Goal: Task Accomplishment & Management: Manage account settings

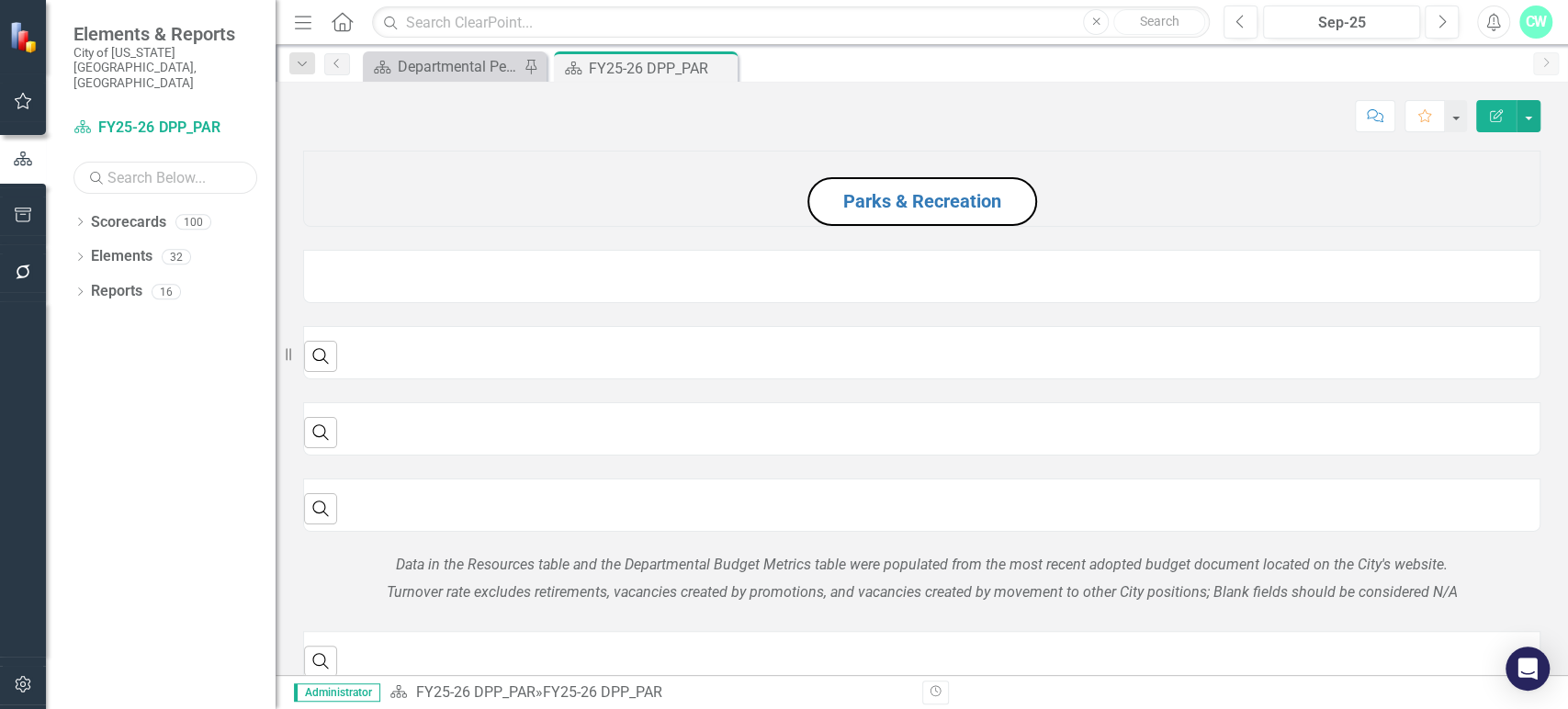
click at [127, 162] on input "text" at bounding box center [166, 178] width 184 height 33
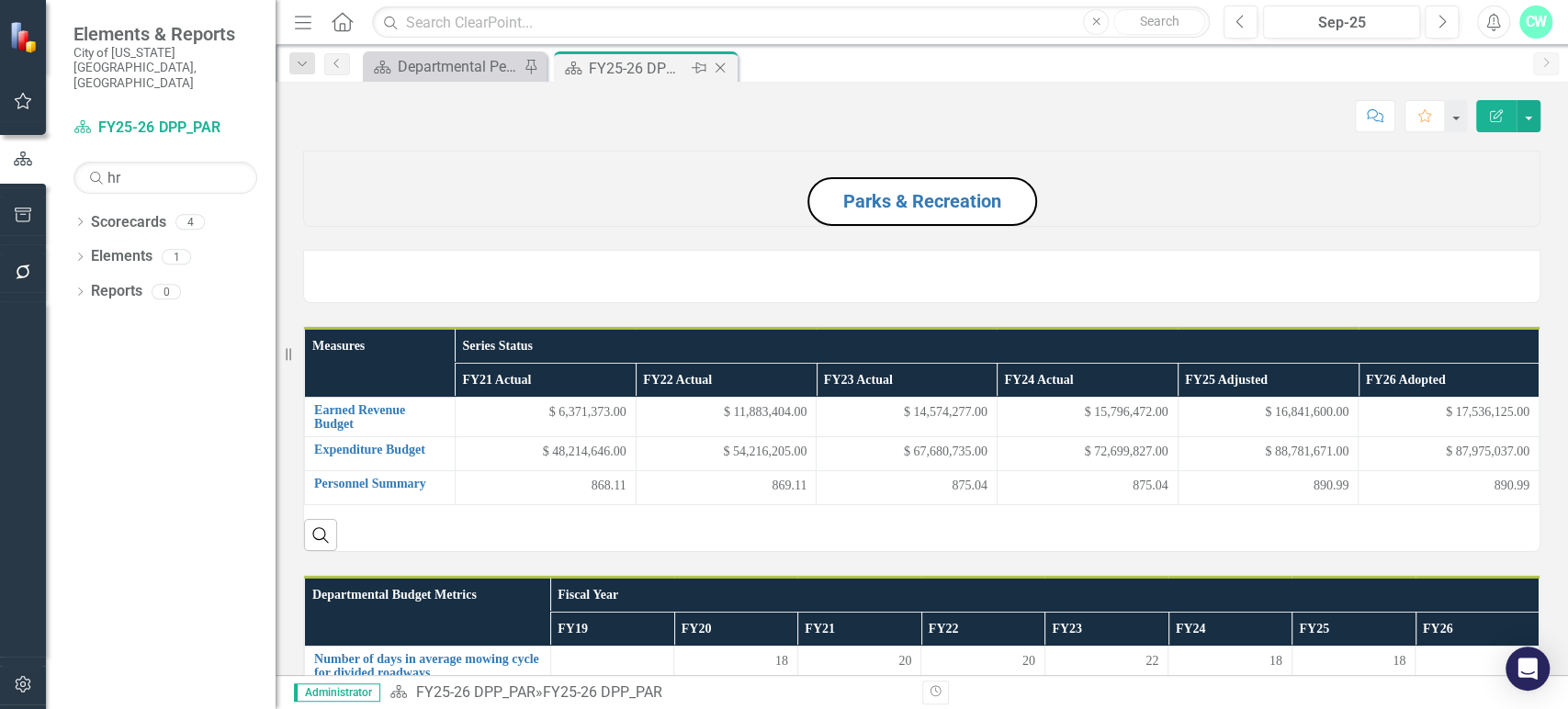
click at [718, 67] on icon "Close" at bounding box center [719, 67] width 18 height 14
click at [720, 68] on div "Scorecard Departmental Performance Plans Pin Scorecard FY25-26 DPP_PAR Pin Close" at bounding box center [942, 66] width 1165 height 30
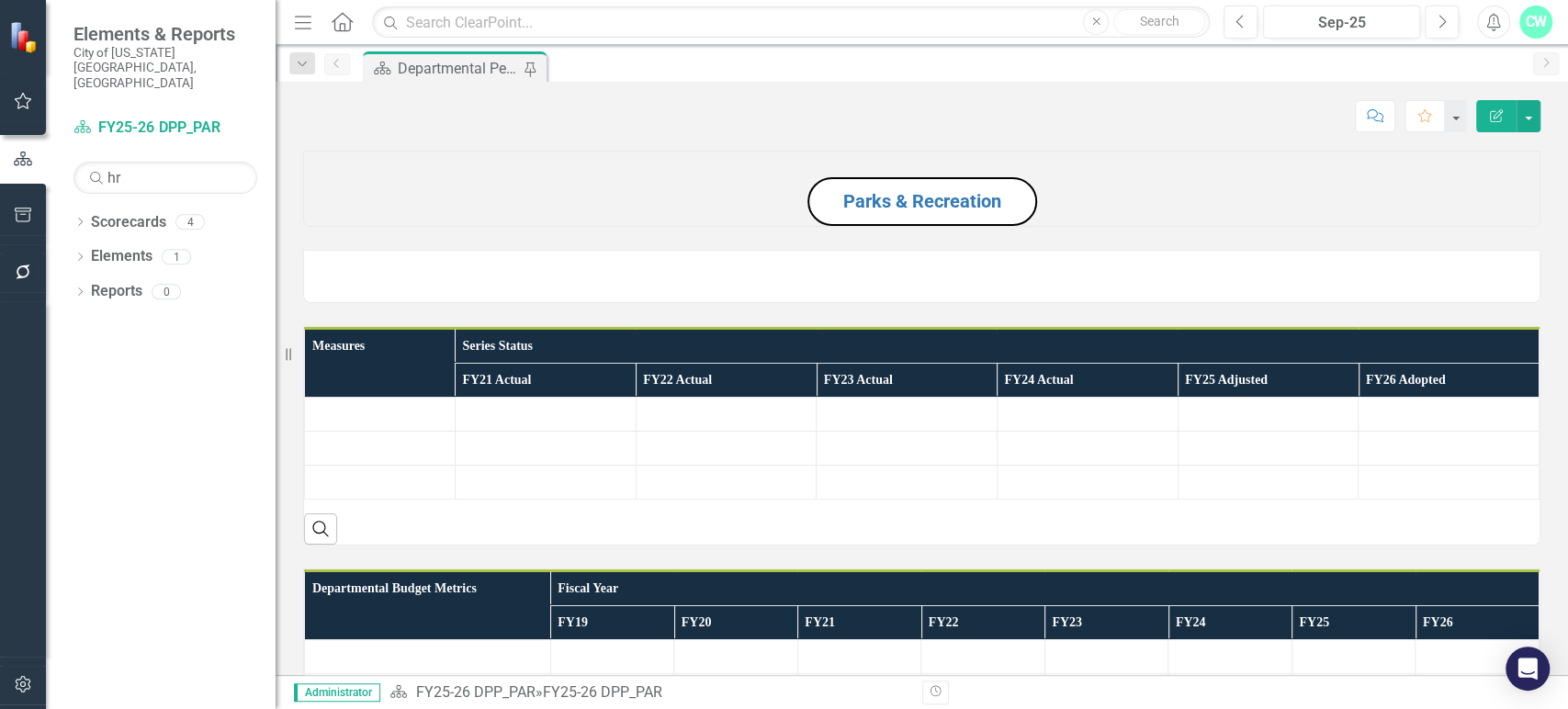
click at [465, 75] on div "Departmental Performance Plans" at bounding box center [458, 68] width 122 height 23
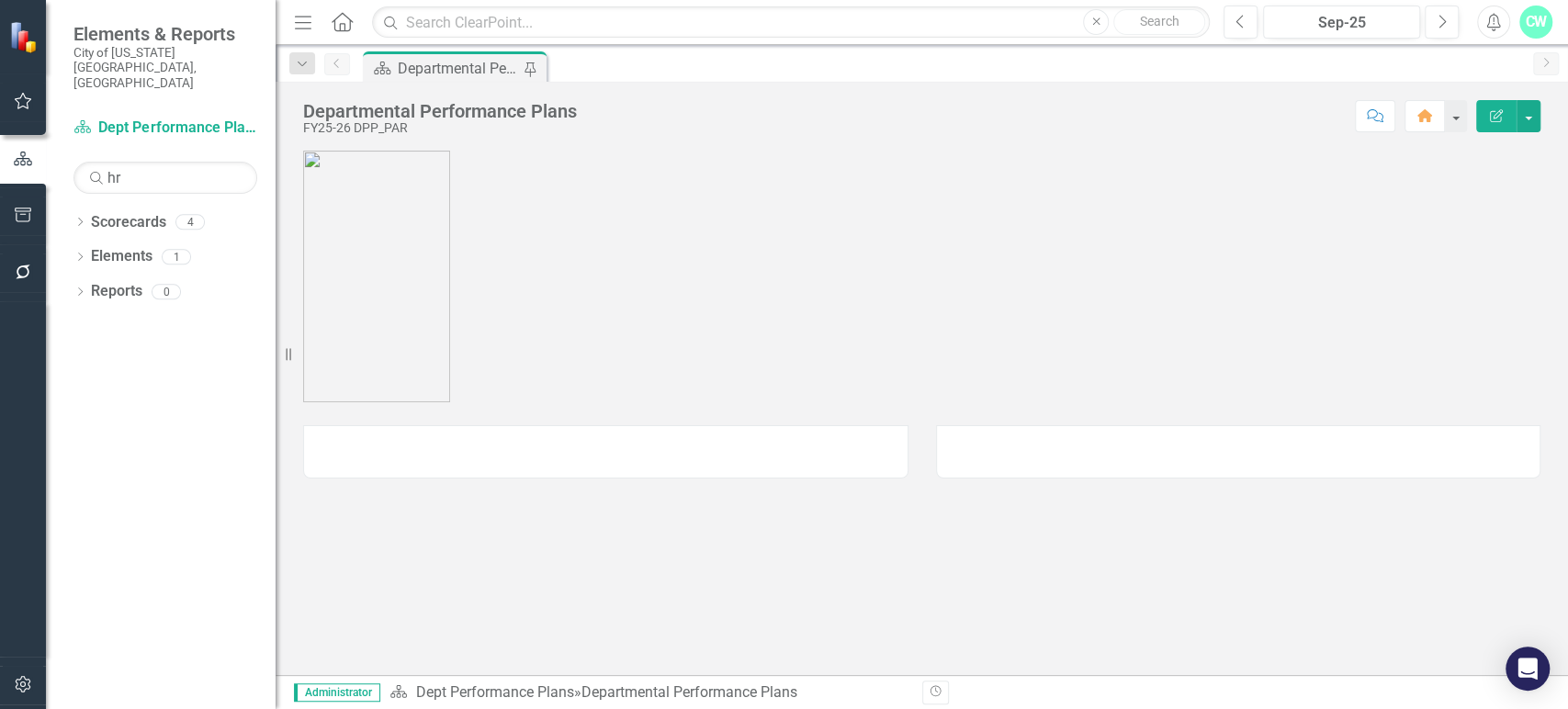
click at [465, 75] on div "Departmental Performance Plans" at bounding box center [458, 68] width 122 height 23
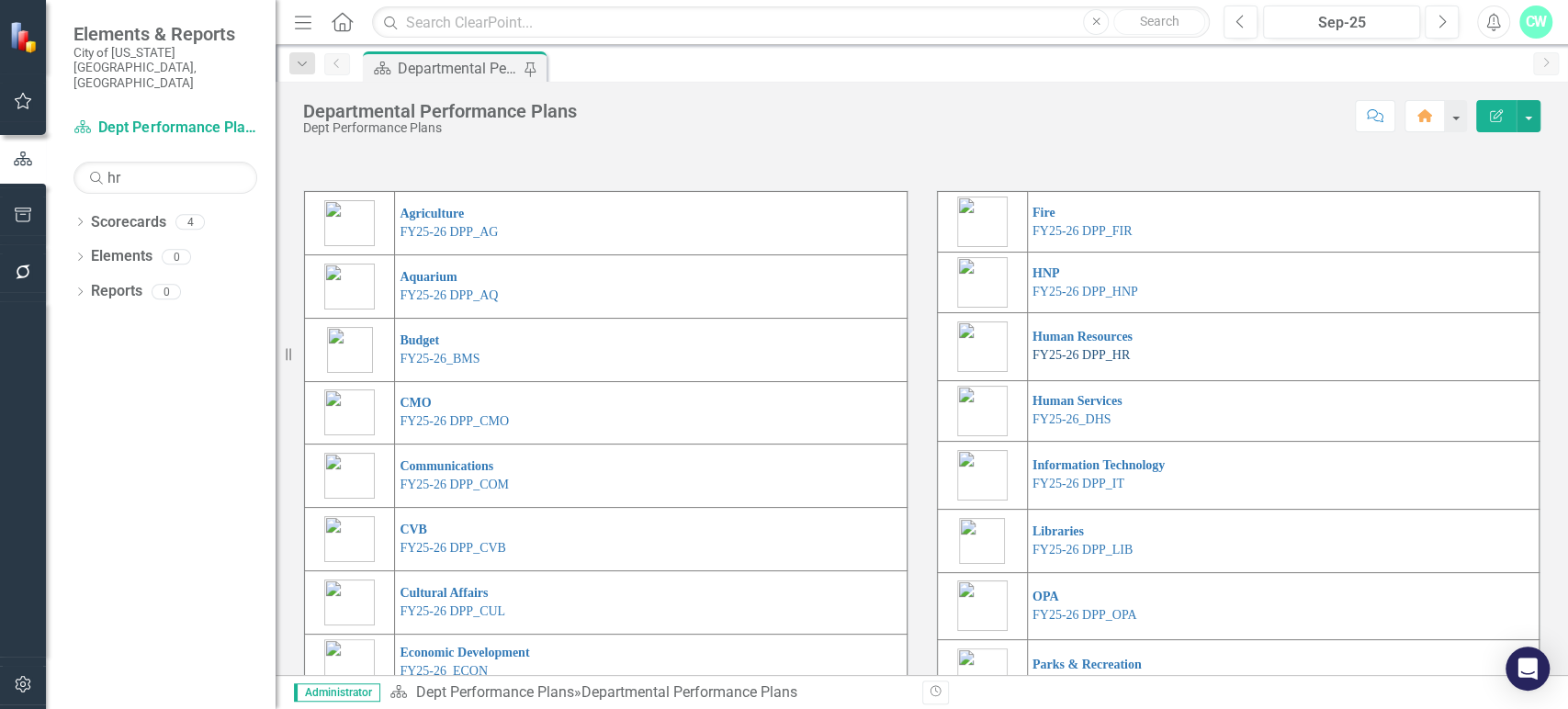
scroll to position [13, 0]
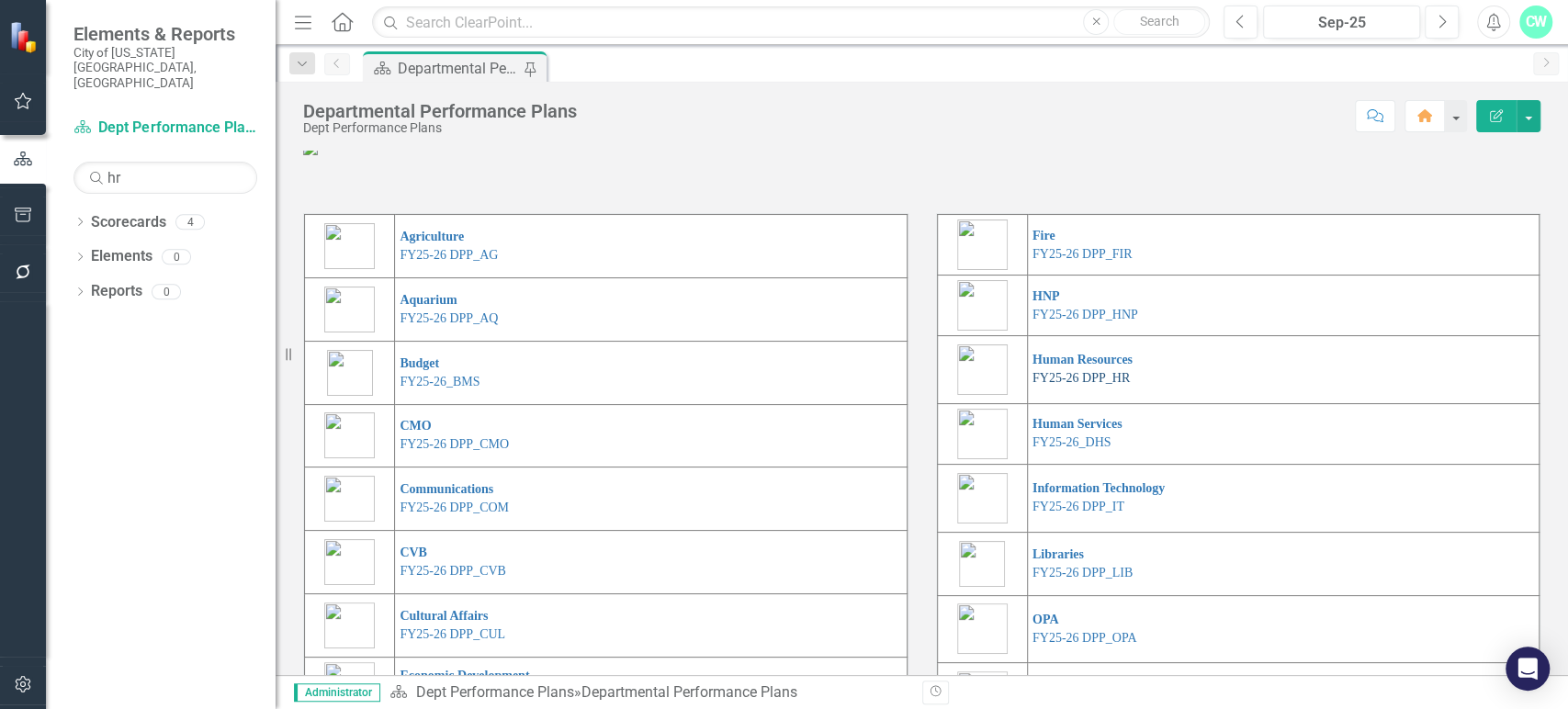
click at [1069, 385] on link "FY25-26 DPP_HR" at bounding box center [1081, 377] width 98 height 13
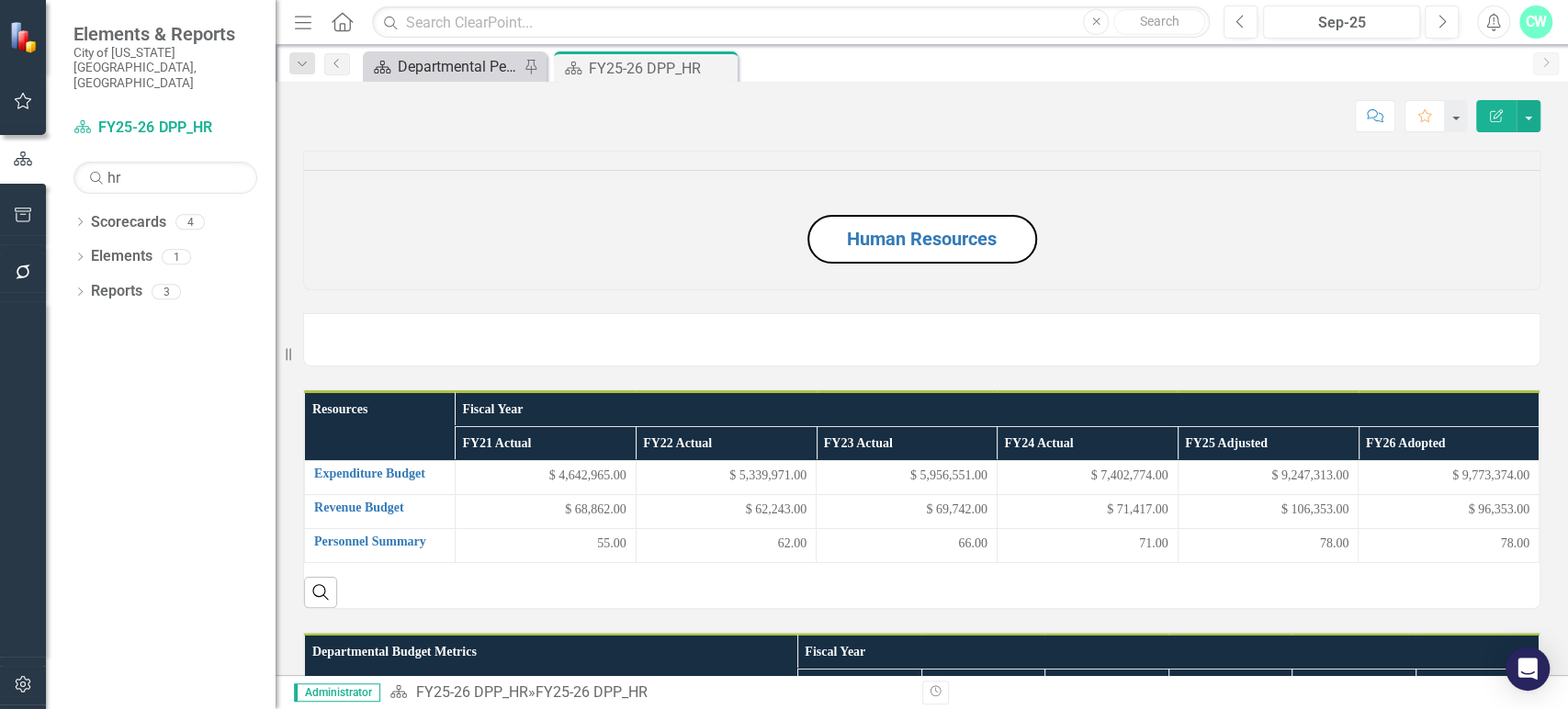
click at [443, 69] on div "Departmental Performance Plans" at bounding box center [458, 67] width 122 height 23
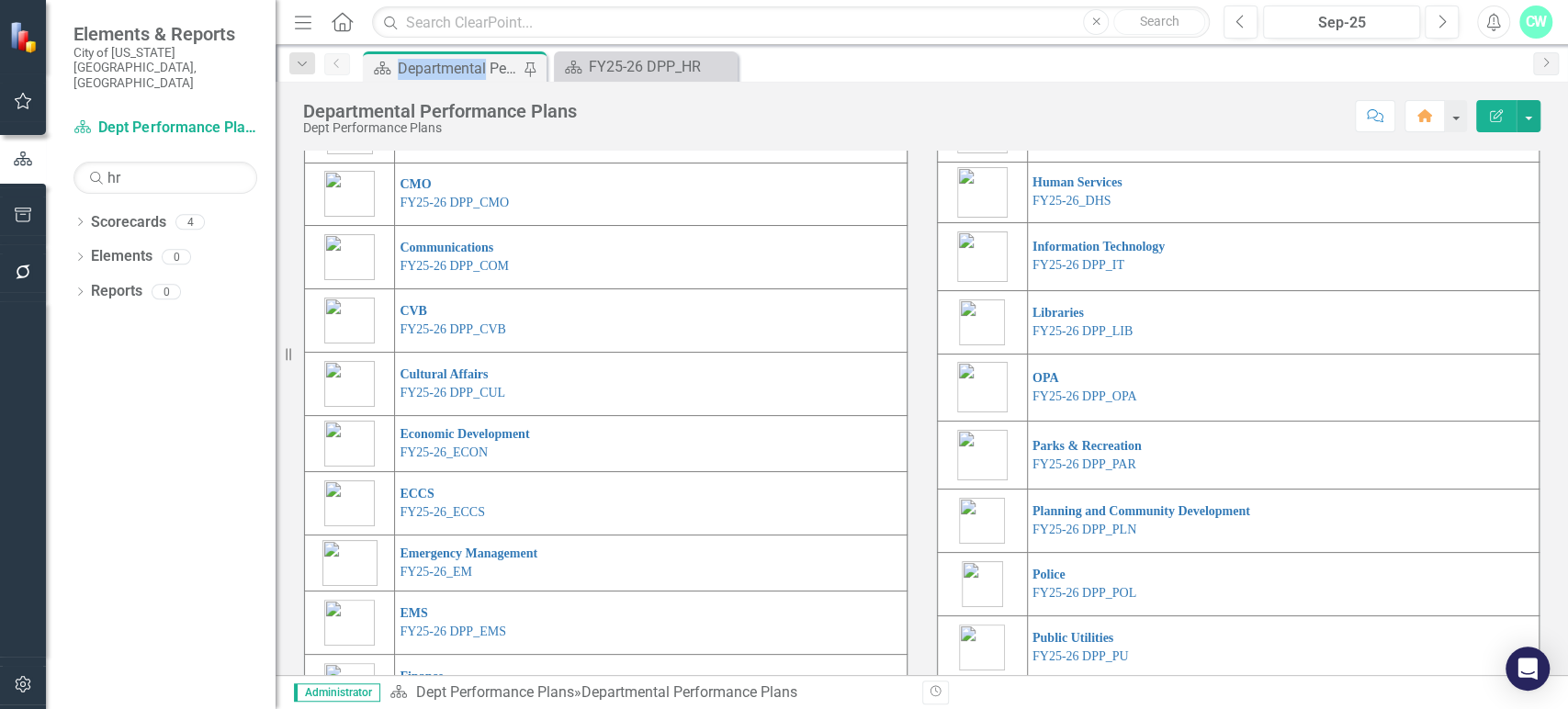
scroll to position [246, 0]
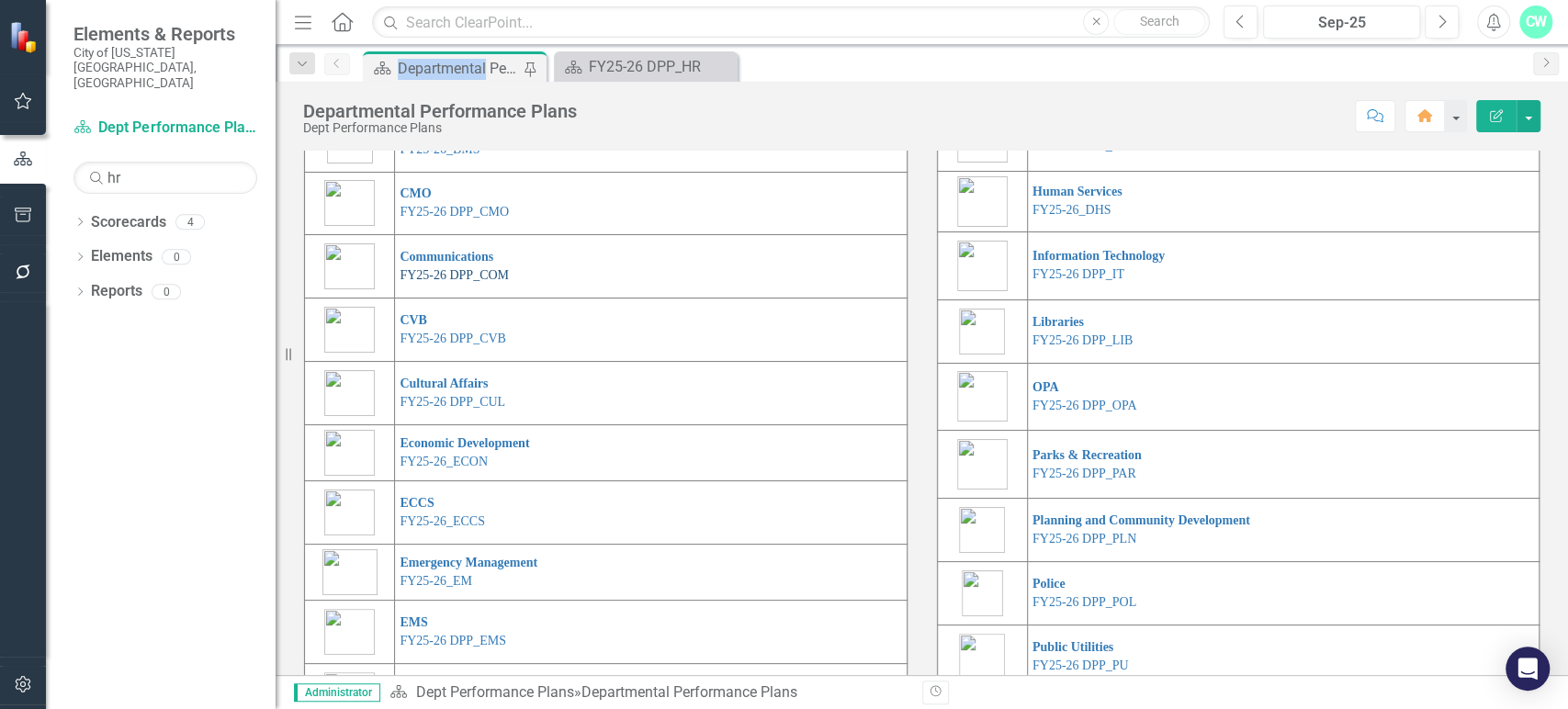
click at [440, 282] on link "FY25-26 DPP_COM" at bounding box center [454, 275] width 109 height 13
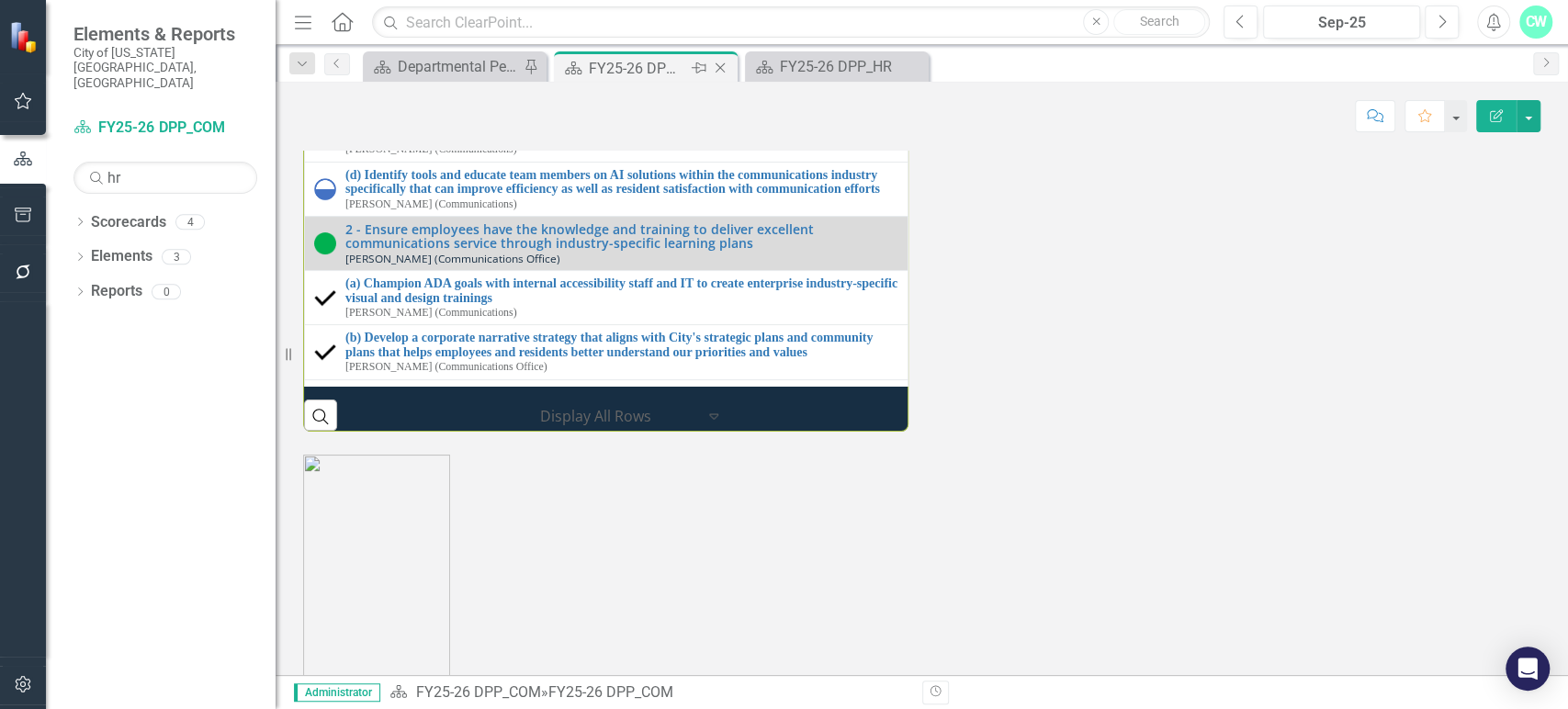
click at [711, 64] on icon "Close" at bounding box center [719, 67] width 18 height 14
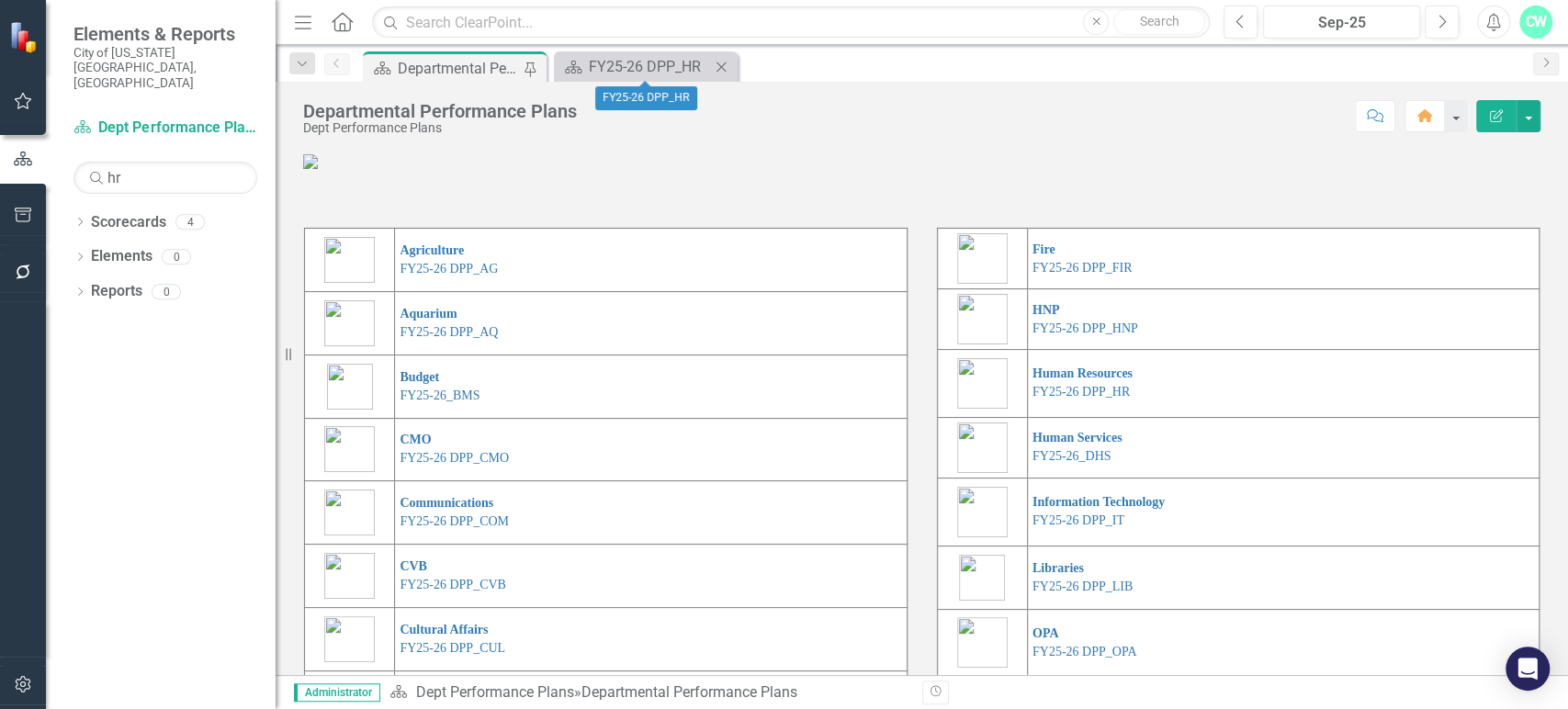
click at [718, 64] on icon "Close" at bounding box center [720, 66] width 18 height 14
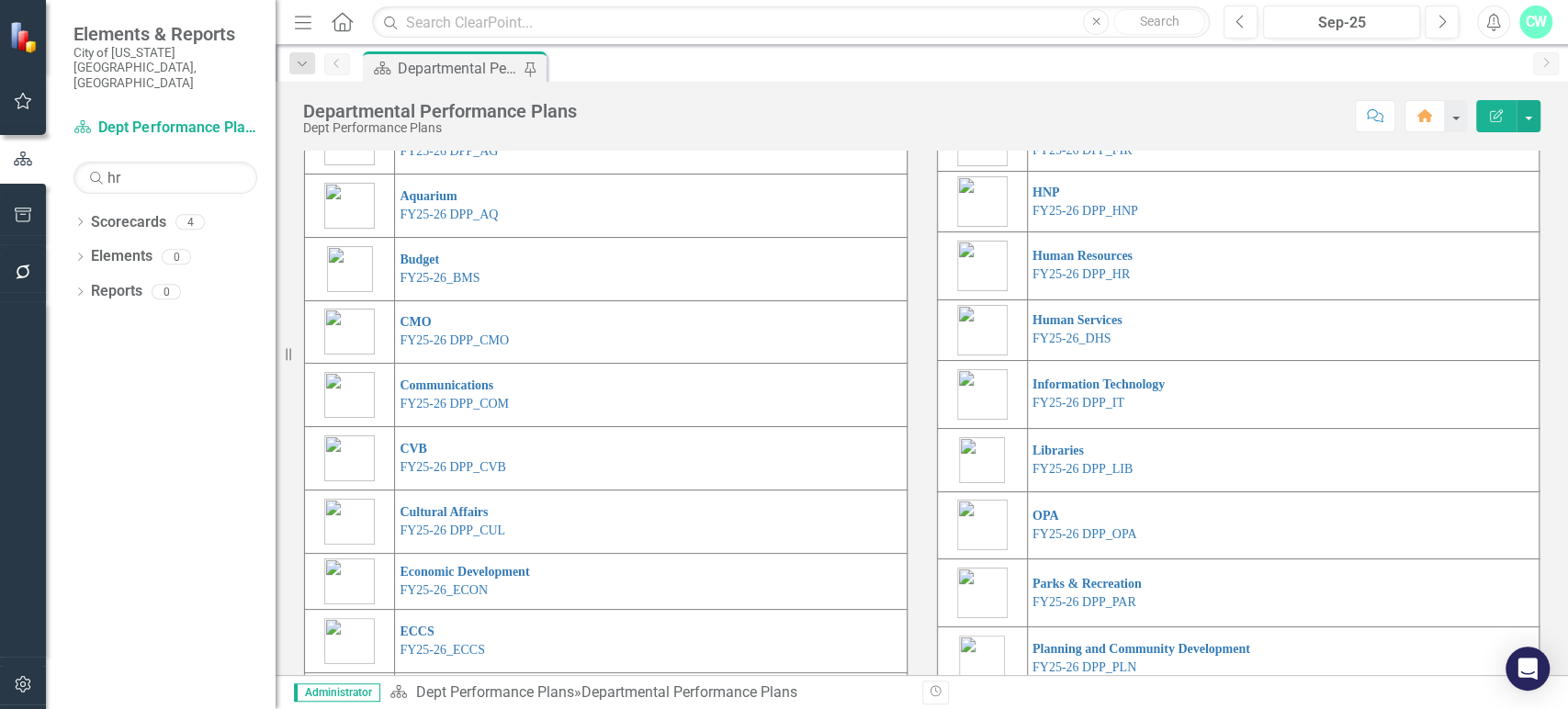
scroll to position [117, 0]
click at [494, 555] on td "Cultural Affairs FY25-26 DPP_CUL" at bounding box center [650, 523] width 511 height 63
click at [488, 555] on td "Cultural Affairs FY25-26 DPP_CUL" at bounding box center [650, 523] width 511 height 63
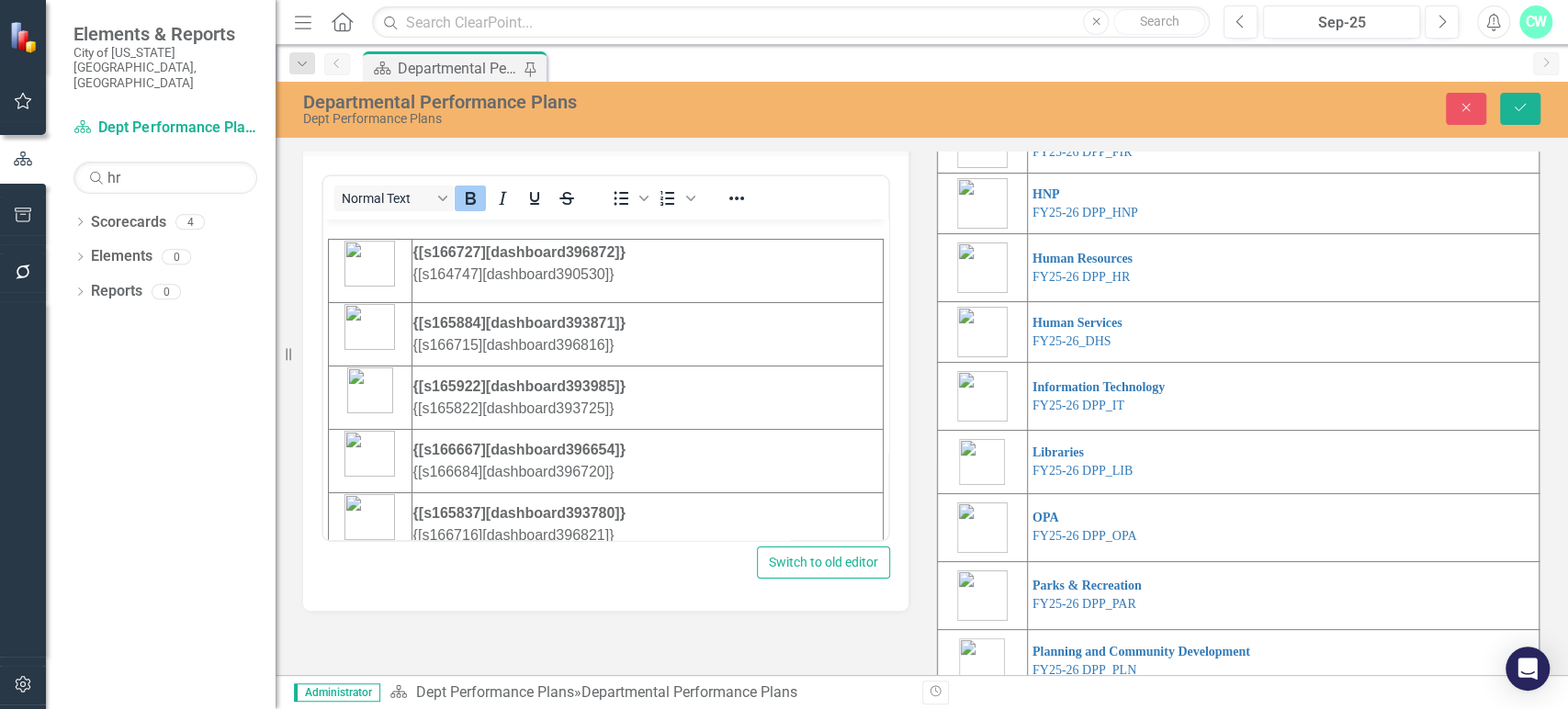
scroll to position [0, 0]
click at [1463, 112] on icon "Close" at bounding box center [1466, 106] width 16 height 12
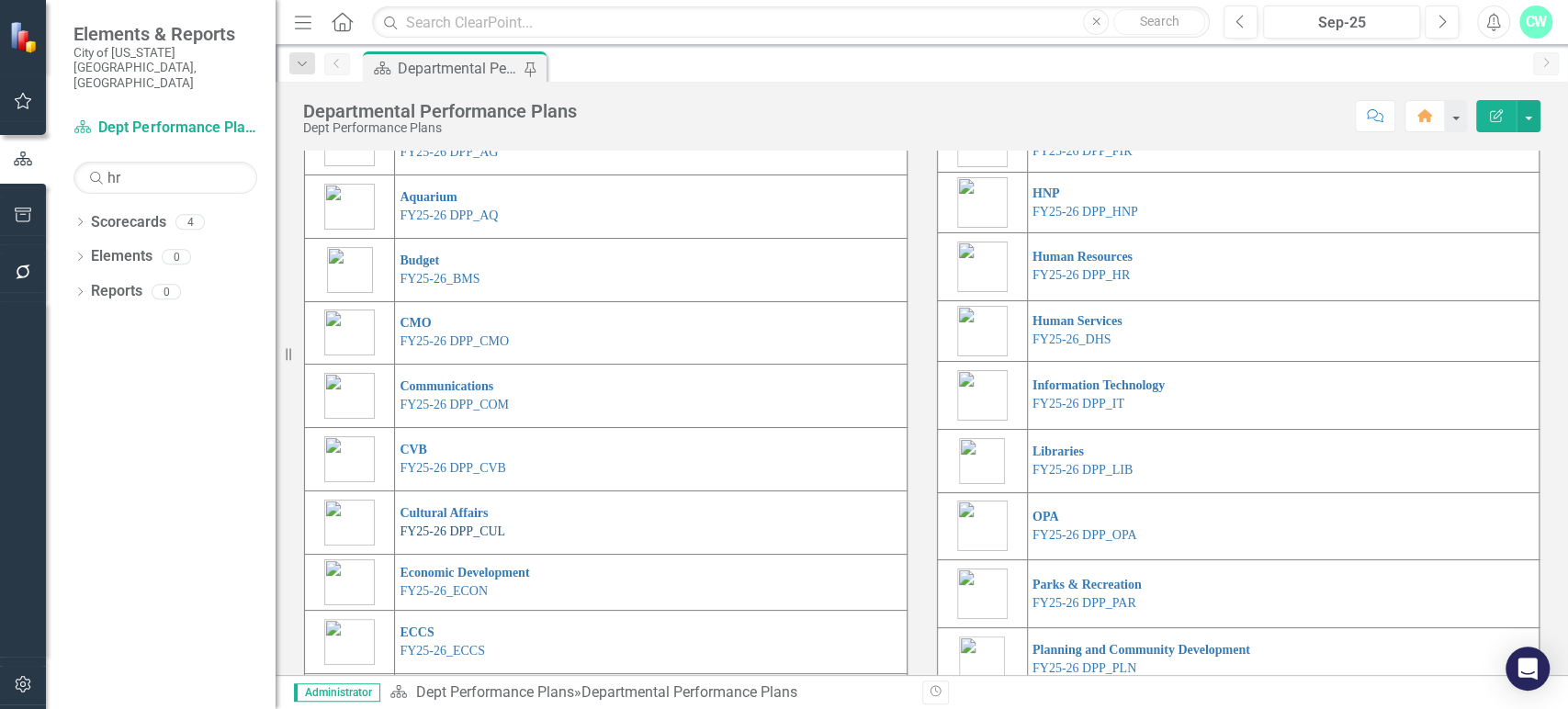
click at [472, 538] on link "FY25-26 DPP_CUL" at bounding box center [452, 531] width 105 height 13
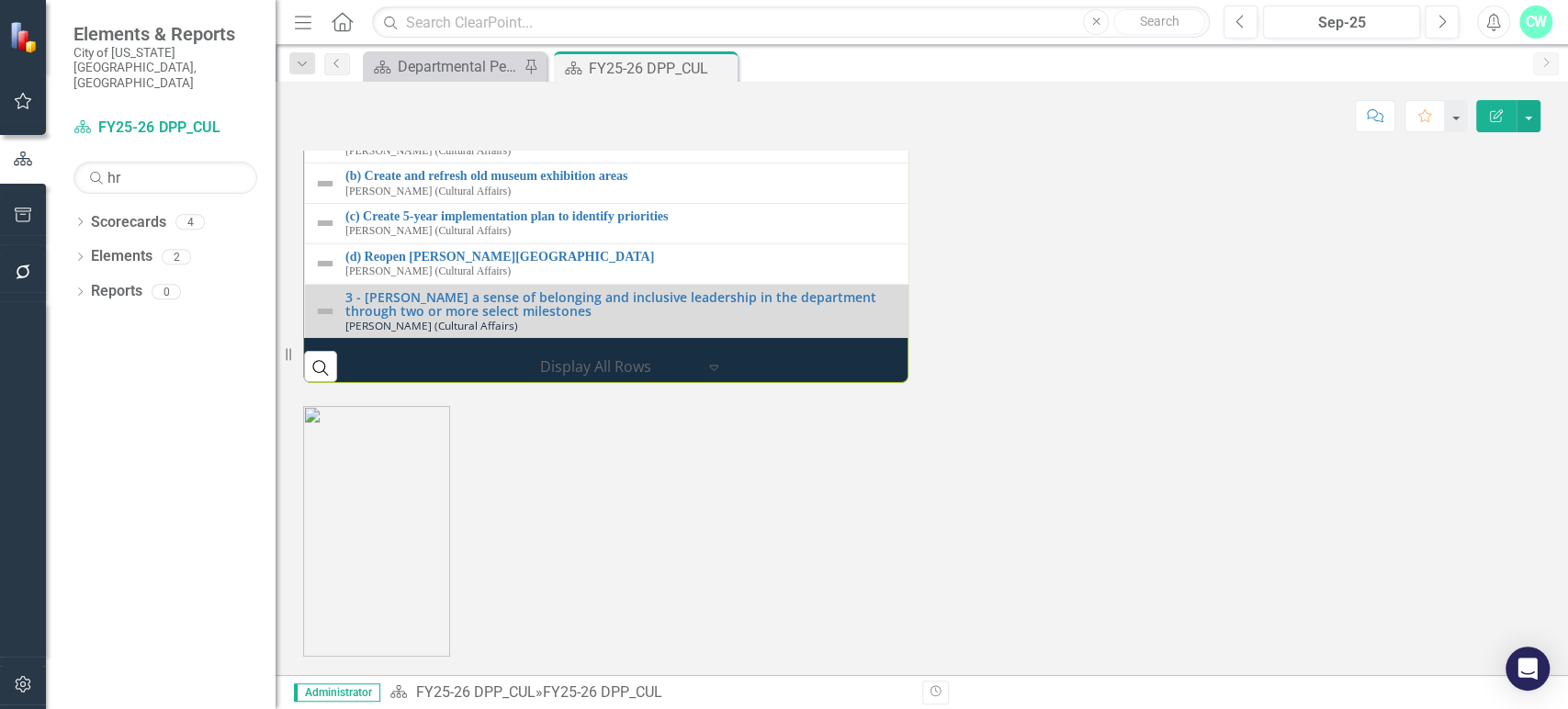
scroll to position [2054, 0]
click at [470, 70] on div "Departmental Performance Plans" at bounding box center [458, 67] width 122 height 23
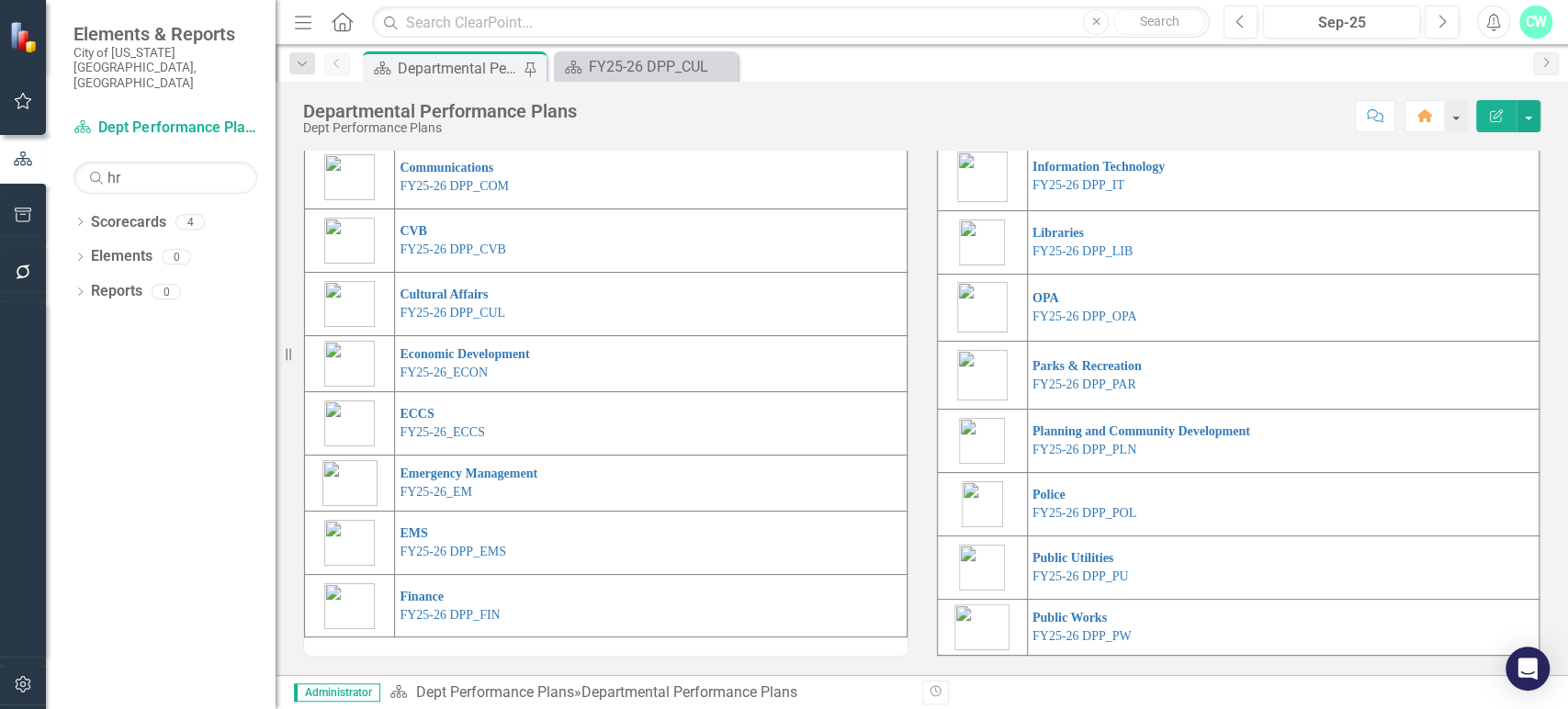
scroll to position [396, 0]
click at [1071, 391] on link "FY25-26 DPP_PAR" at bounding box center [1084, 384] width 103 height 13
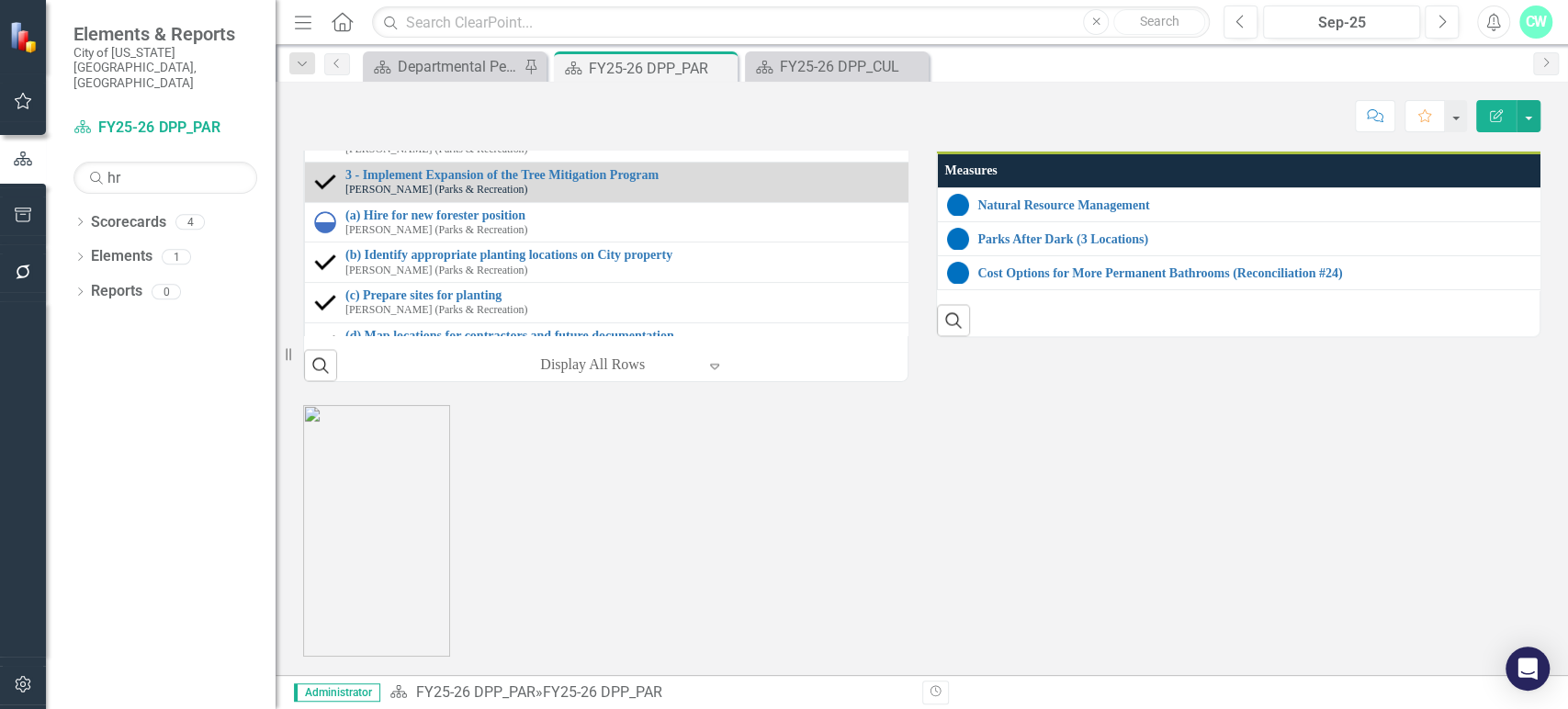
scroll to position [2290, 0]
click at [1381, 189] on th "Measures" at bounding box center [1551, 171] width 1228 height 34
click at [1381, 189] on th "Measures Sort Ascending" at bounding box center [1552, 171] width 1230 height 34
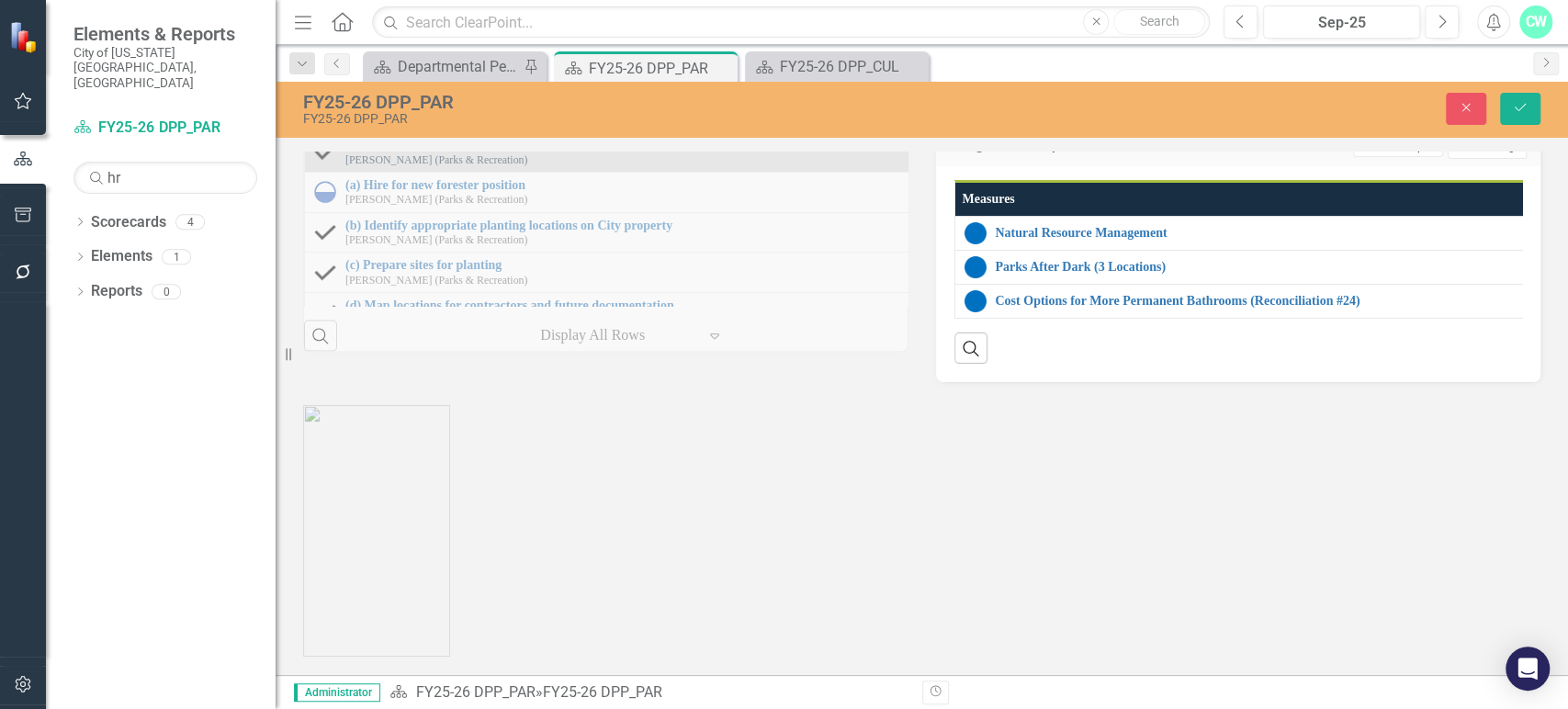
click at [1409, 157] on button "Edit Report Select Report" at bounding box center [1397, 147] width 89 height 20
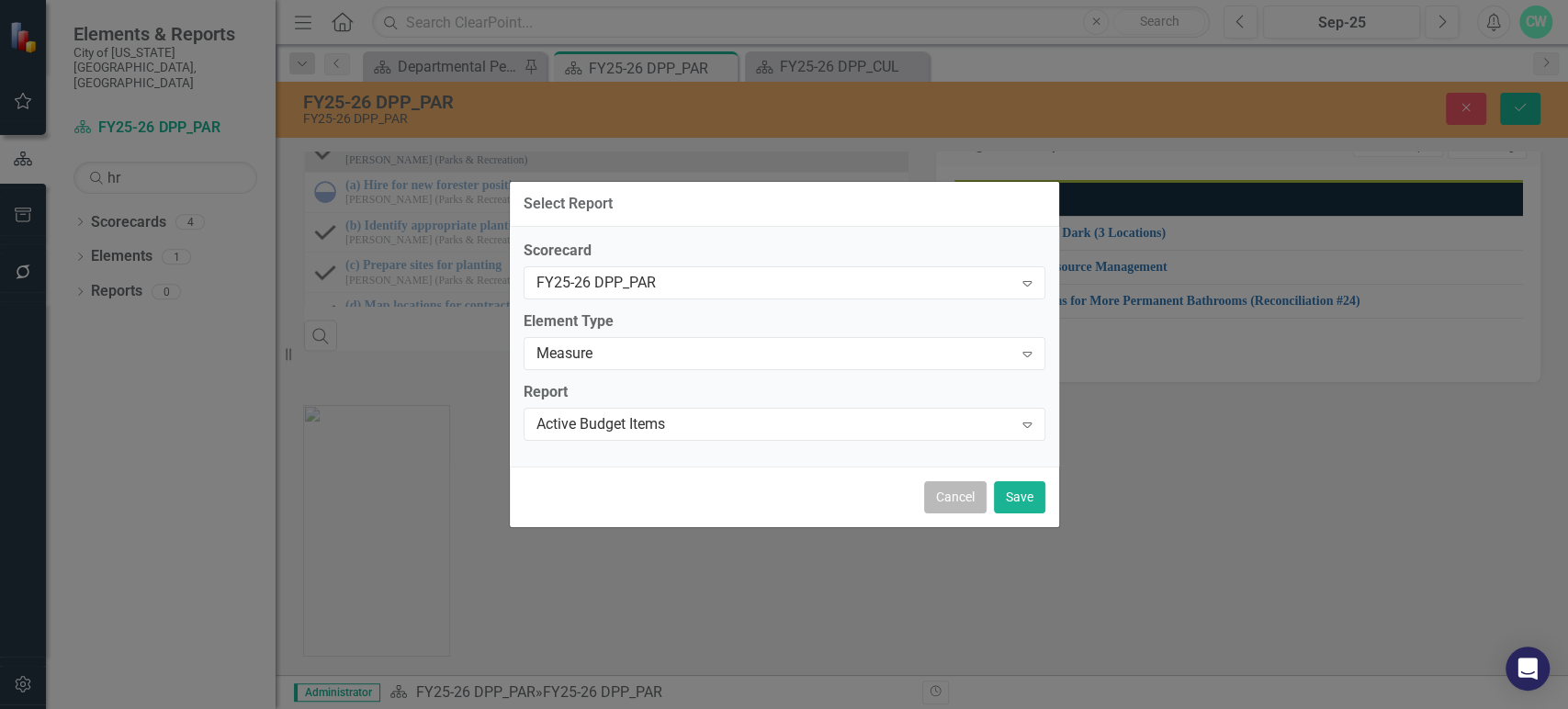
click at [952, 500] on button "Cancel" at bounding box center [955, 497] width 62 height 33
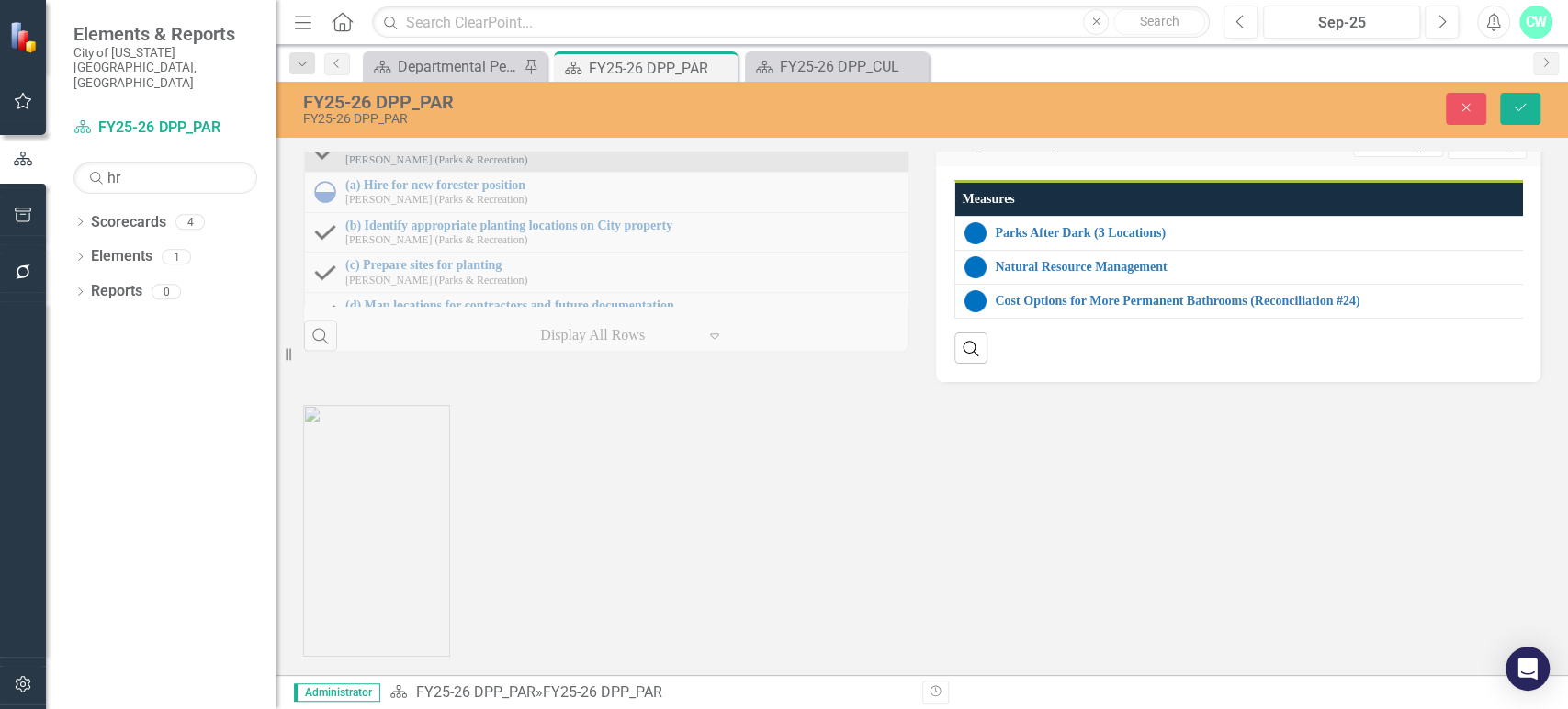
click at [1393, 157] on button "Edit Report Select Report" at bounding box center [1397, 147] width 89 height 20
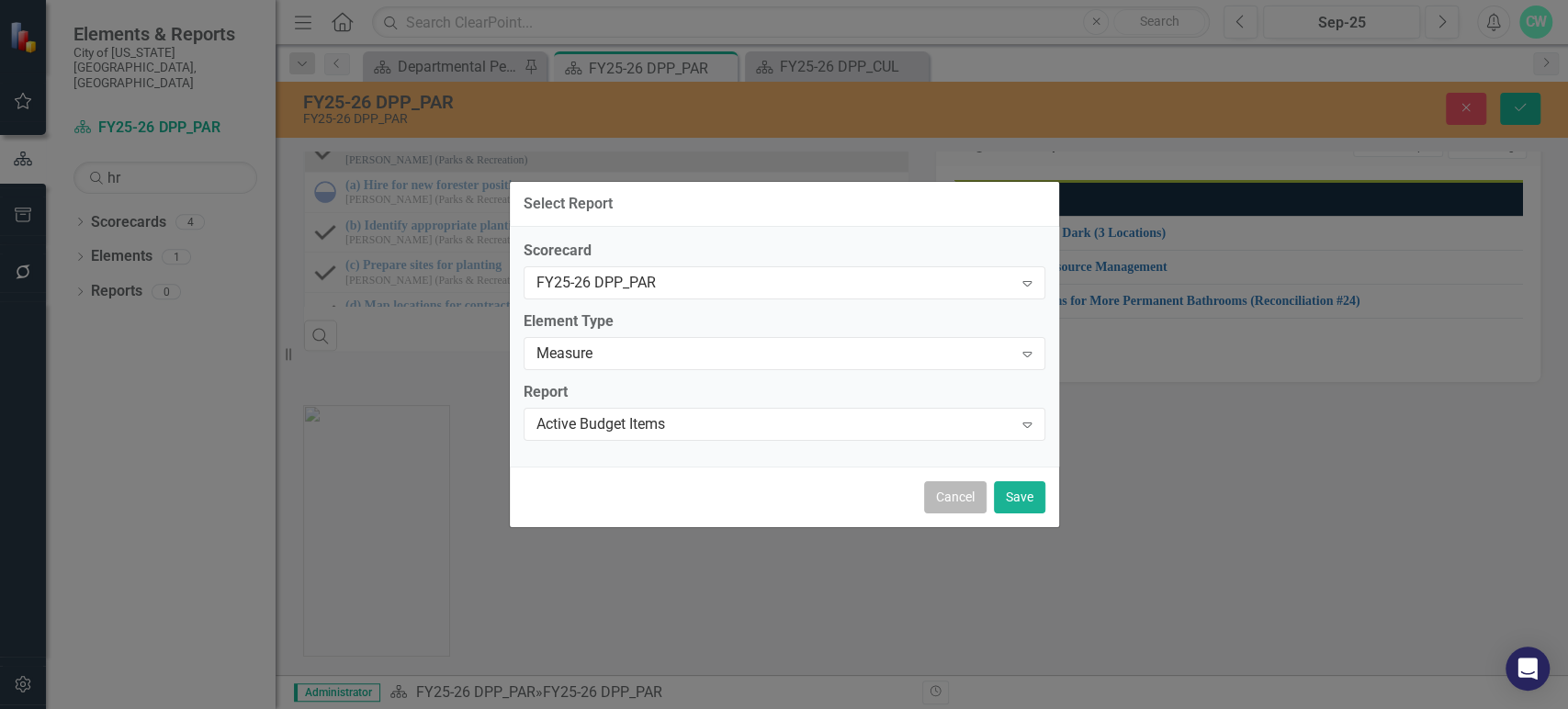
click at [939, 486] on button "Cancel" at bounding box center [955, 497] width 62 height 33
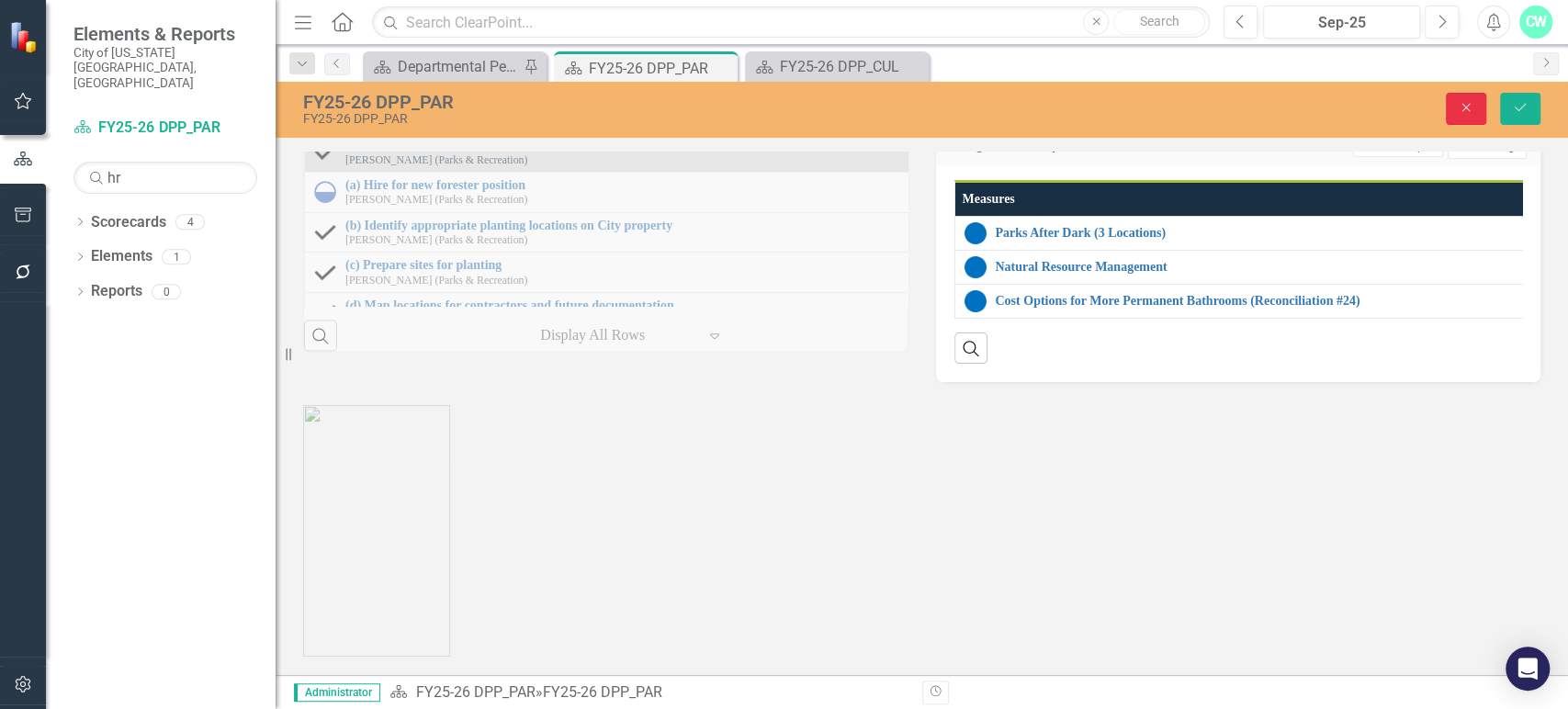
click at [1452, 103] on button "Close" at bounding box center [1466, 109] width 40 height 33
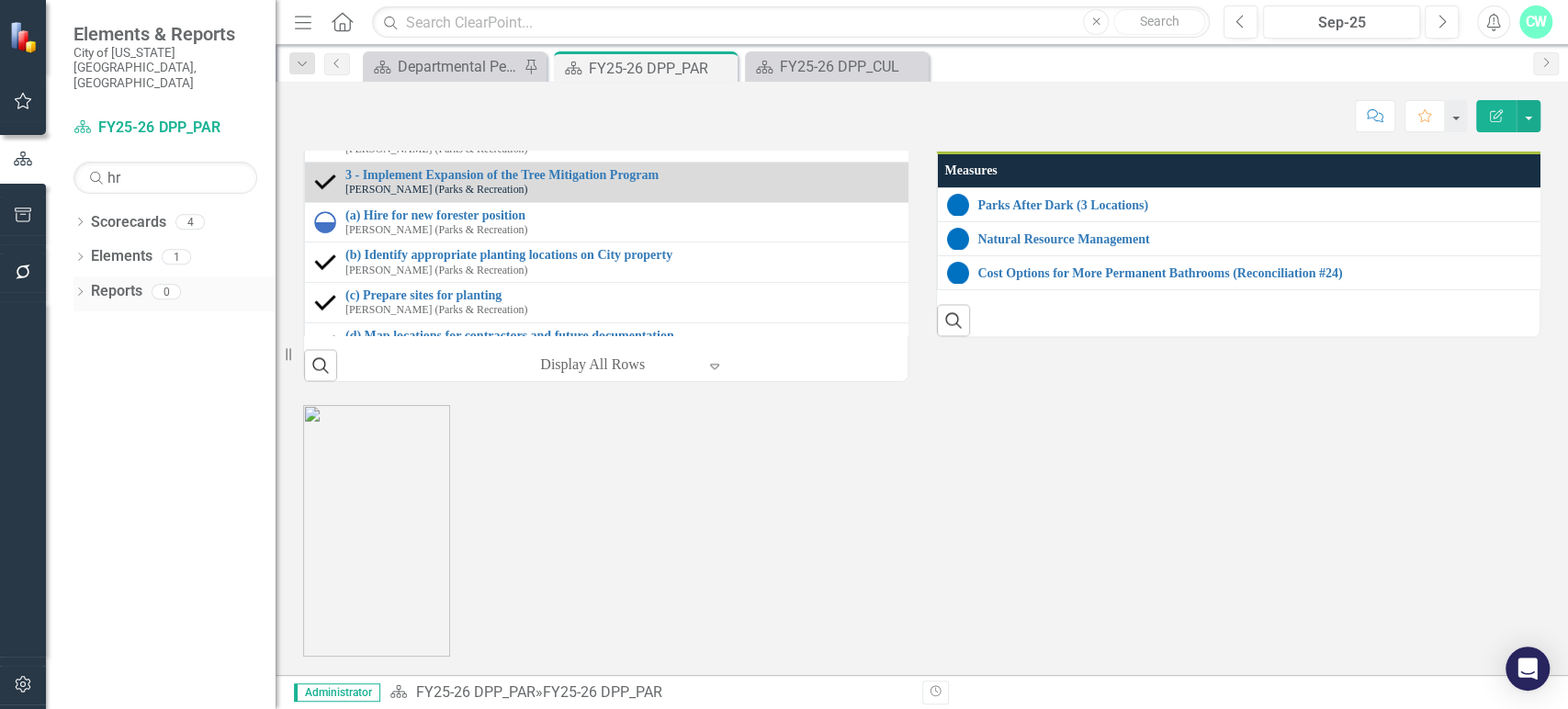
click at [80, 286] on div "Dropdown" at bounding box center [80, 294] width 12 height 15
click at [93, 424] on icon "Dropdown" at bounding box center [87, 429] width 12 height 11
click at [93, 421] on div "Dropdown" at bounding box center [85, 426] width 15 height 12
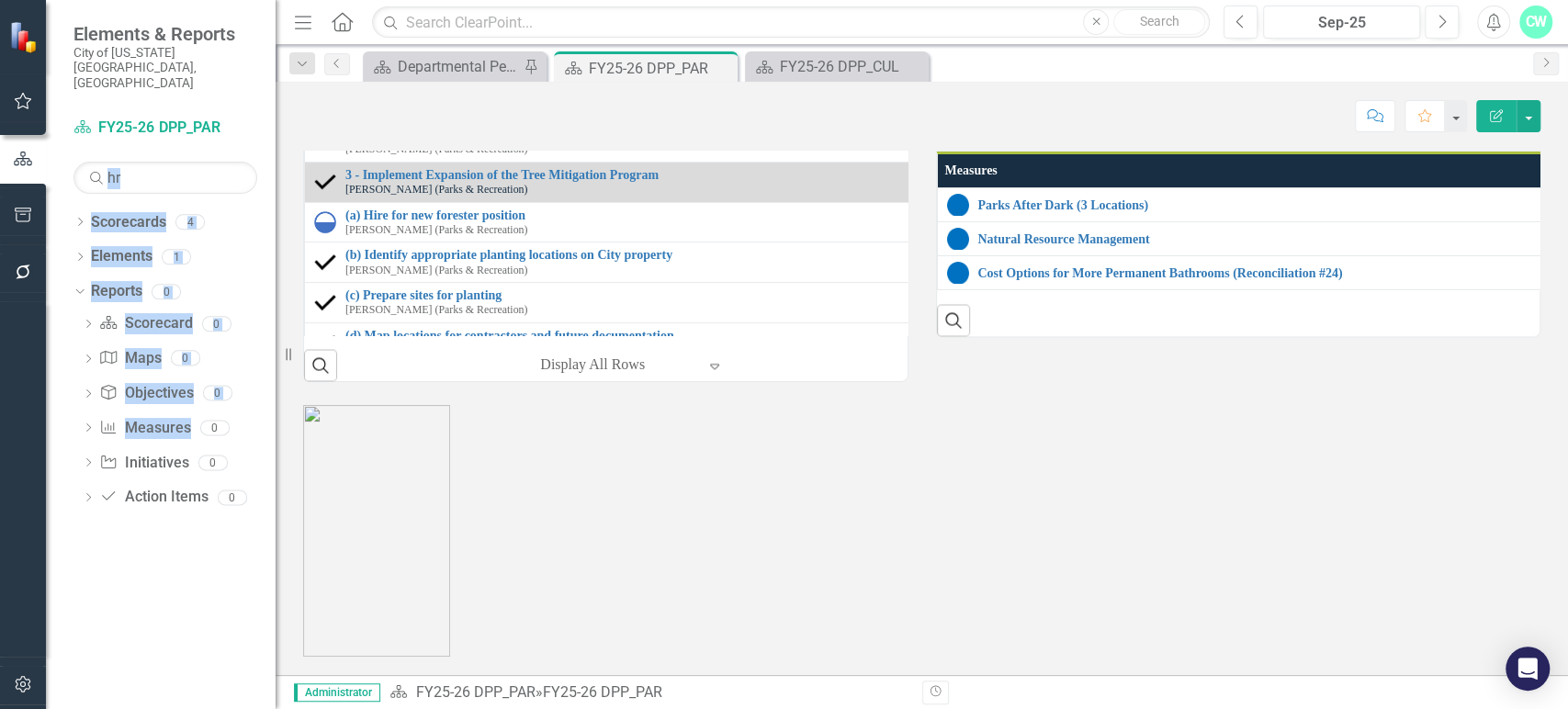
drag, startPoint x: 93, startPoint y: 400, endPoint x: 191, endPoint y: 156, distance: 262.9
click at [191, 156] on div "Scorecard FY25-26 DPP_PAR Search hr Sorry, no results found. Dropdown Scorecard…" at bounding box center [161, 411] width 230 height 596
click at [191, 162] on input "hr" at bounding box center [166, 178] width 184 height 33
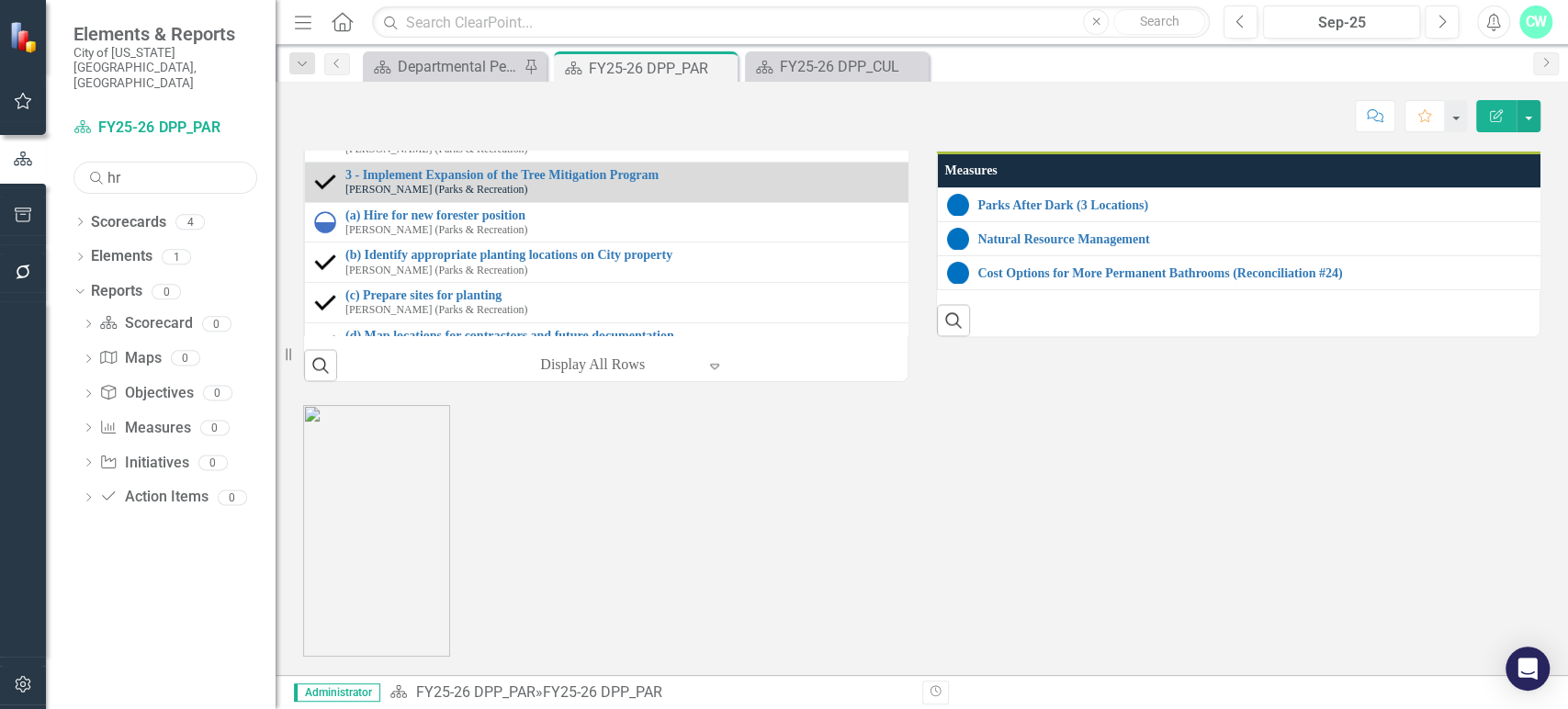
type input "h"
click at [75, 448] on div "Dropdown Scorecard Scorecard 1 FY25-26 DPP_PAR Dropdown Map Maps 0 Dropdown Obj…" at bounding box center [174, 428] width 202 height 240
click at [84, 479] on div "Dropdown Initiative Initiatives 6" at bounding box center [178, 496] width 193 height 34
click at [87, 445] on div "Dropdown Measure Measures 9" at bounding box center [178, 462] width 193 height 34
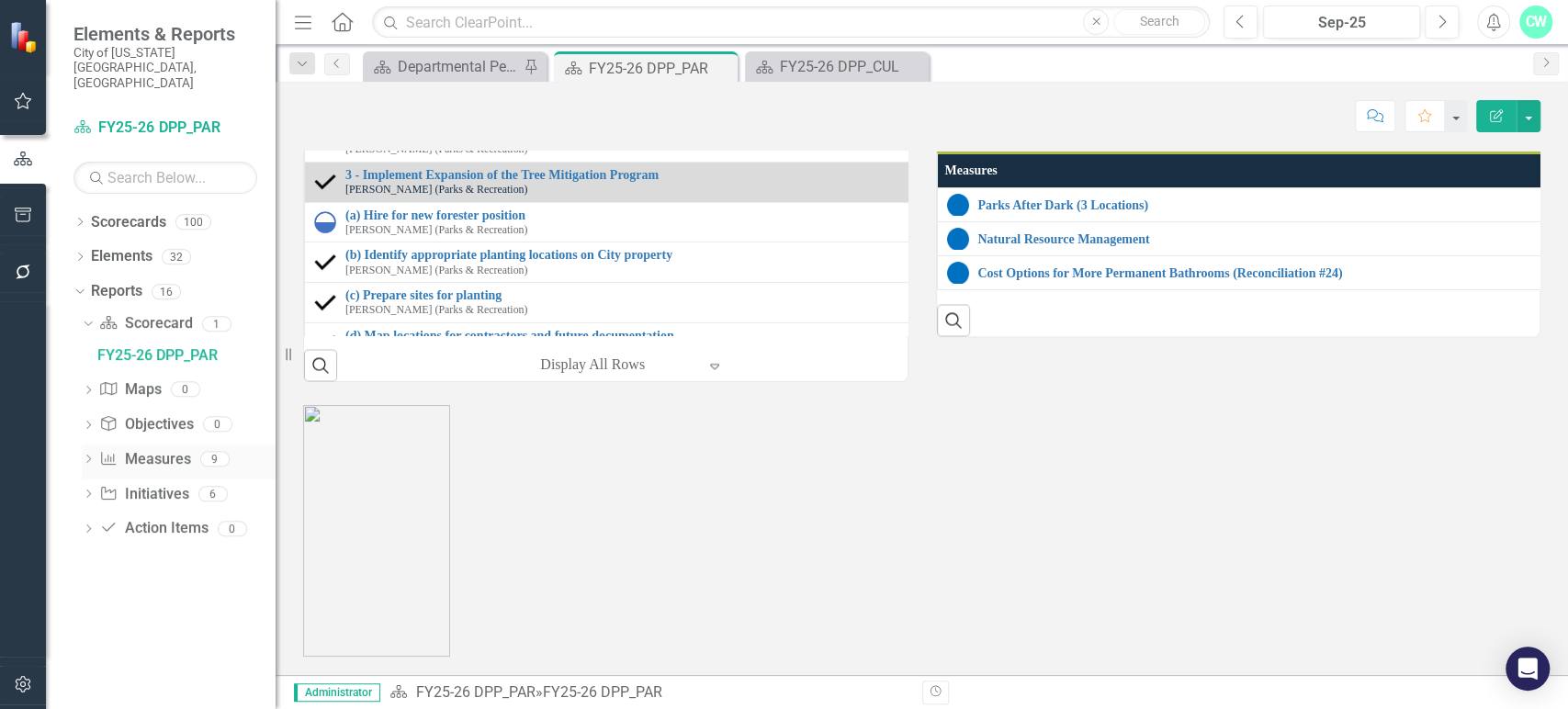
click at [87, 445] on div "Dropdown Measure Measures 9" at bounding box center [178, 462] width 193 height 34
click at [91, 456] on icon "Dropdown" at bounding box center [87, 461] width 12 height 11
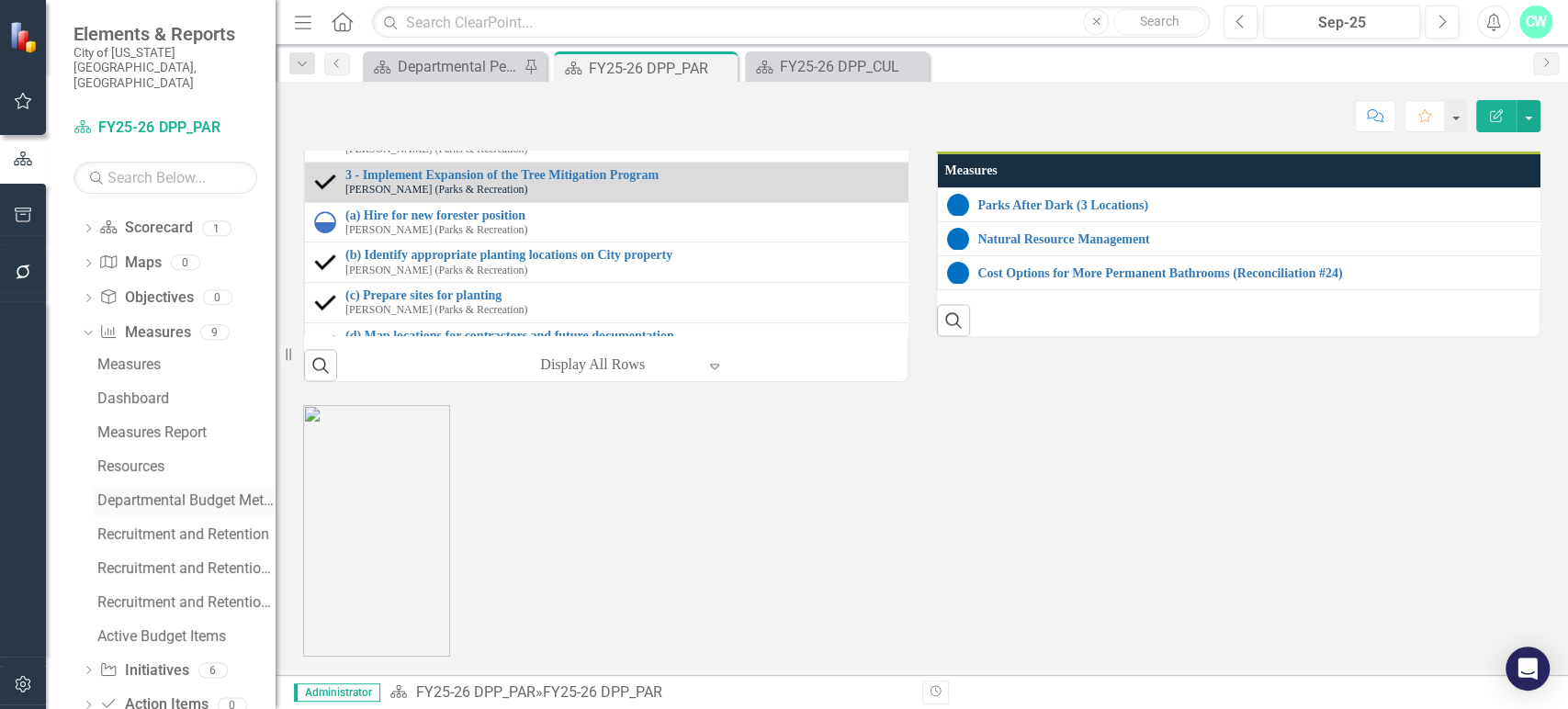
scroll to position [108, 0]
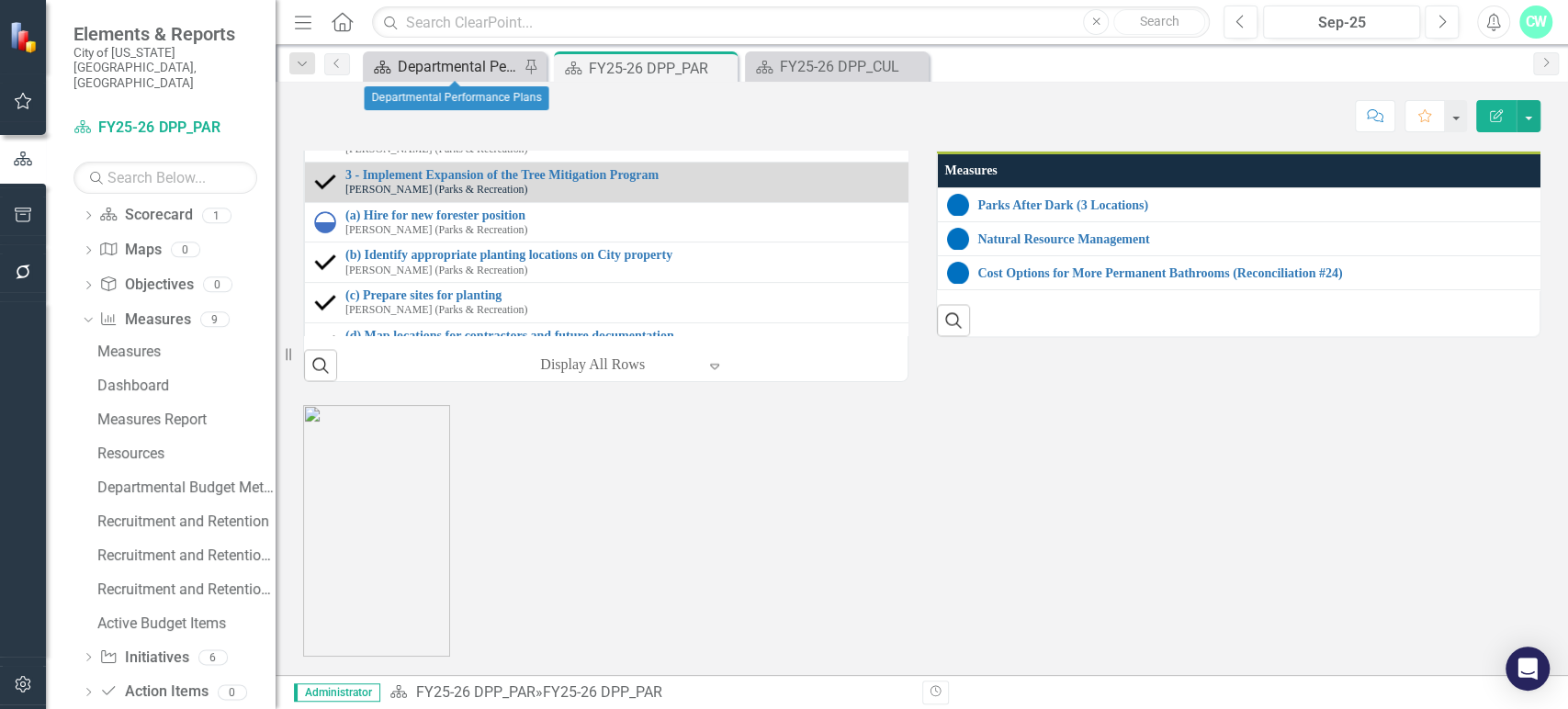
click at [475, 57] on div "Departmental Performance Plans" at bounding box center [458, 67] width 122 height 23
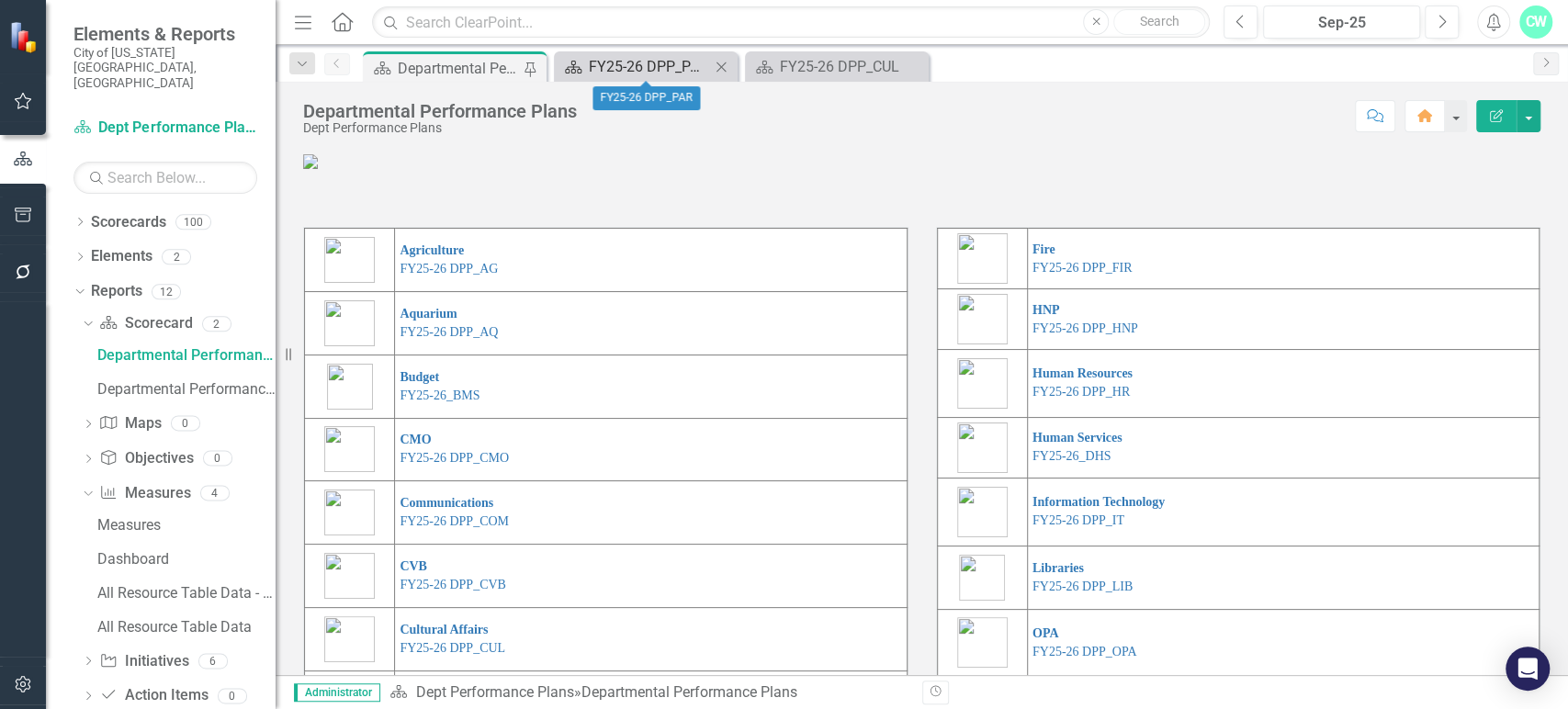
click at [648, 72] on div "FY25-26 DPP_PAR" at bounding box center [649, 67] width 122 height 23
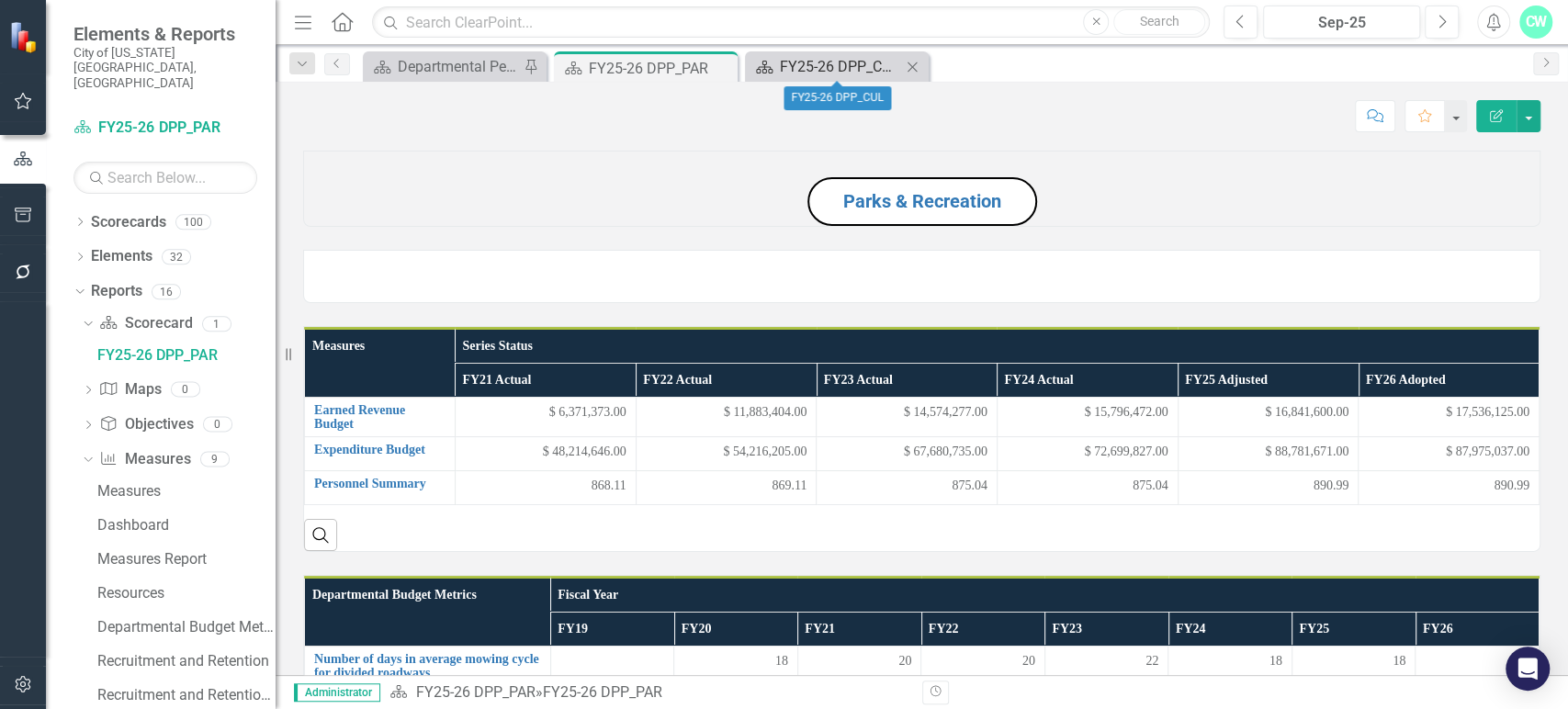
click at [854, 72] on div "FY25-26 DPP_CUL" at bounding box center [840, 67] width 122 height 23
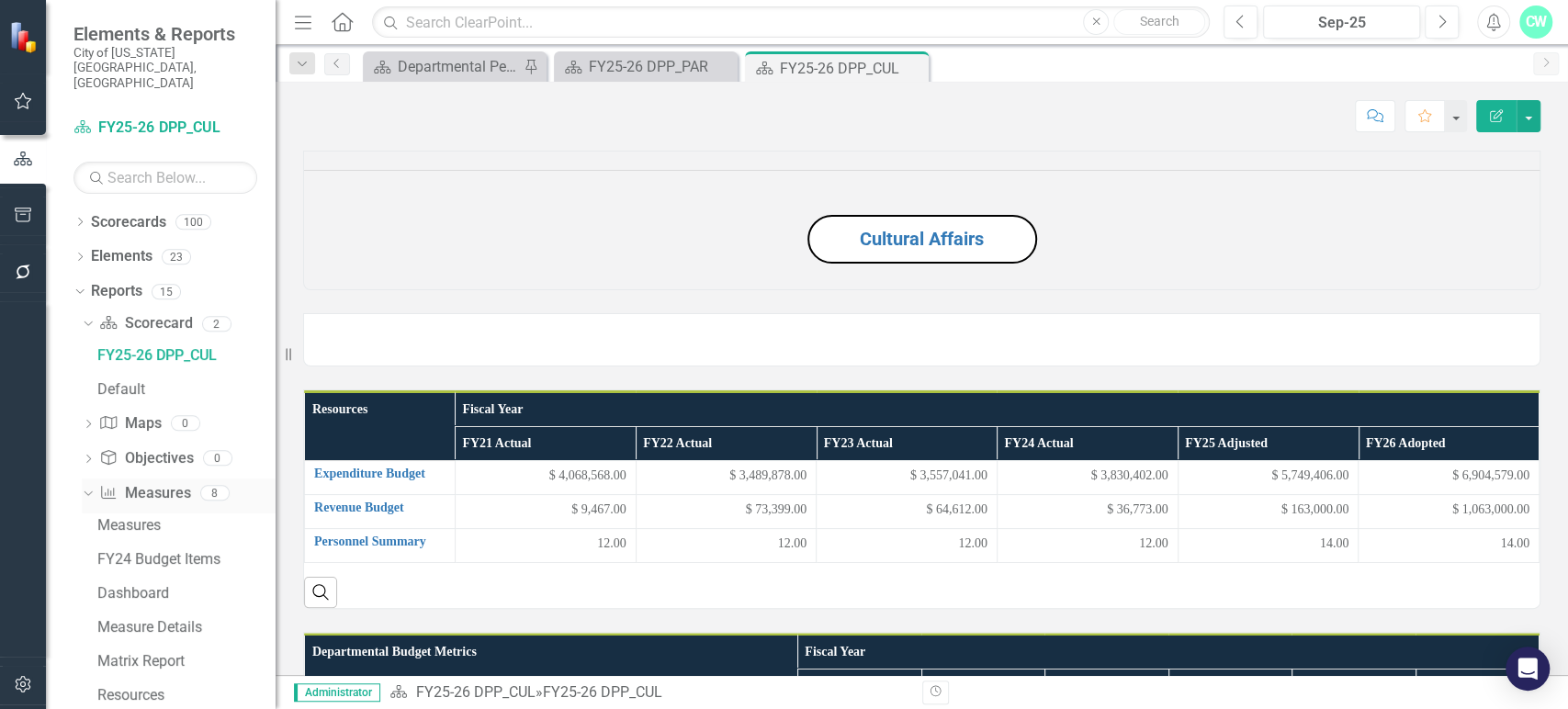
click at [134, 483] on link "Measure Measures" at bounding box center [145, 493] width 91 height 21
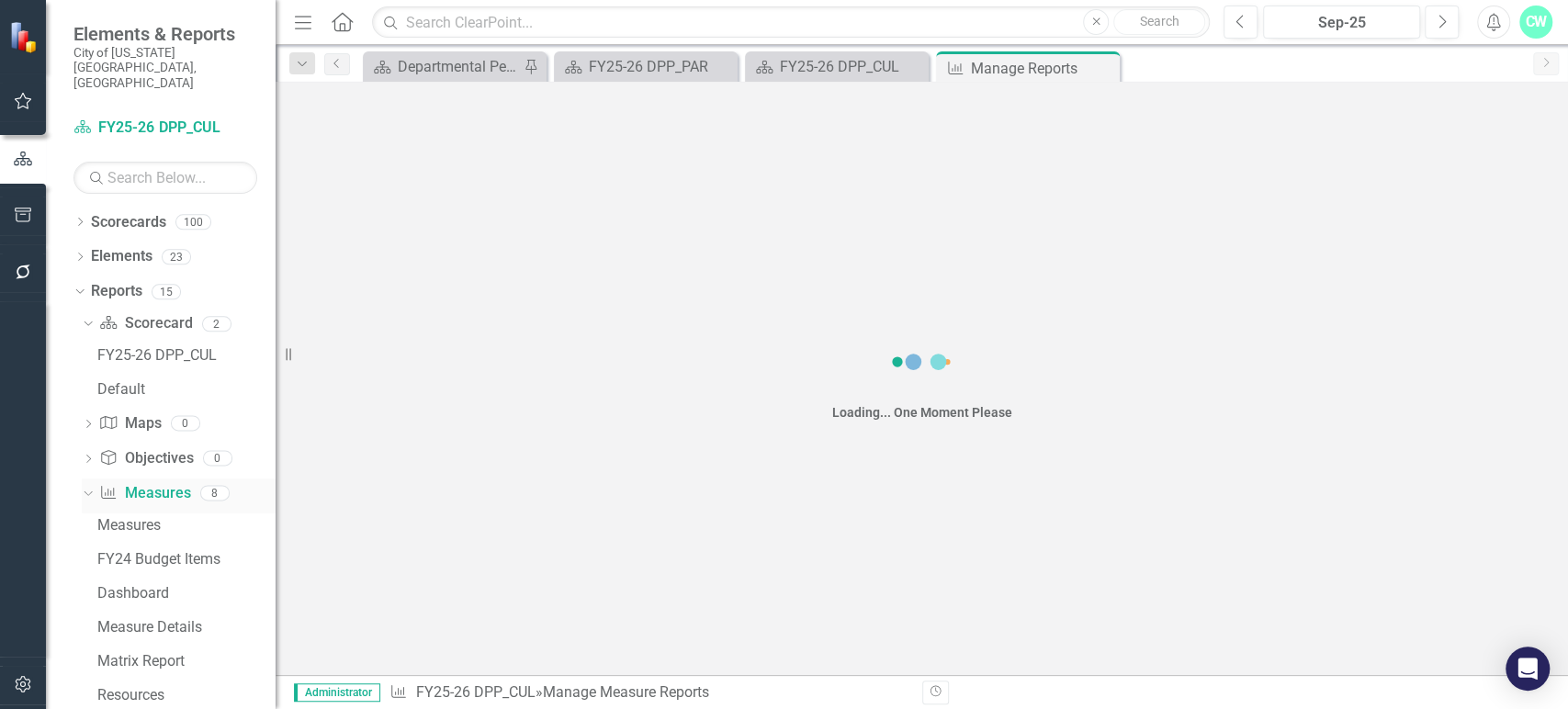
click at [134, 483] on link "Measure Measures" at bounding box center [145, 493] width 91 height 21
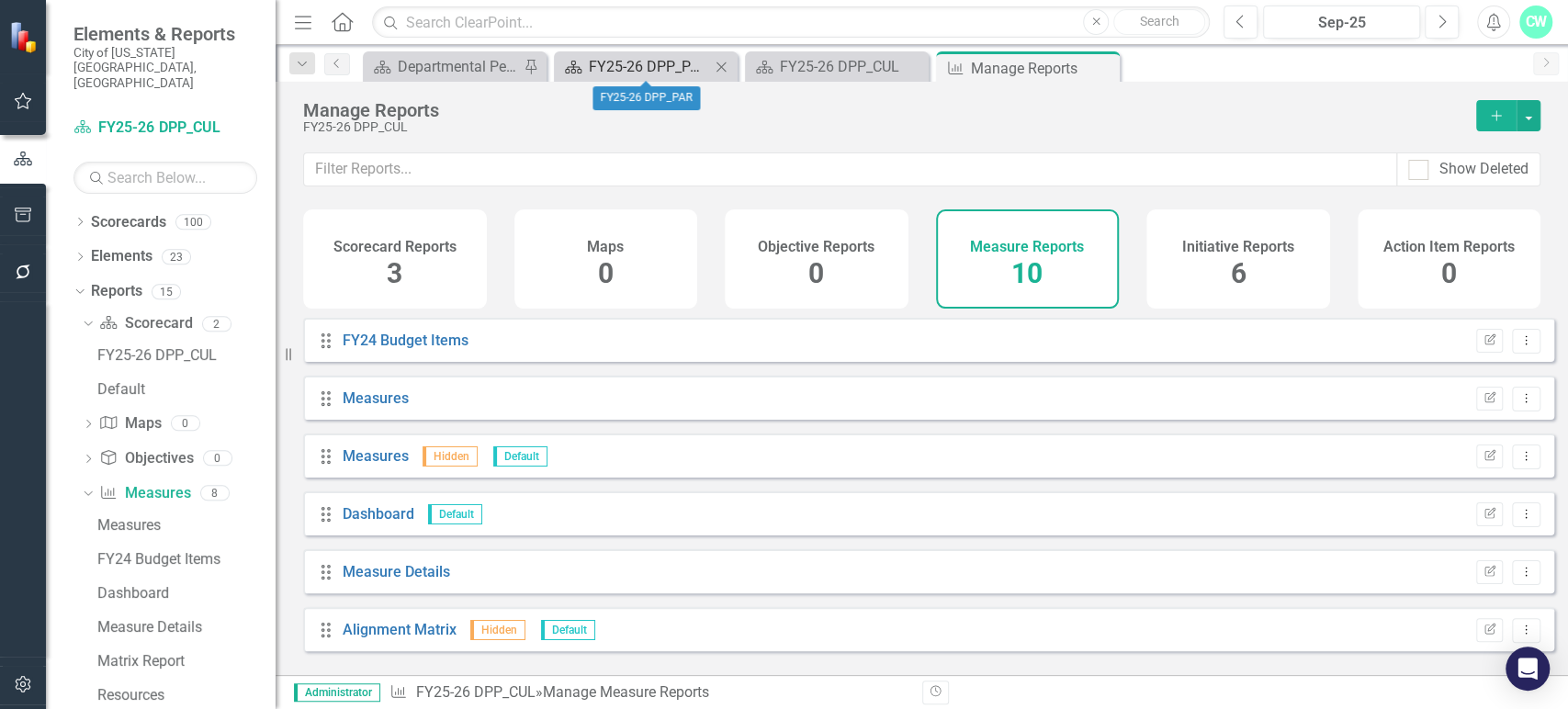
click at [668, 56] on div "FY25-26 DPP_PAR" at bounding box center [649, 67] width 122 height 23
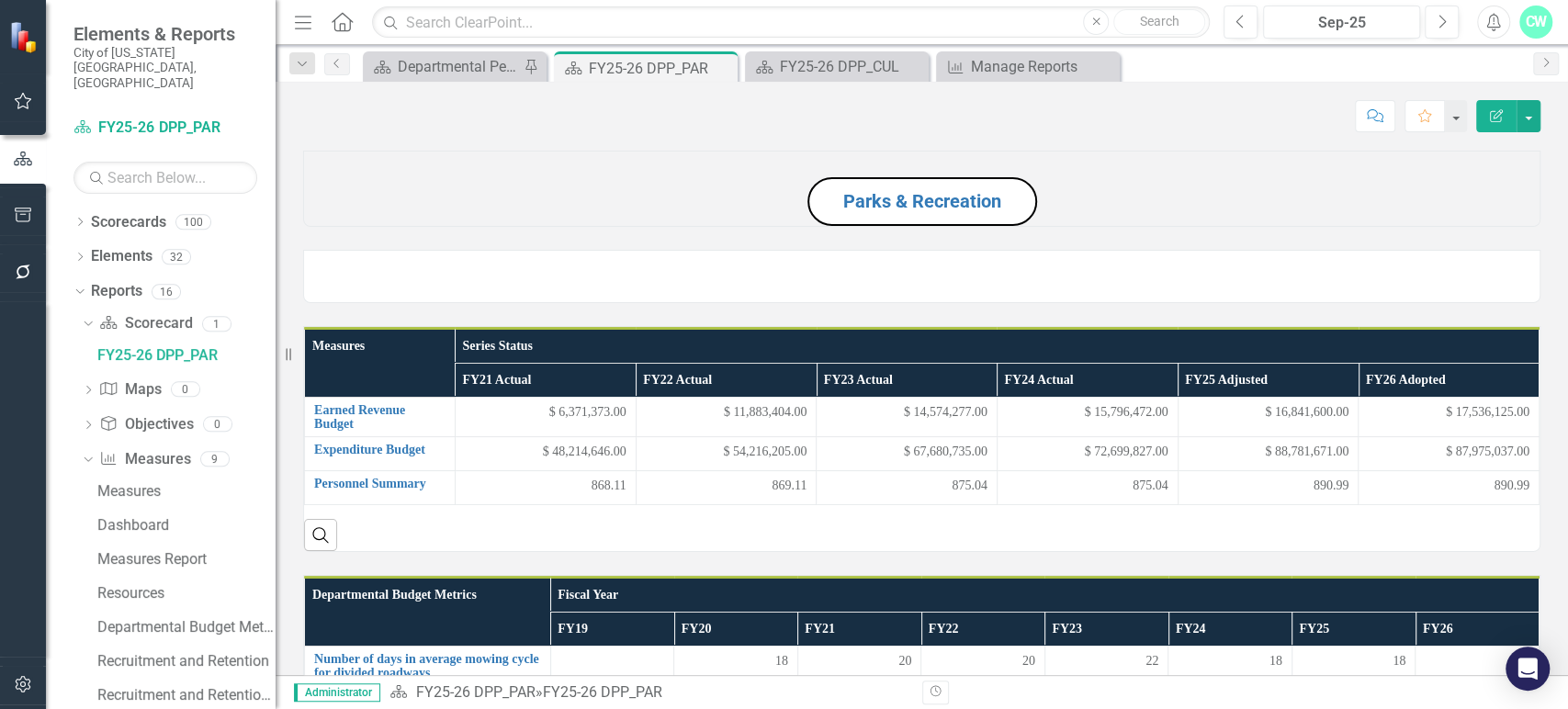
scroll to position [140, 0]
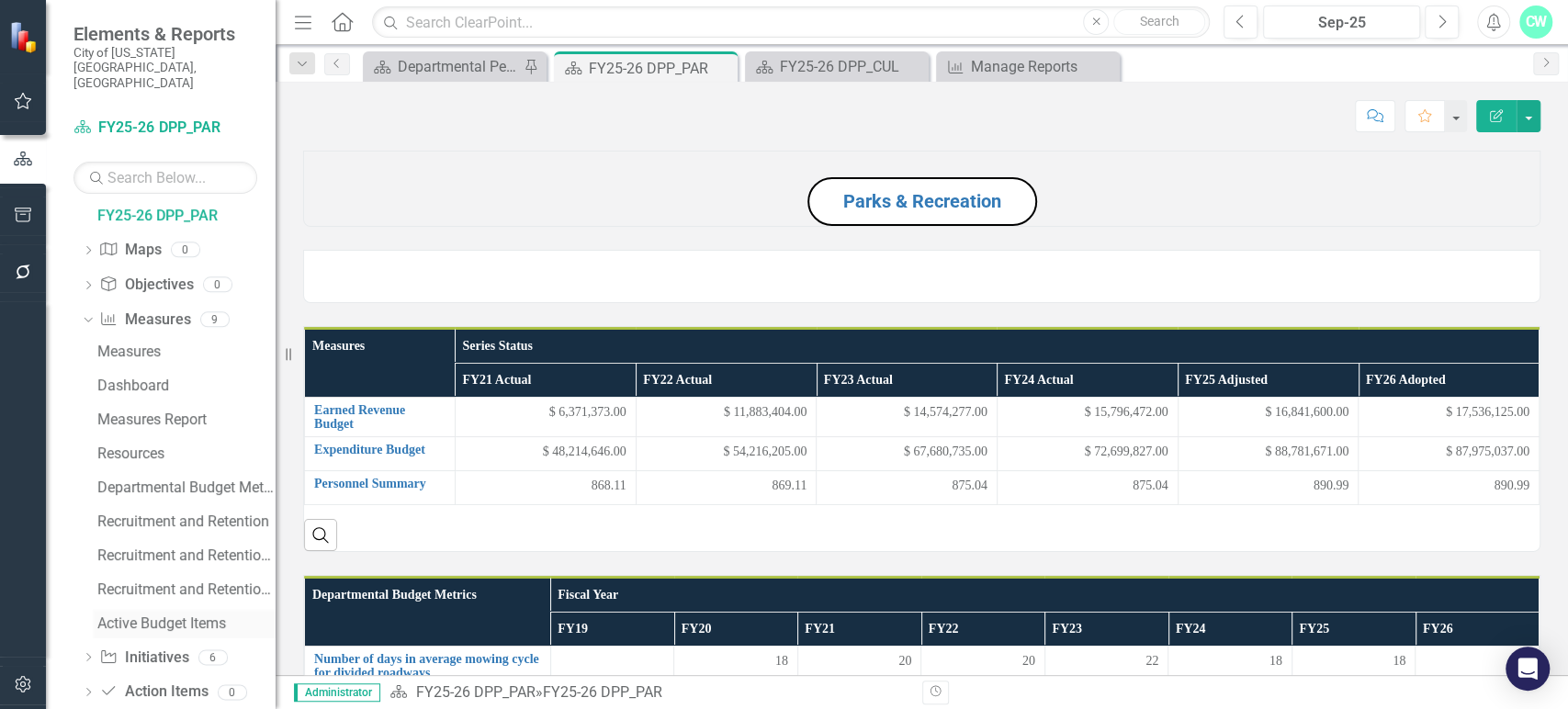
click at [162, 615] on div "Active Budget Items" at bounding box center [187, 623] width 178 height 16
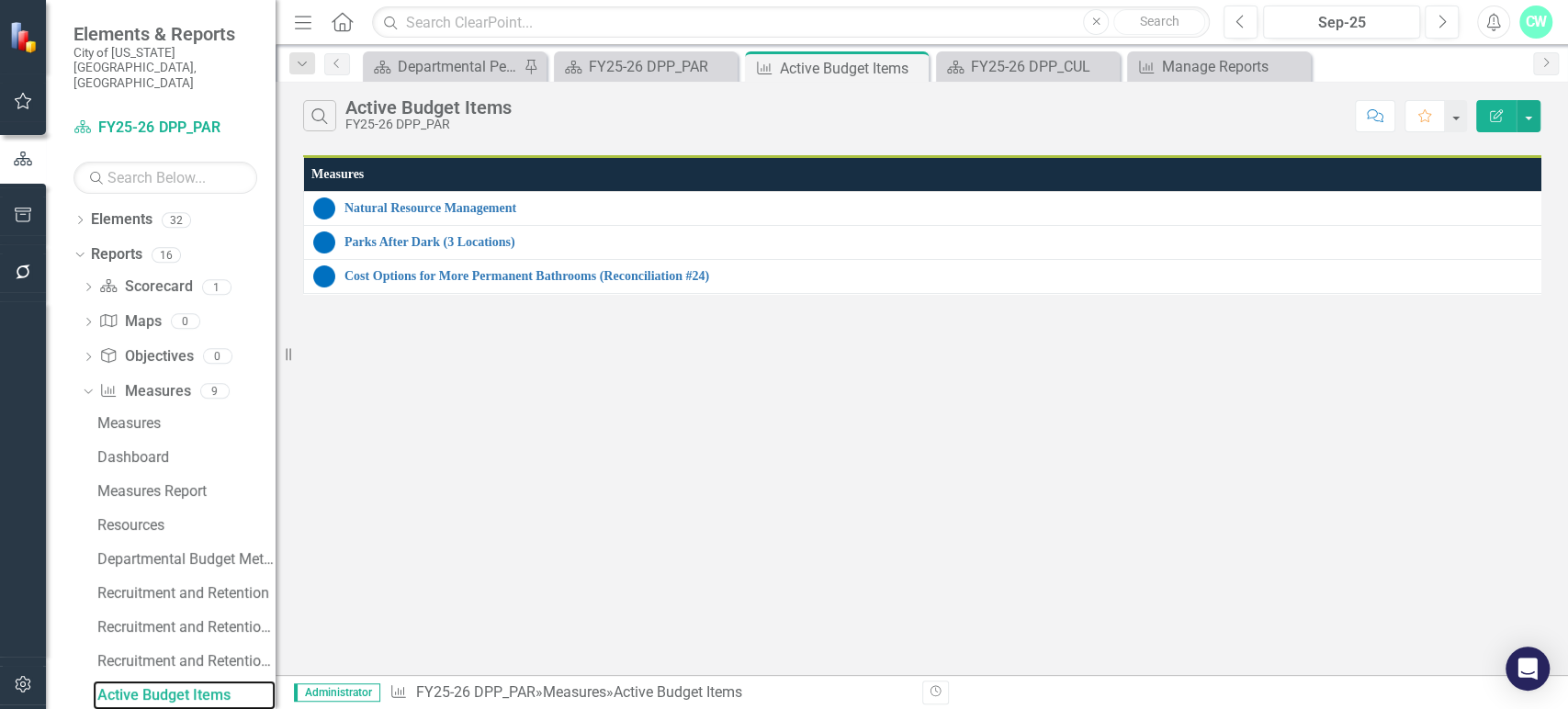
scroll to position [7, 0]
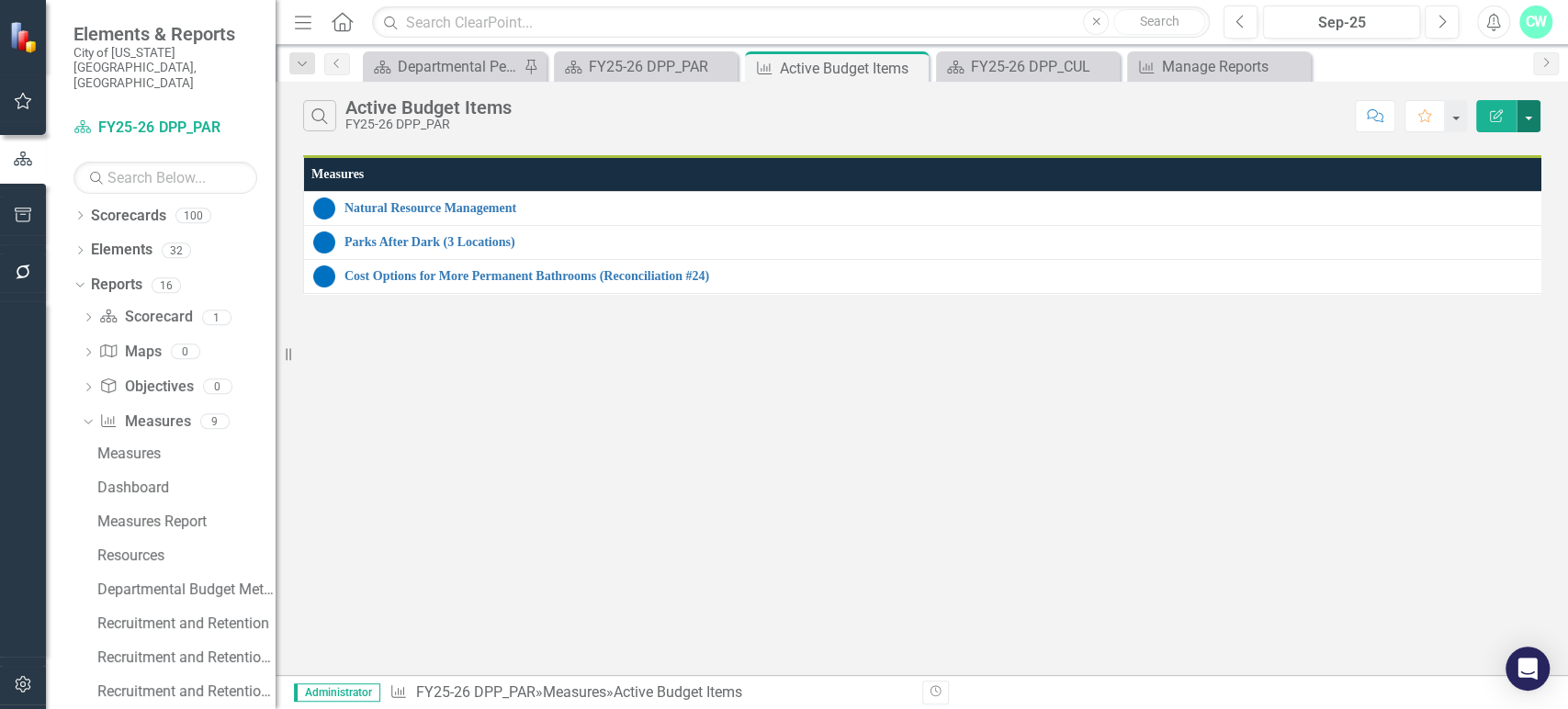
click at [1530, 123] on button "button" at bounding box center [1528, 117] width 24 height 33
click at [1532, 123] on button "button" at bounding box center [1528, 117] width 24 height 33
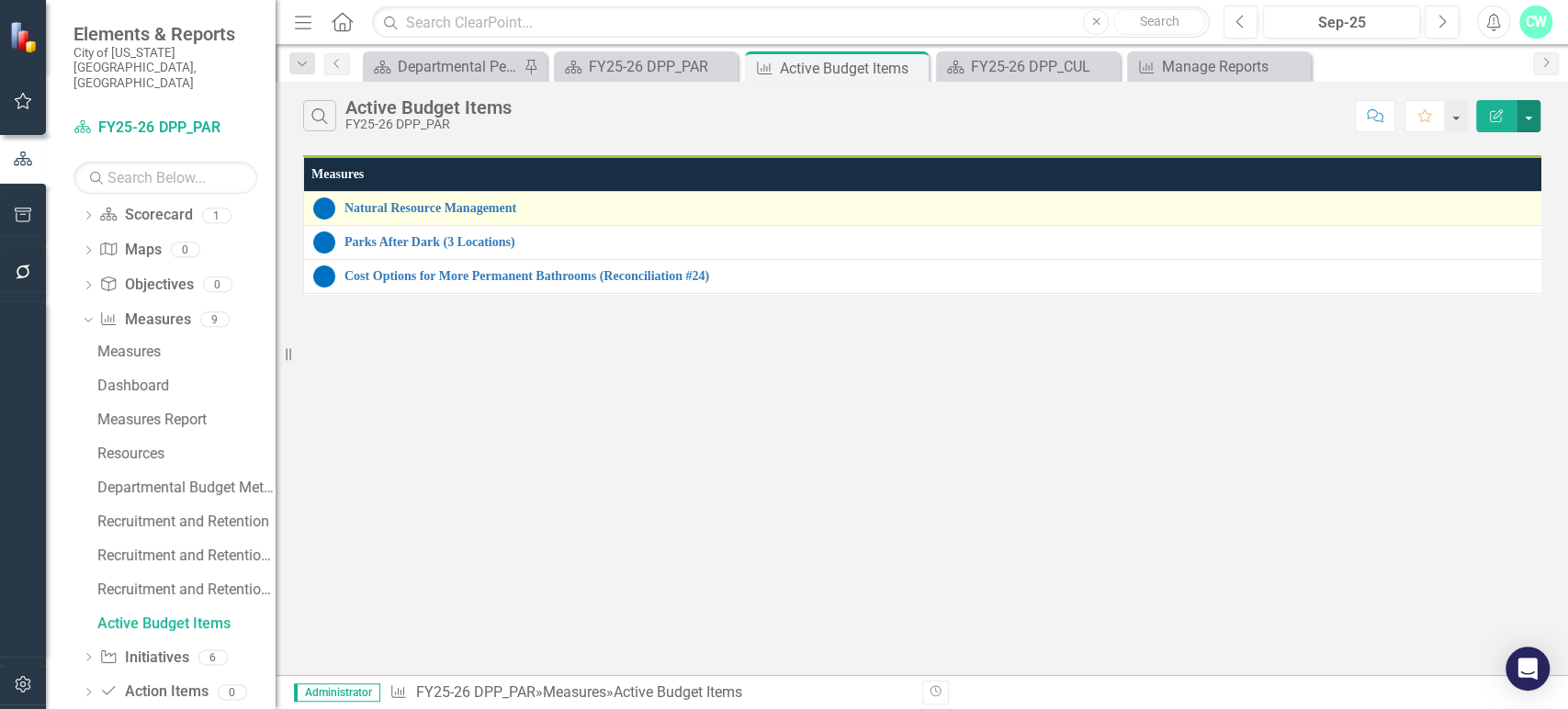
scroll to position [107, 0]
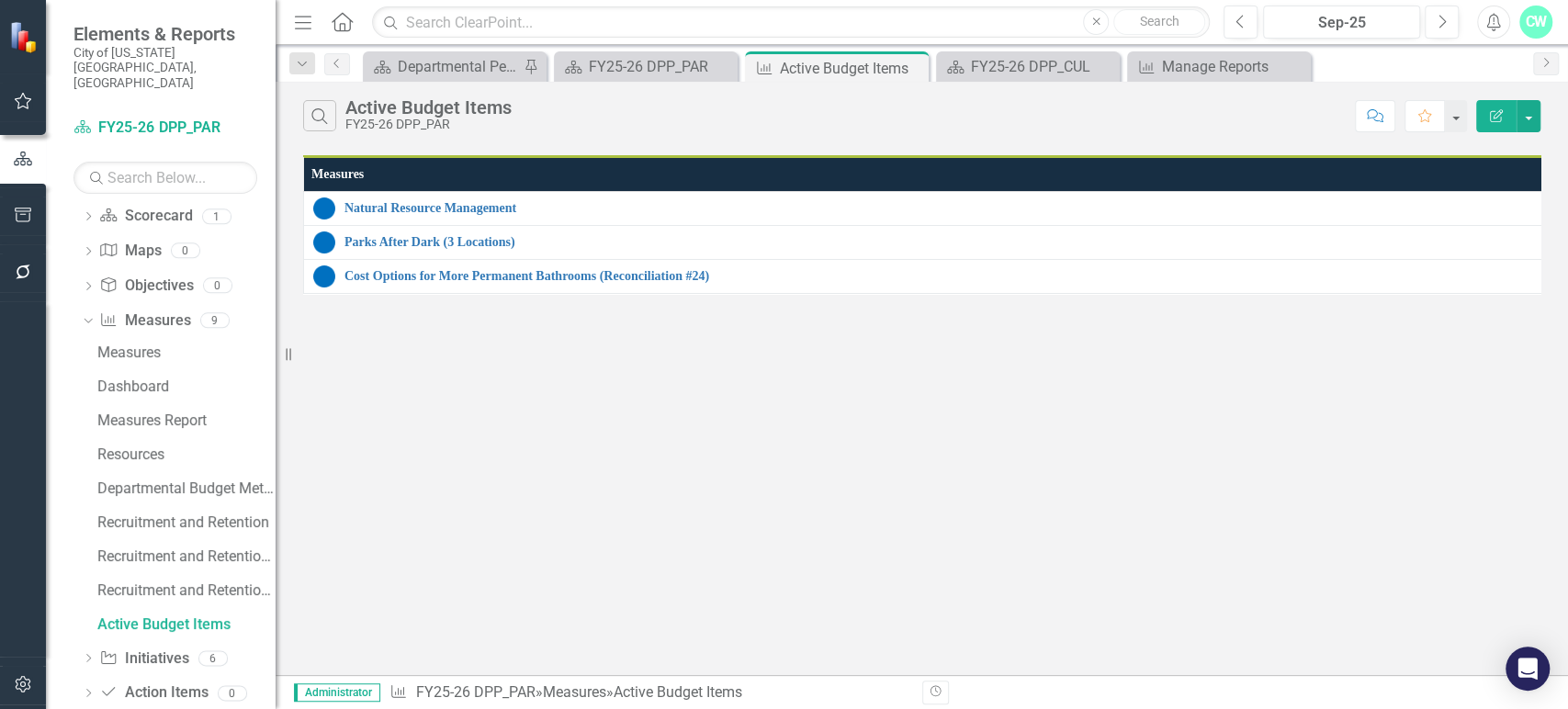
click at [1439, 333] on div "Search Active Budget Items FY25-26 DPP_PAR Comment Favorite Edit Report Measure…" at bounding box center [921, 377] width 1292 height 593
click at [912, 62] on icon "Close" at bounding box center [911, 67] width 18 height 14
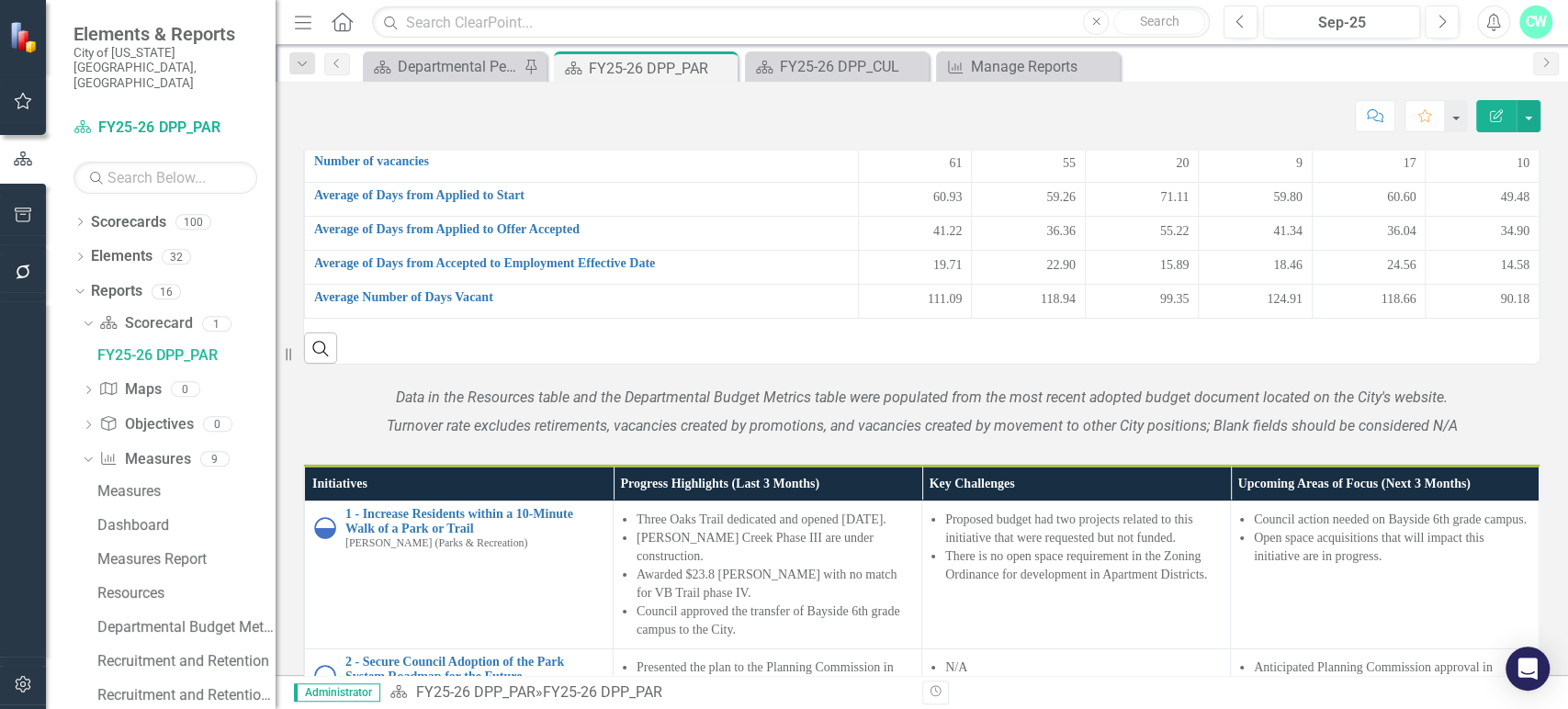
scroll to position [865, 0]
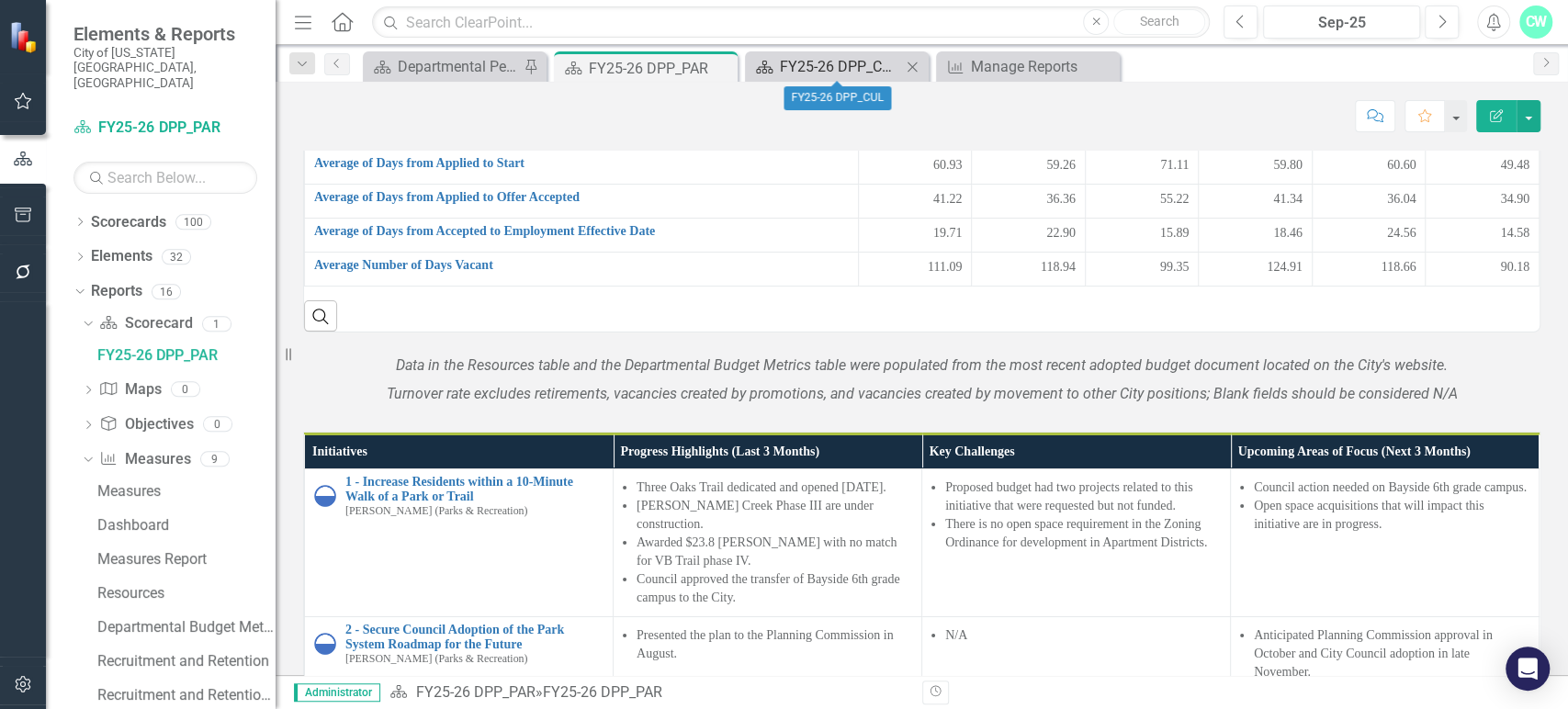
click at [858, 72] on div "FY25-26 DPP_CUL" at bounding box center [840, 67] width 122 height 23
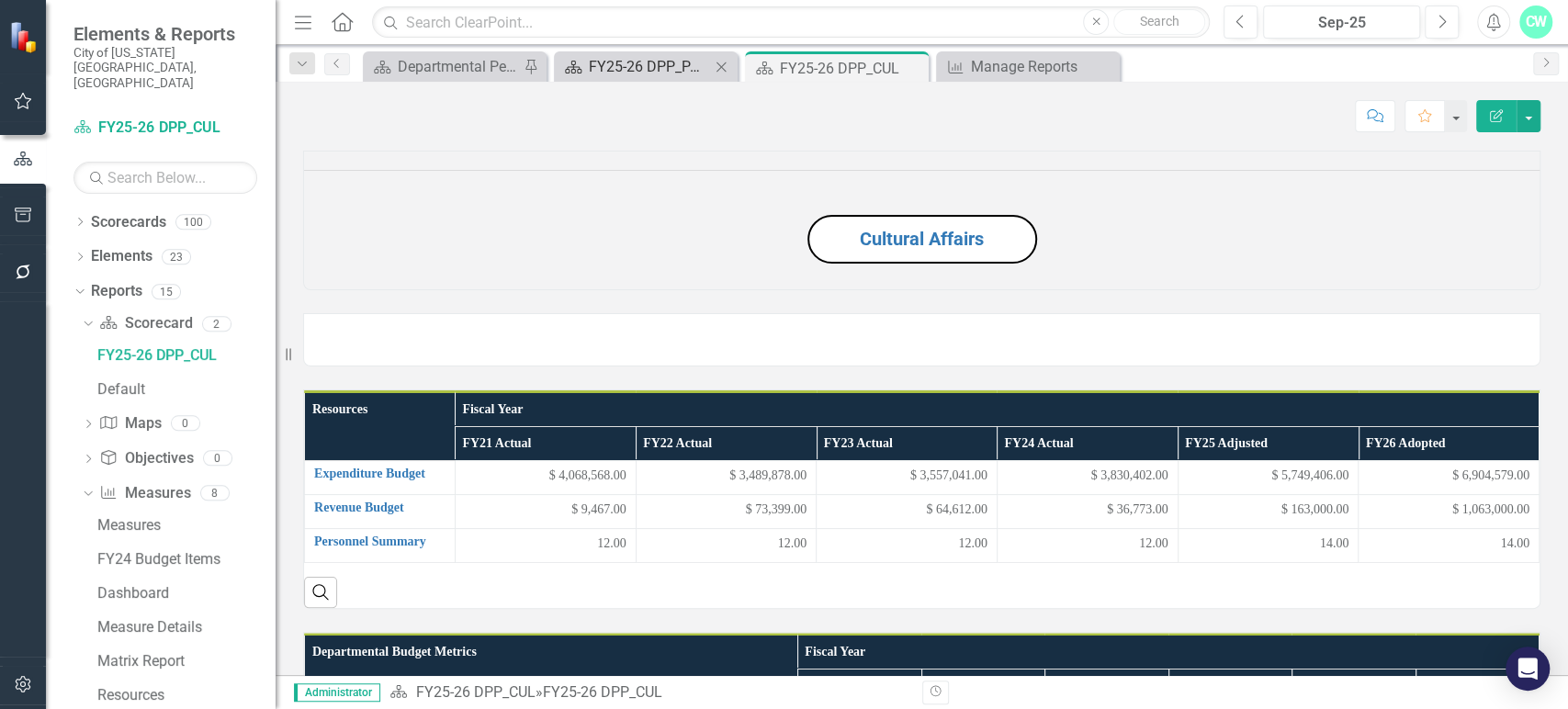
click at [648, 60] on div "FY25-26 DPP_PAR" at bounding box center [649, 67] width 122 height 23
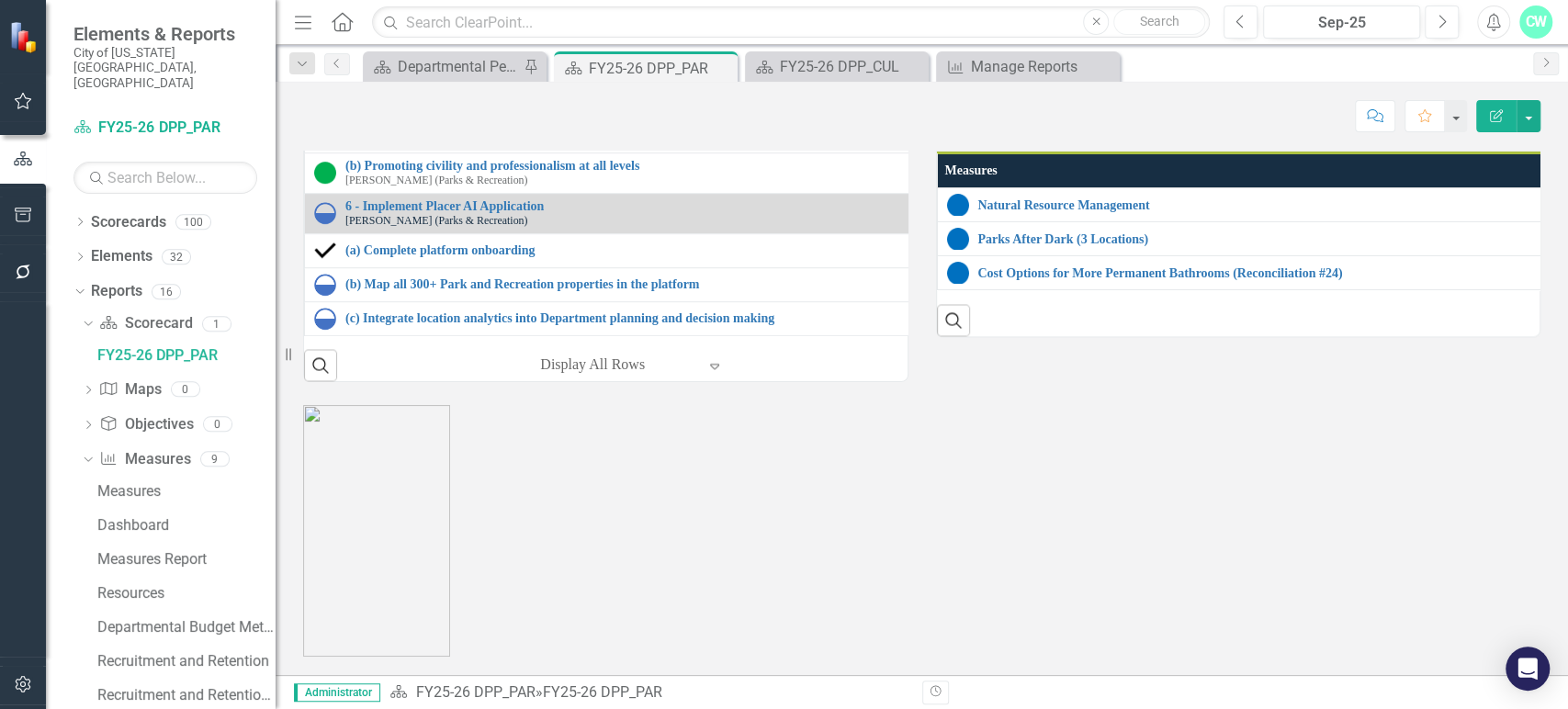
scroll to position [2363, 0]
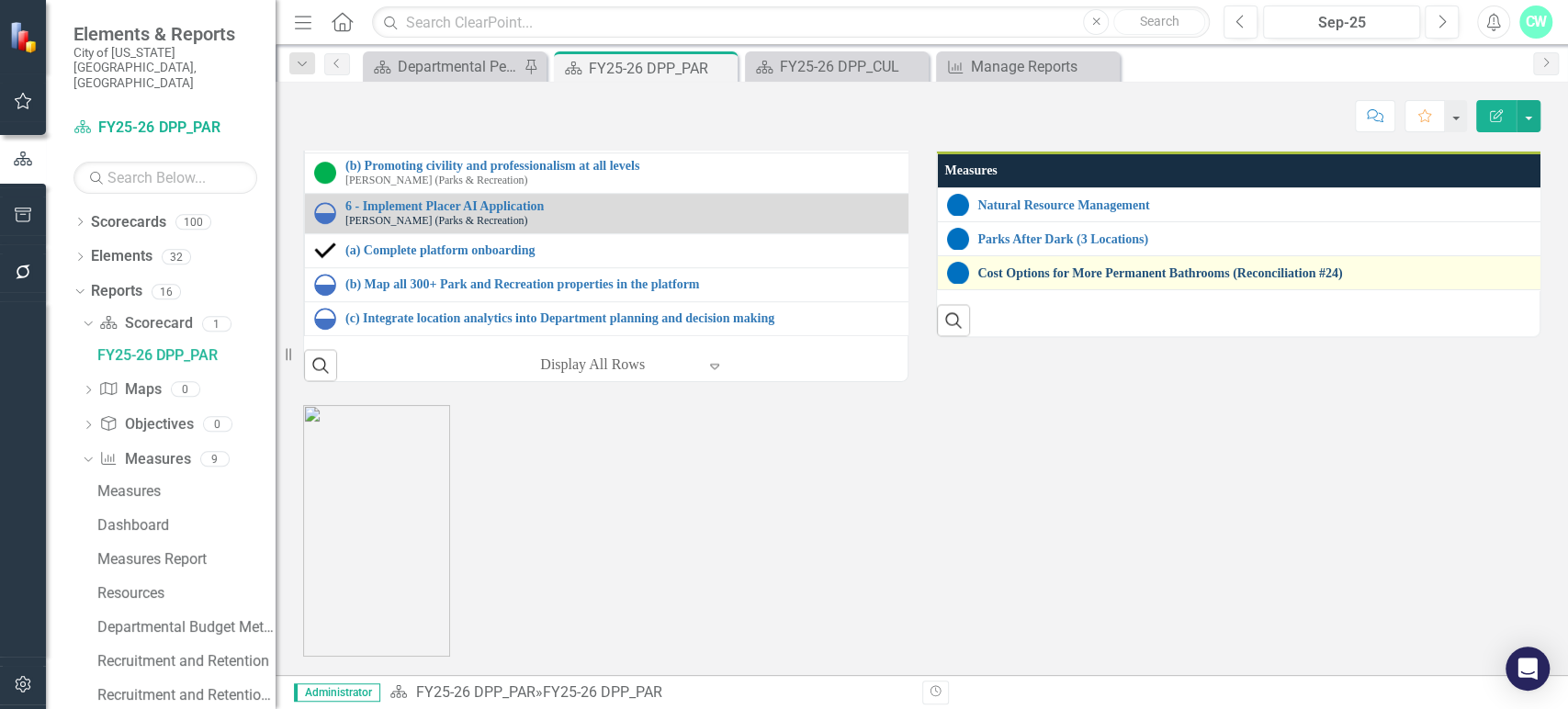
click at [1021, 280] on link "Cost Options for More Permanent Bathrooms (Reconciliation #24)" at bounding box center [1567, 273] width 1178 height 13
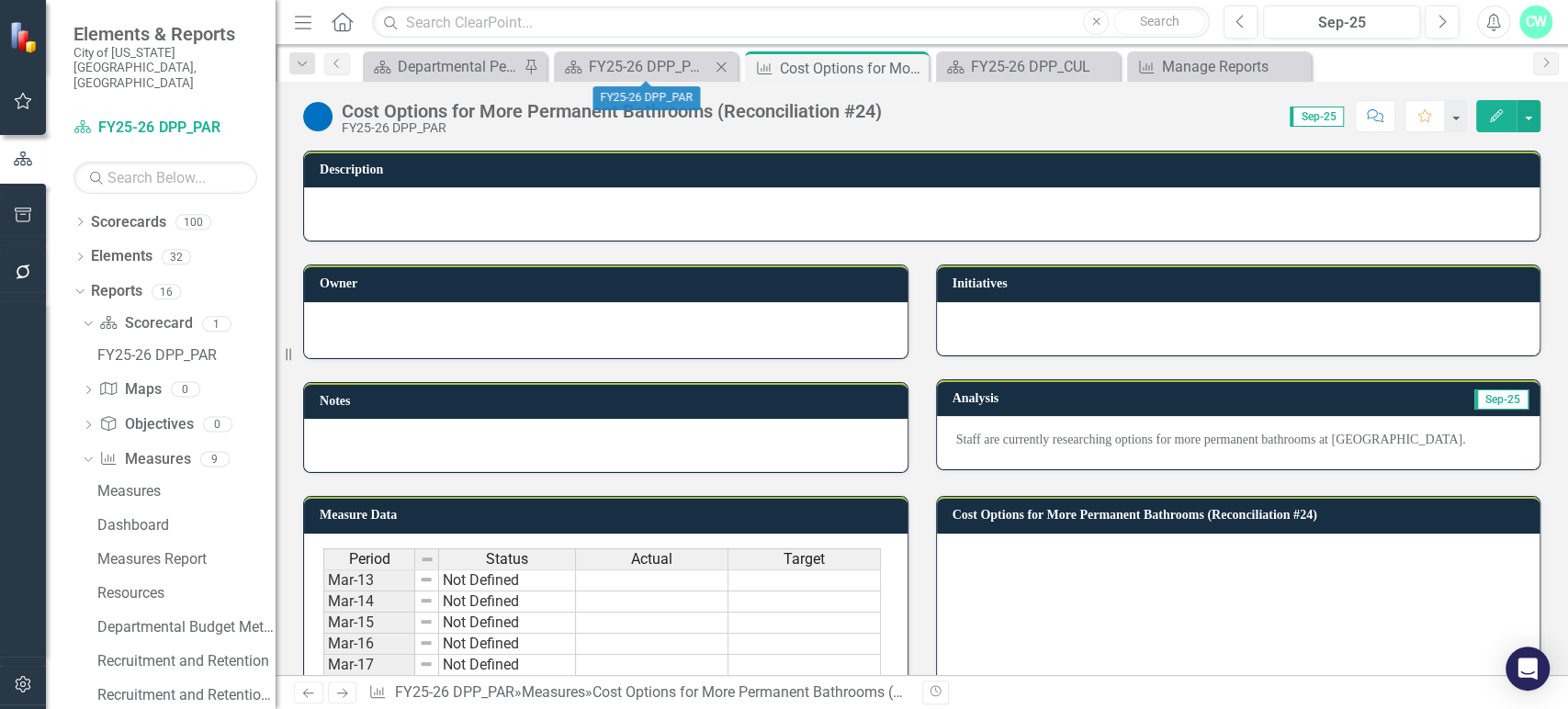
click at [716, 67] on icon "Close" at bounding box center [720, 66] width 18 height 14
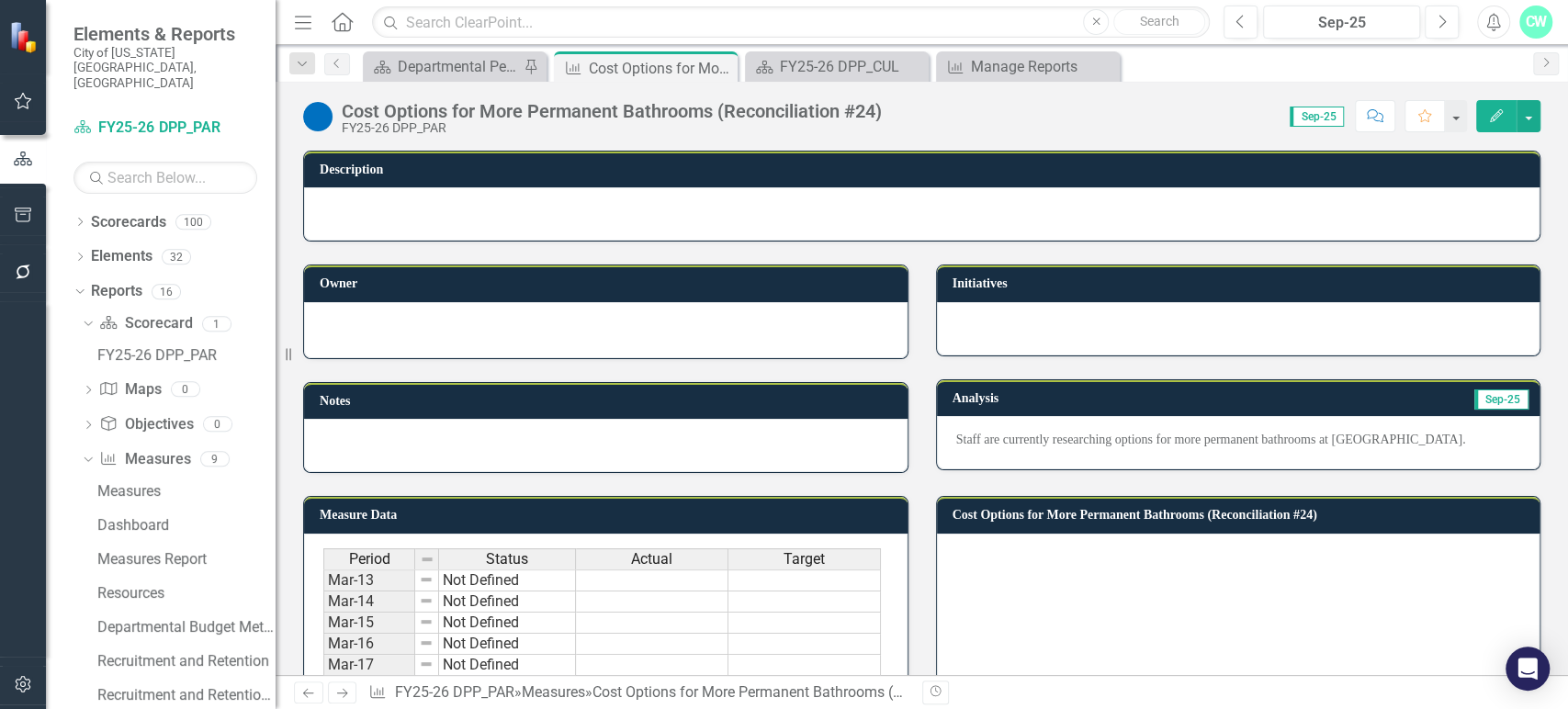
click at [0, 0] on icon "Close" at bounding box center [0, 0] width 0 height 0
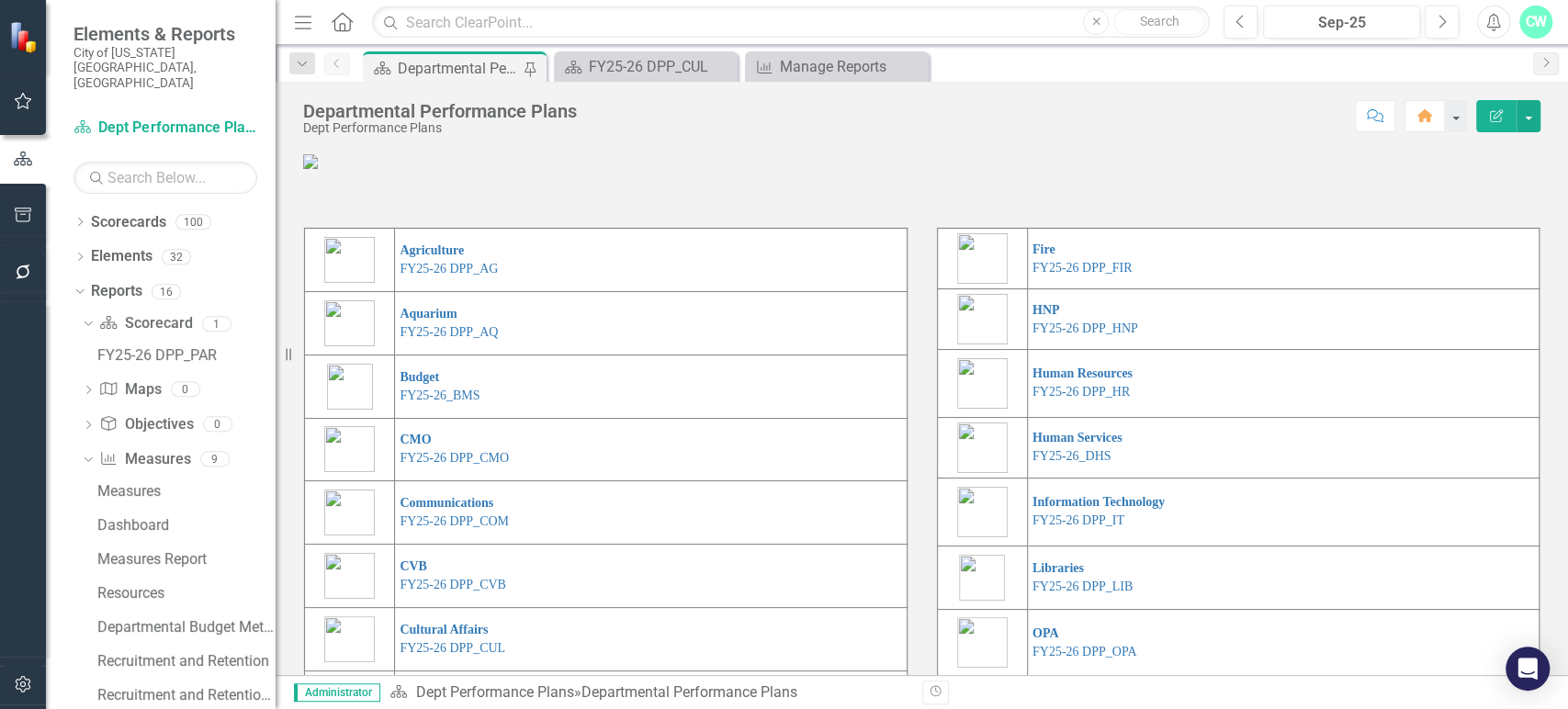
click at [0, 0] on icon "Close" at bounding box center [0, 0] width 0 height 0
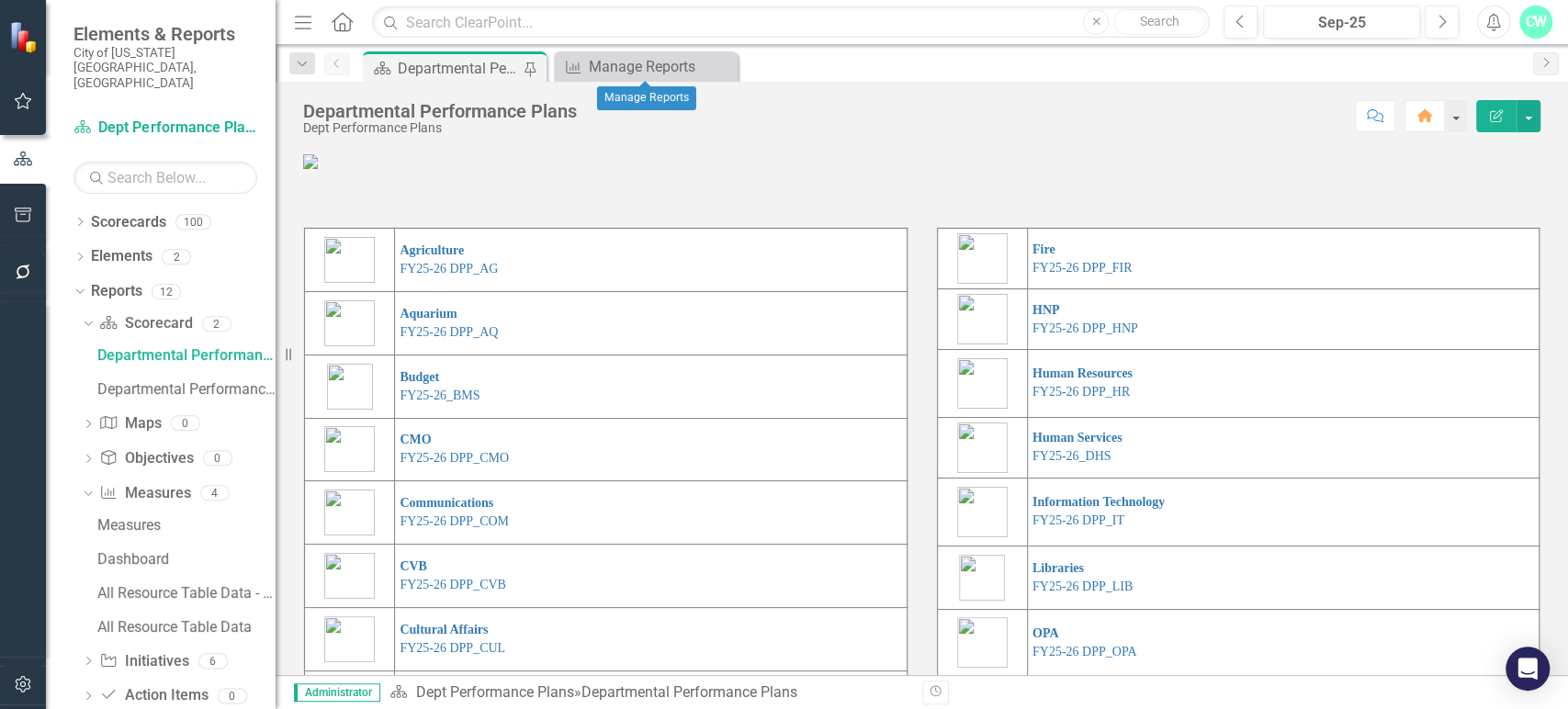
click at [0, 0] on icon "Close" at bounding box center [0, 0] width 0 height 0
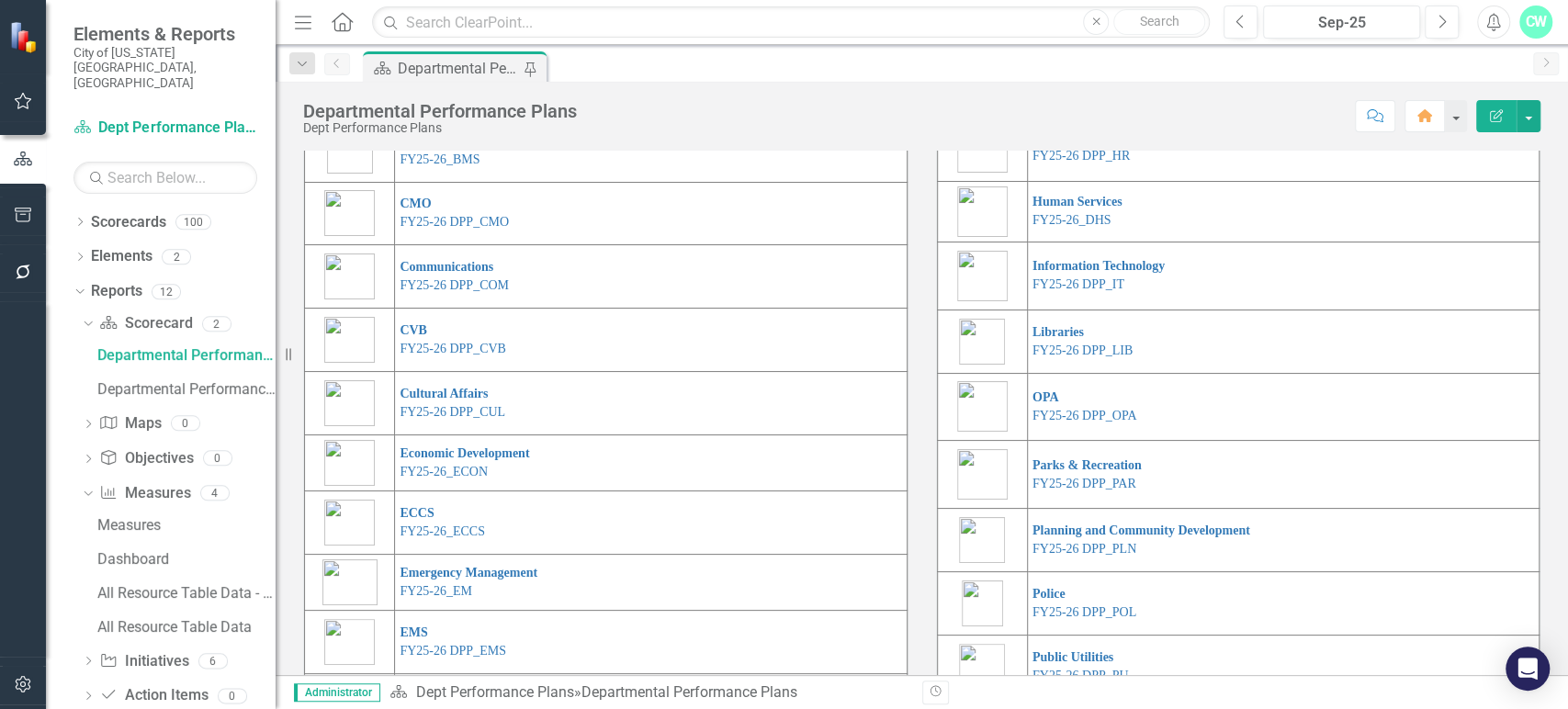
scroll to position [236, 0]
click at [1058, 163] on link "FY25-26 DPP_HR" at bounding box center [1081, 155] width 98 height 13
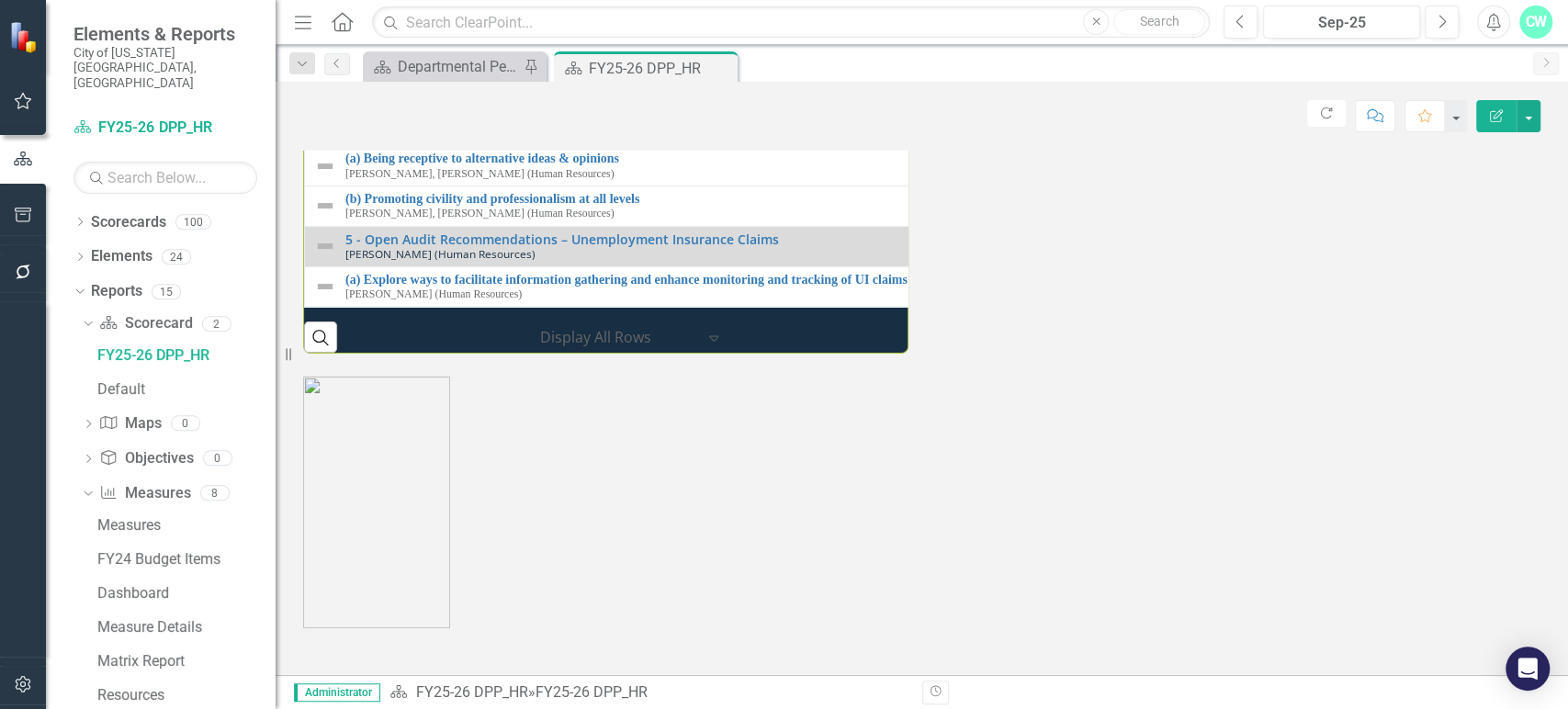
scroll to position [2297, 0]
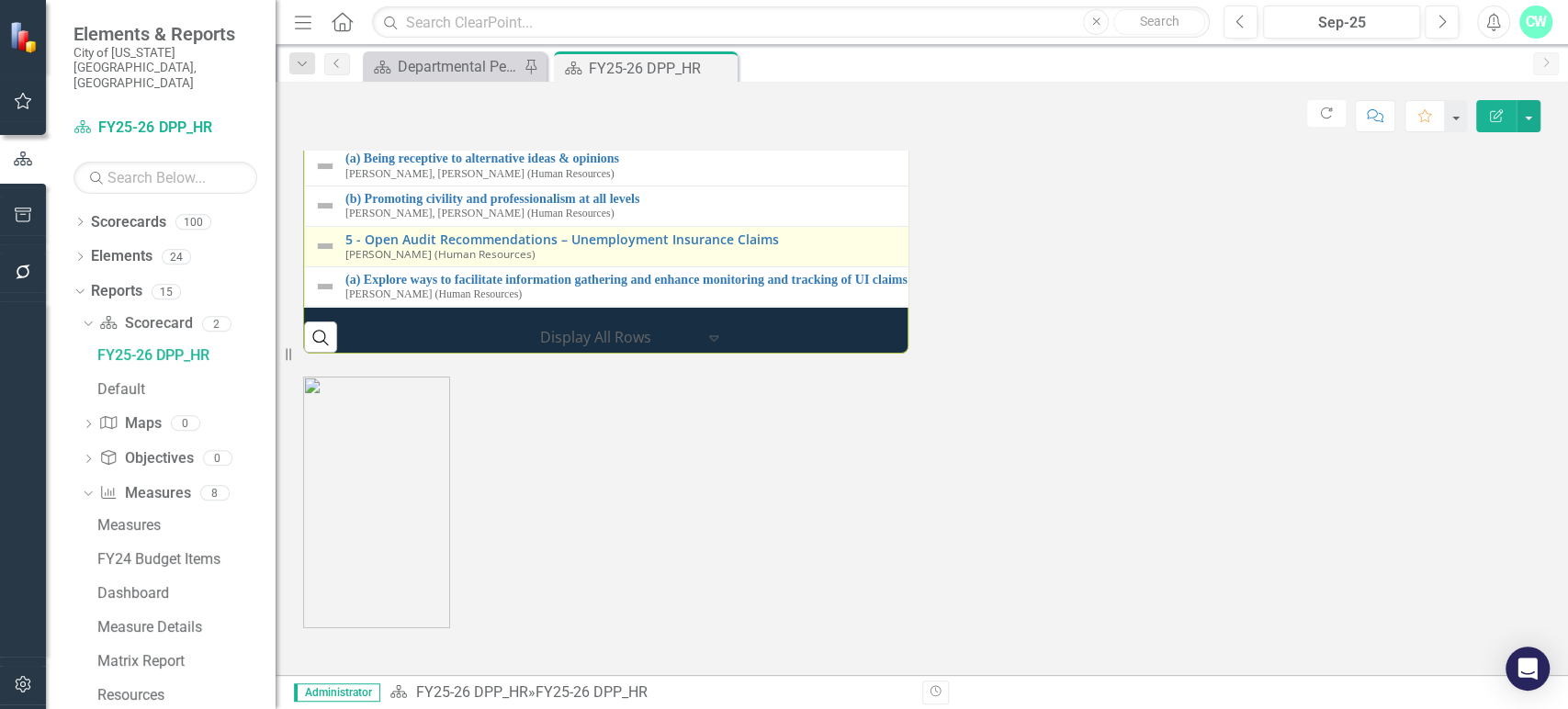
click at [341, 261] on div "5 - Open Audit Recommendations – Unemployment Insurance Claims Stacy Hawks (Hum…" at bounding box center [913, 247] width 1198 height 29
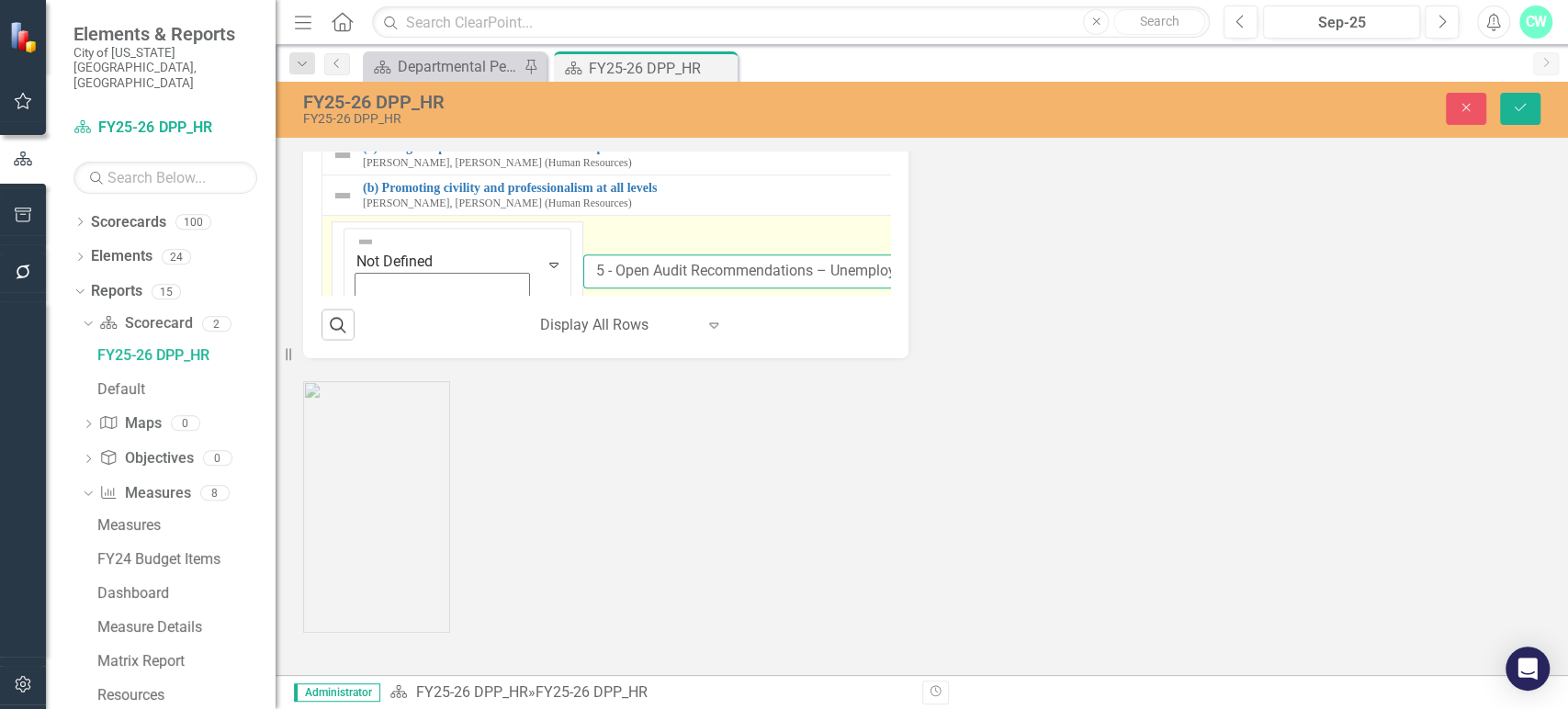
click at [583, 288] on input "5 - Open Audit Recommendations – Unemployment Insurance Claims" at bounding box center [1058, 271] width 950 height 34
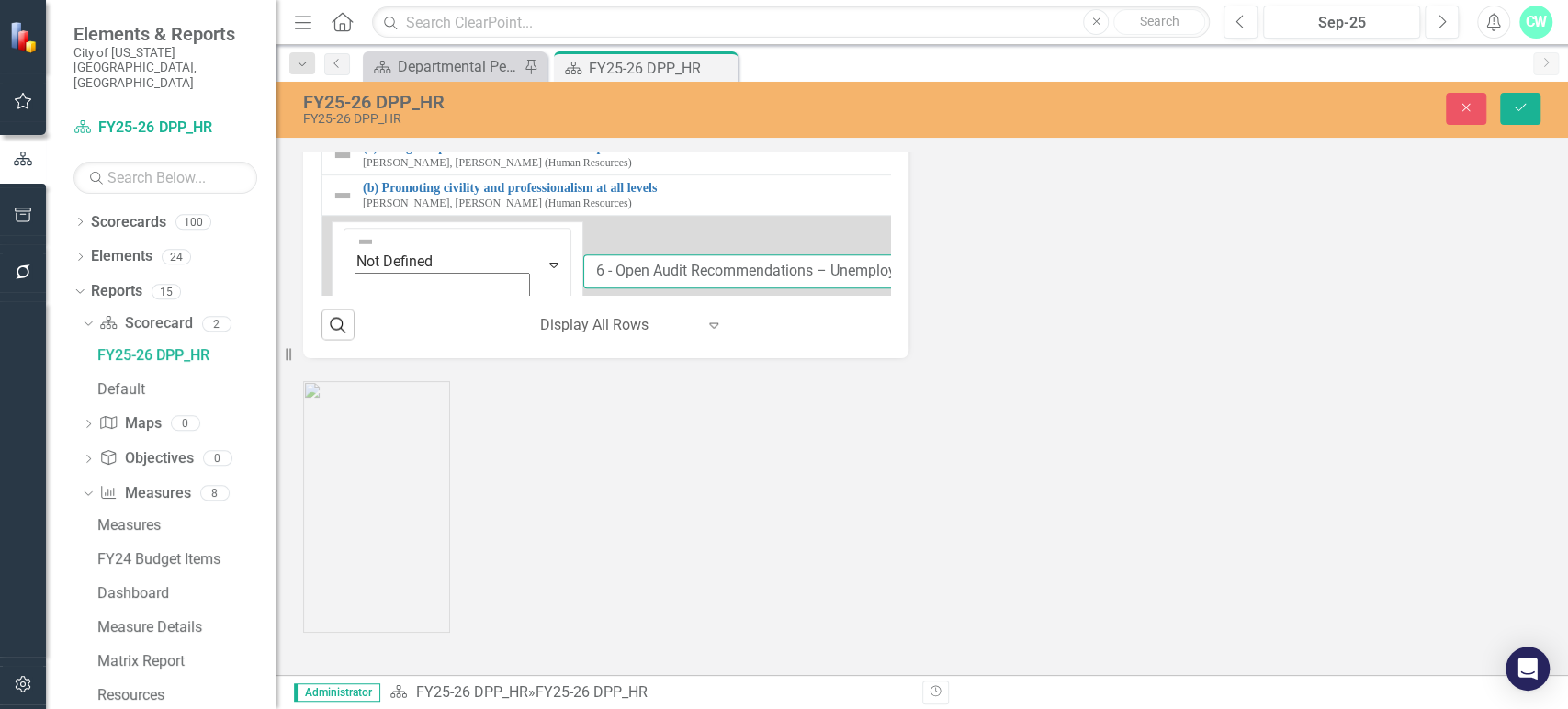
type input "6 - Open Audit Recommendations – Unemployment Insurance Claims"
click at [370, 113] on link "4 - Foster a sense of belonging and inclusive leadership in the department thro…" at bounding box center [951, 104] width 1177 height 16
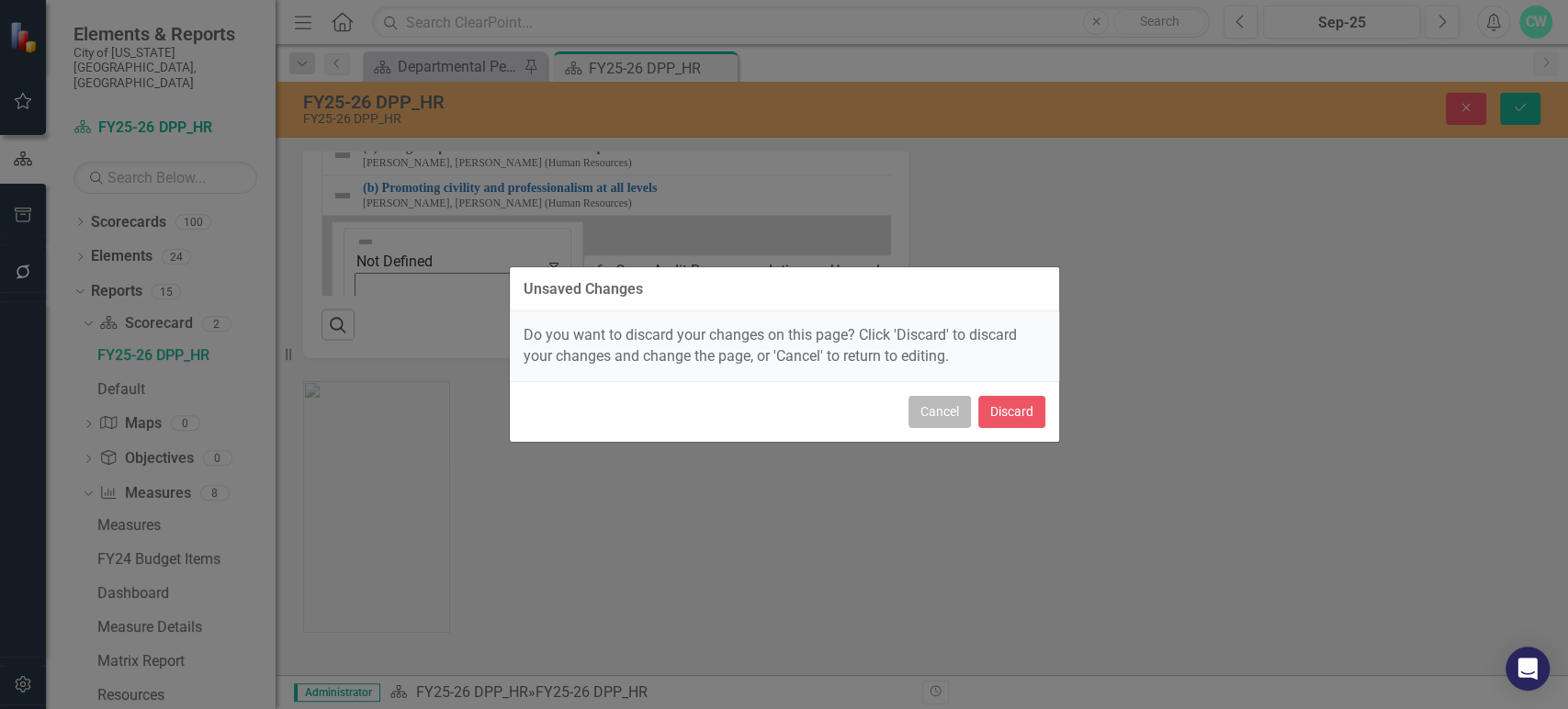
click at [939, 410] on button "Cancel" at bounding box center [939, 412] width 62 height 33
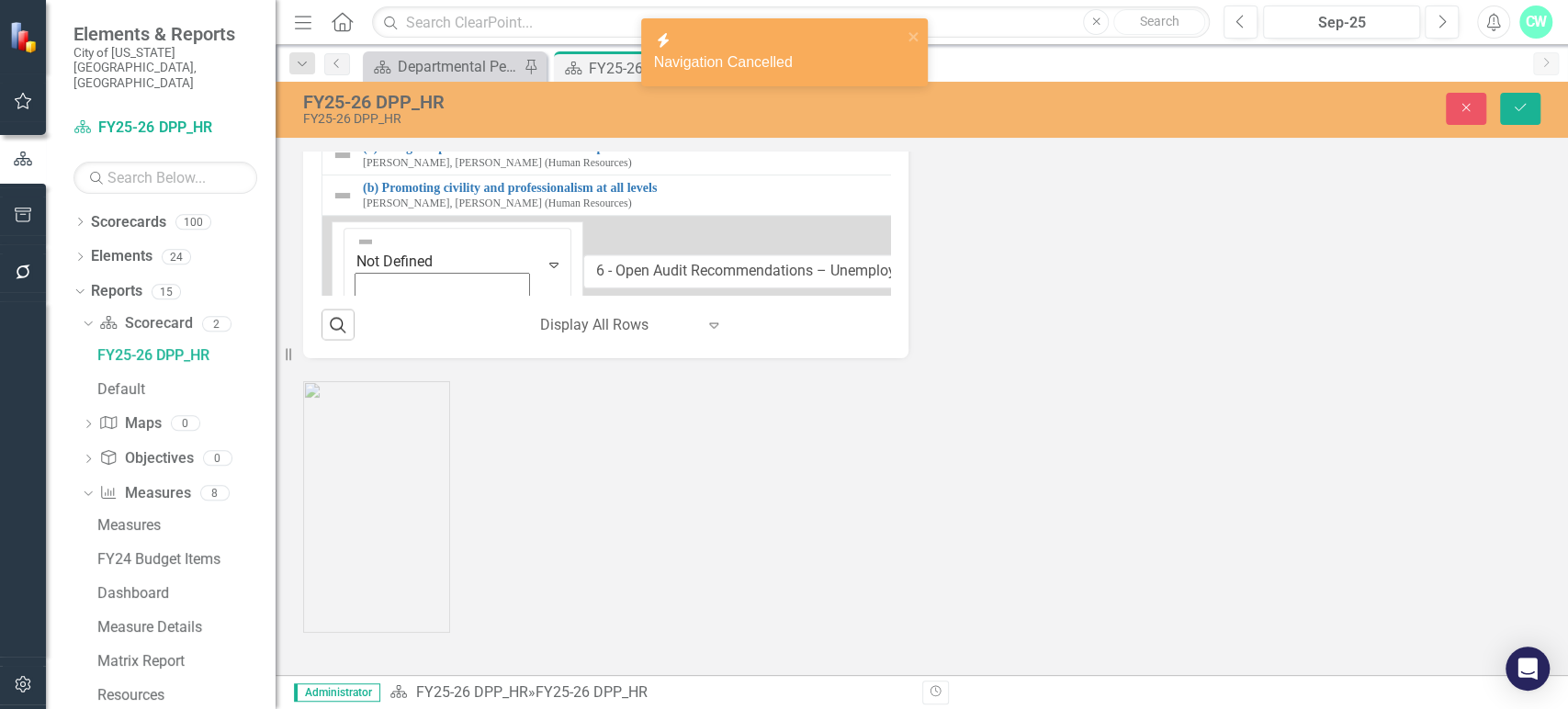
click at [363, 128] on div "4 - Foster a sense of belonging and inclusive leadership in the department thro…" at bounding box center [936, 113] width 1209 height 33
click at [365, 113] on link "4 - Foster a sense of belonging and inclusive leadership in the department thro…" at bounding box center [951, 104] width 1177 height 16
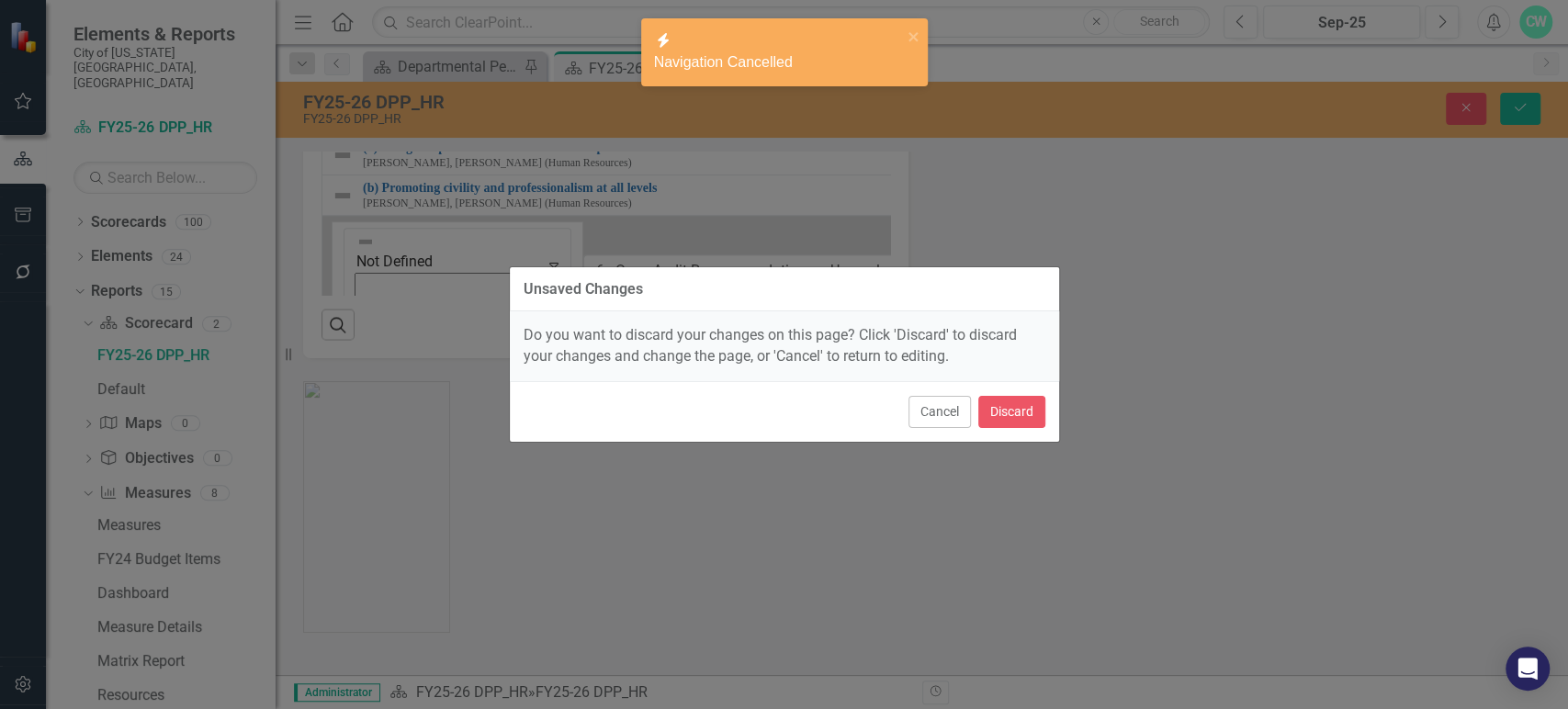
drag, startPoint x: 937, startPoint y: 411, endPoint x: 397, endPoint y: 425, distance: 540.2
click at [936, 411] on button "Cancel" at bounding box center [939, 412] width 62 height 33
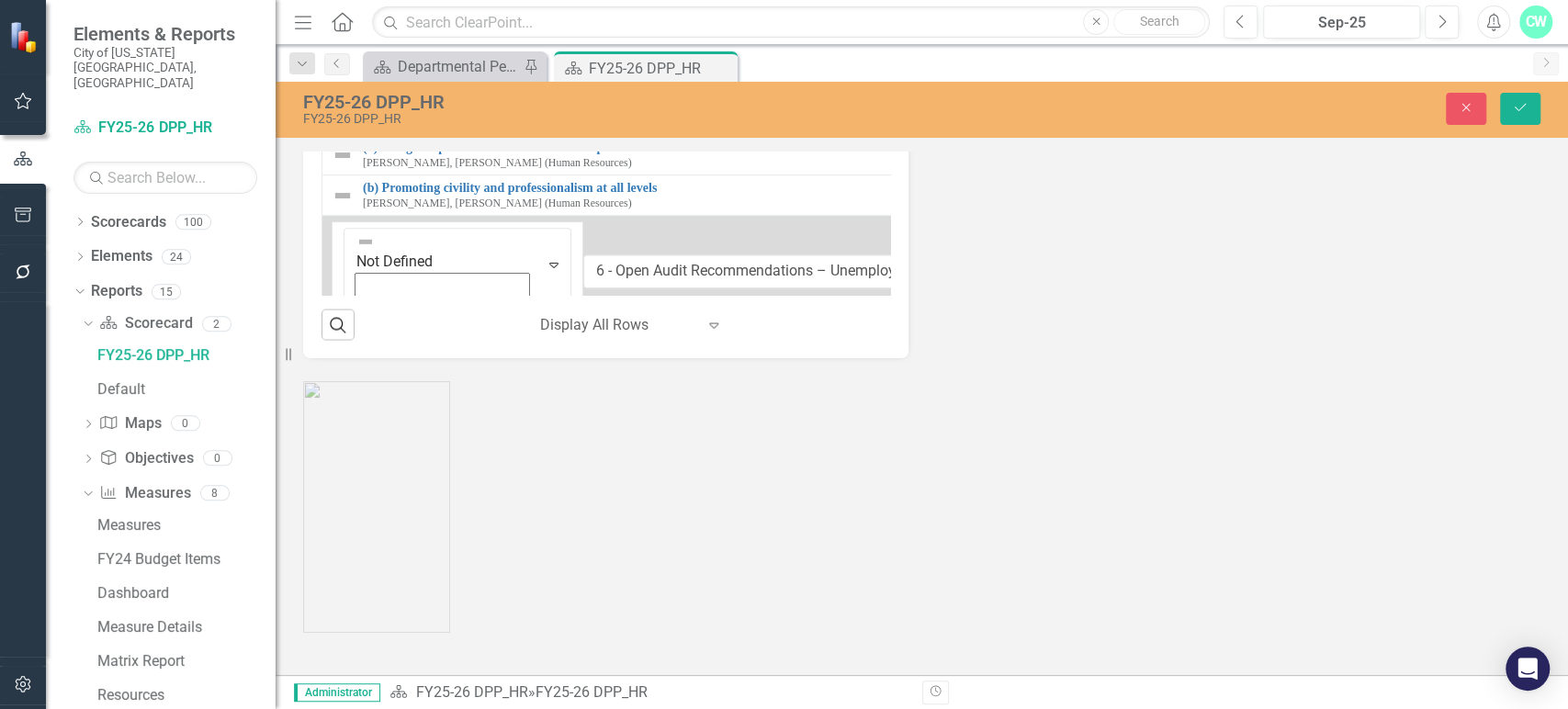
click at [349, 124] on img at bounding box center [342, 112] width 22 height 22
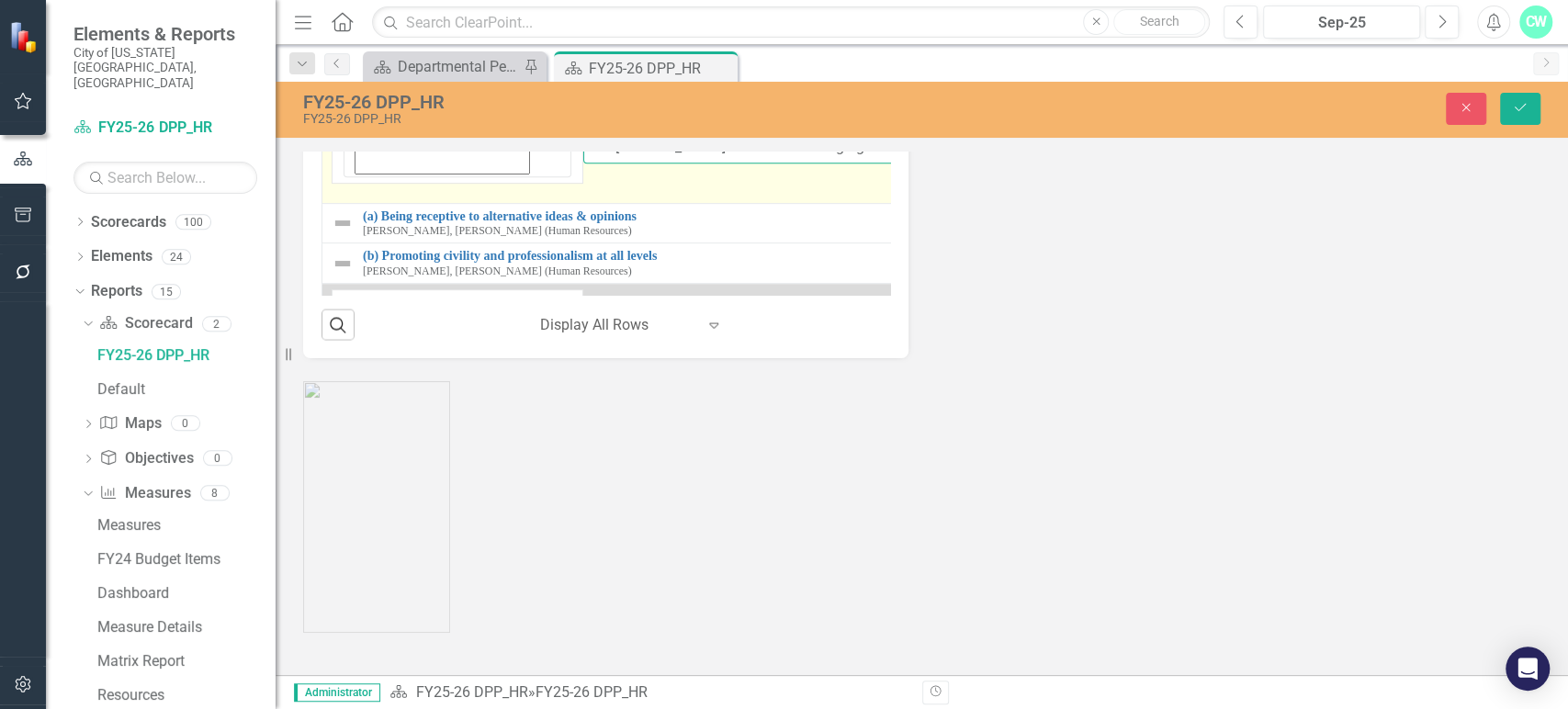
click at [583, 165] on input "4 - Foster a sense of belonging and inclusive leadership in the department thro…" at bounding box center [1063, 147] width 960 height 34
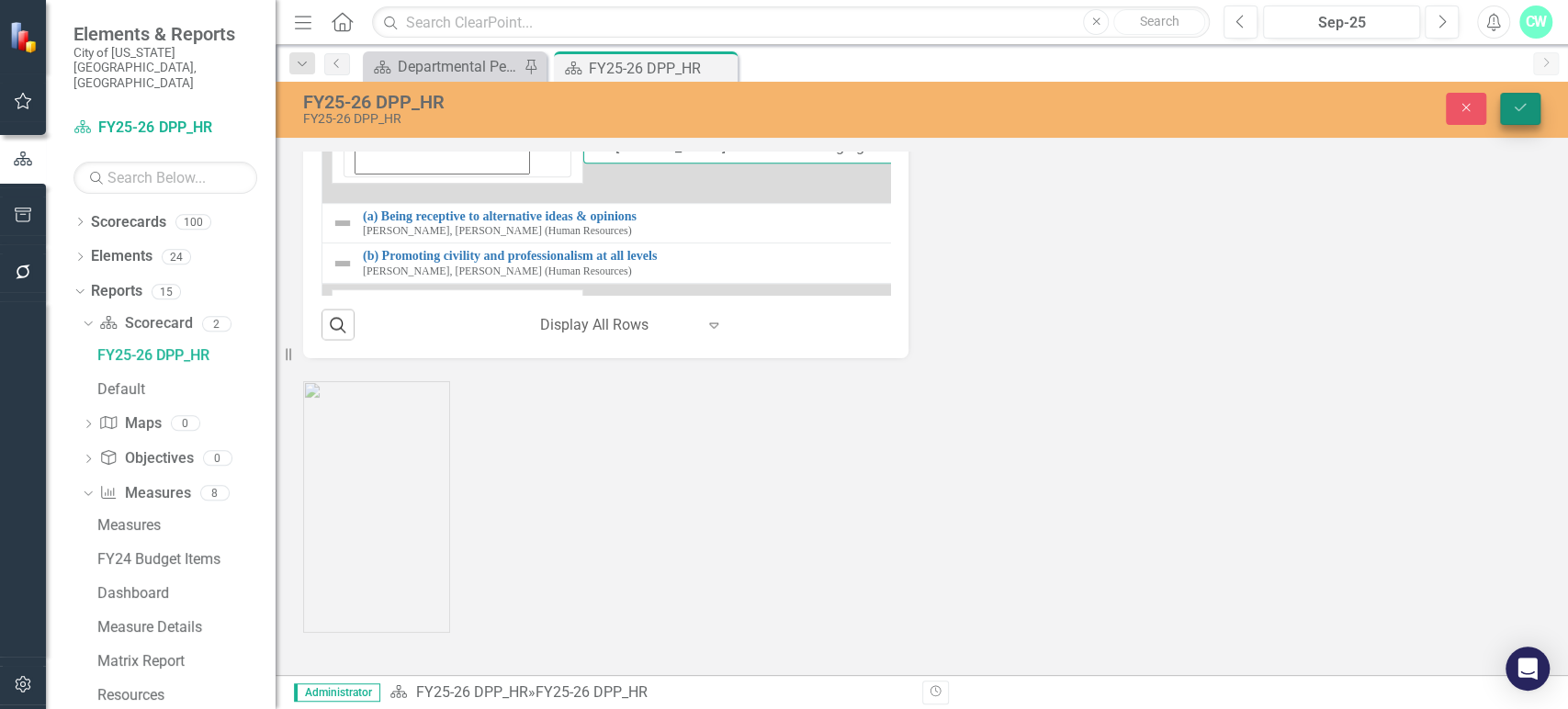
type input "5 - Foster a sense of belonging and inclusive leadership in the department thro…"
click at [1520, 113] on icon "Save" at bounding box center [1519, 106] width 16 height 12
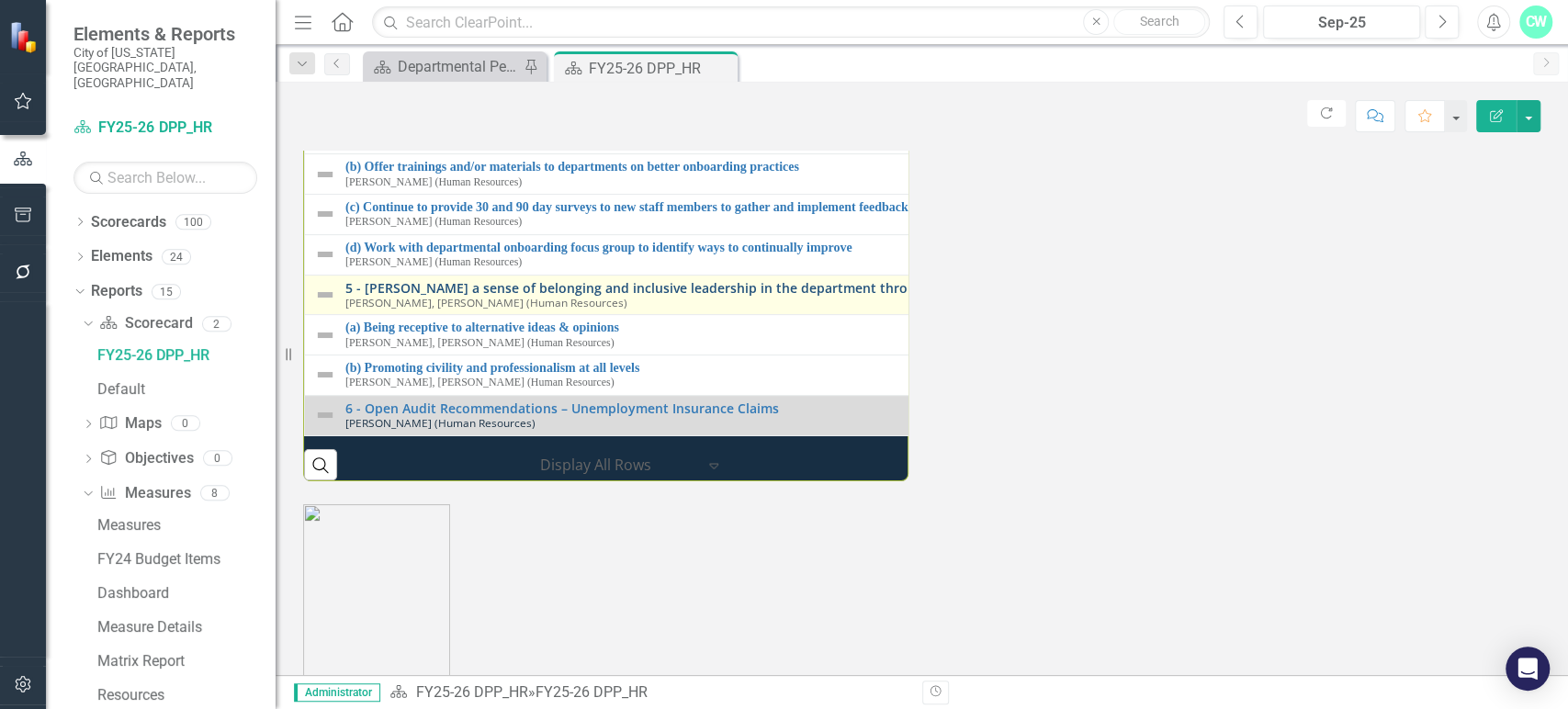
scroll to position [284, 0]
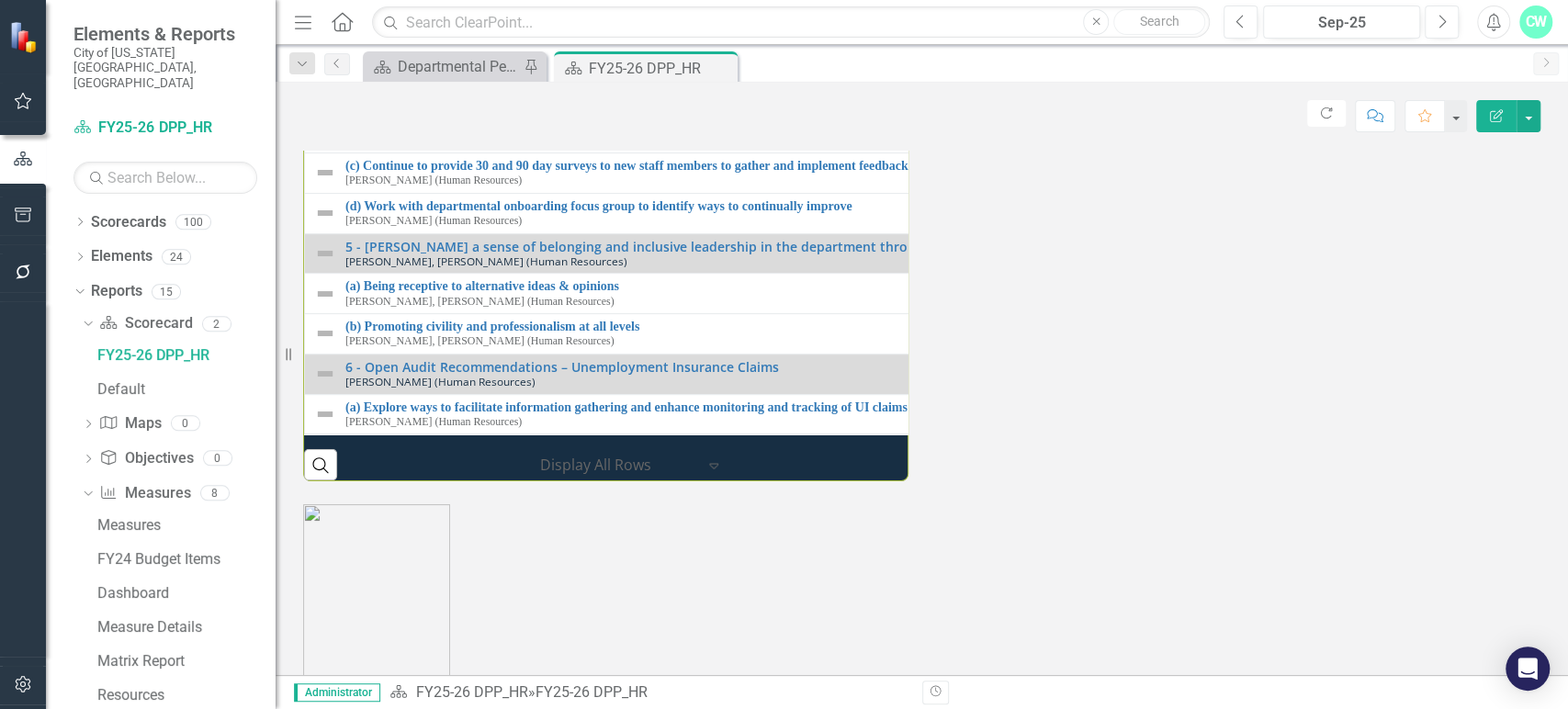
click at [323, 63] on img at bounding box center [325, 52] width 22 height 22
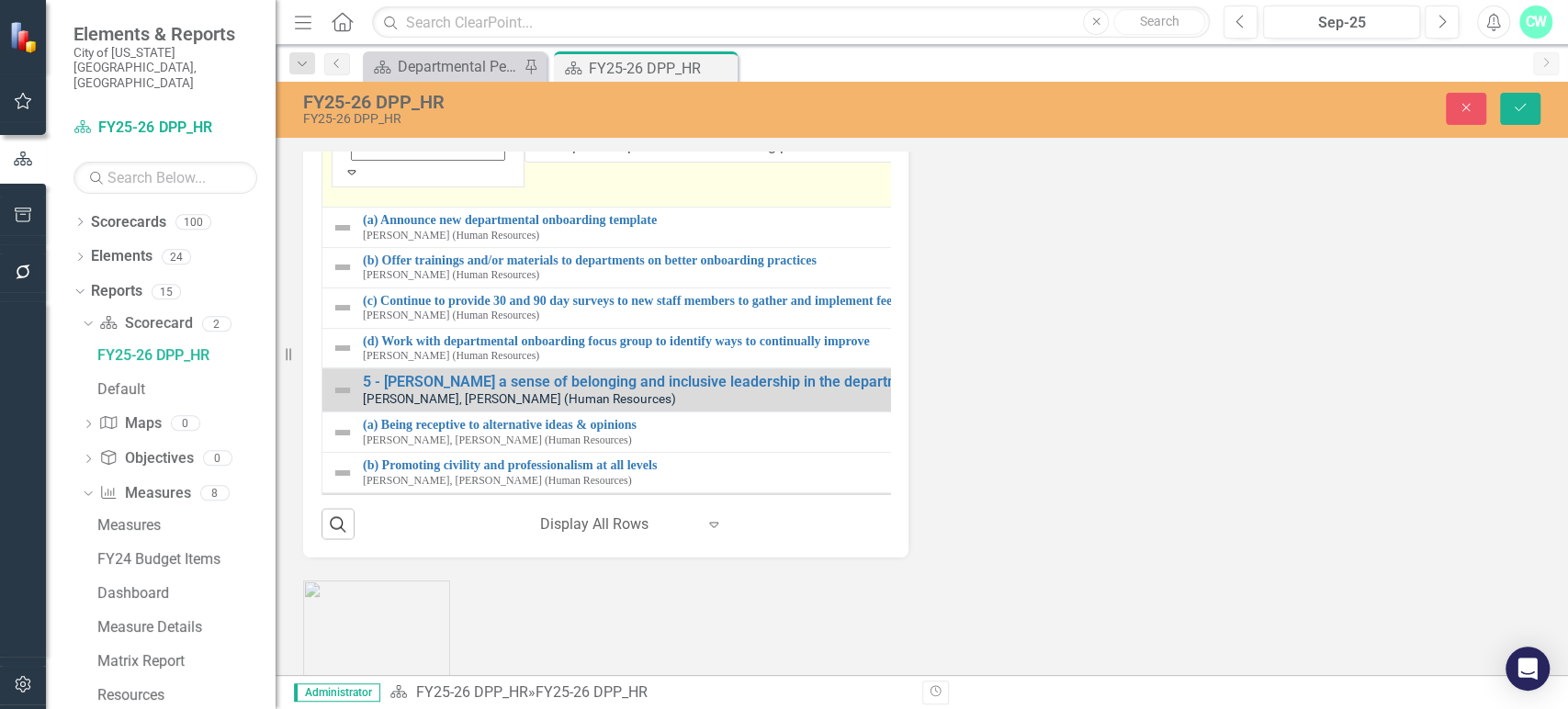
click at [352, 119] on img at bounding box center [361, 109] width 18 height 18
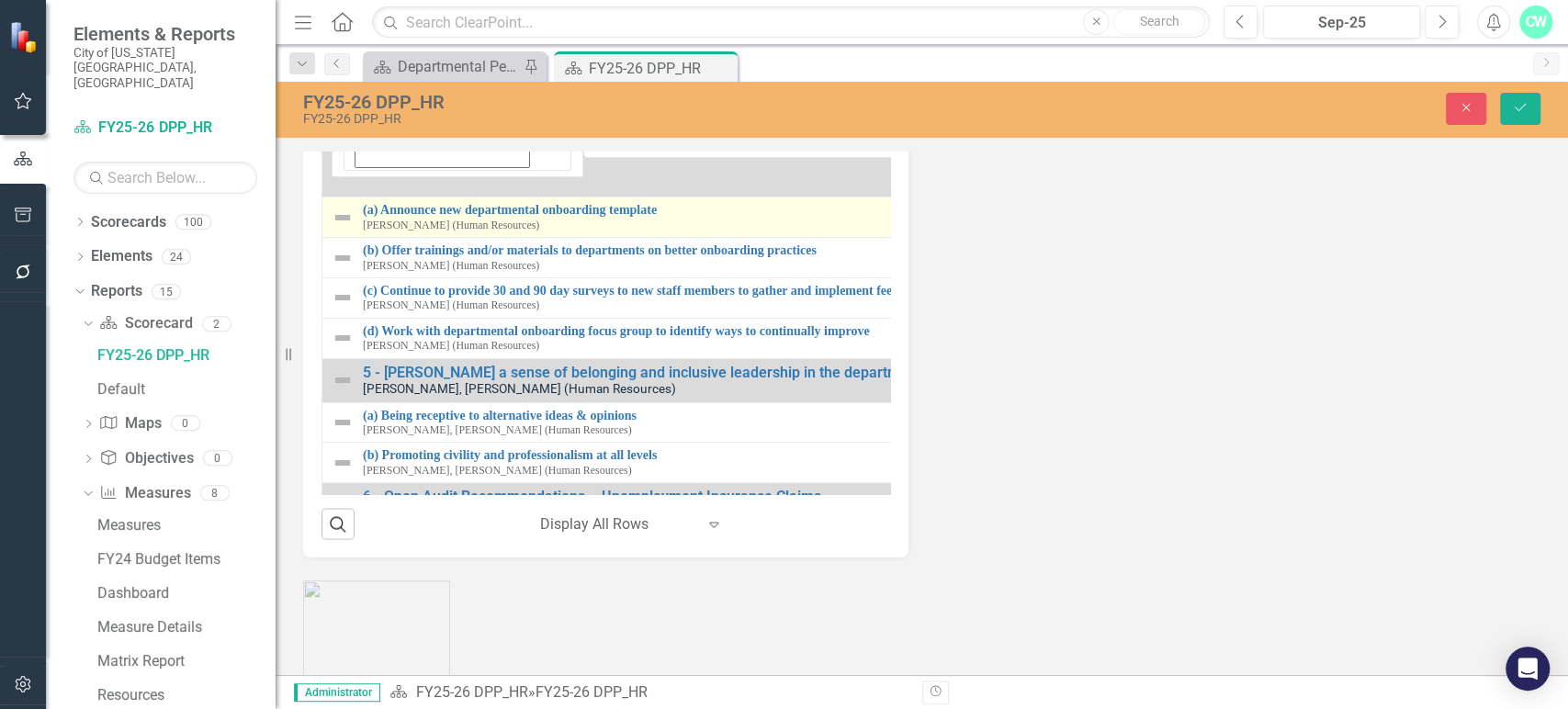
click at [331, 229] on img at bounding box center [342, 217] width 22 height 22
click at [330, 238] on td "(a) Announce new departmental onboarding template Monica Kopin (Human Resources…" at bounding box center [938, 217] width 1231 height 40
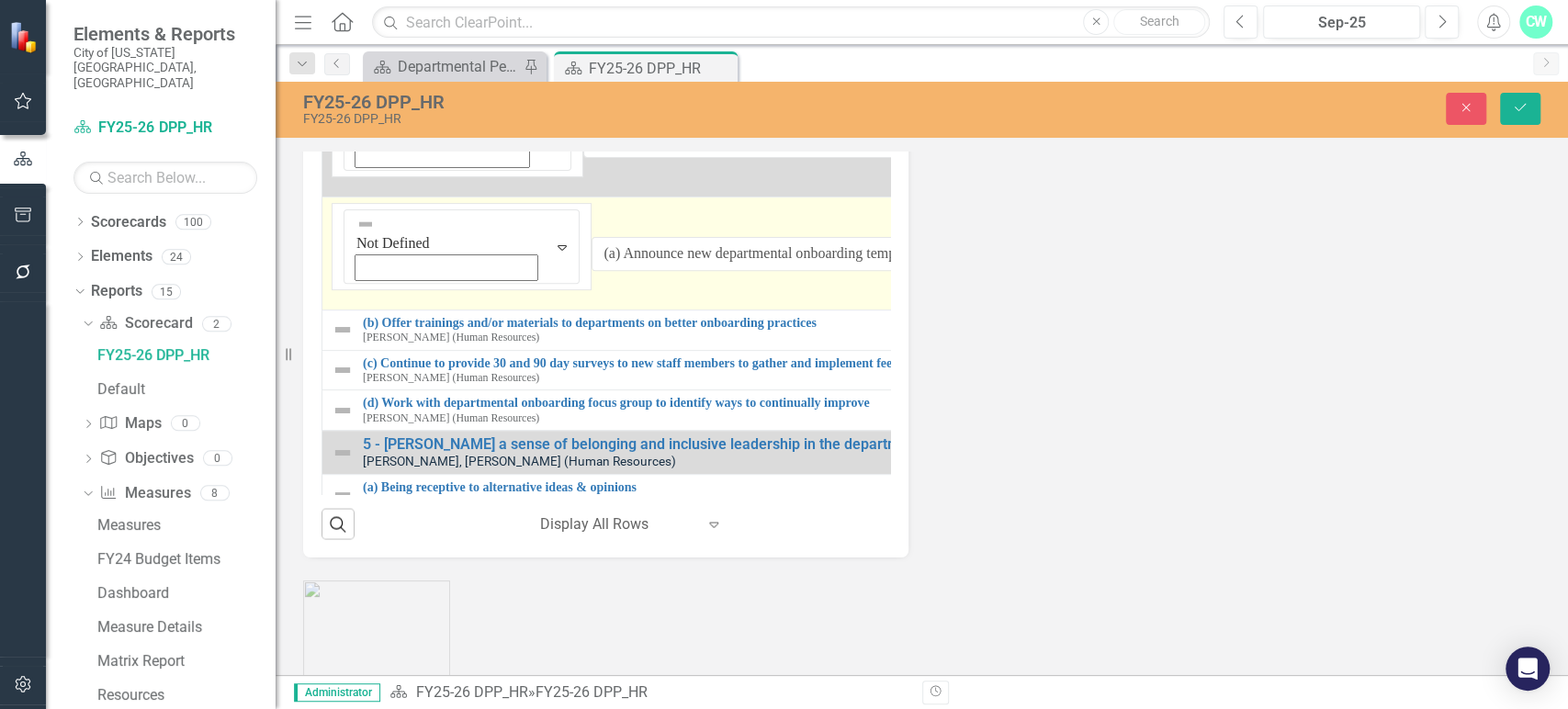
click at [330, 310] on td "Not Defined Expand (a) Announce new departmental onboarding template Link Map V…" at bounding box center [940, 254] width 1234 height 113
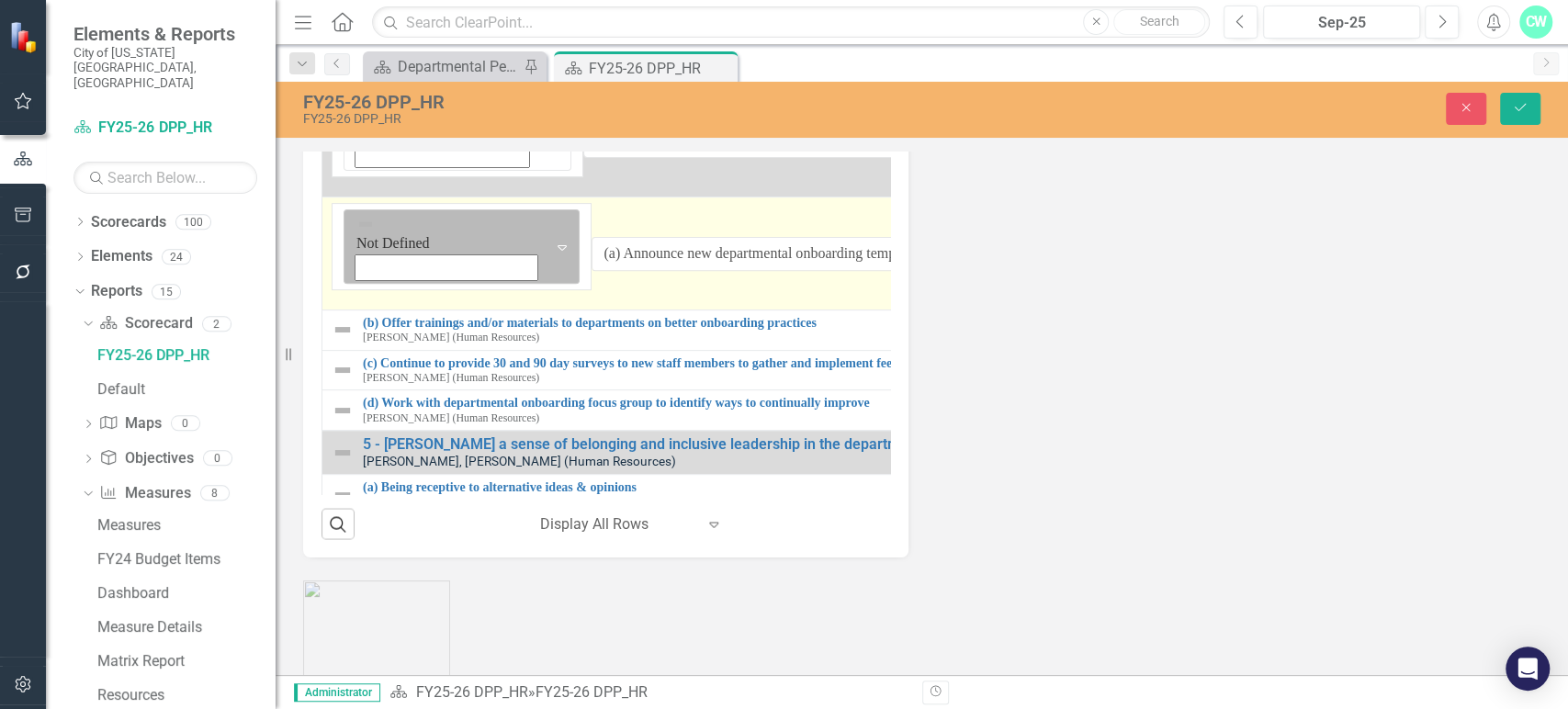
click at [356, 234] on img at bounding box center [365, 223] width 18 height 18
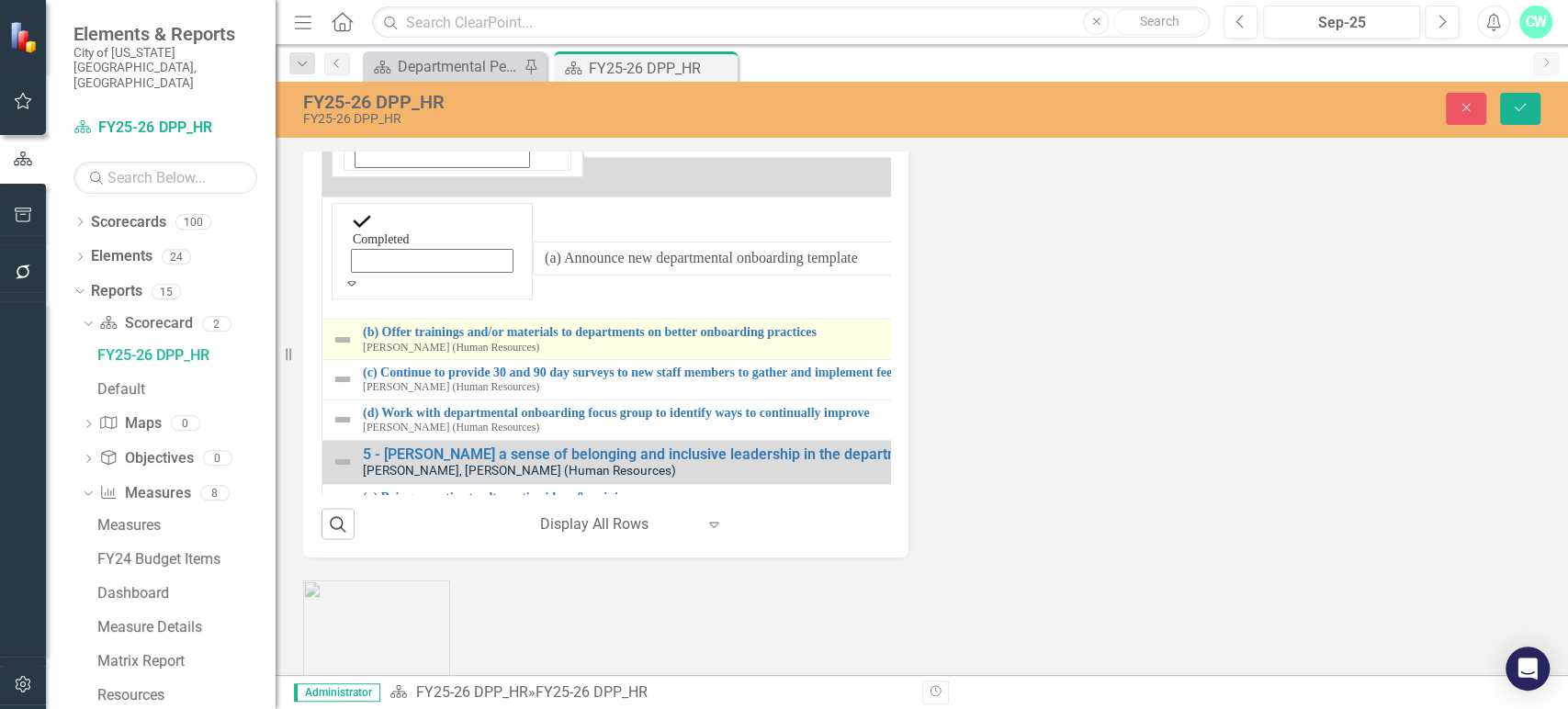
click at [333, 351] on img at bounding box center [342, 339] width 22 height 22
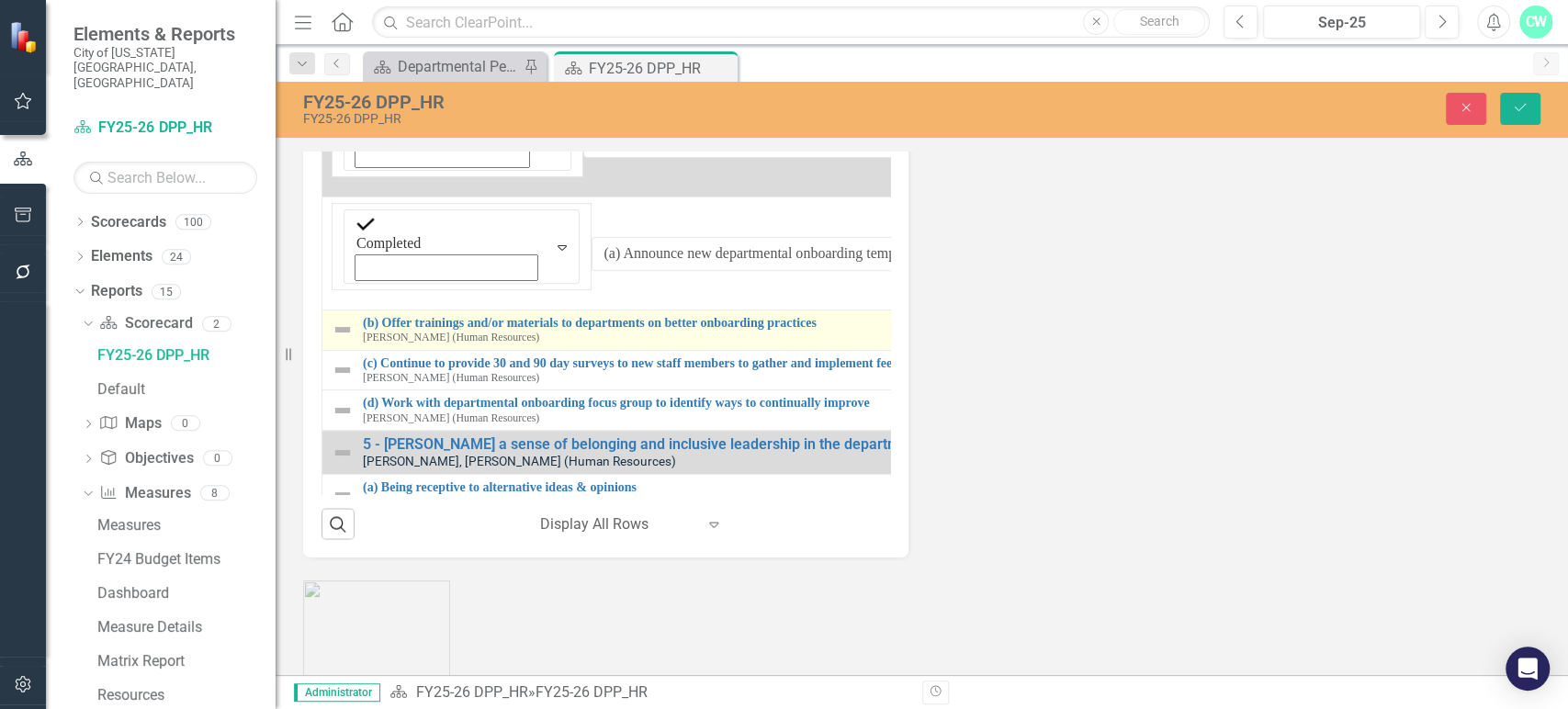
click at [334, 341] on img at bounding box center [342, 330] width 22 height 22
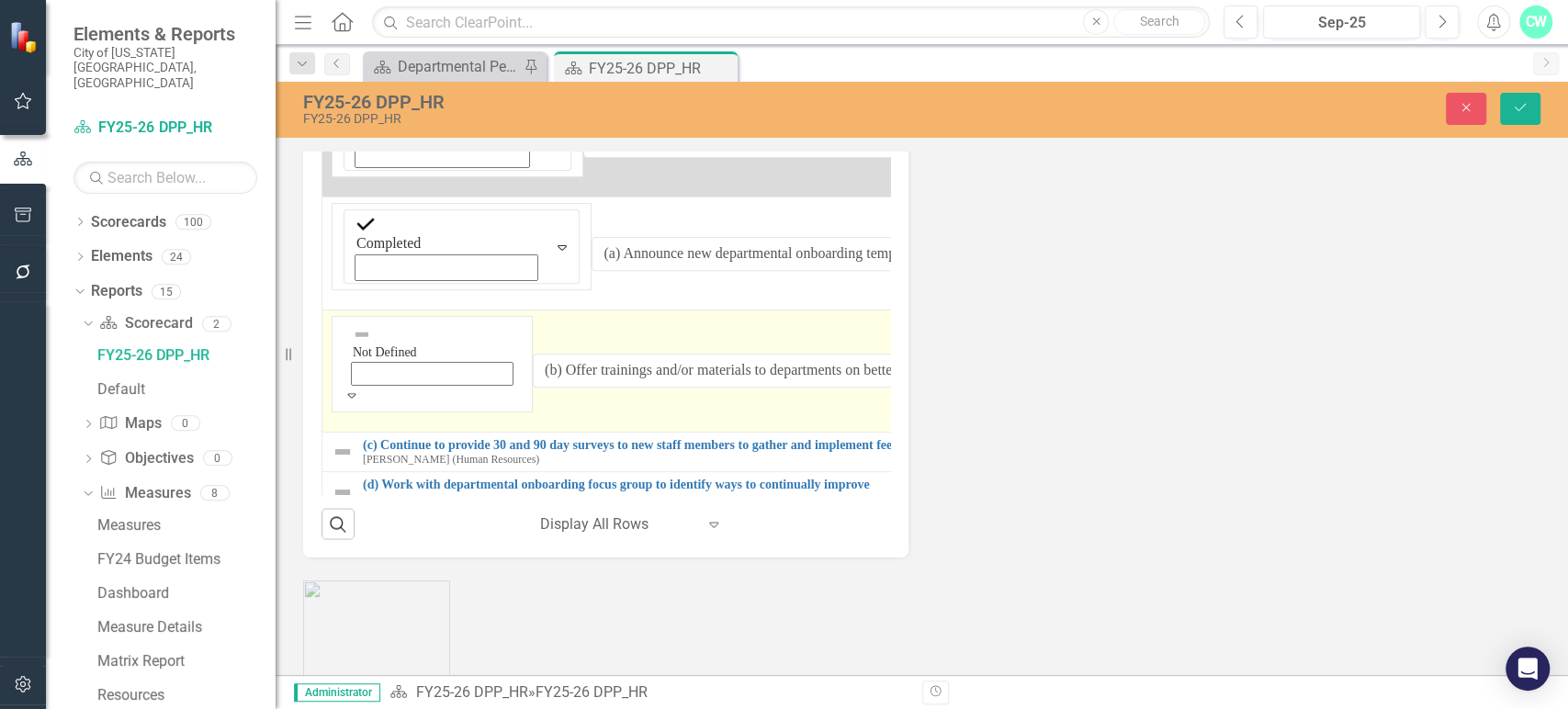
click at [344, 388] on div "Not Defined" at bounding box center [432, 355] width 177 height 65
click at [352, 344] on img at bounding box center [361, 333] width 18 height 18
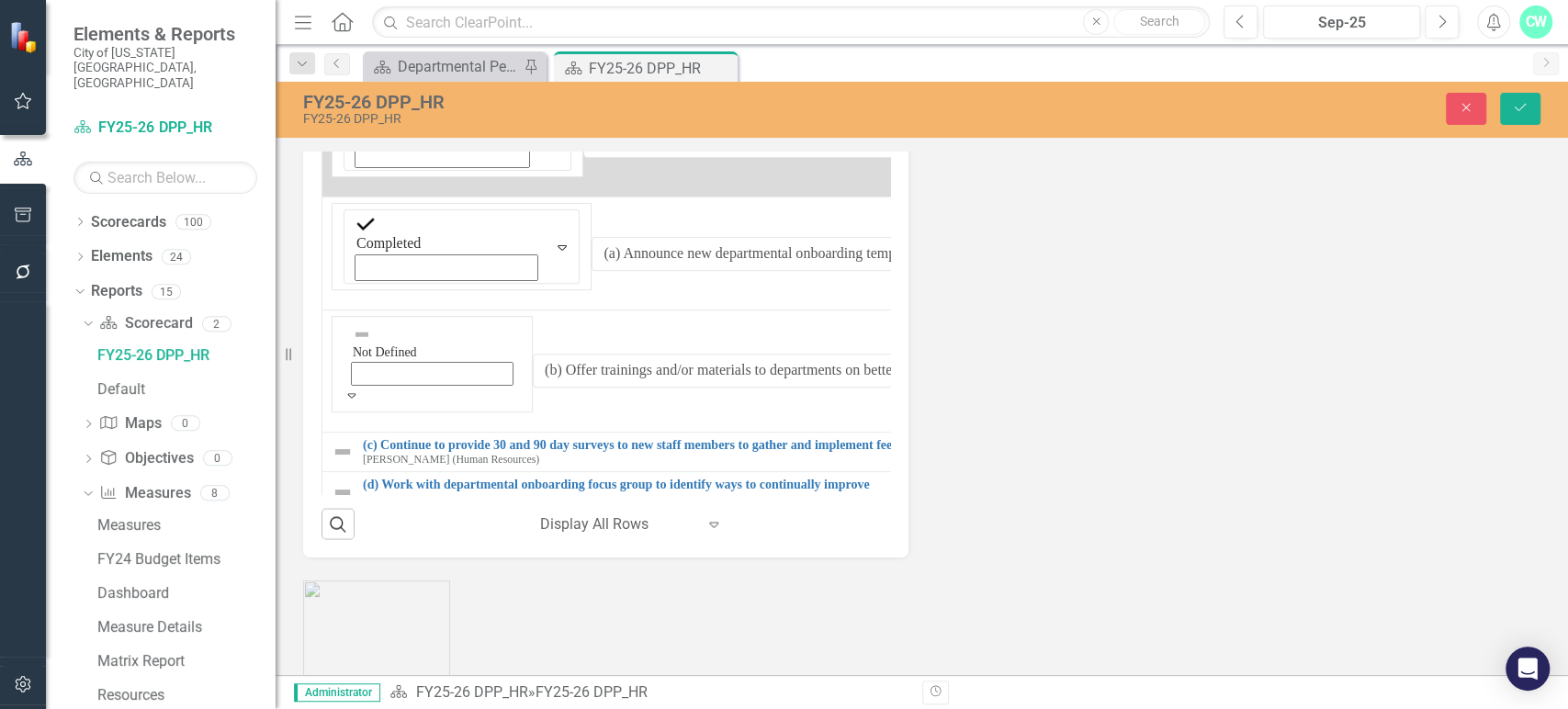
drag, startPoint x: 376, startPoint y: 332, endPoint x: 377, endPoint y: 352, distance: 20.0
click at [377, 85] on td "(c) Market and communicate these opportunities across the departments Johnna Co…" at bounding box center [942, 65] width 1238 height 40
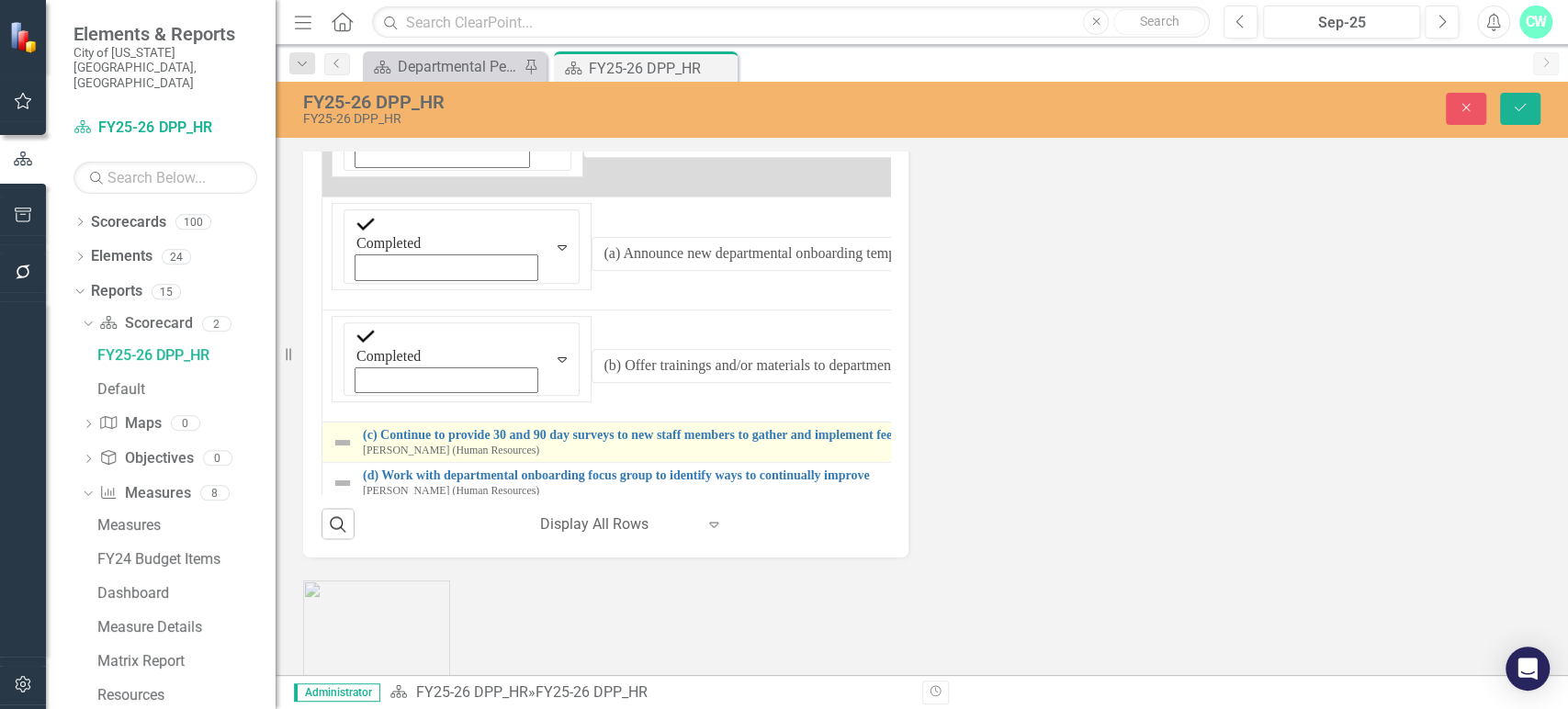
click at [347, 454] on img at bounding box center [342, 443] width 22 height 22
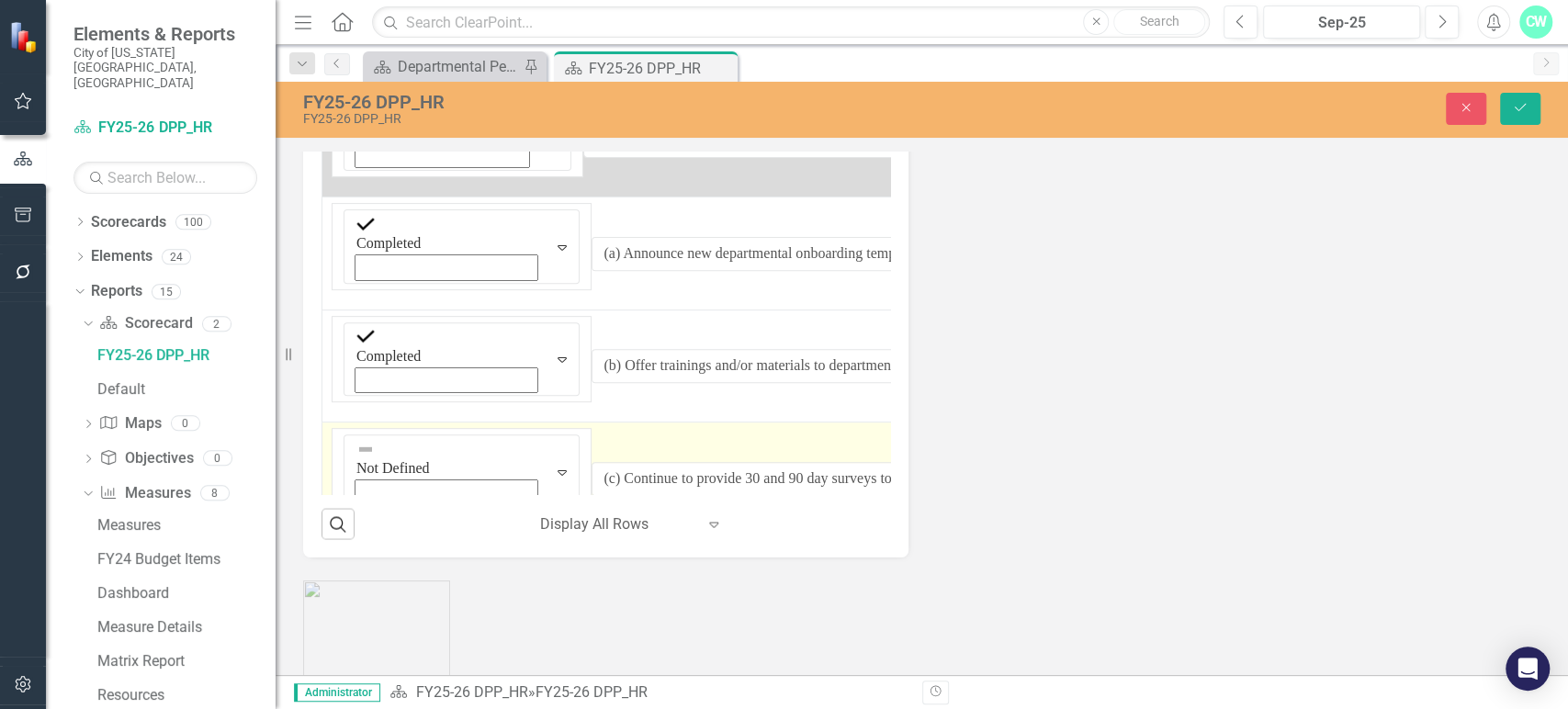
click at [356, 458] on img at bounding box center [365, 448] width 18 height 18
click at [360, 500] on div "Not Defined" at bounding box center [432, 468] width 177 height 65
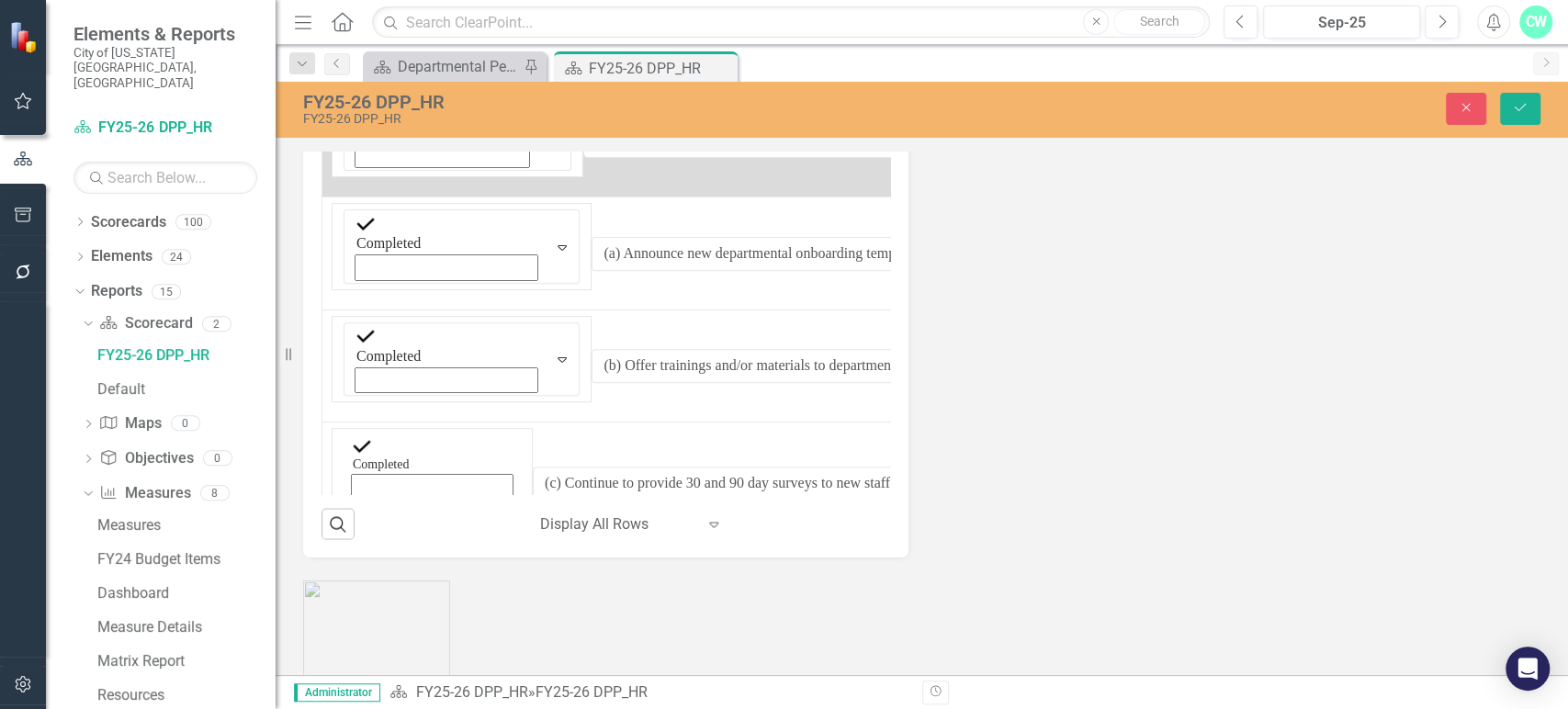
click at [346, 576] on img at bounding box center [342, 564] width 22 height 22
click at [346, 566] on img at bounding box center [342, 555] width 22 height 22
click at [352, 568] on img at bounding box center [361, 559] width 18 height 18
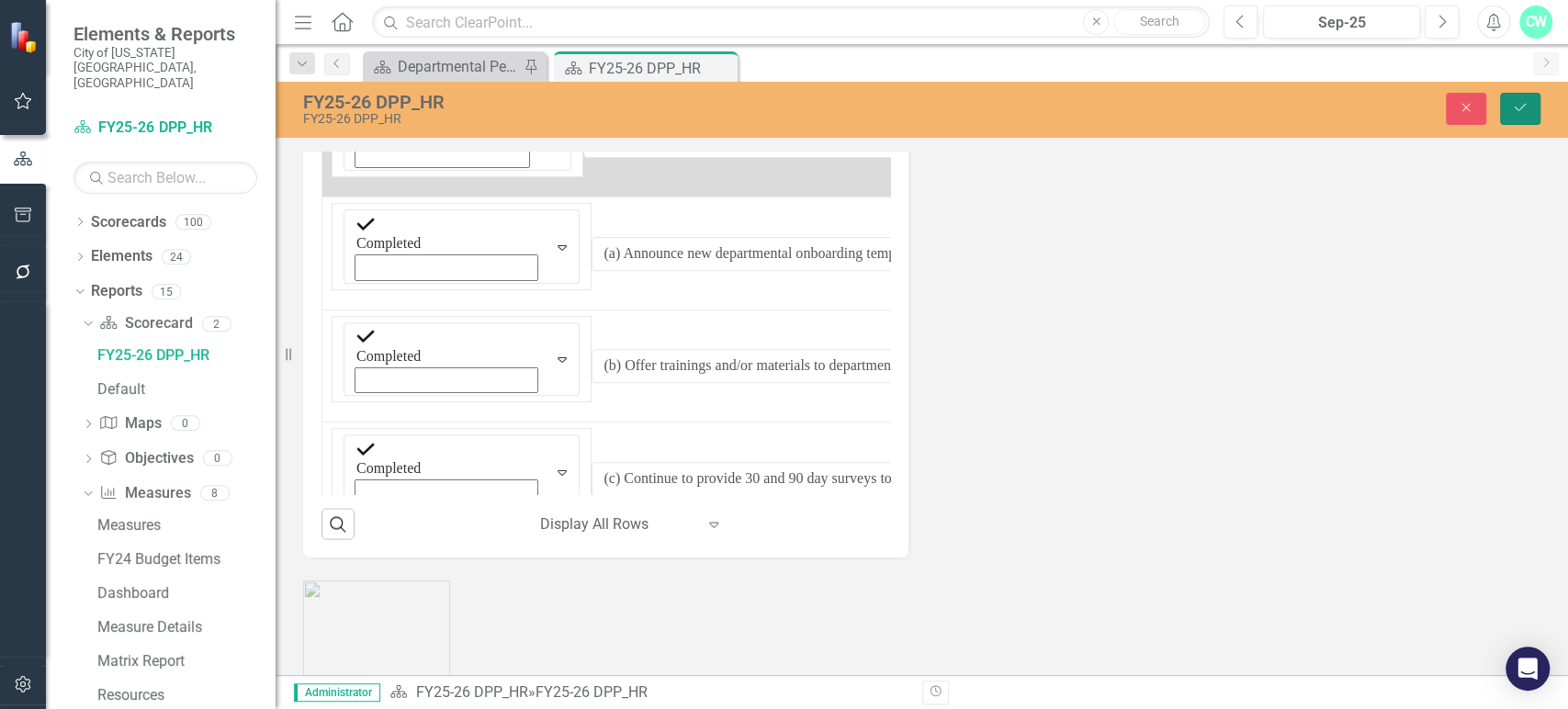
click at [1511, 100] on button "Save" at bounding box center [1520, 109] width 40 height 33
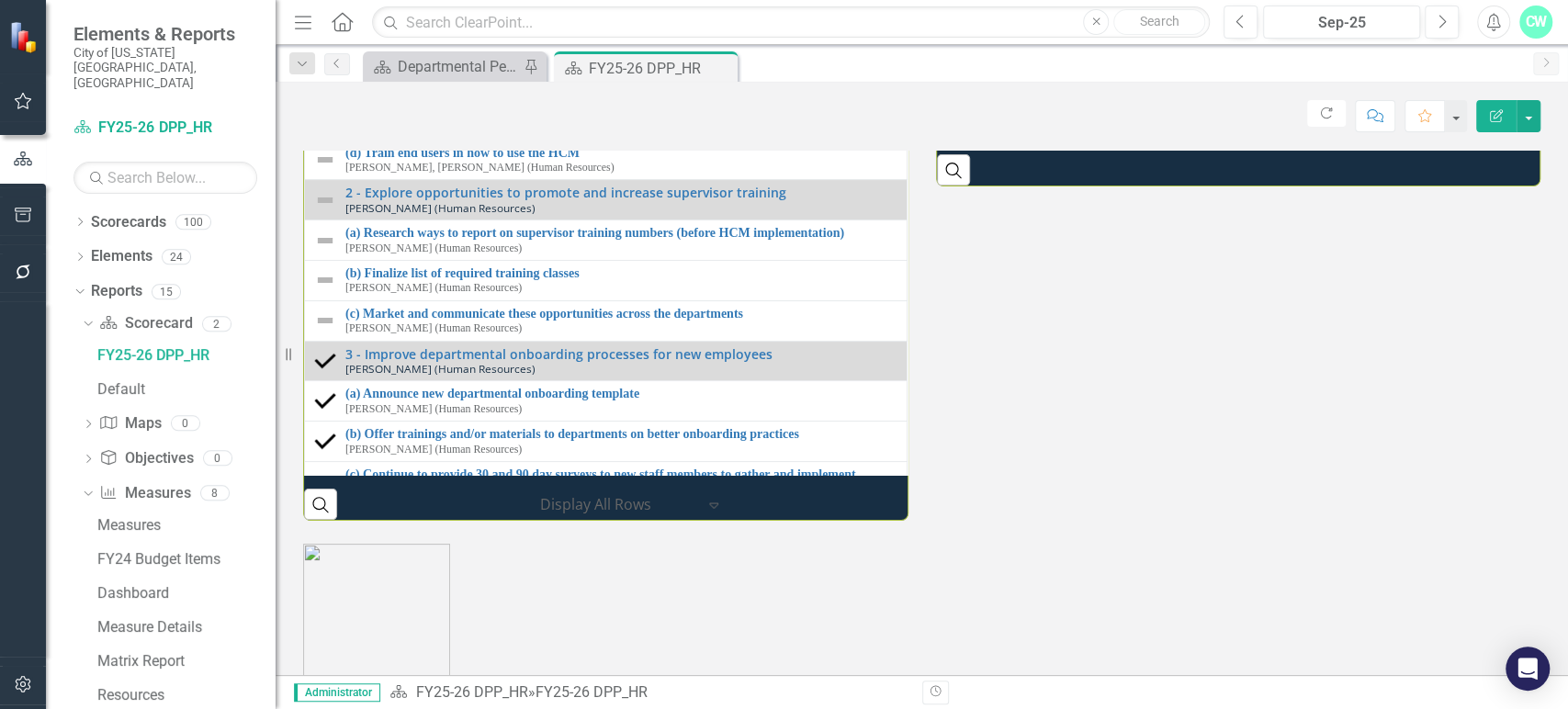
scroll to position [2058, 0]
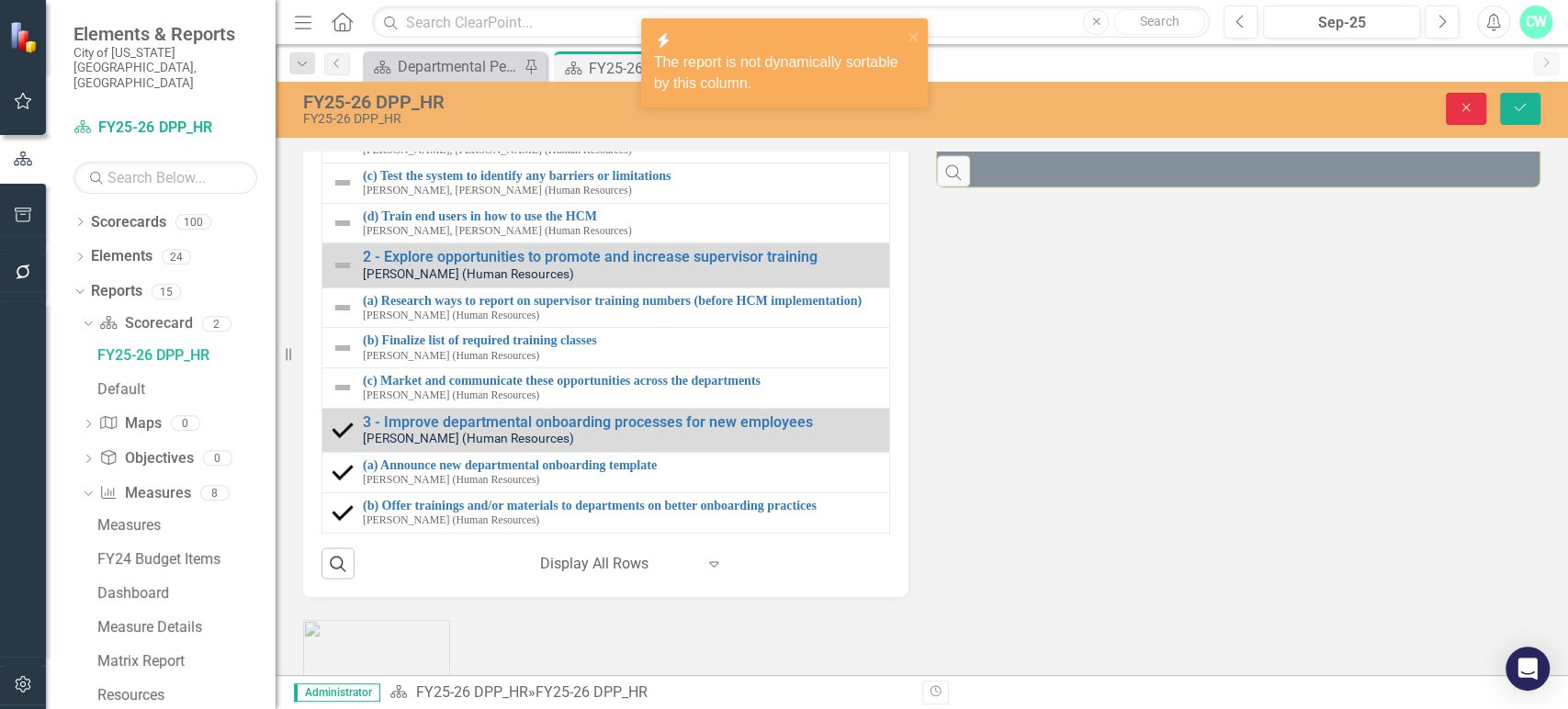
click at [1464, 101] on icon "Close" at bounding box center [1466, 106] width 16 height 12
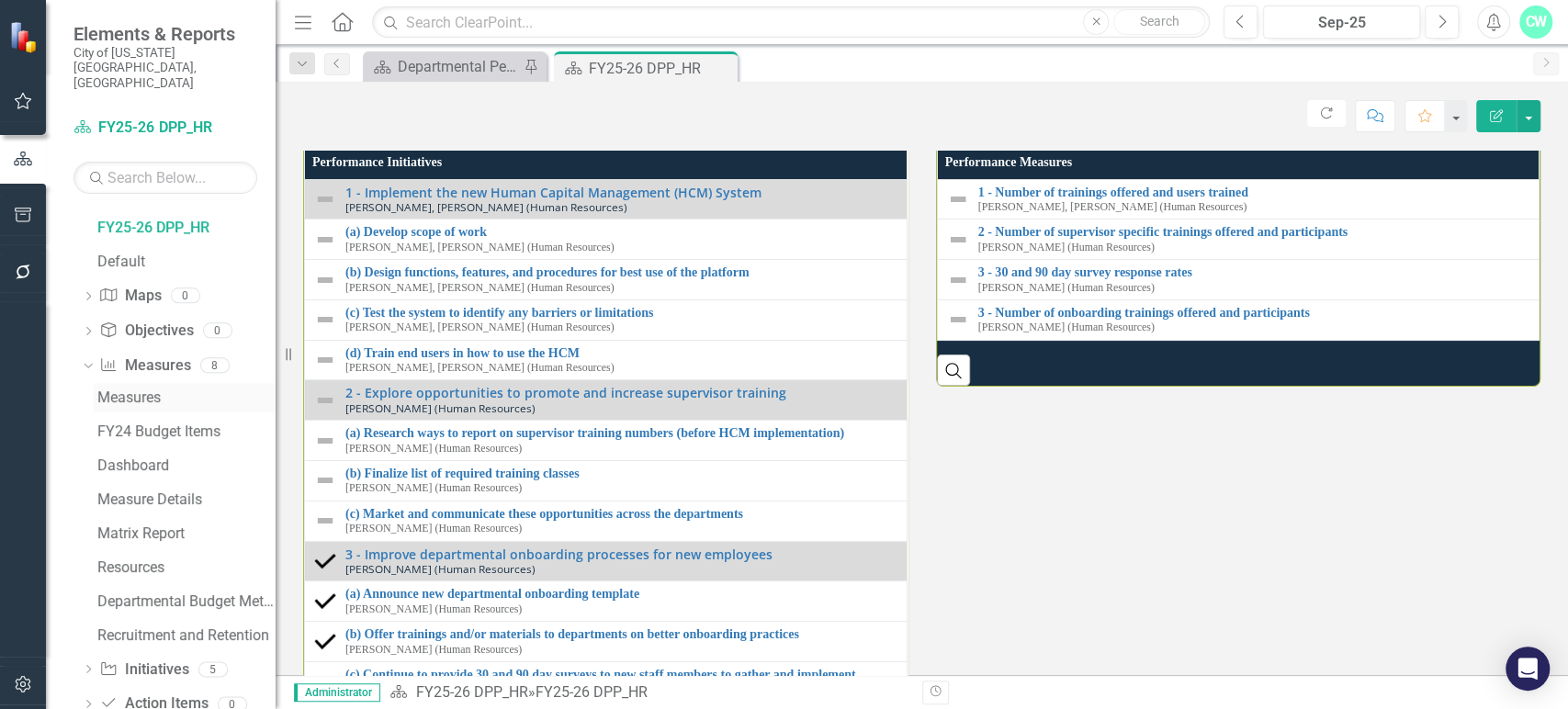
scroll to position [140, 0]
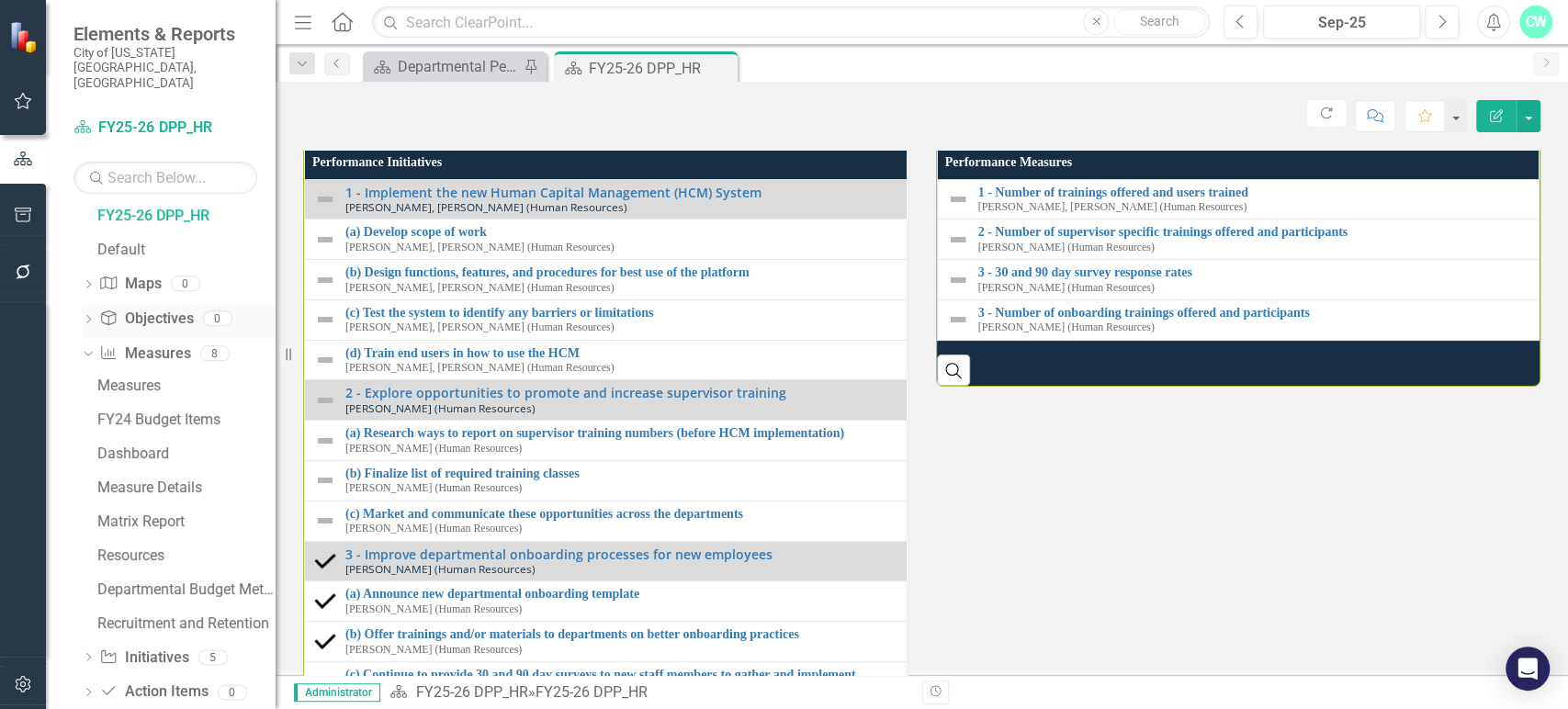
click at [82, 316] on icon "Dropdown" at bounding box center [87, 321] width 12 height 11
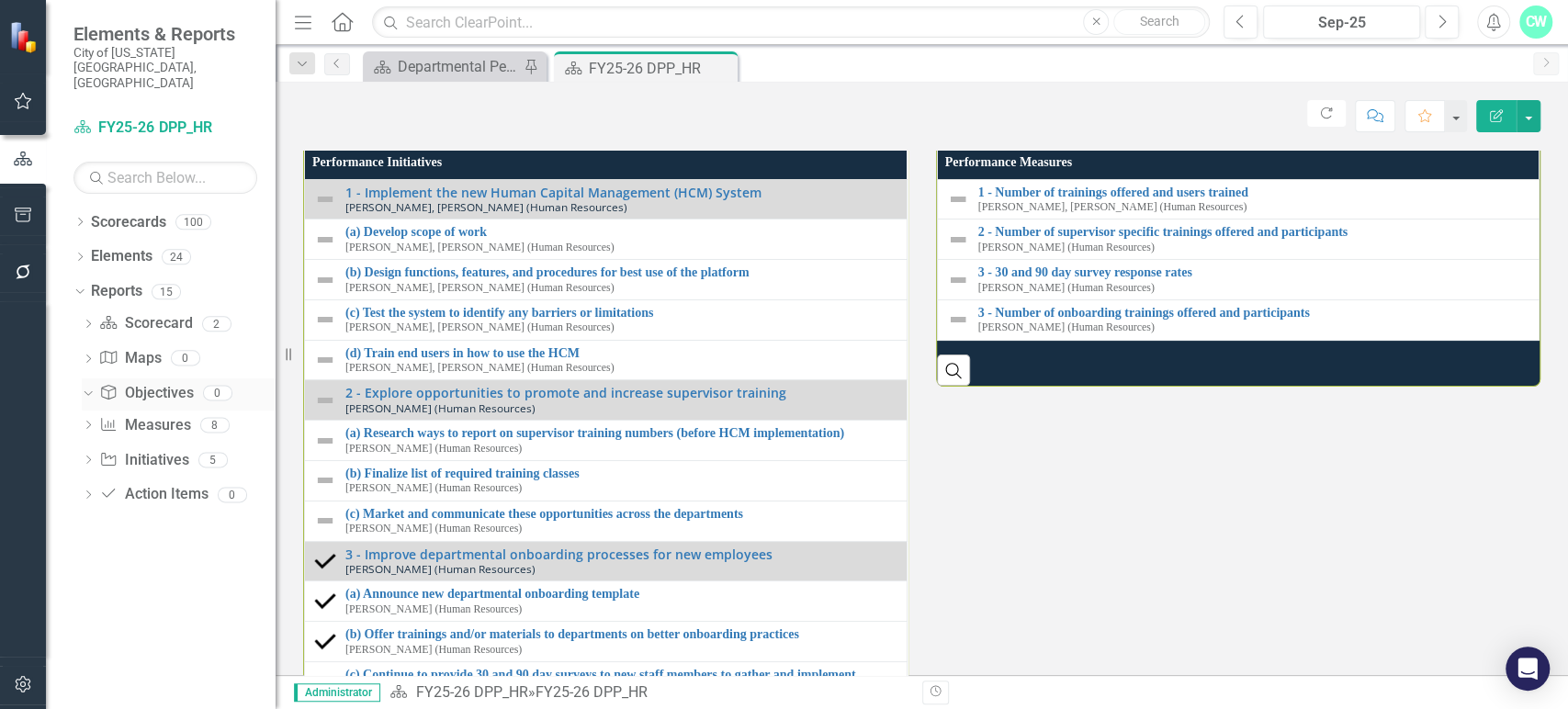
scroll to position [0, 0]
click at [126, 450] on link "Initiative Initiatives" at bounding box center [144, 461] width 89 height 21
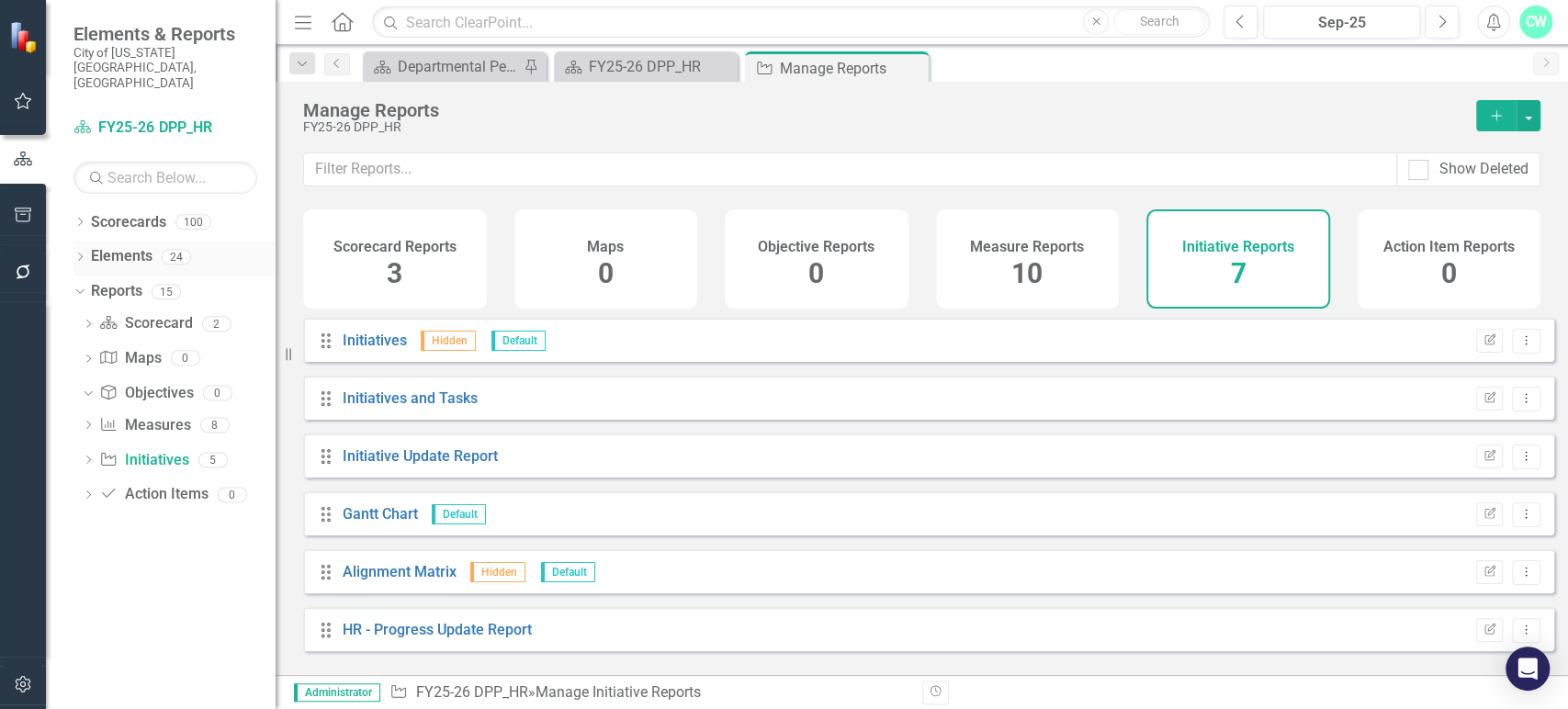
click at [84, 254] on icon "Dropdown" at bounding box center [80, 259] width 12 height 11
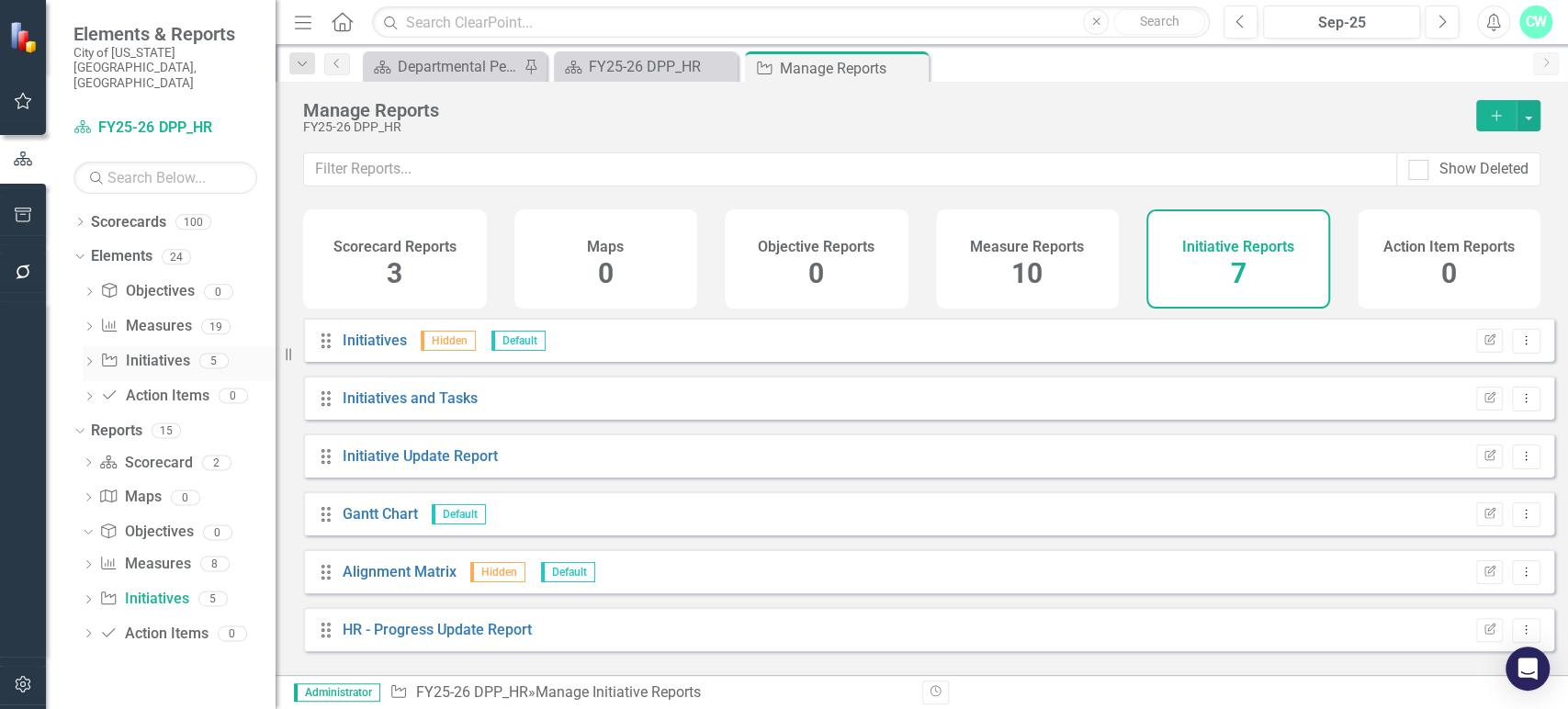
click at [128, 351] on link "Initiative Initiatives" at bounding box center [145, 361] width 89 height 21
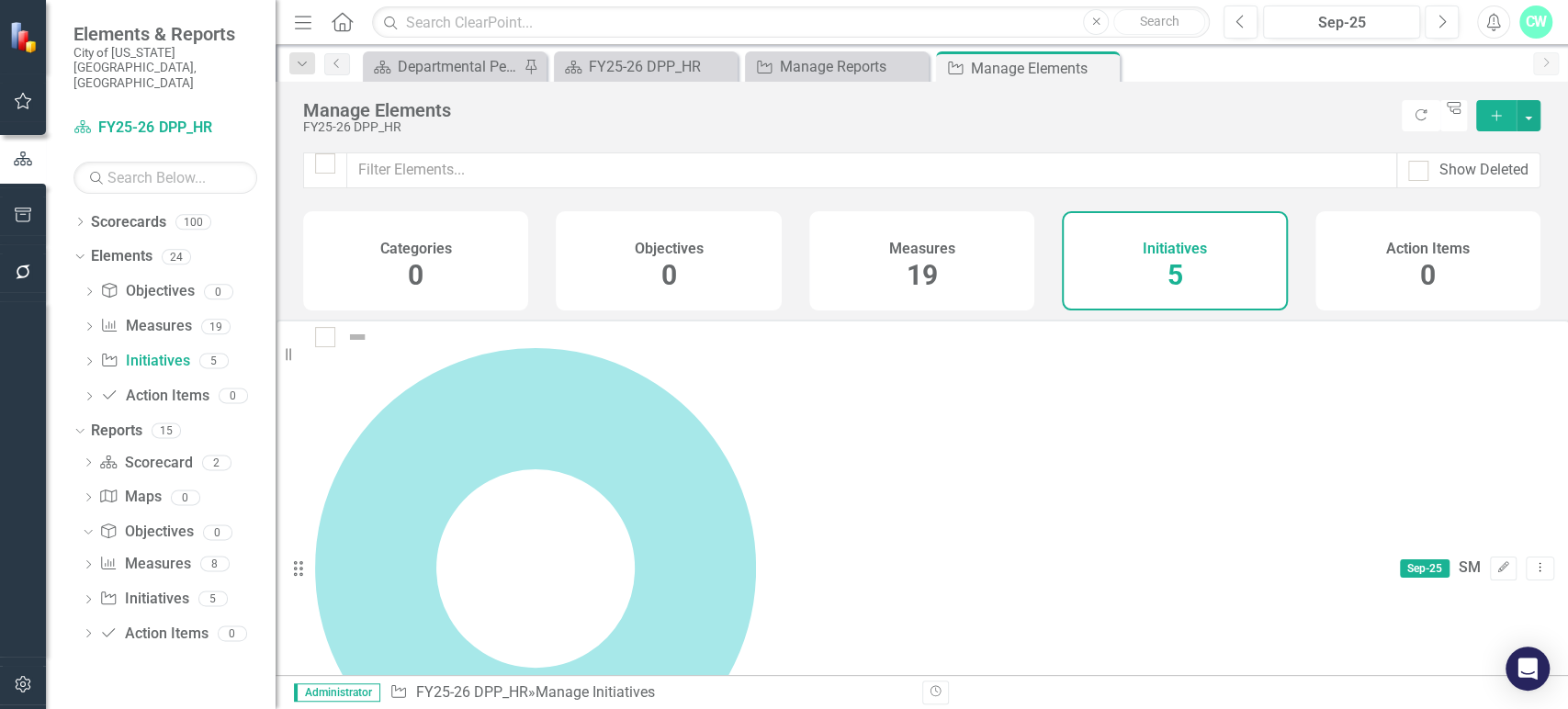
click at [1506, 124] on button "Add" at bounding box center [1496, 116] width 40 height 32
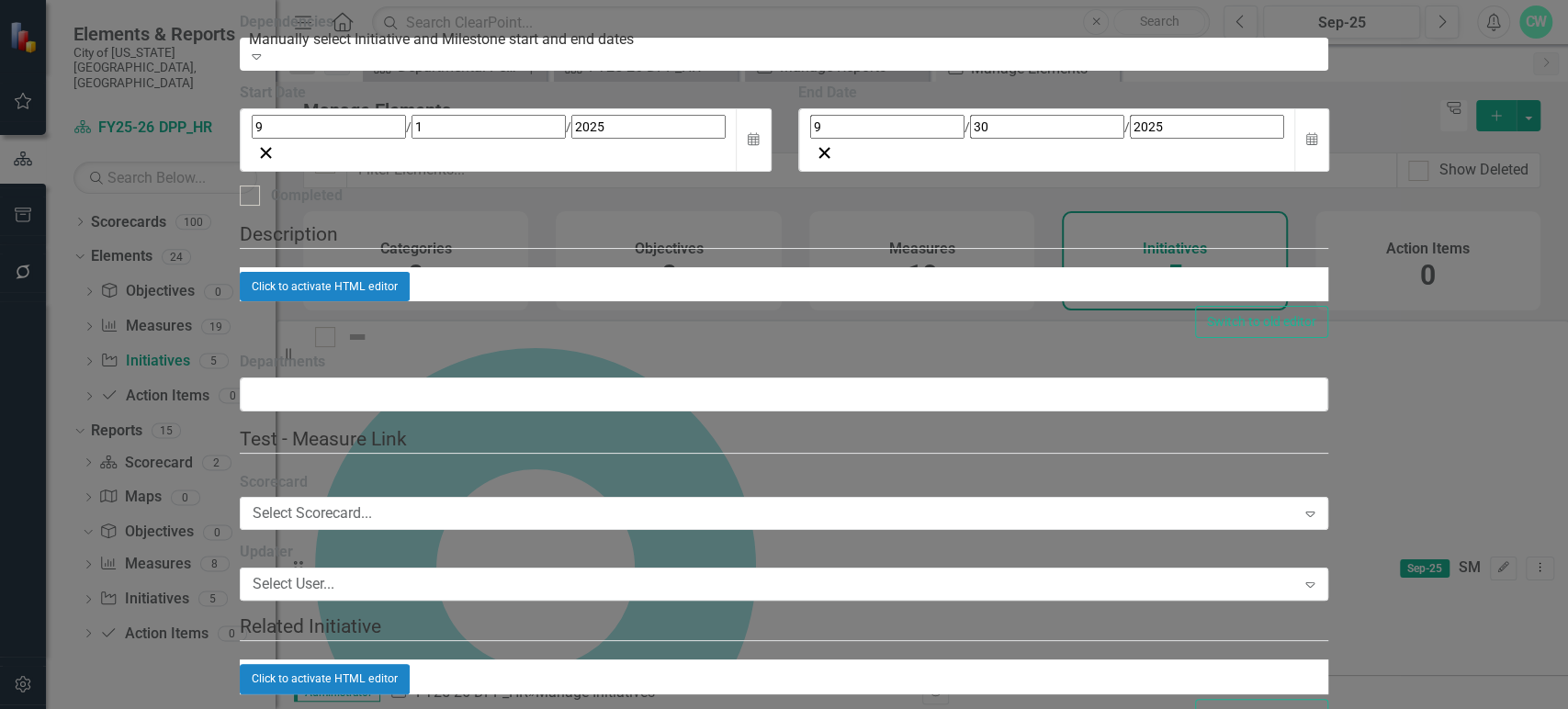
paste input "Ensure City HR policies remain adaptive, inclusive, and responsive to evolving …"
type input "4 - Ensure City HR policies remain adaptive, inclusive, and responsive to evolv…"
click at [1102, 139] on div "9 / 30 / 2025" at bounding box center [1047, 126] width 474 height 24
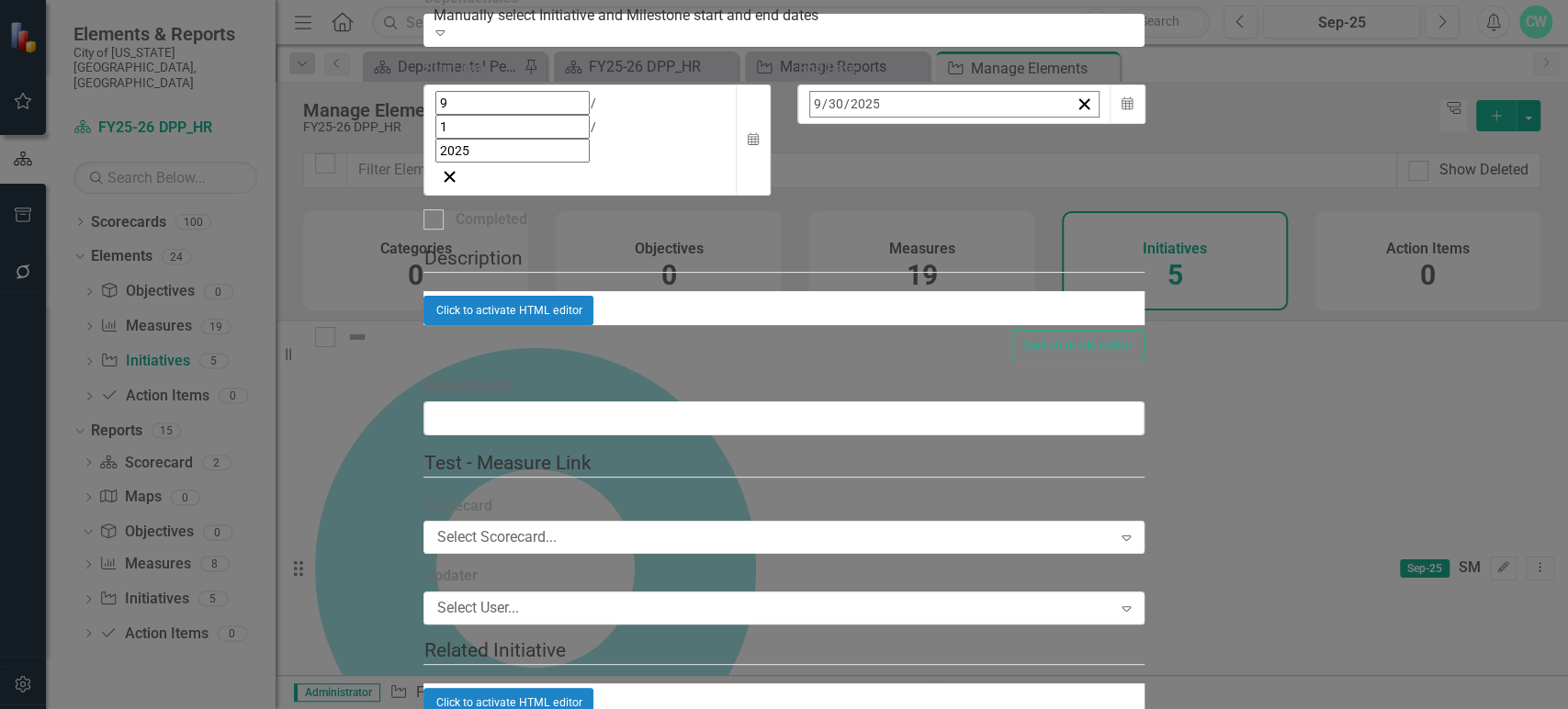
click at [1119, 165] on button "»" at bounding box center [1099, 144] width 40 height 40
click at [880, 165] on button "‹" at bounding box center [859, 144] width 40 height 40
click at [921, 225] on abbr "30" at bounding box center [913, 217] width 14 height 14
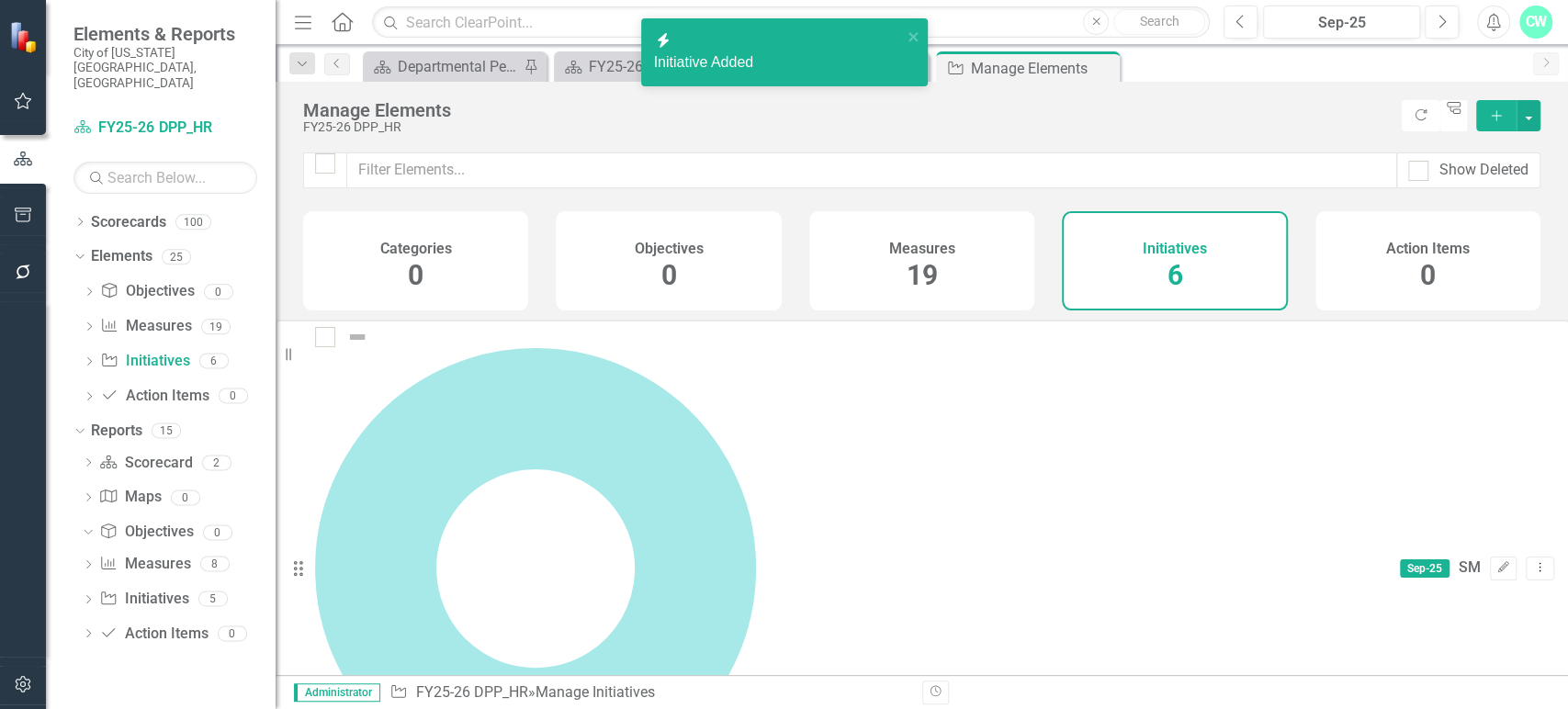
scroll to position [2, 0]
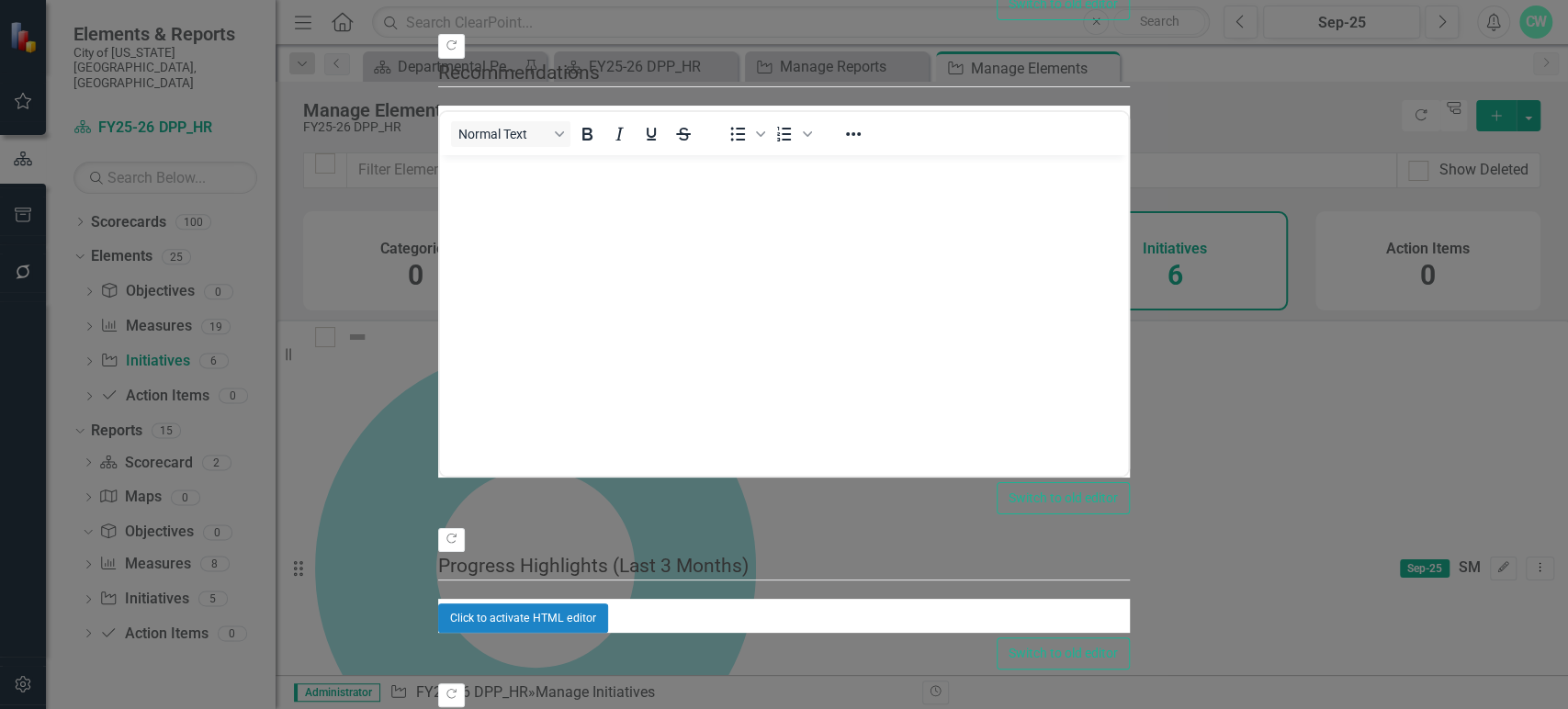
scroll to position [0, 0]
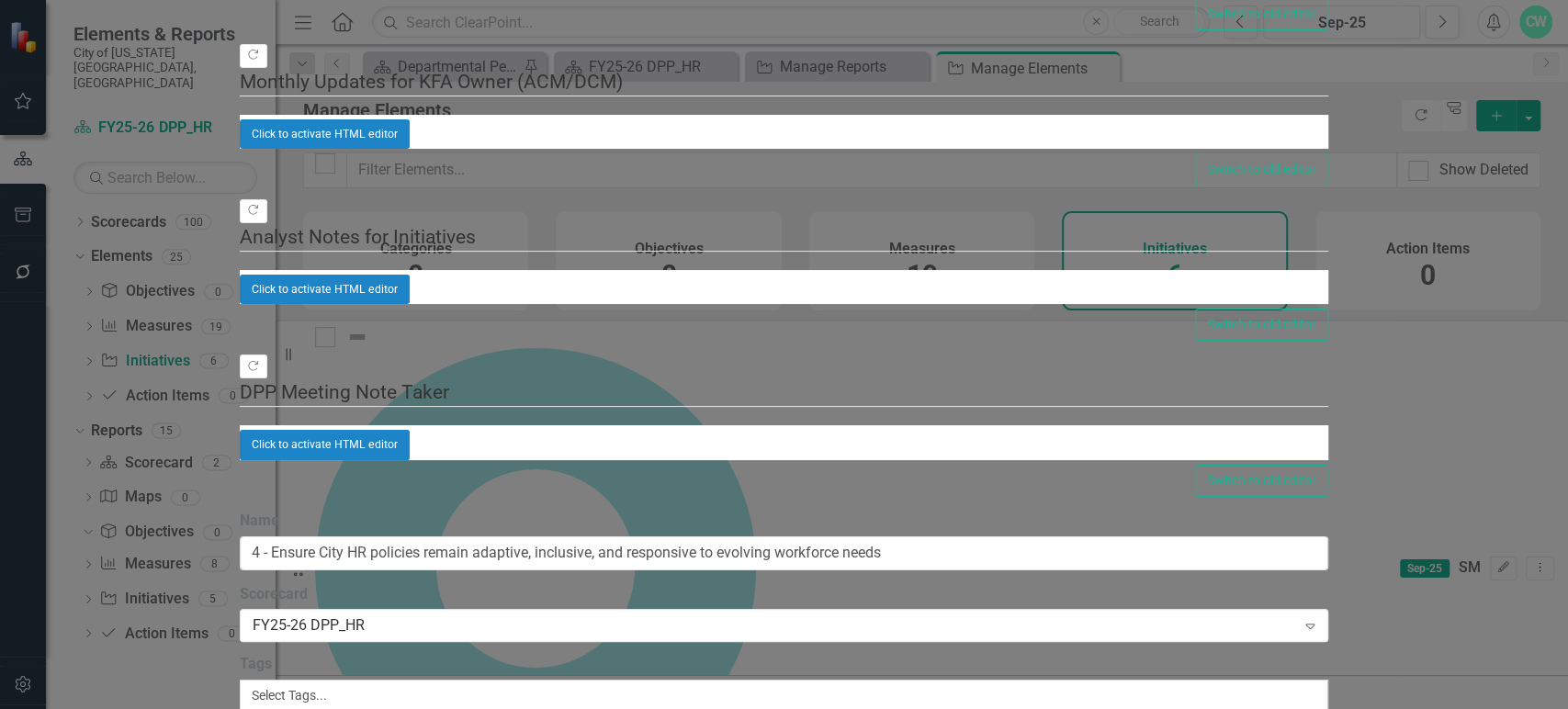
type input "stac"
click at [216, 708] on span "Stac y Hawks (Human Resources)" at bounding box center [108, 719] width 216 height 17
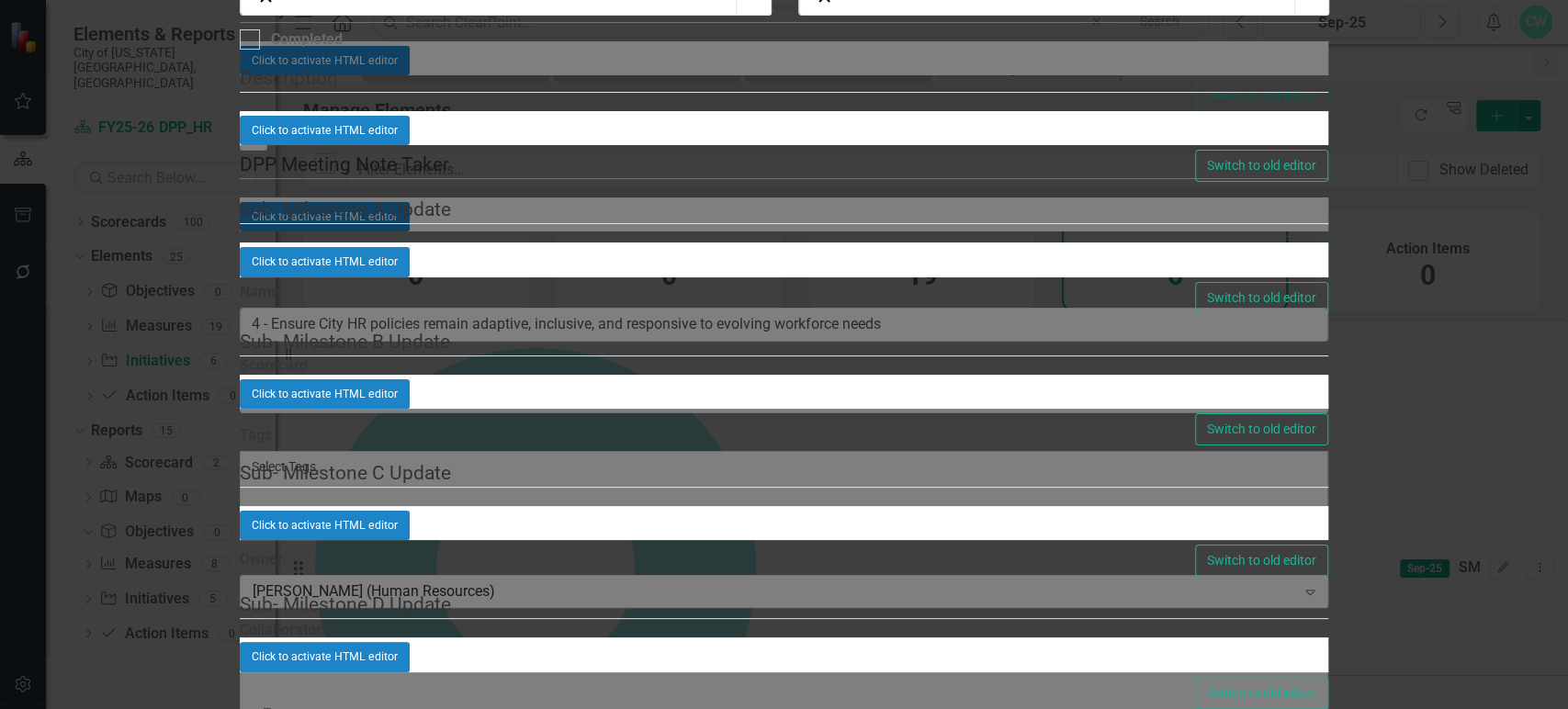
paste input "Align HR policies with emerging workforce trends and environment"
type input "(a) Align HR policies with emerging workforce trends and environment"
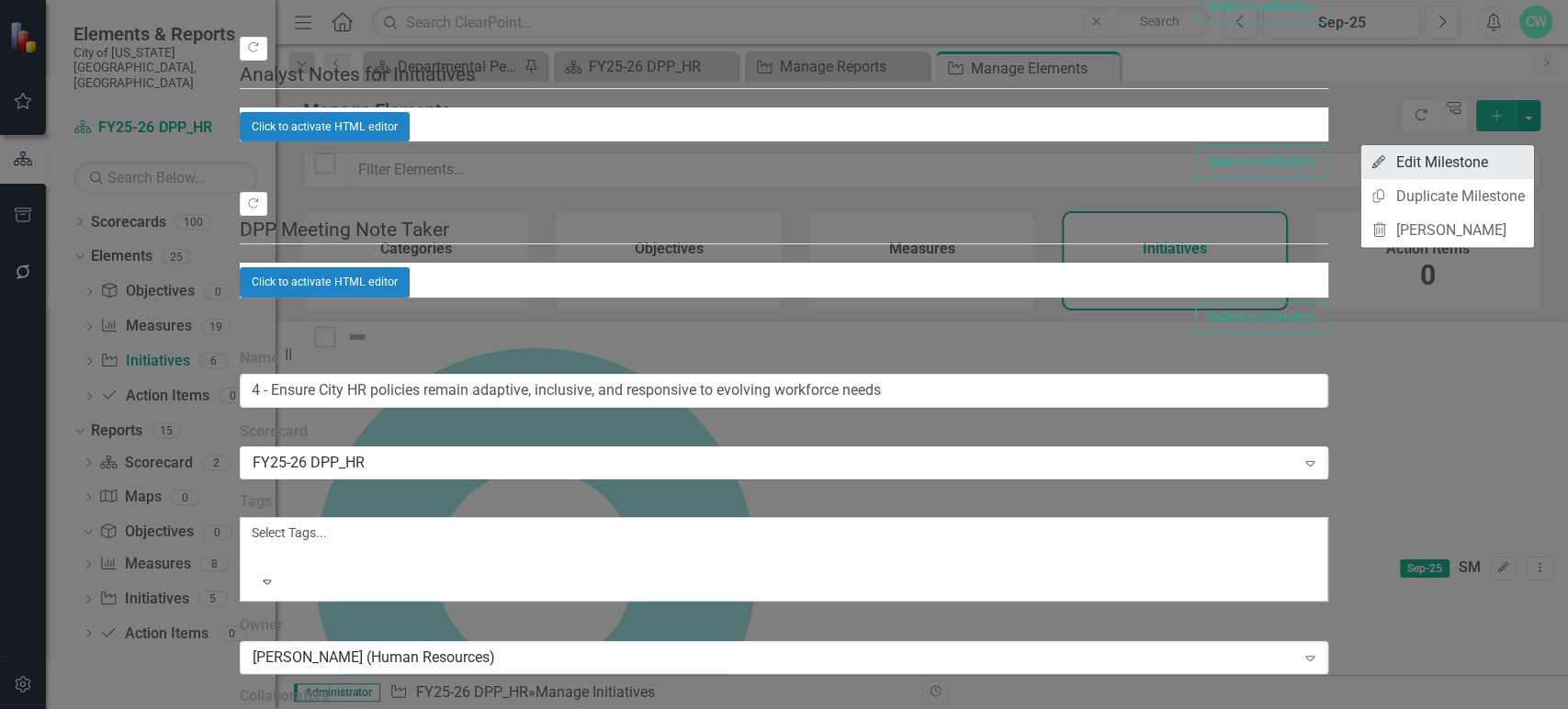
click at [1496, 156] on link "Edit Edit Milestone" at bounding box center [1447, 161] width 172 height 34
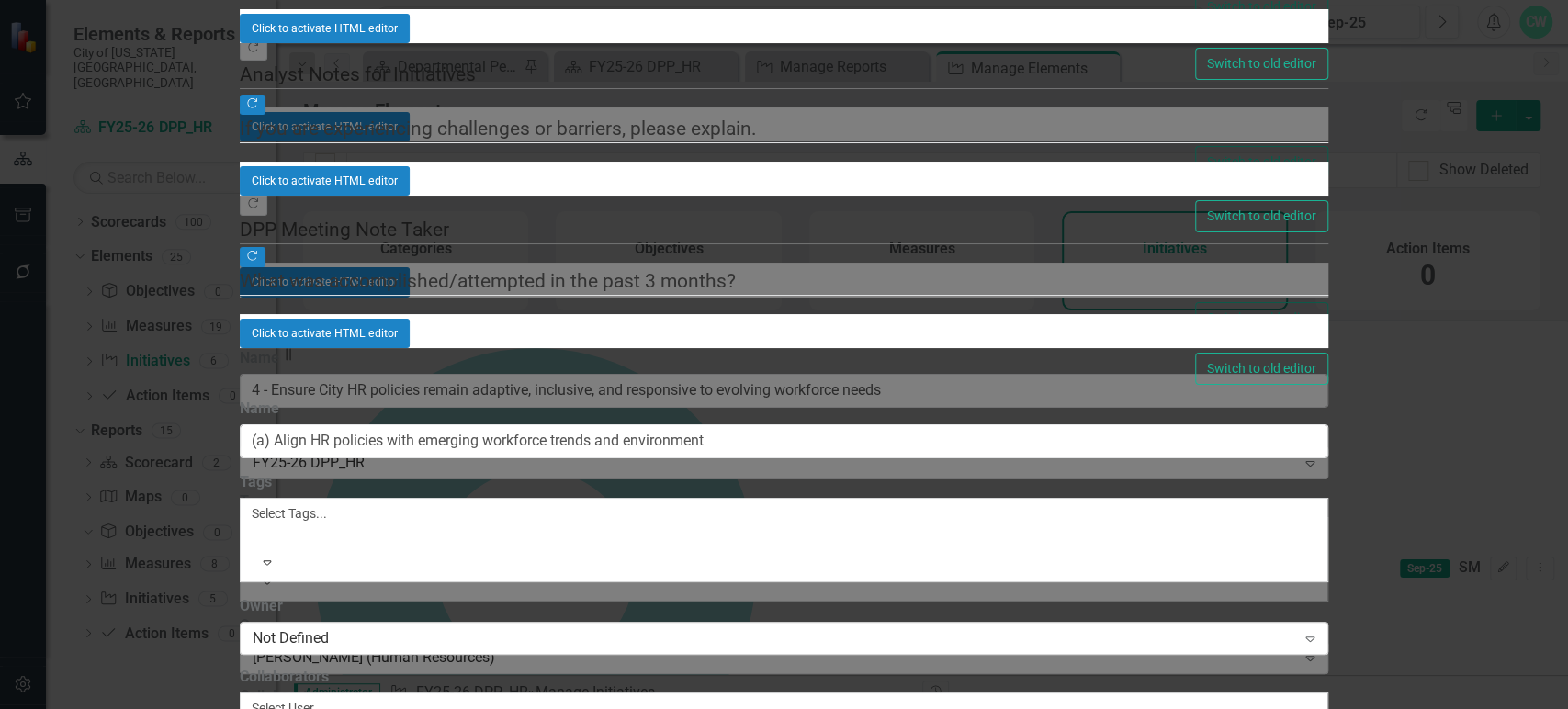
click at [775, 628] on div "Not Defined" at bounding box center [774, 638] width 1042 height 21
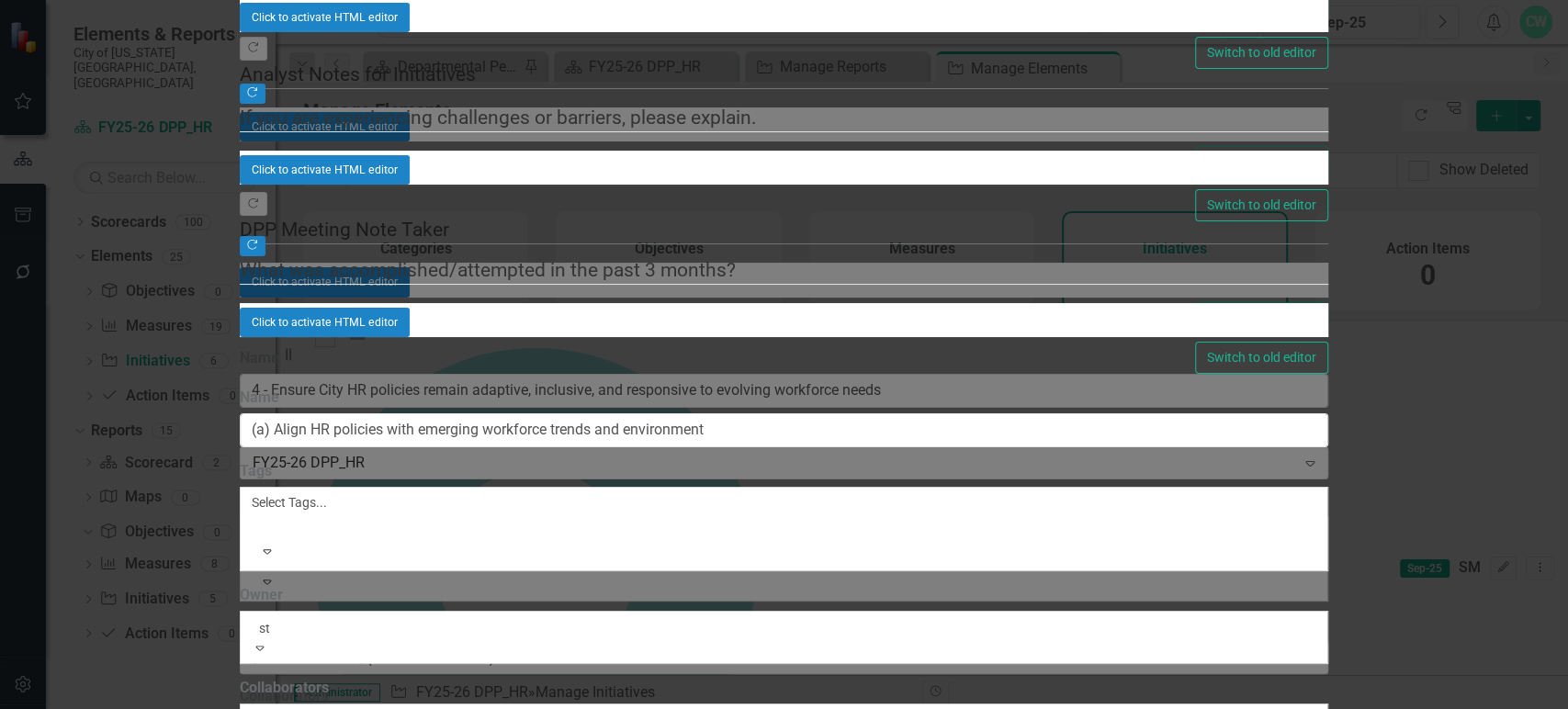
type input "sta"
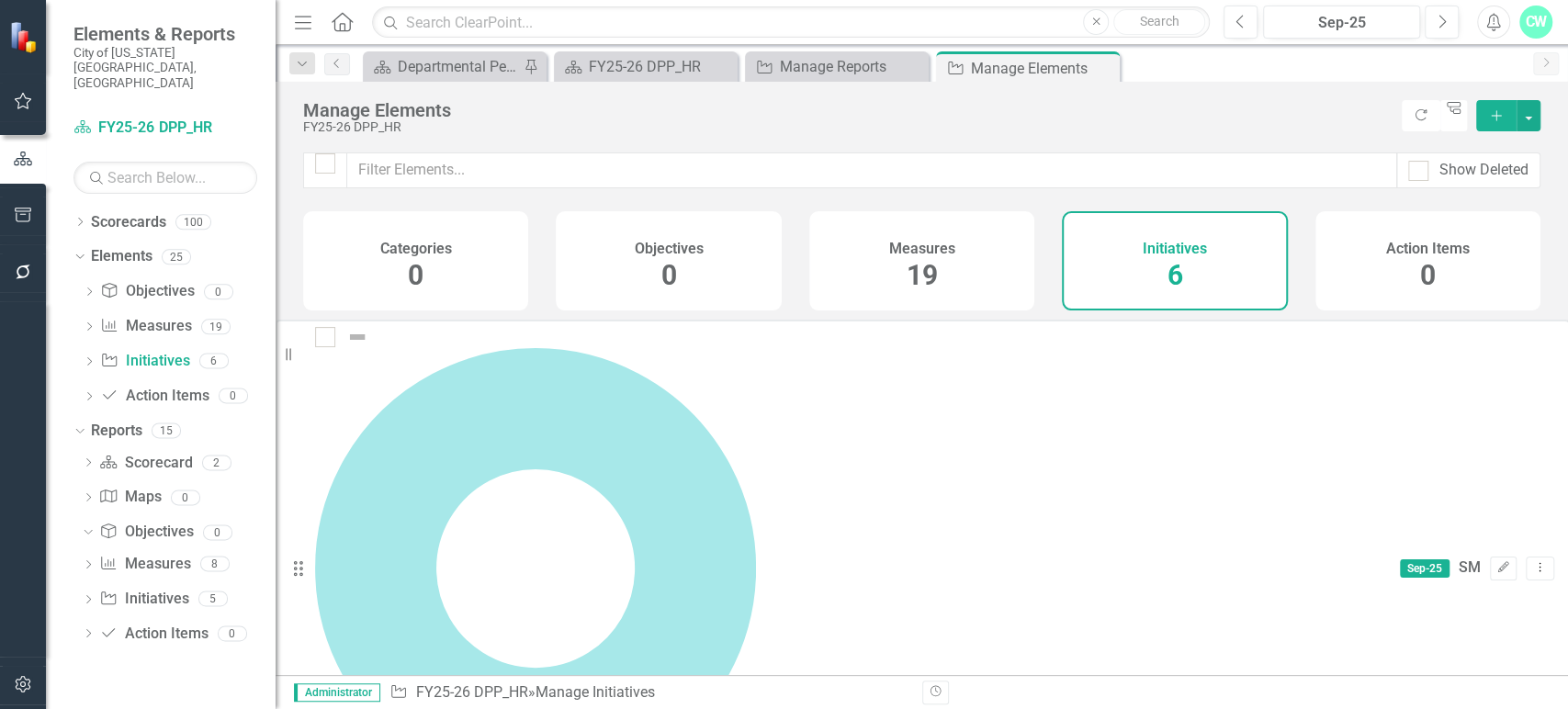
click at [983, 269] on div "Measures 19" at bounding box center [921, 262] width 225 height 100
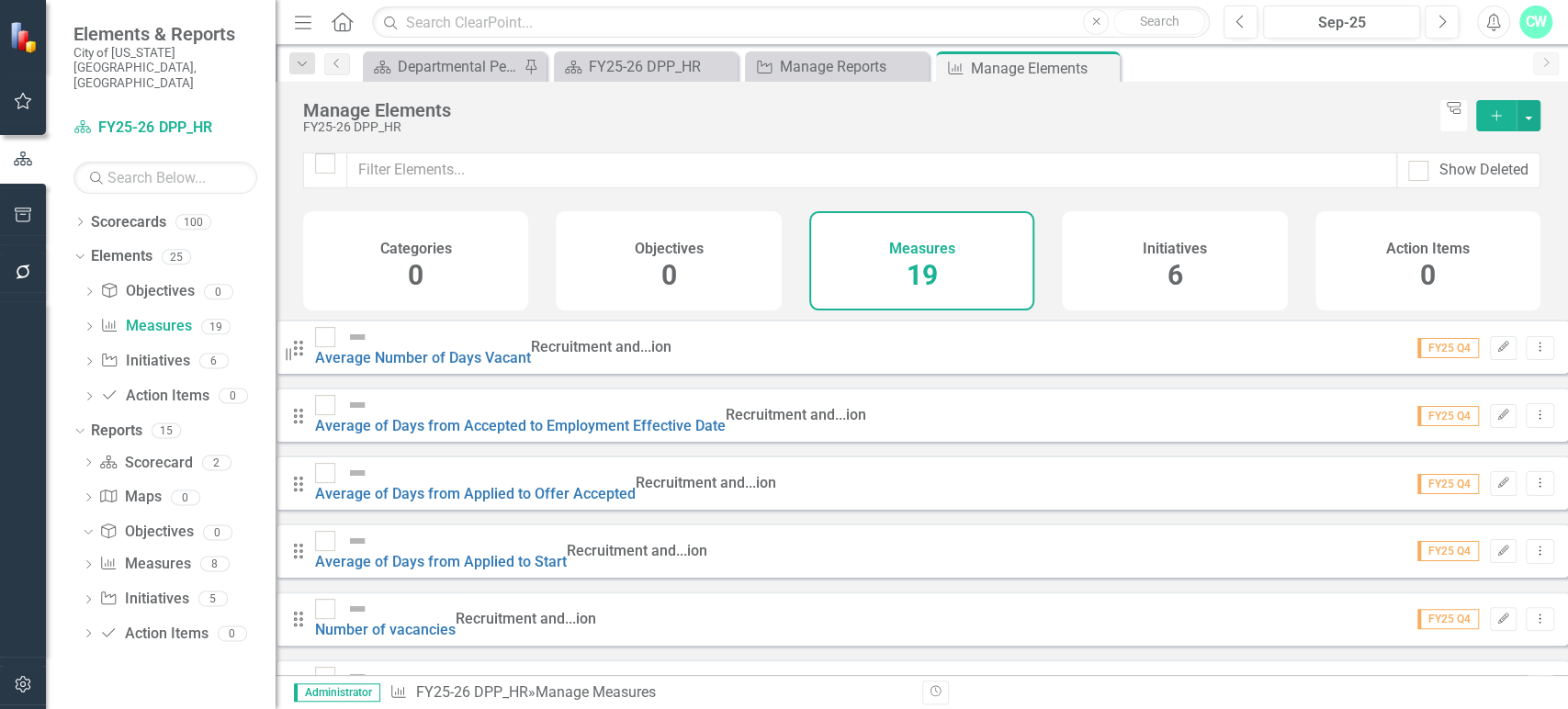
click at [1490, 114] on icon "Add" at bounding box center [1495, 115] width 16 height 12
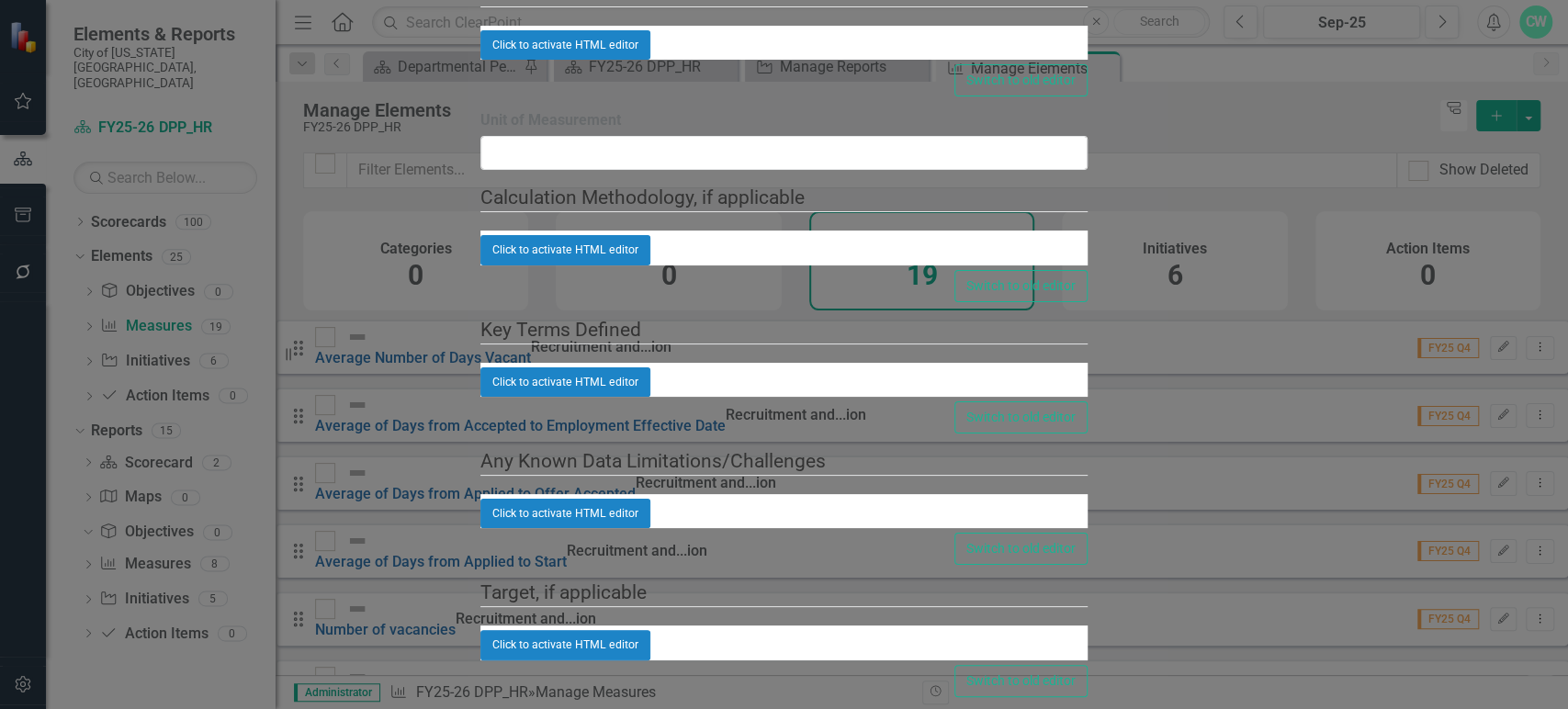
type input "4 - Number of policies updated"
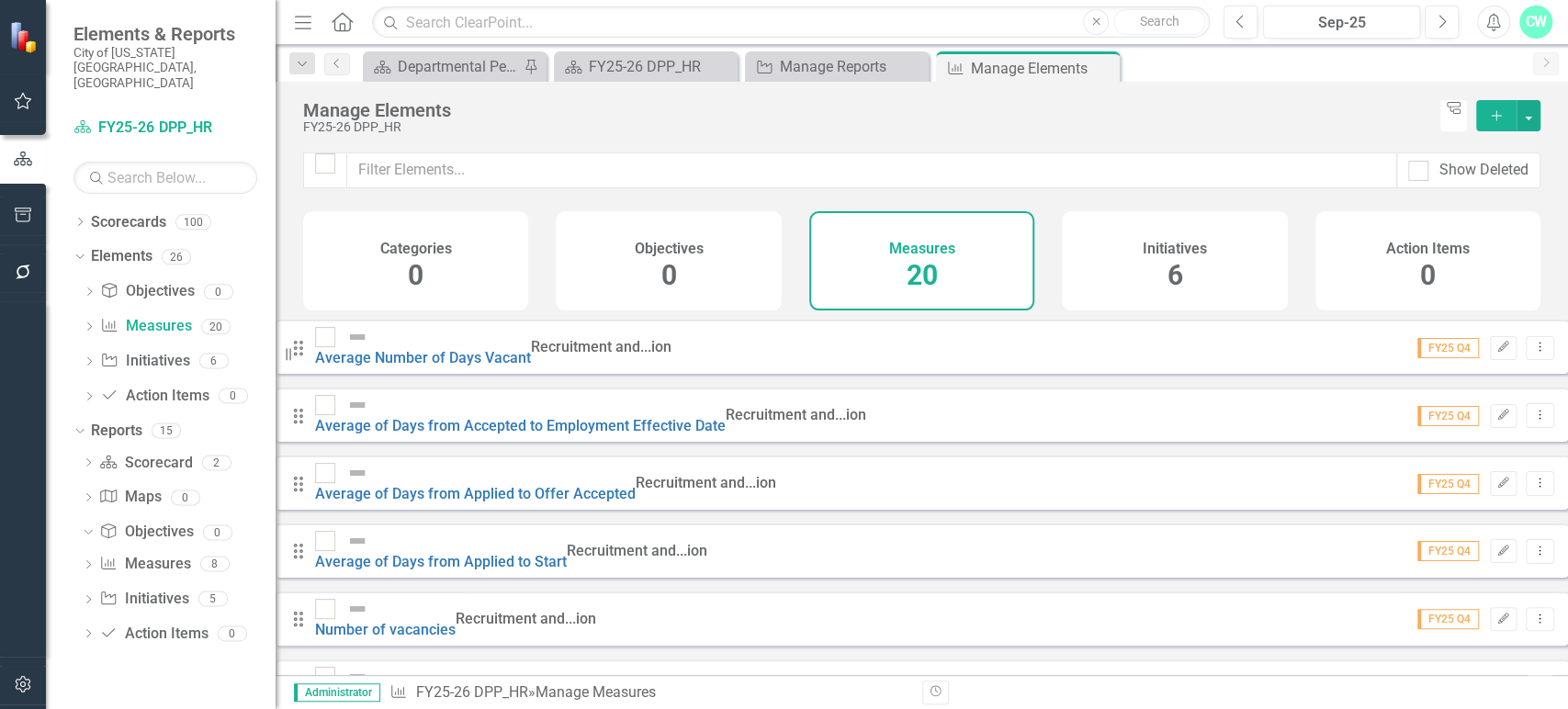
scroll to position [676, 0]
click at [1106, 68] on icon "Close" at bounding box center [1102, 67] width 18 height 14
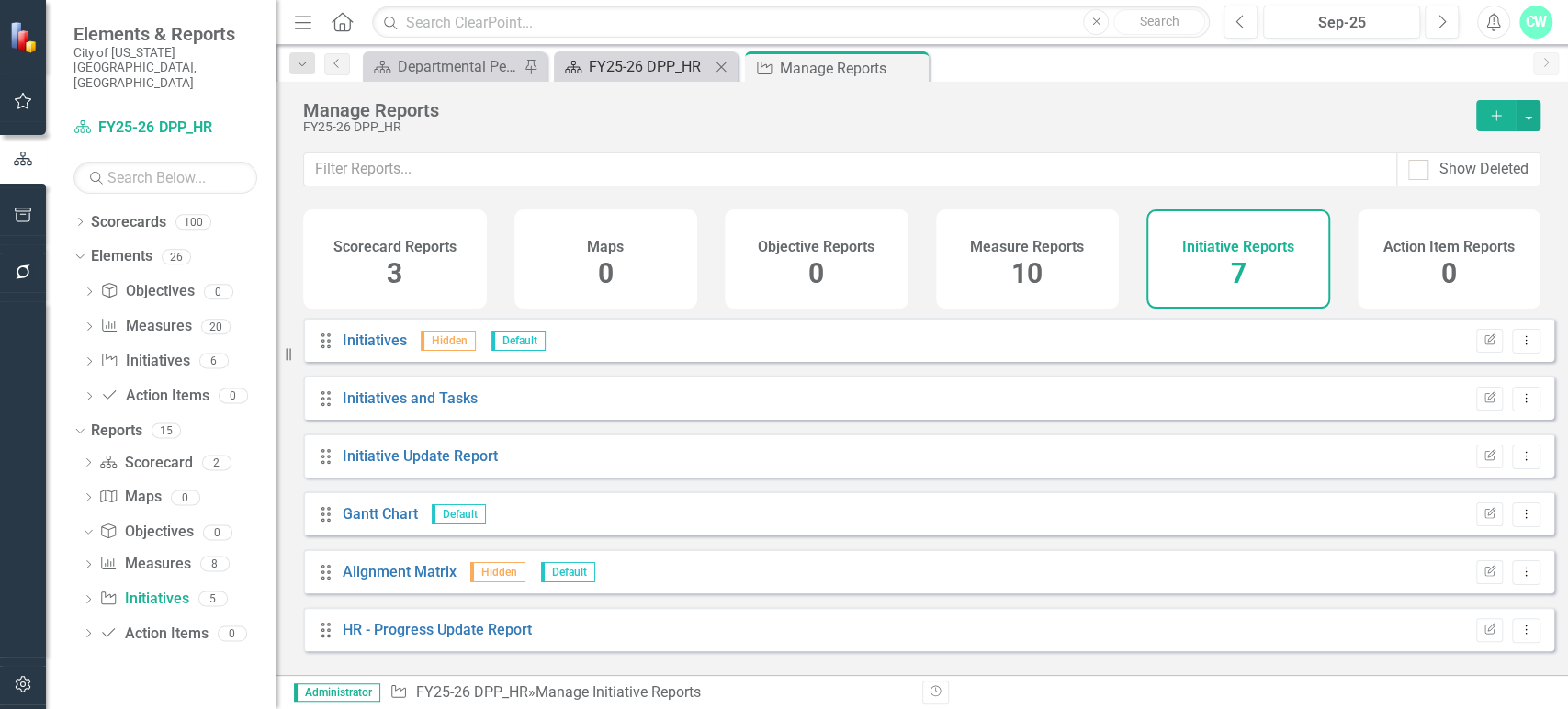
click at [611, 61] on div "FY25-26 DPP_HR" at bounding box center [649, 67] width 122 height 23
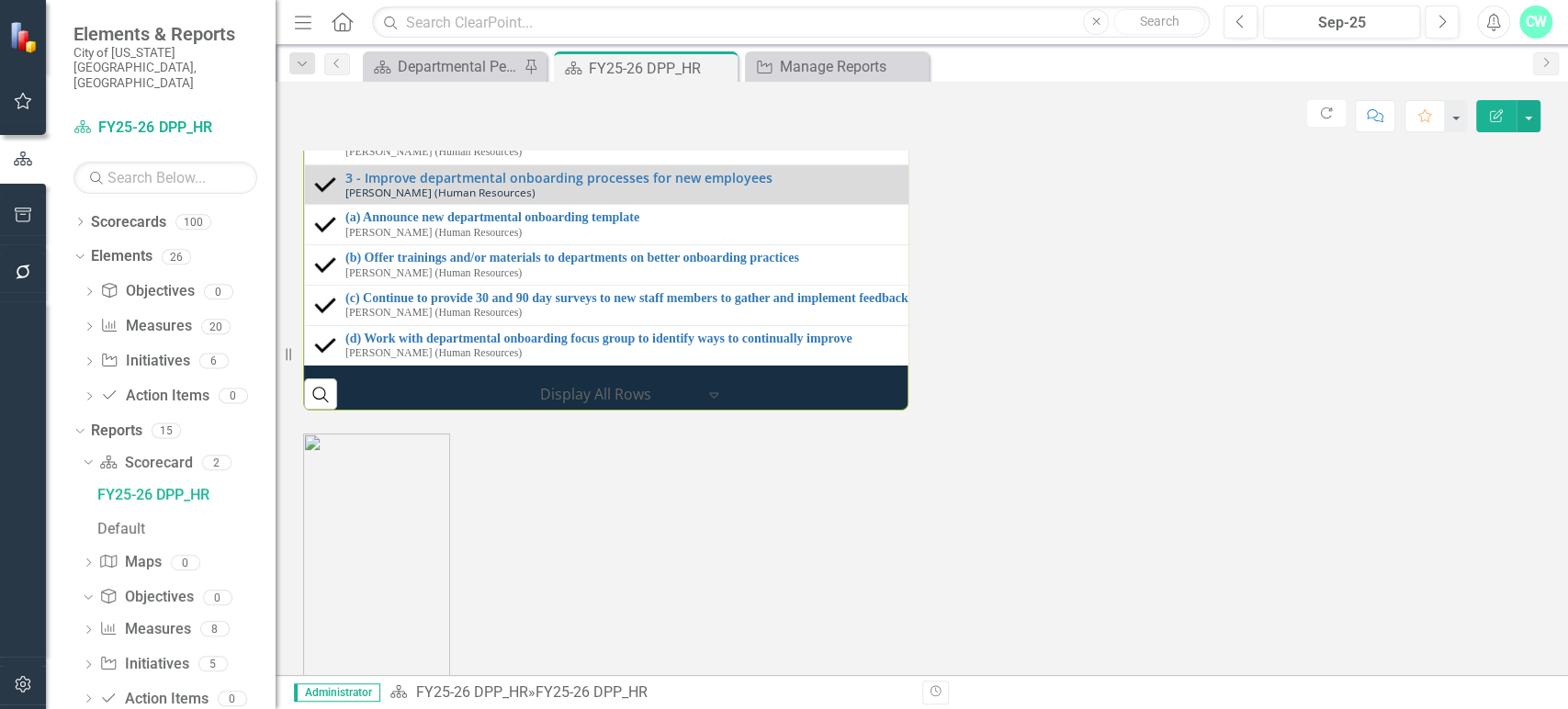
scroll to position [63, 0]
click at [818, 138] on div "Score: N/A Sep-25 Completed Refresh Comment Favorite Edit Report Human Resource…" at bounding box center [921, 377] width 1292 height 593
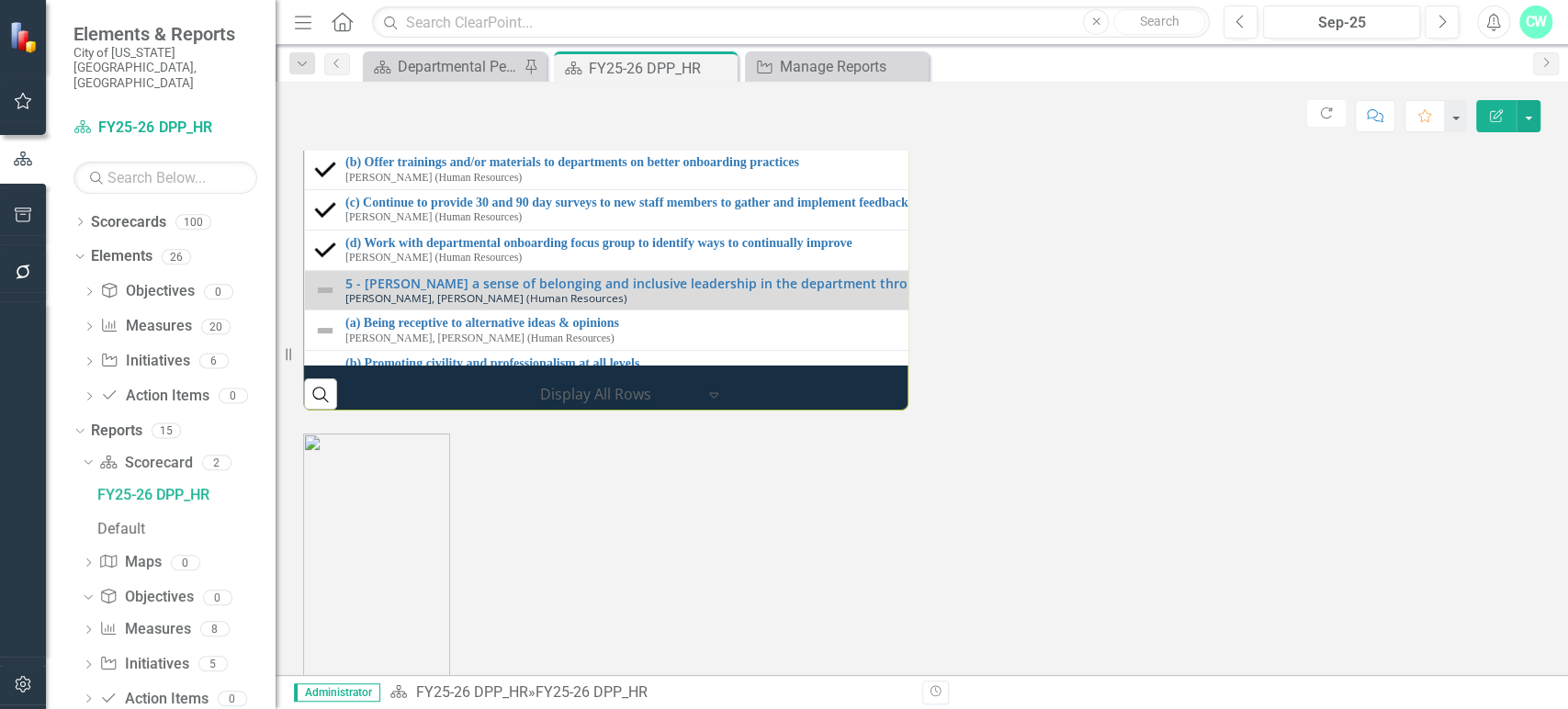
scroll to position [364, 0]
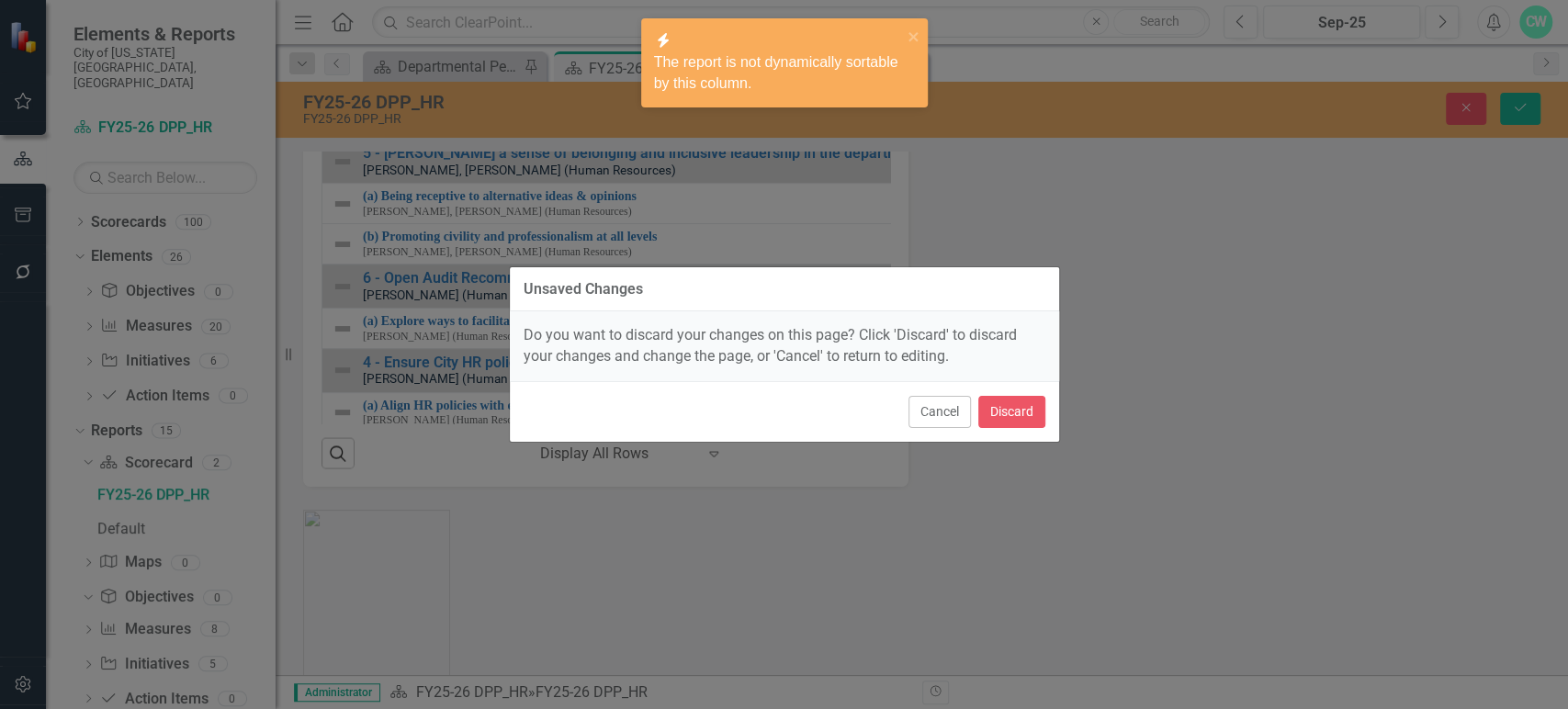
click at [1000, 394] on div "Cancel Discard" at bounding box center [784, 411] width 549 height 60
click at [1000, 402] on button "Discard" at bounding box center [1011, 412] width 67 height 33
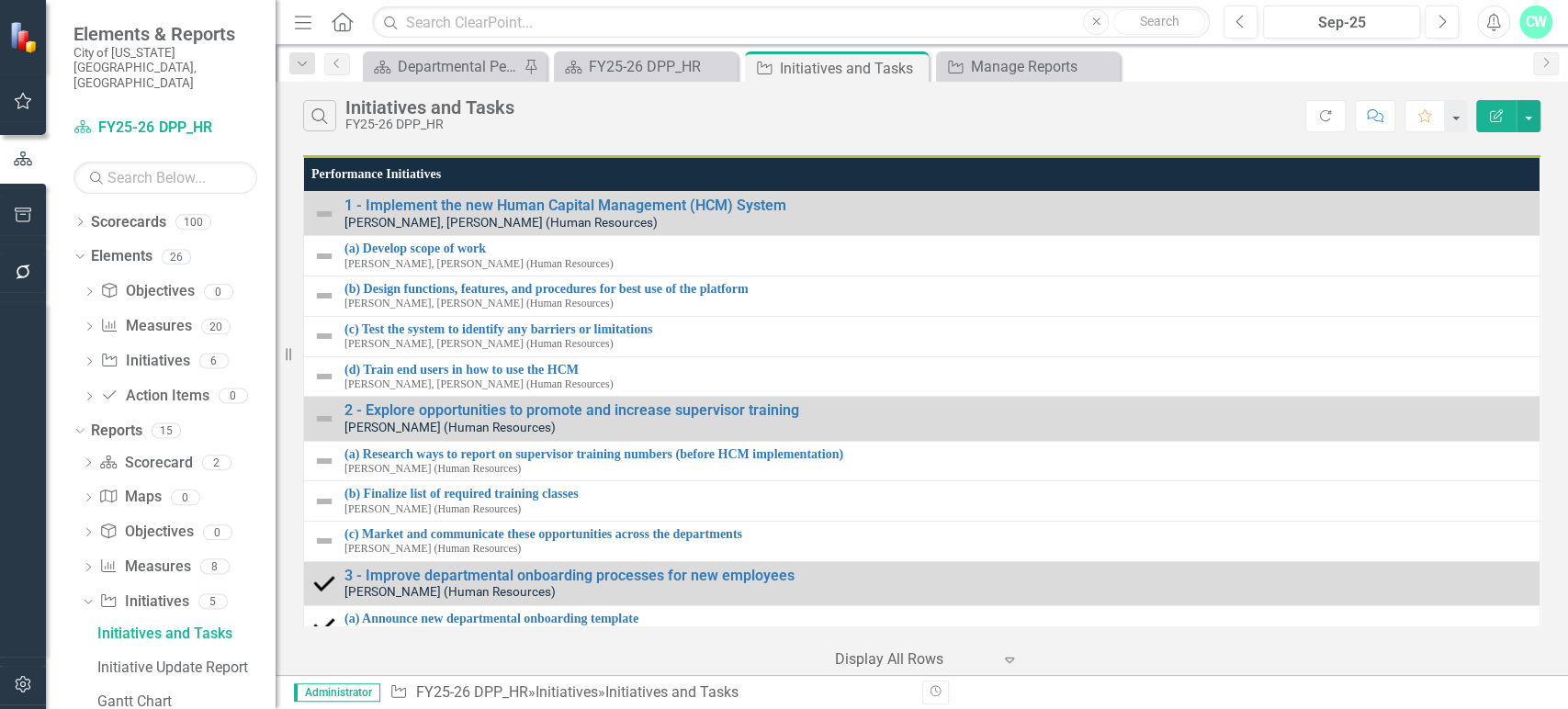
click at [678, 168] on th "Performance Initiatives" at bounding box center [921, 174] width 1237 height 34
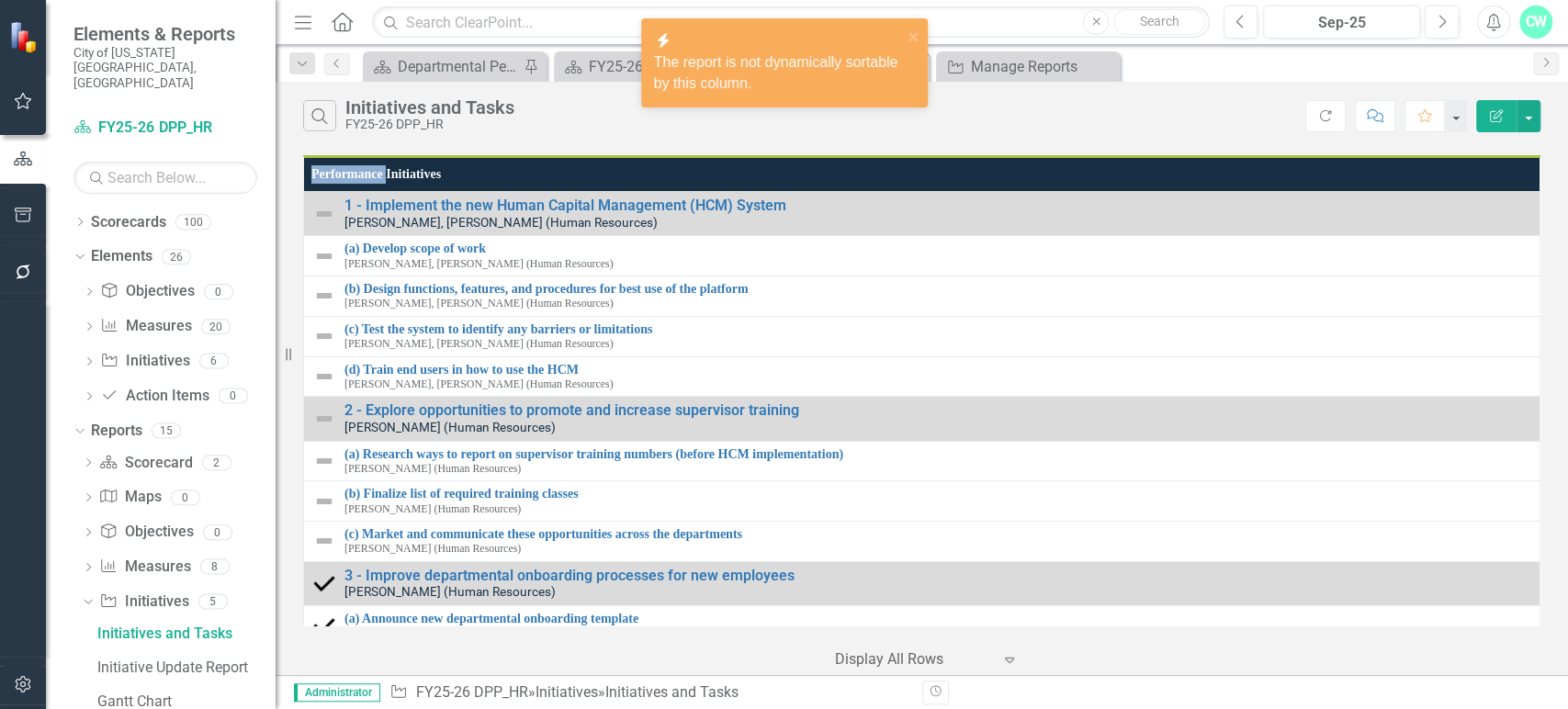
click at [678, 168] on th "Performance Initiatives" at bounding box center [921, 174] width 1237 height 34
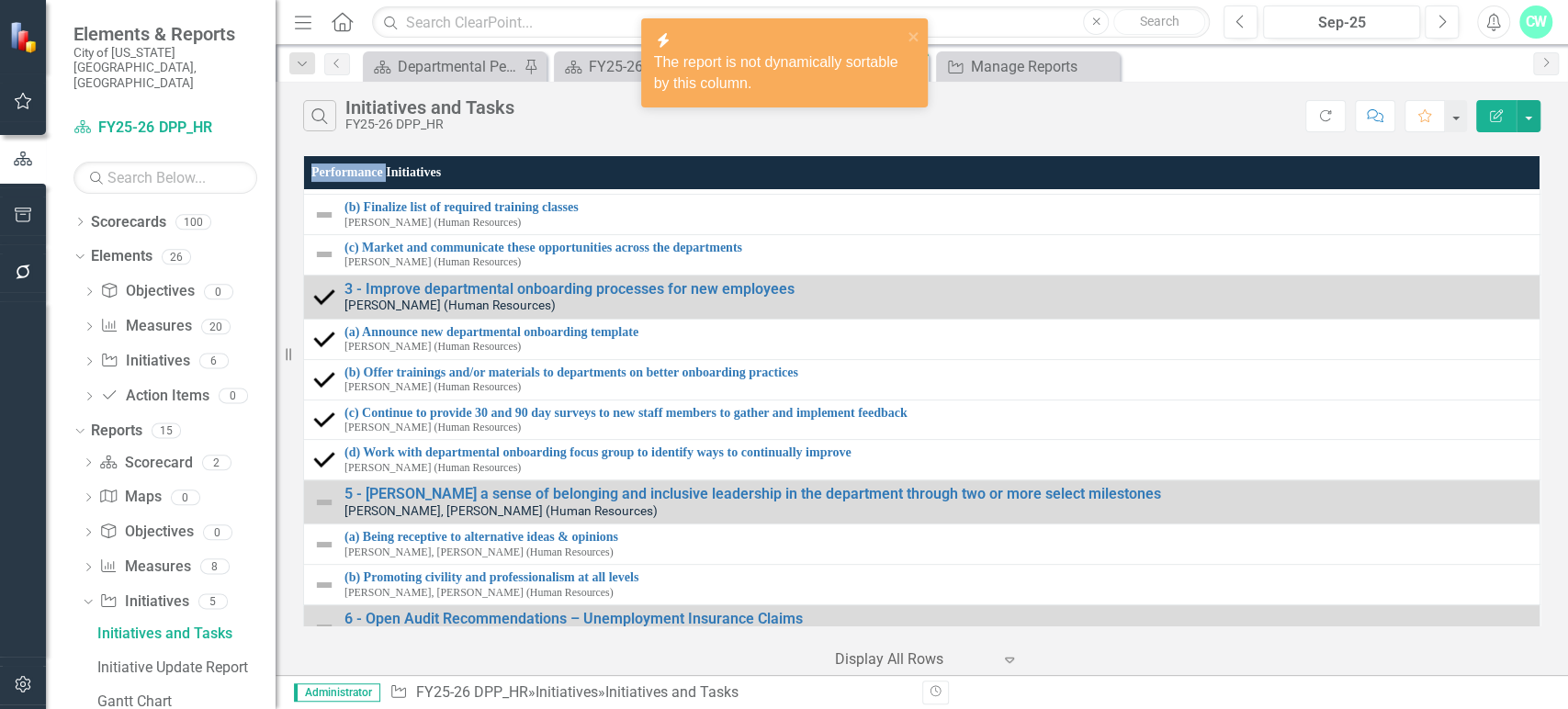
scroll to position [449, 0]
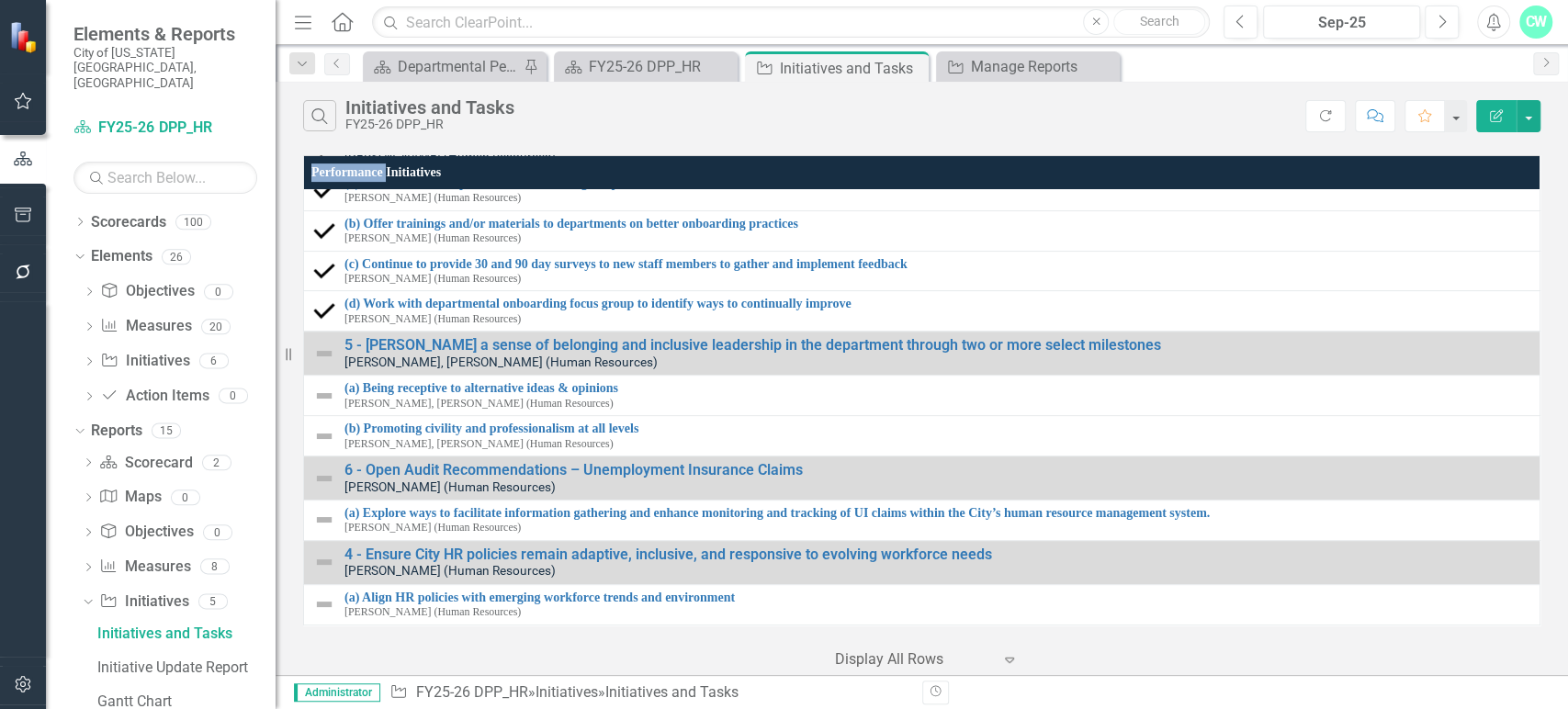
click at [1493, 114] on icon "Edit Report" at bounding box center [1495, 115] width 16 height 12
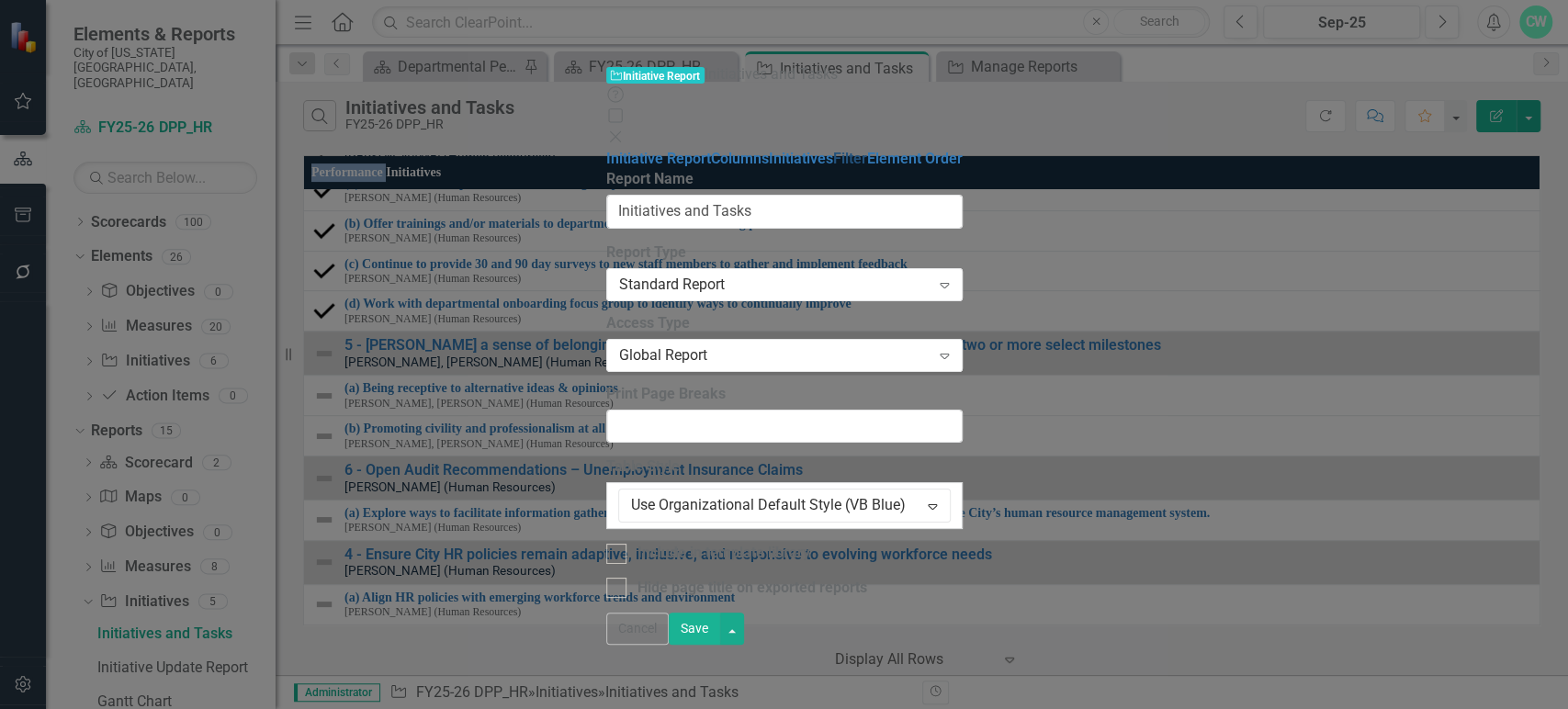
click at [833, 165] on link "Filter" at bounding box center [850, 158] width 34 height 17
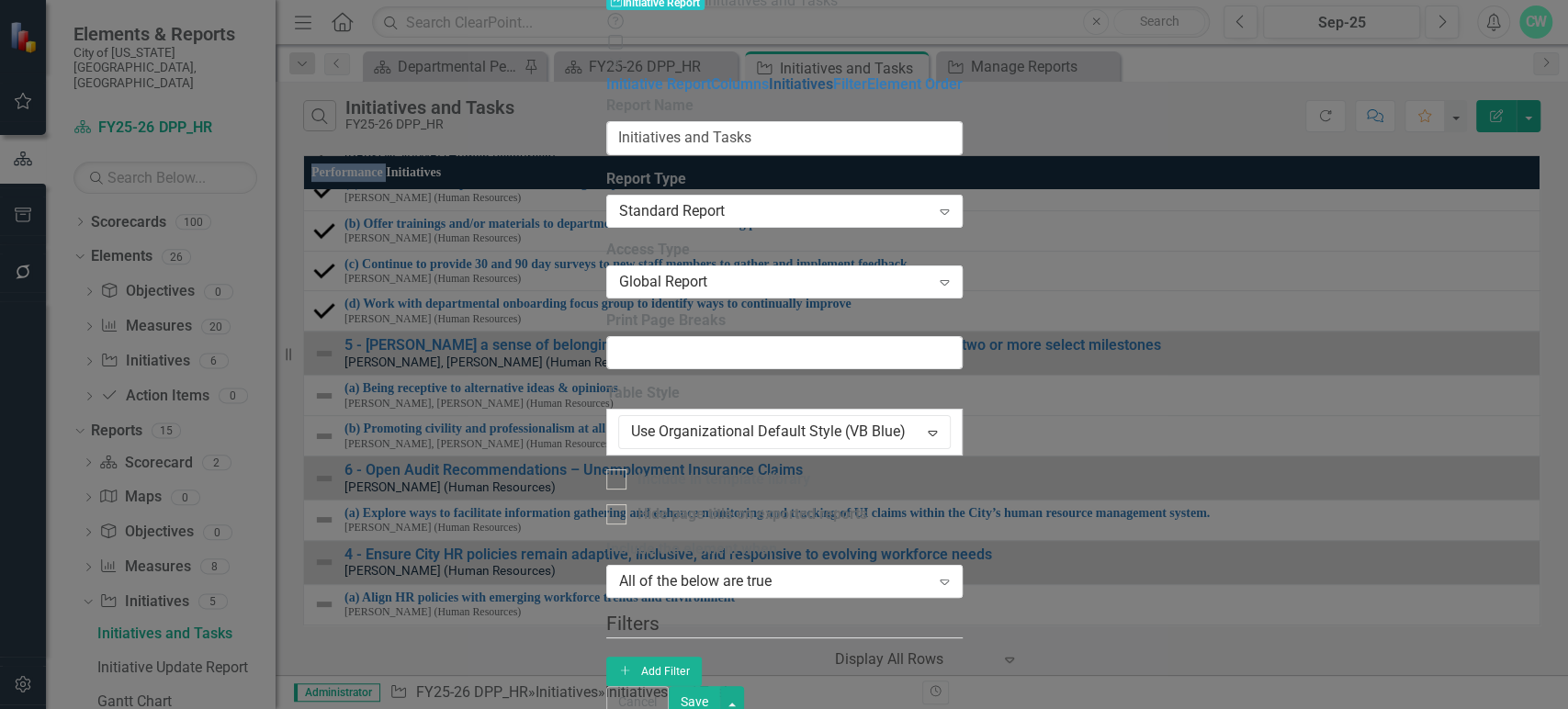
click at [769, 93] on link "Initiatives" at bounding box center [801, 84] width 64 height 17
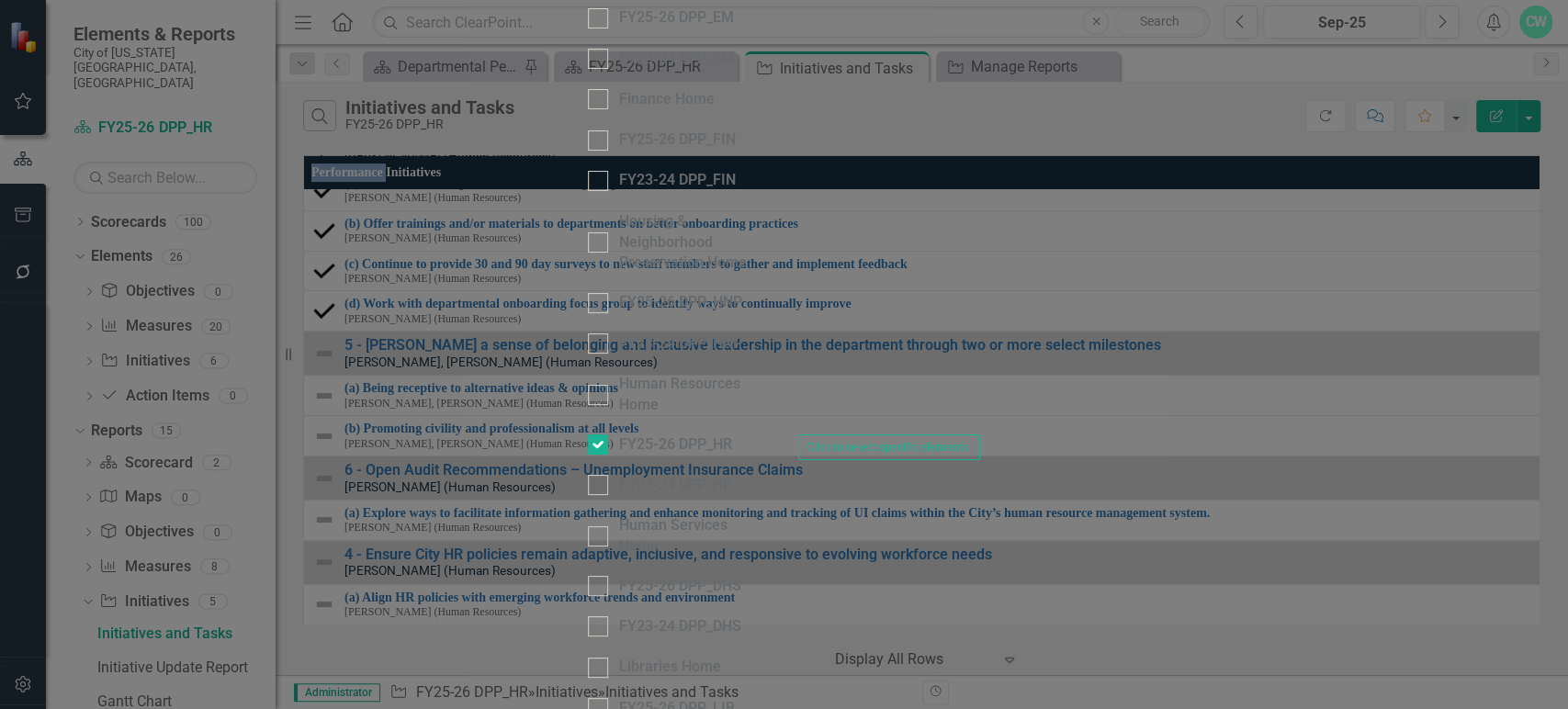
scroll to position [1389, 0]
click at [981, 435] on button "Click to select specific elements." at bounding box center [889, 447] width 183 height 26
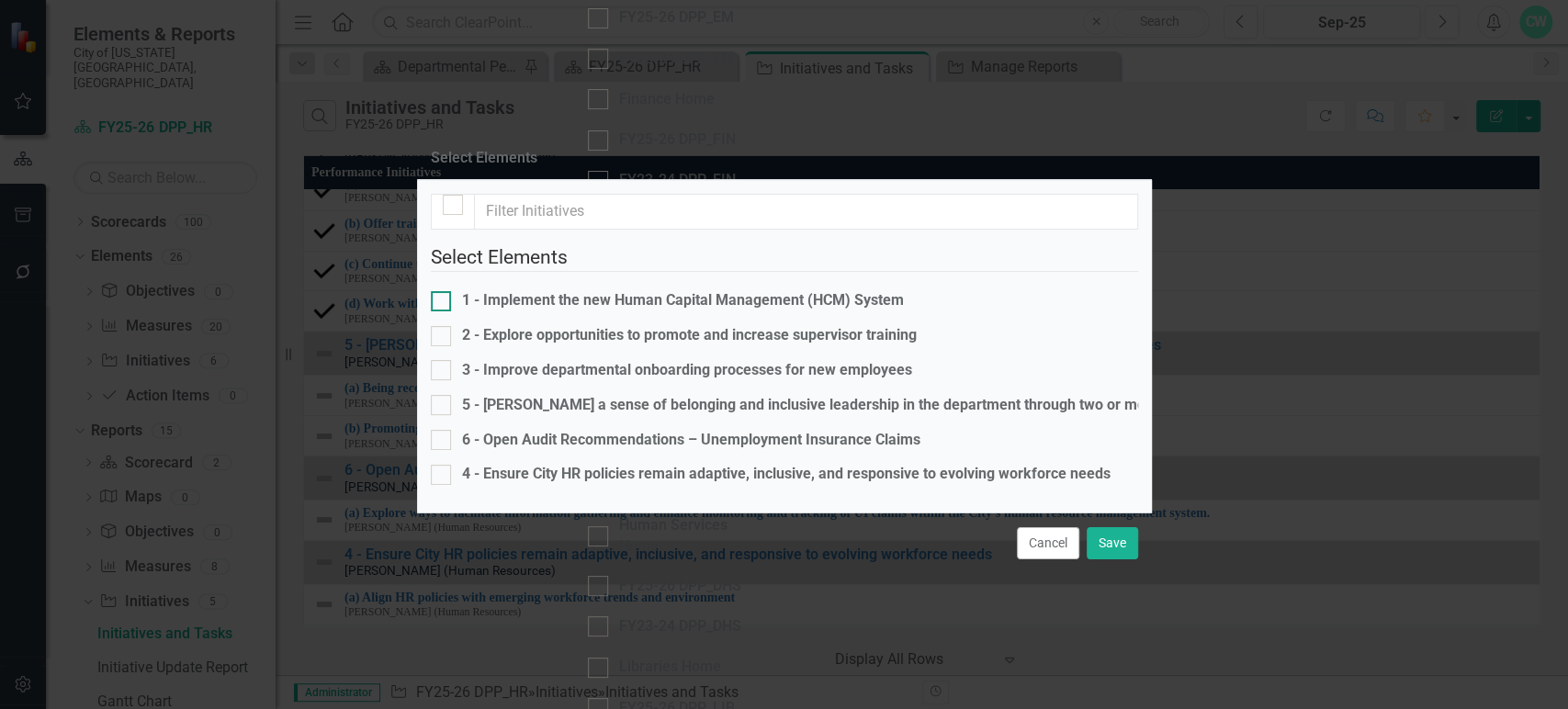
click at [474, 290] on div "1 - Implement the new Human Capital Management (HCM) System" at bounding box center [784, 301] width 707 height 21
click at [443, 291] on input "1 - Implement the new Human Capital Management (HCM) System" at bounding box center [437, 297] width 11 height 11
checkbox input "true"
click at [500, 325] on div "2 - Explore opportunities to promote and increase supervisor training" at bounding box center [689, 335] width 455 height 21
click at [443, 326] on input "2 - Explore opportunities to promote and increase supervisor training" at bounding box center [437, 332] width 11 height 11
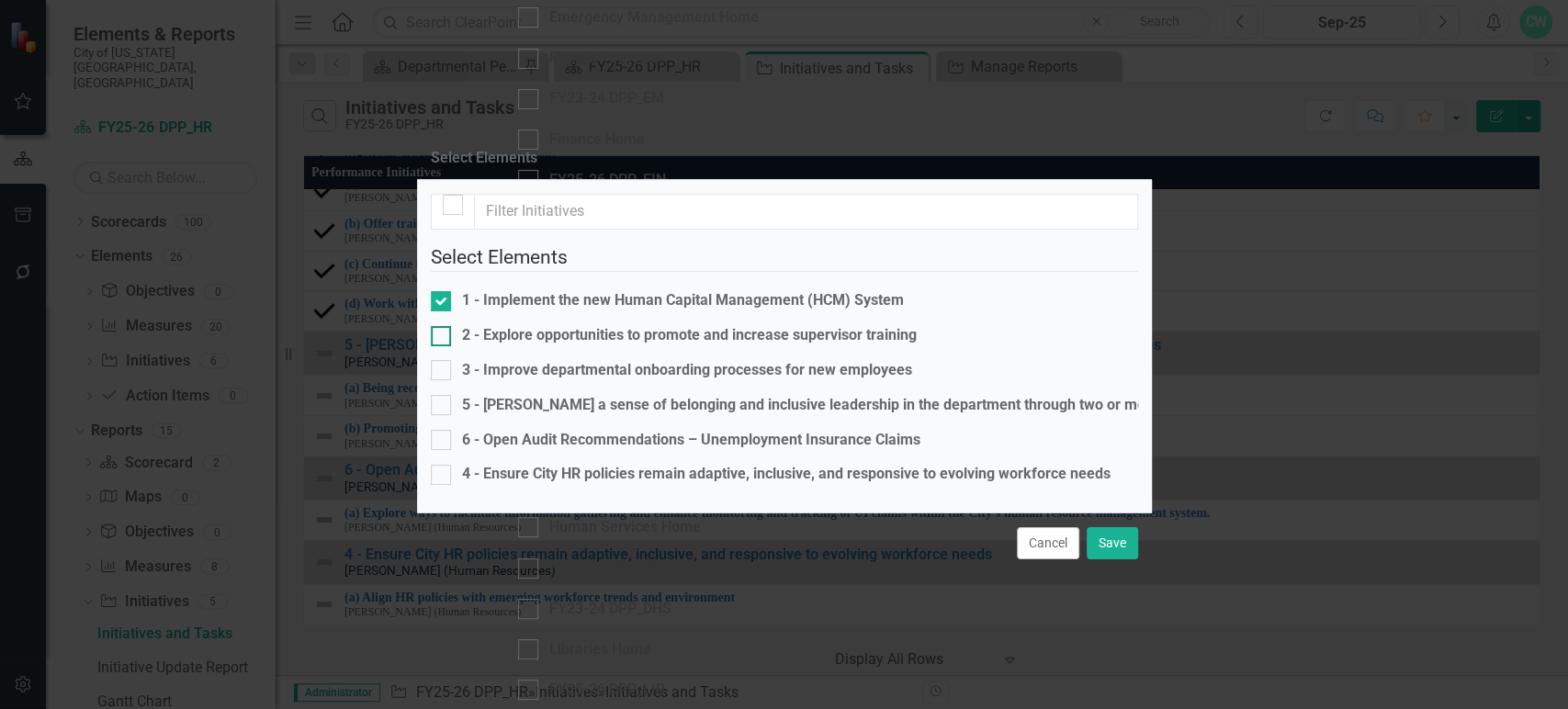
checkbox input "true"
click at [501, 360] on div "3 - Improve departmental onboarding processes for new employees" at bounding box center [687, 371] width 450 height 21
click at [443, 360] on input "3 - Improve departmental onboarding processes for new employees" at bounding box center [437, 366] width 11 height 11
checkbox input "true"
click at [501, 464] on div "4 - Ensure City HR policies remain adaptive, inclusive, and responsive to evolv…" at bounding box center [785, 474] width 648 height 21
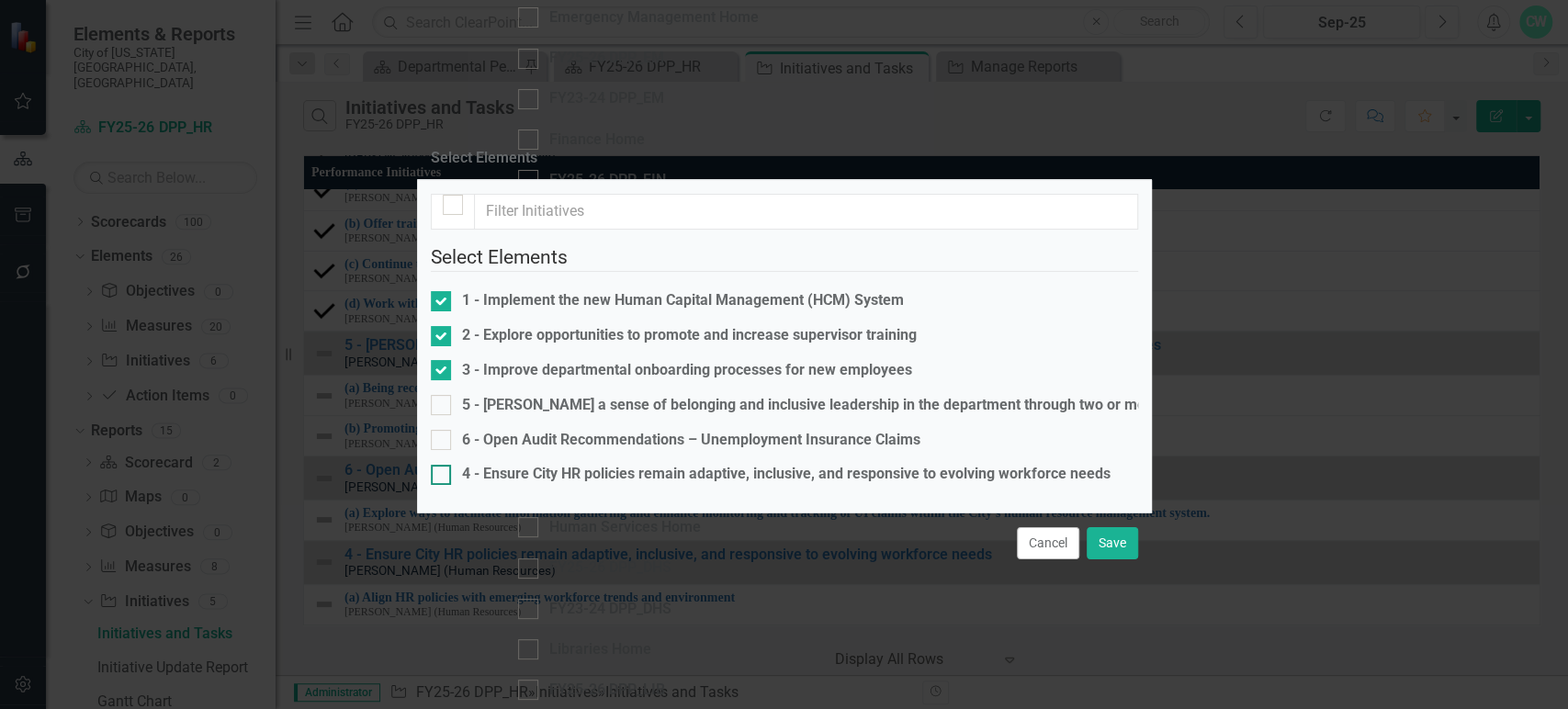
click at [443, 465] on input "4 - Ensure City HR policies remain adaptive, inclusive, and responsive to evolv…" at bounding box center [437, 470] width 11 height 11
checkbox input "true"
click at [512, 395] on div "5 - Foster a sense of belonging and inclusive leadership in the department thro…" at bounding box center [870, 405] width 816 height 21
click at [443, 395] on input "5 - Foster a sense of belonging and inclusive leadership in the department thro…" at bounding box center [437, 400] width 11 height 11
checkbox input "true"
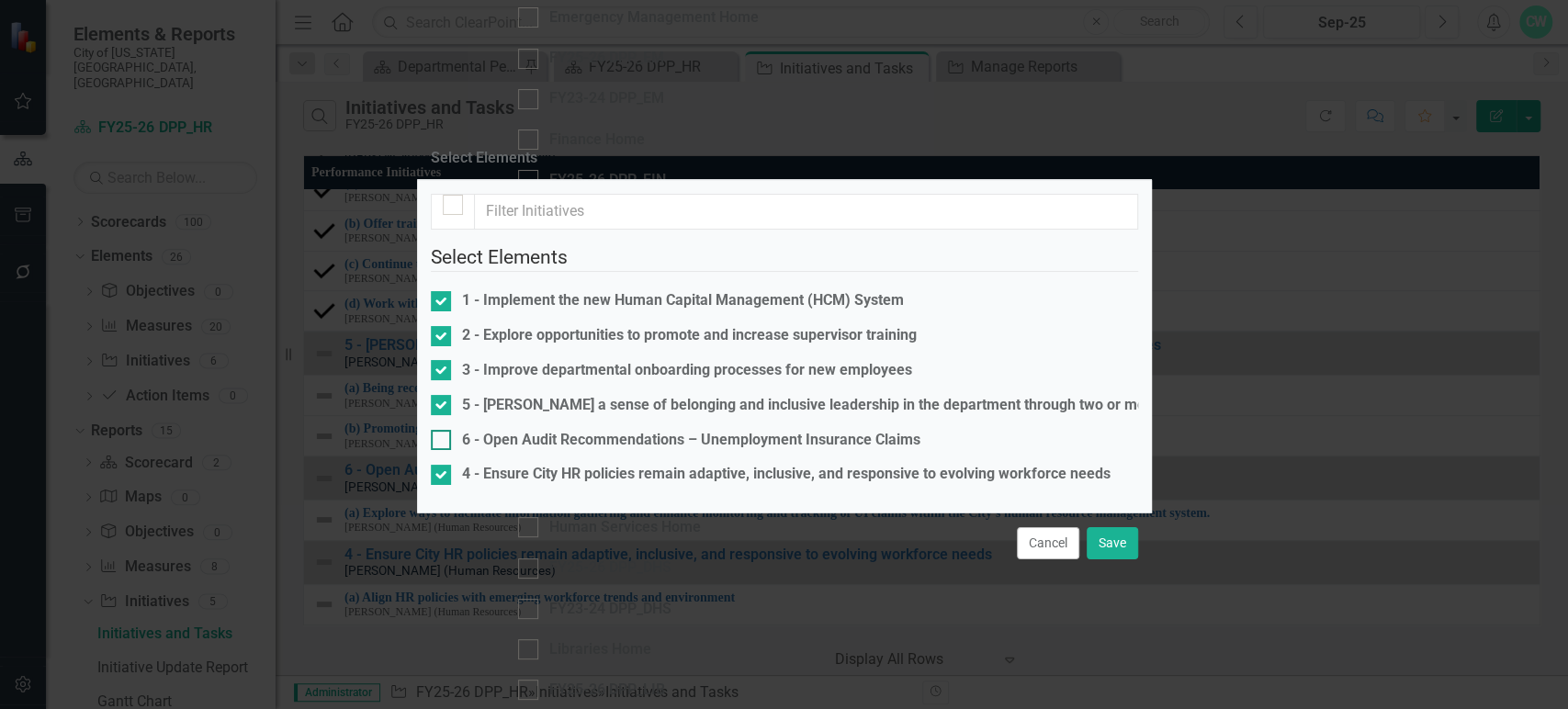
click at [518, 430] on div "6 - Open Audit Recommendations – Unemployment Insurance Claims" at bounding box center [691, 441] width 458 height 21
click at [443, 430] on input "6 - Open Audit Recommendations – Unemployment Insurance Claims" at bounding box center [437, 436] width 11 height 11
checkbox input "true"
click at [1102, 560] on button "Save" at bounding box center [1112, 543] width 52 height 33
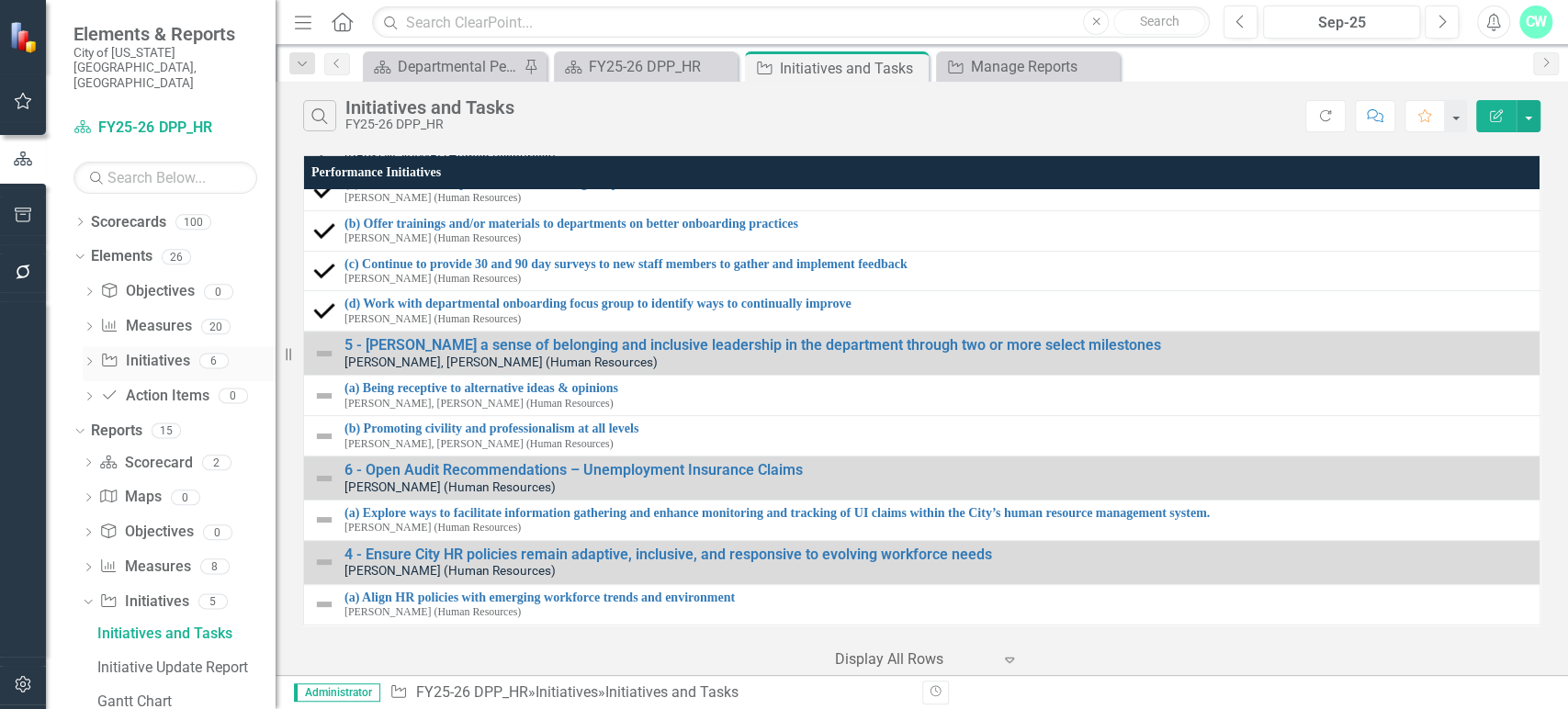
click at [172, 351] on link "Initiative Initiatives" at bounding box center [145, 361] width 89 height 21
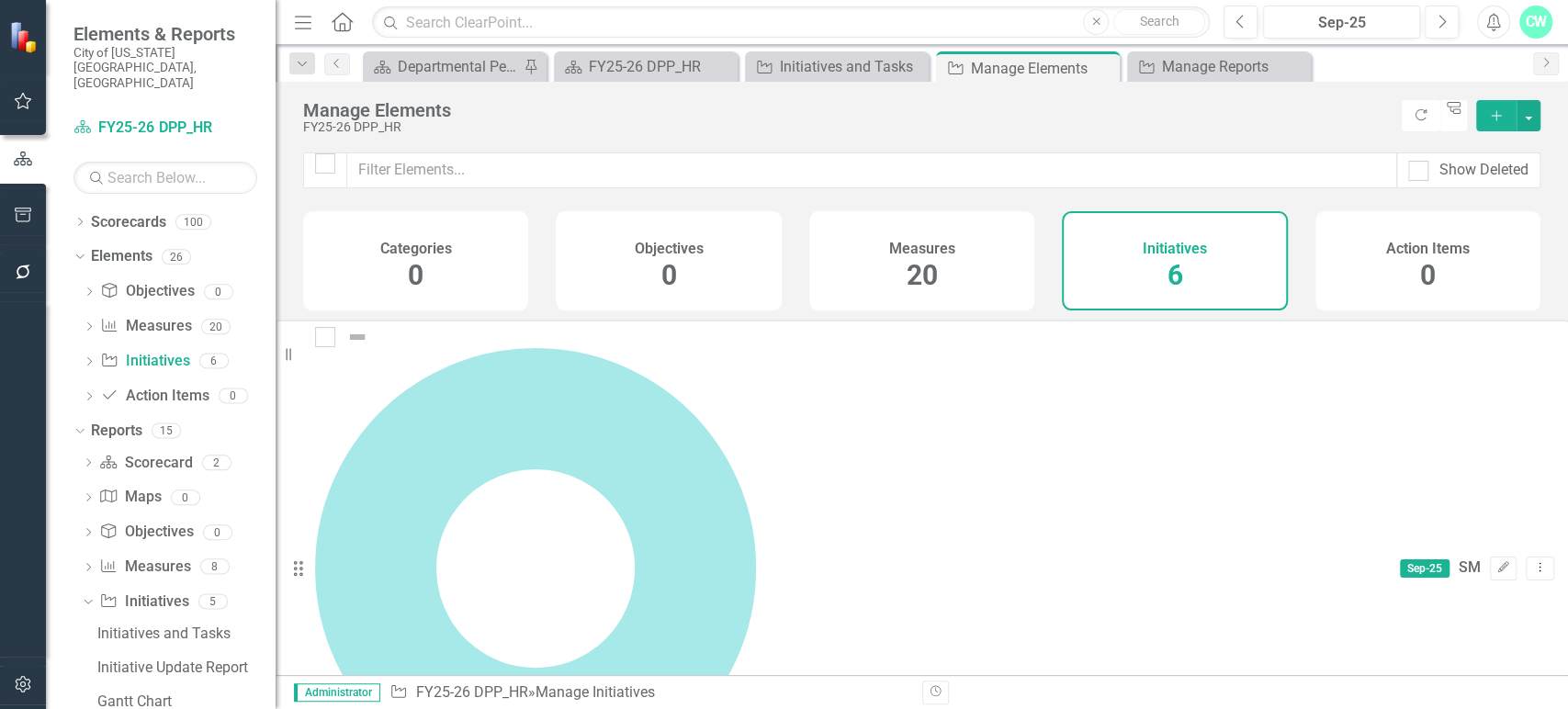
scroll to position [2, 0]
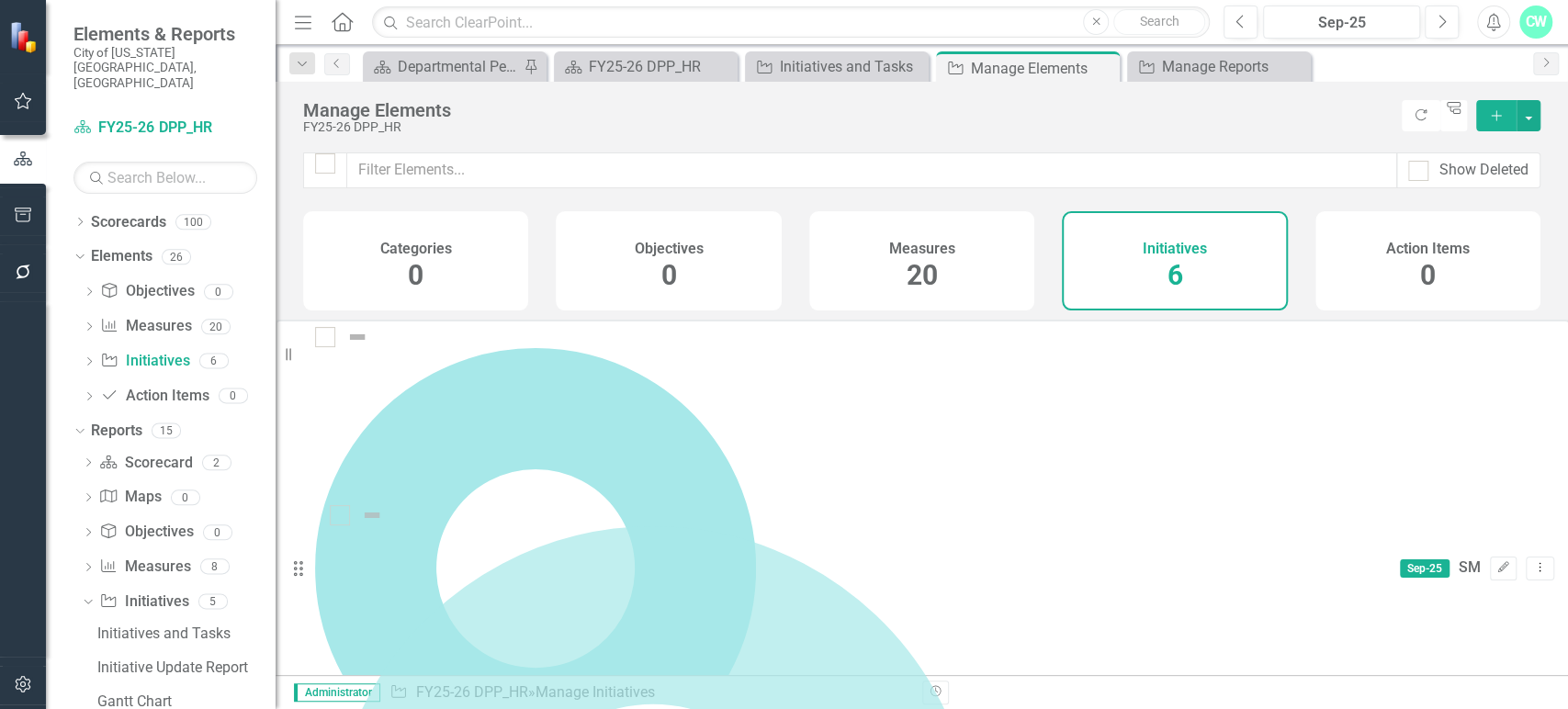
drag, startPoint x: 328, startPoint y: 639, endPoint x: 330, endPoint y: 523, distance: 116.0
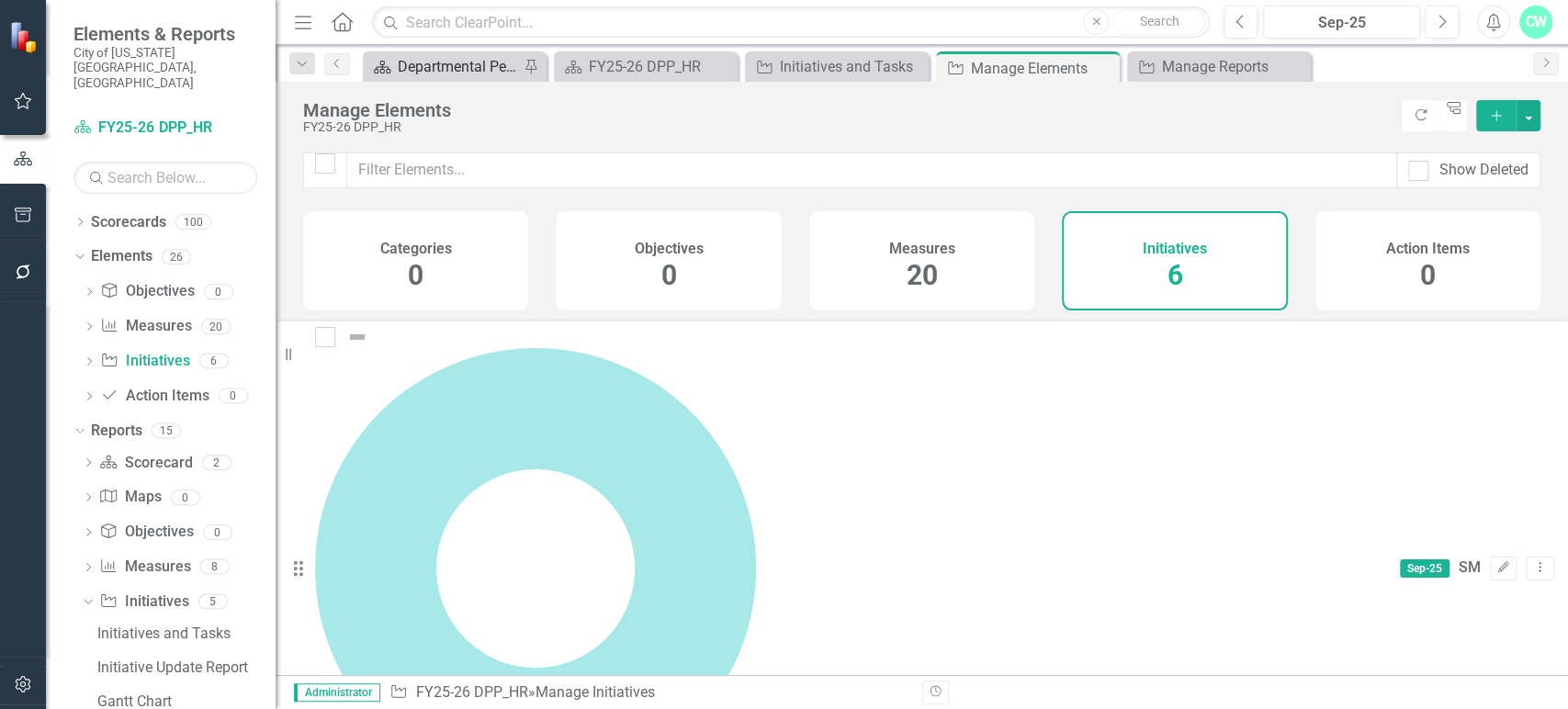
click at [439, 64] on div "Departmental Performance Plans" at bounding box center [458, 67] width 122 height 23
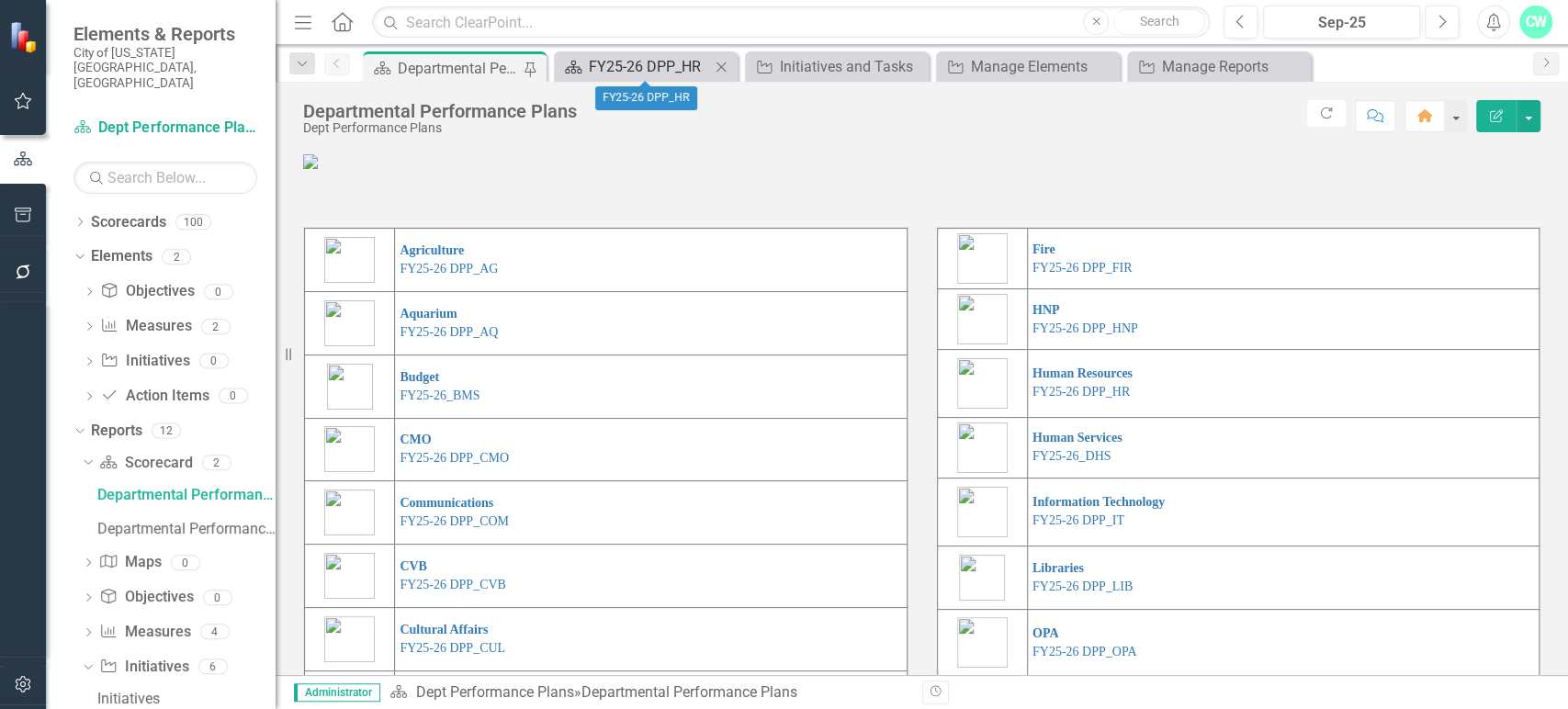
click at [632, 73] on div "FY25-26 DPP_HR" at bounding box center [649, 67] width 122 height 23
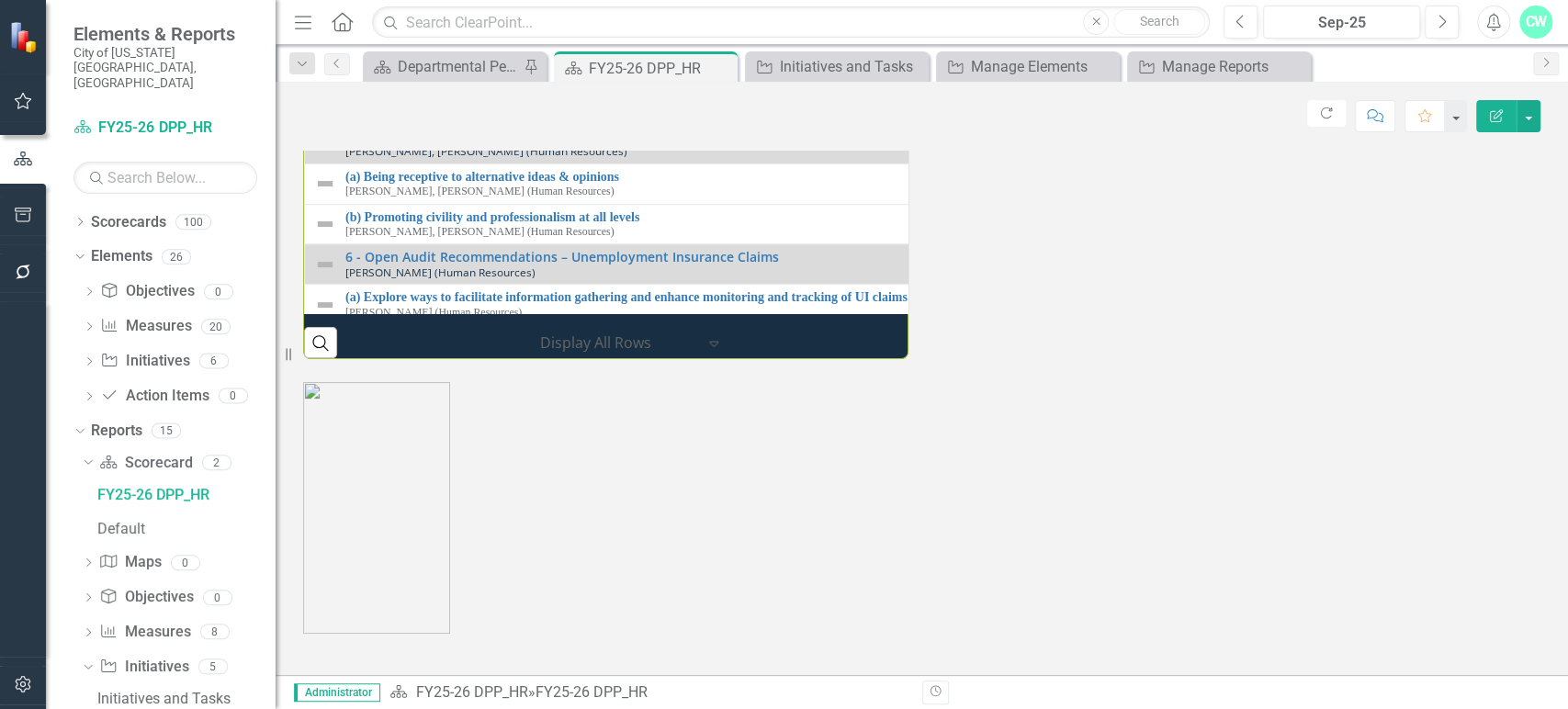
scroll to position [364, 0]
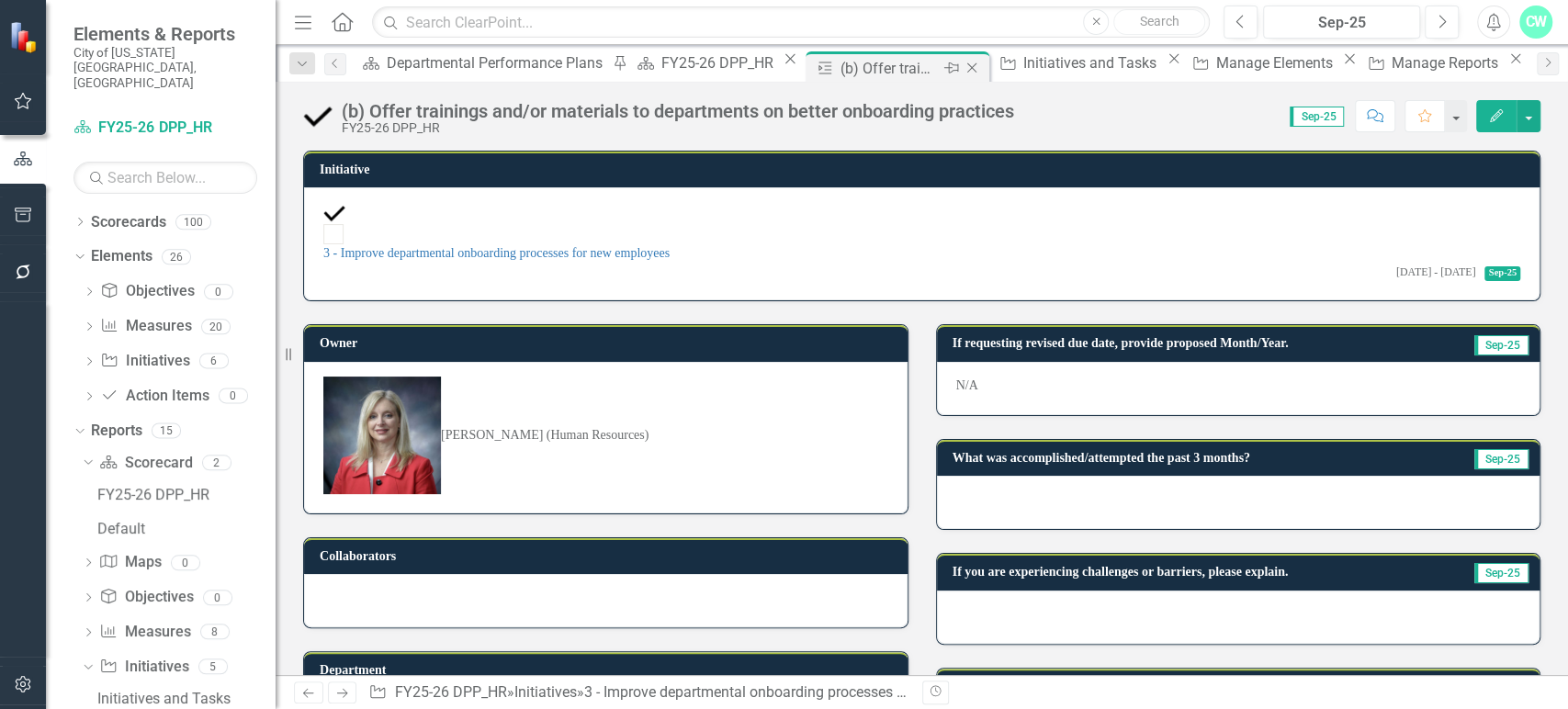
click at [963, 67] on icon "Close" at bounding box center [971, 67] width 18 height 14
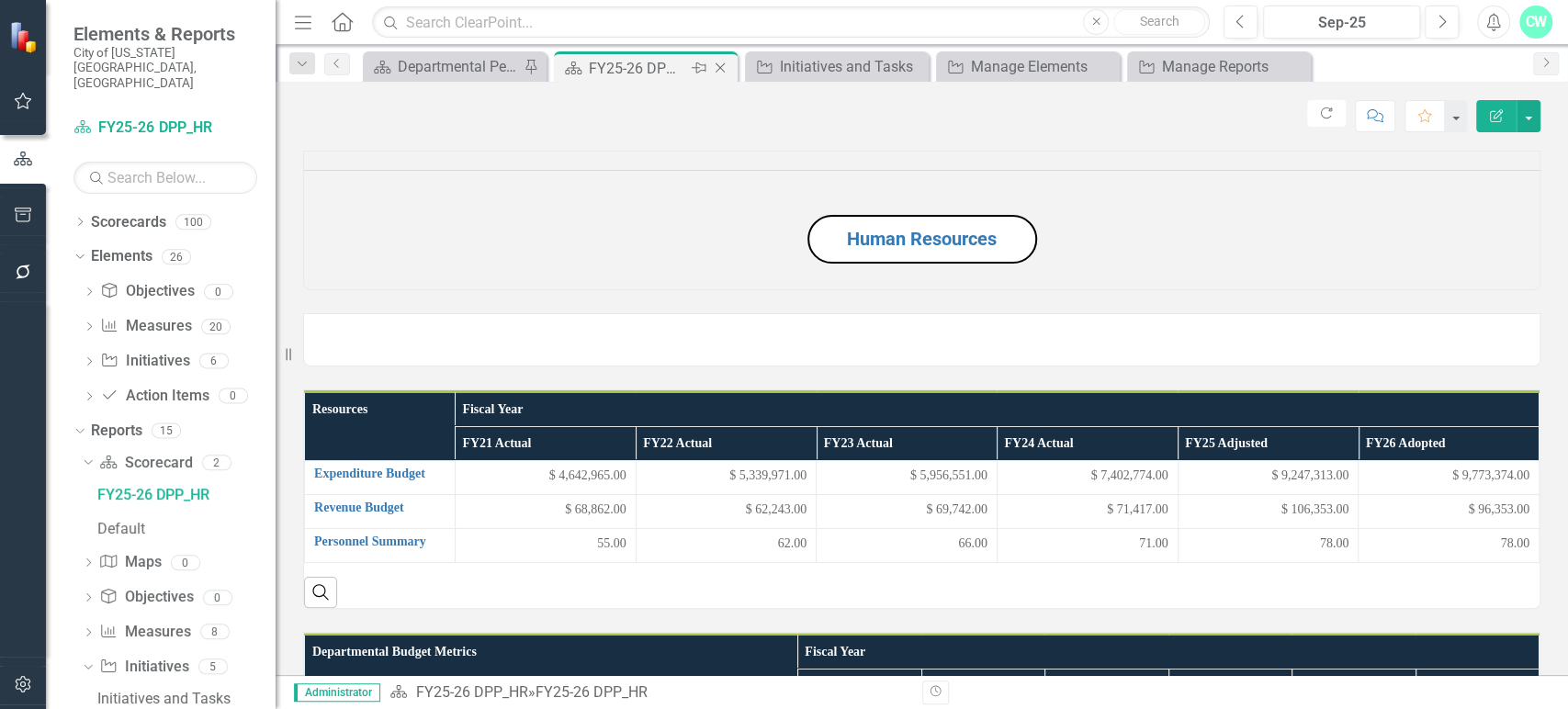
click at [655, 68] on div "FY25-26 DPP_HR" at bounding box center [638, 68] width 99 height 23
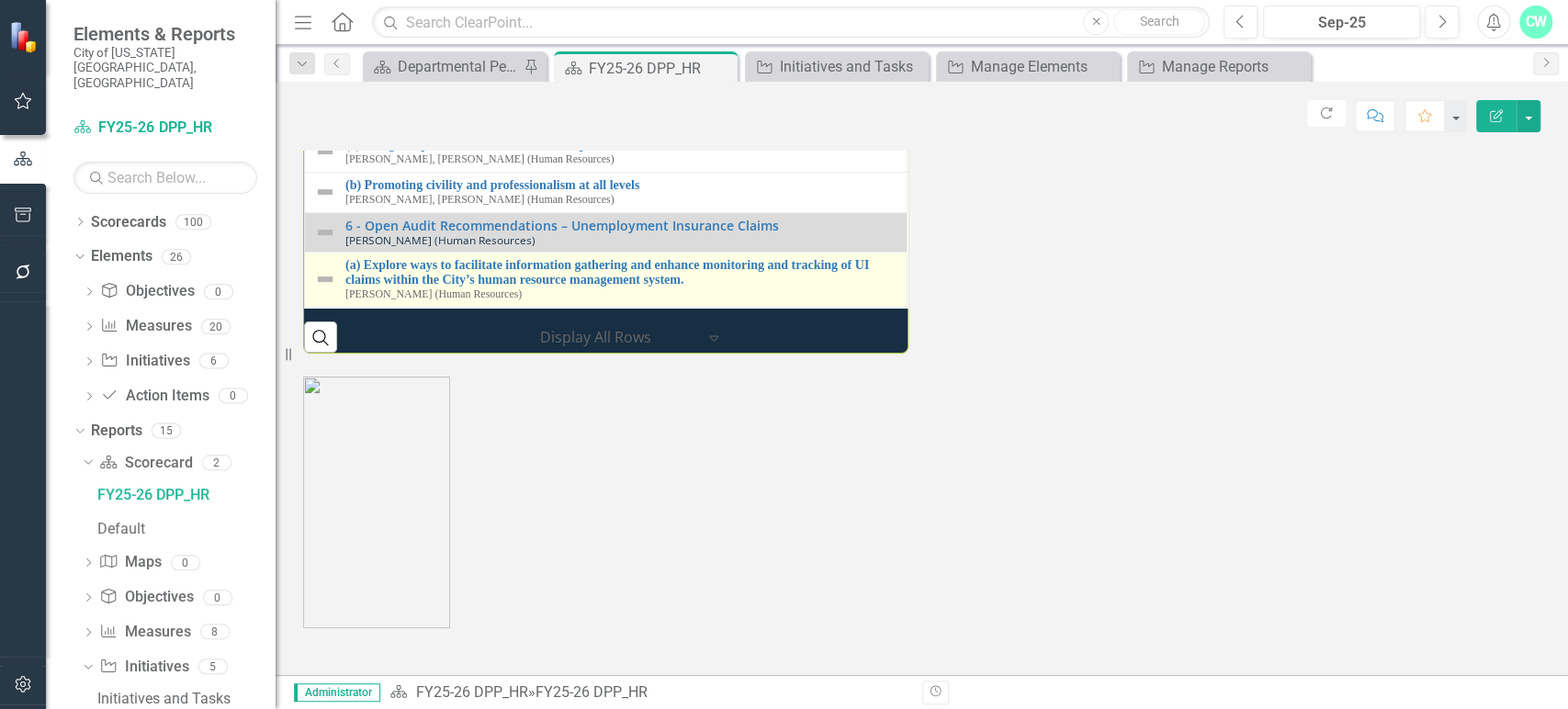
scroll to position [2533, 0]
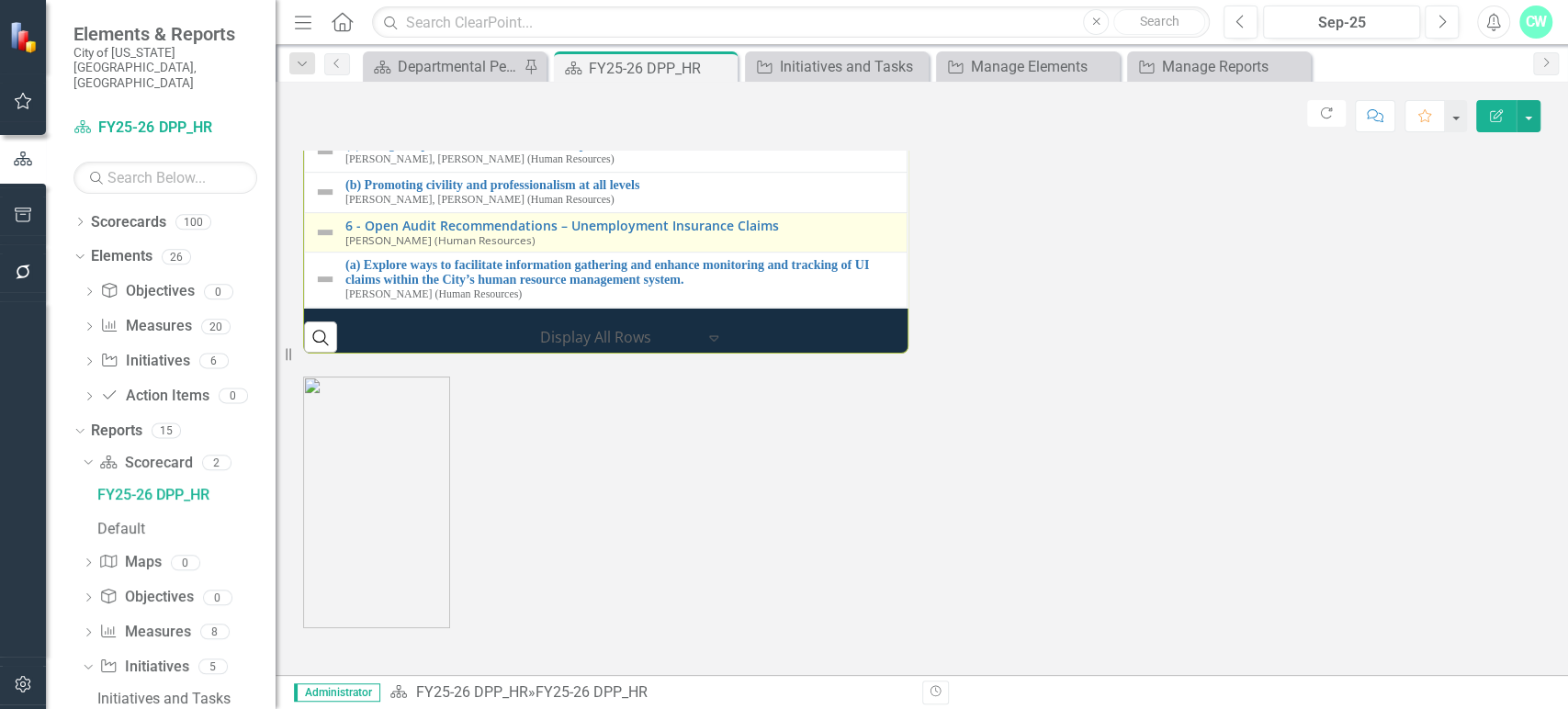
click at [333, 222] on img at bounding box center [325, 232] width 22 height 22
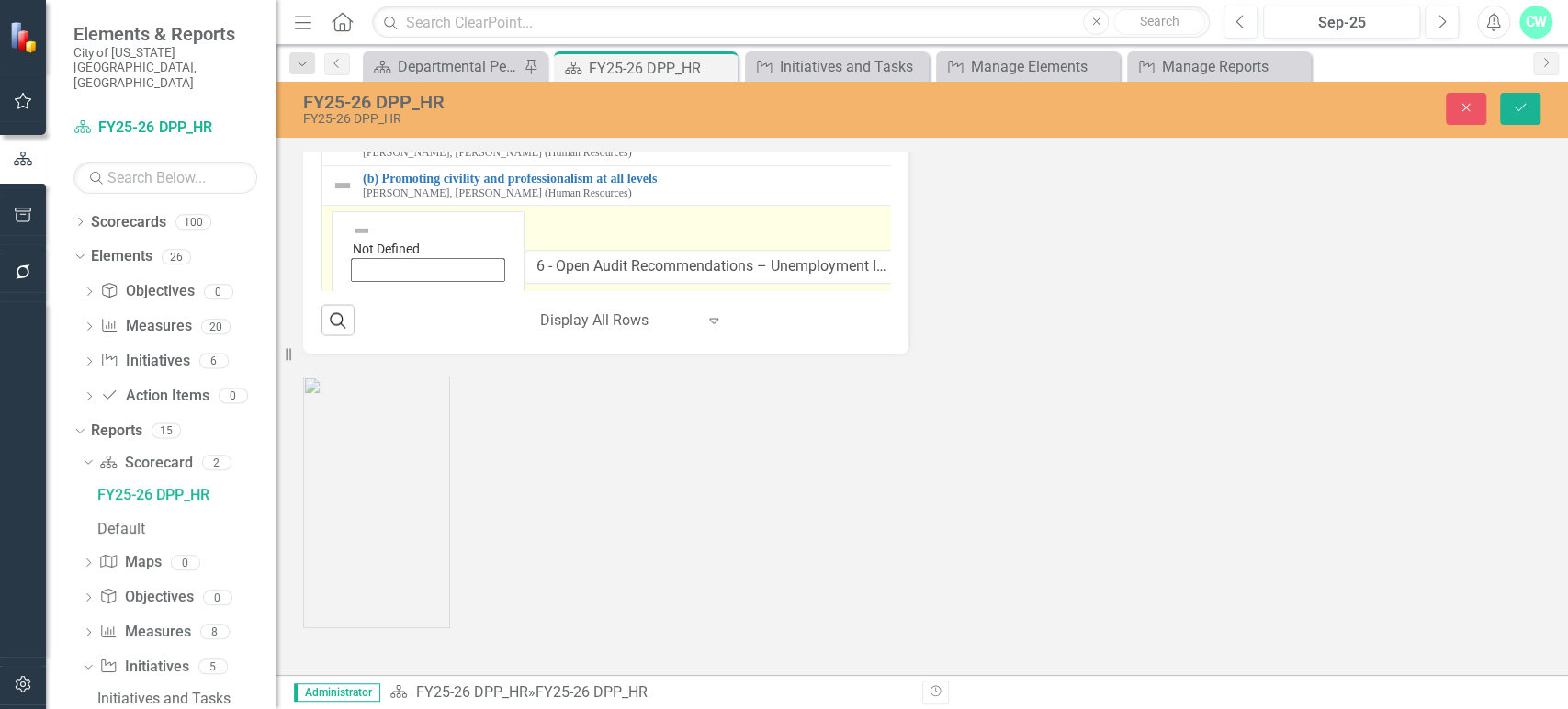
click at [344, 292] on div "Not Defined Expand" at bounding box center [428, 259] width 169 height 83
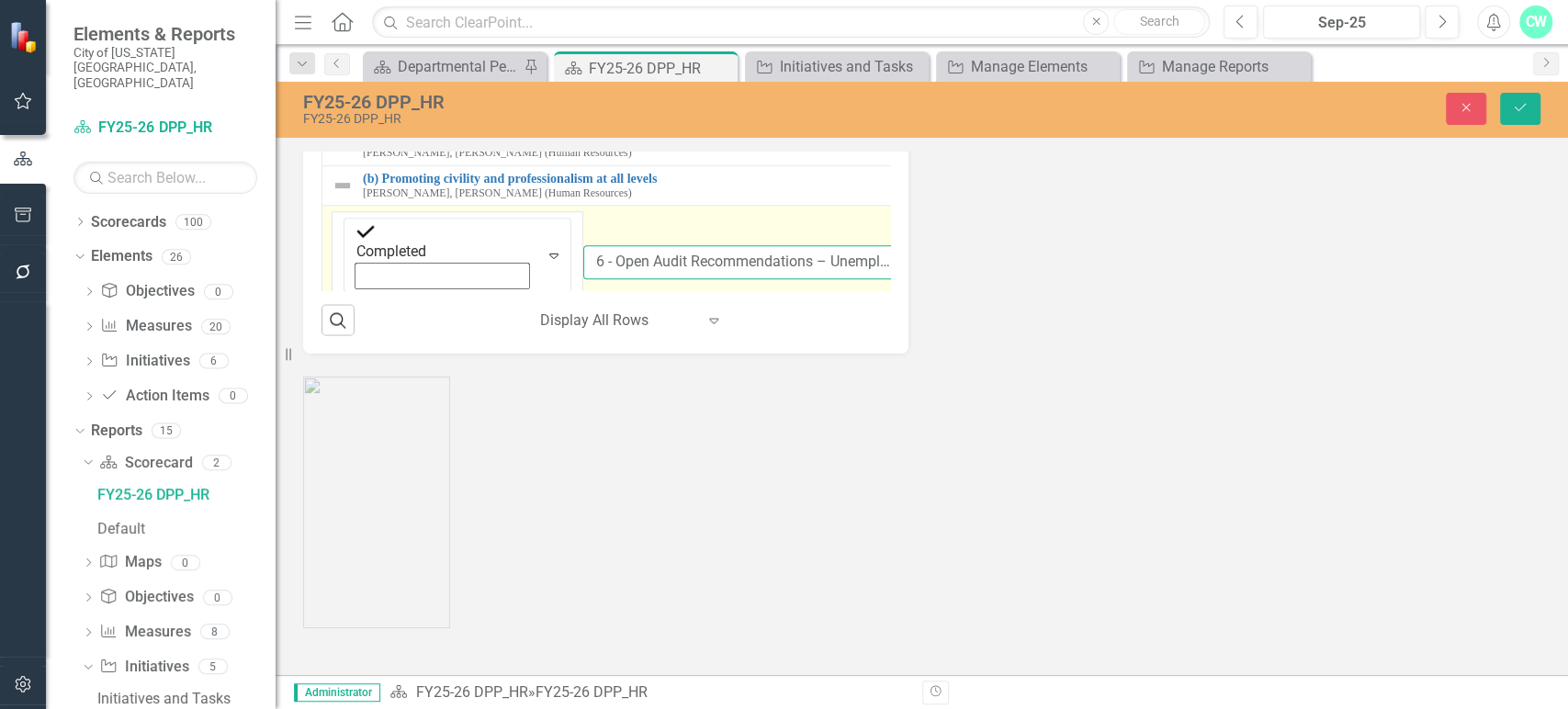
click at [583, 279] on input "6 - Open Audit Recommendations – Unemployment Insurance Claims" at bounding box center [744, 262] width 323 height 34
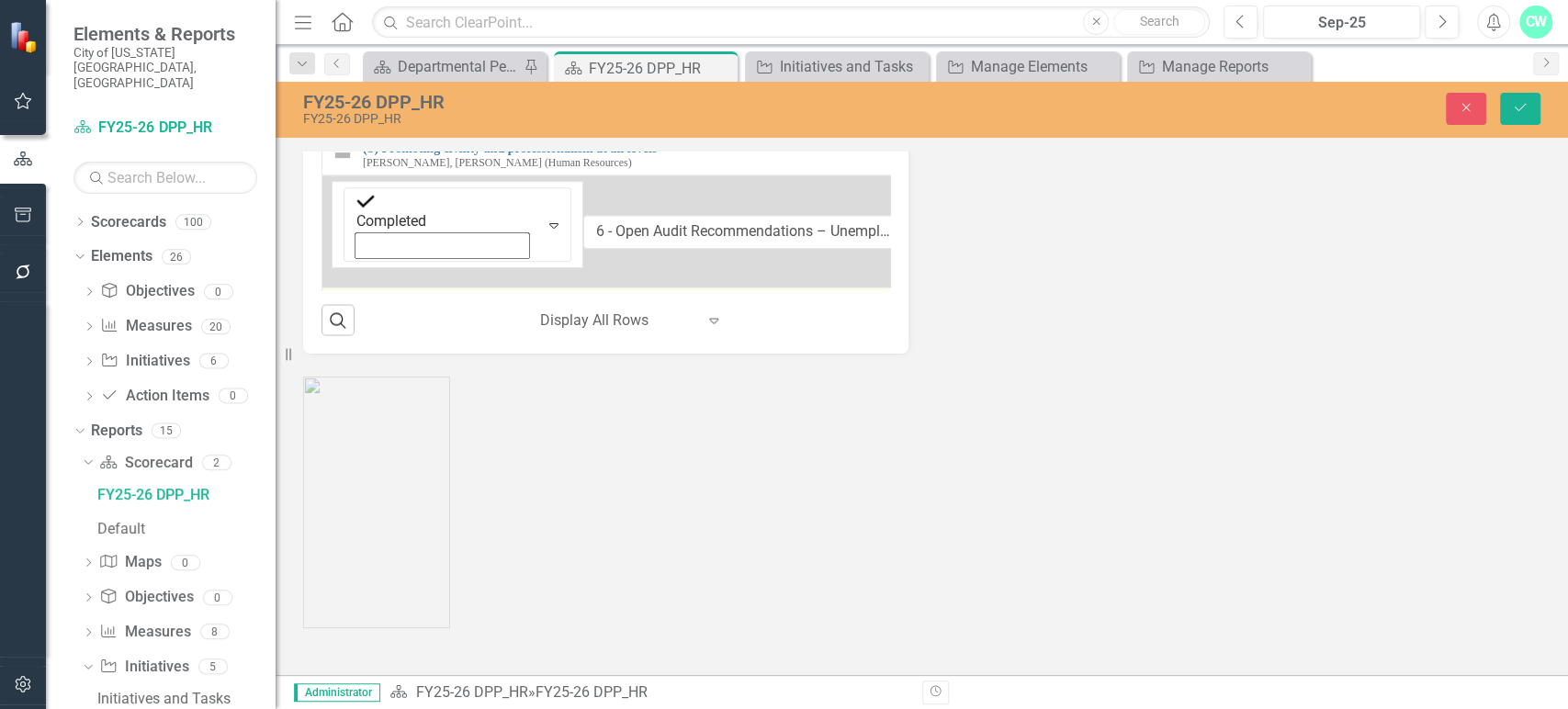
click at [356, 325] on div "(a) Explore ways to facilitate information gathering and enhance monitoring and…" at bounding box center [618, 315] width 574 height 42
click at [356, 325] on div "(a) Explore ways to facilitate information gathering and enhance monitoring and…" at bounding box center [619, 315] width 575 height 42
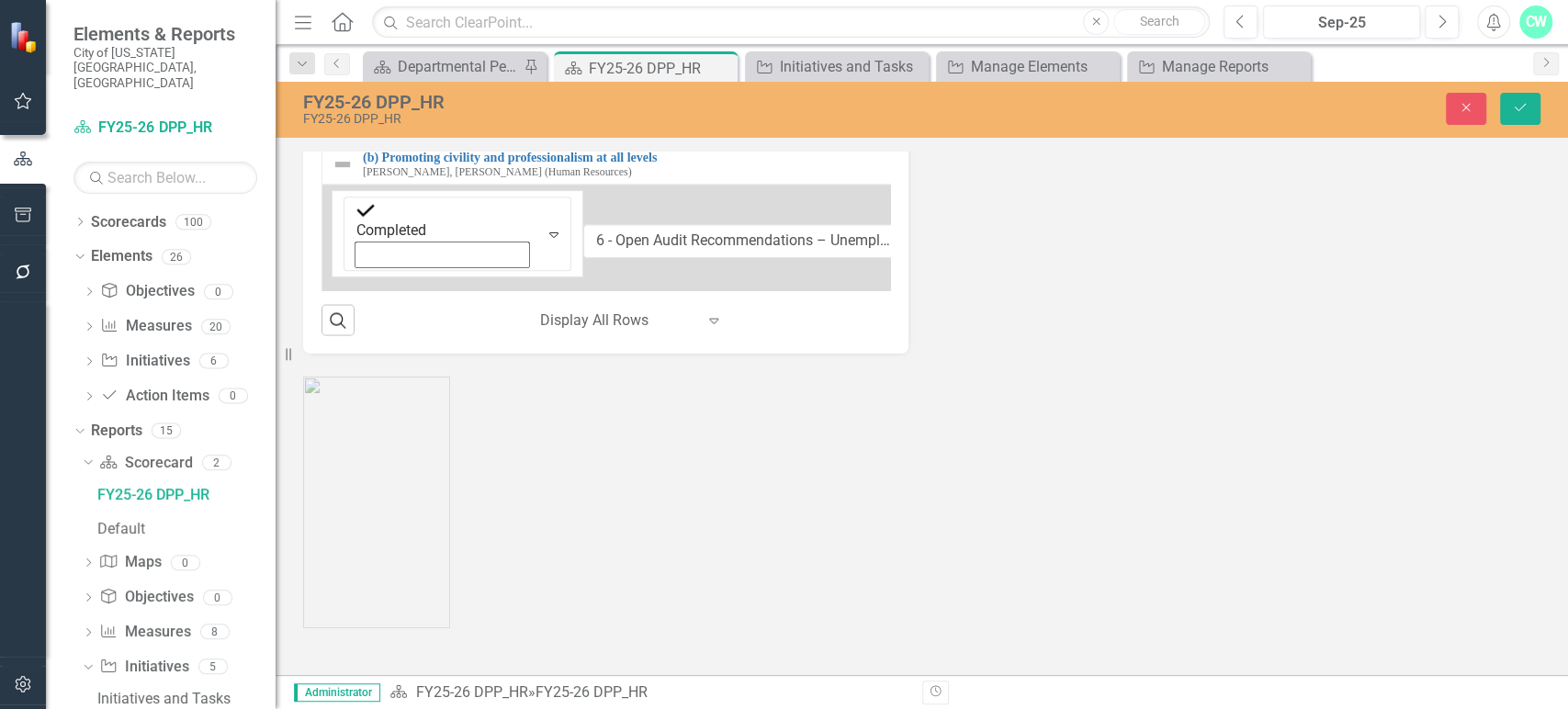
click at [356, 332] on img at bounding box center [365, 323] width 18 height 18
click at [1526, 112] on icon "Save" at bounding box center [1519, 106] width 16 height 12
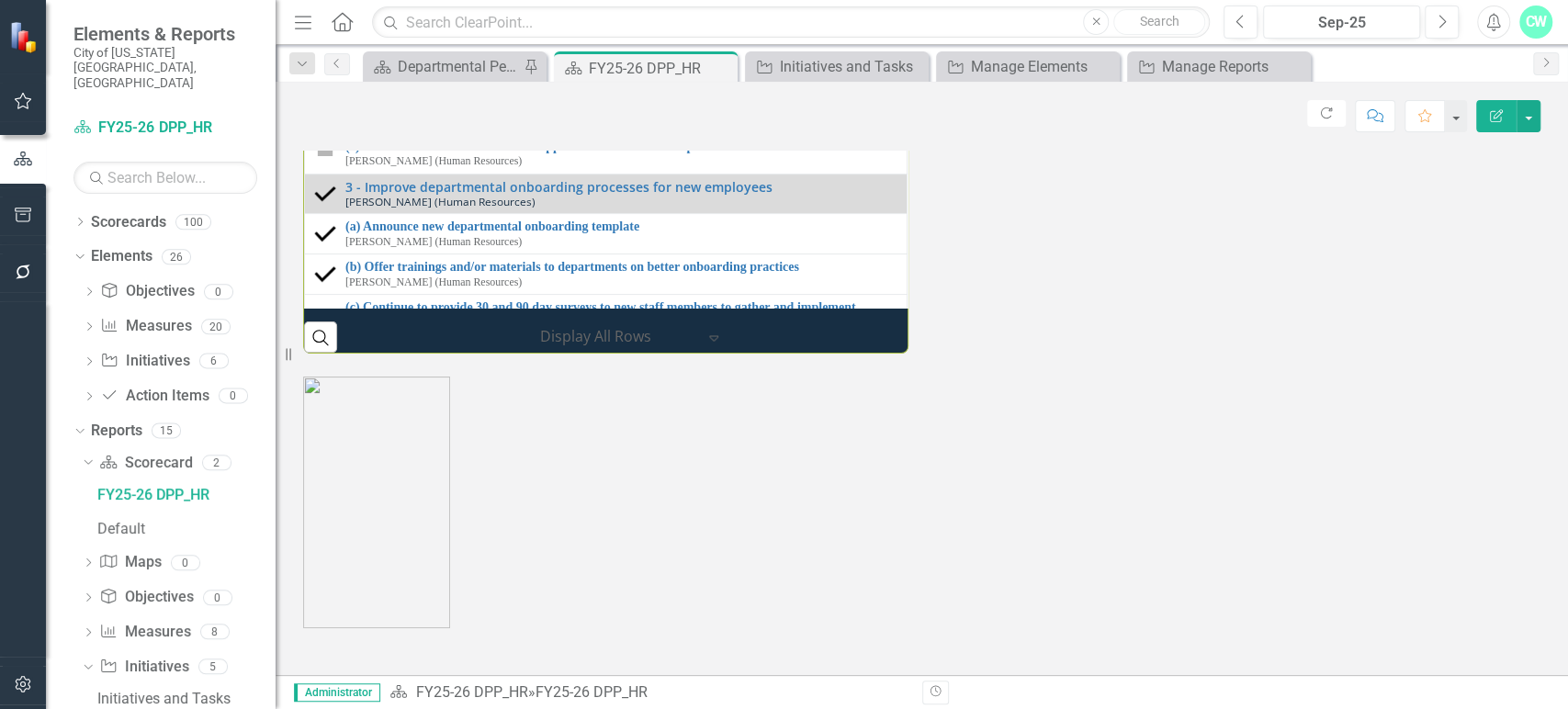
scroll to position [2119, 0]
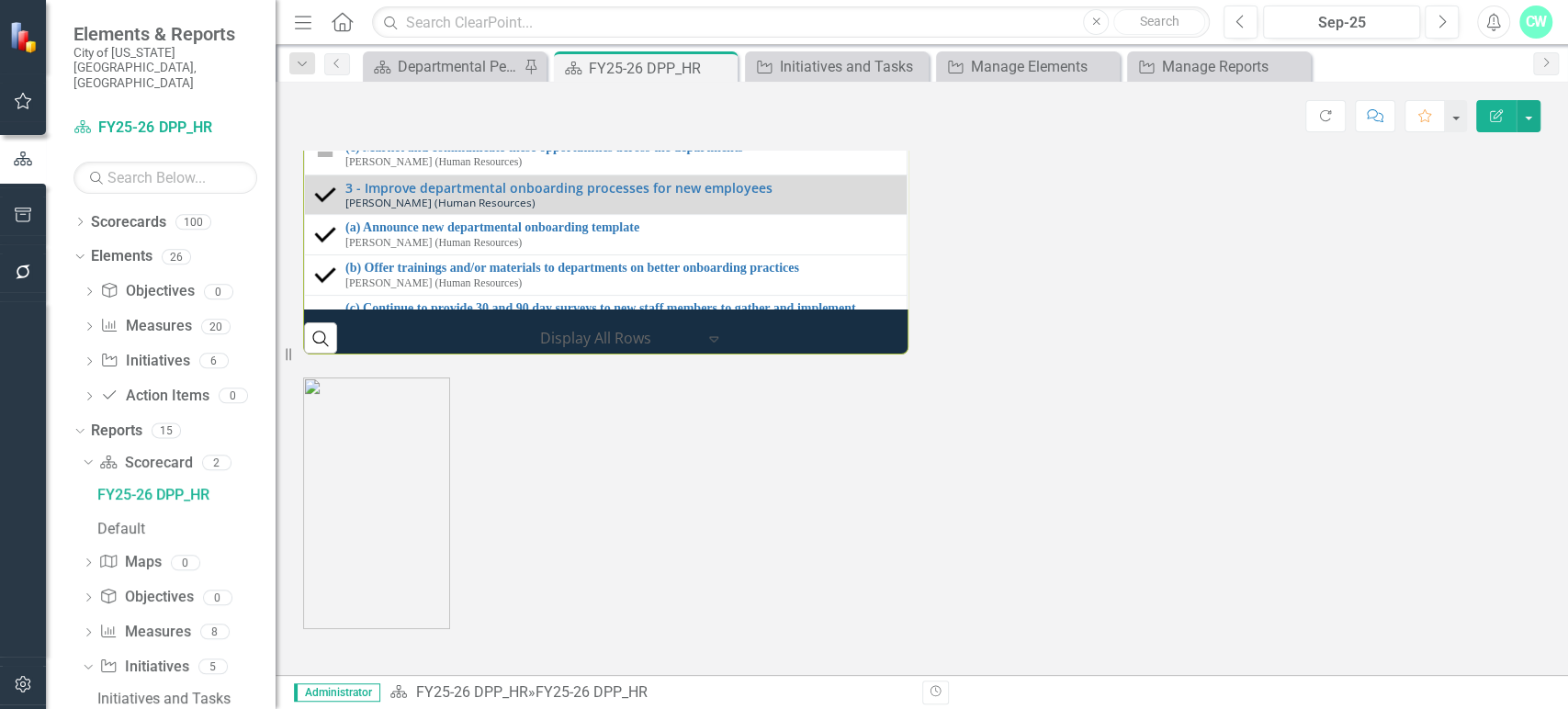
scroll to position [2230, 0]
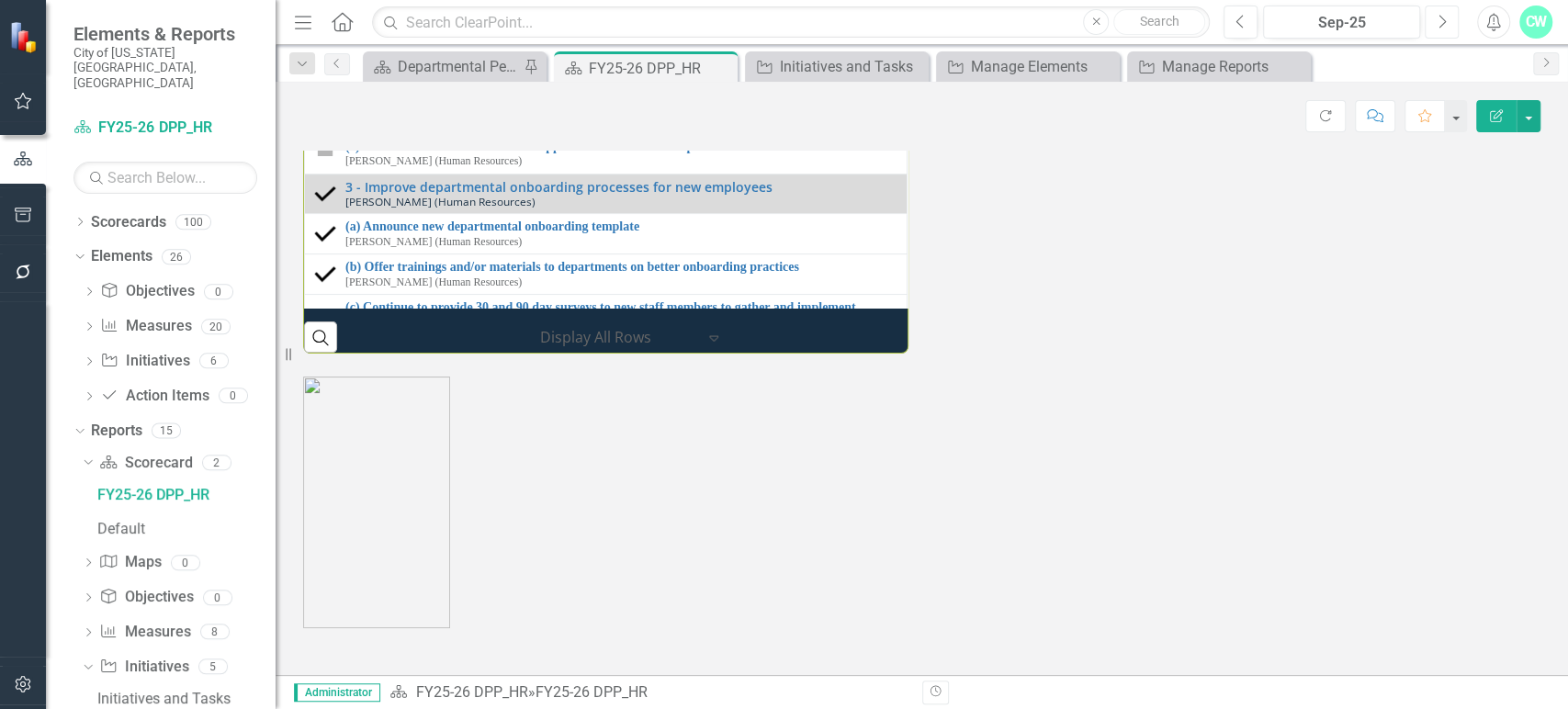
click at [1446, 16] on button "Next" at bounding box center [1441, 22] width 34 height 34
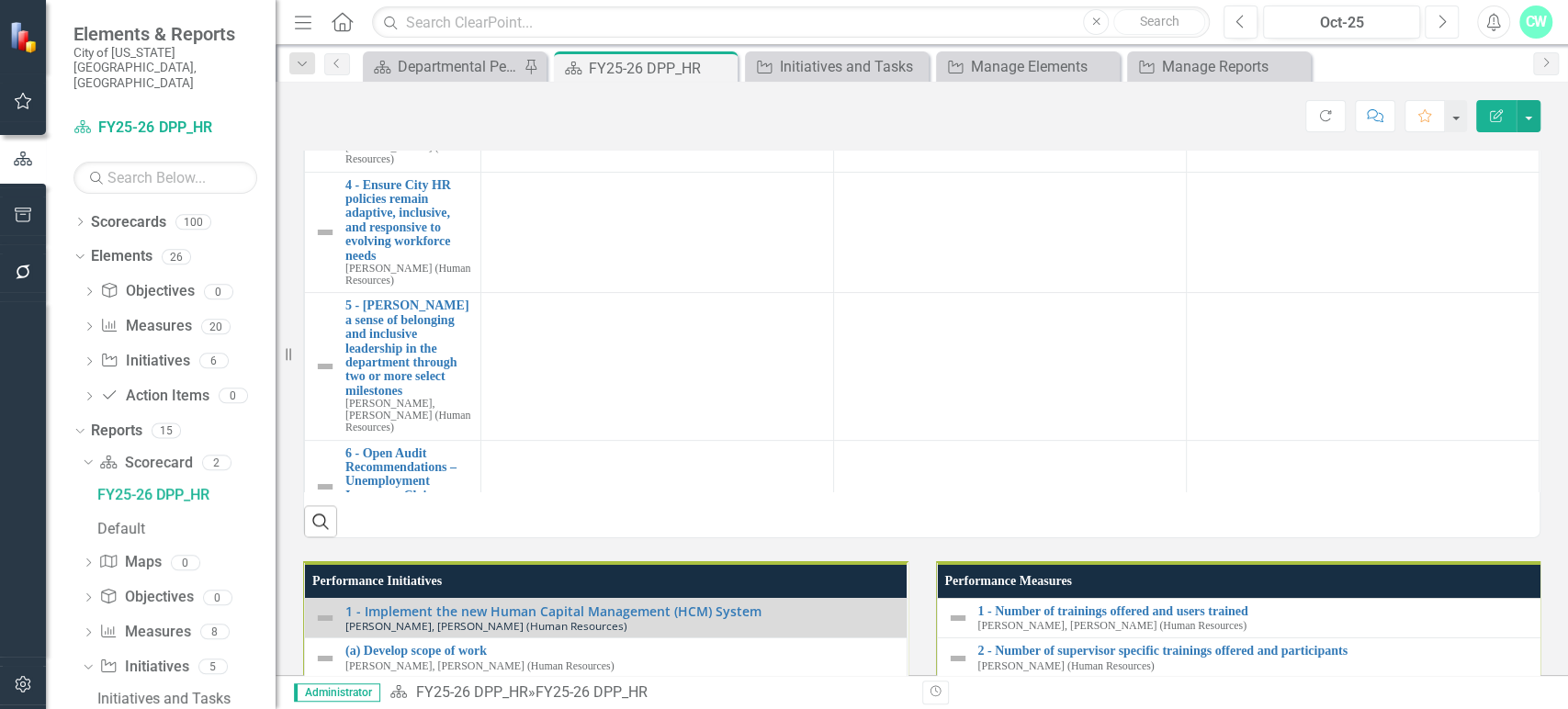
scroll to position [1973, 0]
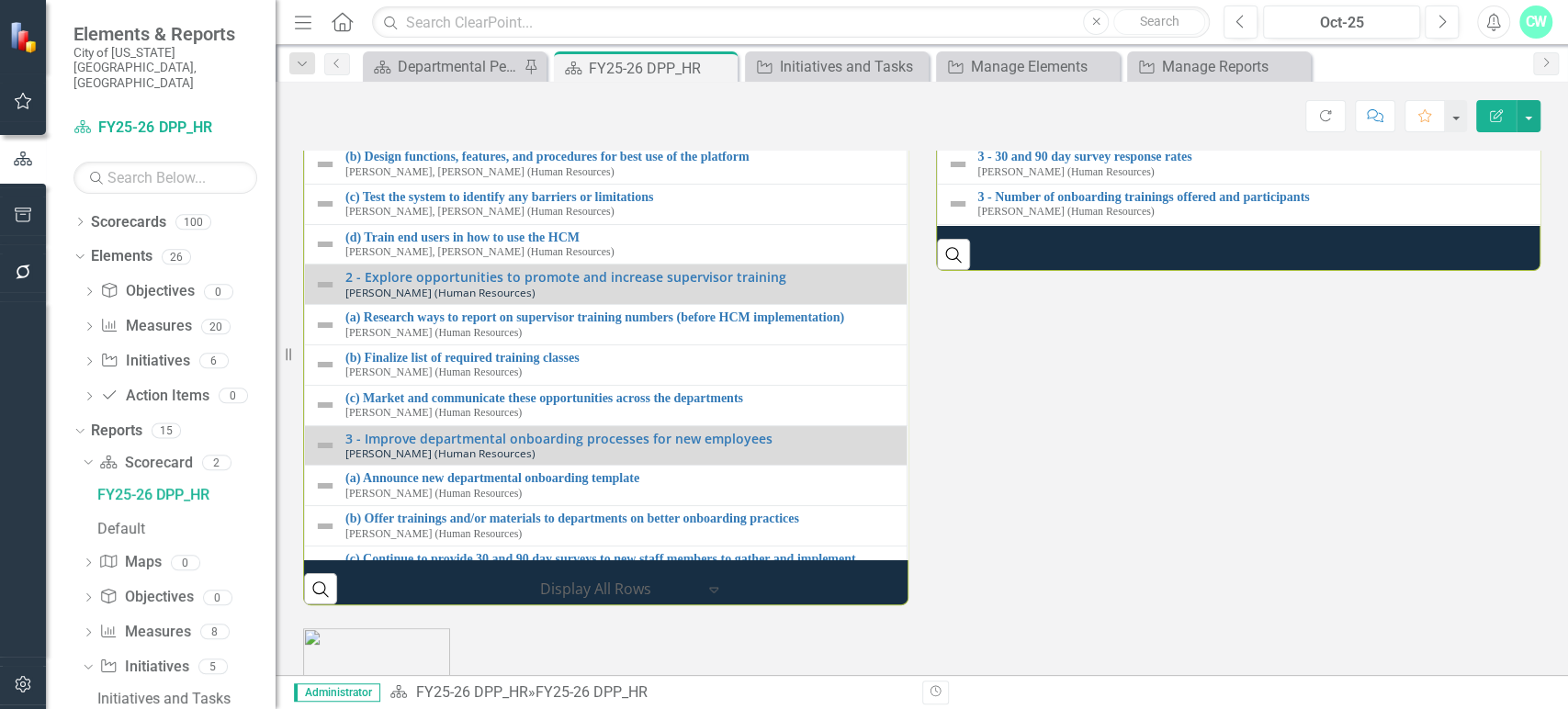
click at [1216, 63] on th "Performance Measures" at bounding box center [1242, 46] width 611 height 34
click at [1216, 63] on th "Performance Measures Sort Ascending" at bounding box center [1243, 46] width 613 height 34
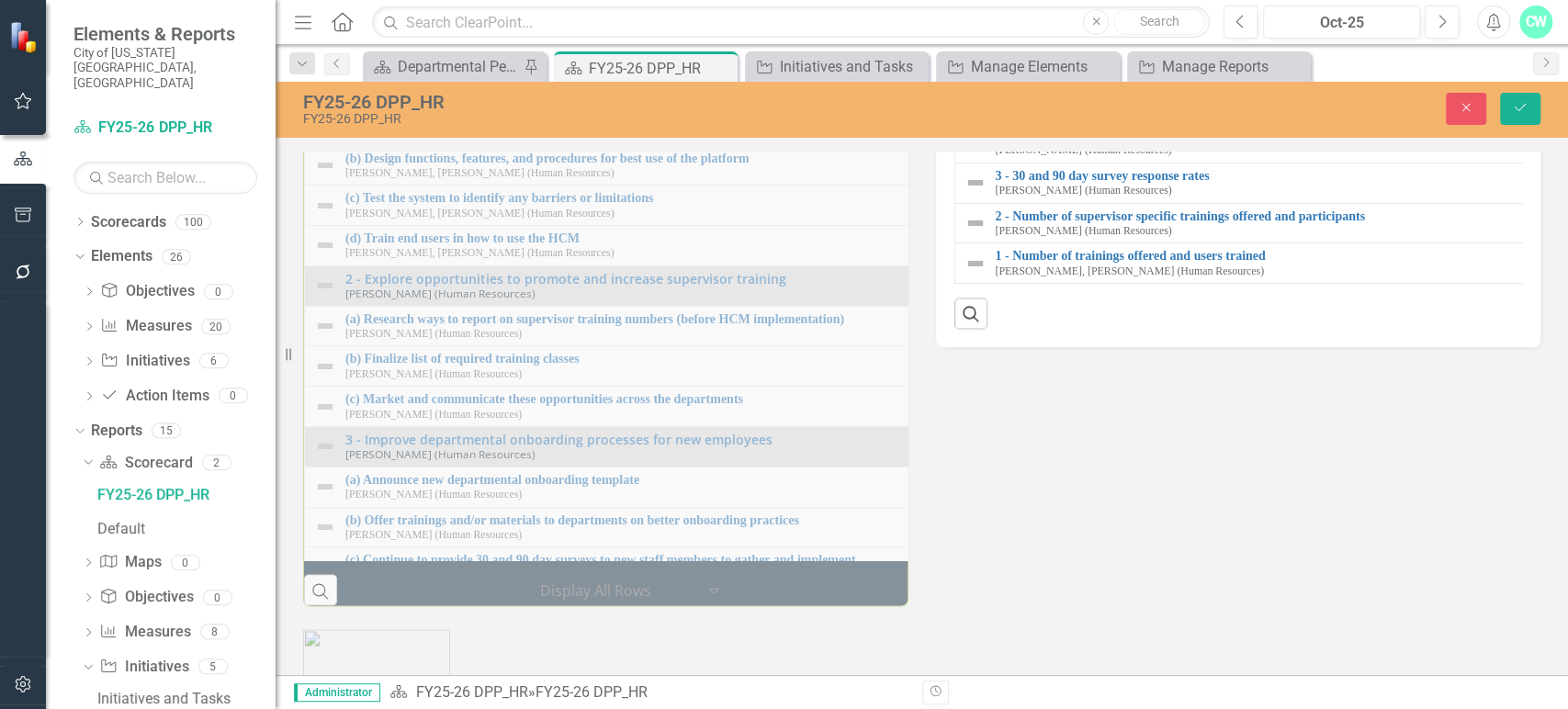
click at [1418, 63] on button "Edit Report Select Report" at bounding box center [1397, 53] width 89 height 20
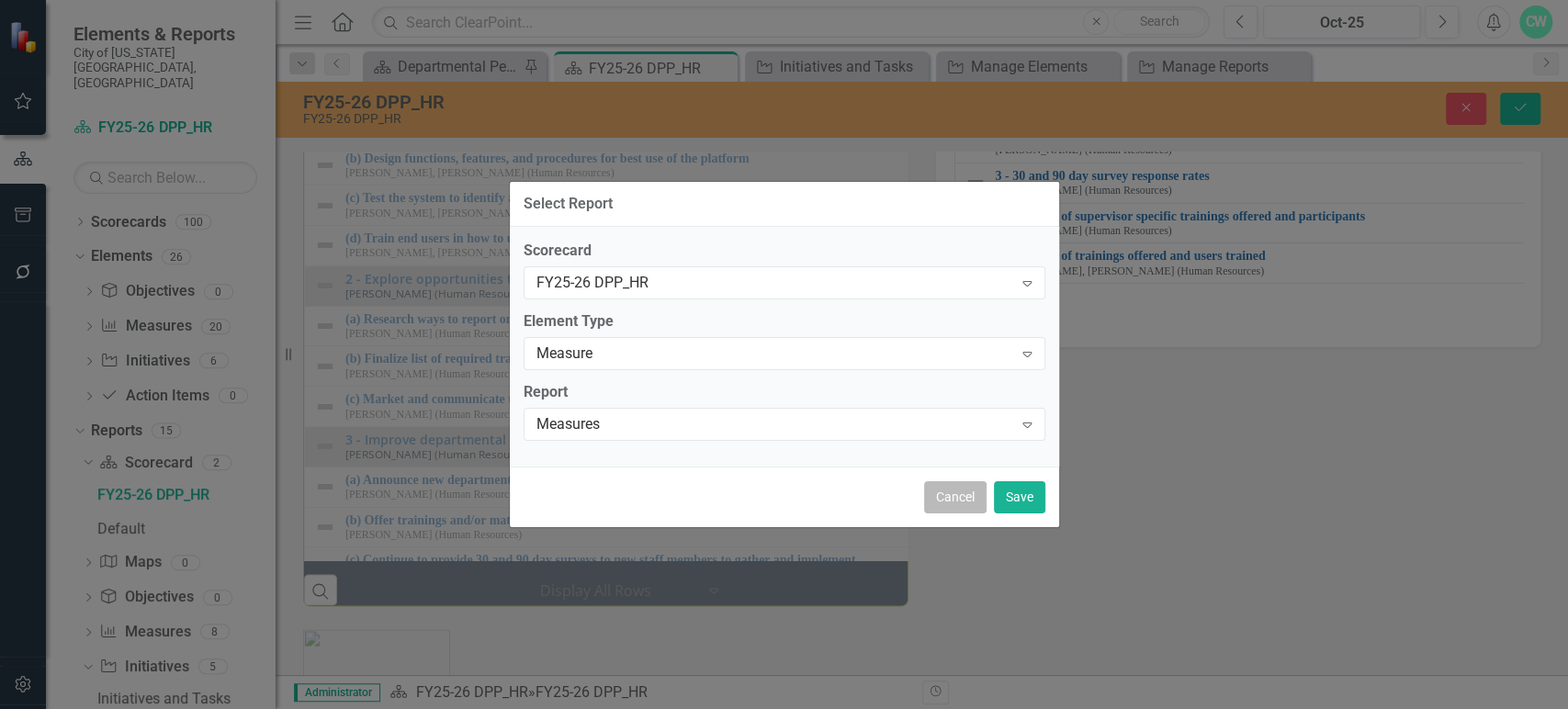
click at [975, 506] on button "Cancel" at bounding box center [955, 497] width 62 height 33
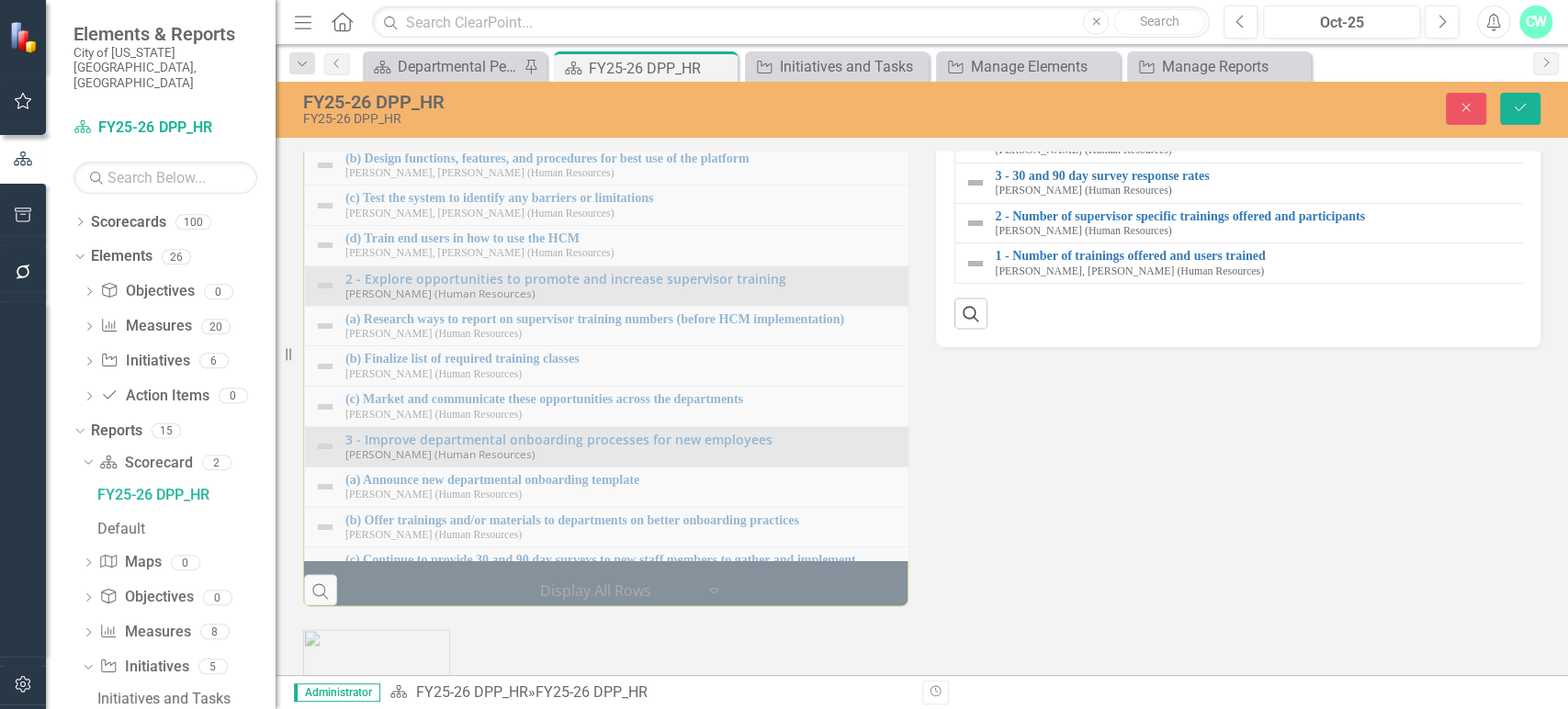
click at [1504, 65] on link "Link View Page" at bounding box center [1487, 53] width 79 height 24
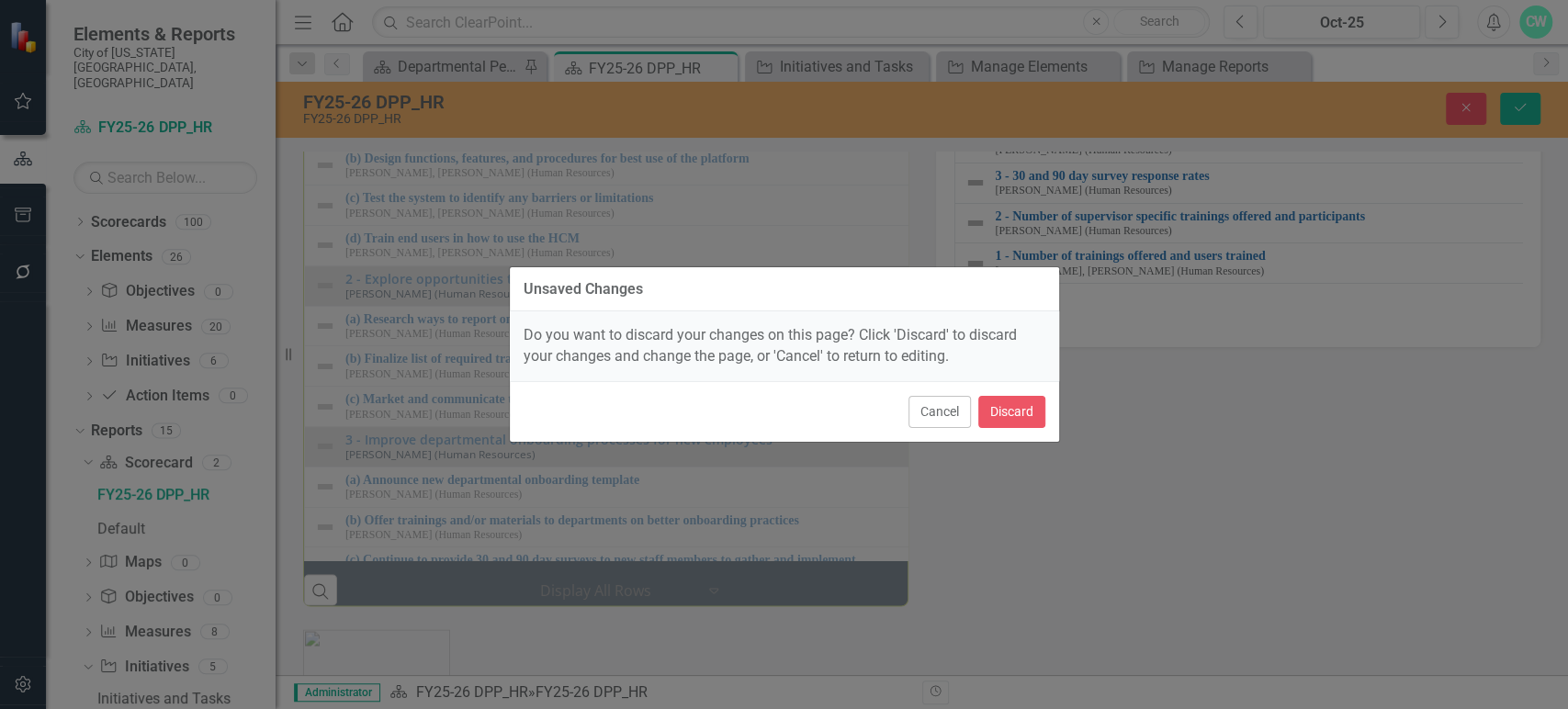
click at [1013, 395] on div "Cancel Discard" at bounding box center [784, 411] width 549 height 60
click at [1011, 400] on button "Discard" at bounding box center [1011, 412] width 67 height 33
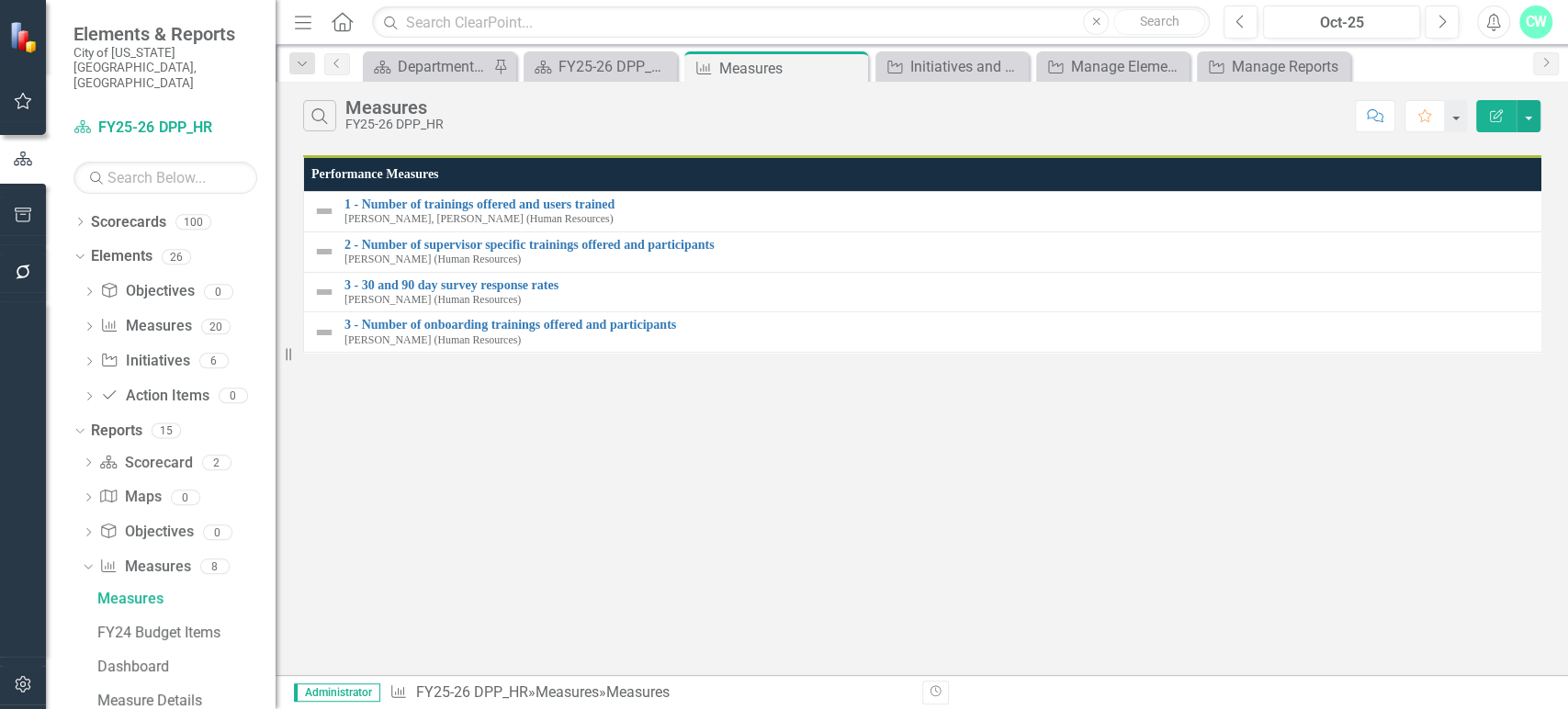
click at [1499, 111] on icon "button" at bounding box center [1495, 115] width 12 height 12
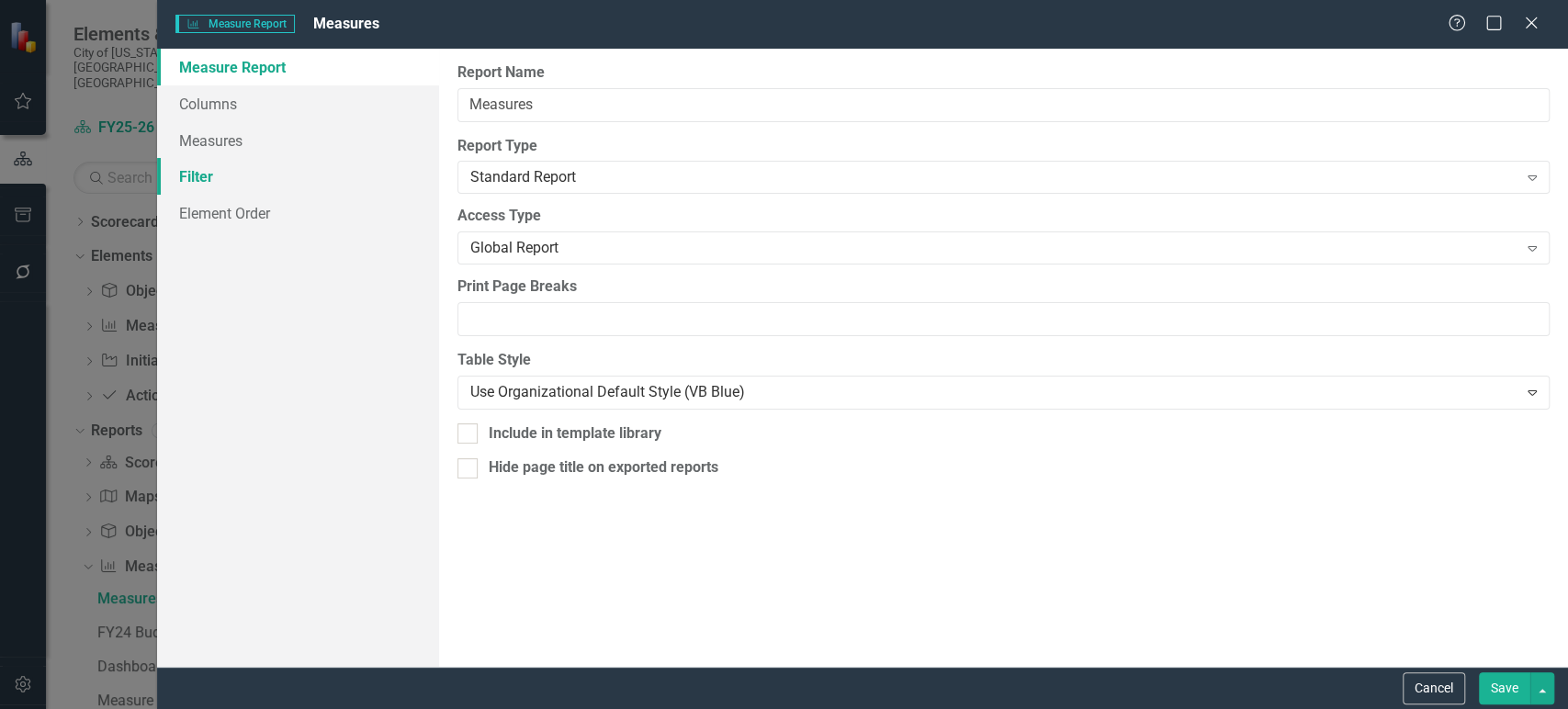
click at [238, 159] on link "Filter" at bounding box center [298, 176] width 282 height 36
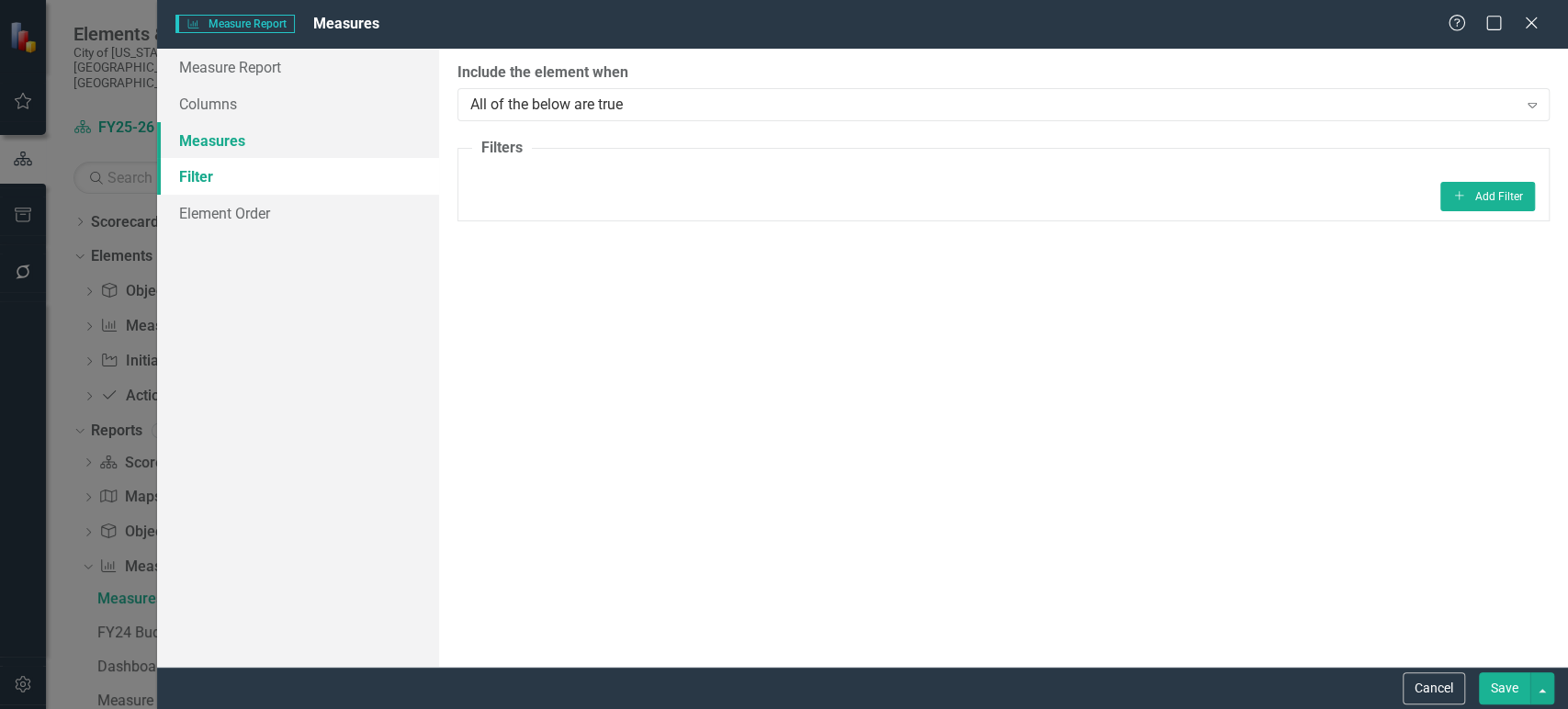
click at [240, 147] on link "Measures" at bounding box center [298, 141] width 282 height 36
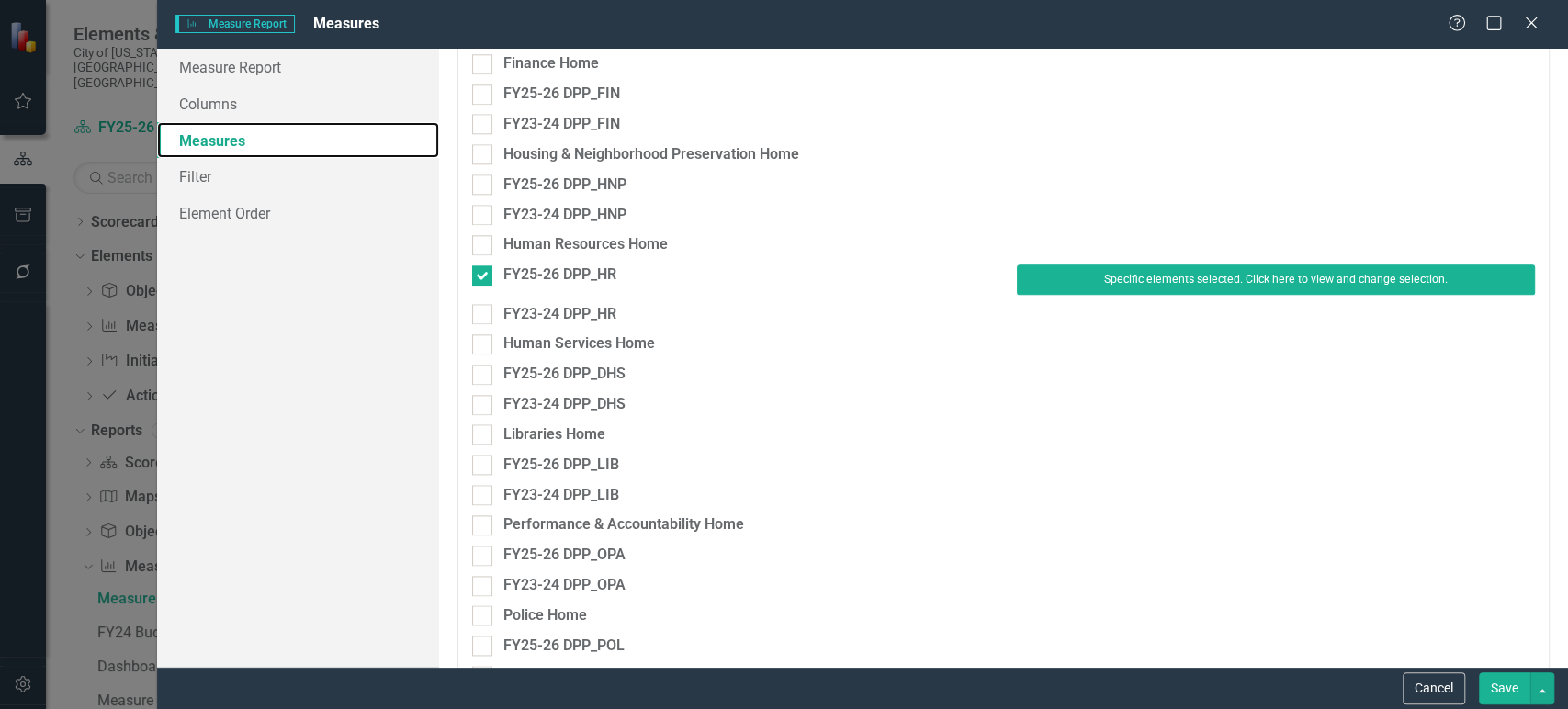
scroll to position [1306, 0]
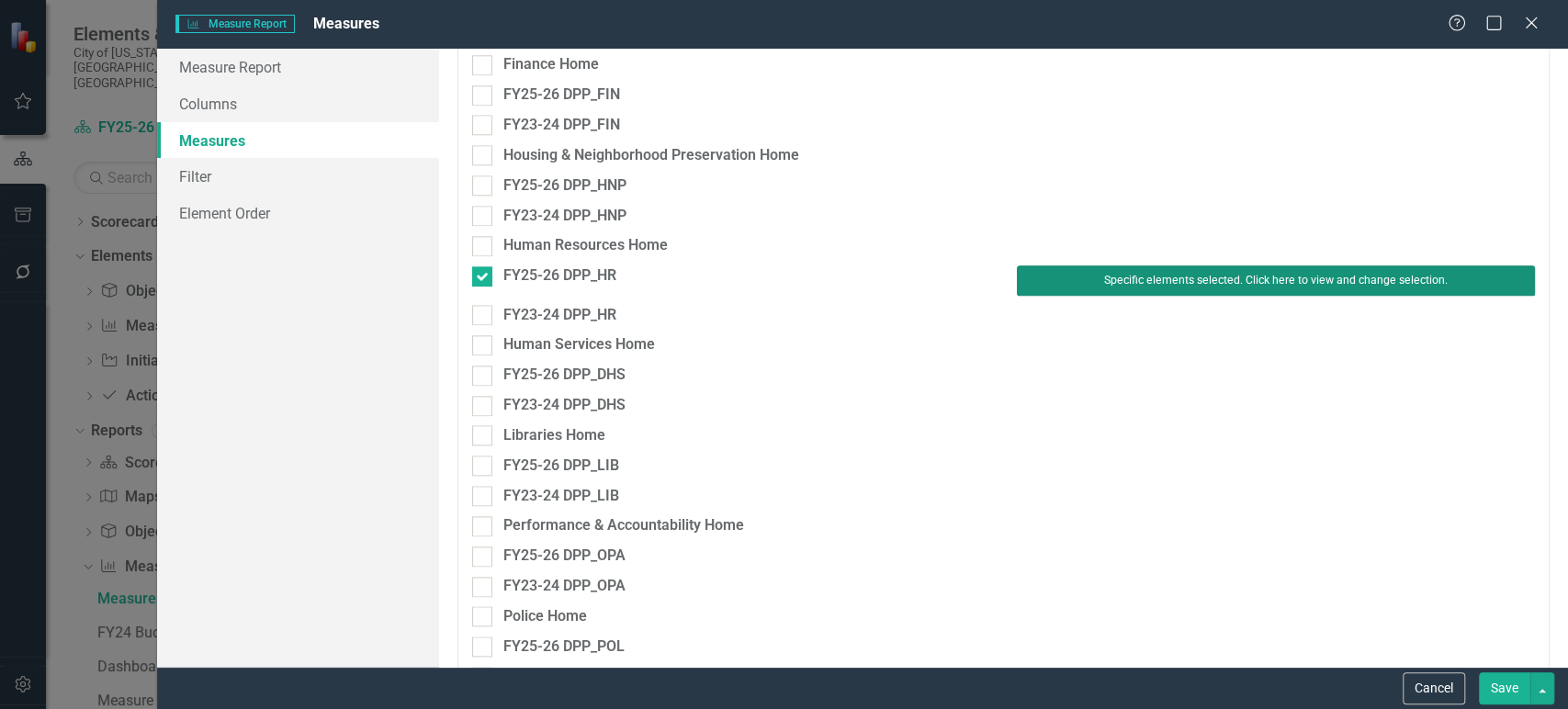
click at [1167, 275] on button "Specific elements selected. Click here to view and change selection." at bounding box center [1275, 280] width 518 height 30
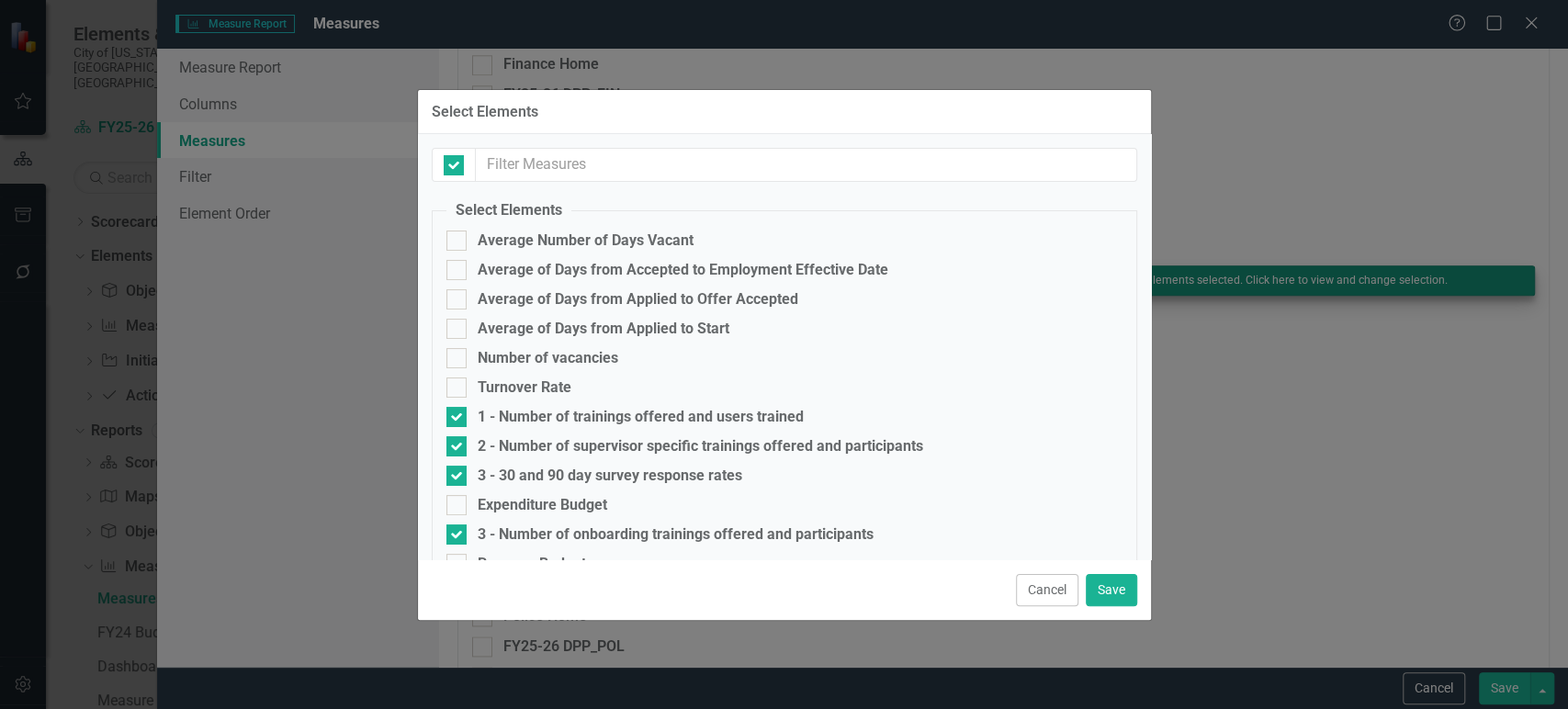
checkbox input "false"
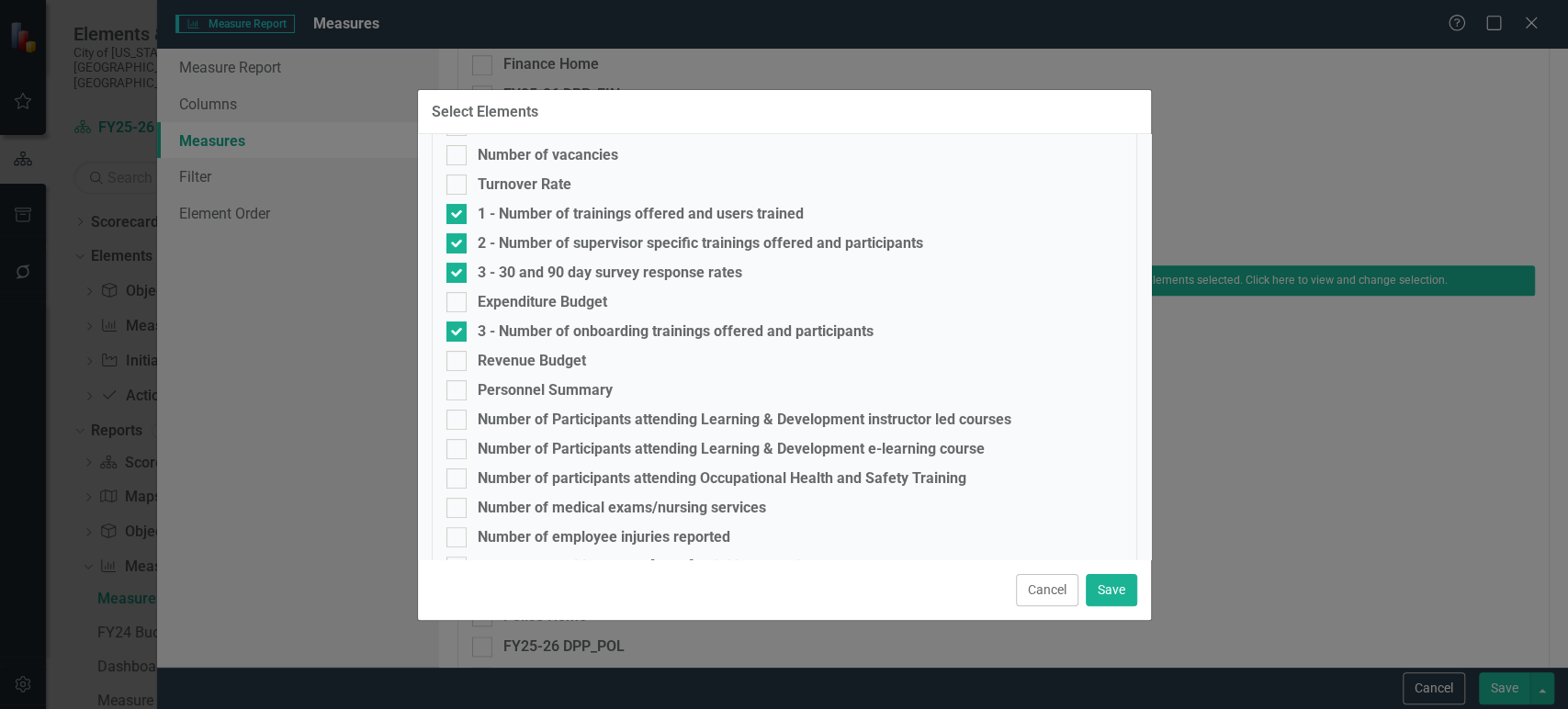
scroll to position [272, 0]
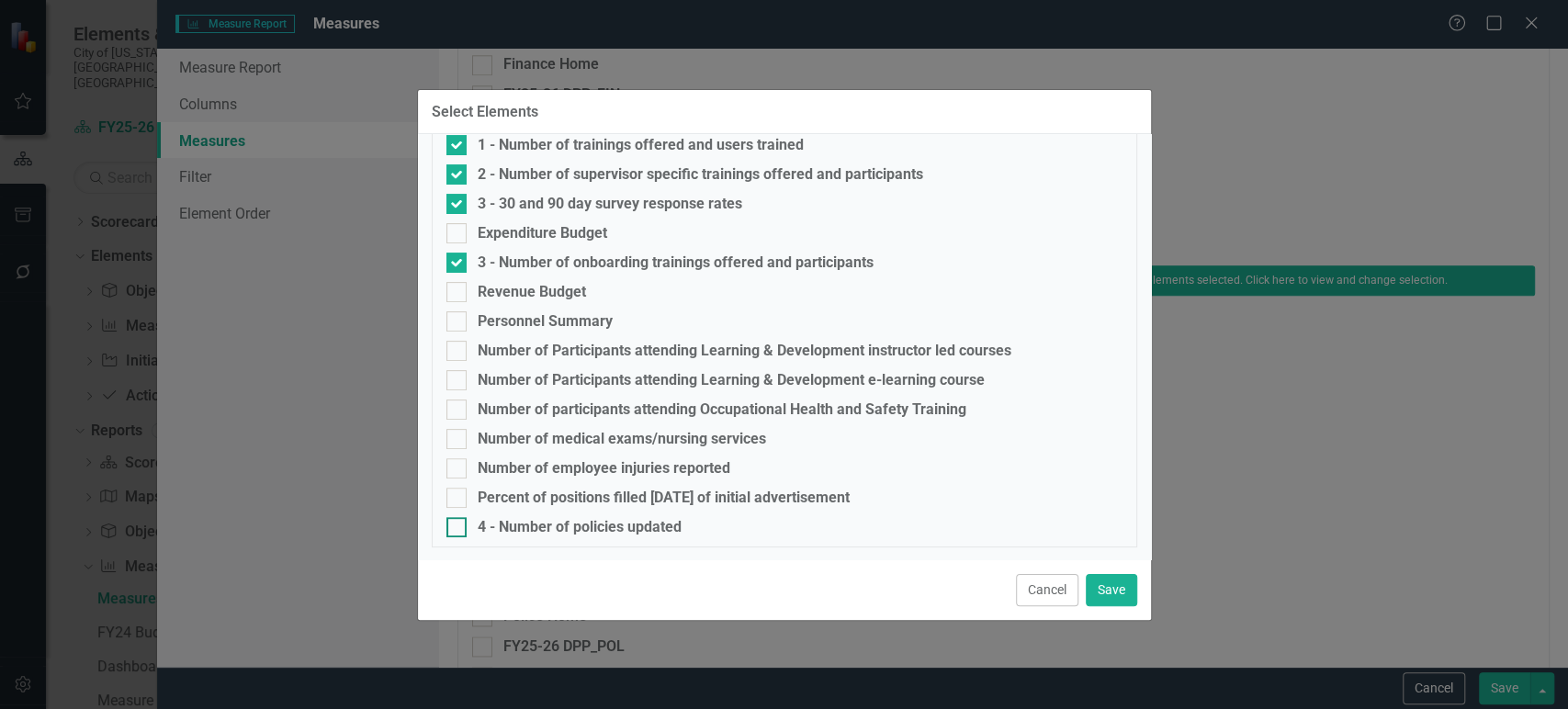
click at [466, 523] on div "4 - Number of policies updated" at bounding box center [784, 527] width 676 height 20
click at [458, 523] on input "4 - Number of policies updated" at bounding box center [452, 523] width 11 height 11
checkbox input "true"
click at [529, 271] on div "3 - Number of onboarding trainings offered and participants" at bounding box center [784, 263] width 676 height 20
click at [458, 264] on input "3 - Number of onboarding trainings offered and participants" at bounding box center [452, 259] width 11 height 11
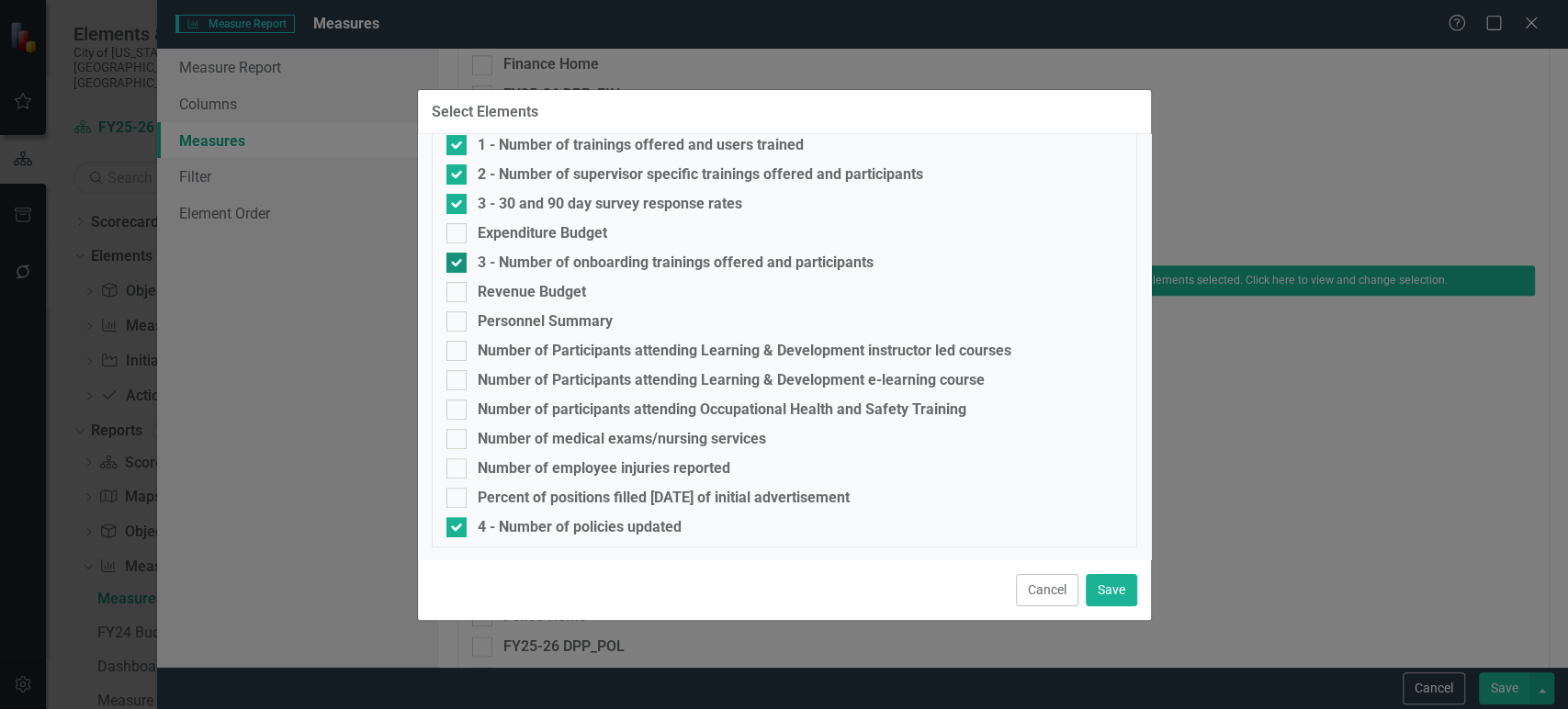
checkbox input "false"
click at [493, 195] on div "3 - 30 and 90 day survey response rates" at bounding box center [610, 203] width 264 height 16
click at [458, 195] on input "3 - 30 and 90 day survey response rates" at bounding box center [452, 199] width 11 height 11
checkbox input "false"
drag, startPoint x: 1115, startPoint y: 581, endPoint x: 600, endPoint y: 289, distance: 592.0
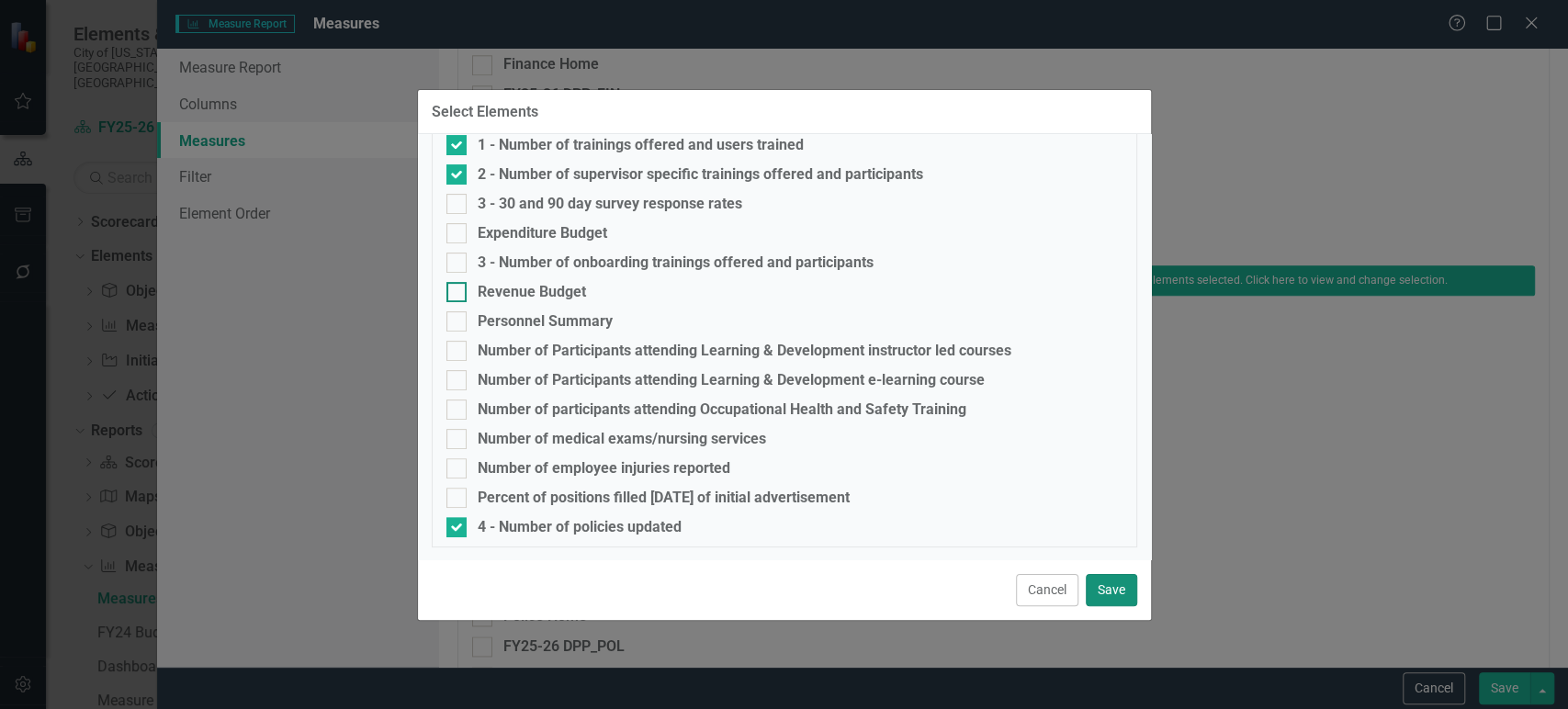
click at [600, 289] on div "Select Elements Select Elements Average Number of Days Vacant Average of Days f…" at bounding box center [784, 354] width 735 height 532
click at [1122, 572] on div "Cancel Save" at bounding box center [784, 589] width 733 height 60
click at [1117, 582] on button "Save" at bounding box center [1111, 590] width 52 height 33
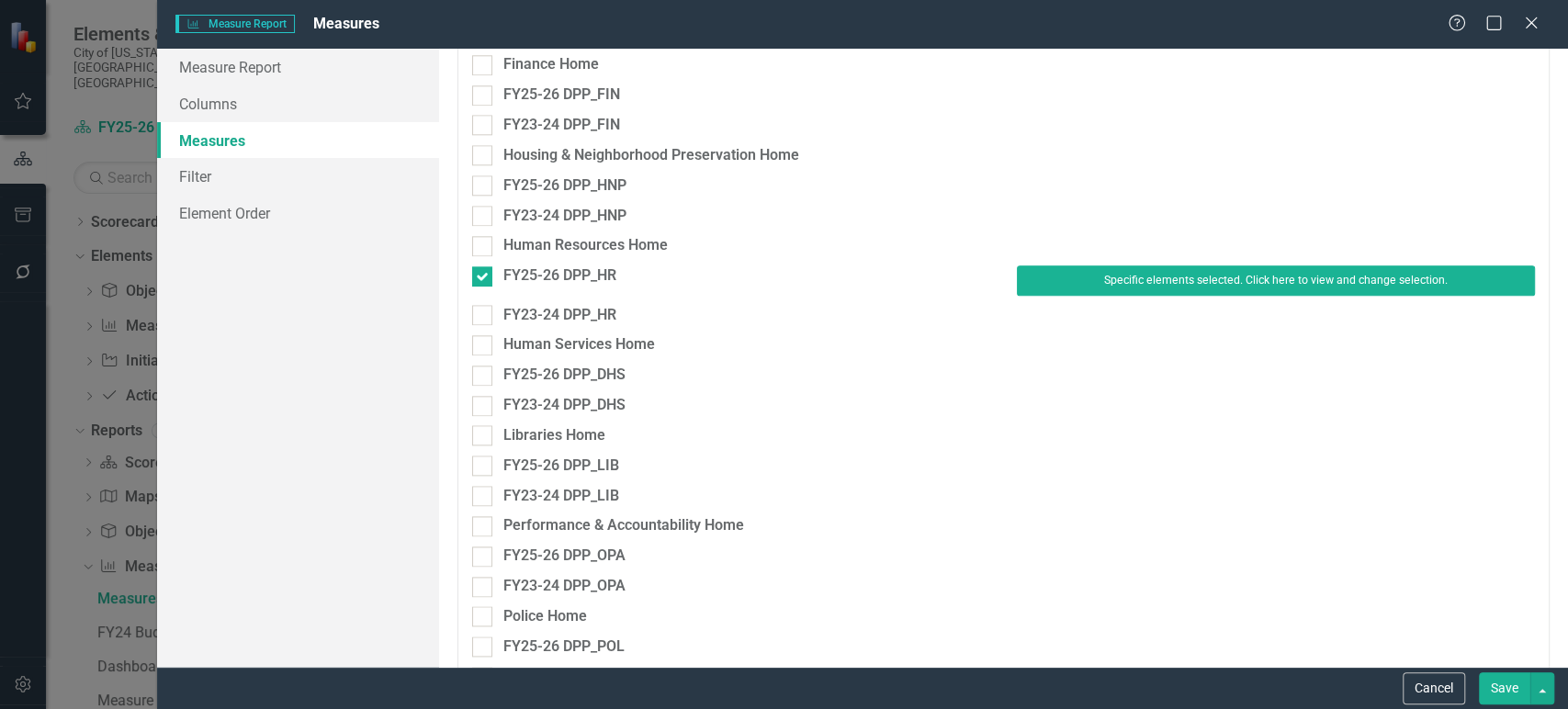
click at [1500, 700] on button "Save" at bounding box center [1505, 689] width 52 height 33
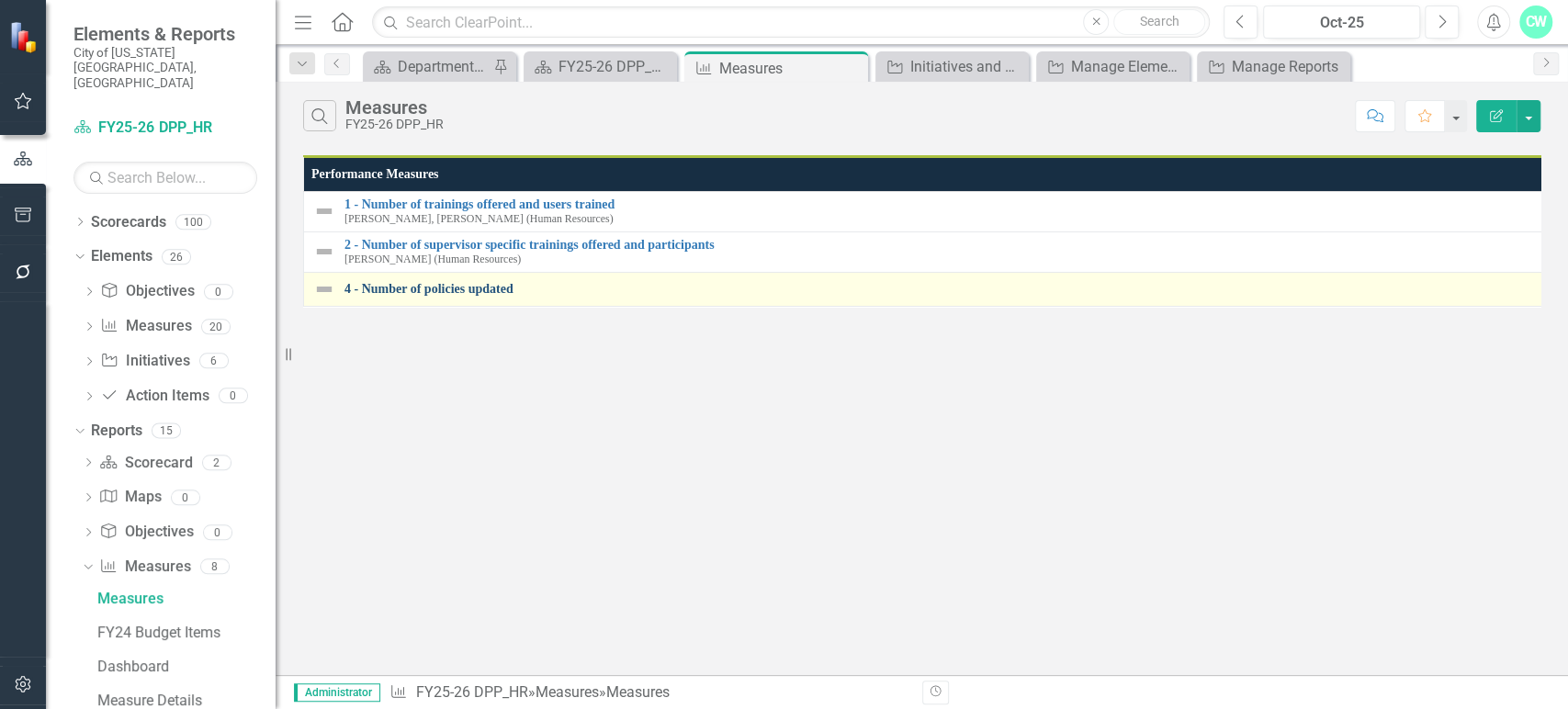
click at [481, 288] on link "4 - Number of policies updated" at bounding box center [949, 288] width 1210 height 13
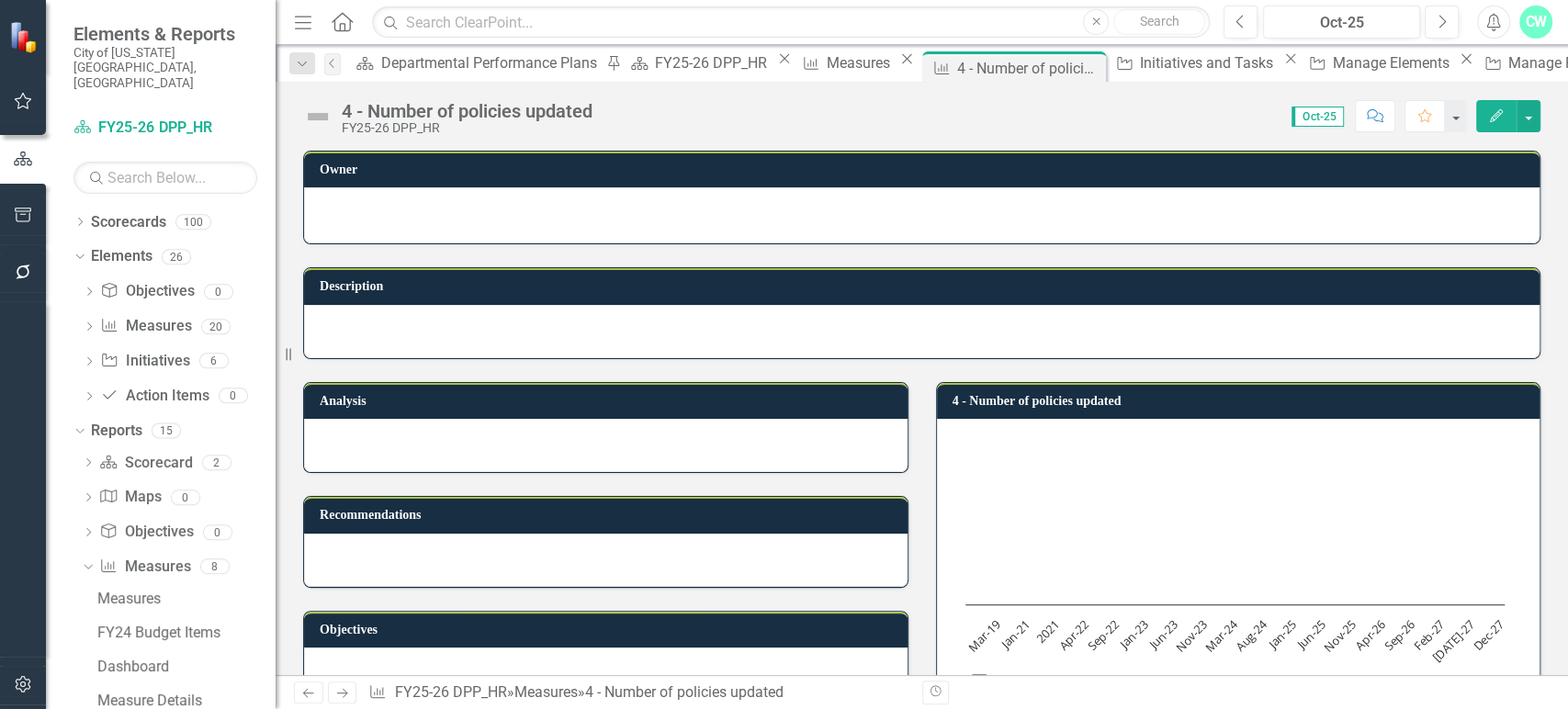
click at [438, 203] on div at bounding box center [920, 213] width 1196 height 22
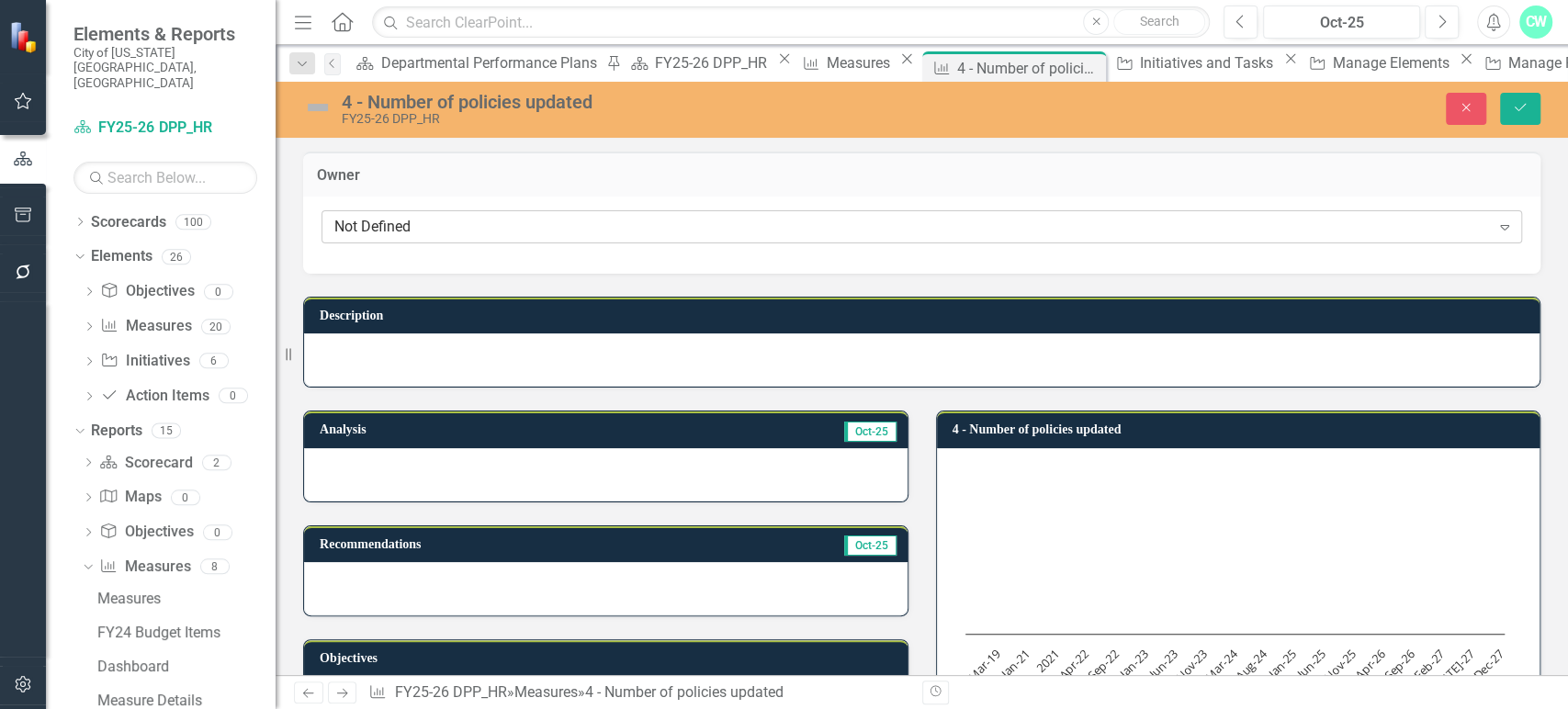
click at [435, 230] on div "Not Defined" at bounding box center [912, 227] width 1155 height 21
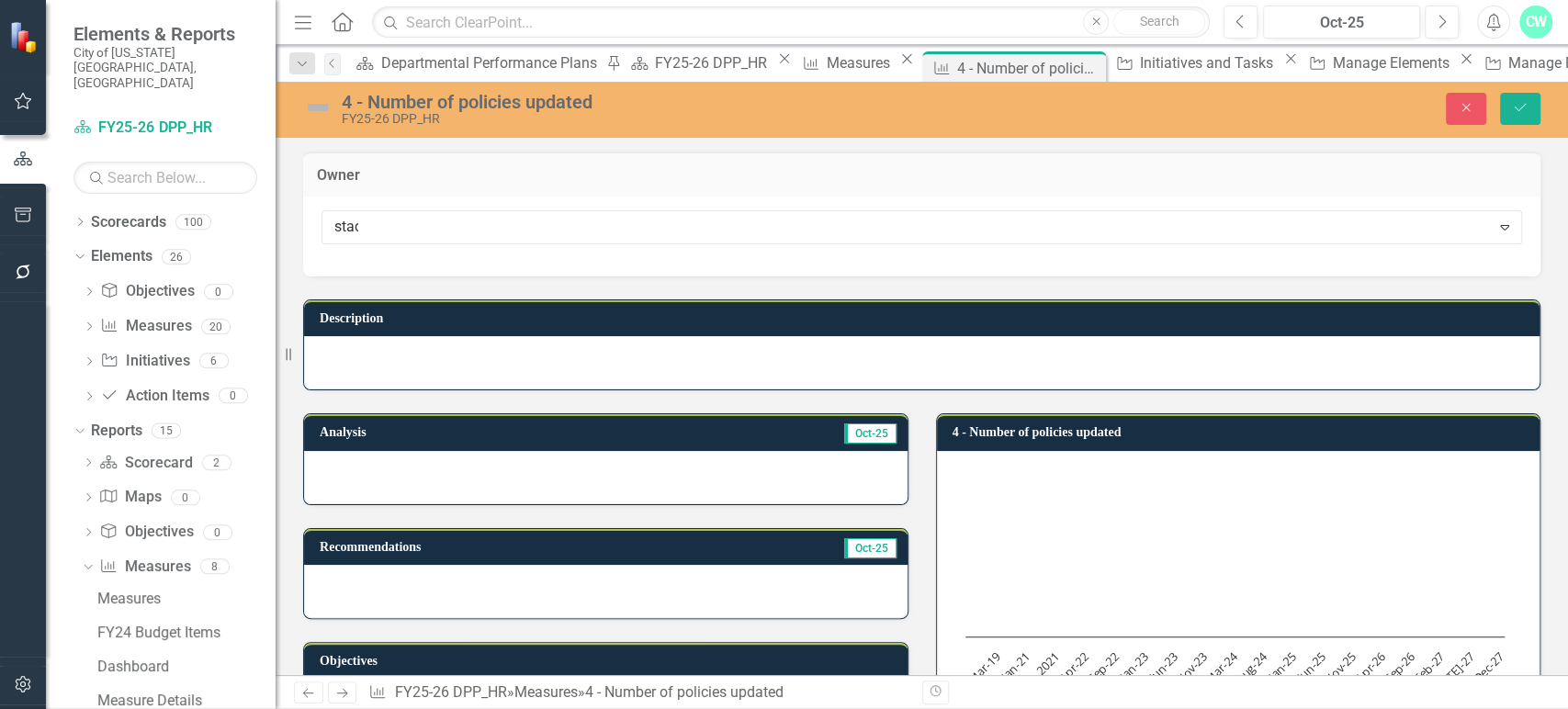
type input "stacy"
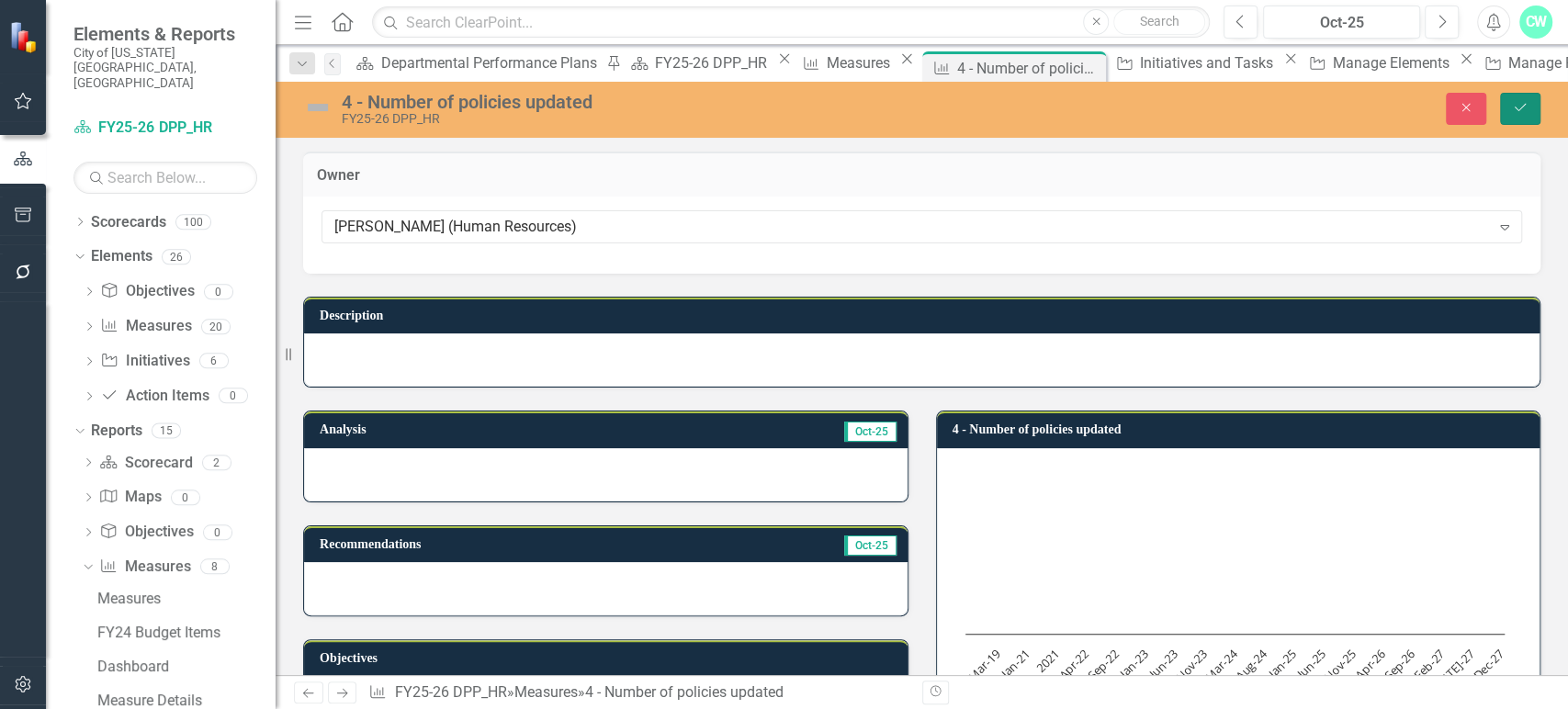
click at [1510, 116] on button "Save" at bounding box center [1520, 109] width 40 height 33
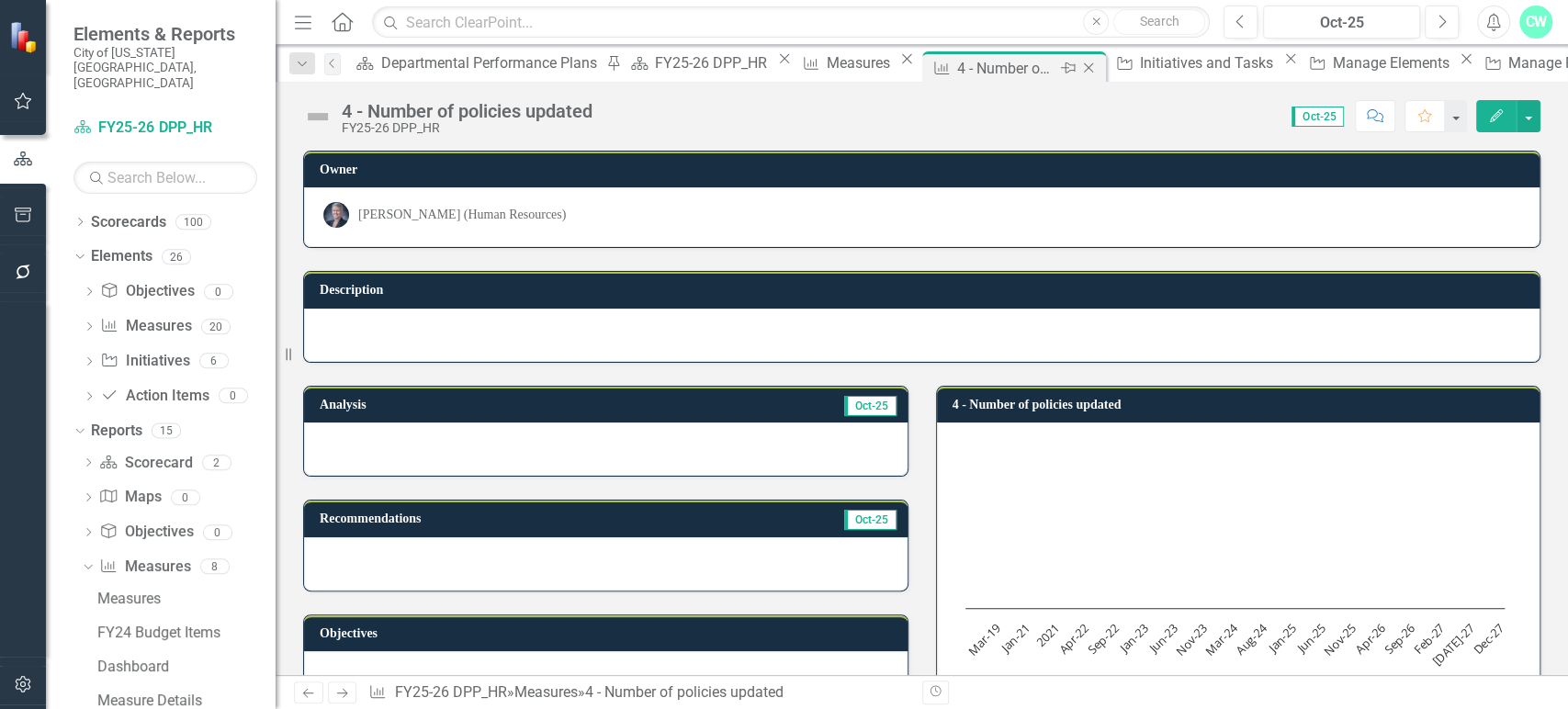
click at [1079, 67] on icon "Close" at bounding box center [1088, 67] width 18 height 14
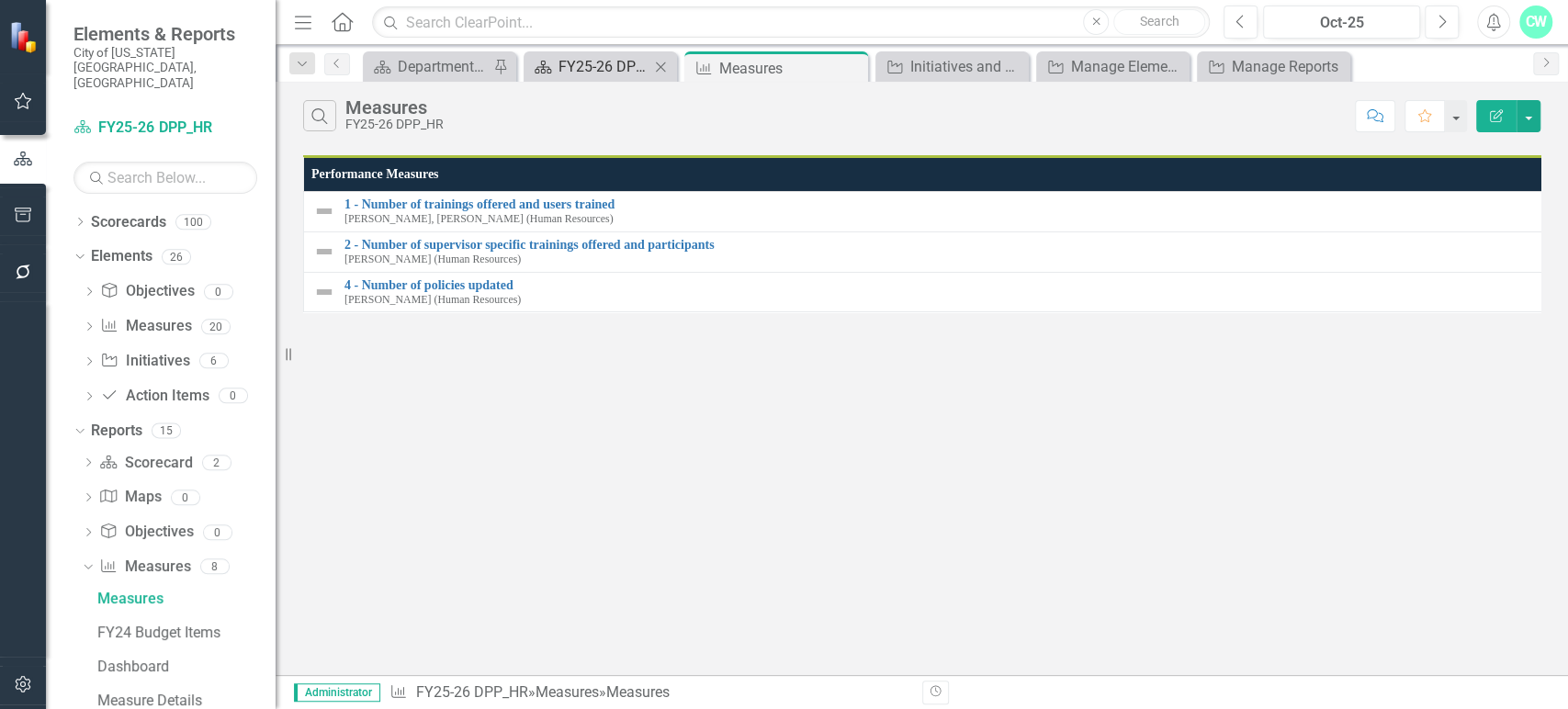
click at [566, 62] on div "FY25-26 DPP_HR" at bounding box center [603, 67] width 91 height 23
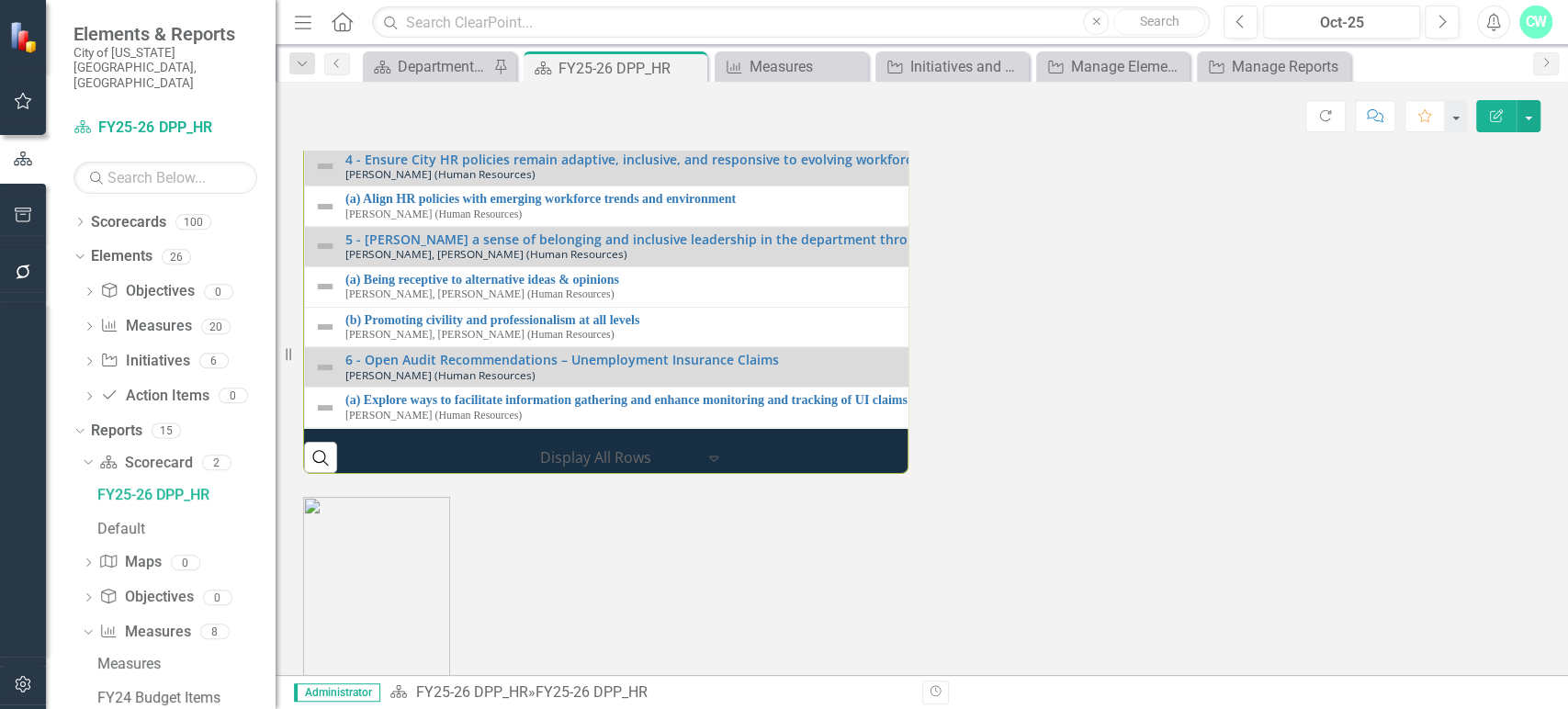
scroll to position [2104, 0]
click at [1018, 68] on icon "Close" at bounding box center [1011, 66] width 18 height 14
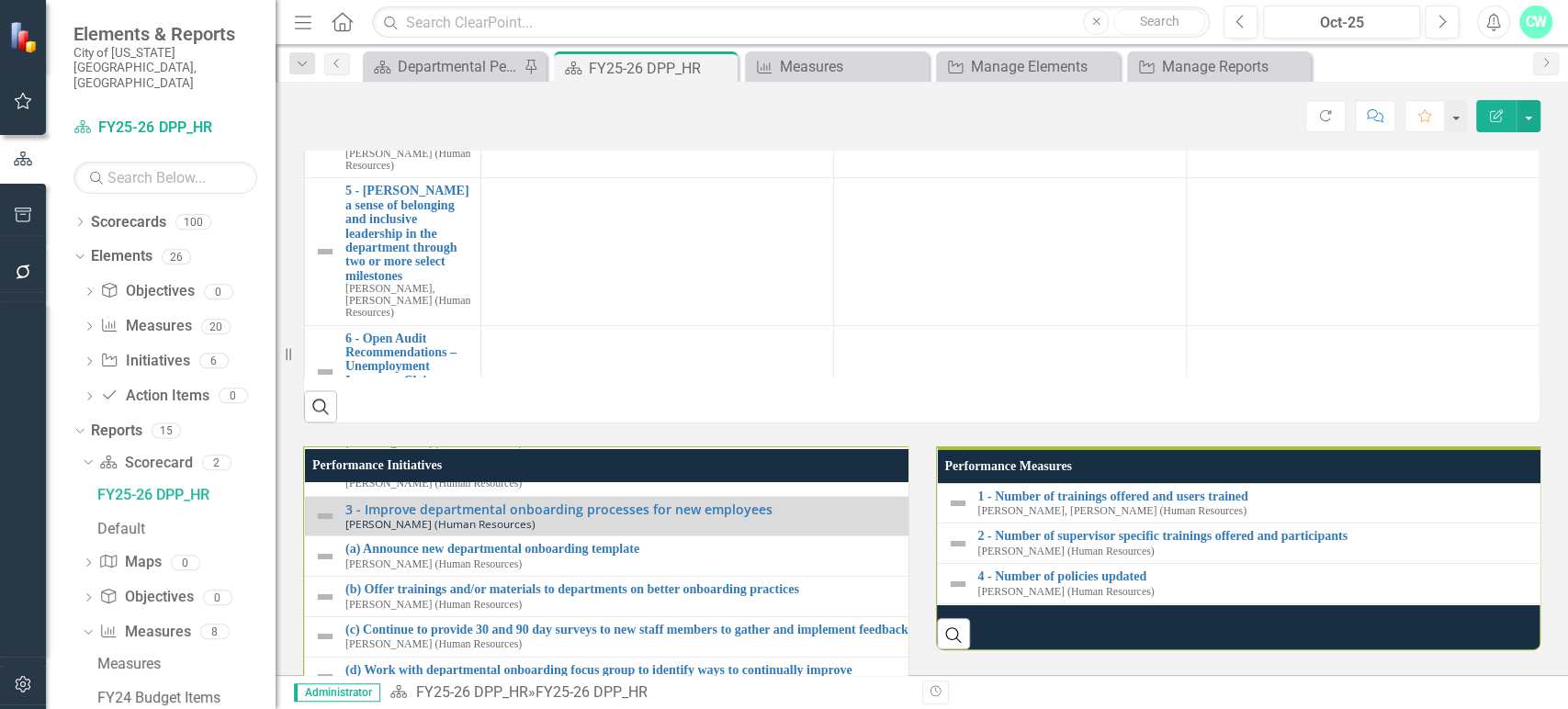
scroll to position [1448, 0]
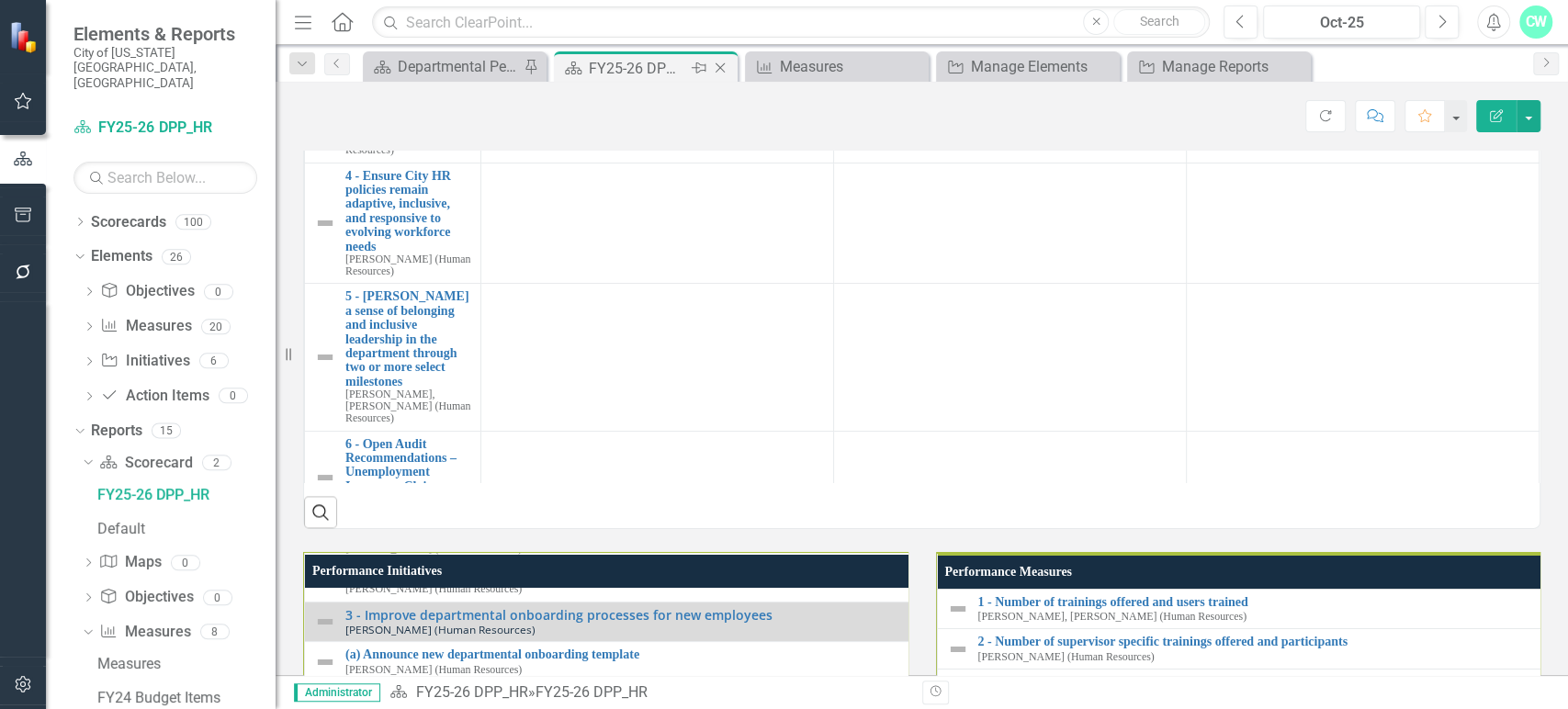
click at [718, 63] on icon "Close" at bounding box center [719, 67] width 18 height 14
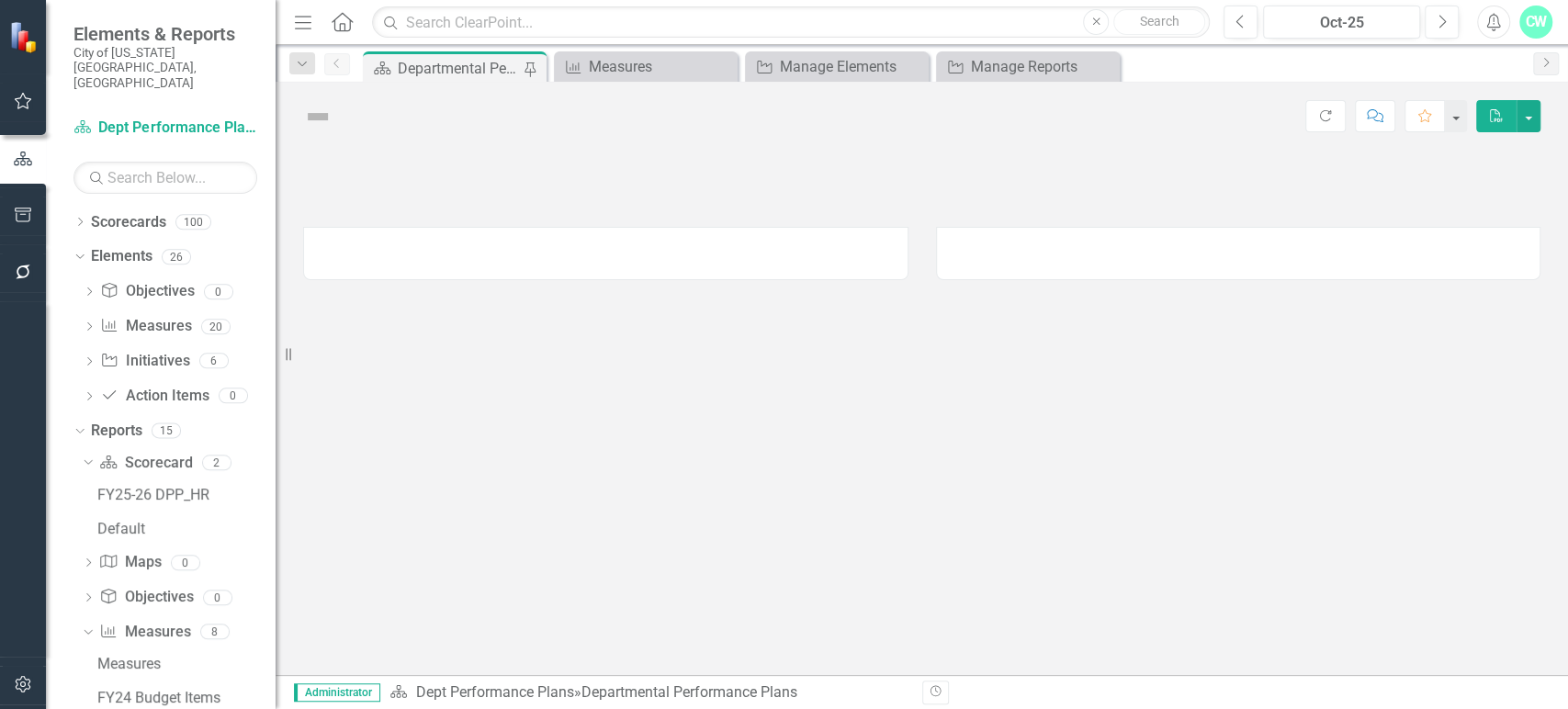
click at [469, 76] on div "Departmental Performance Plans" at bounding box center [458, 68] width 122 height 23
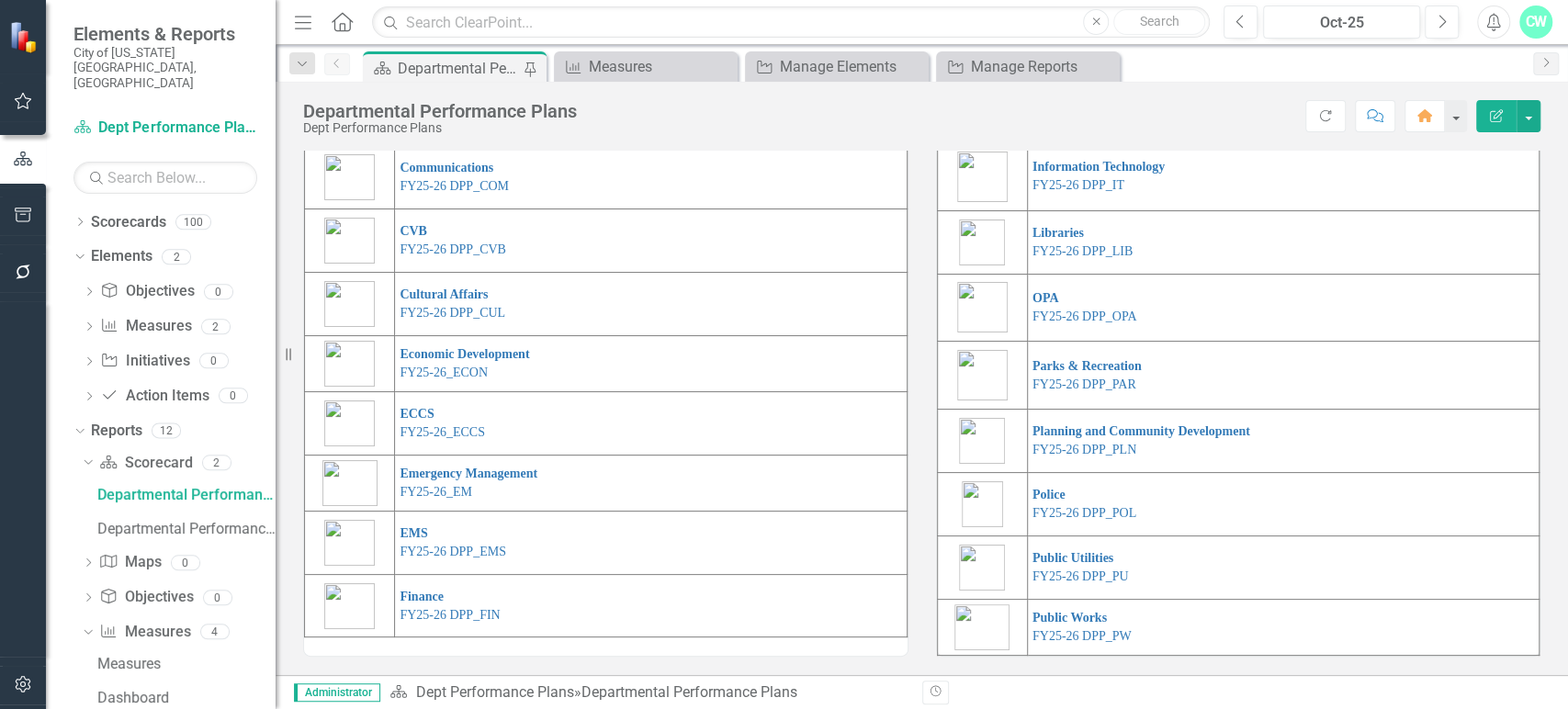
scroll to position [345, 0]
click at [422, 320] on link "FY25-26 DPP_CUL" at bounding box center [452, 312] width 105 height 13
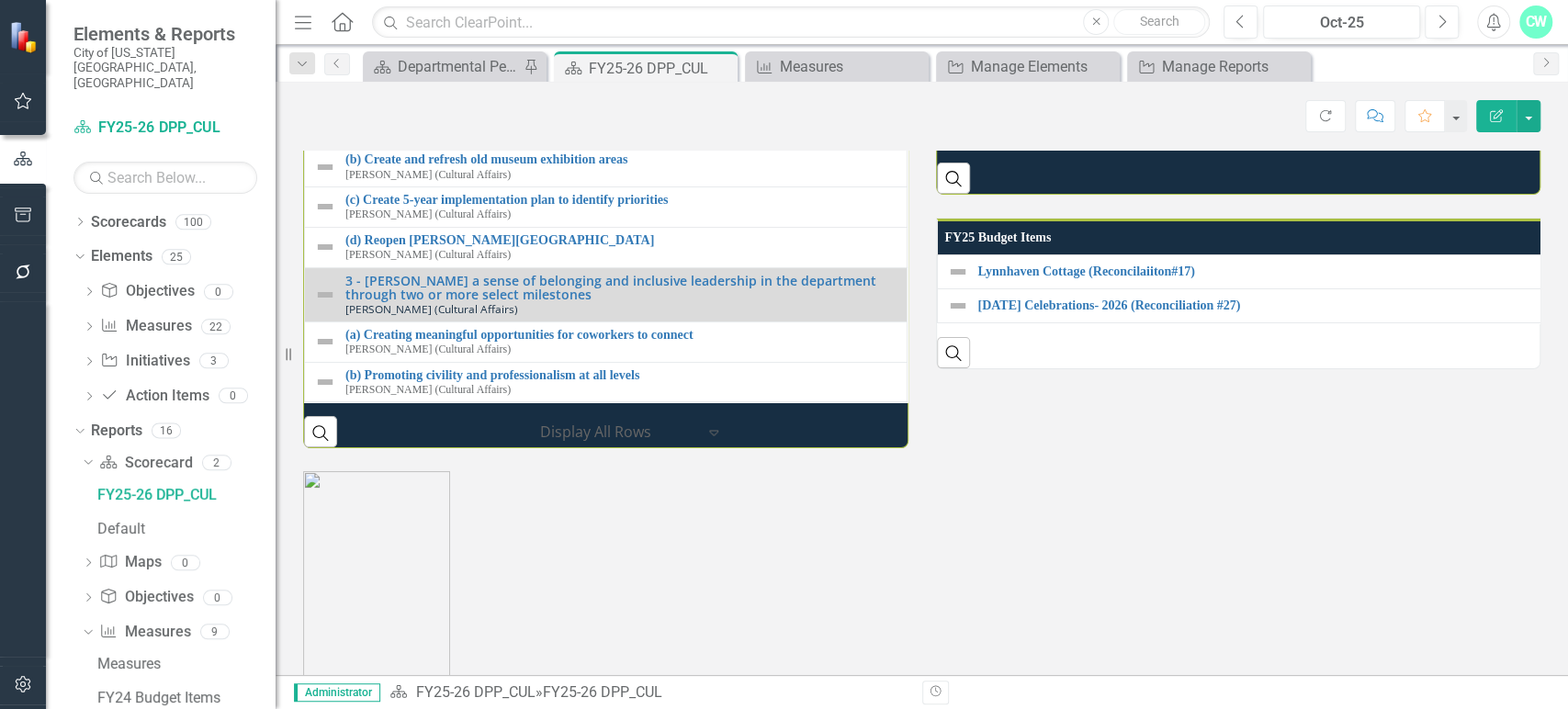
scroll to position [1935, 0]
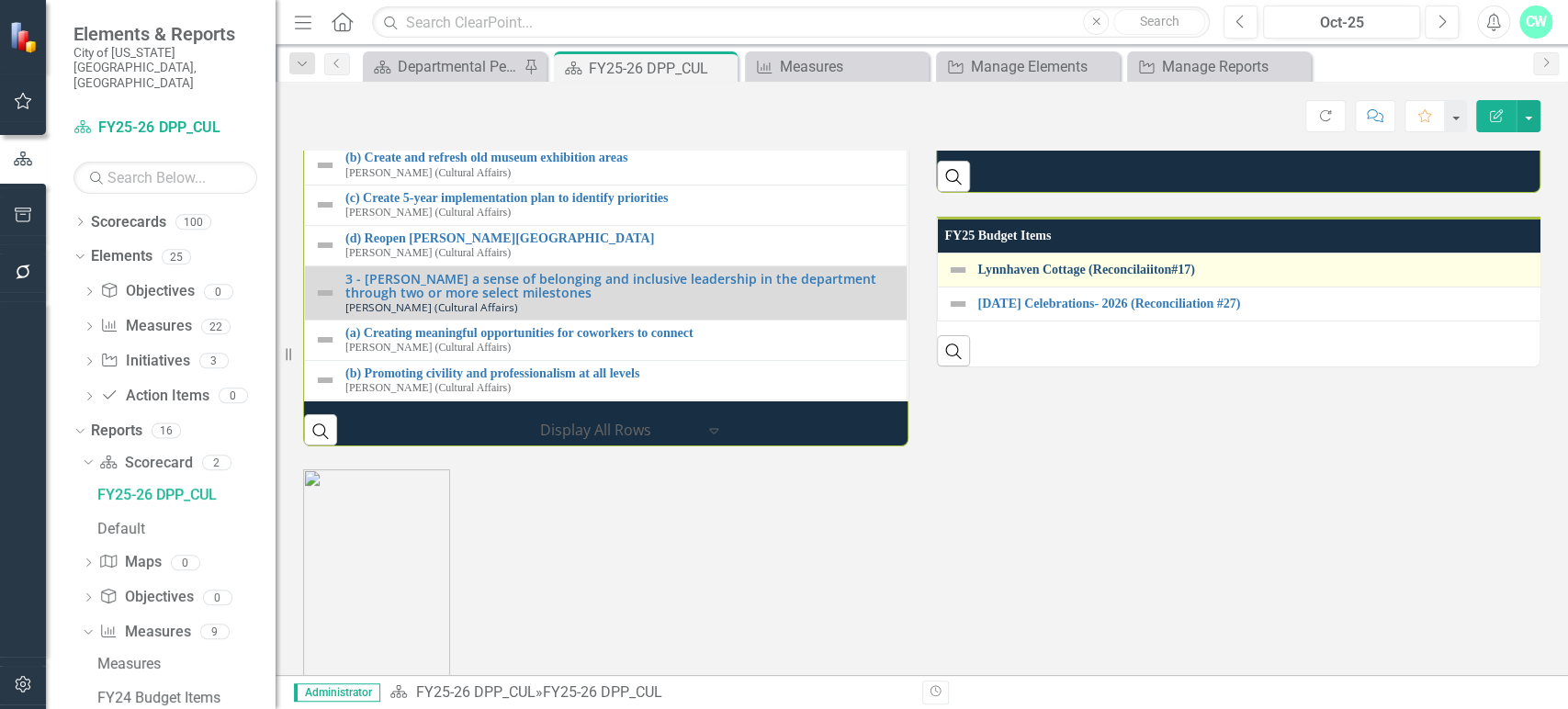
click at [987, 277] on link "Lynnhaven Cottage (Reconcilaiiton#17)" at bounding box center [1261, 269] width 568 height 13
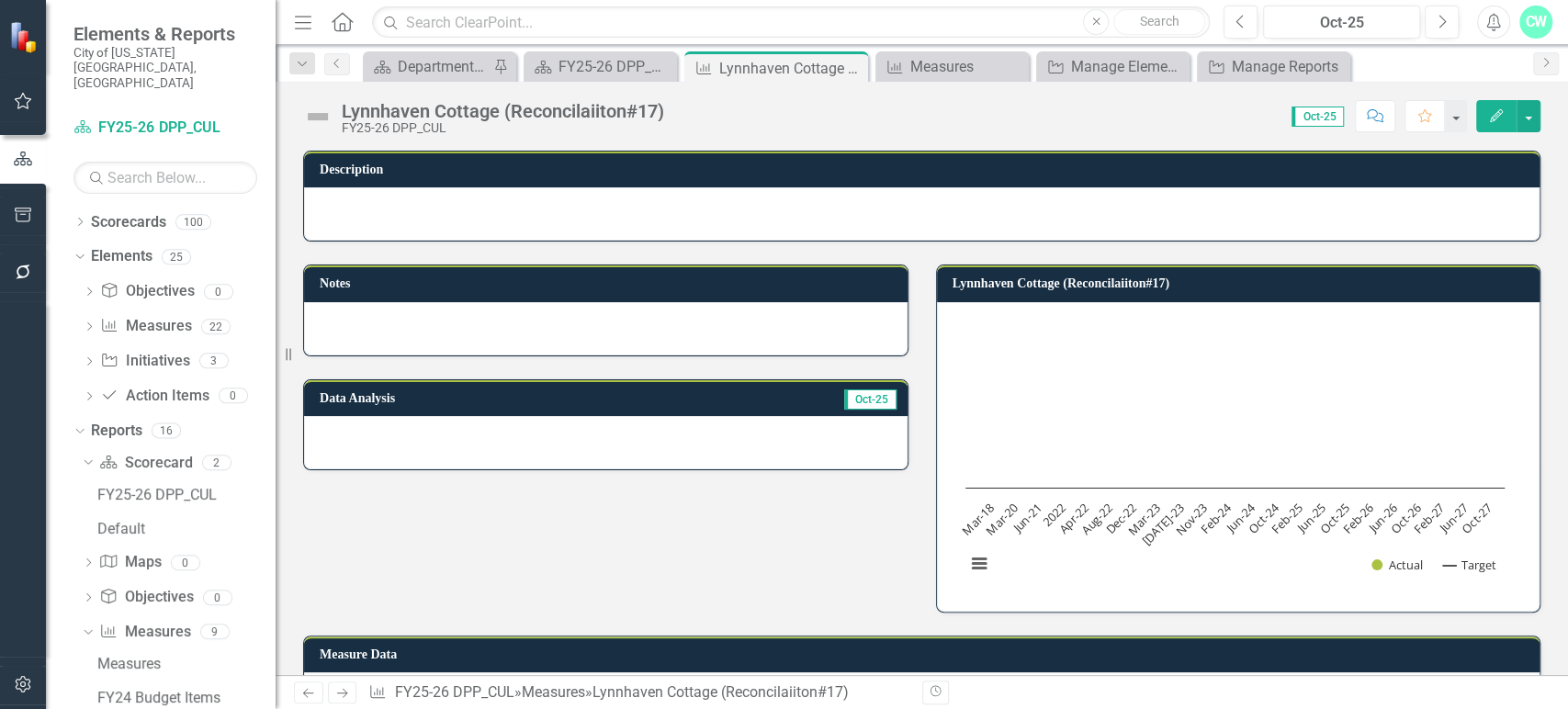
click at [628, 108] on div "Lynnhaven Cottage (Reconcilaiiton#17)" at bounding box center [503, 110] width 323 height 20
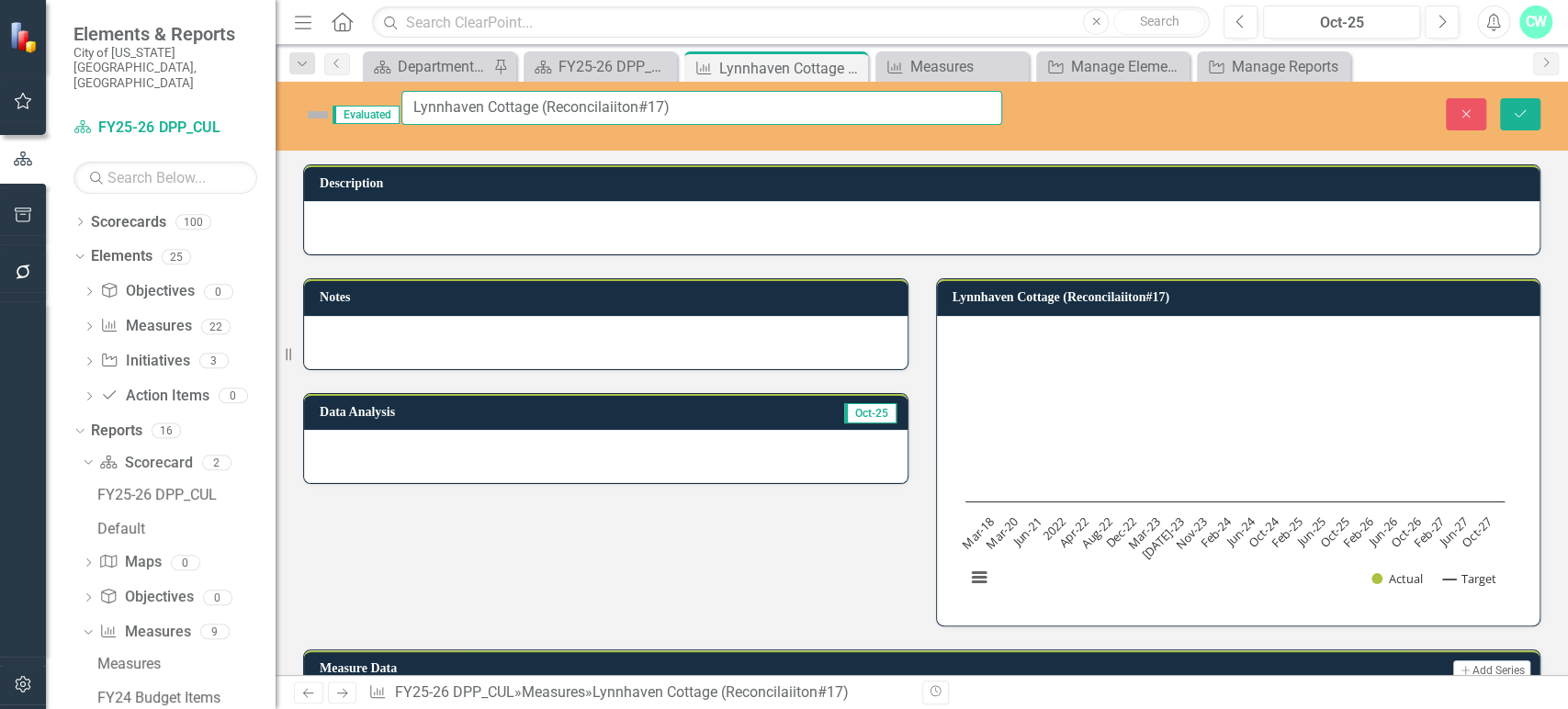
click at [635, 108] on input "Lynnhaven Cottage (Reconcilaiiton#17)" at bounding box center [701, 107] width 601 height 34
type input "Lynnhaven Cottage (Reconcilaiton #17)"
click at [1500, 99] on button "Save" at bounding box center [1520, 115] width 40 height 33
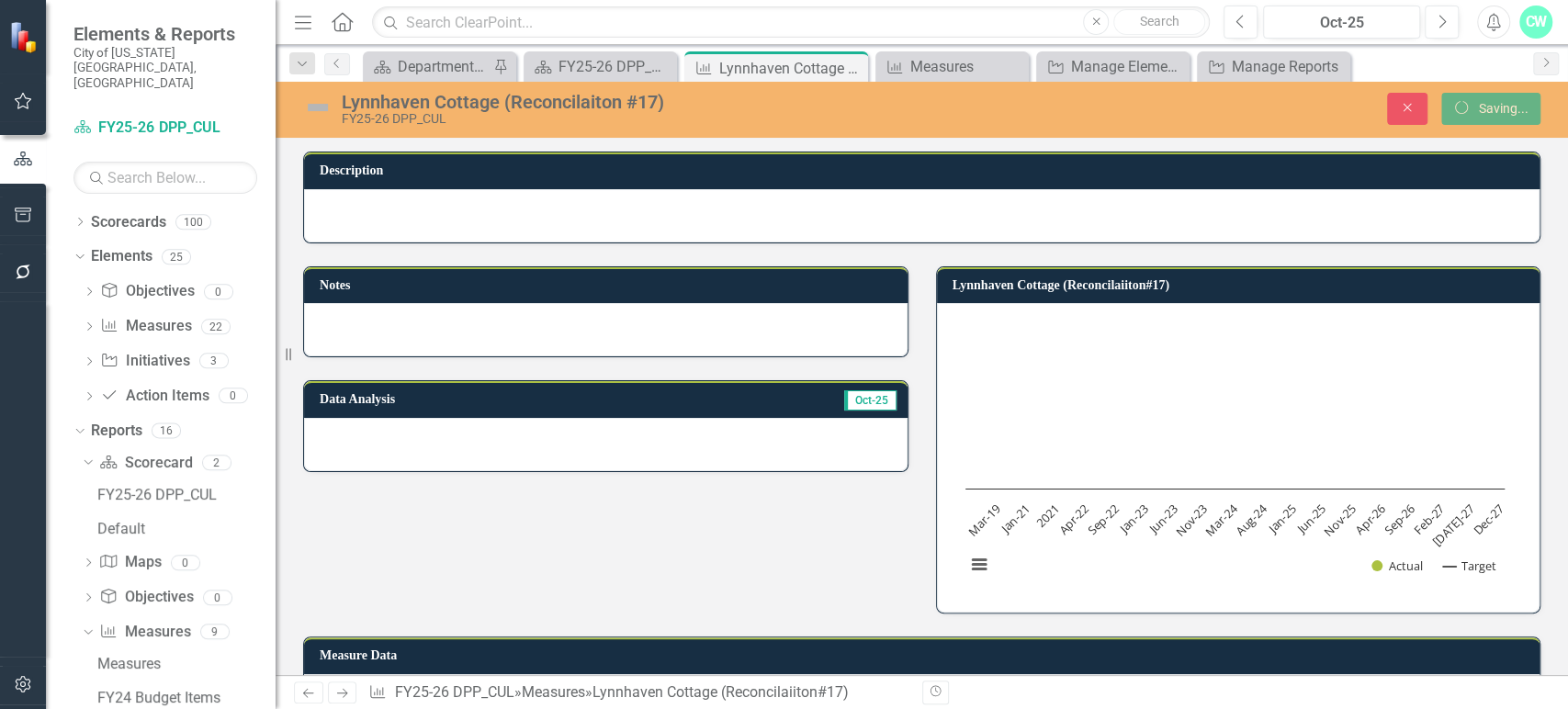
click at [635, 102] on div "Lynnhaven Cottage (Reconcilaiton #17)" at bounding box center [668, 102] width 651 height 20
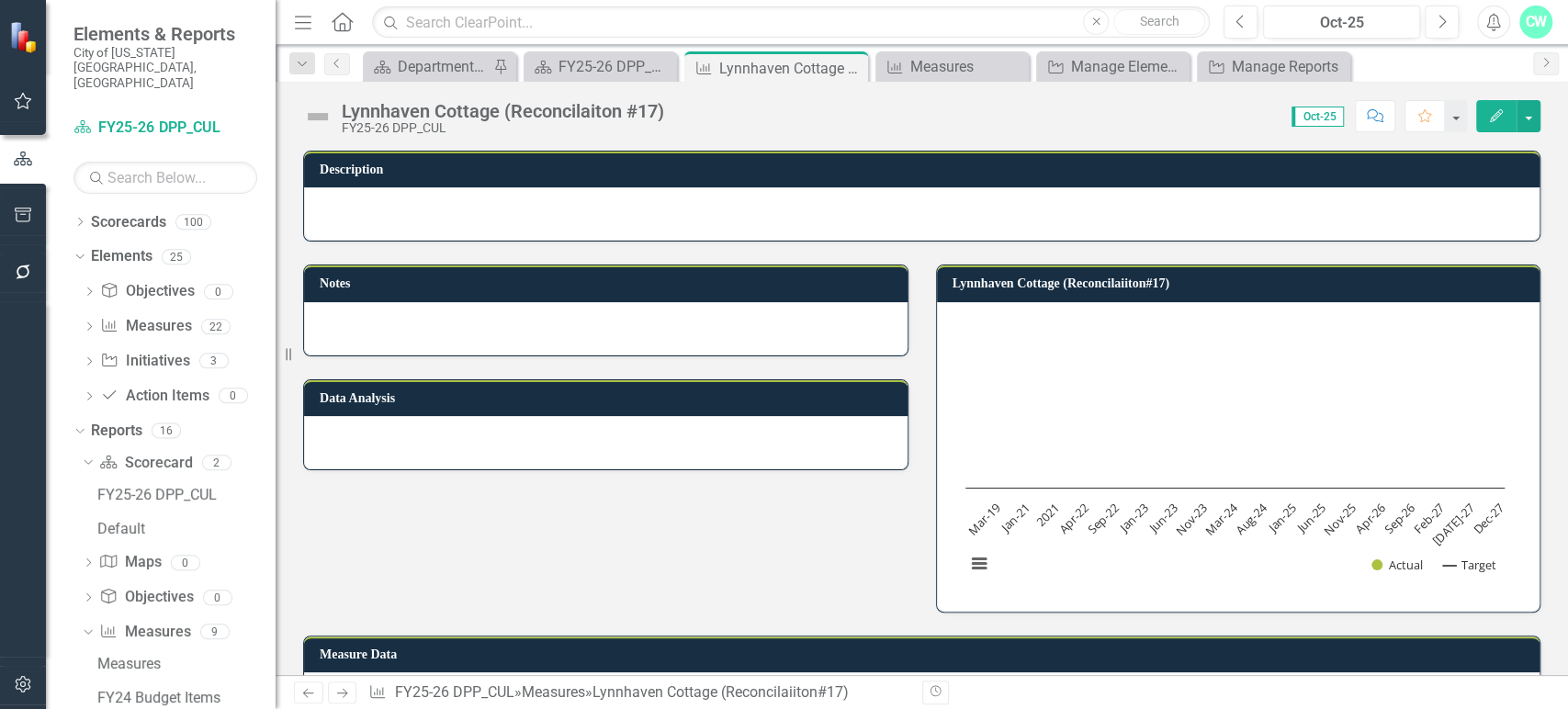
click at [631, 103] on div "Lynnhaven Cottage (Reconcilaiton #17)" at bounding box center [503, 110] width 323 height 20
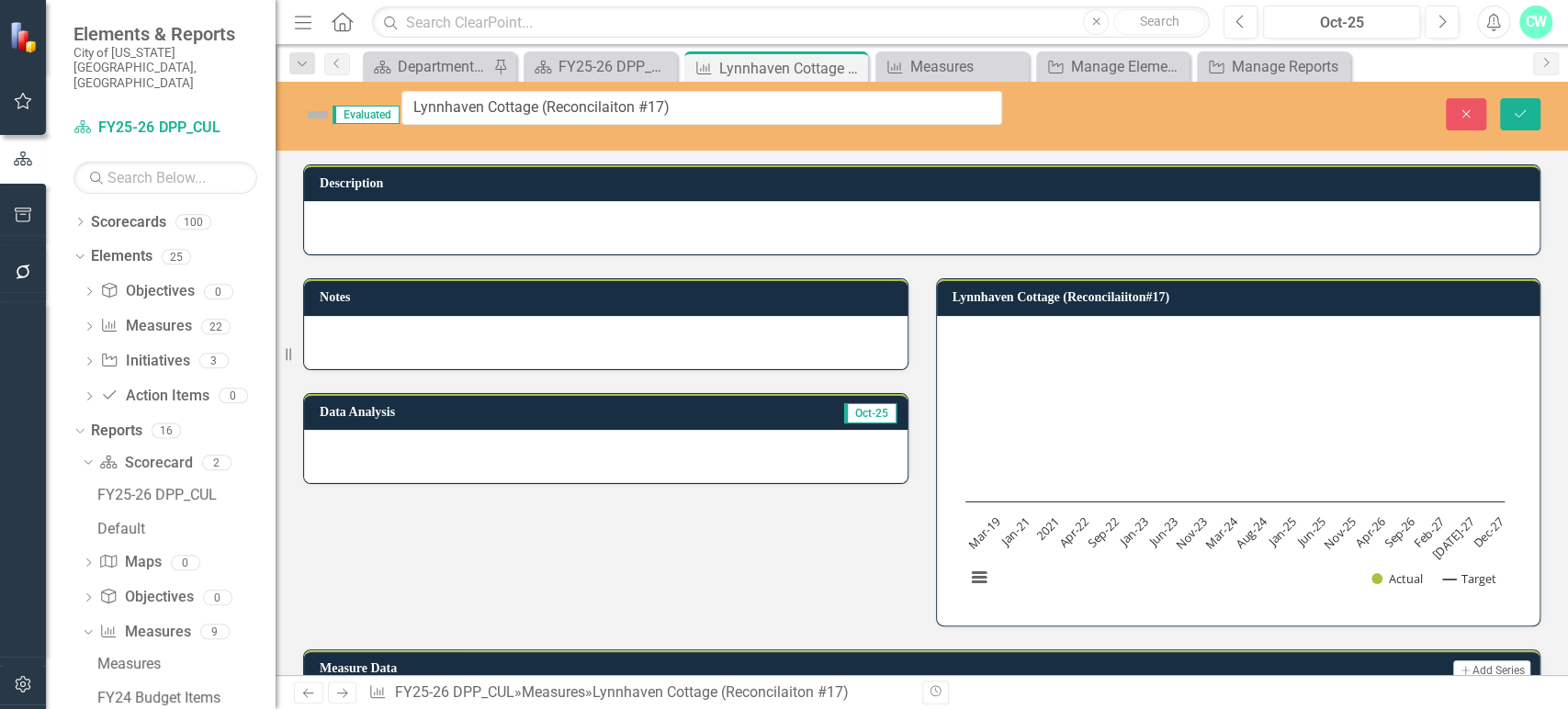
type input "Lynnhaven Cottage (Reconciliation #17)"
click at [1530, 117] on button "Save" at bounding box center [1520, 115] width 40 height 33
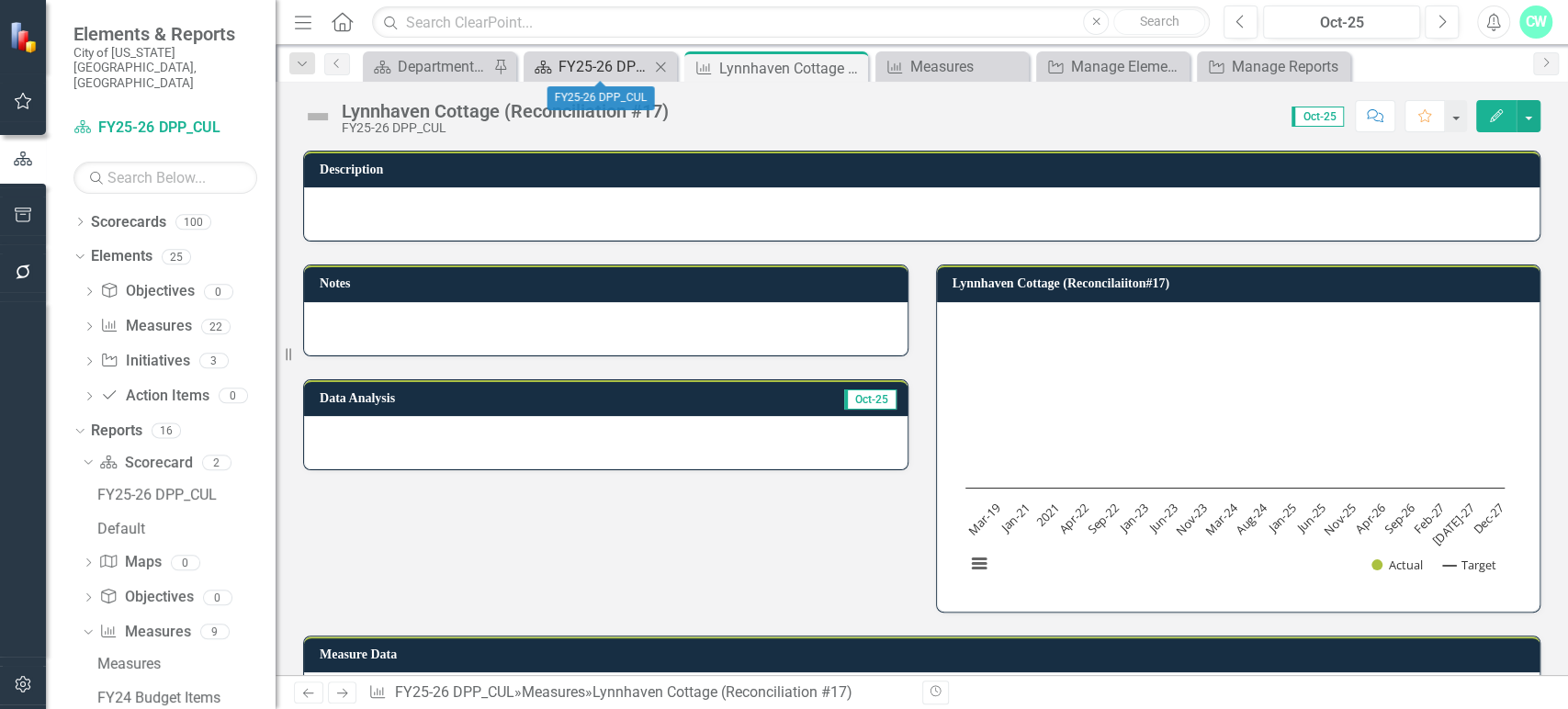
click at [580, 69] on div "FY25-26 DPP_CUL" at bounding box center [603, 67] width 91 height 23
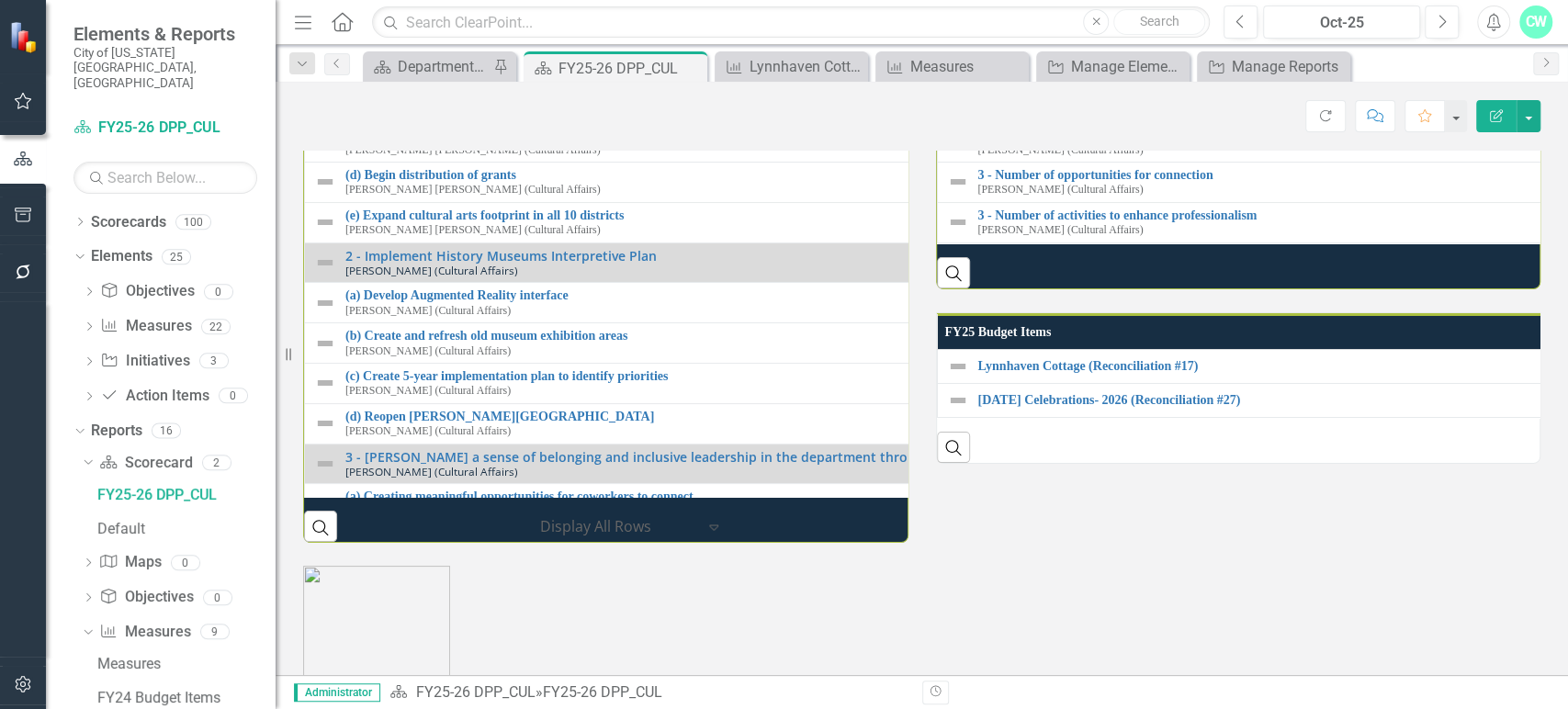
scroll to position [1841, 0]
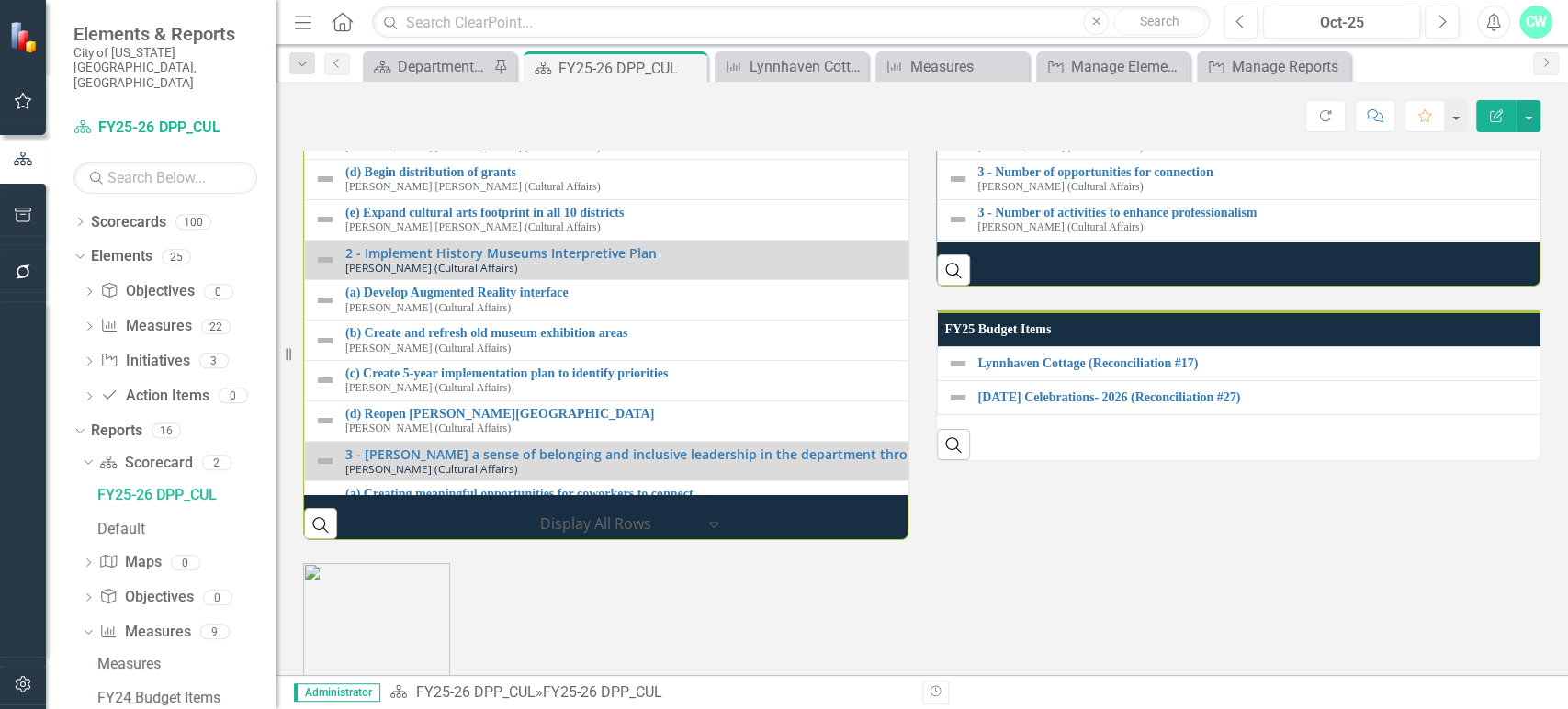
click at [311, 120] on td "(b) Develop application and grant process for new grants Emily Spruill Labows (…" at bounding box center [927, 99] width 1245 height 40
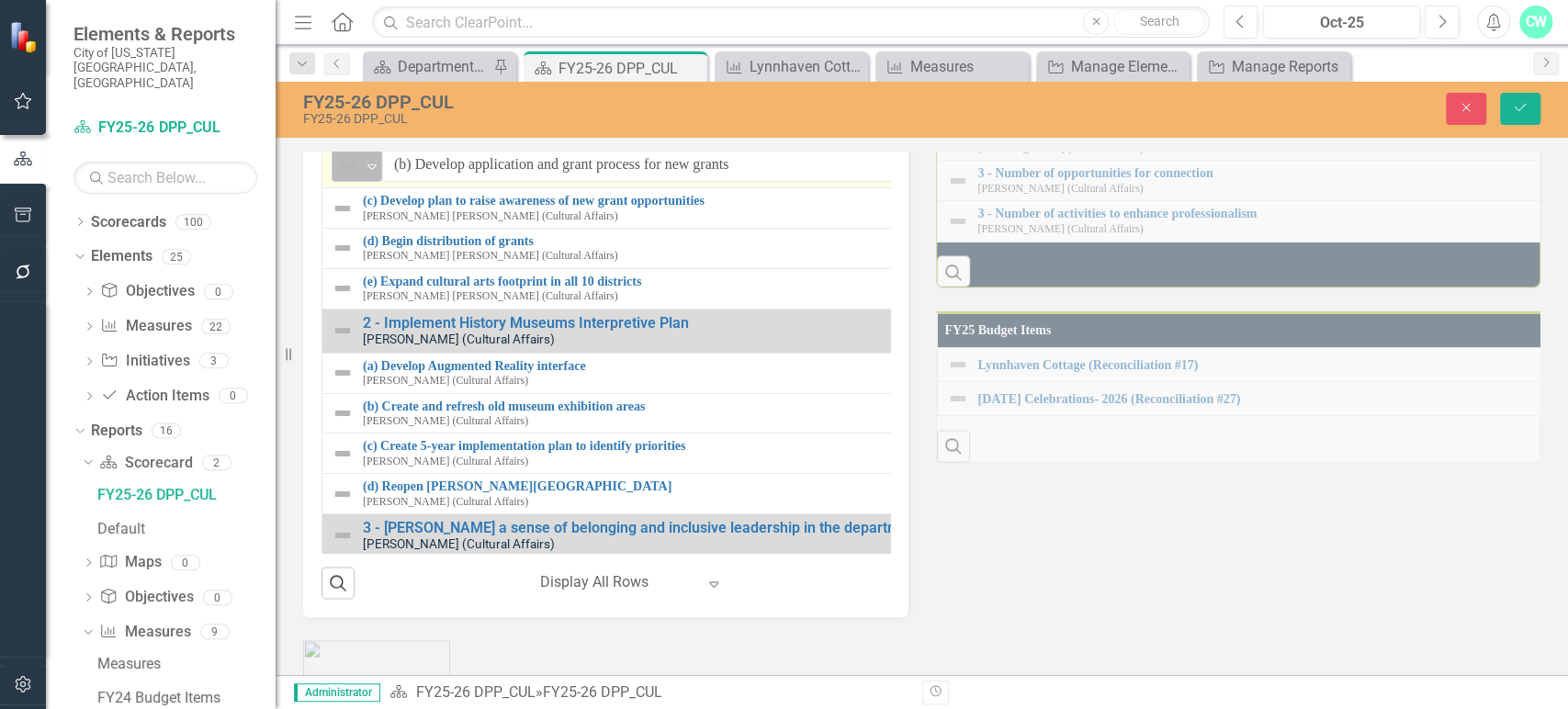
click at [368, 170] on icon at bounding box center [373, 168] width 10 height 6
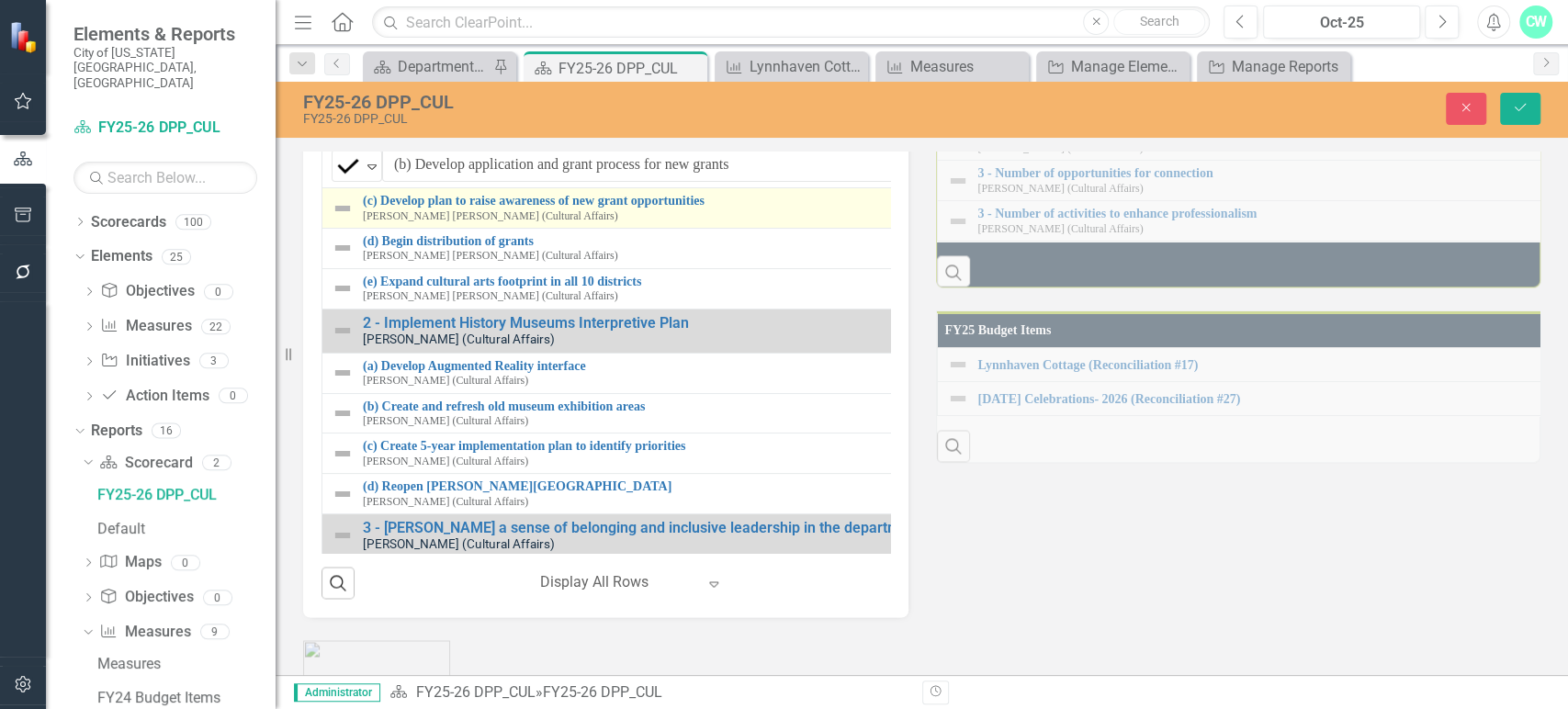
click at [342, 219] on img at bounding box center [342, 208] width 22 height 22
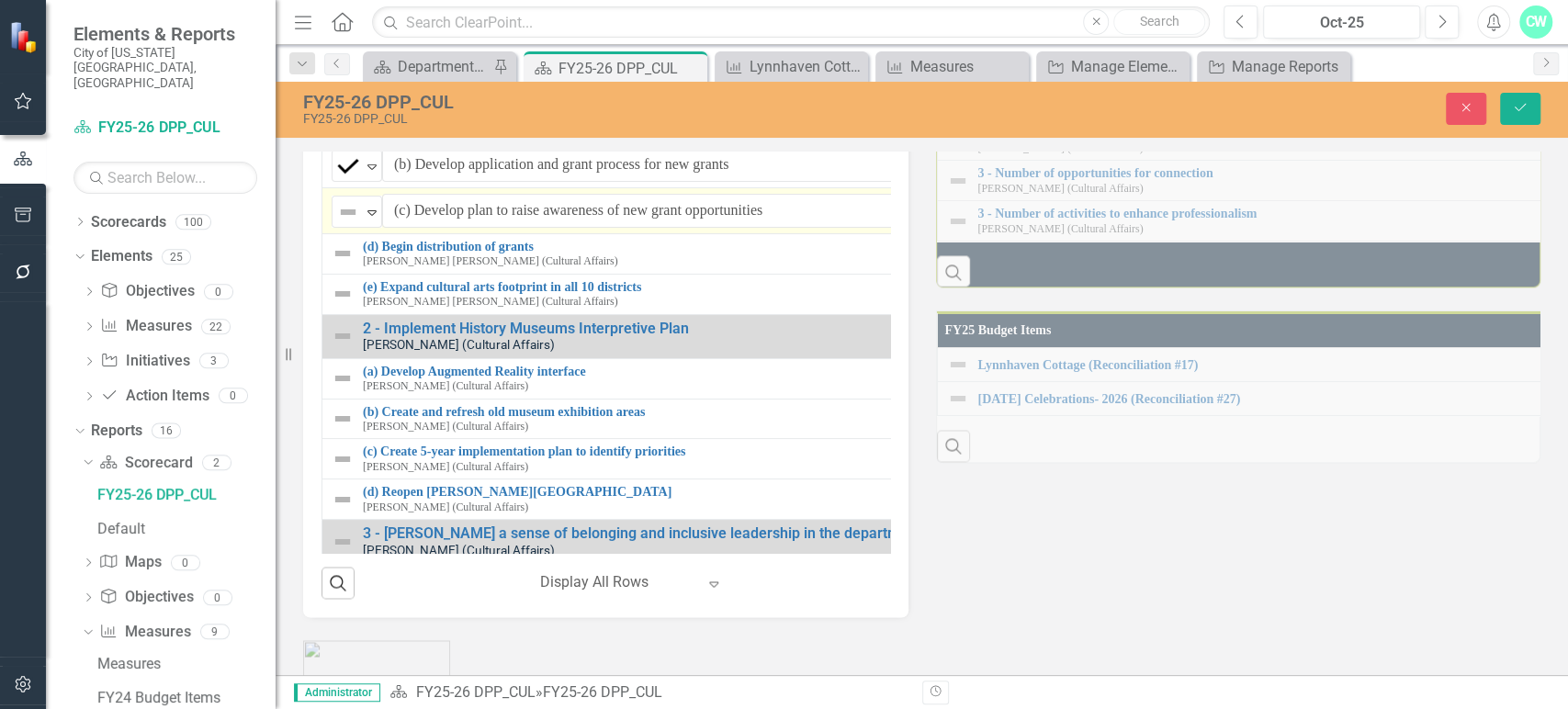
click at [342, 223] on img at bounding box center [348, 212] width 22 height 22
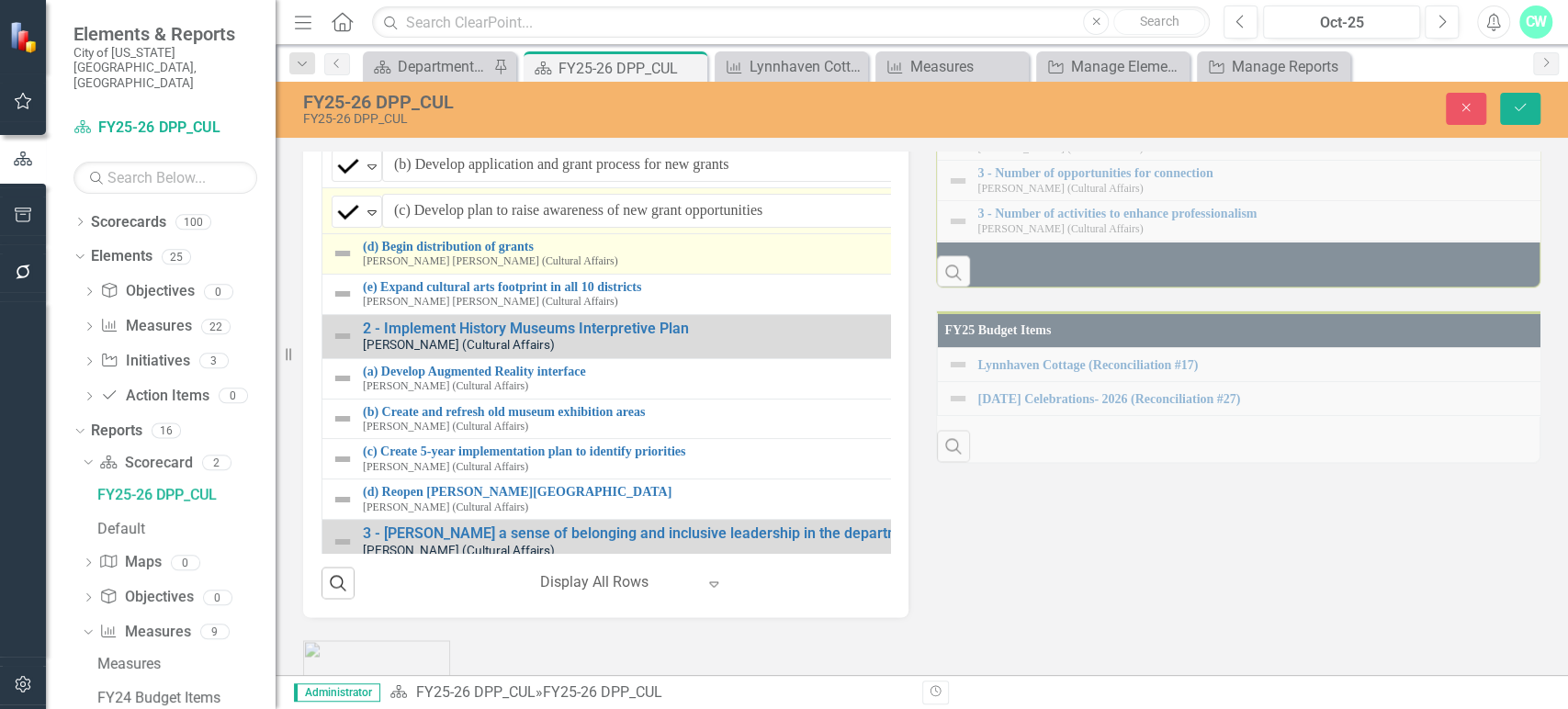
click at [351, 264] on img at bounding box center [342, 253] width 22 height 22
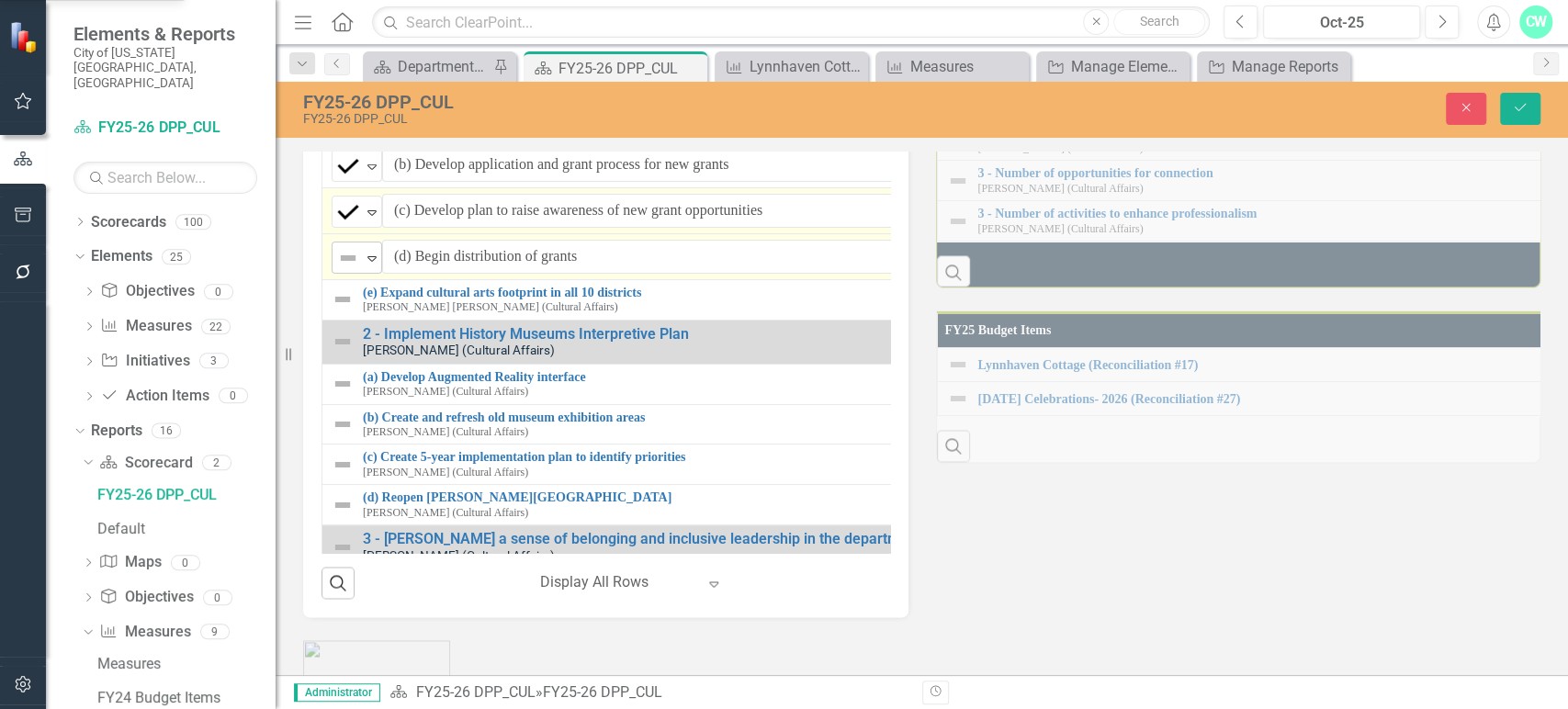
click at [352, 269] on img at bounding box center [348, 258] width 22 height 22
click at [1524, 102] on icon "Save" at bounding box center [1519, 106] width 16 height 12
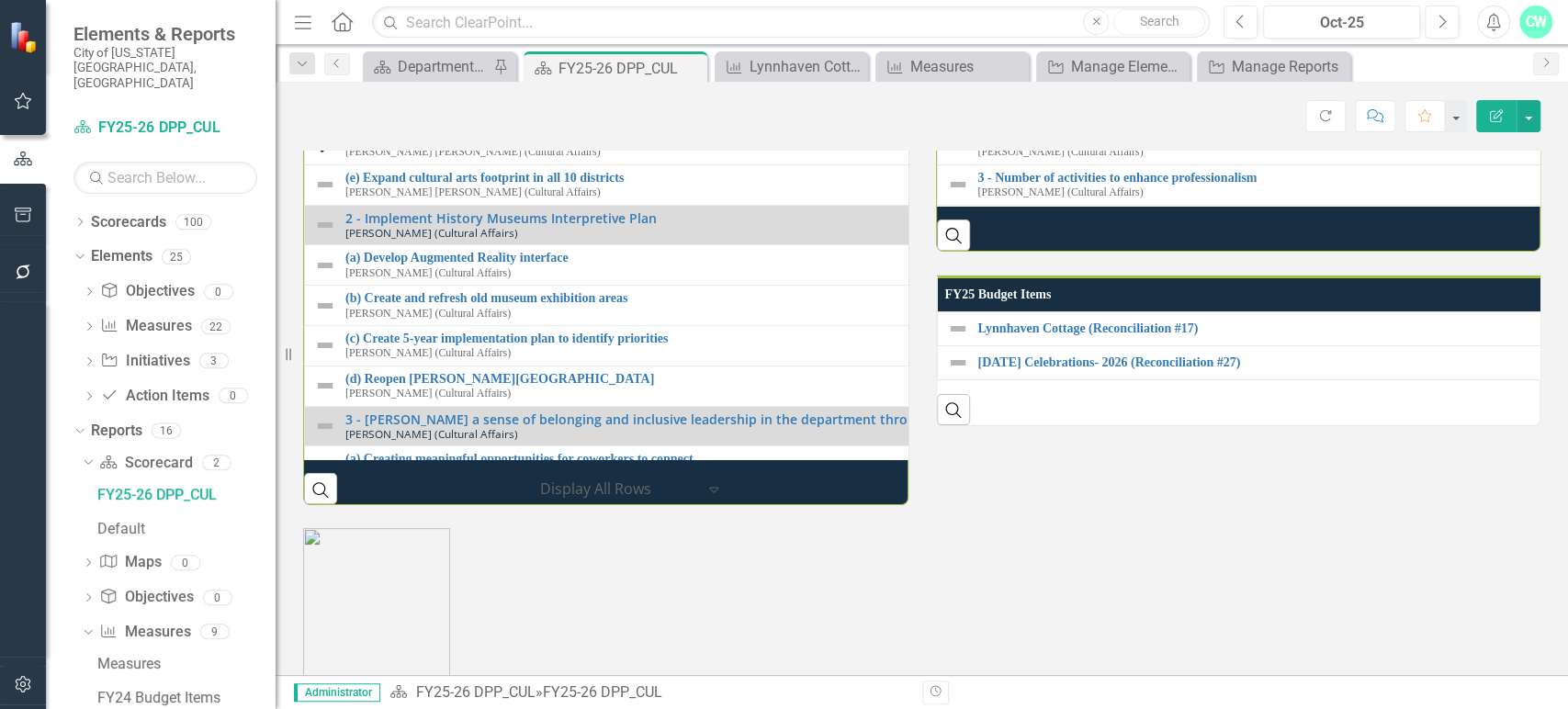
scroll to position [1872, 0]
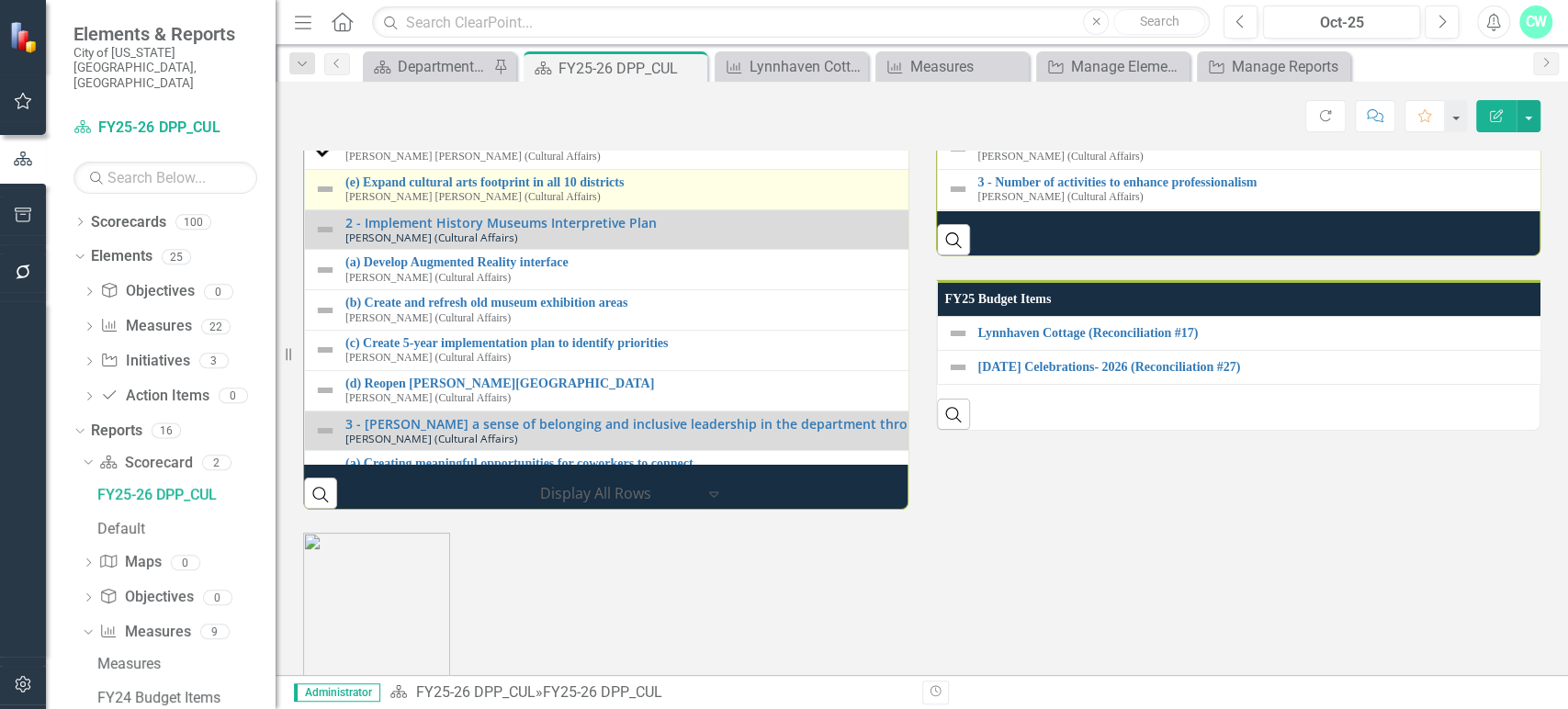
click at [324, 200] on img at bounding box center [325, 189] width 22 height 22
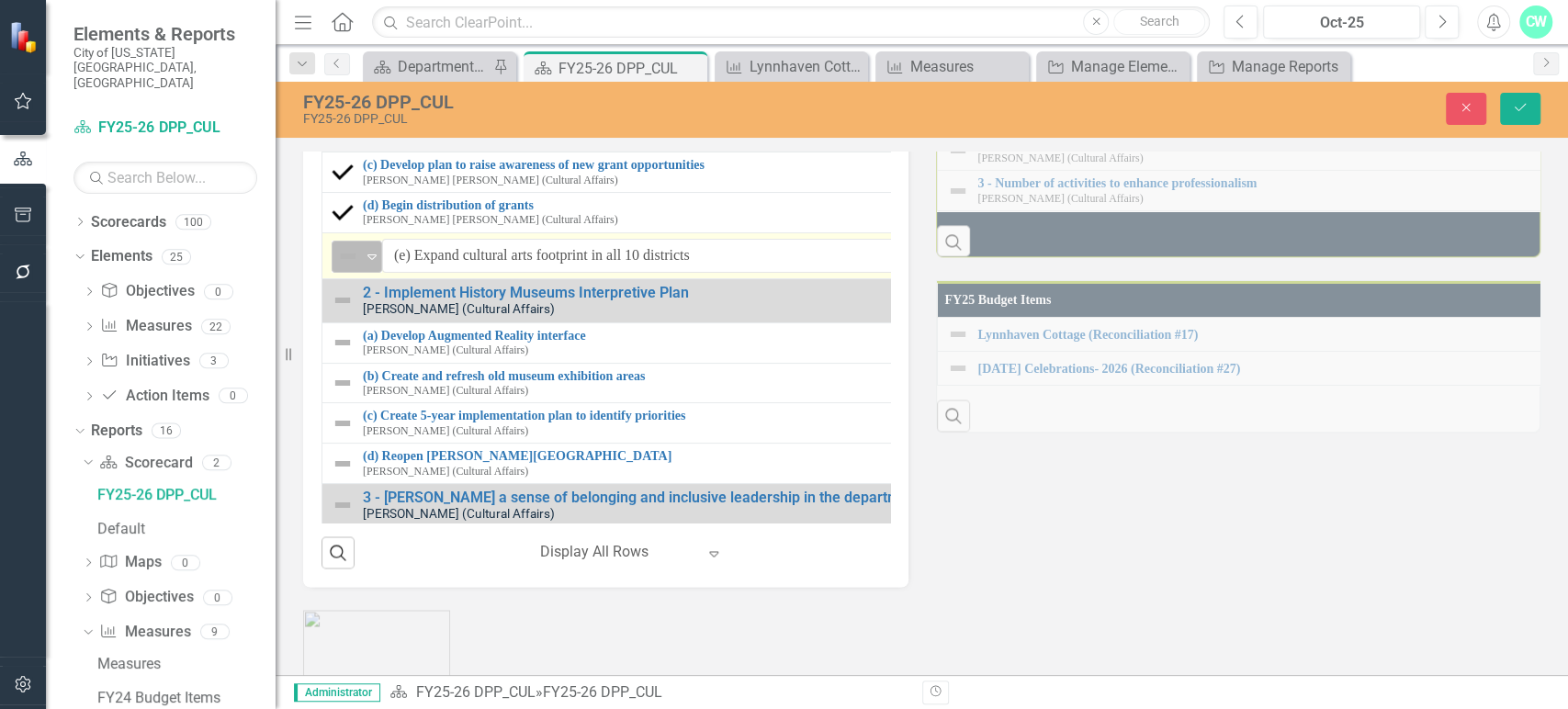
click at [352, 267] on img at bounding box center [348, 256] width 22 height 22
click at [1522, 106] on icon "submit" at bounding box center [1520, 107] width 11 height 8
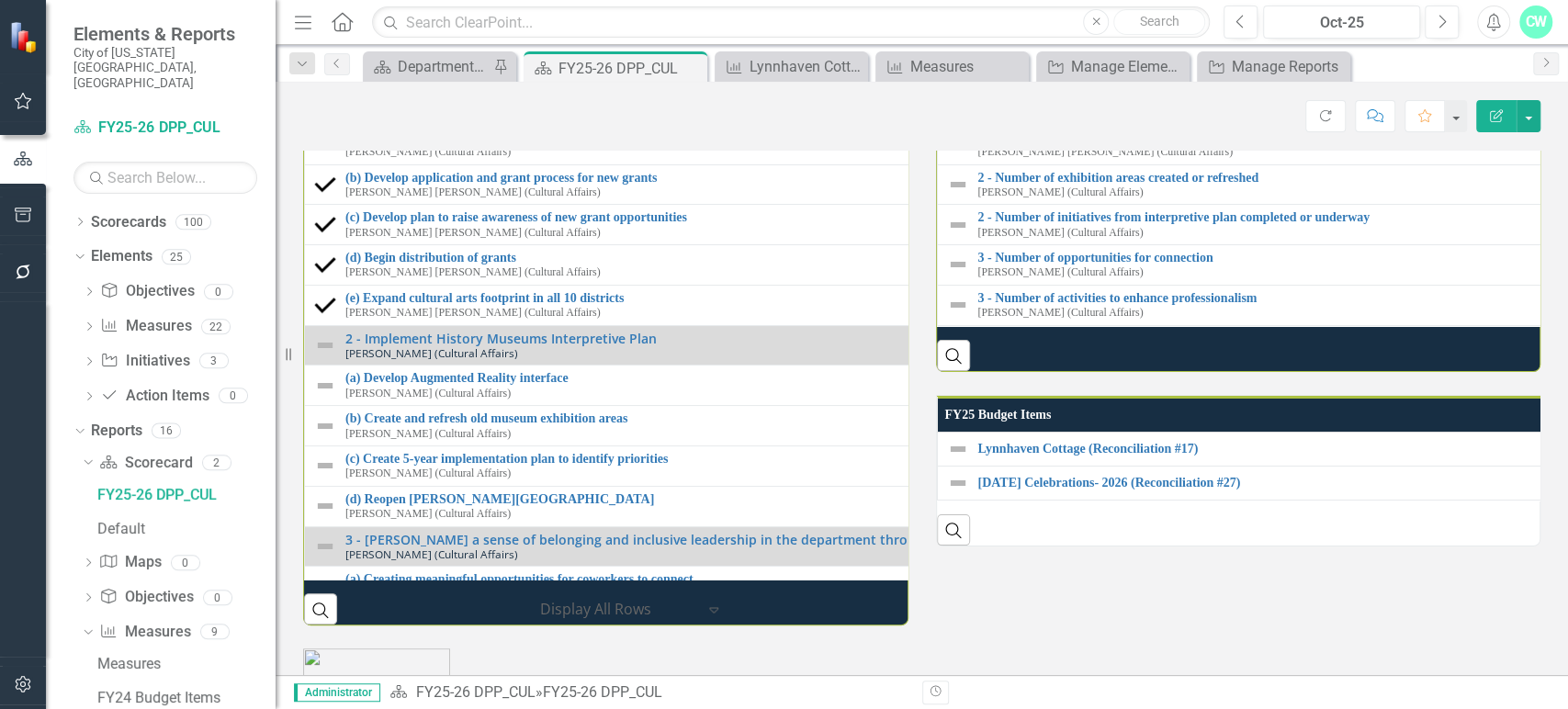
scroll to position [59, 0]
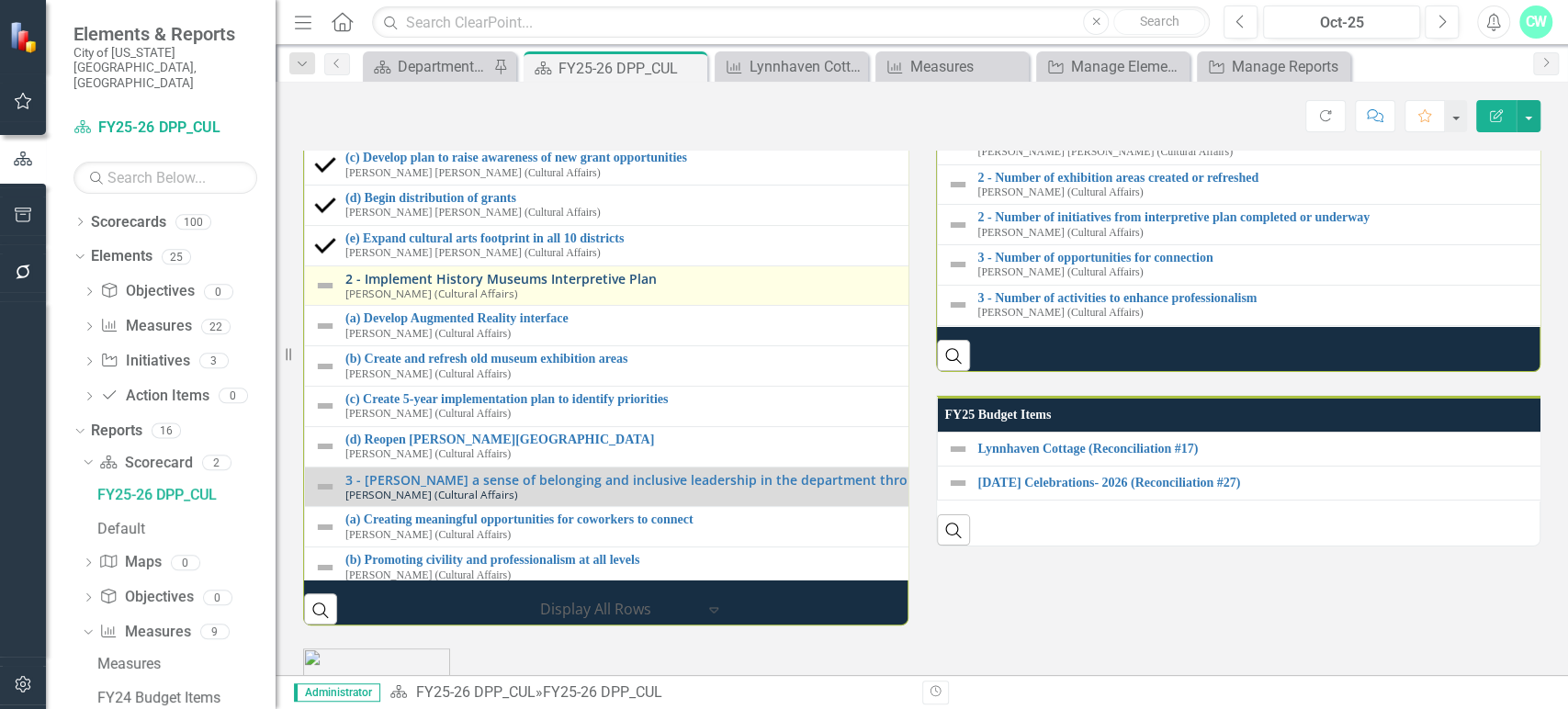
click at [784, 286] on link "2 - Implement History Museums Interpretive Plan" at bounding box center [934, 279] width 1176 height 13
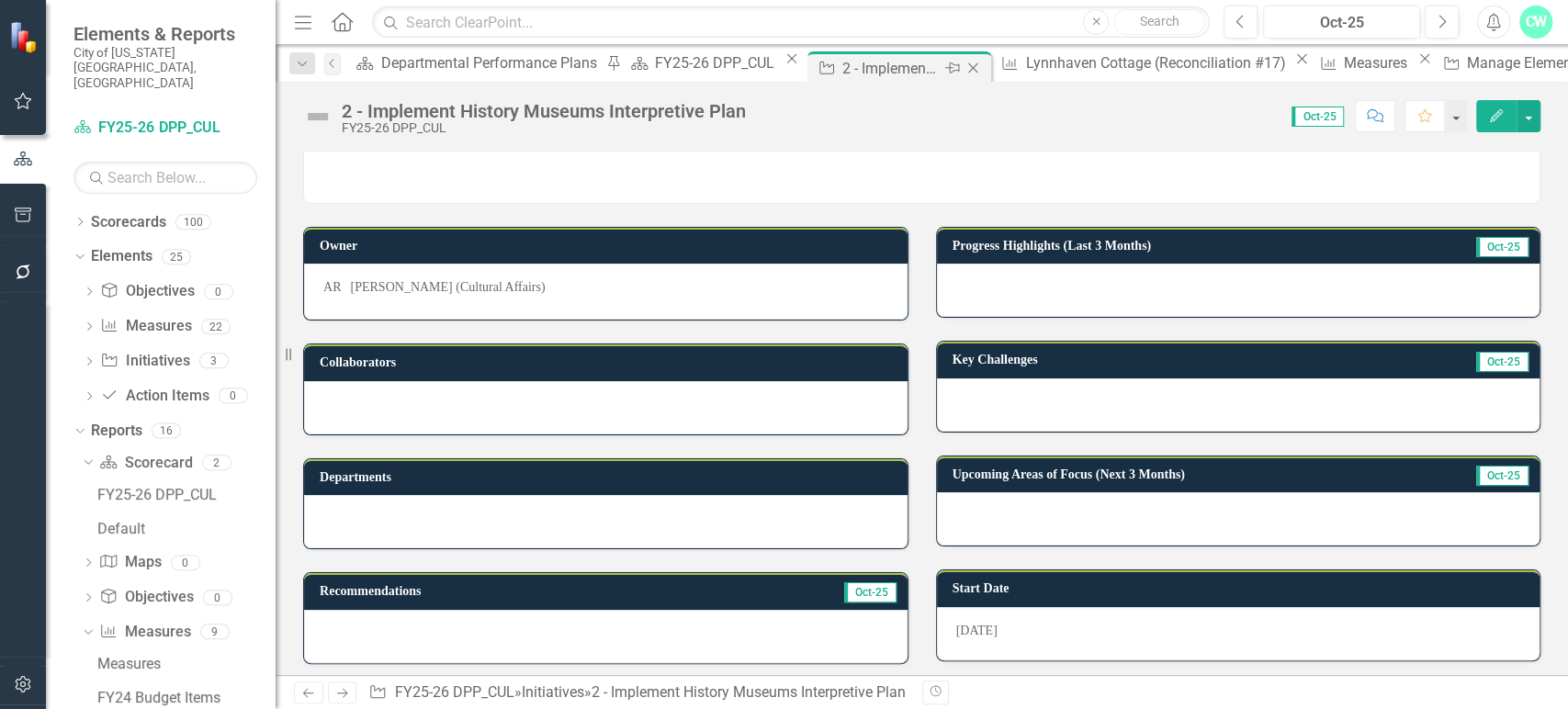
click at [964, 67] on icon "Close" at bounding box center [972, 67] width 18 height 14
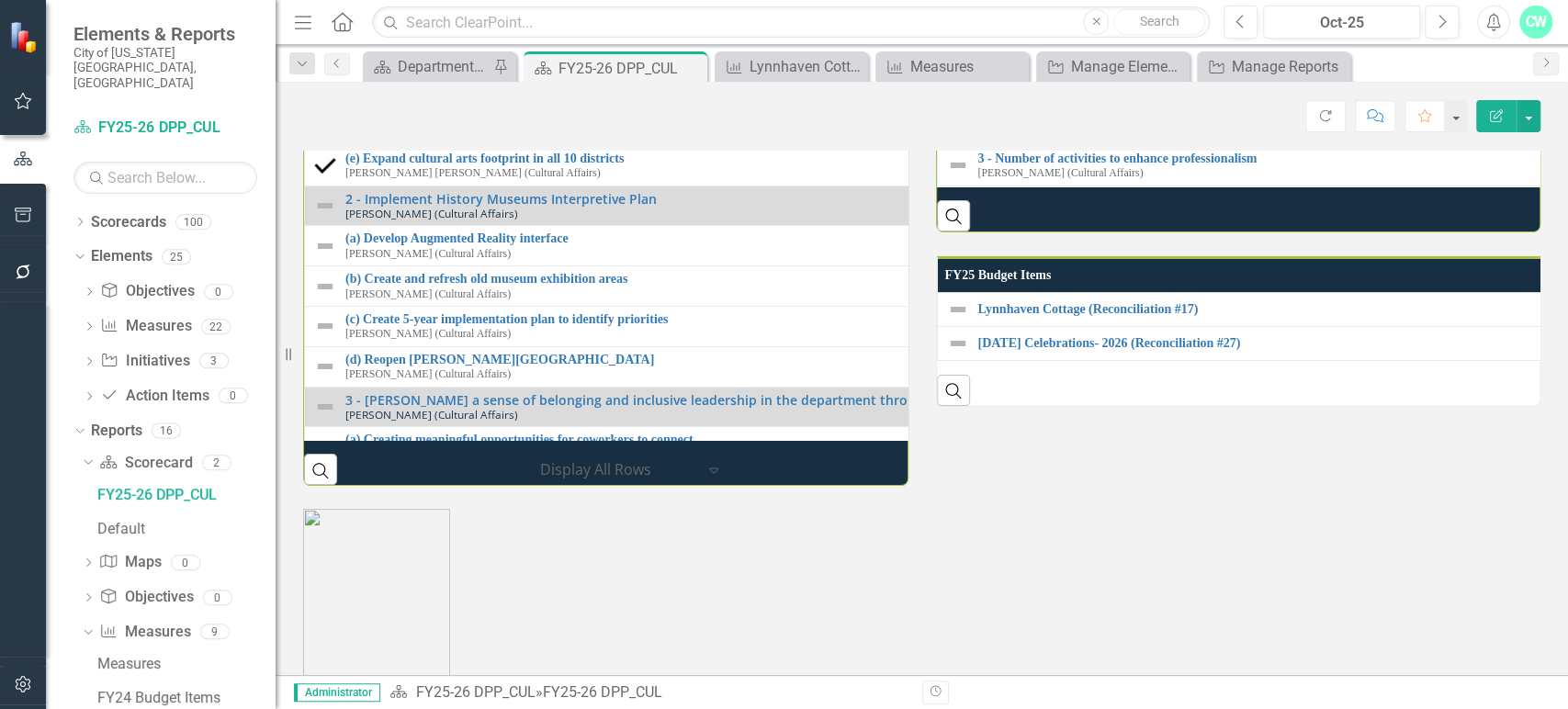
scroll to position [1895, 0]
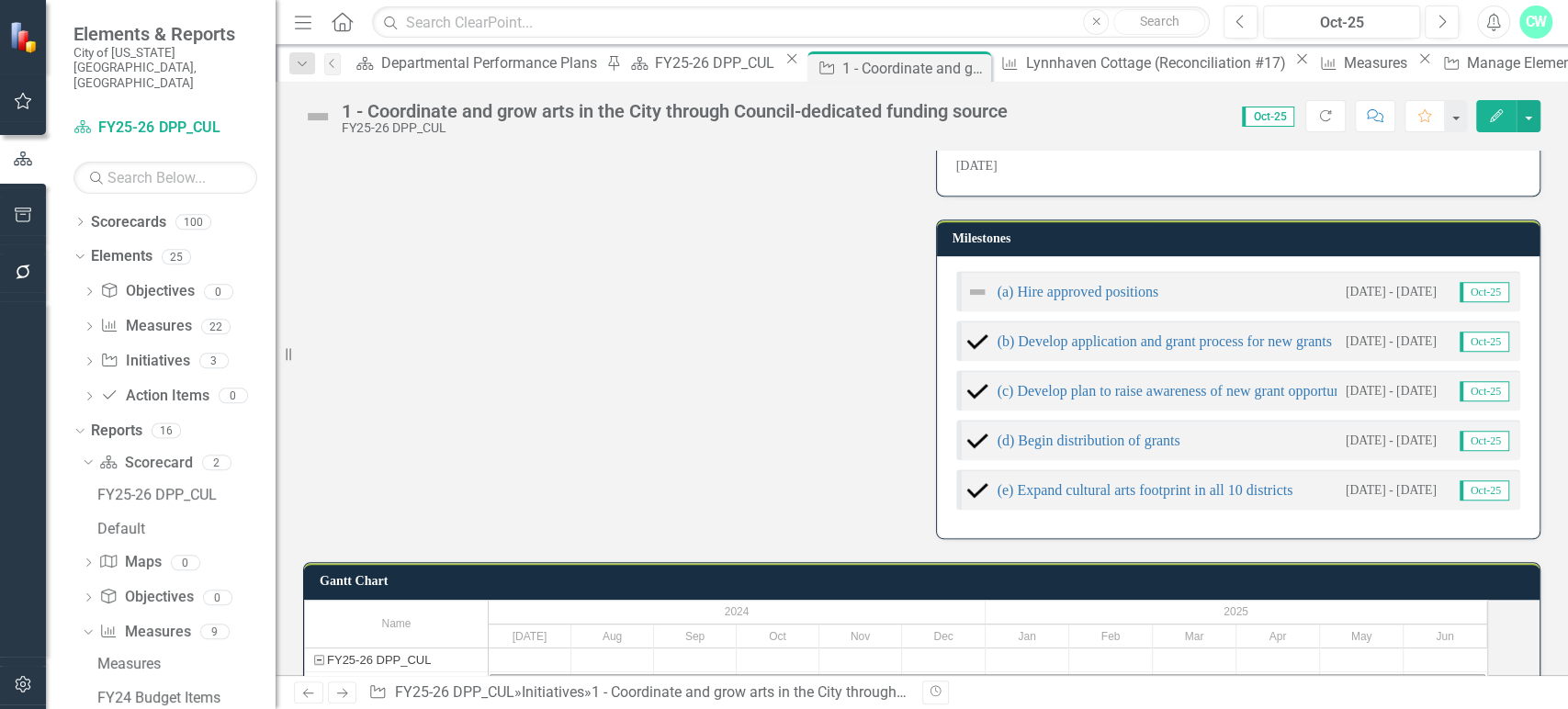
scroll to position [576, 0]
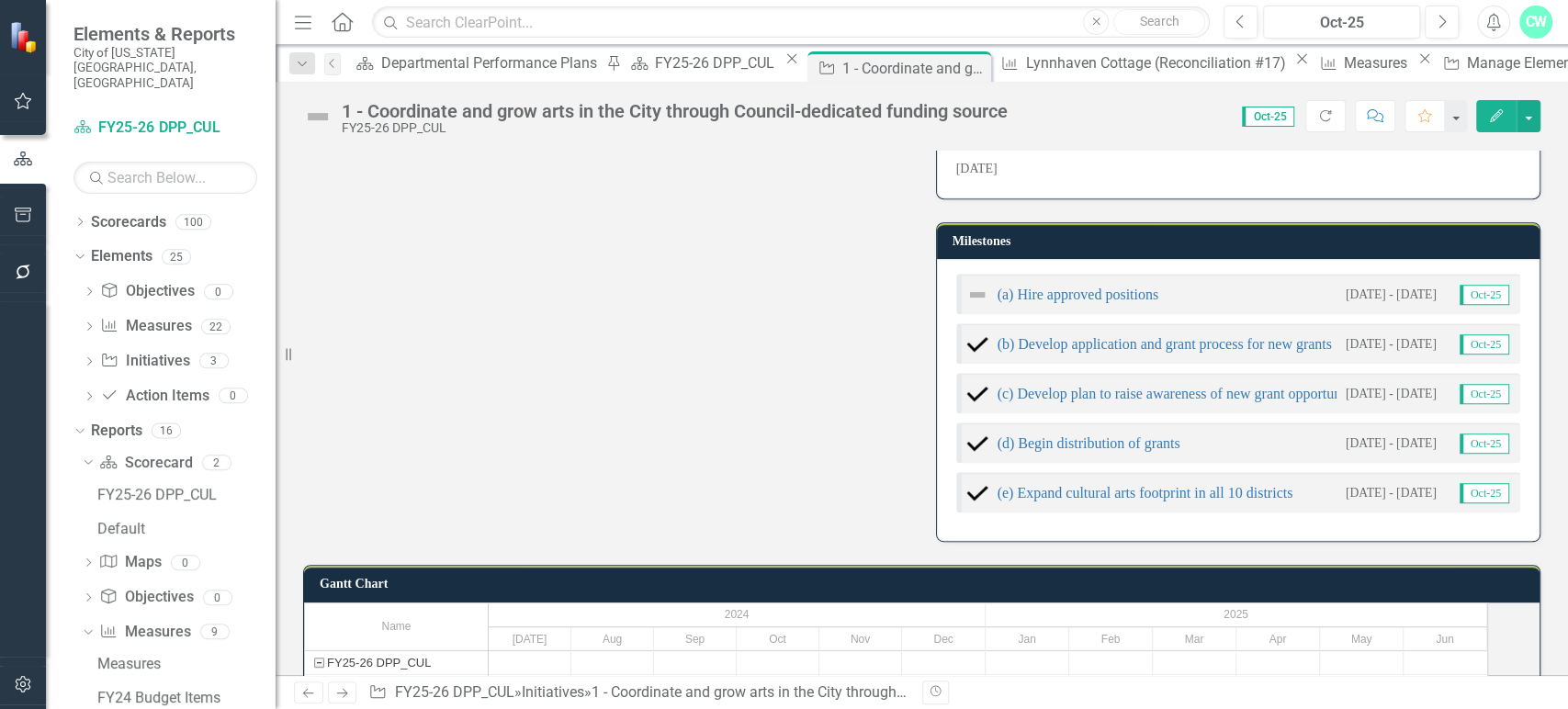
click at [979, 298] on img at bounding box center [977, 294] width 22 height 22
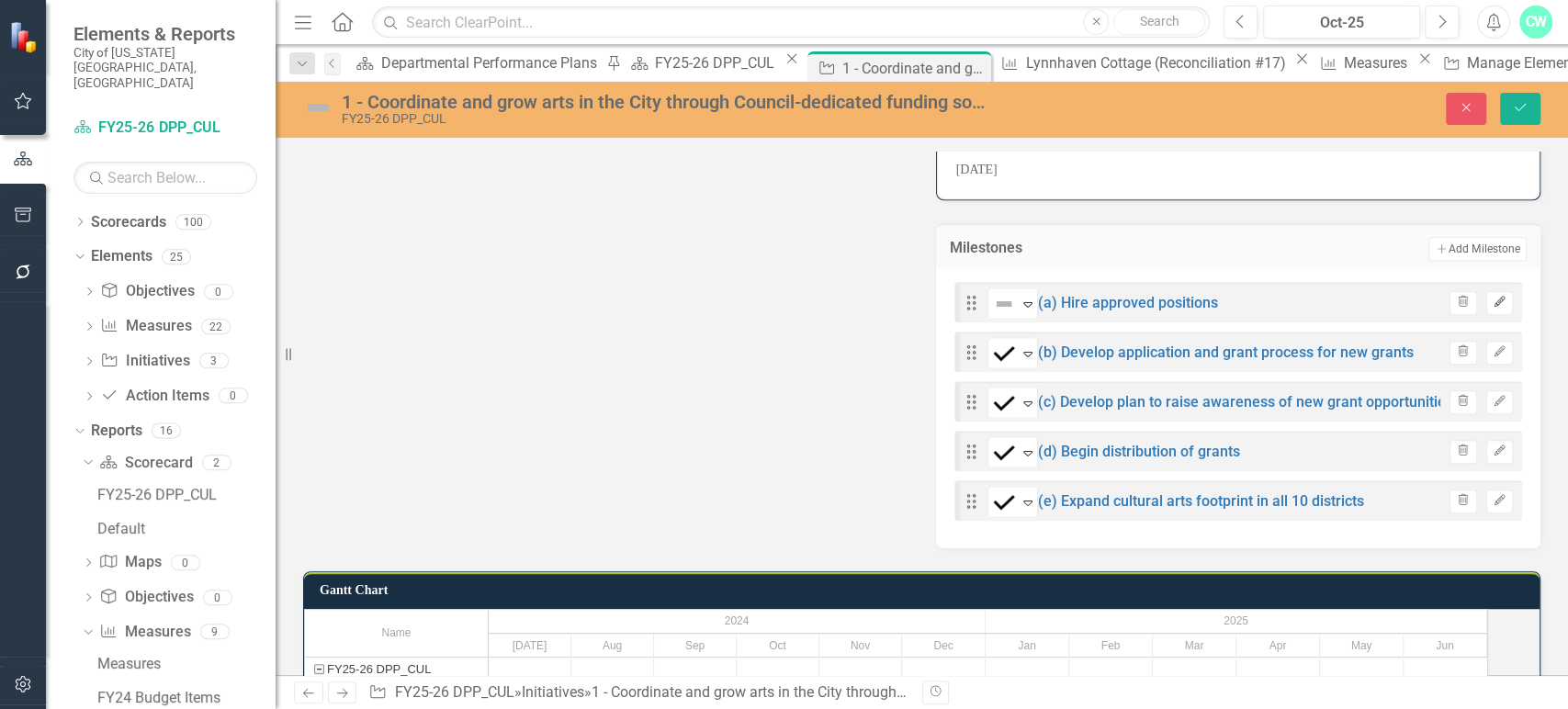
click at [1493, 302] on icon "button" at bounding box center [1499, 303] width 11 height 11
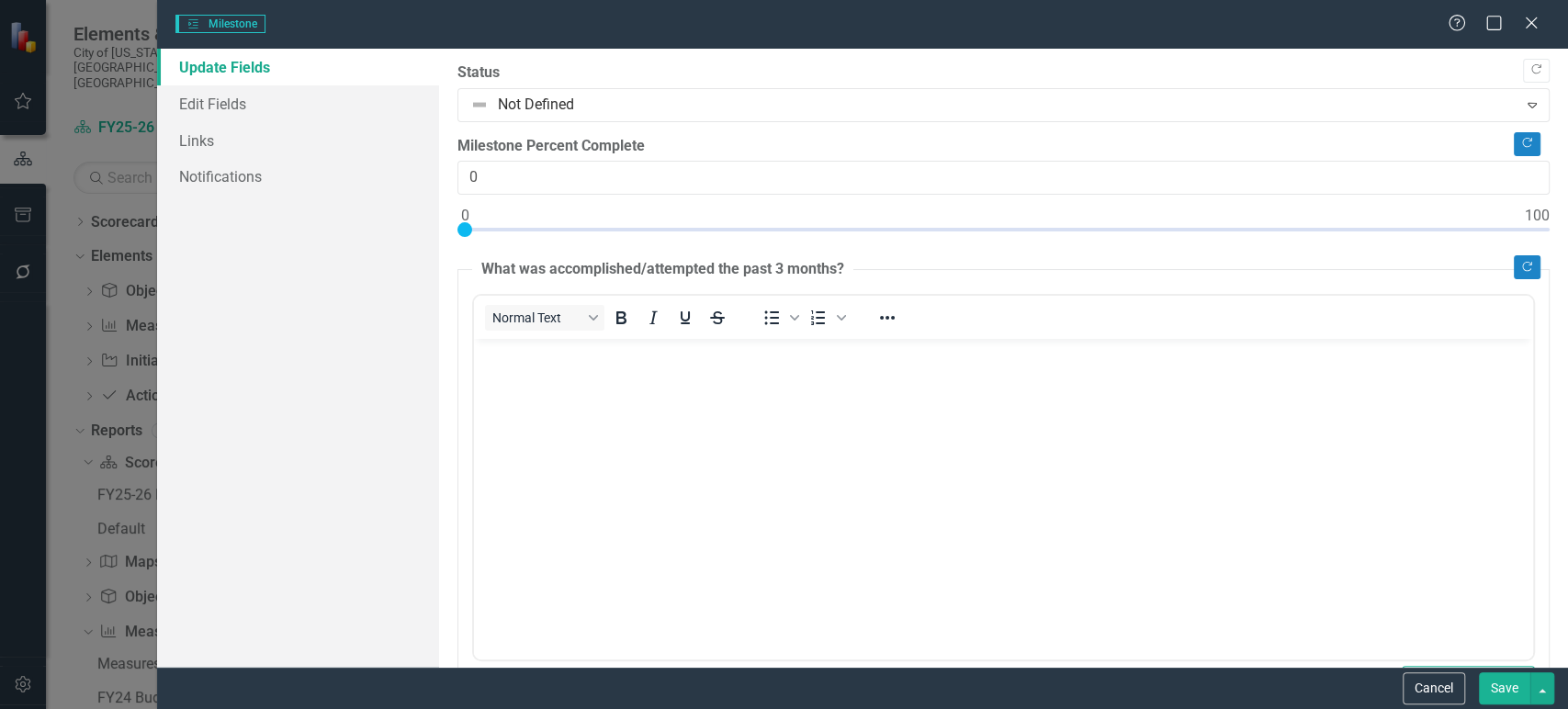
scroll to position [0, 0]
click at [254, 81] on link "Update Fields" at bounding box center [298, 67] width 282 height 36
click at [231, 111] on link "Edit Fields" at bounding box center [298, 103] width 282 height 36
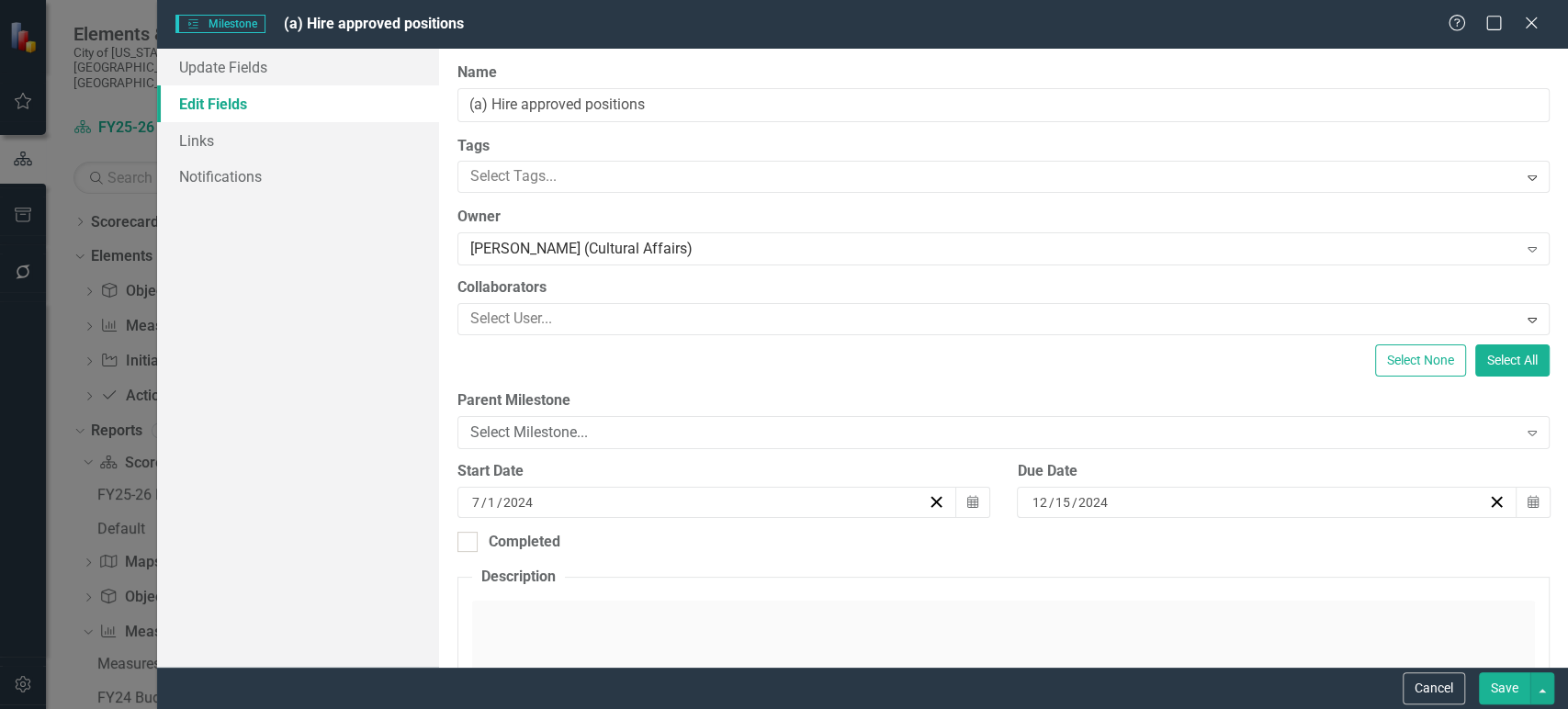
click at [231, 111] on link "Edit Fields" at bounding box center [298, 103] width 282 height 36
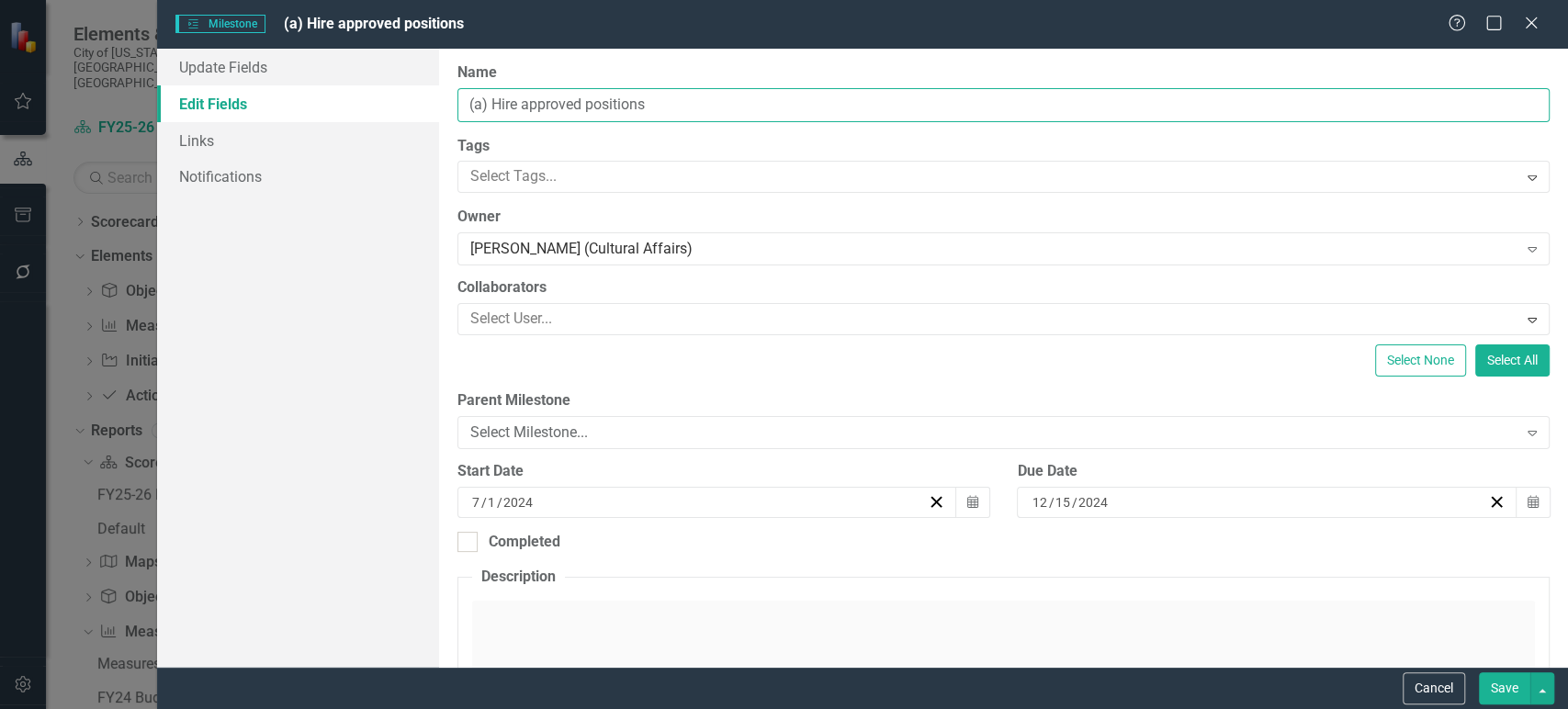
drag, startPoint x: 679, startPoint y: 112, endPoint x: 524, endPoint y: 123, distance: 155.4
click at [524, 123] on div "ClearPoint Can Do More! How ClearPoint Can Help Close Enterprise plans can auto…" at bounding box center [1003, 357] width 1128 height 618
type input "(a) Hire and onboard new Public Art p"
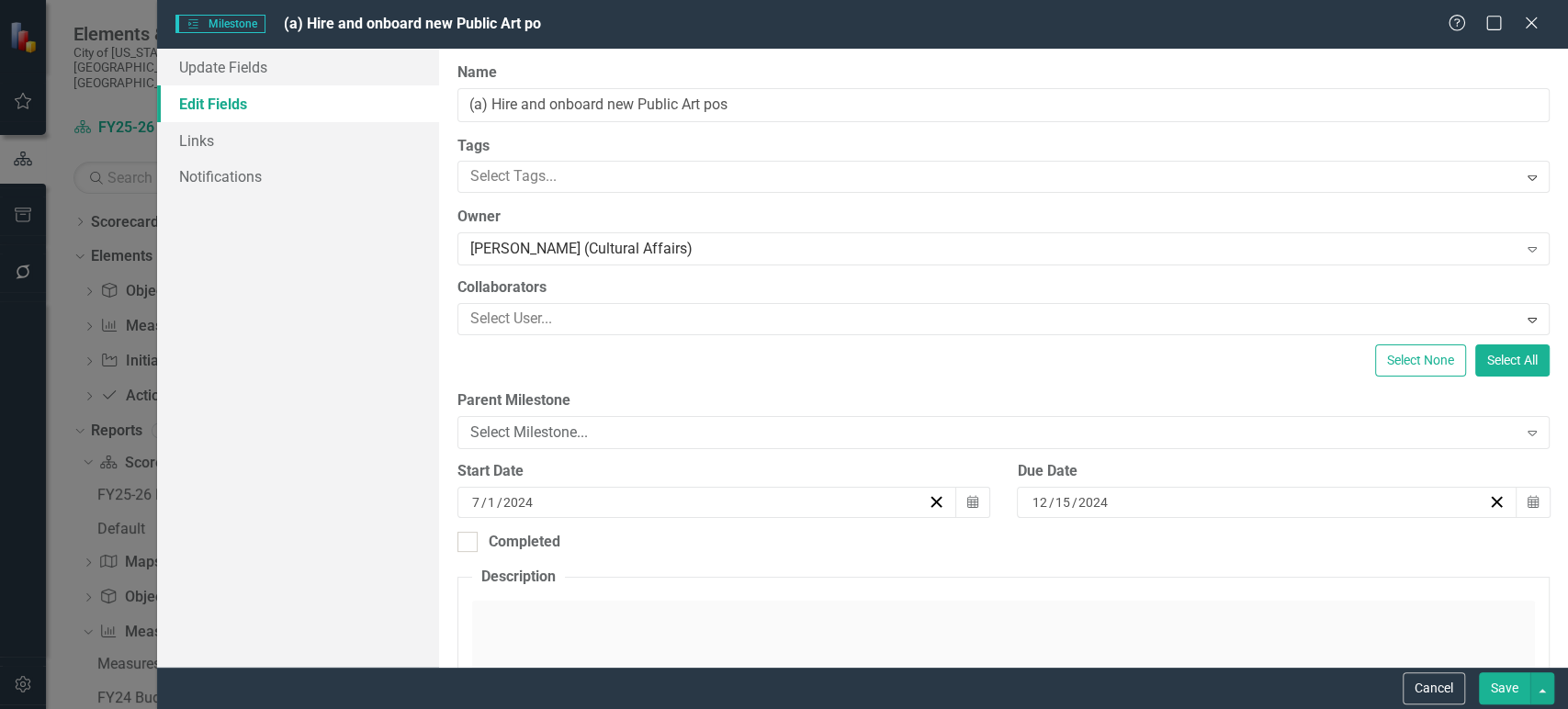
scroll to position [576, 0]
type input "(a) Hire and onboard new Public Art position"
click at [1489, 678] on button "Save" at bounding box center [1505, 689] width 52 height 33
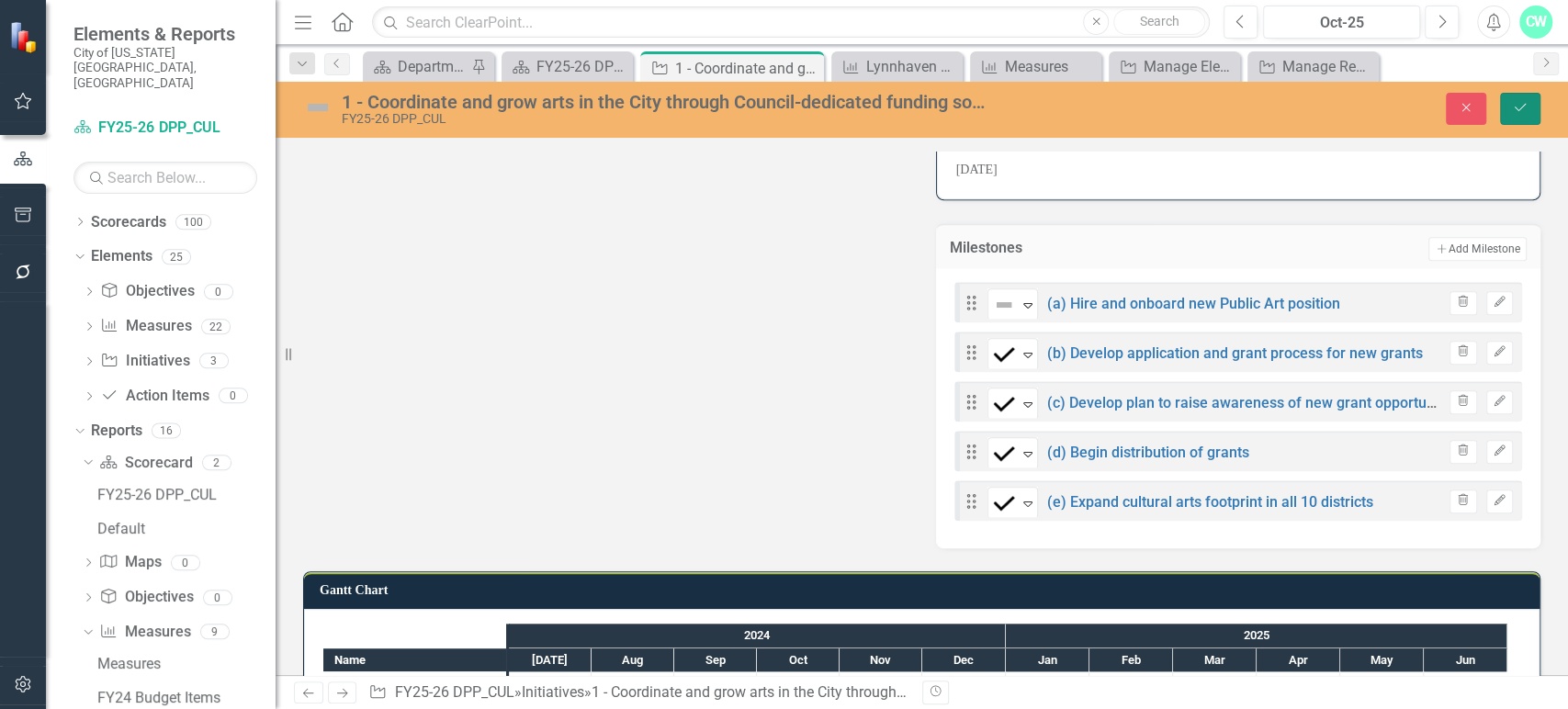
click at [1501, 105] on button "Save" at bounding box center [1520, 109] width 40 height 33
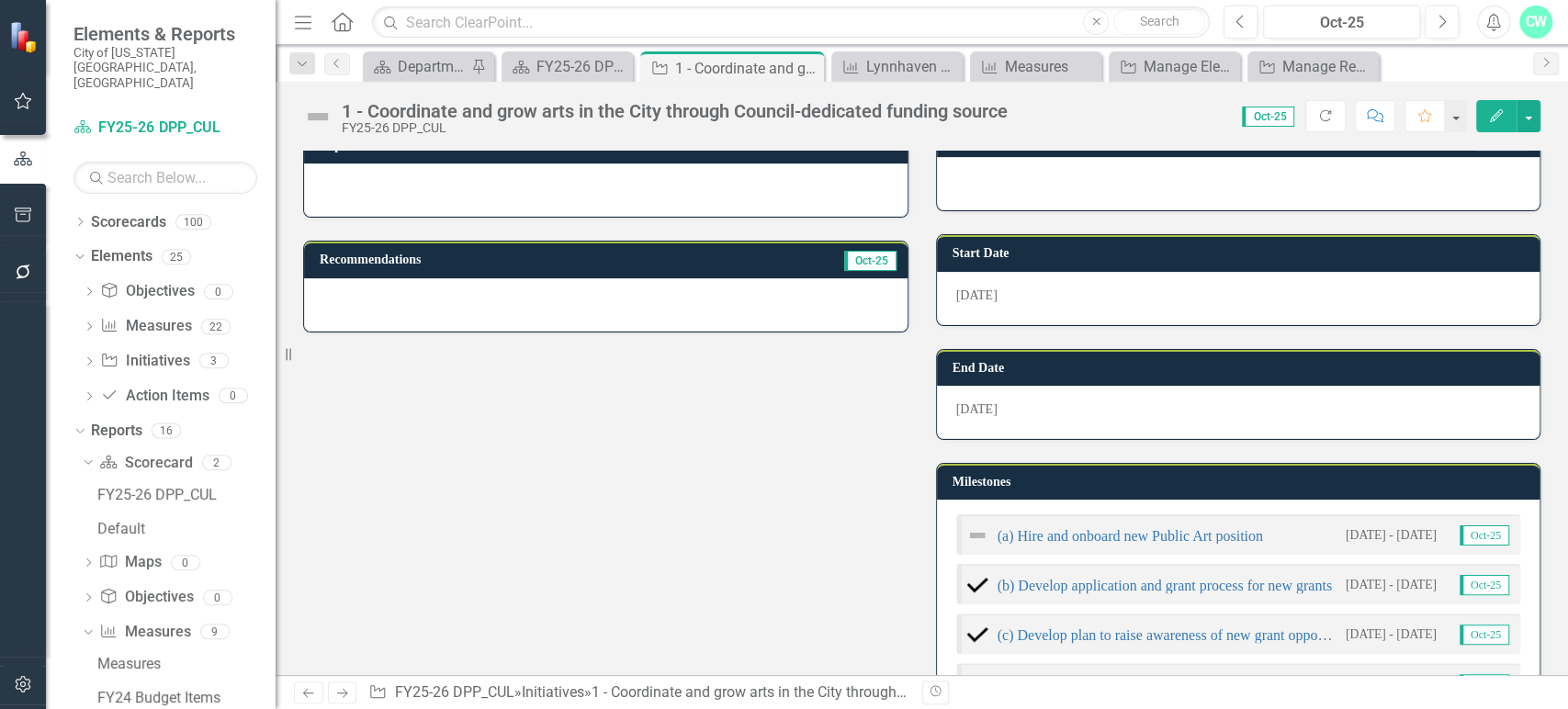
scroll to position [337, 0]
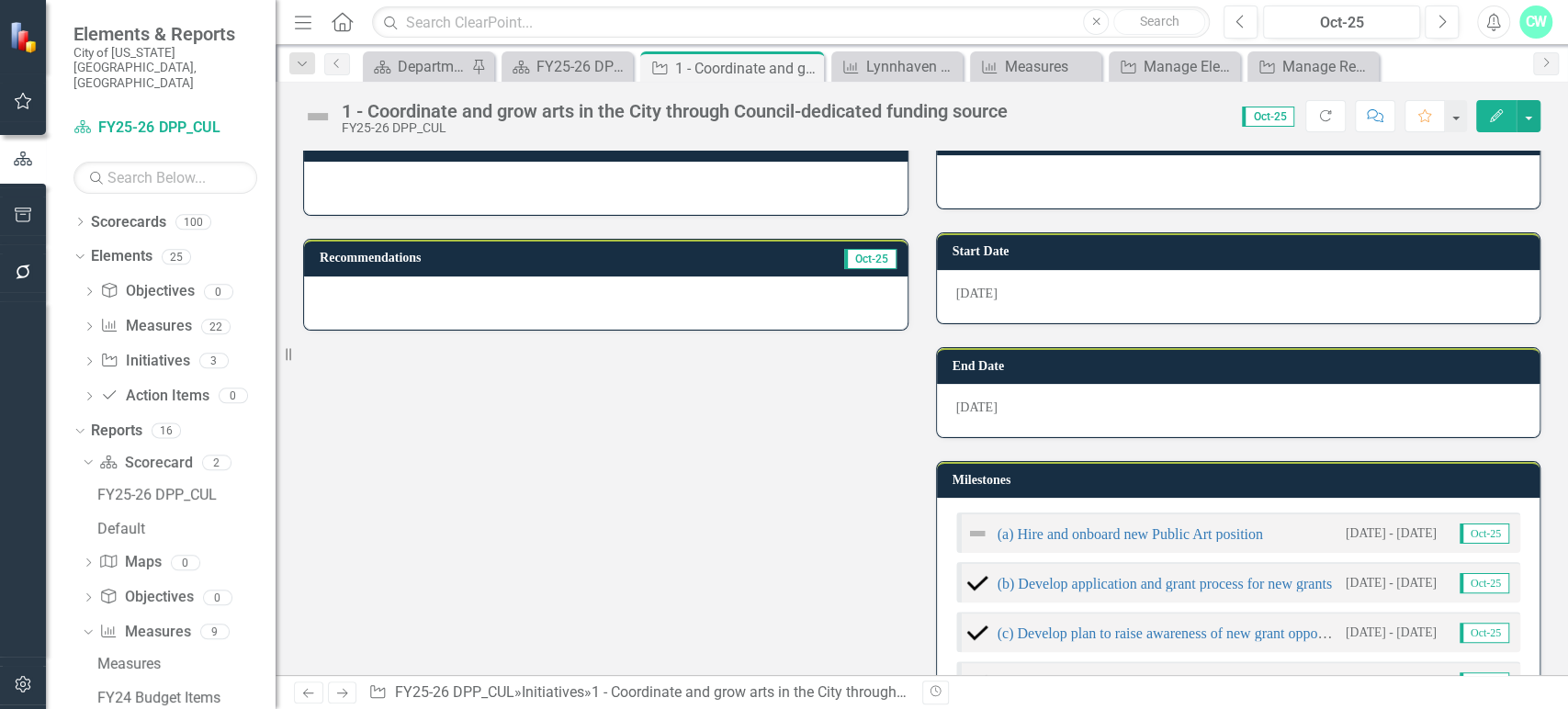
click at [1005, 395] on div "6/30/25" at bounding box center [1238, 411] width 603 height 54
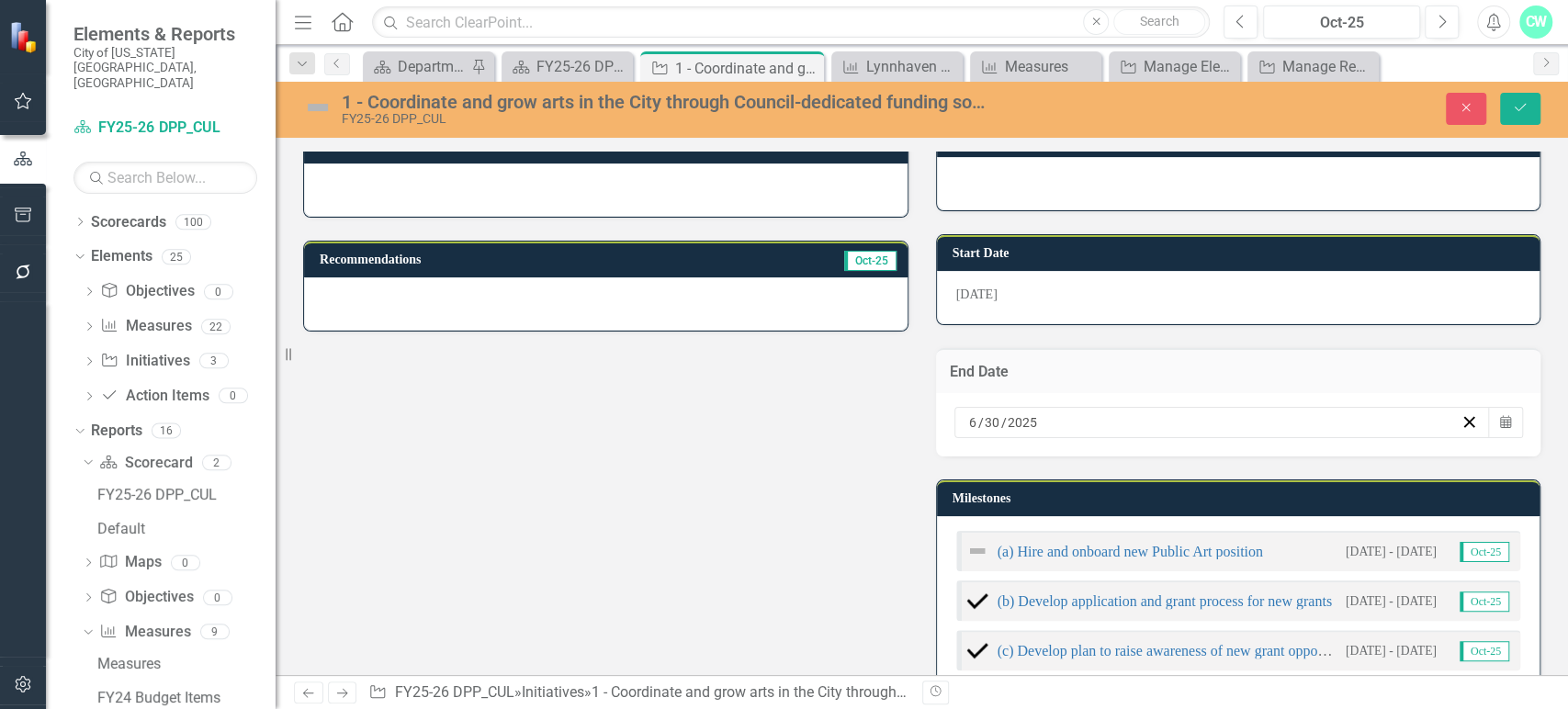
click at [968, 424] on input "6" at bounding box center [973, 422] width 11 height 18
click at [968, 424] on input "6" at bounding box center [973, 422] width 10 height 18
type input "12"
type input "31"
click at [1523, 110] on icon "Save" at bounding box center [1519, 106] width 16 height 12
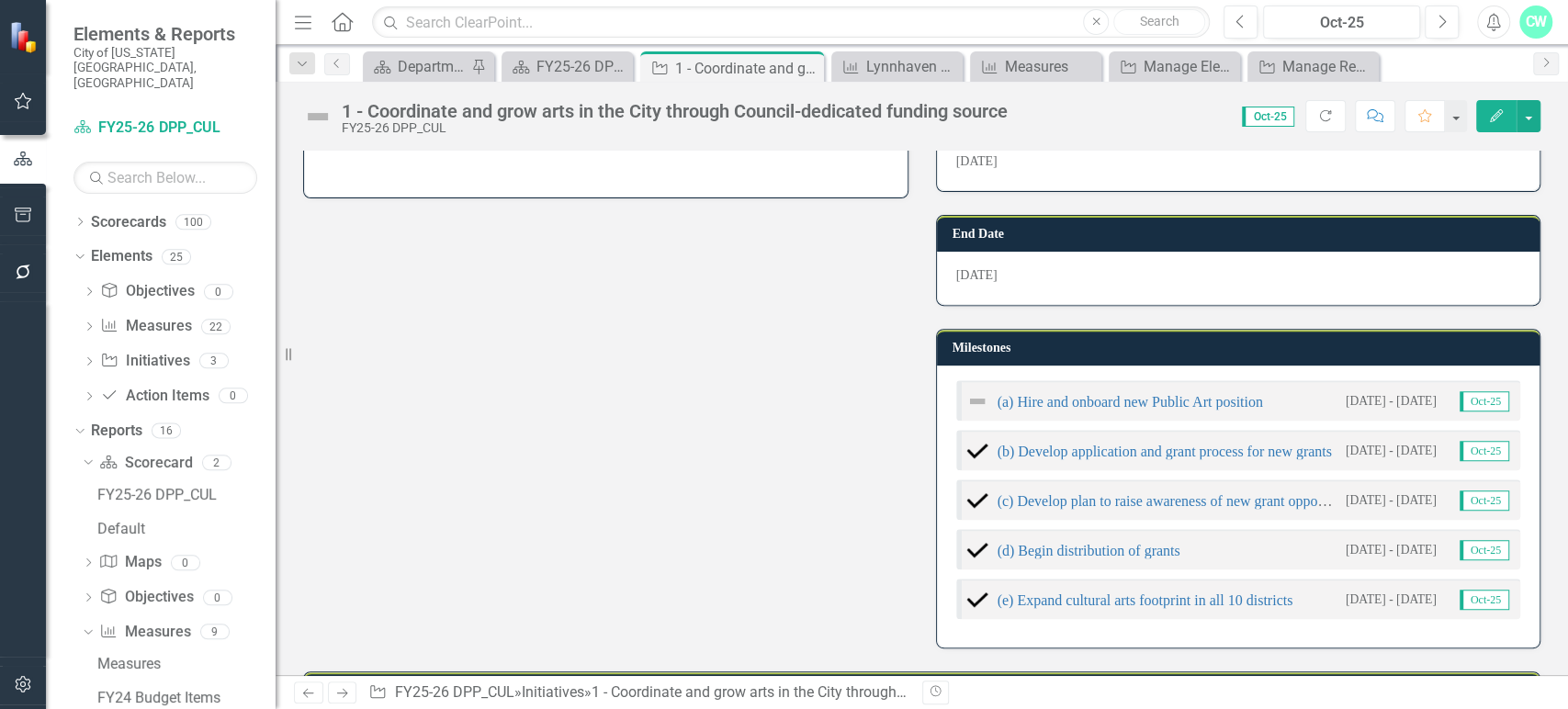
scroll to position [480, 0]
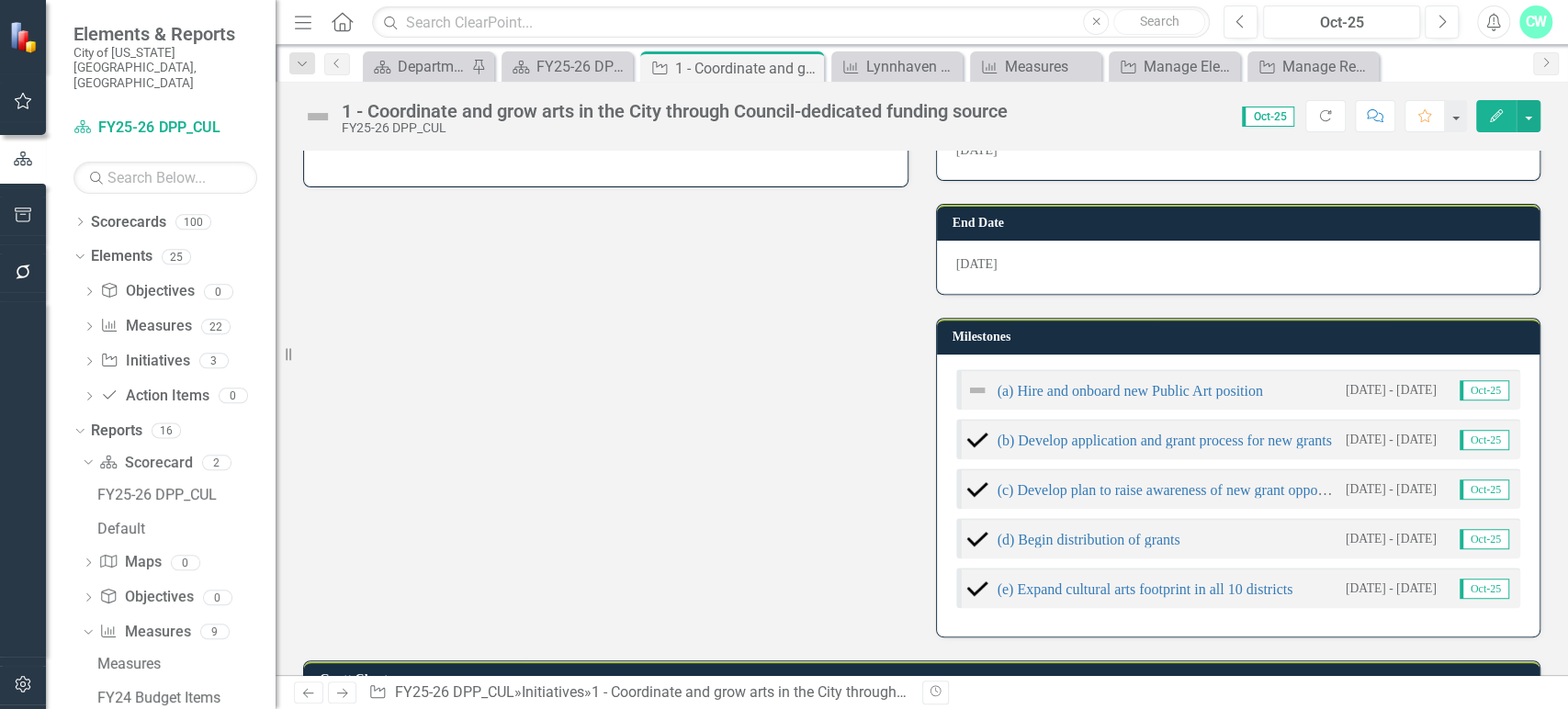
click at [1034, 309] on div "Milestones (a) Hire and onboard new Public Art position 7/1/24 - 12/15/24 Oct-2…" at bounding box center [1238, 467] width 633 height 343
click at [1010, 341] on td "Milestones" at bounding box center [1241, 338] width 579 height 28
click at [1485, 122] on button "Edit" at bounding box center [1496, 117] width 40 height 33
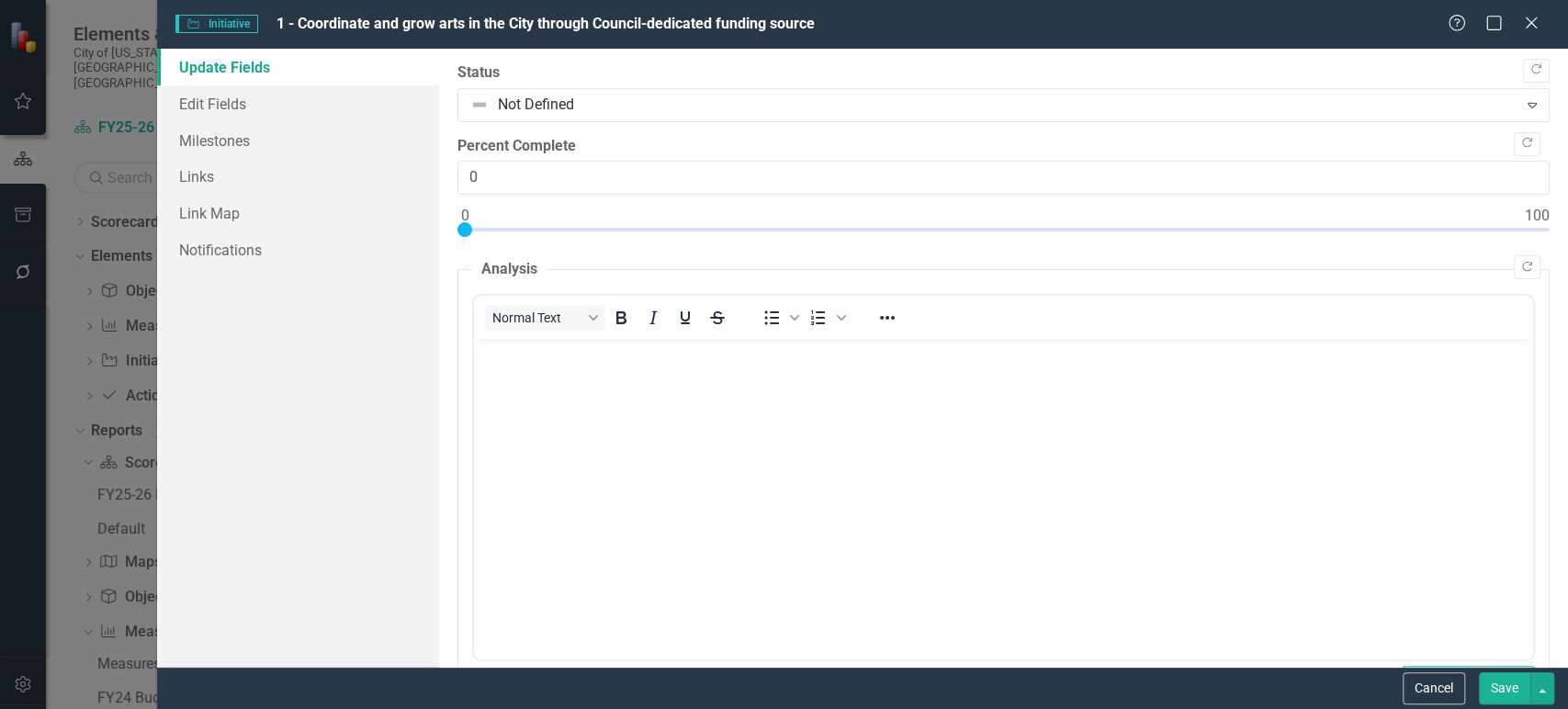
scroll to position [0, 0]
click at [285, 144] on link "Milestones" at bounding box center [298, 141] width 282 height 36
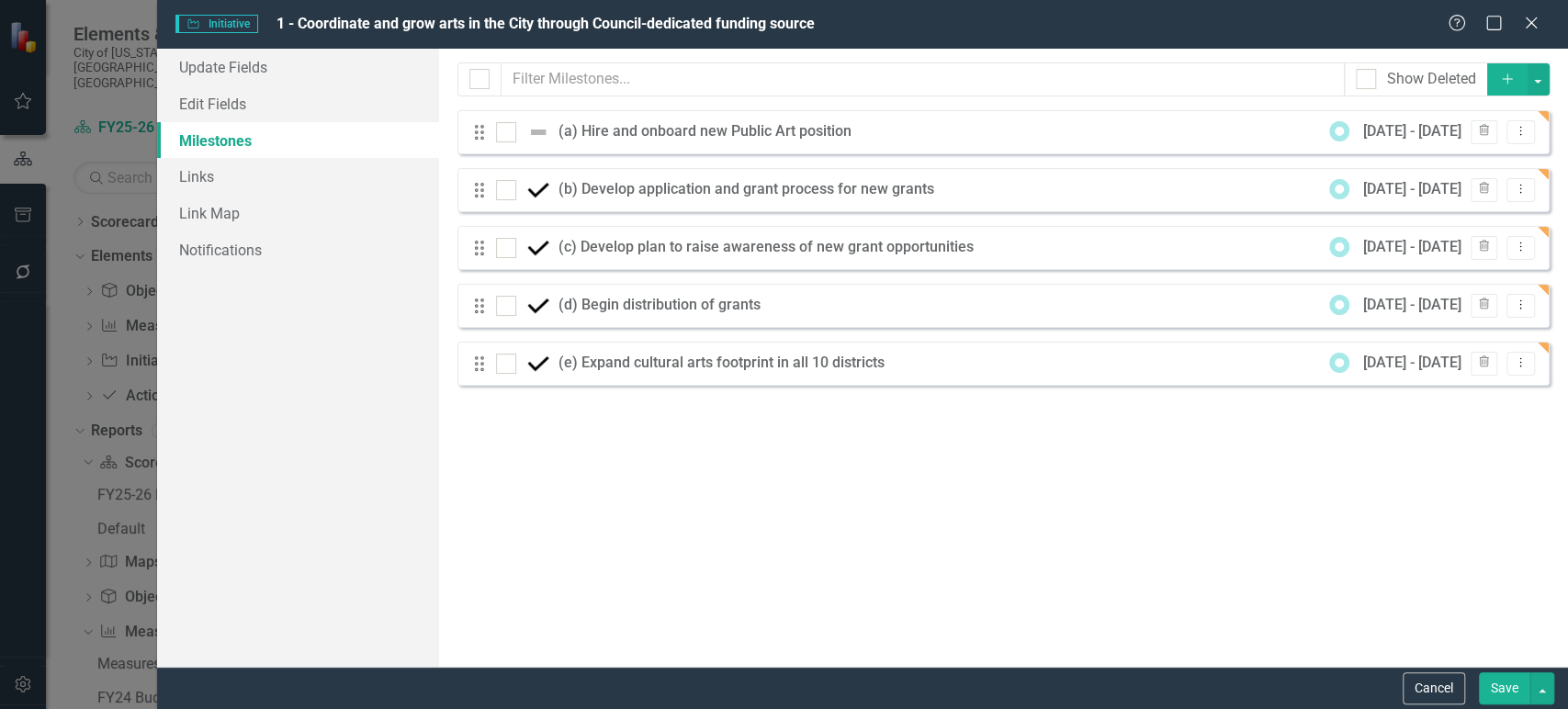
click at [1503, 83] on icon "Add" at bounding box center [1507, 79] width 16 height 12
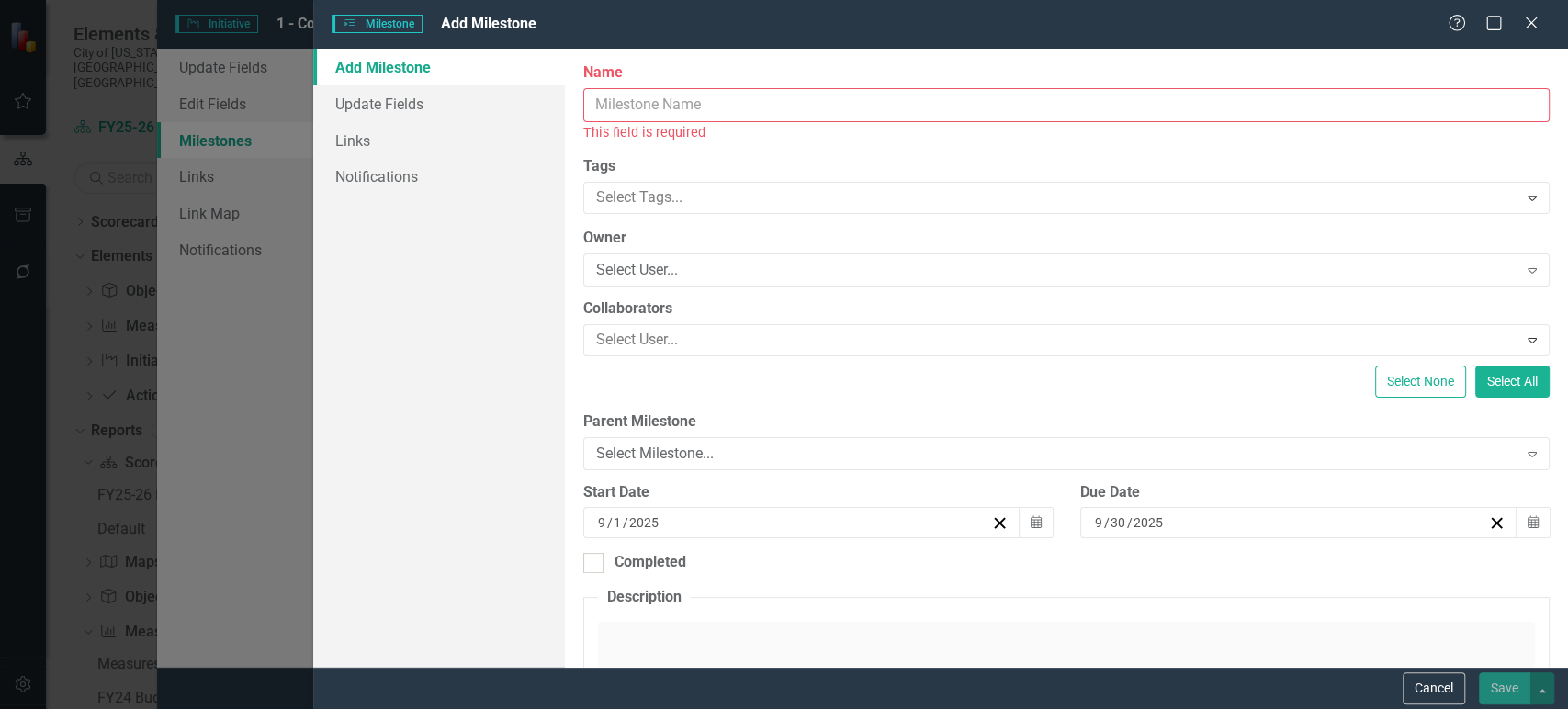
click at [654, 102] on input "Name" at bounding box center [1066, 104] width 966 height 34
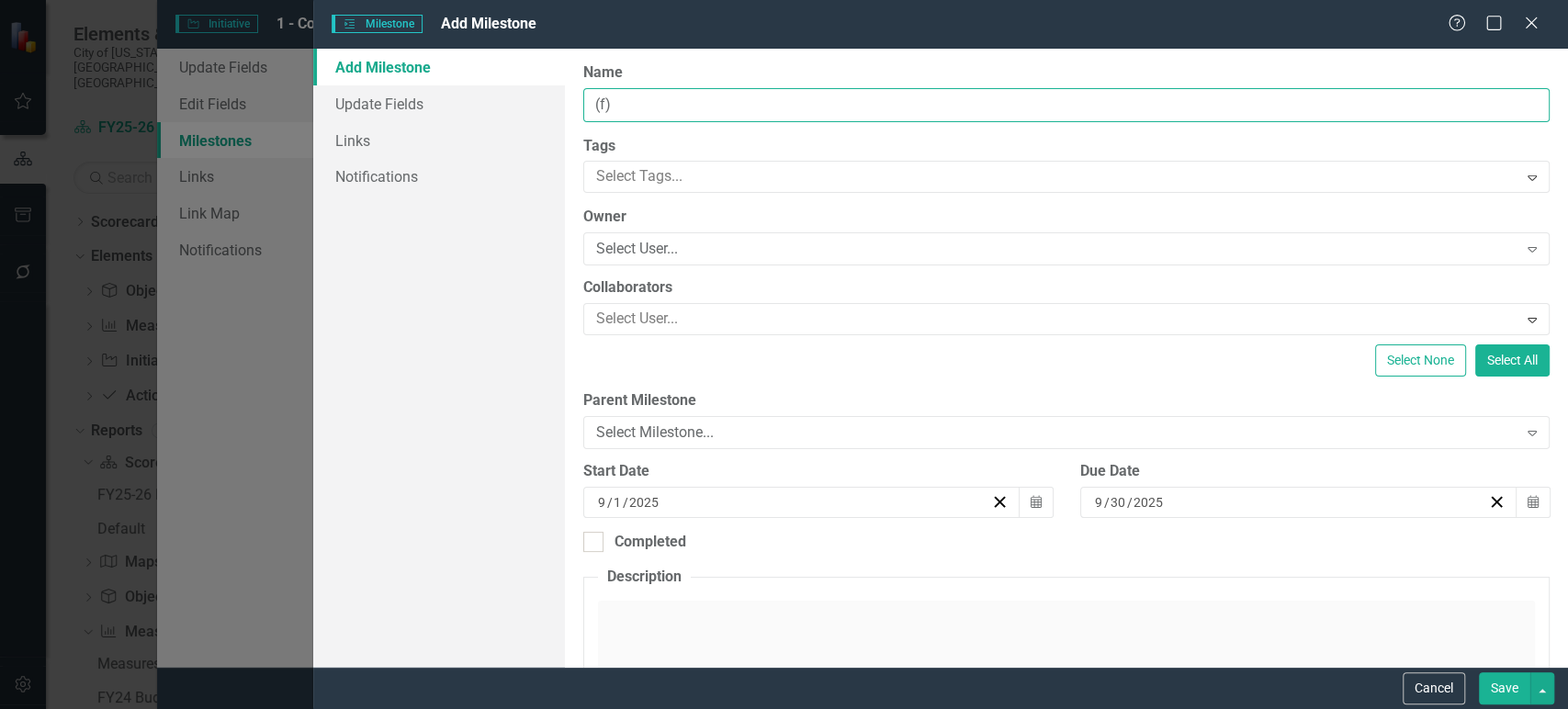
paste input "Continue monitoring and bolstering reach and promotion of Creative Neighborhood…"
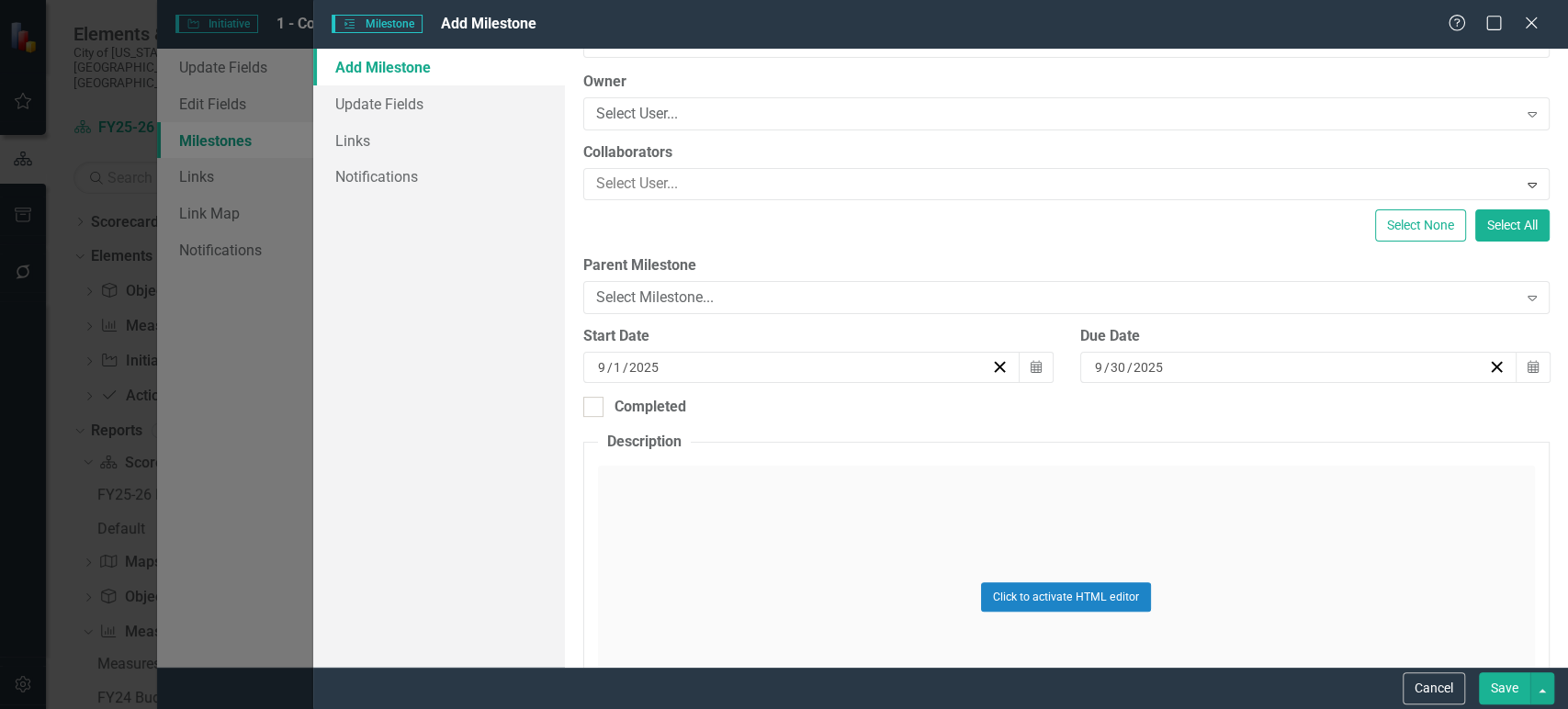
scroll to position [150, 0]
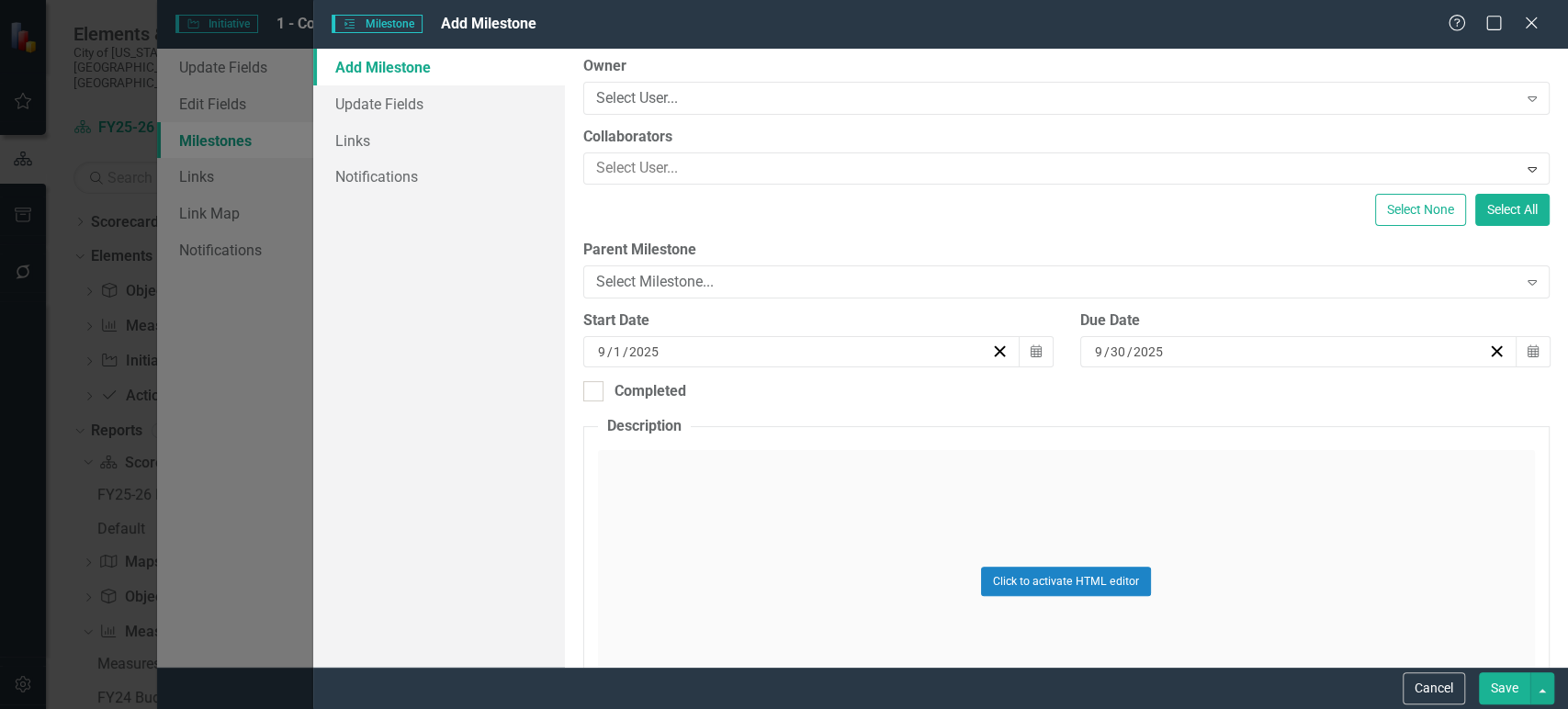
type input "(f) Continue monitoring and bolstering reach and promotion of Creative Neighbor…"
click at [1161, 333] on span "Due Date 9 / 30 / 2025 Calendar" at bounding box center [1315, 338] width 469 height 57
click at [1530, 352] on button "Calendar" at bounding box center [1533, 352] width 34 height 32
click at [1401, 391] on button "»" at bounding box center [1381, 388] width 40 height 40
click at [1163, 399] on button "‹" at bounding box center [1143, 388] width 40 height 40
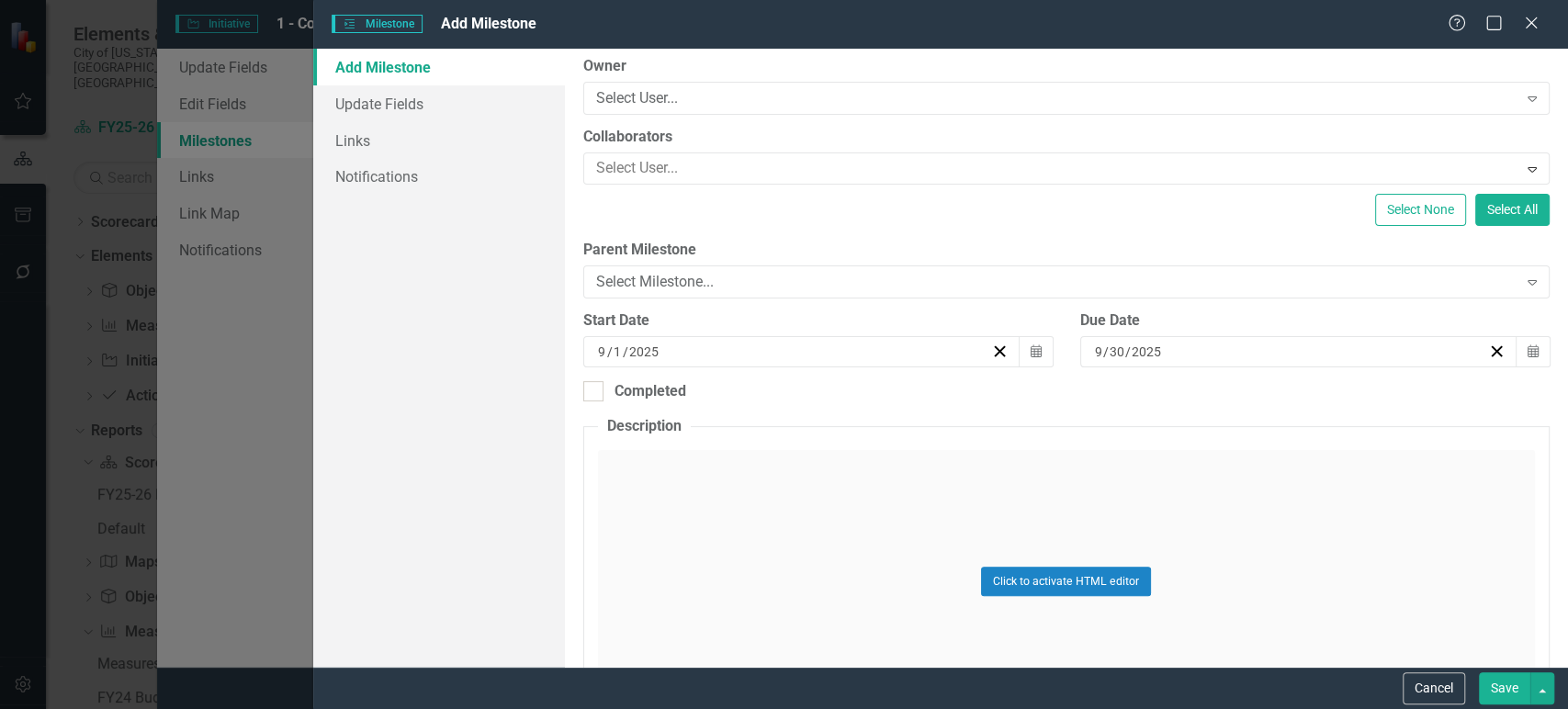
click at [1163, 408] on button "‹" at bounding box center [1143, 388] width 40 height 40
click at [1218, 452] on button "30" at bounding box center [1195, 448] width 46 height 34
click at [1519, 682] on button "Save" at bounding box center [1505, 689] width 52 height 33
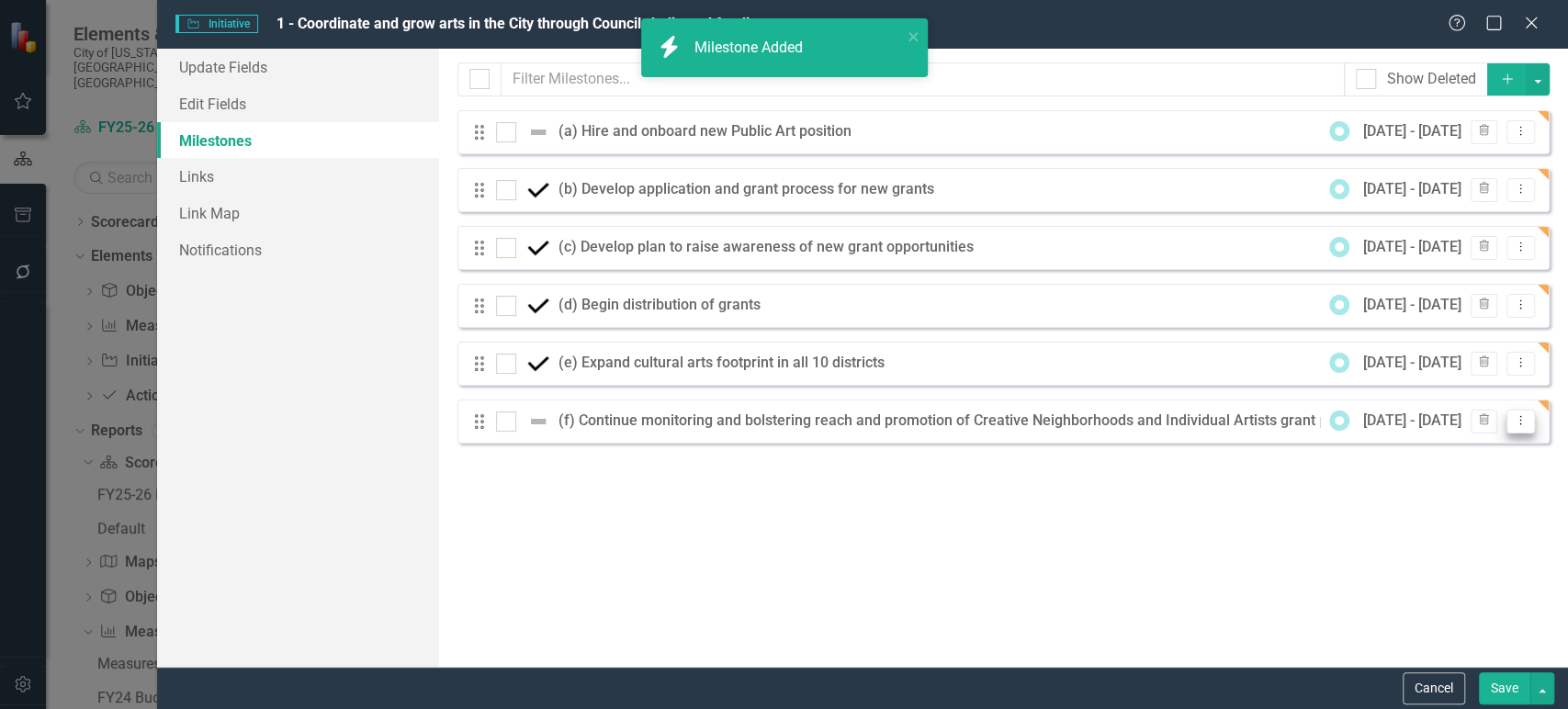
click at [1526, 423] on icon "Dropdown Menu" at bounding box center [1520, 420] width 15 height 11
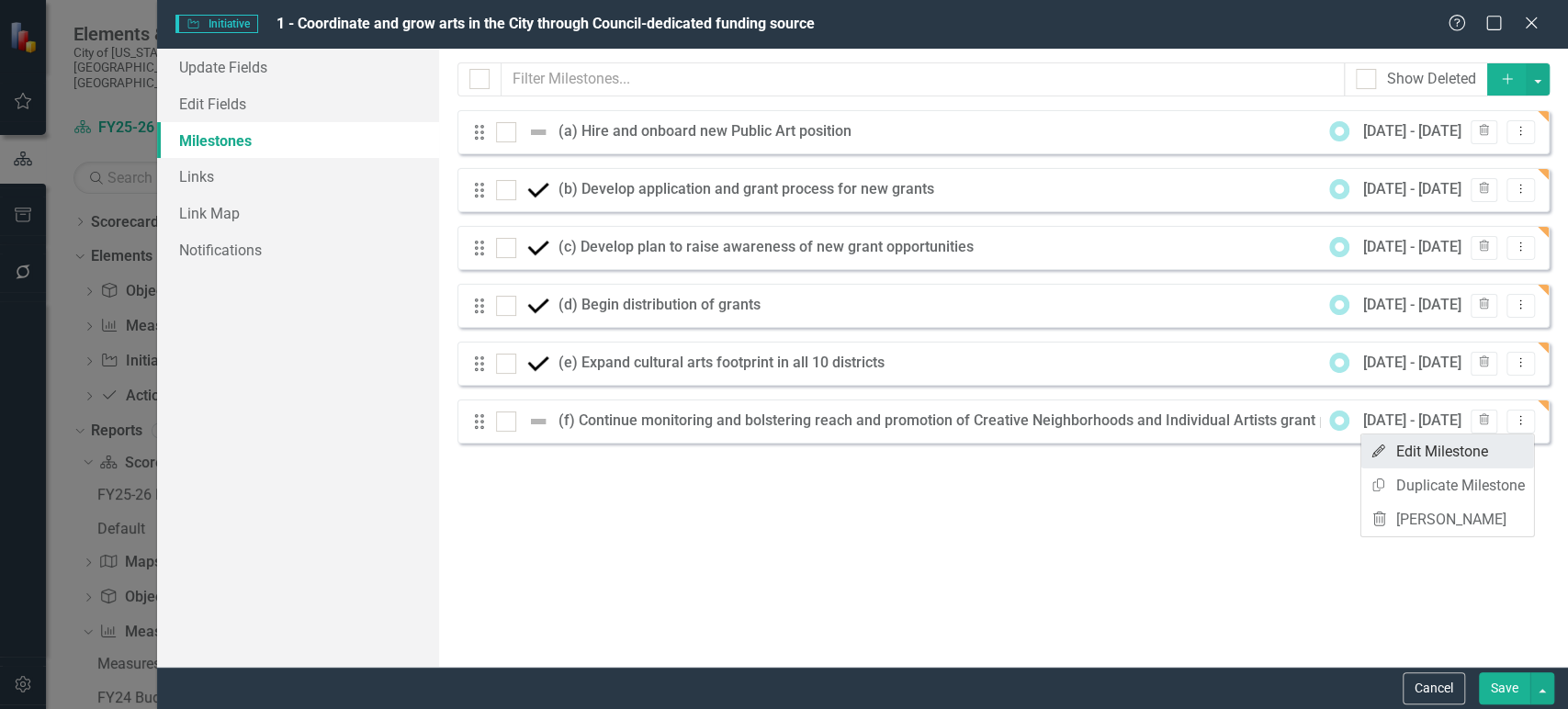
click at [1410, 462] on link "Edit Edit Milestone" at bounding box center [1447, 451] width 172 height 34
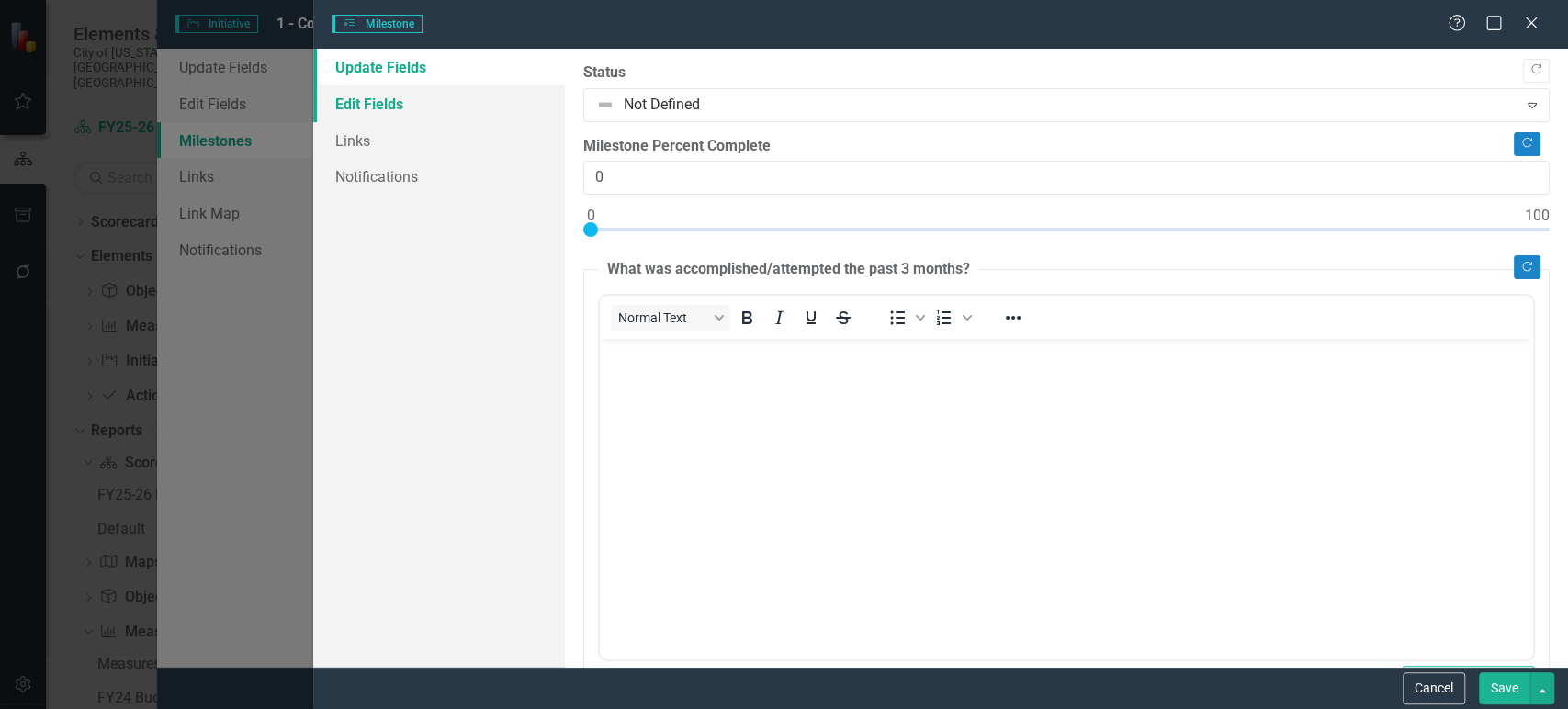
scroll to position [0, 0]
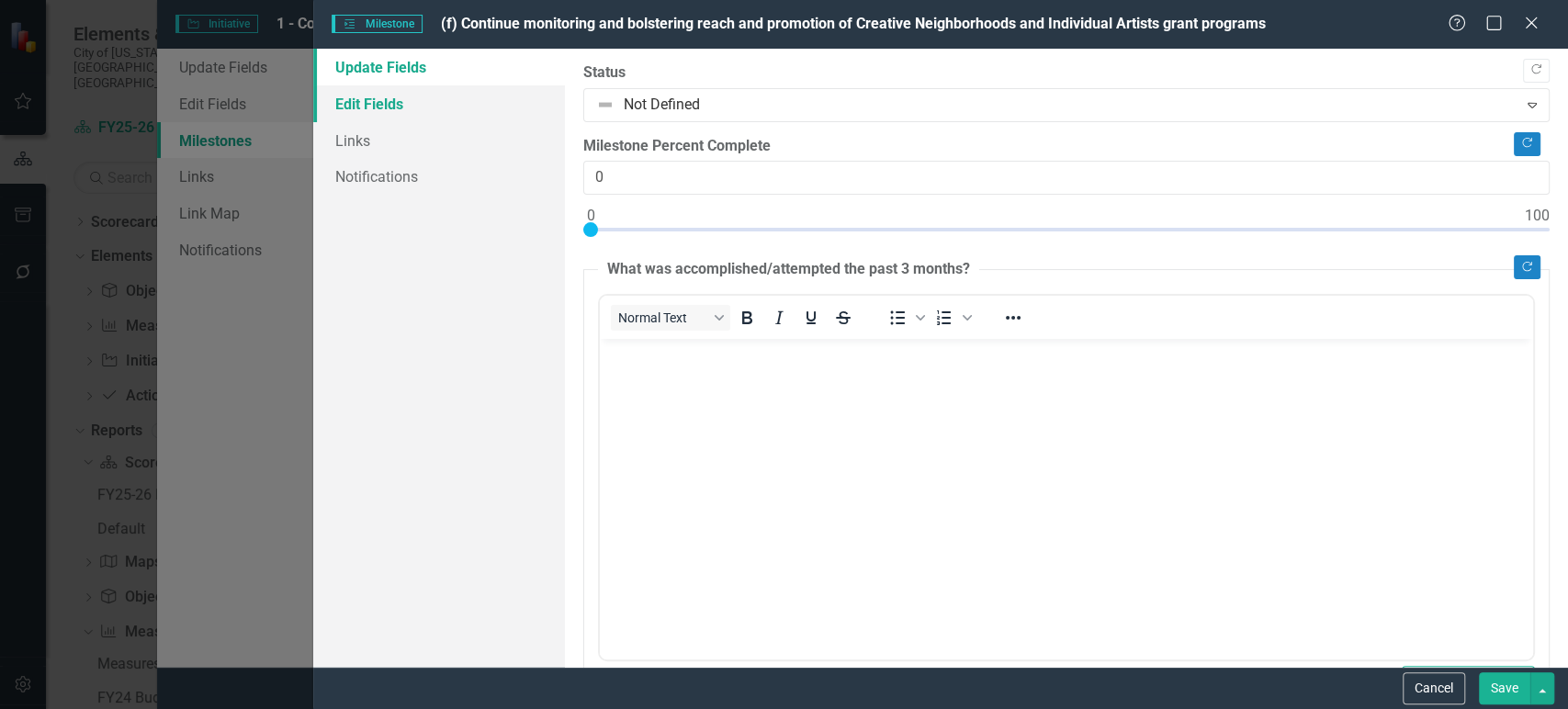
click at [395, 111] on link "Edit Fields" at bounding box center [439, 103] width 251 height 36
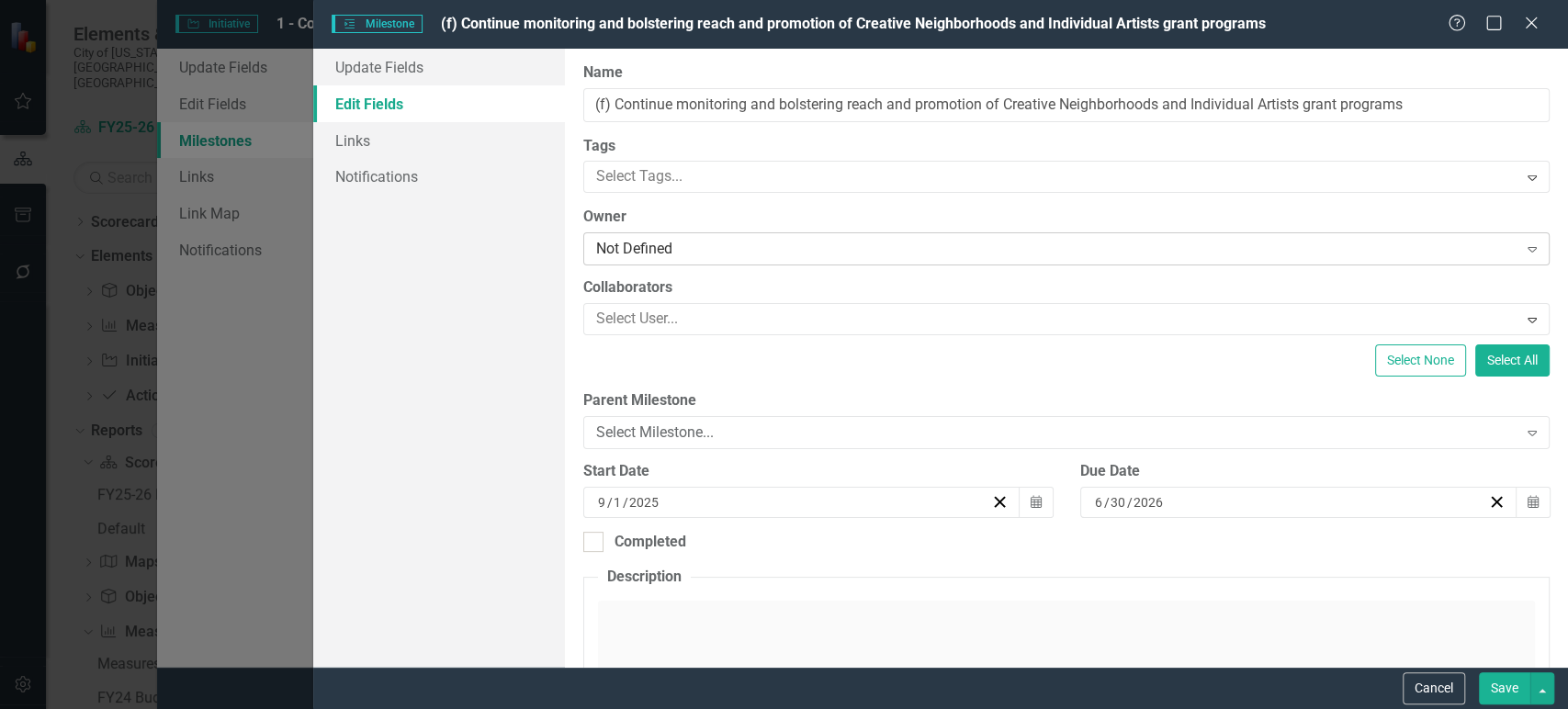
click at [676, 241] on div "Not Defined" at bounding box center [1057, 249] width 921 height 21
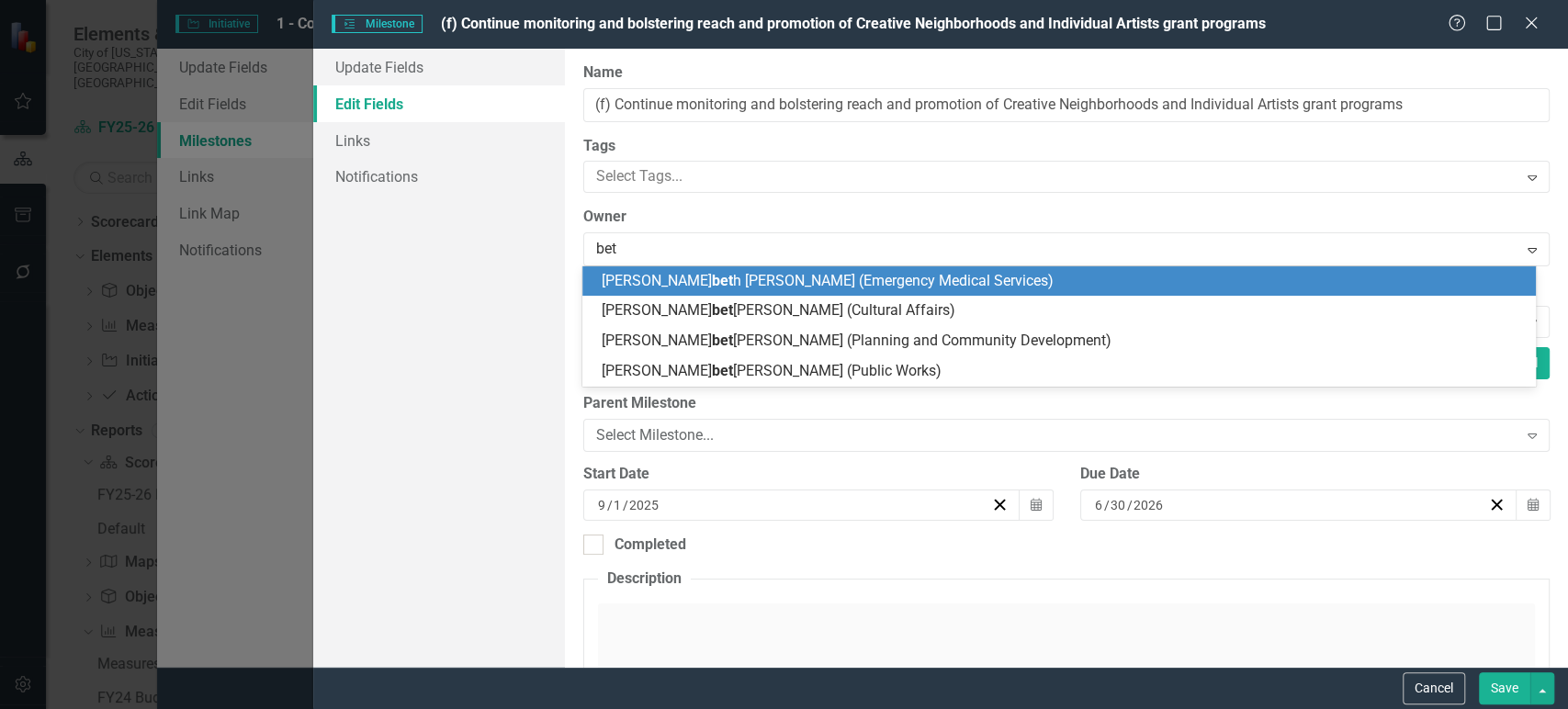
type input "beth"
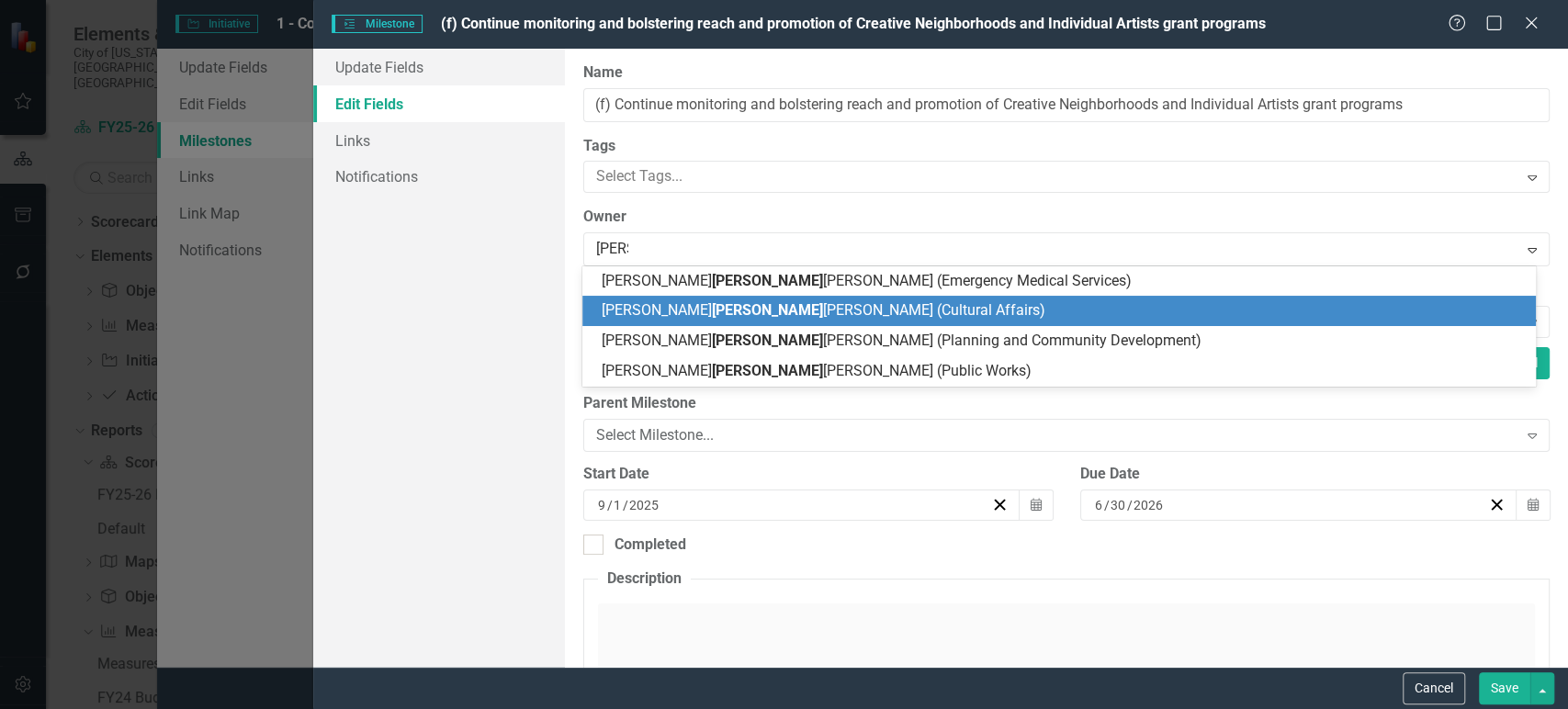
click at [663, 302] on span "Eliza beth Hundley (Cultural Affairs)" at bounding box center [822, 309] width 443 height 17
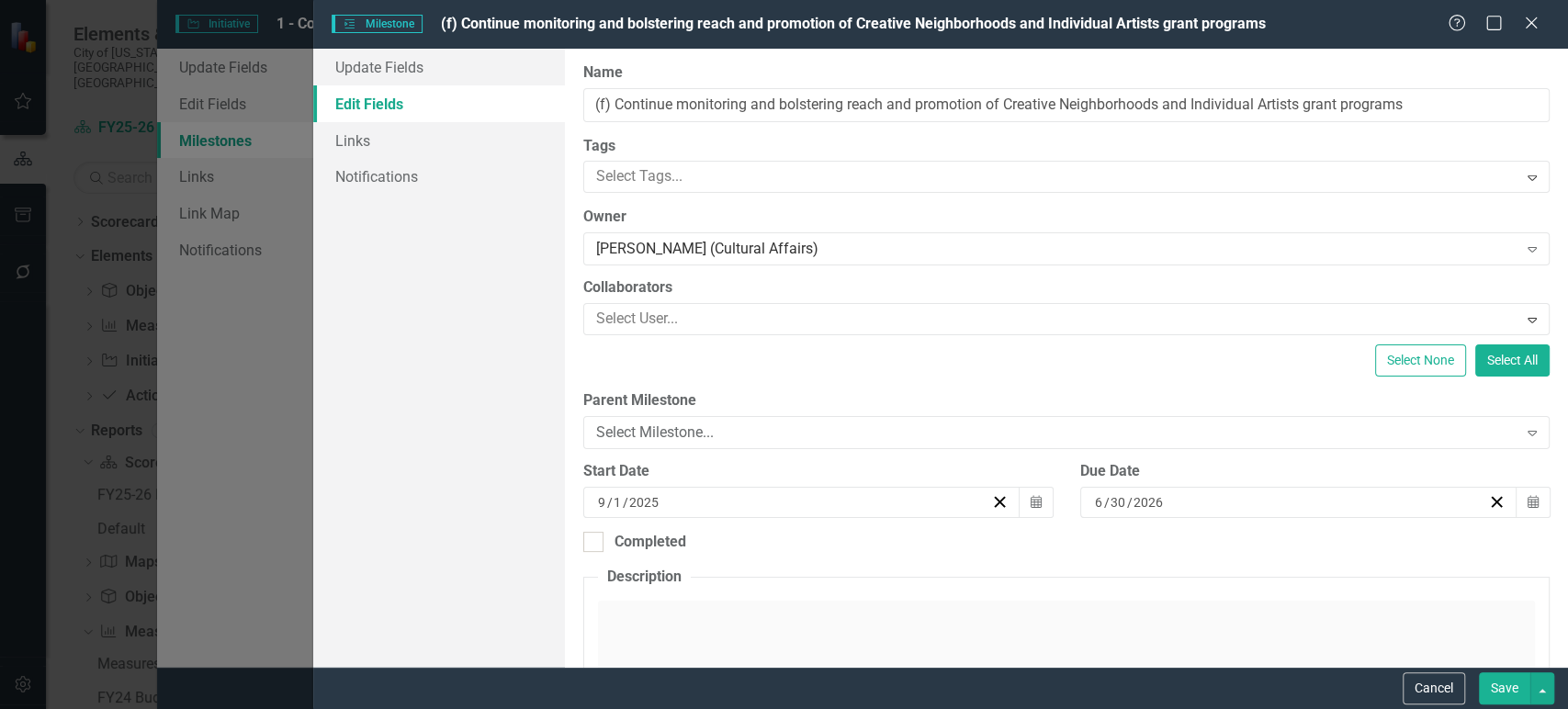
click at [1499, 687] on button "Save" at bounding box center [1505, 689] width 52 height 33
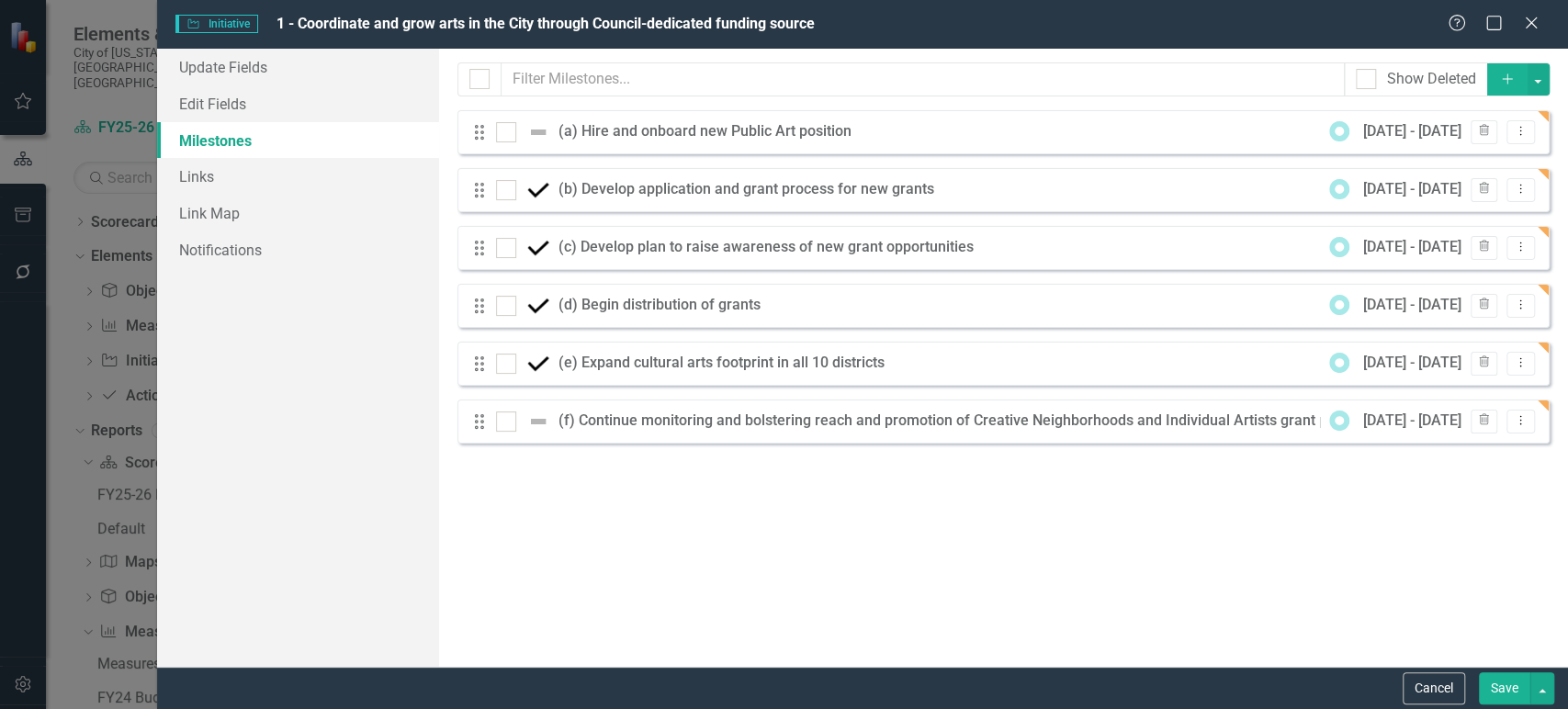
click at [1511, 78] on icon "Add" at bounding box center [1507, 79] width 16 height 12
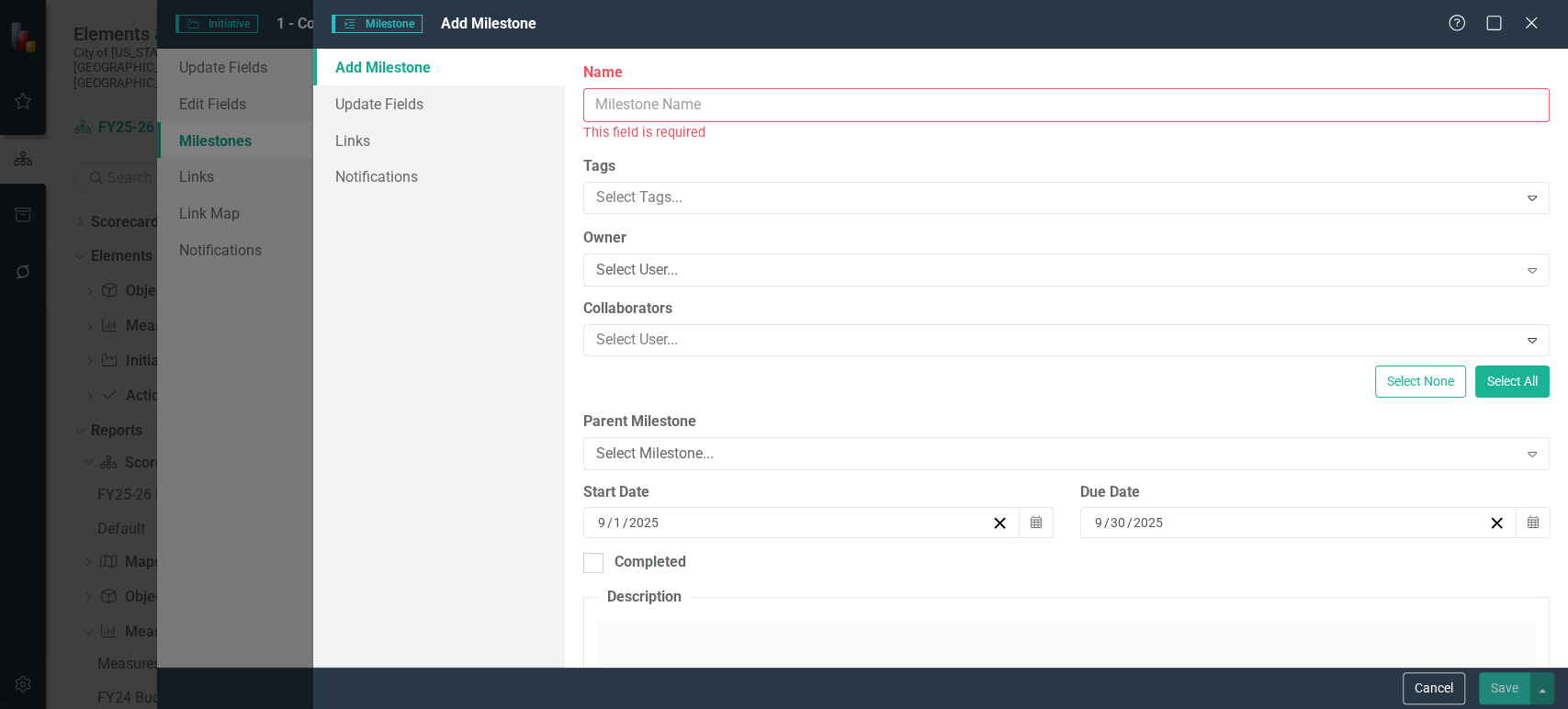
click at [958, 100] on input "Name" at bounding box center [1066, 104] width 966 height 34
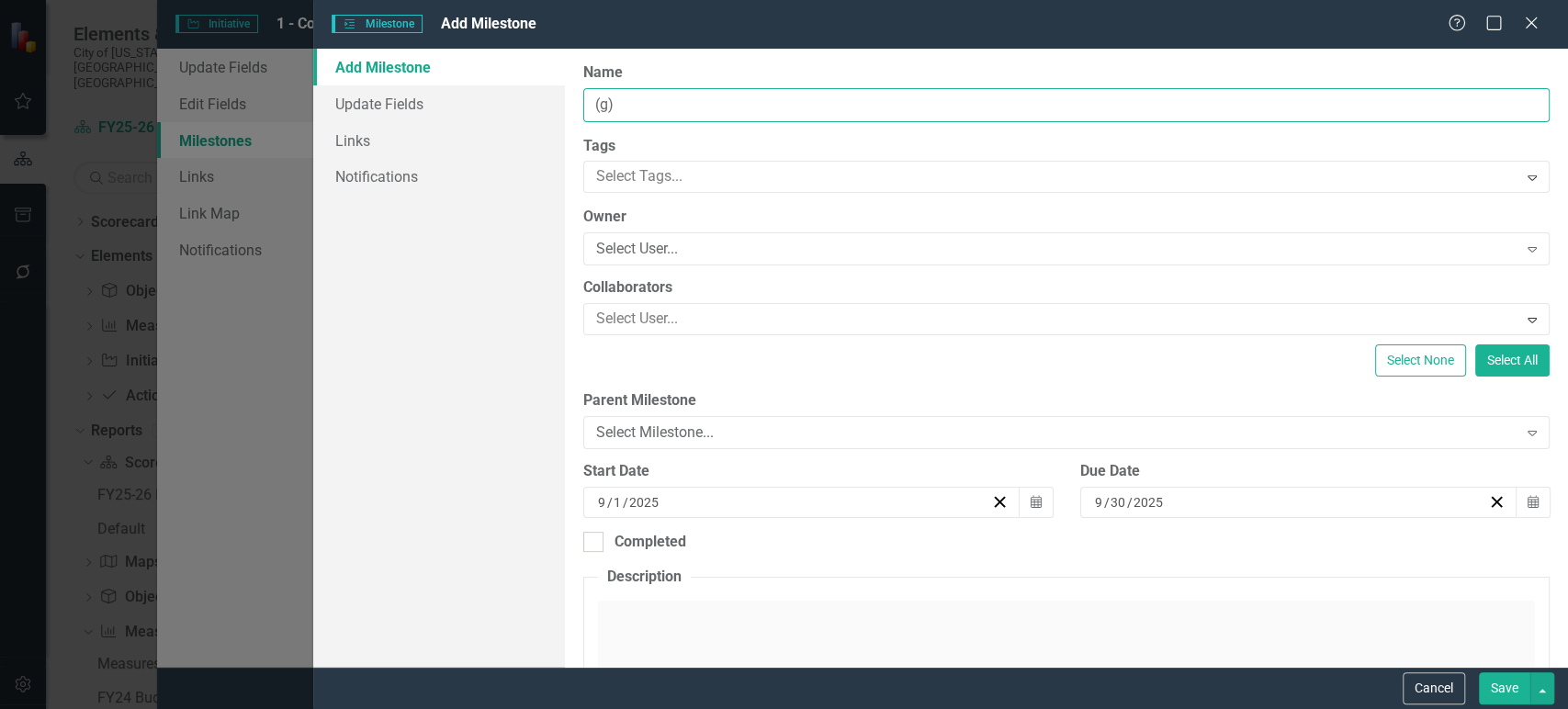
paste input "Expand cultural arts footprint throughout the City"
type input "(g) Expand cultural arts footprint throughout the City"
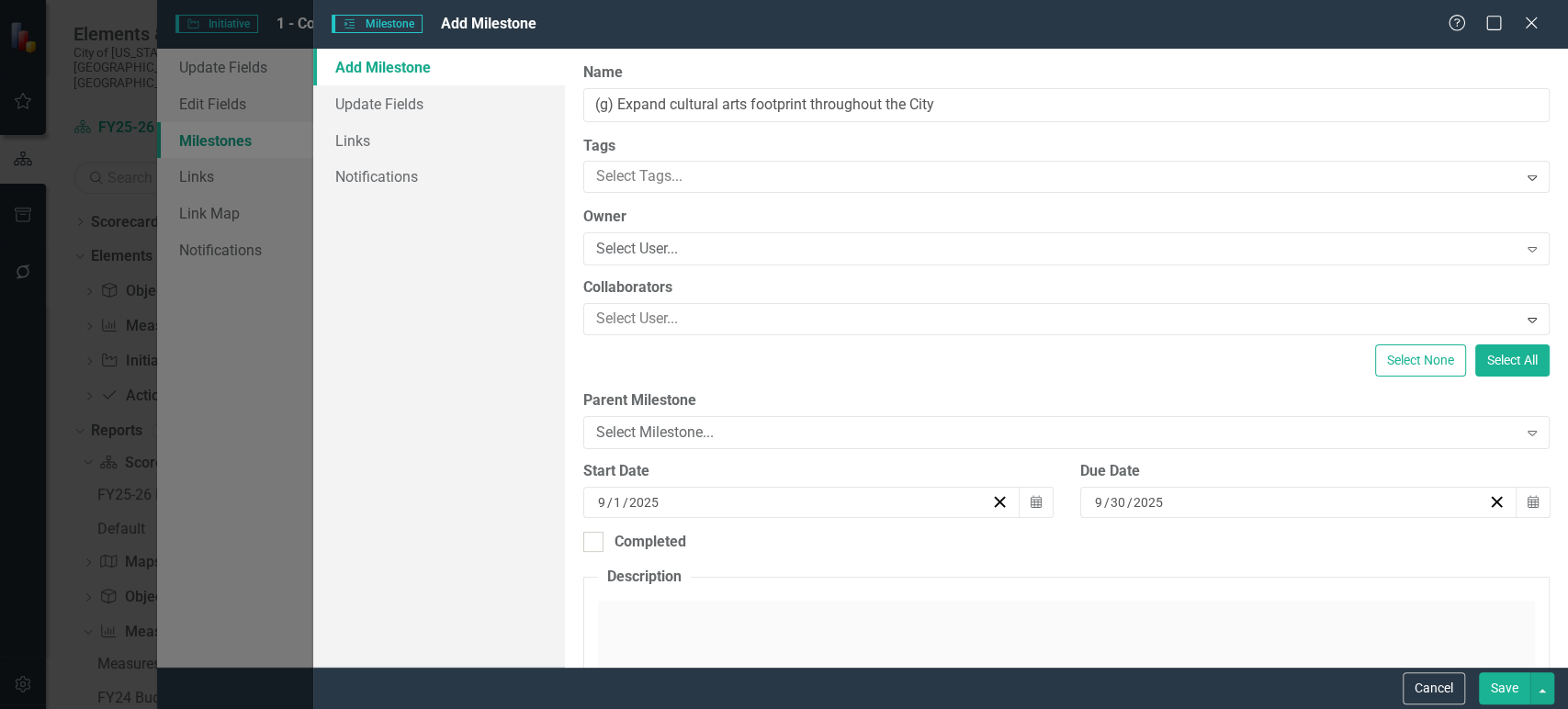
click at [729, 123] on div "ClearPoint Can Do More! How ClearPoint Can Help Close Enterprise plans can auto…" at bounding box center [1066, 357] width 1003 height 618
click at [693, 237] on div "Select User... Expand" at bounding box center [1066, 249] width 966 height 34
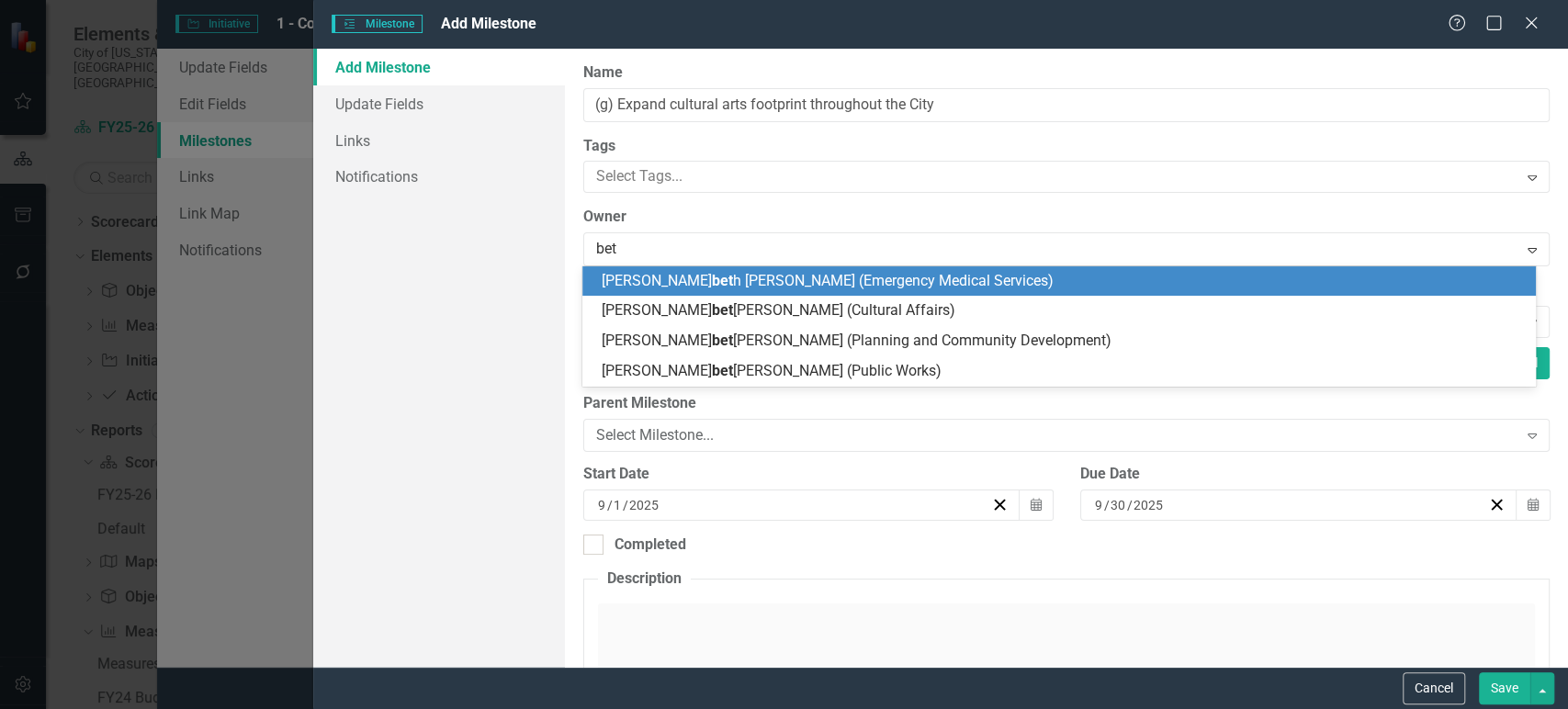
type input "beth"
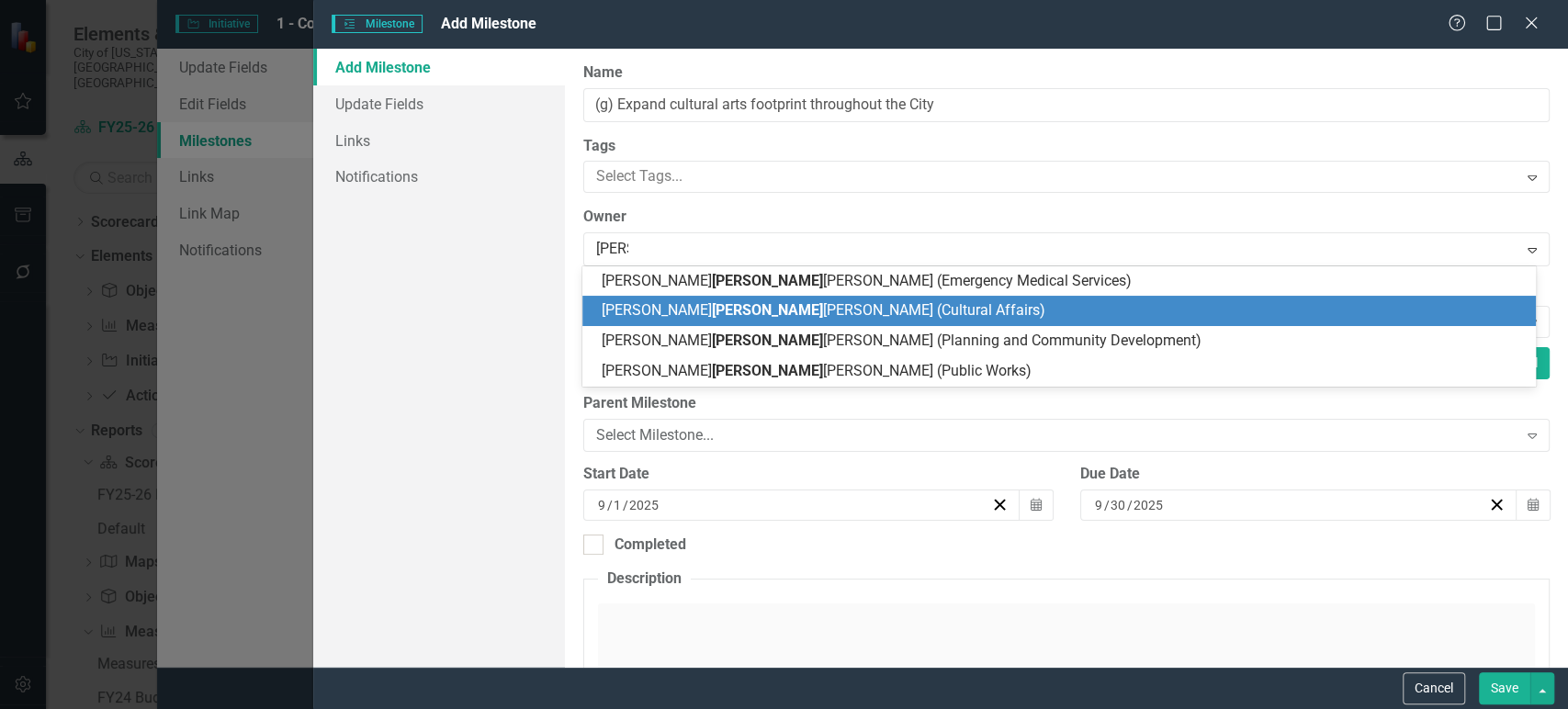
drag, startPoint x: 724, startPoint y: 295, endPoint x: 719, endPoint y: 308, distance: 13.9
click at [719, 308] on div "Eliza beth Beatty (Emergency Medical Services) Eliza beth Hundley (Cultural Aff…" at bounding box center [1058, 327] width 953 height 121
click at [719, 308] on span "Eliza beth Hundley (Cultural Affairs)" at bounding box center [822, 309] width 443 height 17
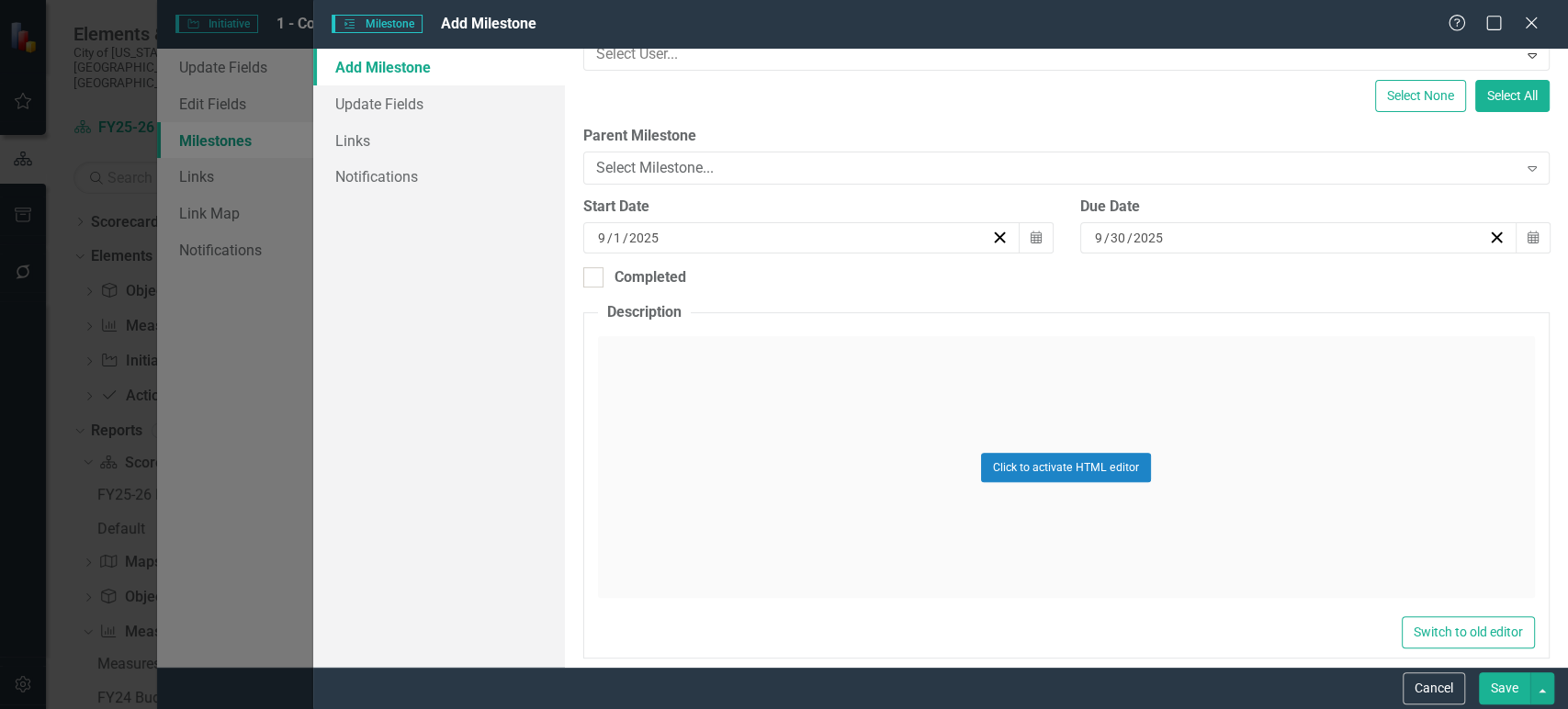
scroll to position [269, 0]
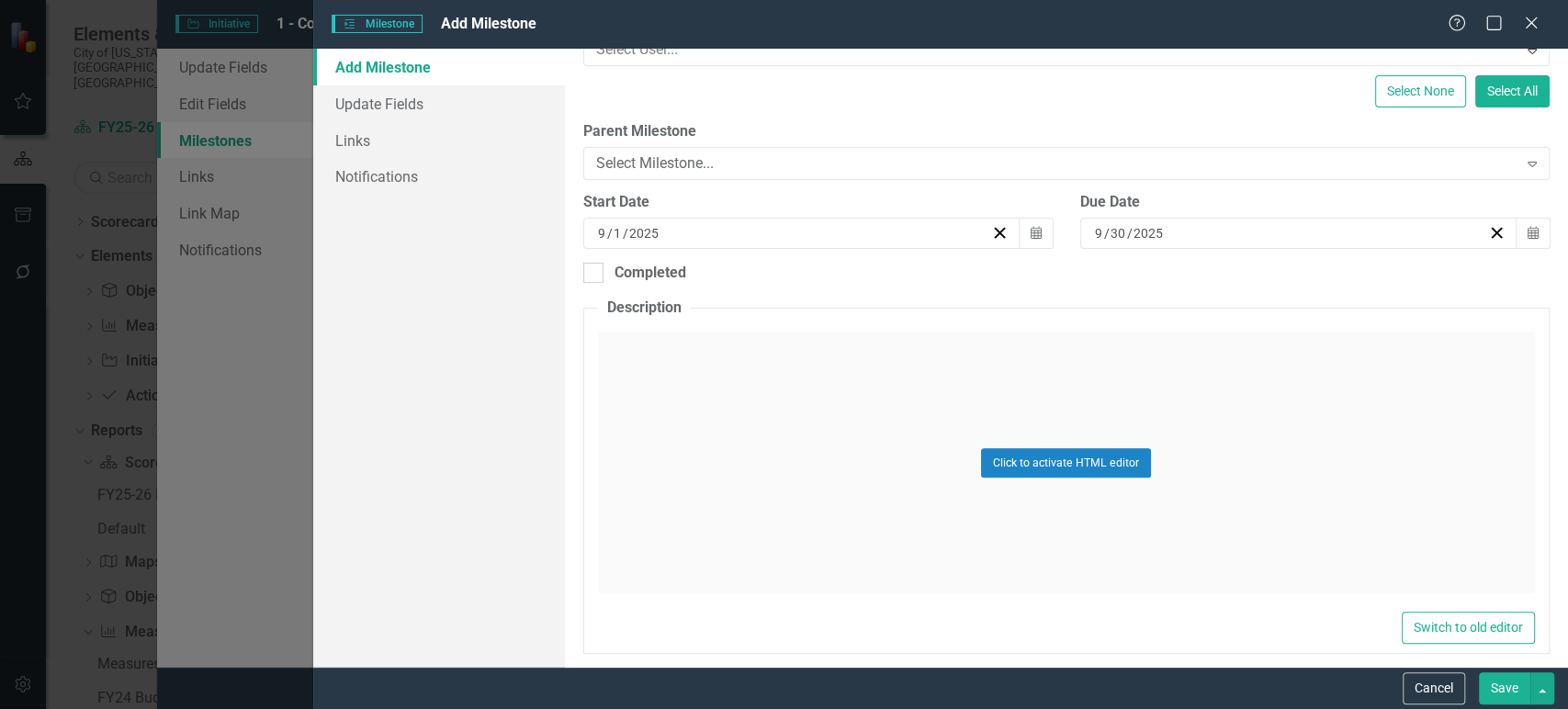
click at [1175, 232] on div "9 / 30 / 2025" at bounding box center [1289, 233] width 396 height 18
click at [1401, 276] on button "»" at bounding box center [1381, 269] width 40 height 40
click at [1163, 289] on button "‹" at bounding box center [1143, 269] width 40 height 40
click at [1218, 334] on button "30" at bounding box center [1195, 330] width 46 height 34
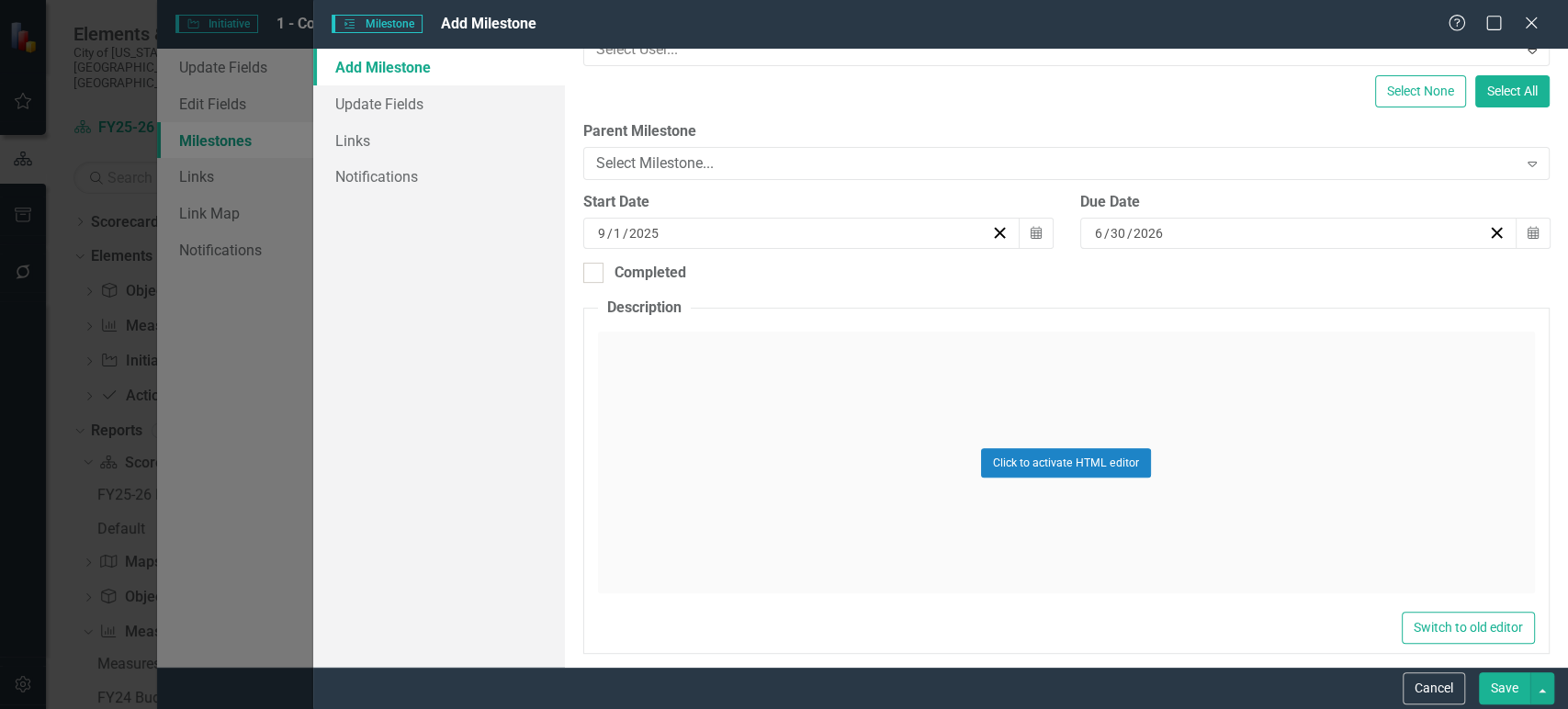
click at [1504, 689] on button "Save" at bounding box center [1505, 689] width 52 height 33
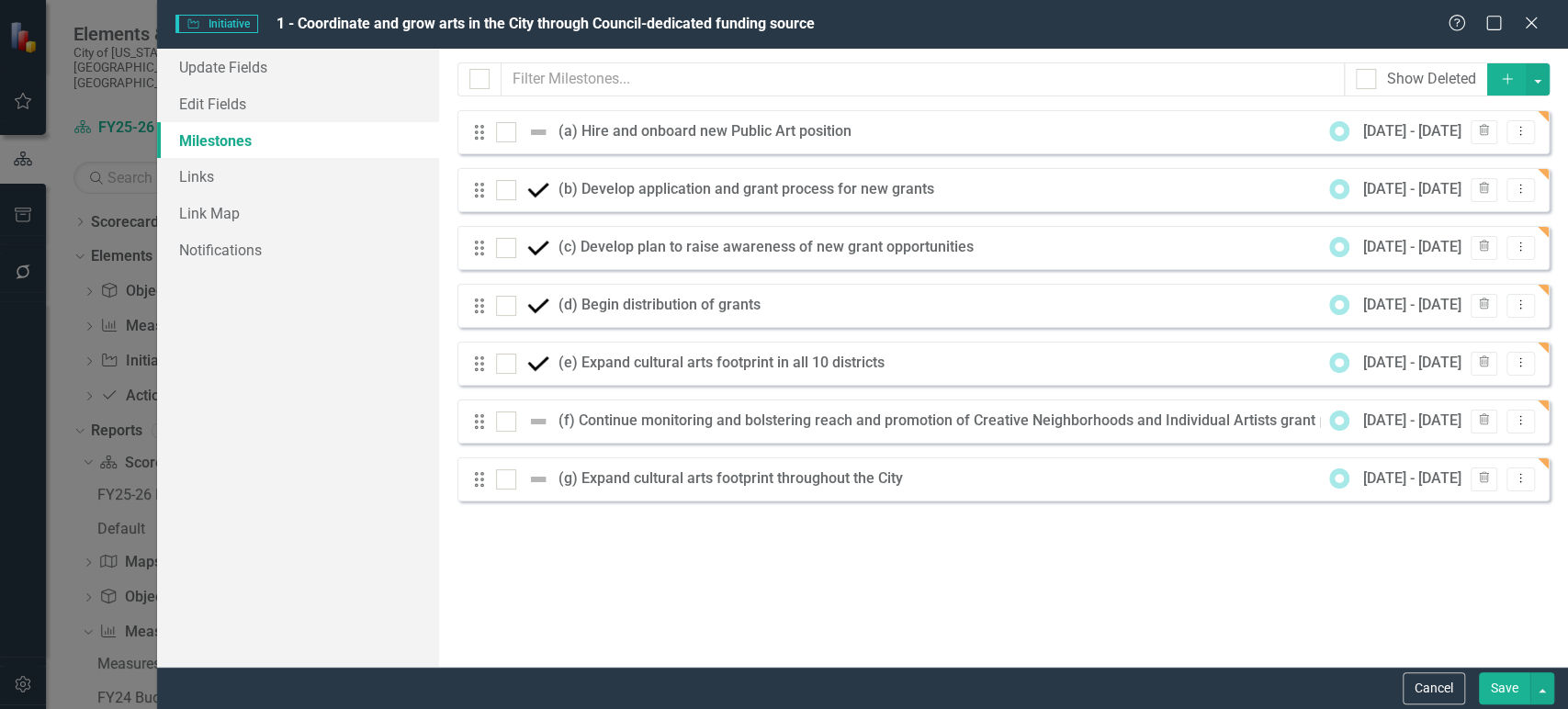
click at [1502, 695] on button "Save" at bounding box center [1505, 689] width 52 height 33
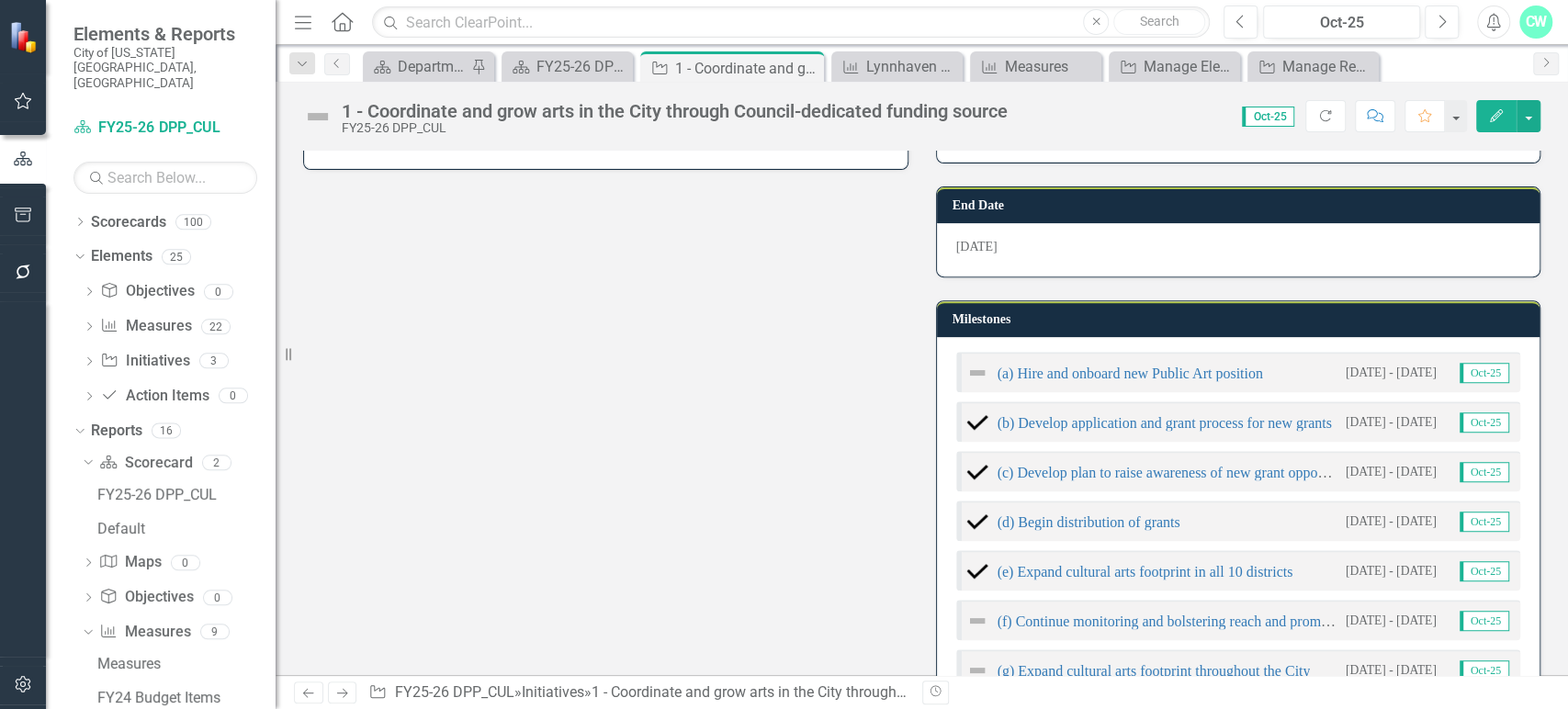
scroll to position [668, 0]
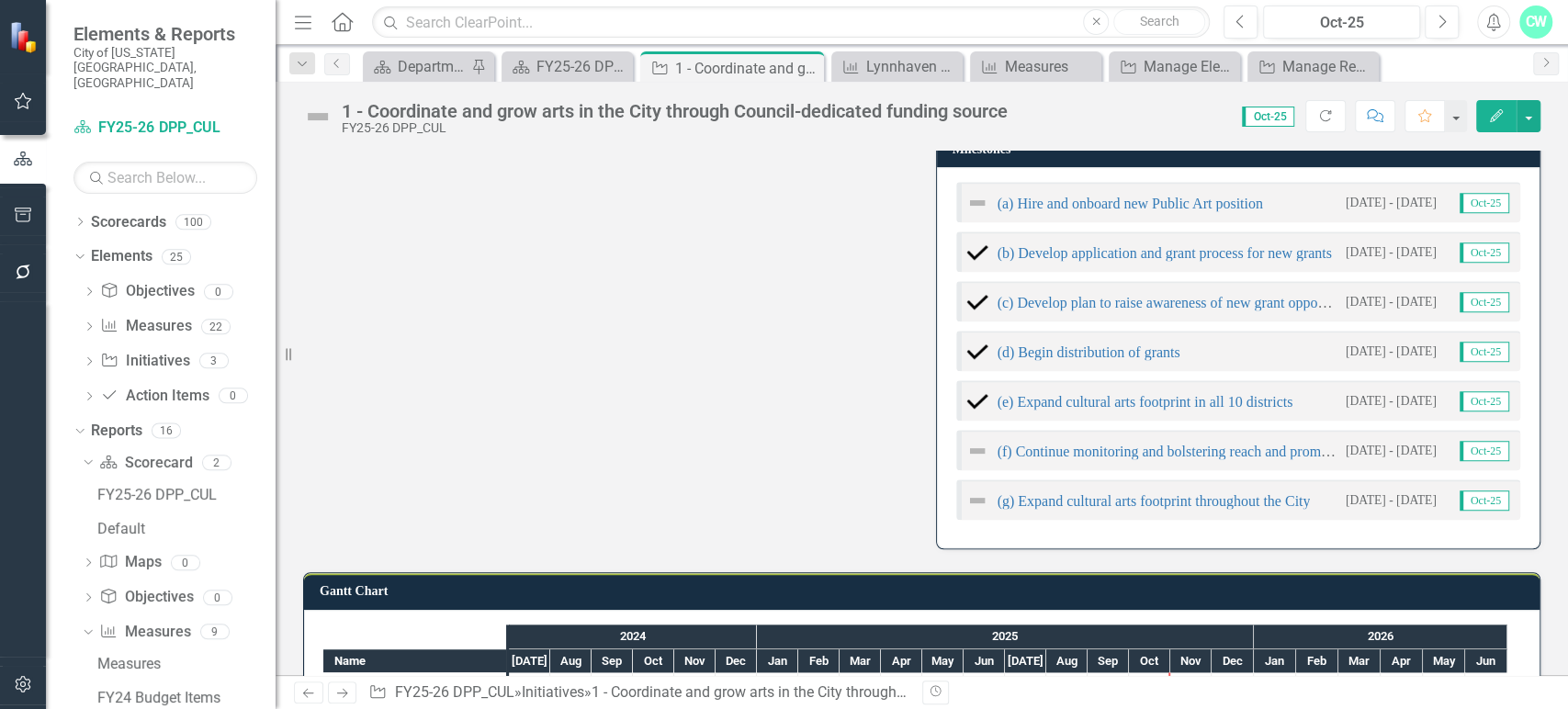
click at [818, 332] on div "Owner Emily Spruill Labows (Cultural Affairs) Collaborators Departments Recomme…" at bounding box center [921, 43] width 1264 height 1014
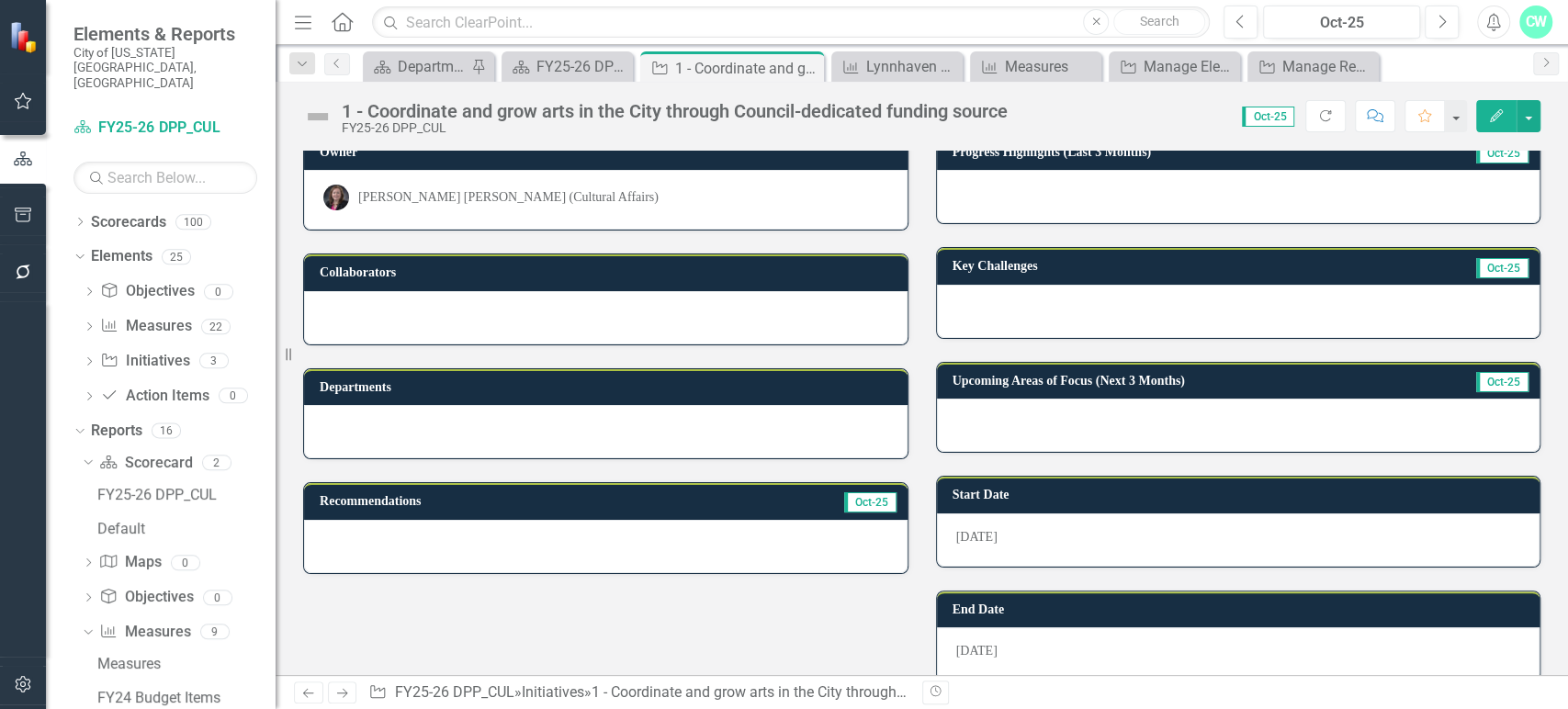
scroll to position [78, 0]
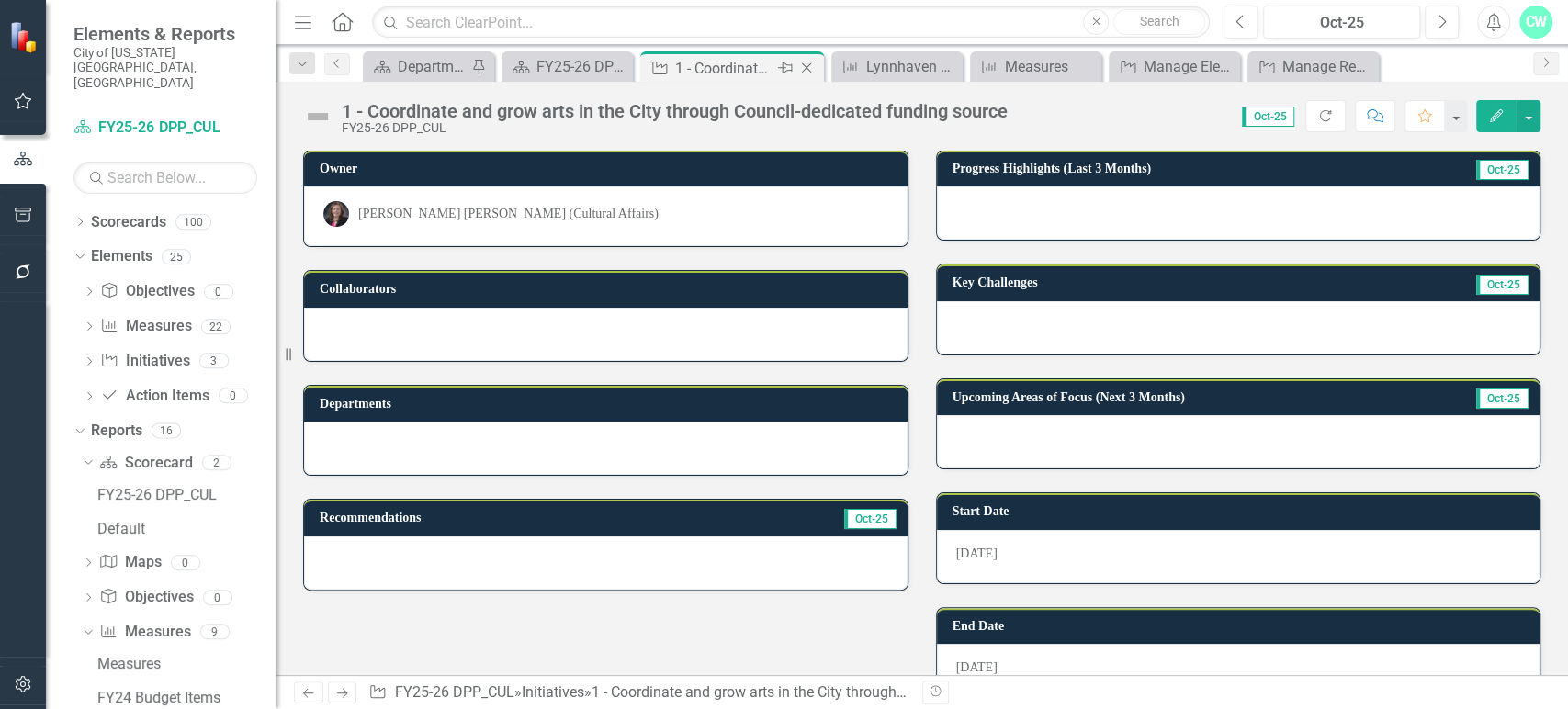
click at [801, 68] on icon "Close" at bounding box center [806, 67] width 18 height 14
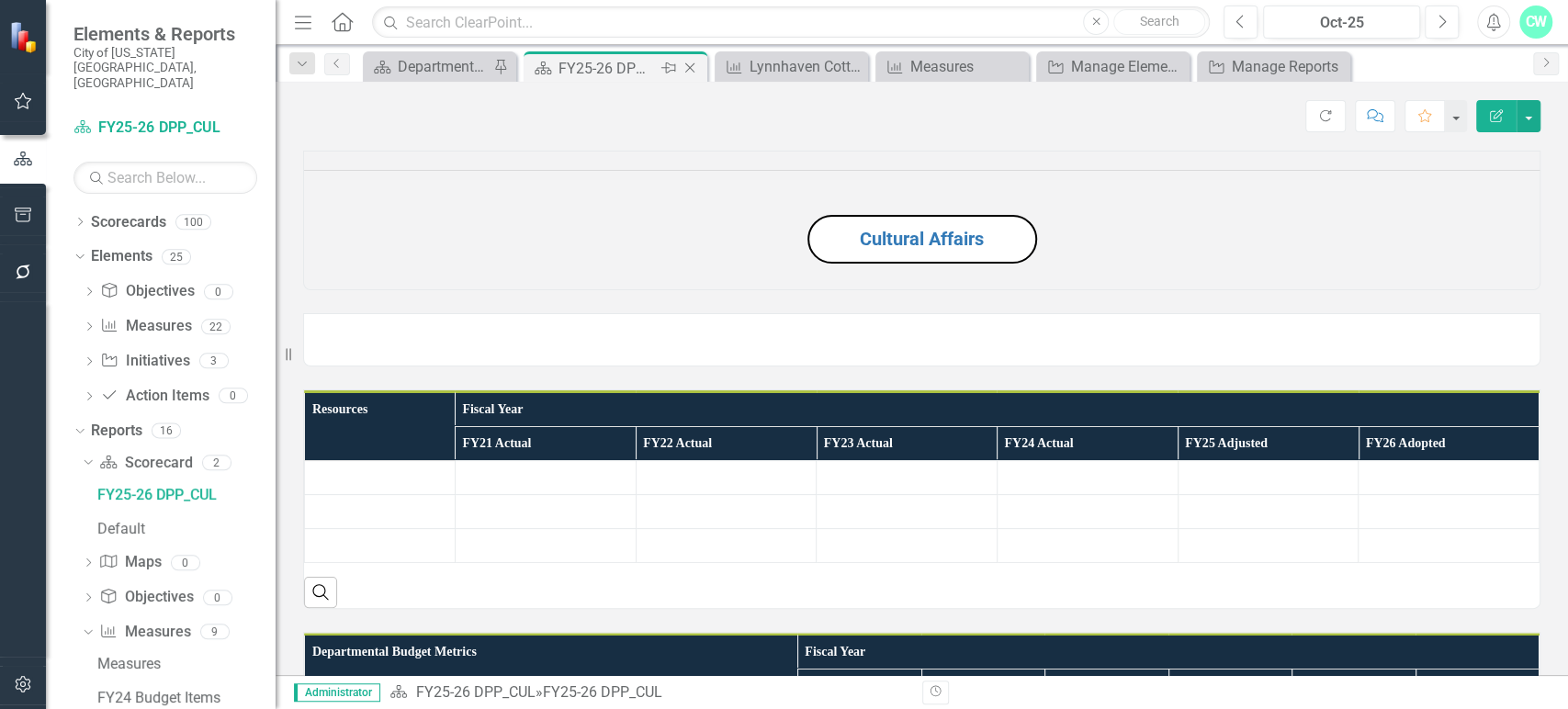
click at [606, 68] on div "FY25-26 DPP_CUL" at bounding box center [607, 68] width 99 height 23
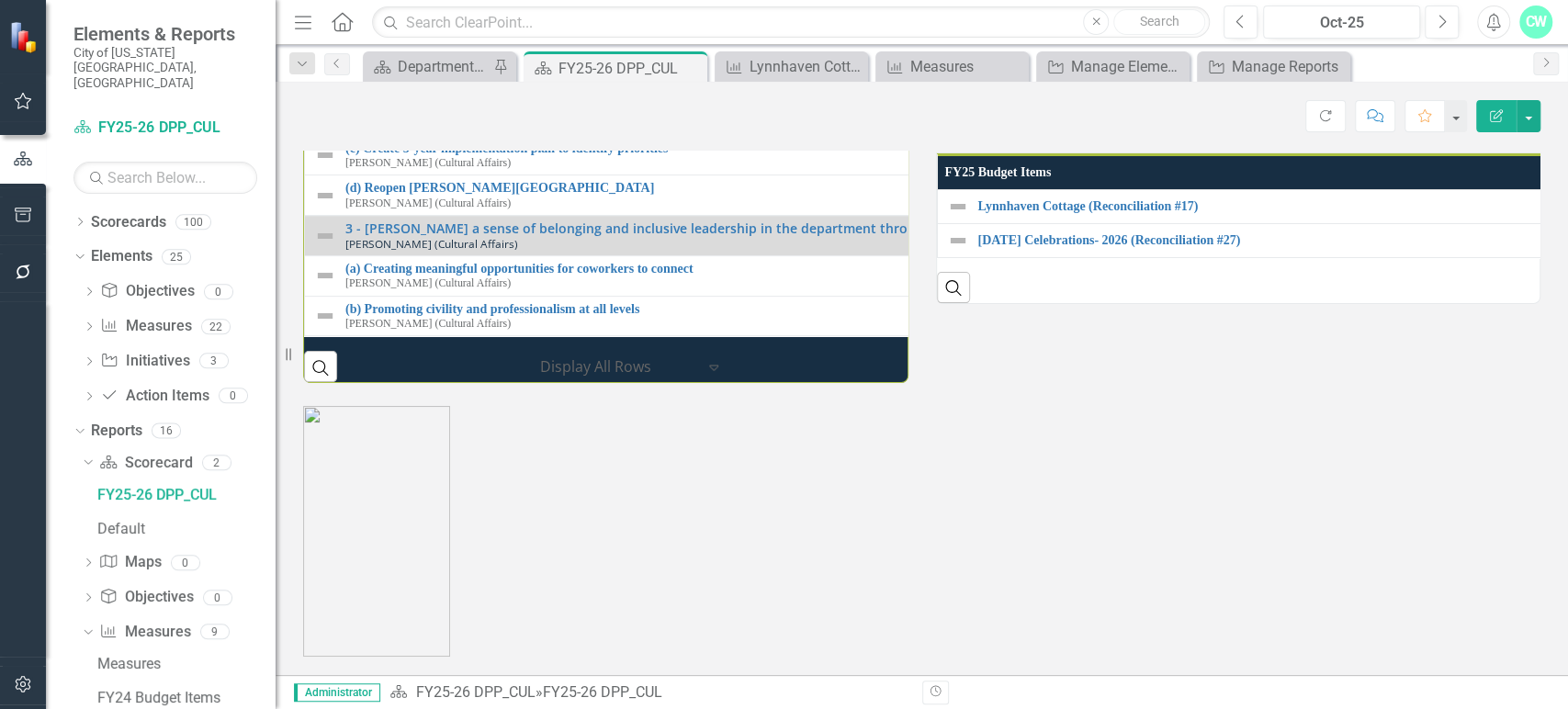
scroll to position [2275, 0]
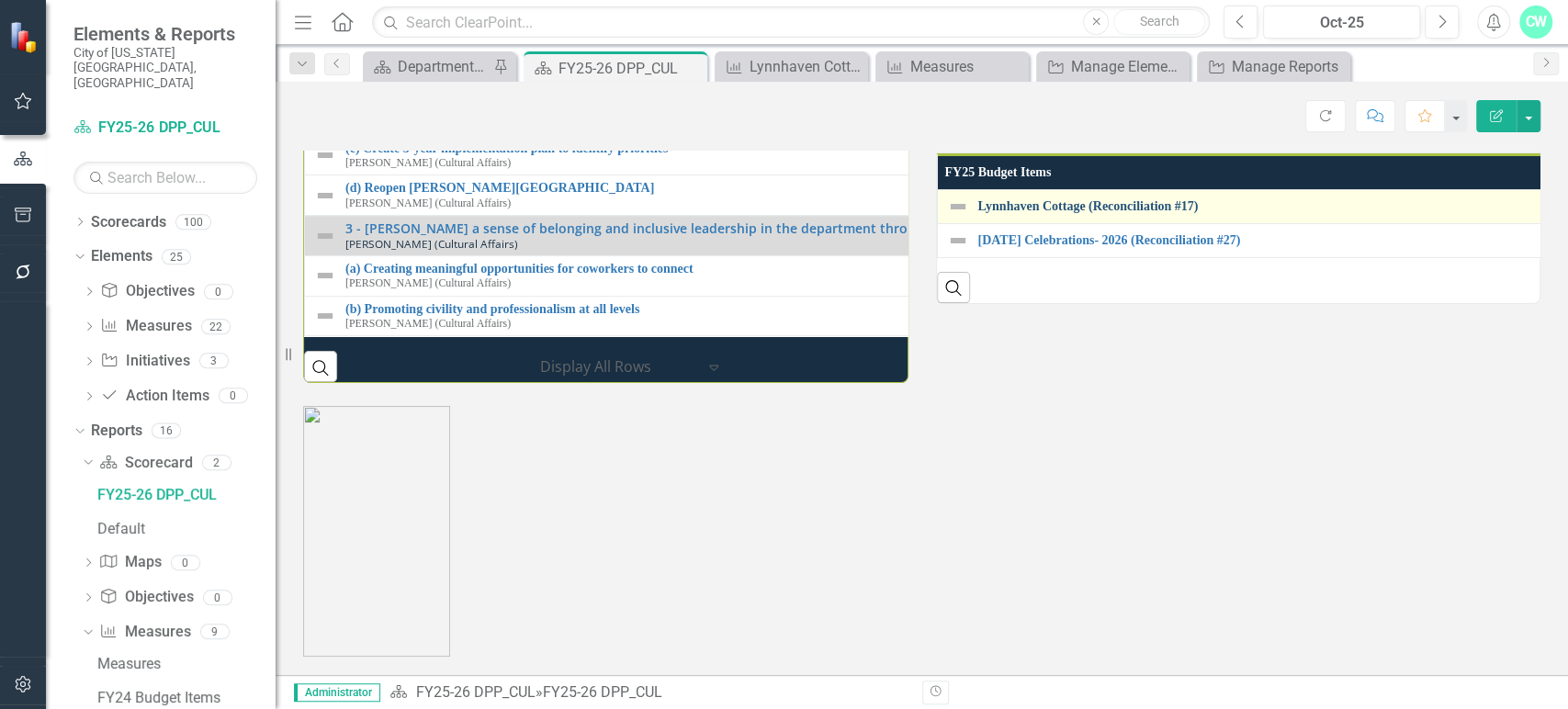
click at [1024, 213] on link "Lynnhaven Cottage (Reconciliation #17)" at bounding box center [1576, 206] width 1195 height 13
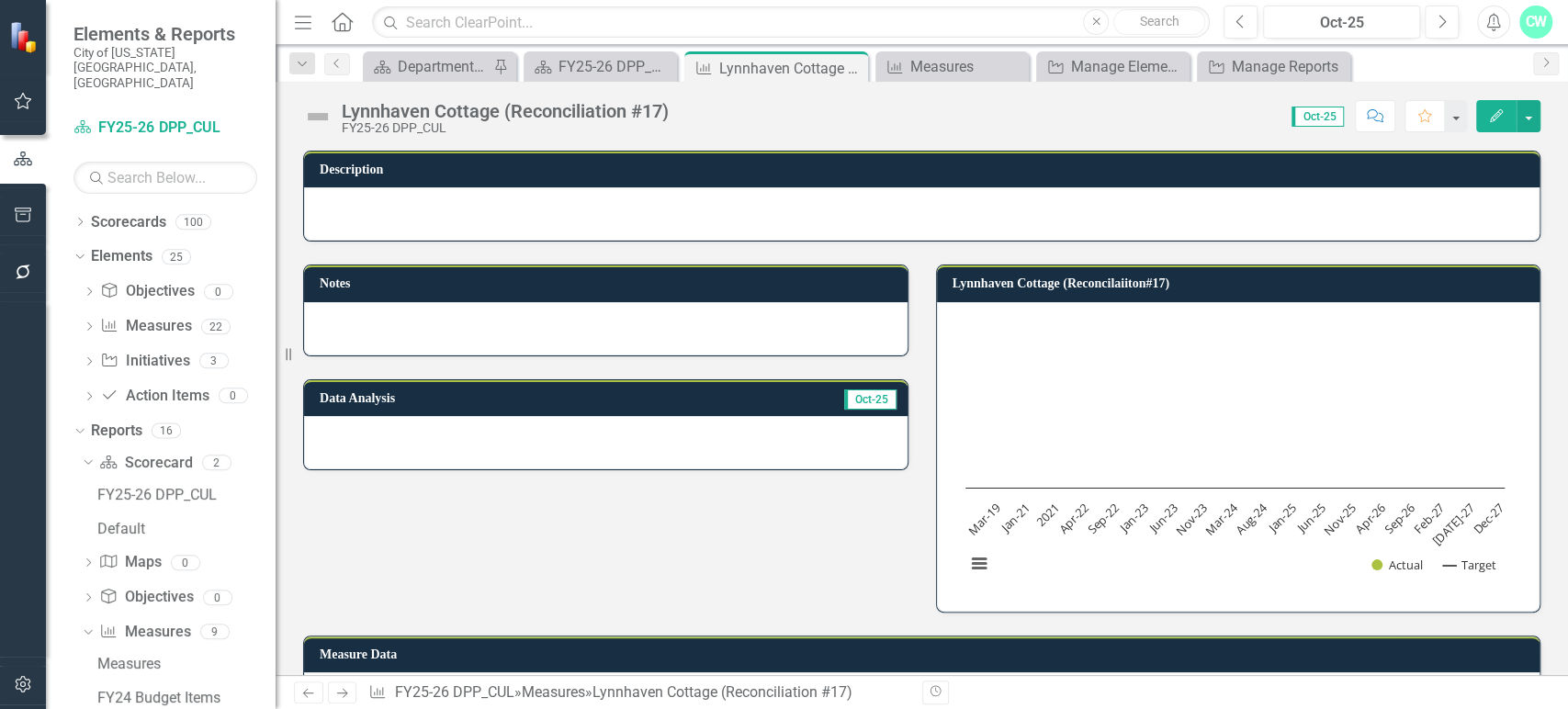
click at [438, 218] on div at bounding box center [921, 215] width 1236 height 54
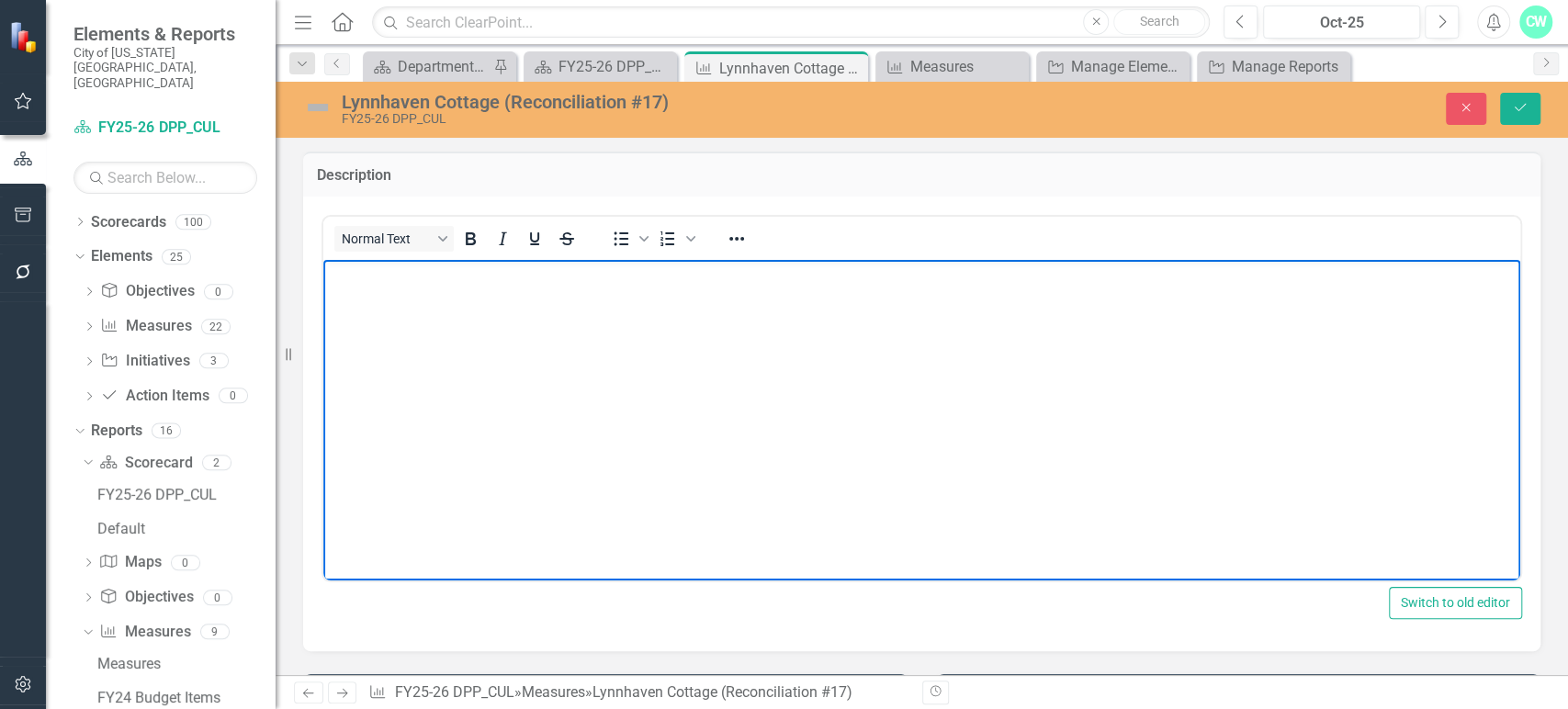
click at [456, 296] on body "Rich Text Area. Press ALT-0 for help." at bounding box center [920, 398] width 1196 height 276
click at [1453, 119] on button "Close" at bounding box center [1466, 109] width 40 height 33
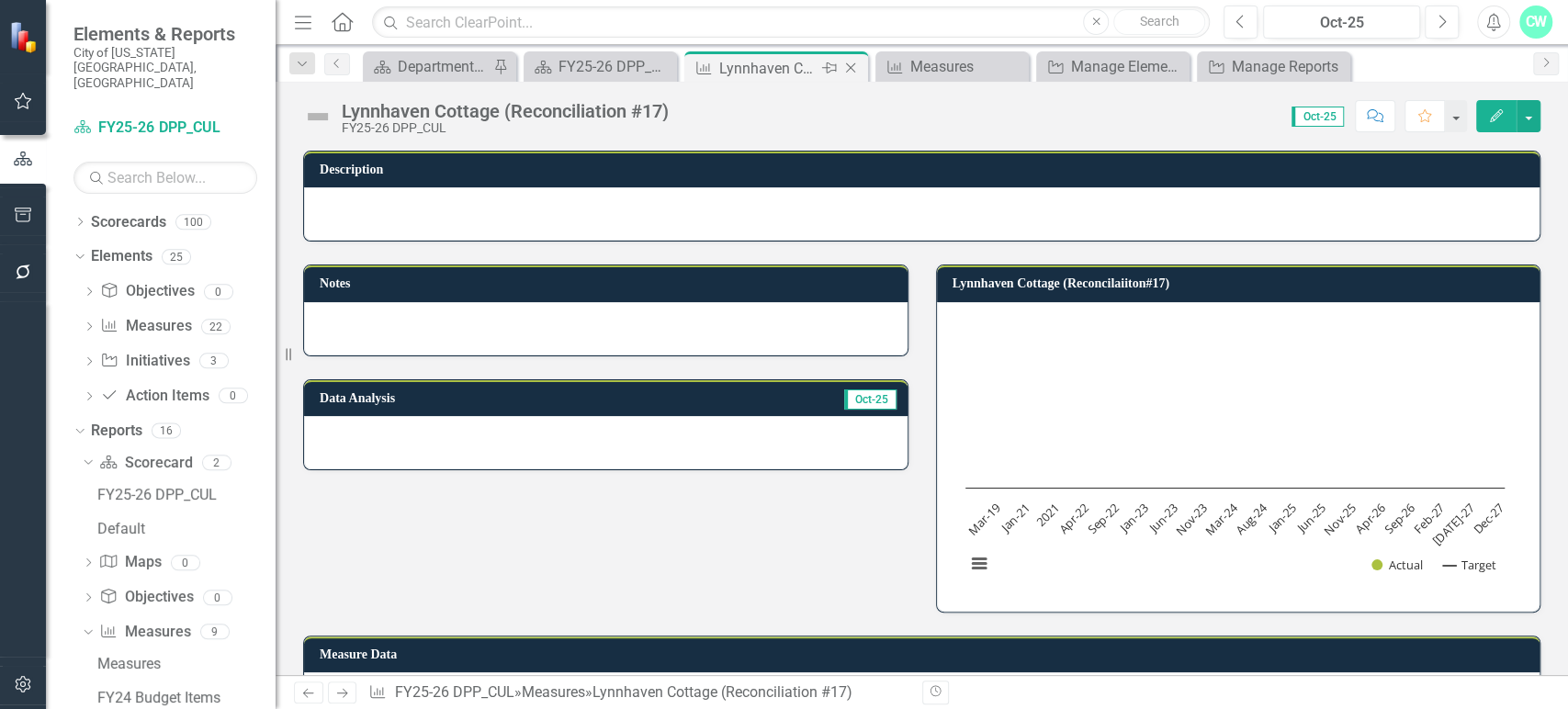
click at [849, 70] on icon "Close" at bounding box center [850, 67] width 18 height 14
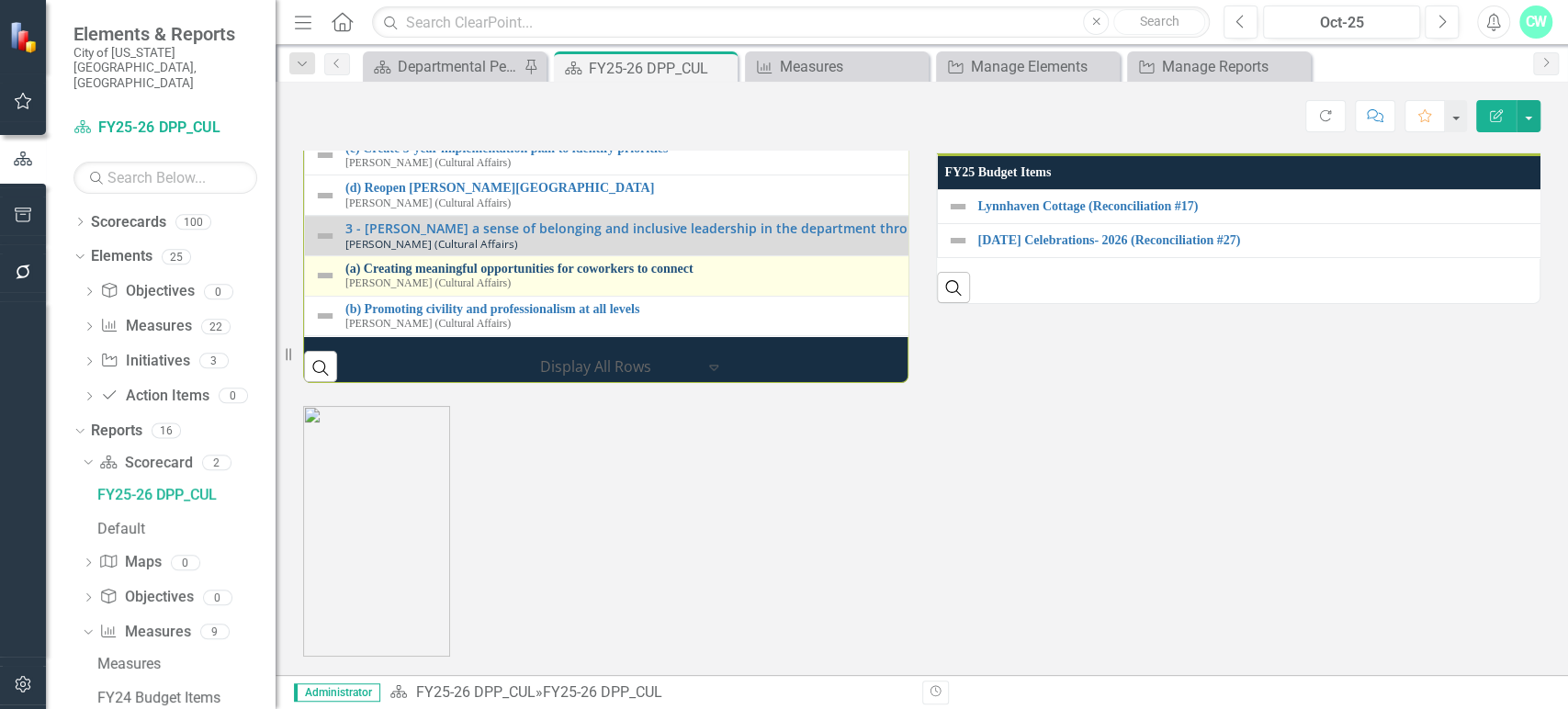
scroll to position [162, 0]
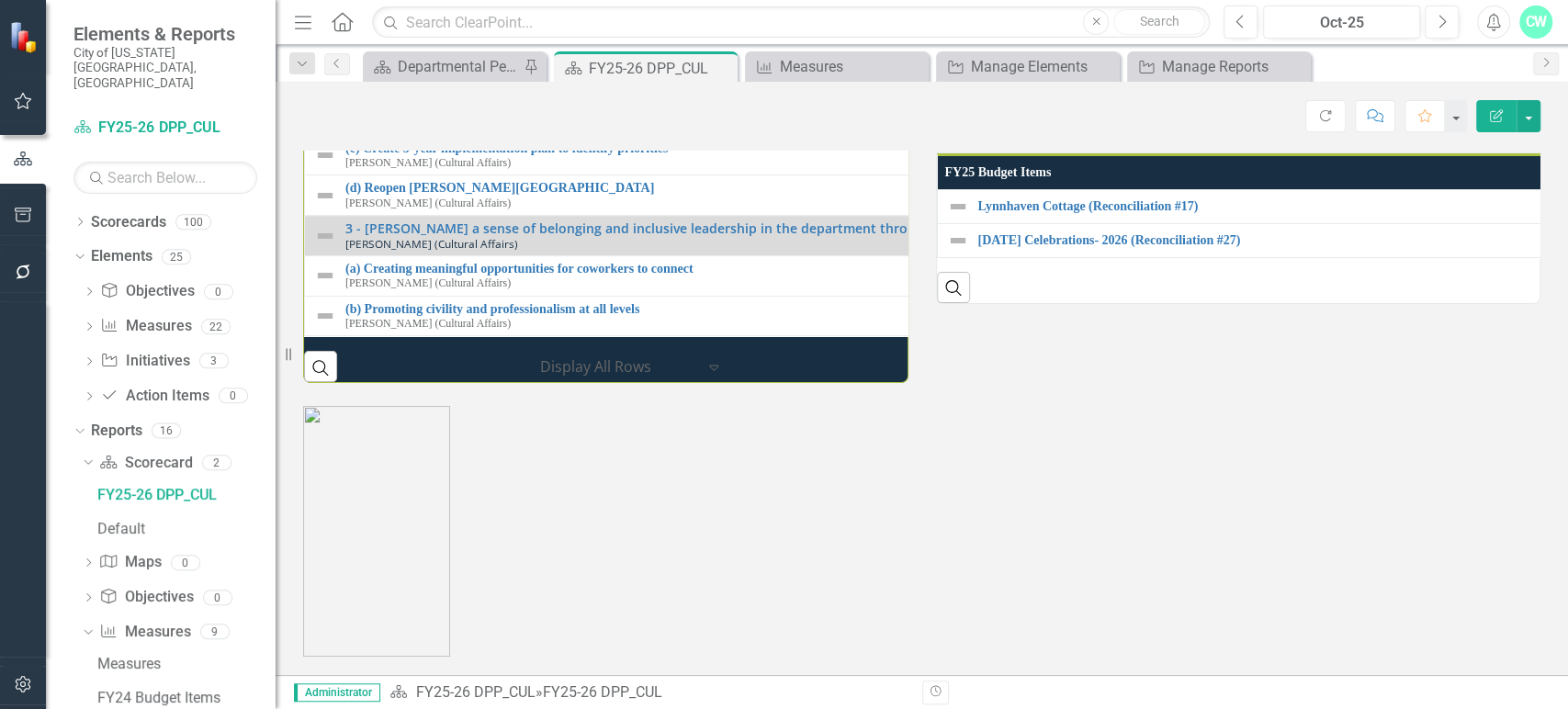
click at [335, 89] on div "(a) Develop Augmented Reality interface Annmarie Reiley-Kay (Cultural Affairs)" at bounding box center [911, 75] width 1193 height 29
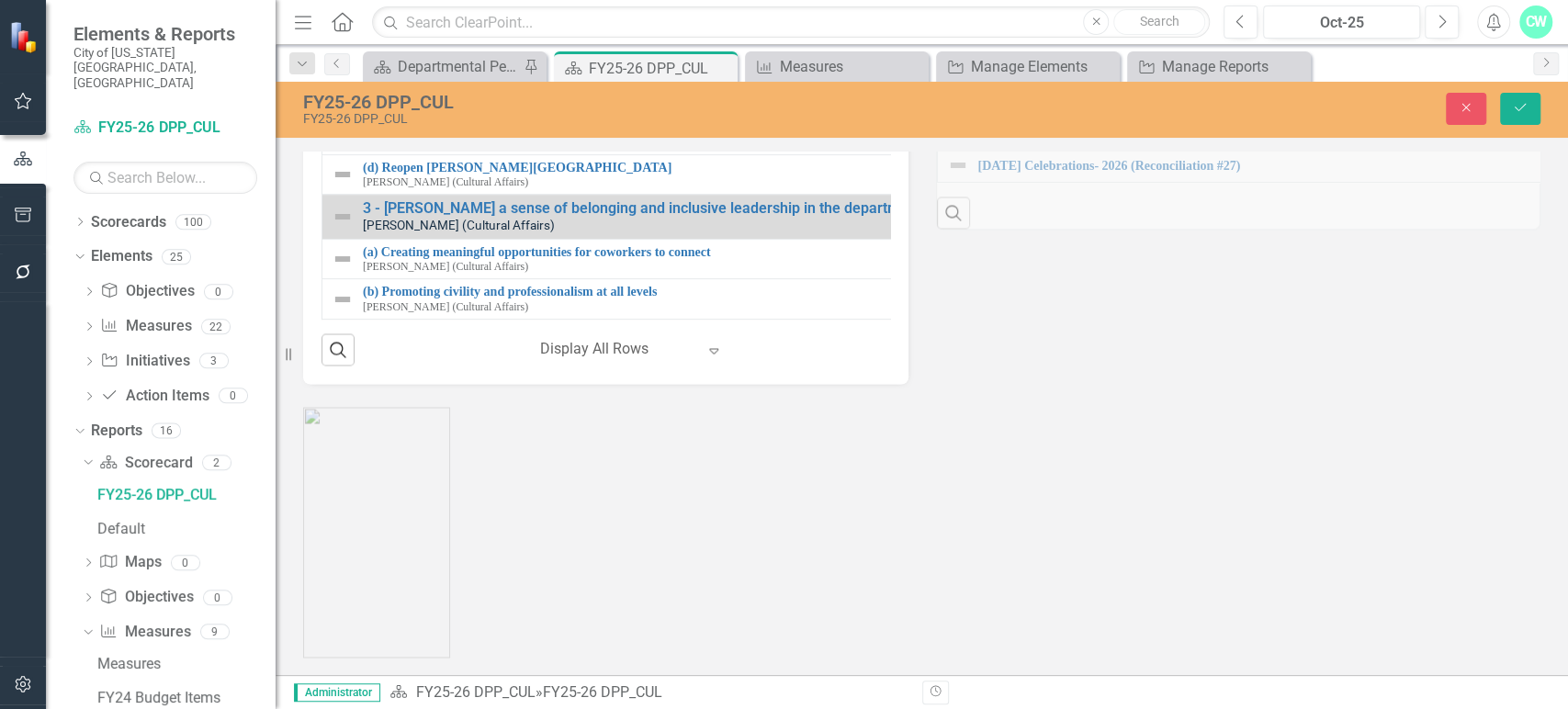
click at [334, 28] on div "2 - Implement History Museums Interpretive Plan Annmarie Reiley-Kay (Cultural A…" at bounding box center [928, 11] width 1194 height 33
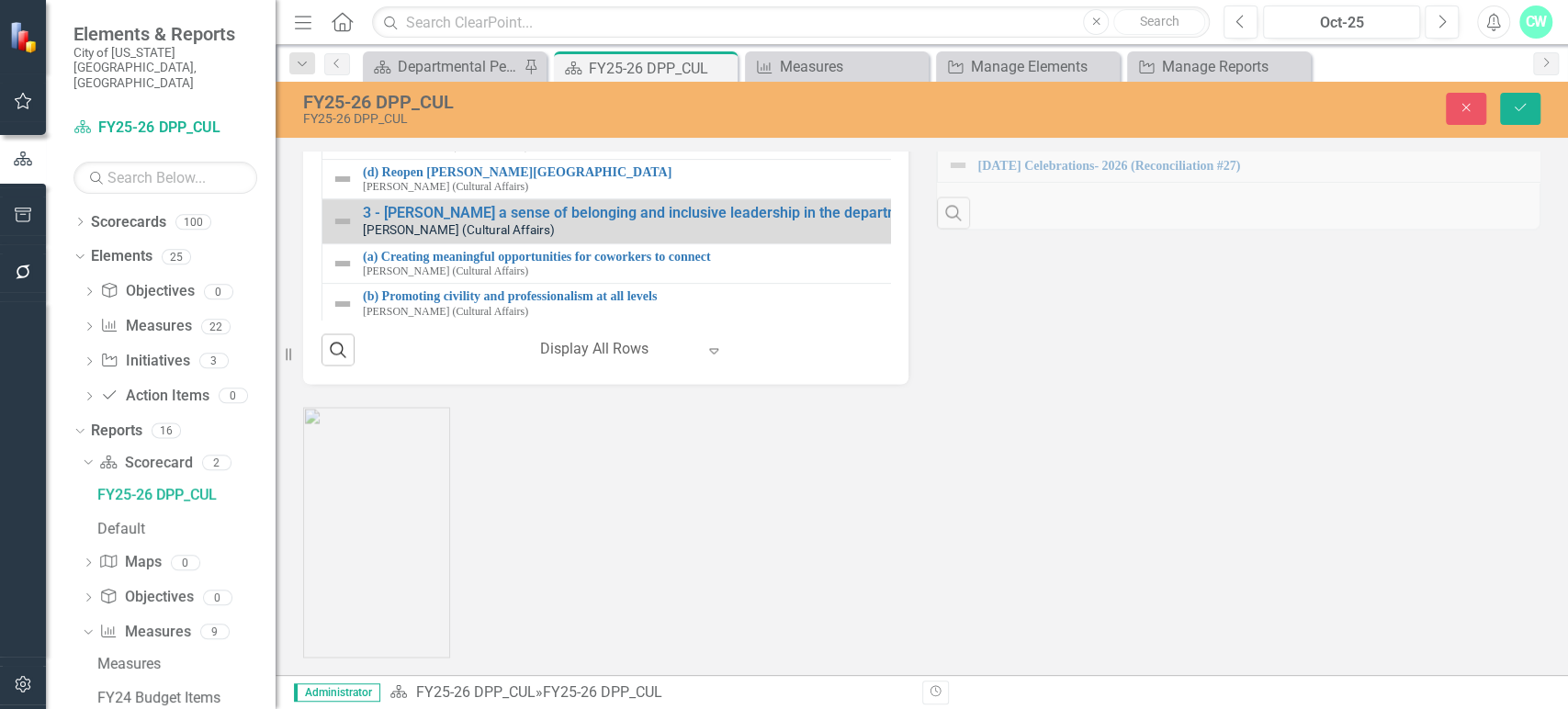
scroll to position [21, 0]
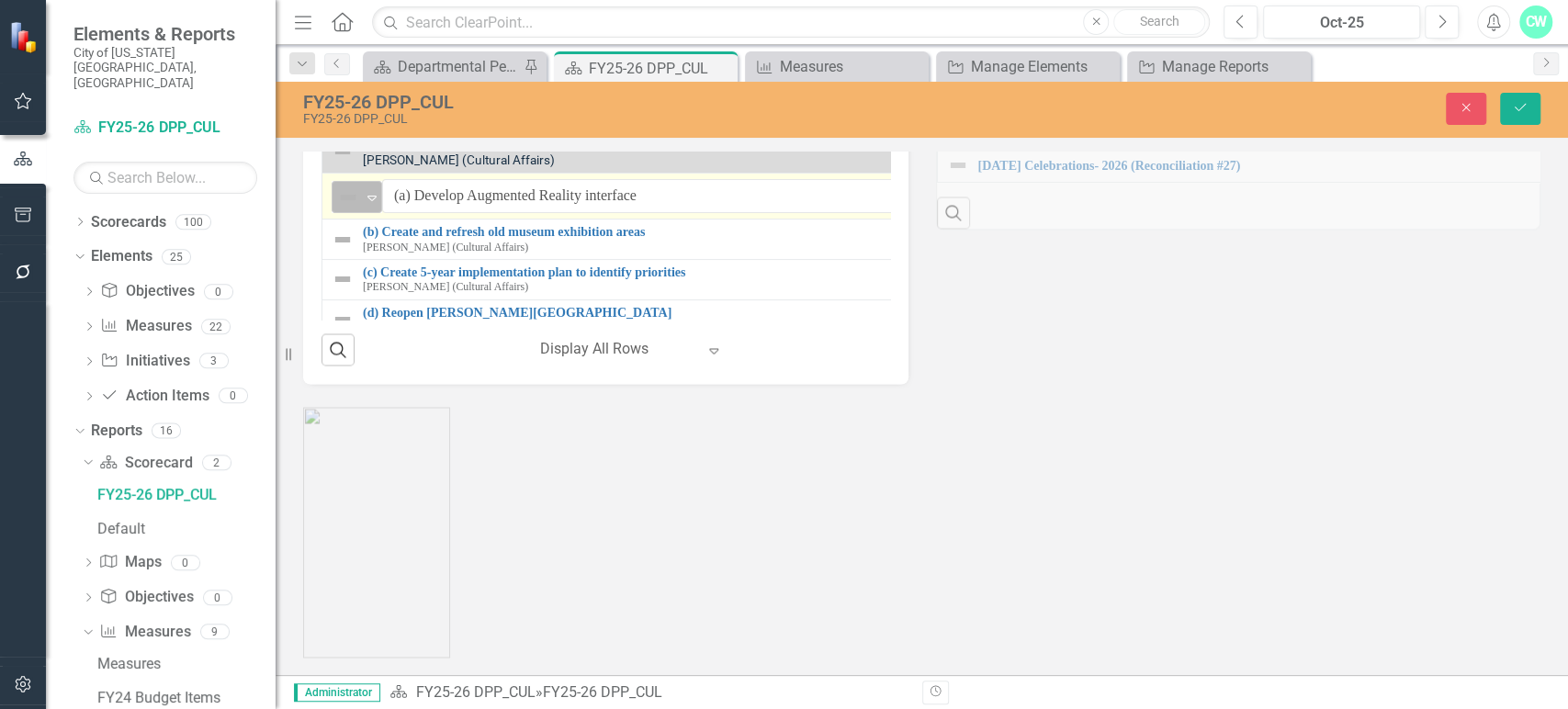
click at [346, 209] on img at bounding box center [348, 197] width 22 height 22
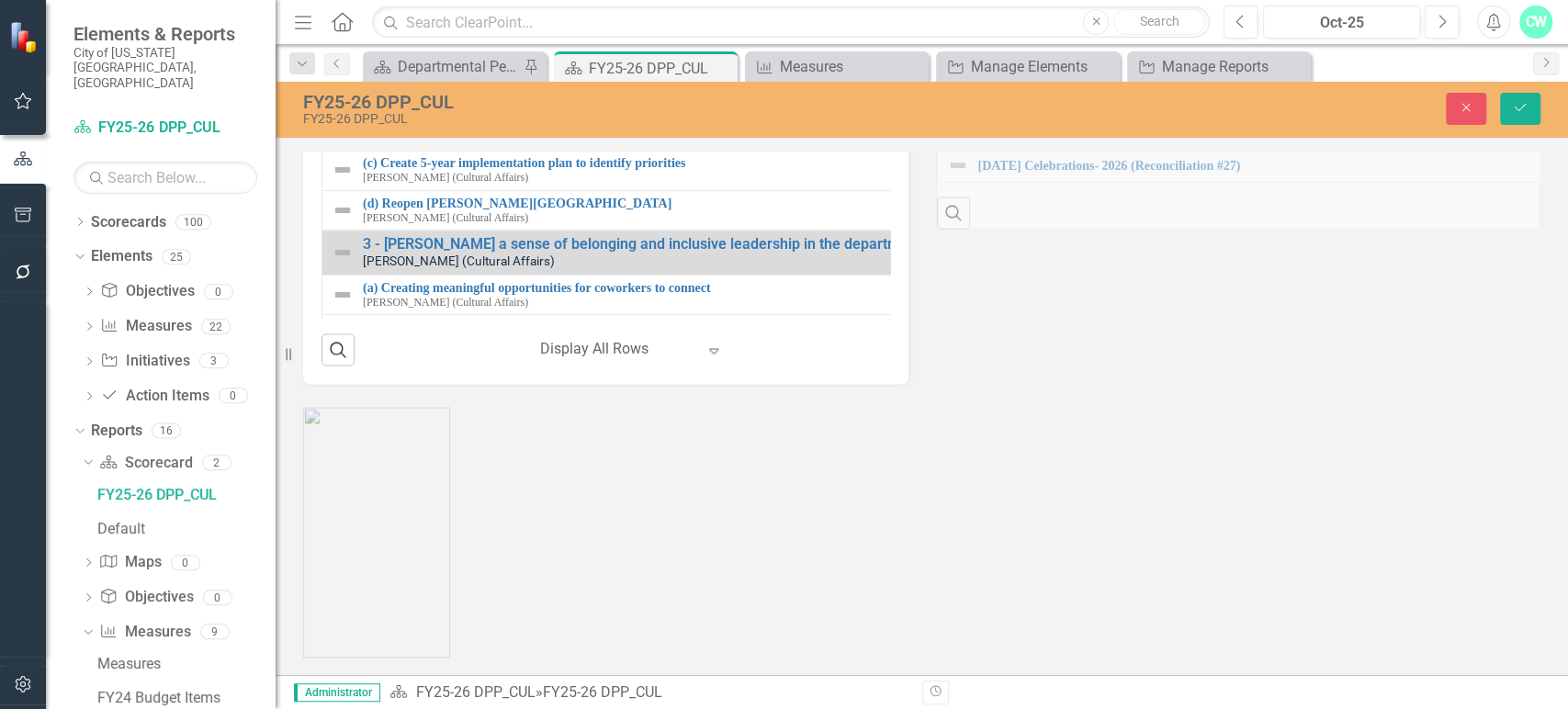
scroll to position [140, 0]
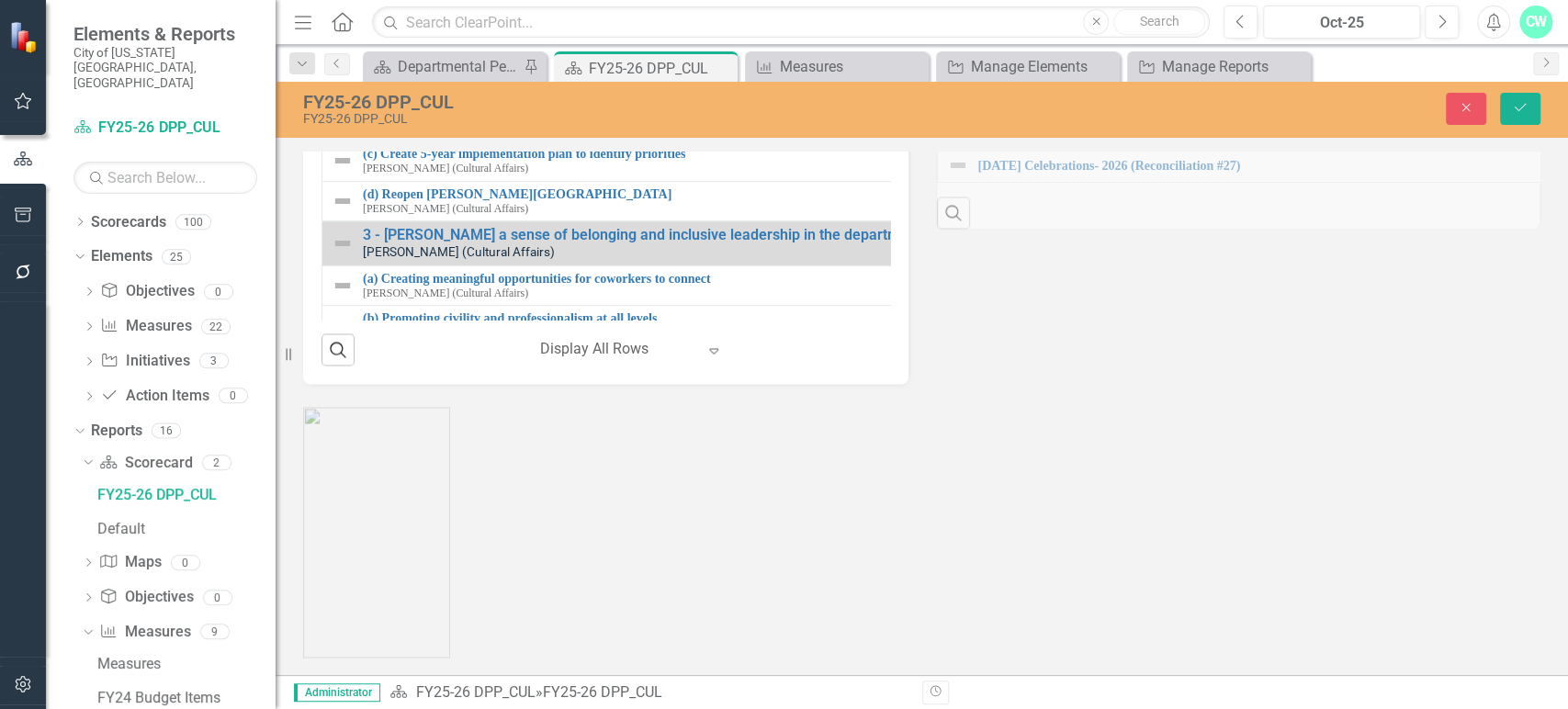
click at [335, 132] on img at bounding box center [342, 121] width 22 height 22
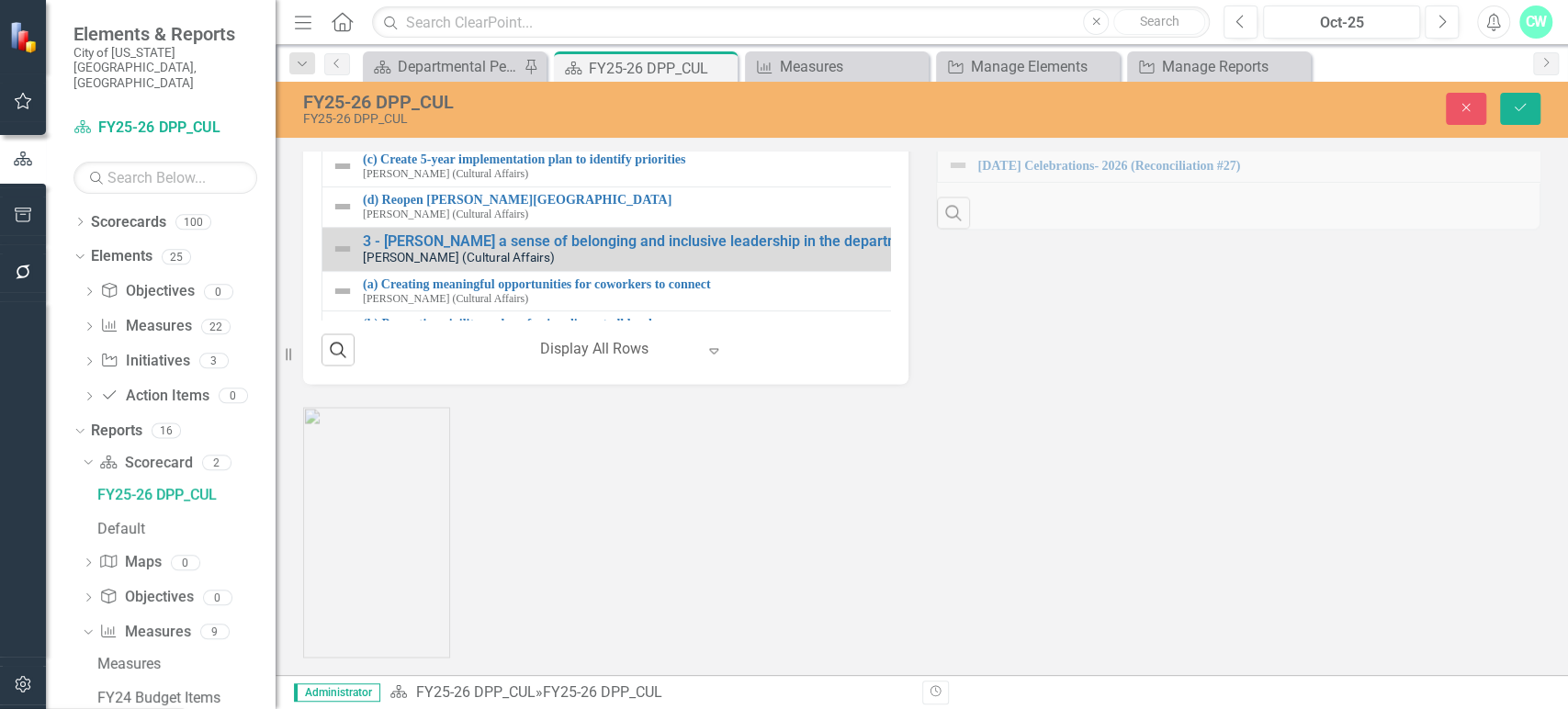
click at [335, 138] on div "Not Defined" at bounding box center [349, 125] width 28 height 26
click at [1521, 111] on icon "Save" at bounding box center [1519, 106] width 16 height 12
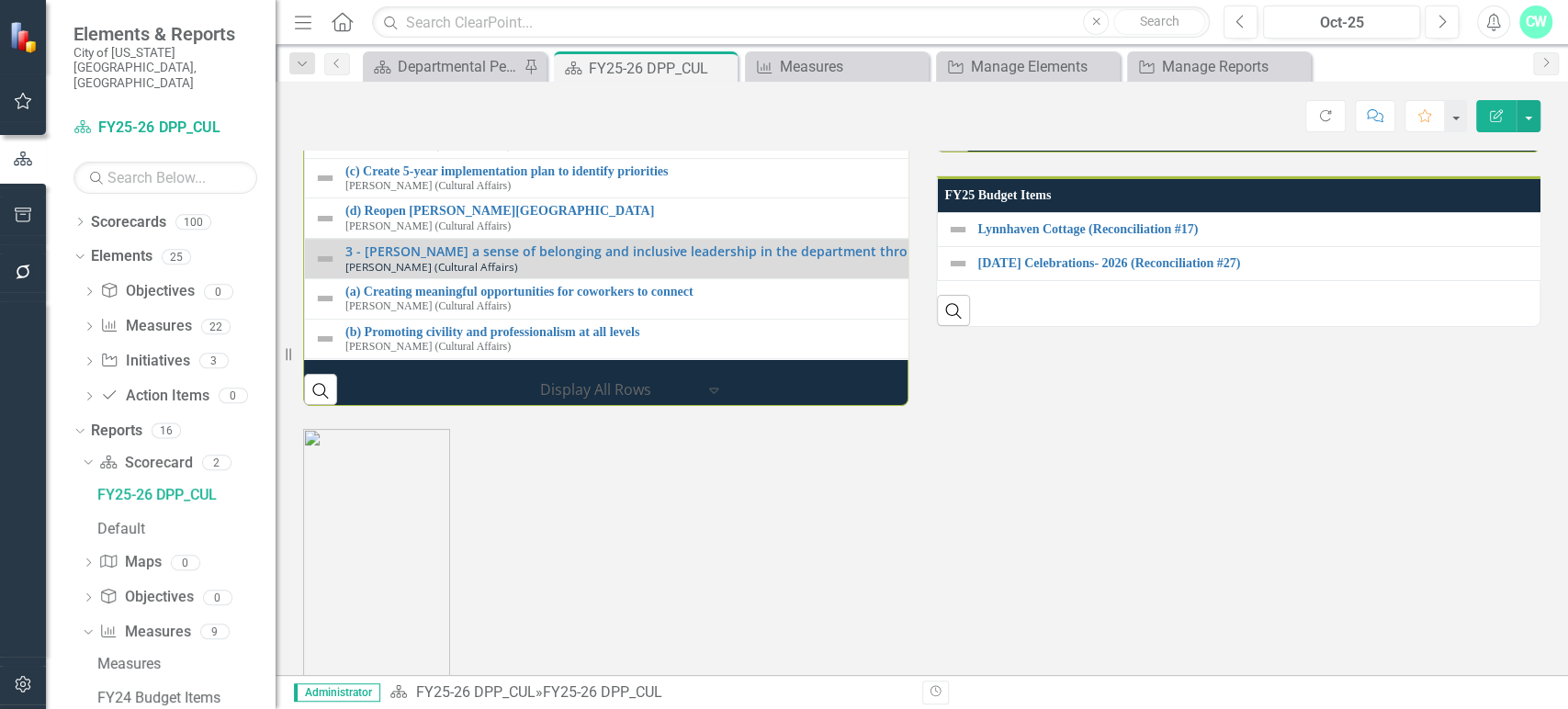
scroll to position [1977, 0]
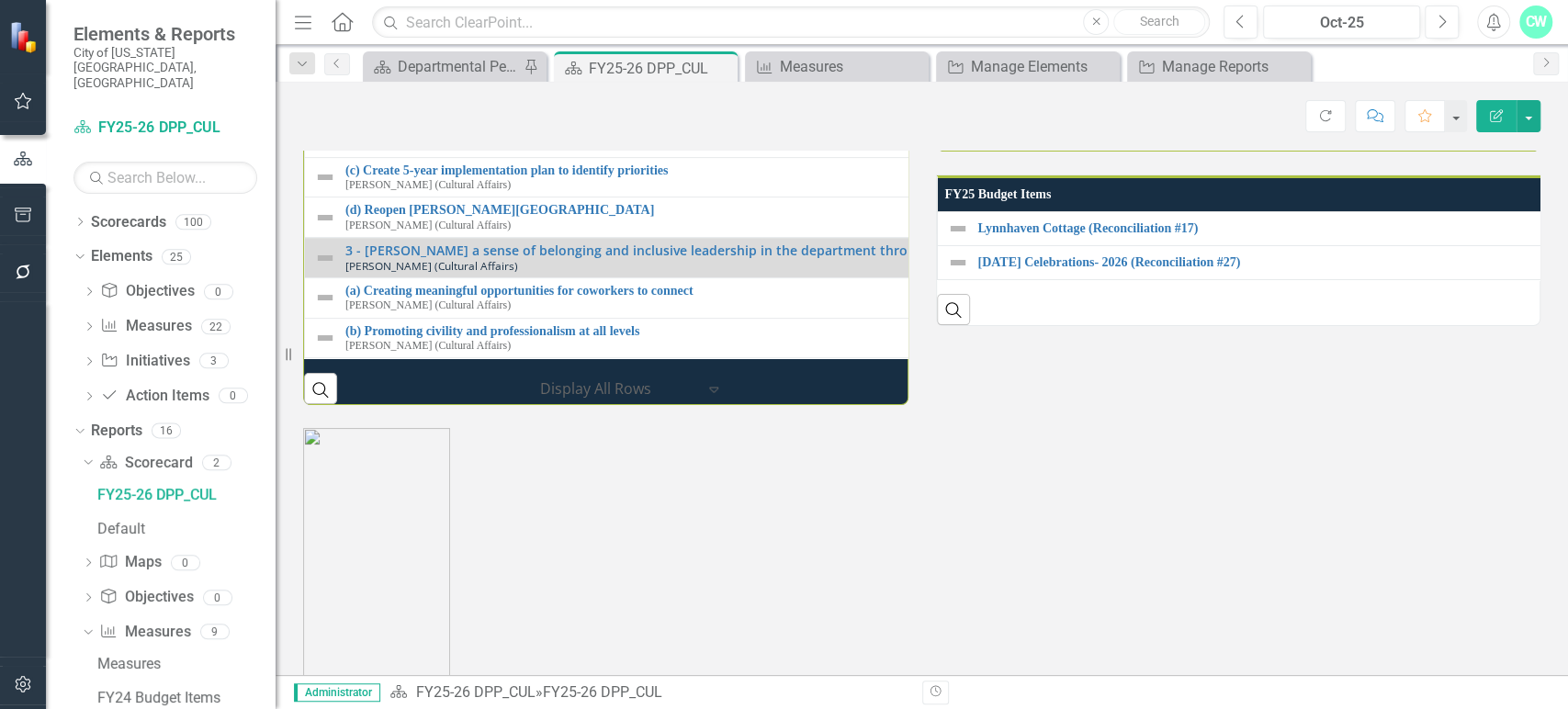
click at [635, 56] on link "2 - Implement History Museums Interpretive Plan" at bounding box center [935, 49] width 1179 height 13
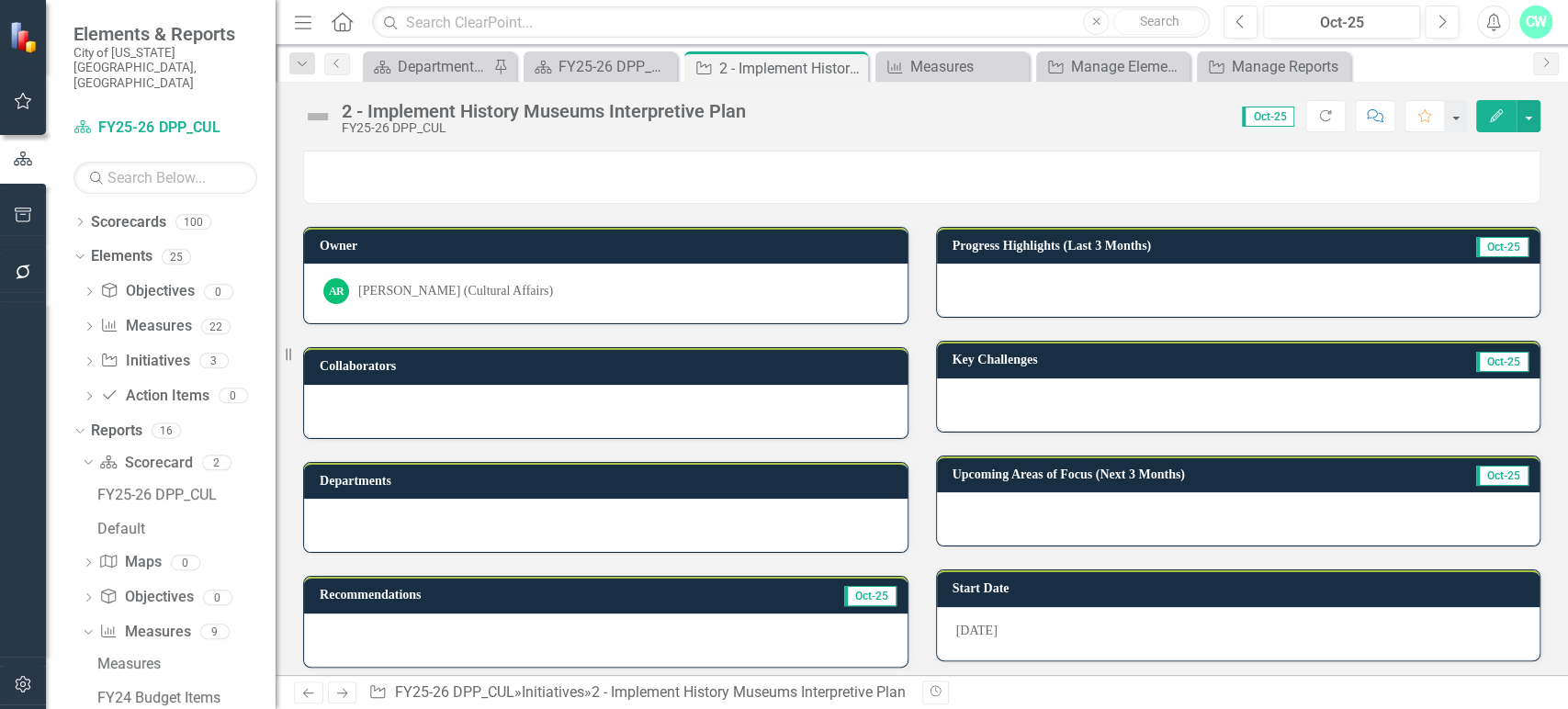
click at [1488, 120] on icon "Edit" at bounding box center [1495, 115] width 16 height 12
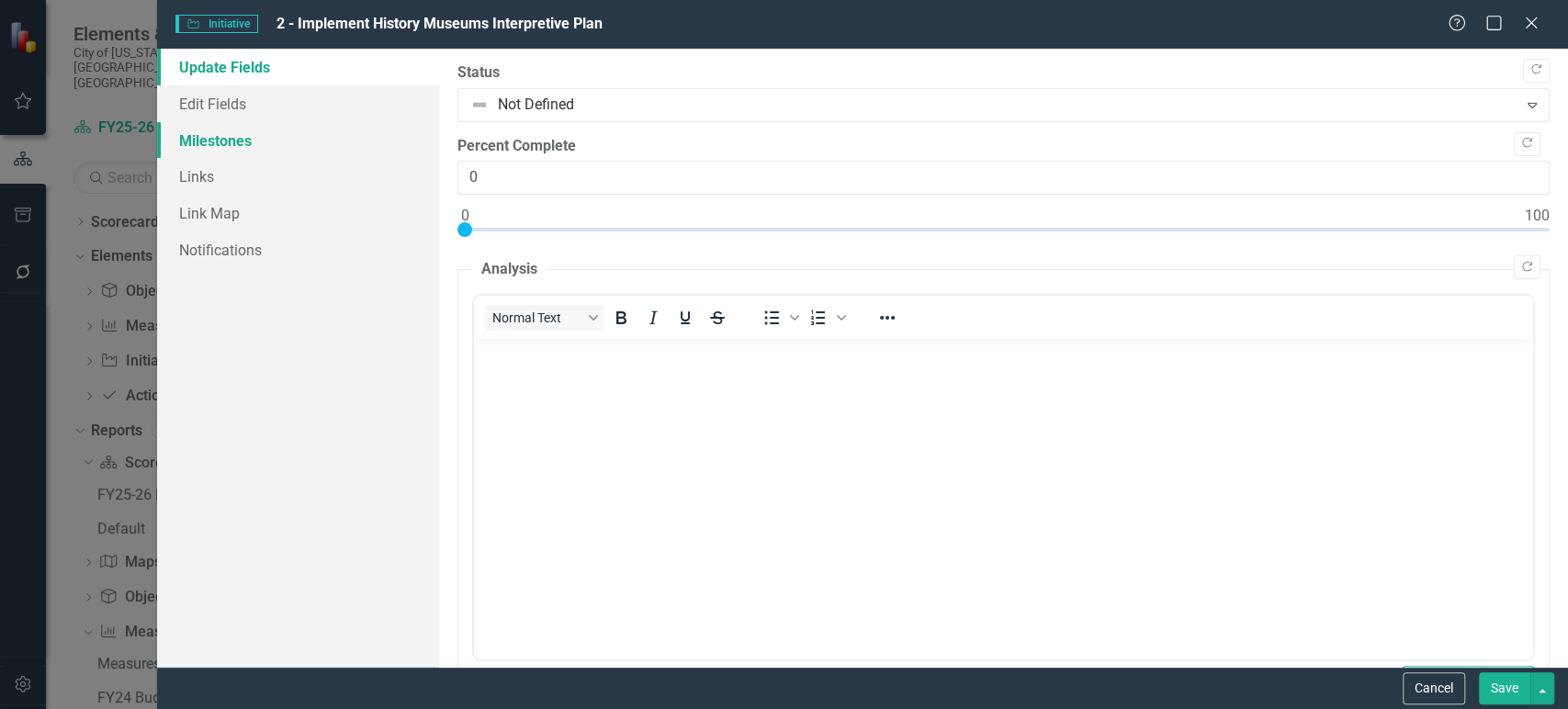
click at [221, 151] on link "Milestones" at bounding box center [298, 141] width 282 height 36
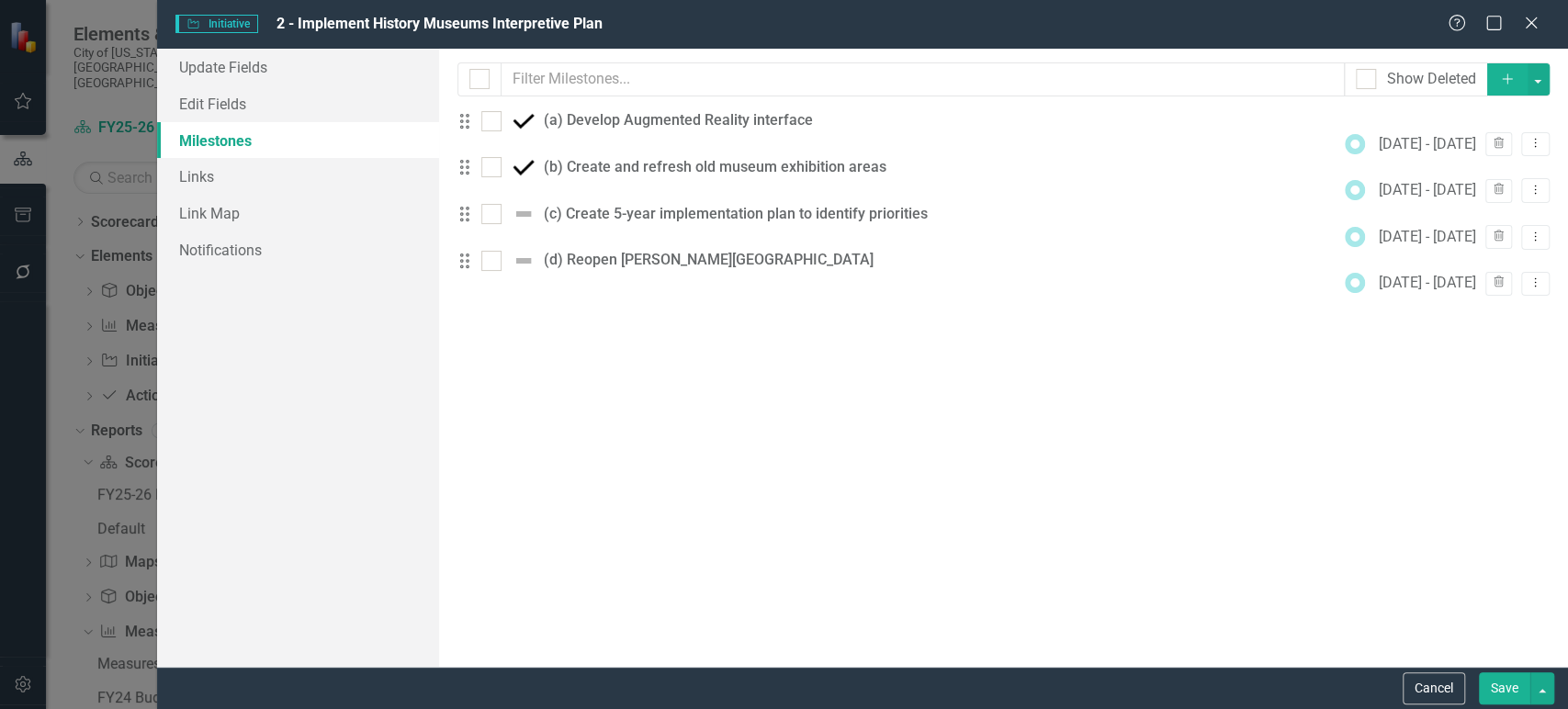
click at [1510, 89] on button "Add" at bounding box center [1507, 80] width 40 height 33
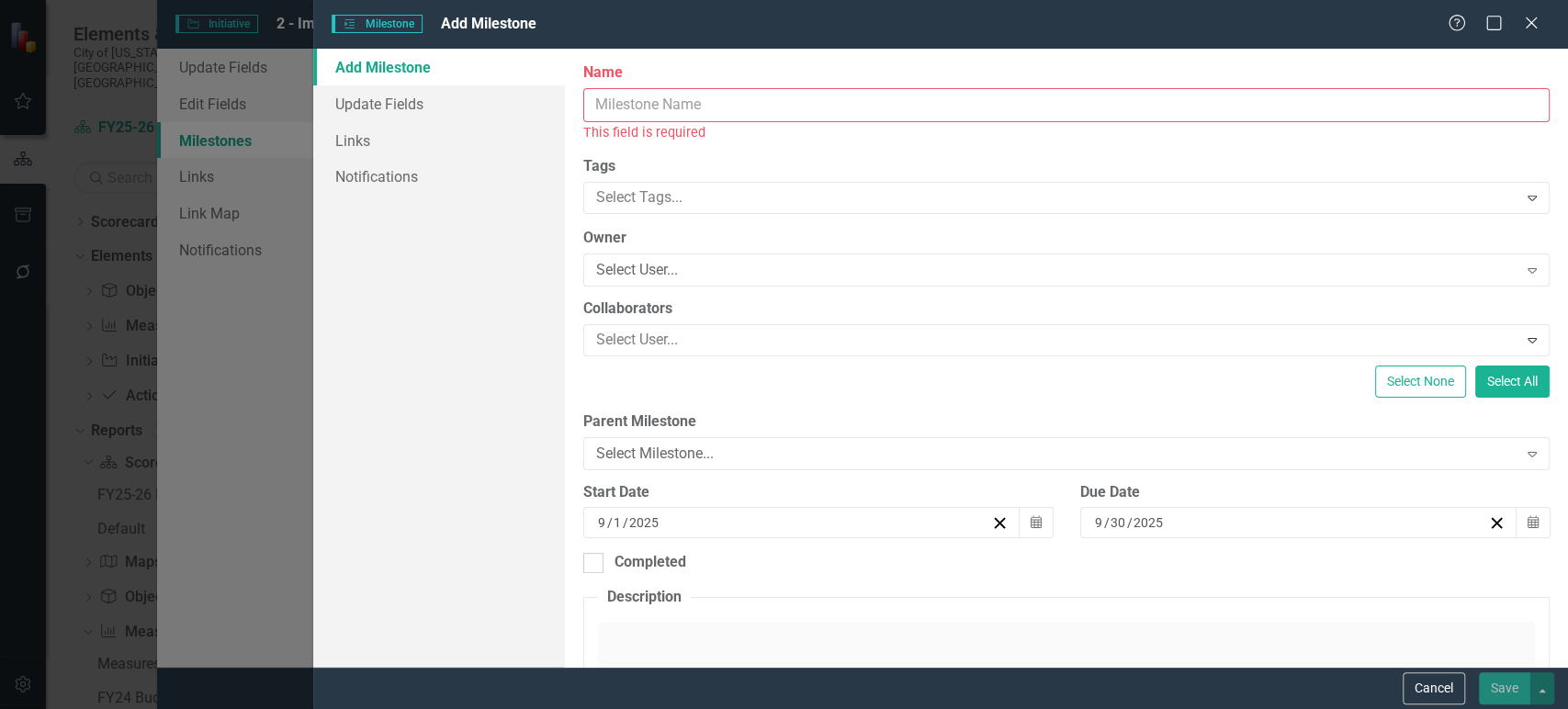
click at [623, 110] on input "Name" at bounding box center [1066, 104] width 966 height 34
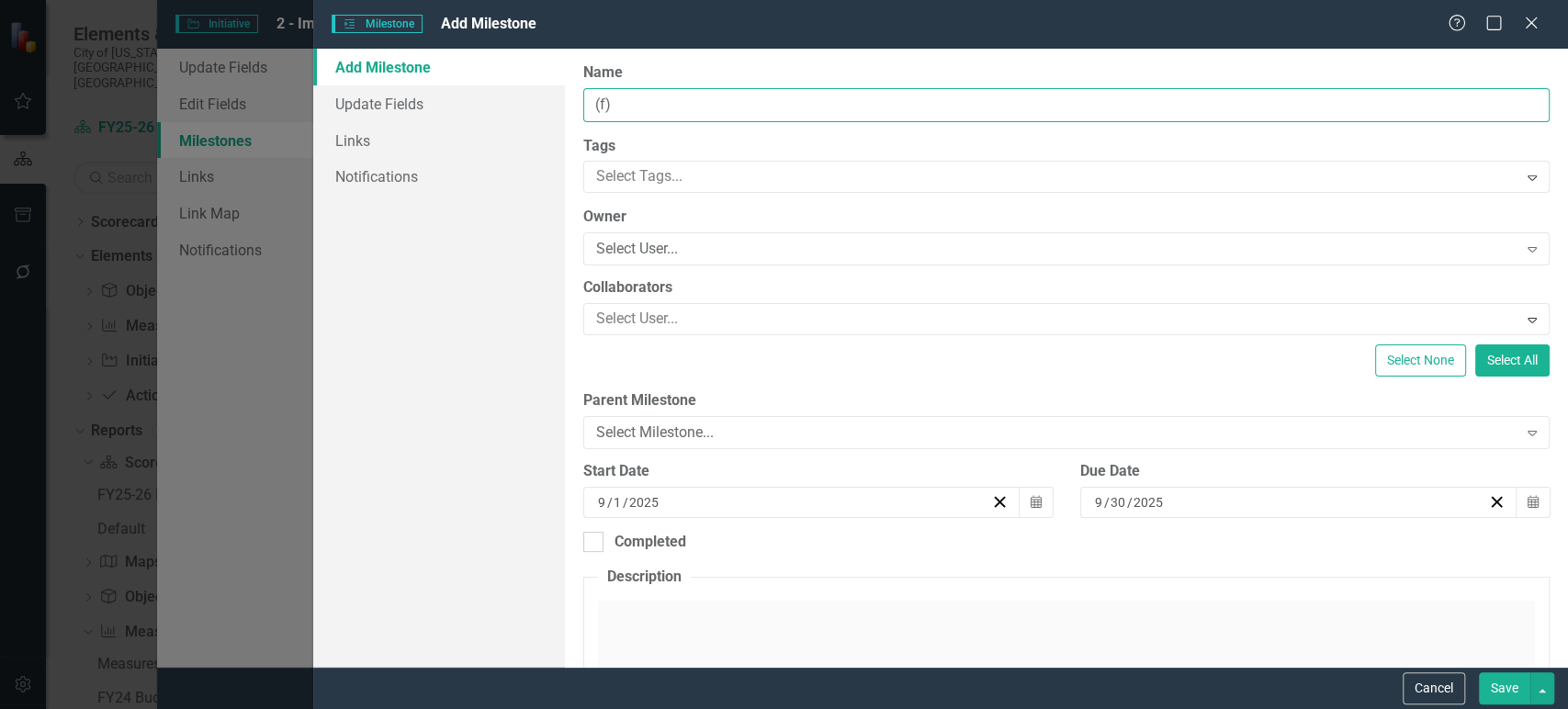
click at [684, 106] on input "(f)" at bounding box center [1066, 104] width 966 height 34
paste input "Develop plan for the simultaneous operation of multiple sites"
type input "(f) Develop plan for the simultaneous operation of multiple sites"
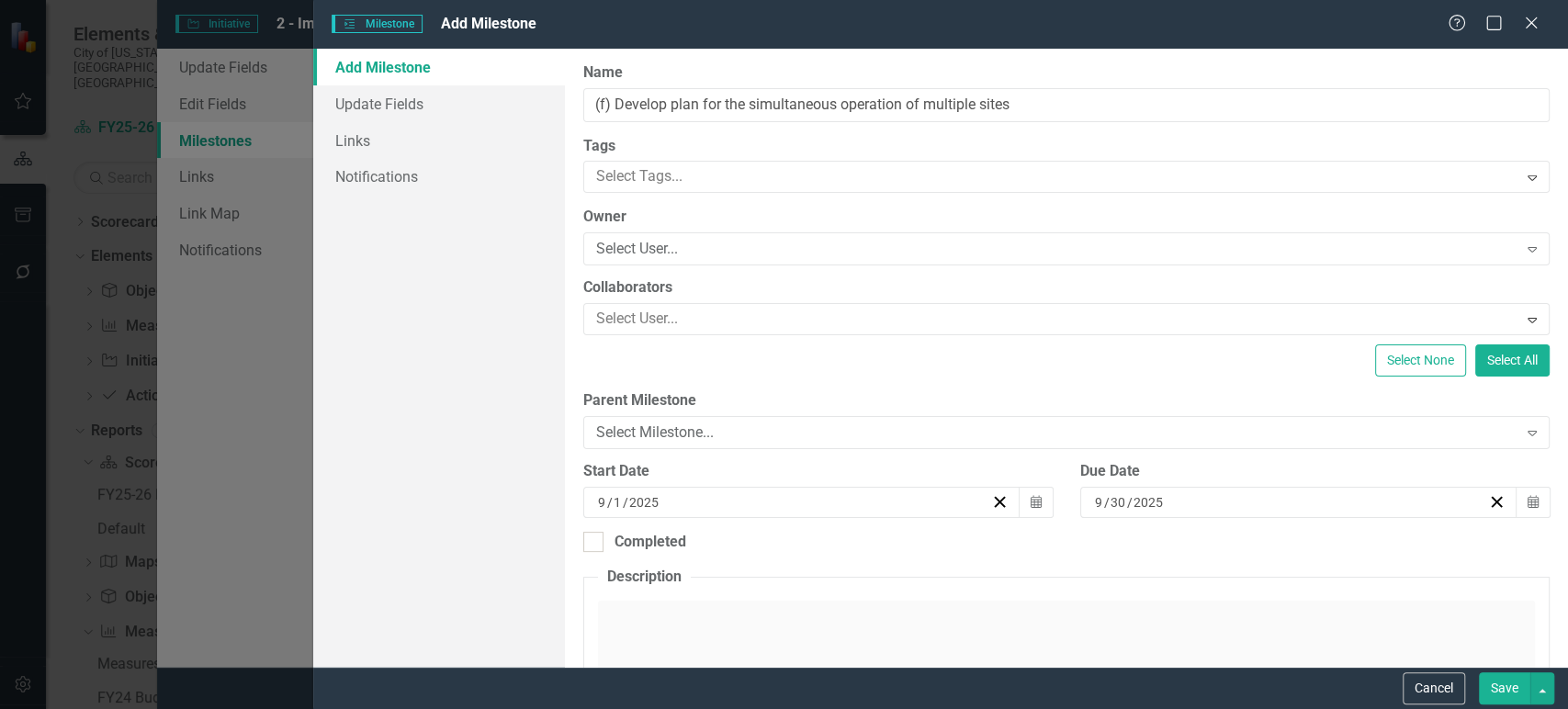
click at [1481, 693] on button "Save" at bounding box center [1505, 689] width 52 height 33
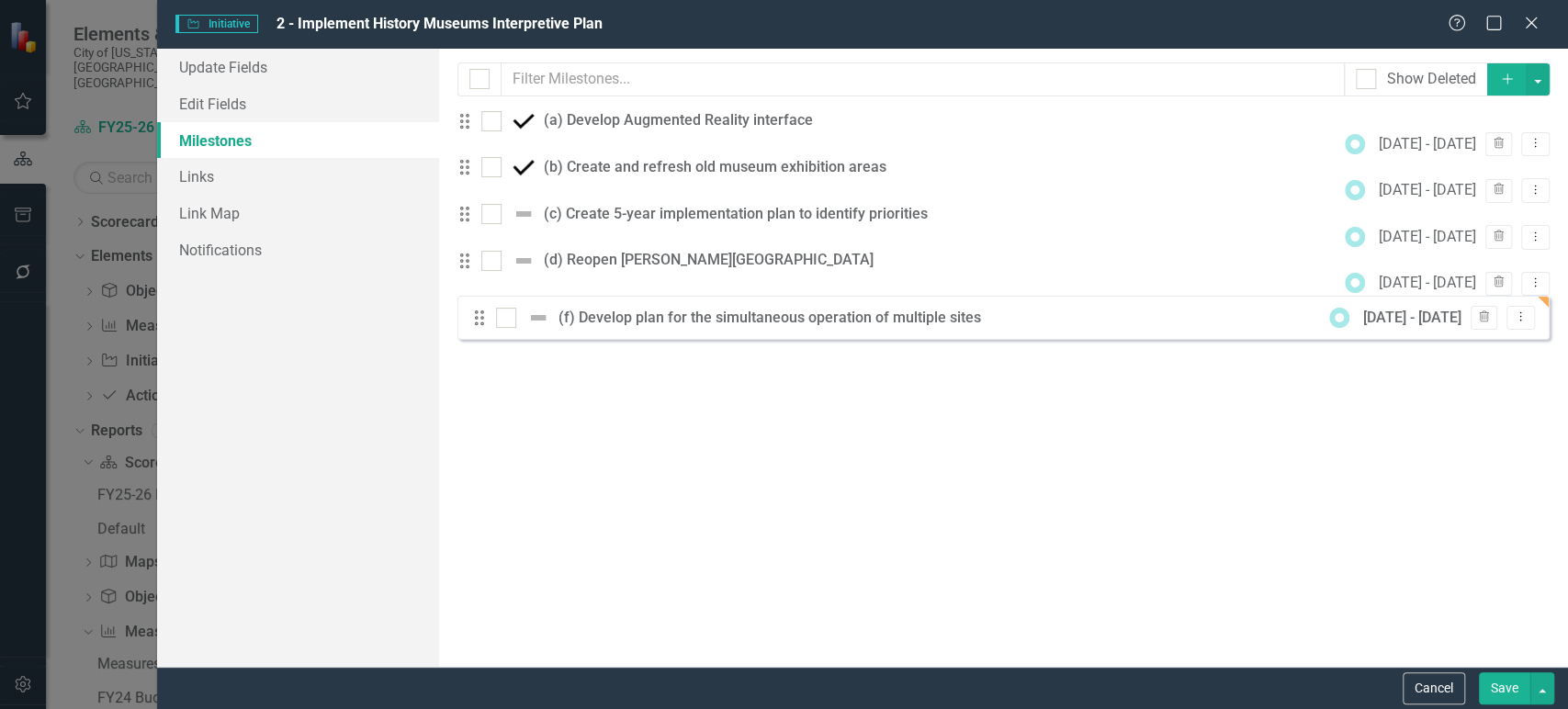
click at [558, 329] on div "(f) Develop plan for the simultaneous operation of multiple sites" at bounding box center [774, 318] width 432 height 21
click at [591, 329] on div "(f) Develop plan for the simultaneous operation of multiple sites" at bounding box center [774, 318] width 432 height 21
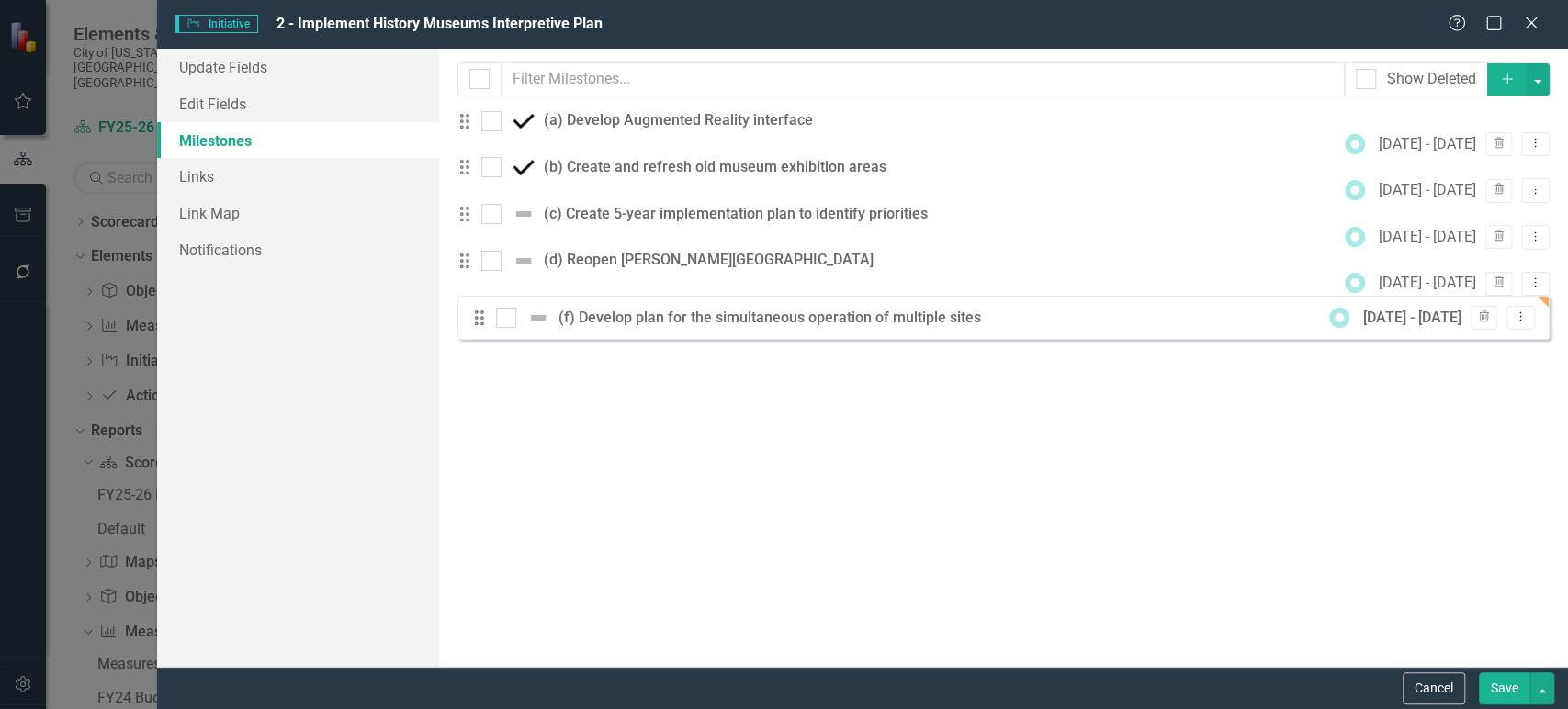
click at [591, 329] on div "(f) Develop plan for the simultaneous operation of multiple sites" at bounding box center [774, 318] width 432 height 21
click at [1513, 331] on button "Dropdown Menu" at bounding box center [1520, 318] width 29 height 25
click at [1480, 403] on link "Edit Edit Milestone" at bounding box center [1447, 393] width 172 height 34
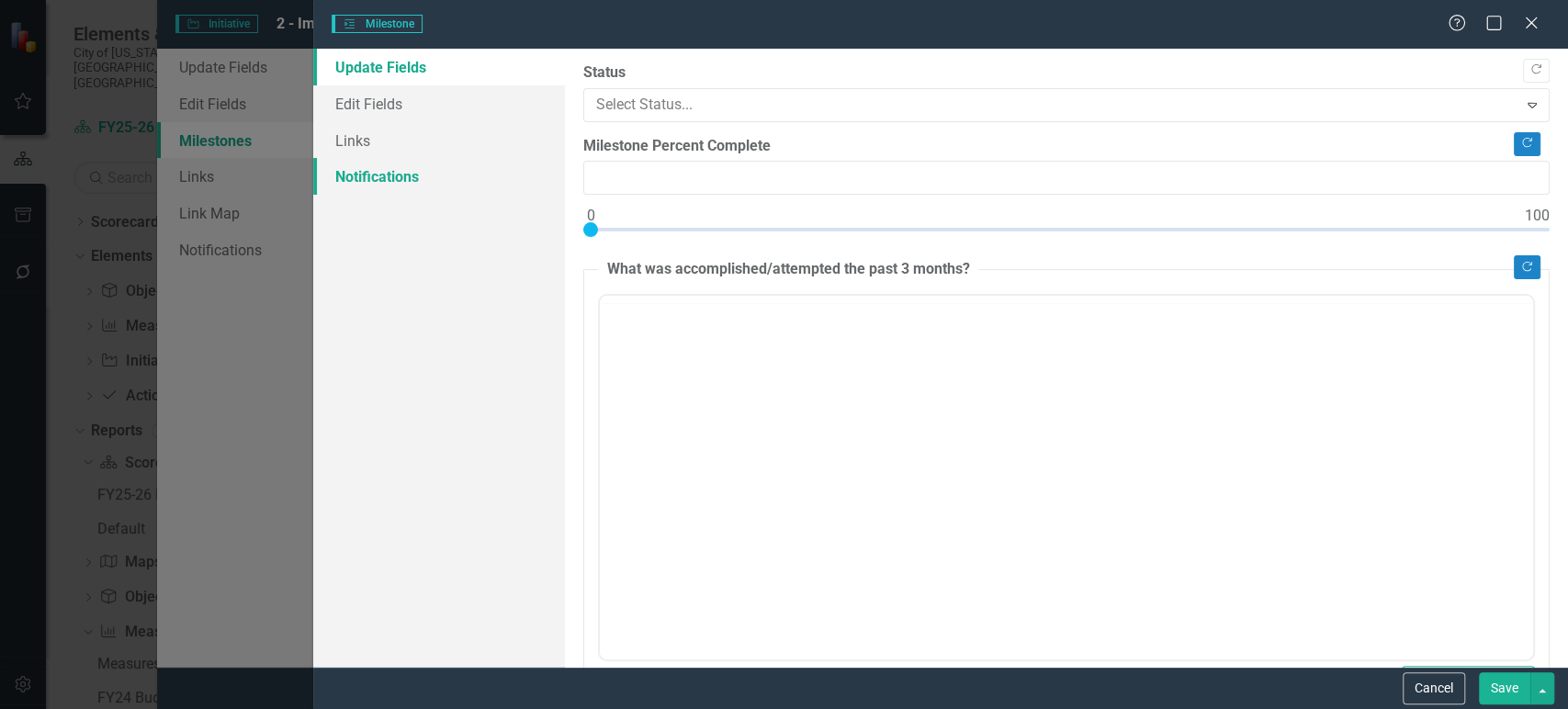
type input "0"
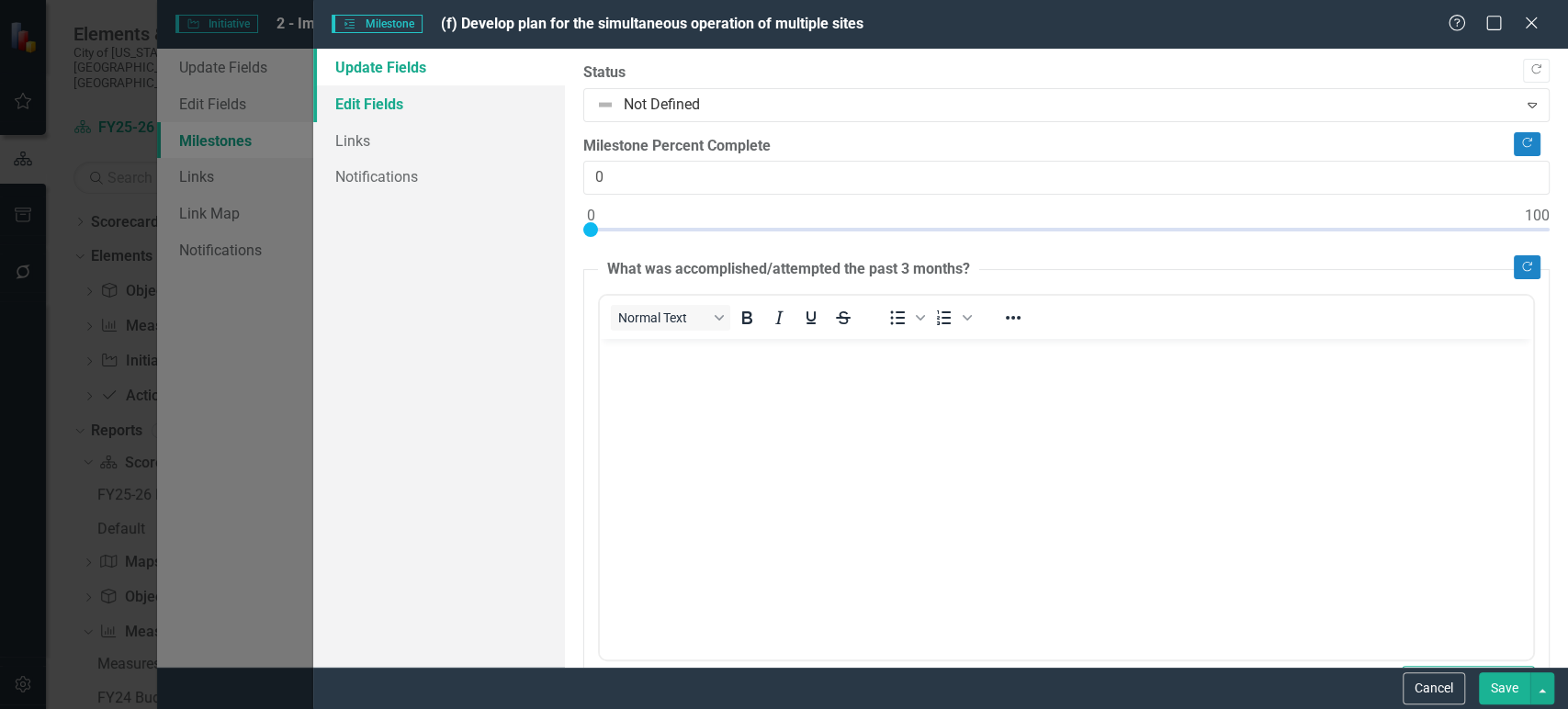
click at [448, 121] on link "Edit Fields" at bounding box center [439, 103] width 251 height 36
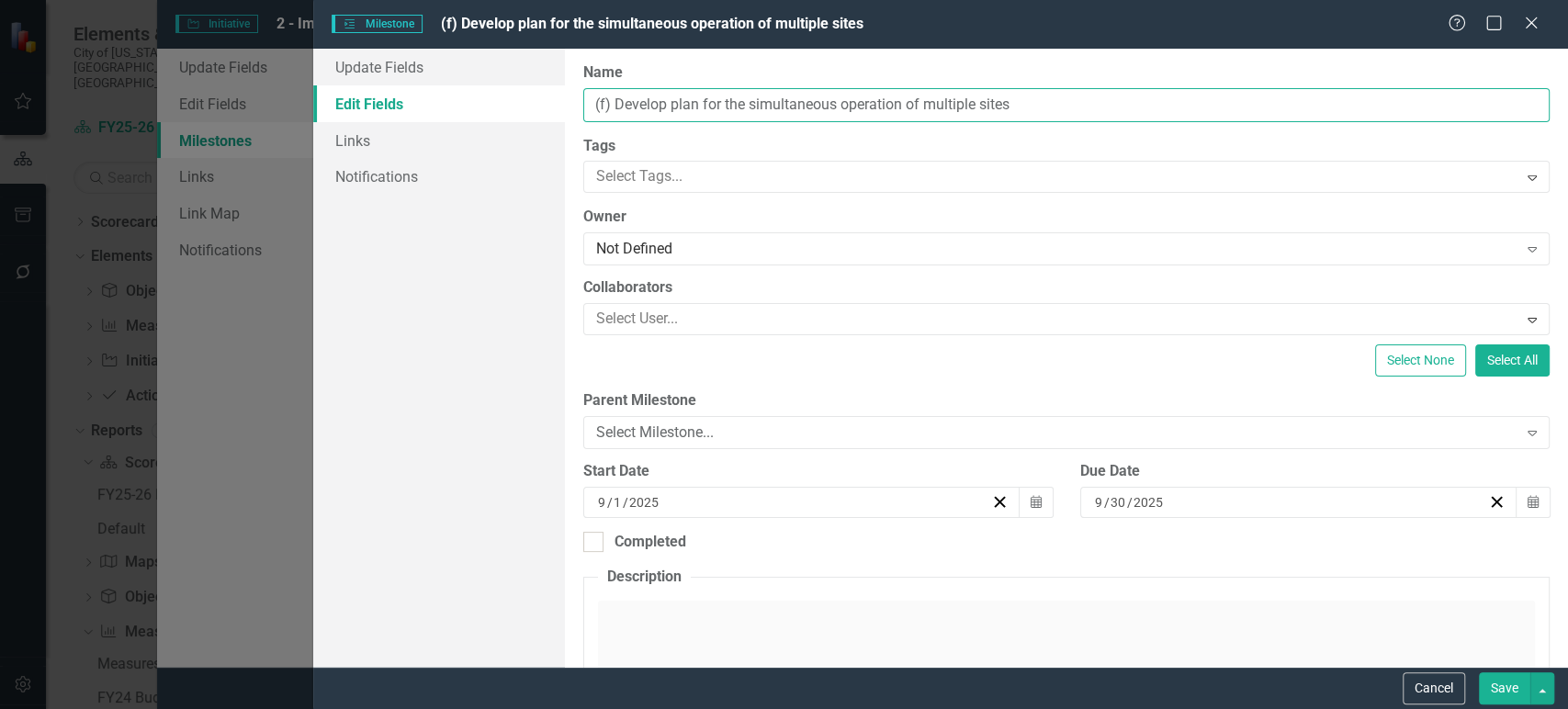
click at [609, 103] on input "(f) Develop plan for the simultaneous operation of multiple sites" at bounding box center [1066, 104] width 966 height 34
type input "(e) Develop plan for the simultaneous operation of multiple sites"
click at [1479, 673] on button "Save" at bounding box center [1505, 689] width 52 height 33
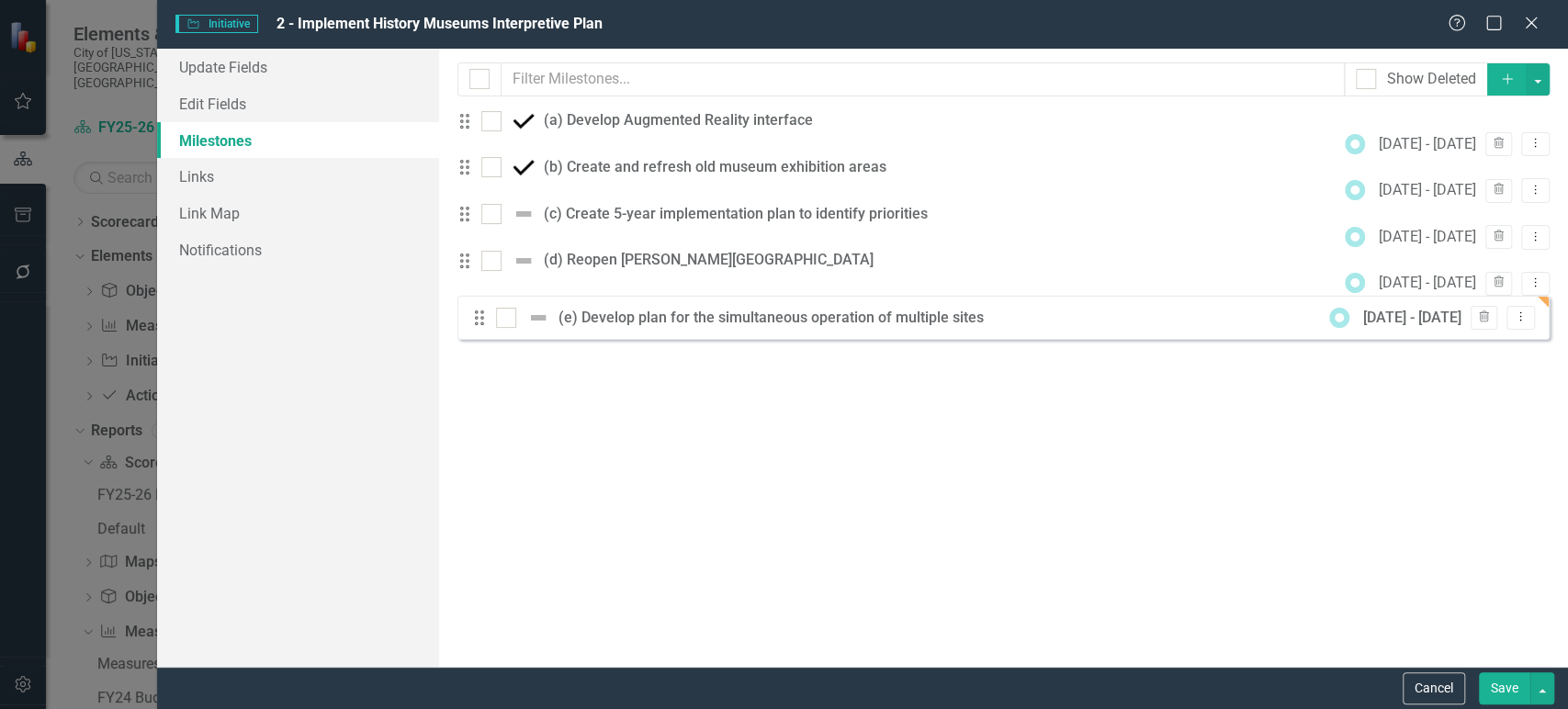
click at [1504, 681] on button "Save" at bounding box center [1505, 689] width 52 height 33
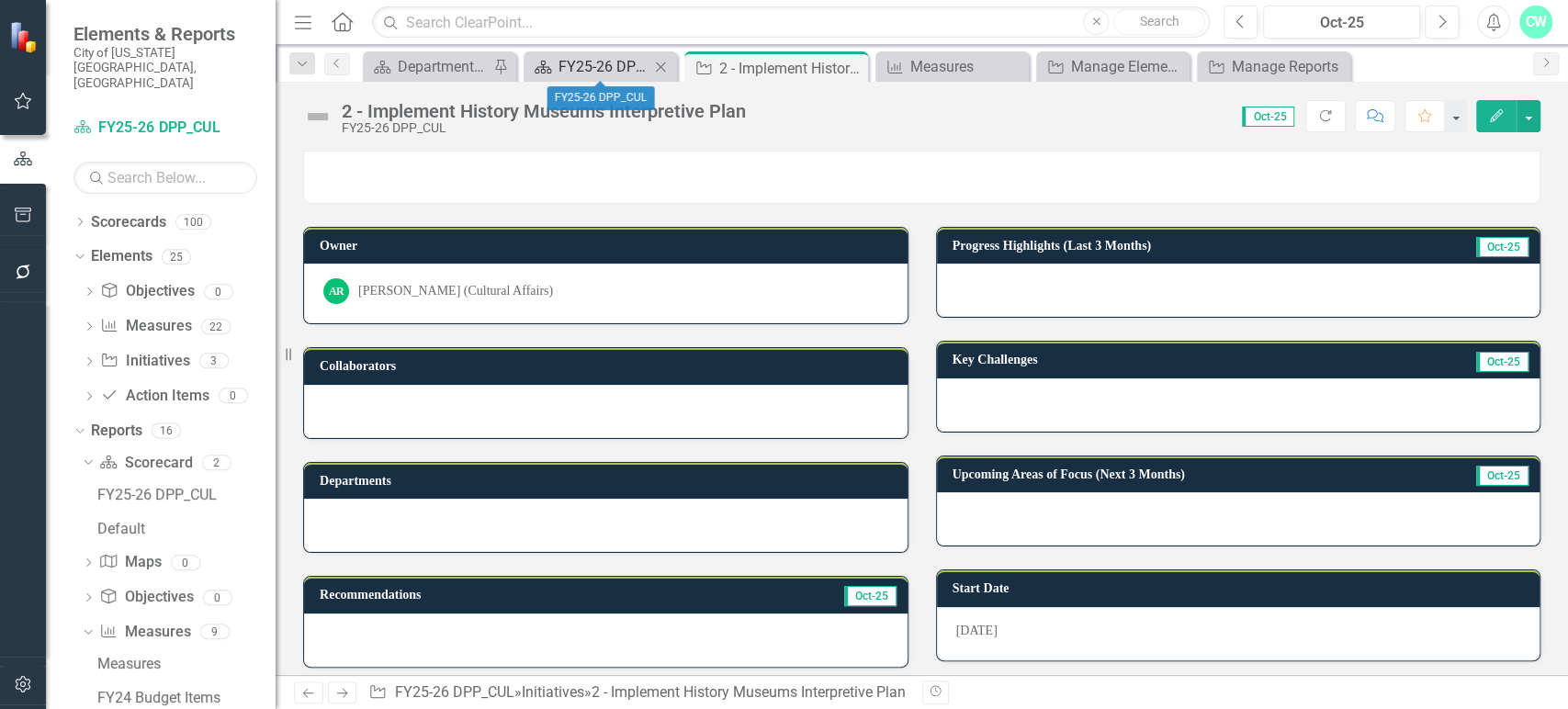
click at [603, 66] on div "FY25-26 DPP_CUL" at bounding box center [603, 67] width 91 height 23
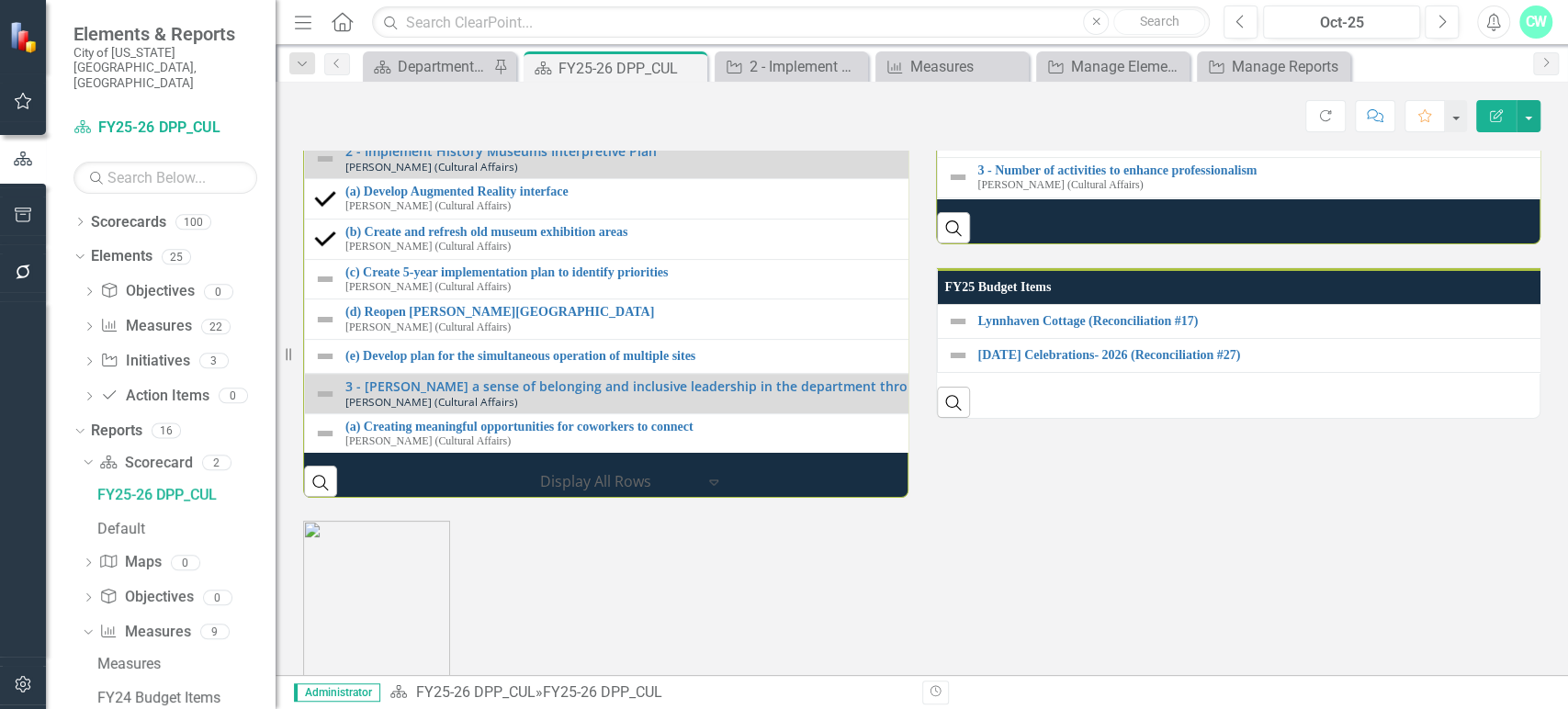
scroll to position [196, 0]
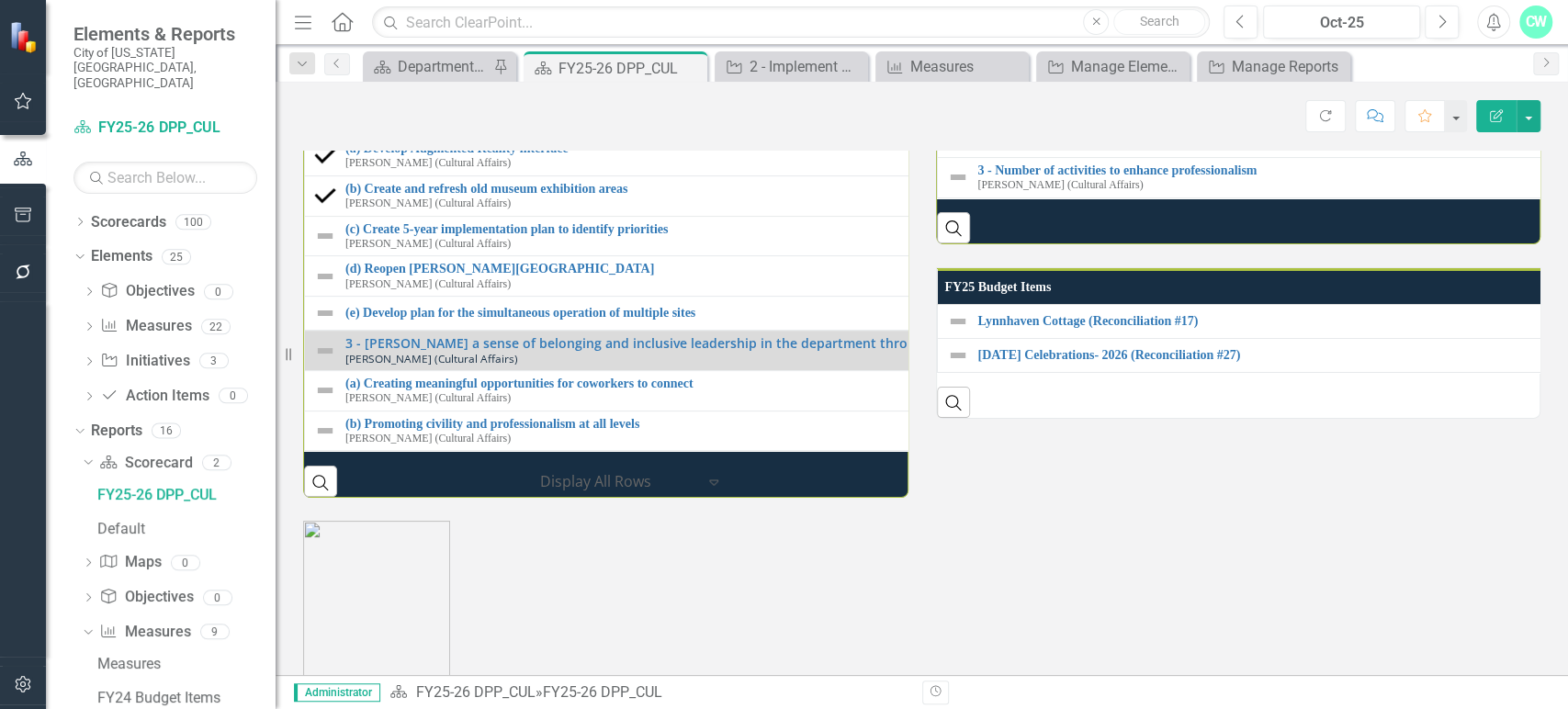
click at [615, 115] on link "2 - Implement History Museums Interpretive Plan" at bounding box center [937, 107] width 1182 height 13
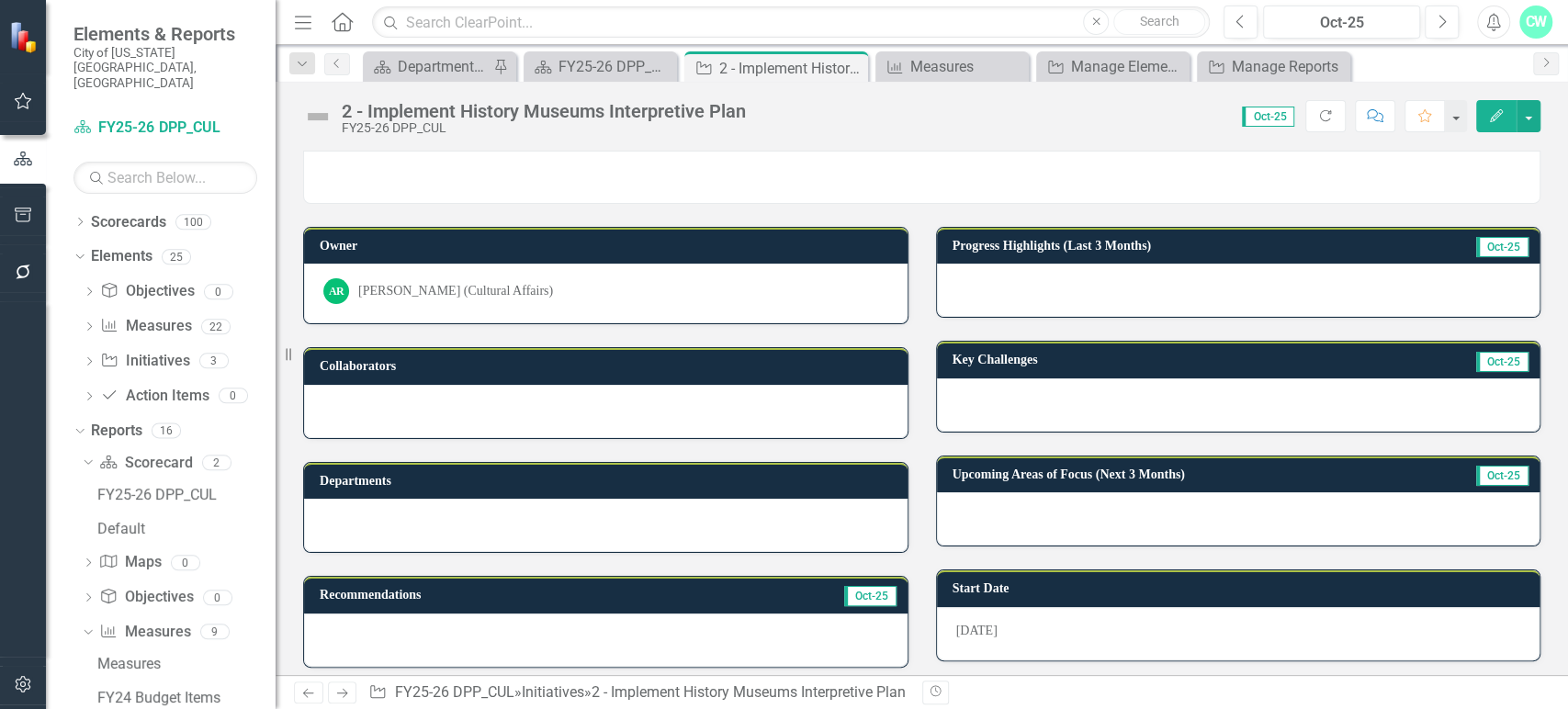
click at [479, 289] on div "[PERSON_NAME] (Cultural Affairs)" at bounding box center [455, 290] width 194 height 18
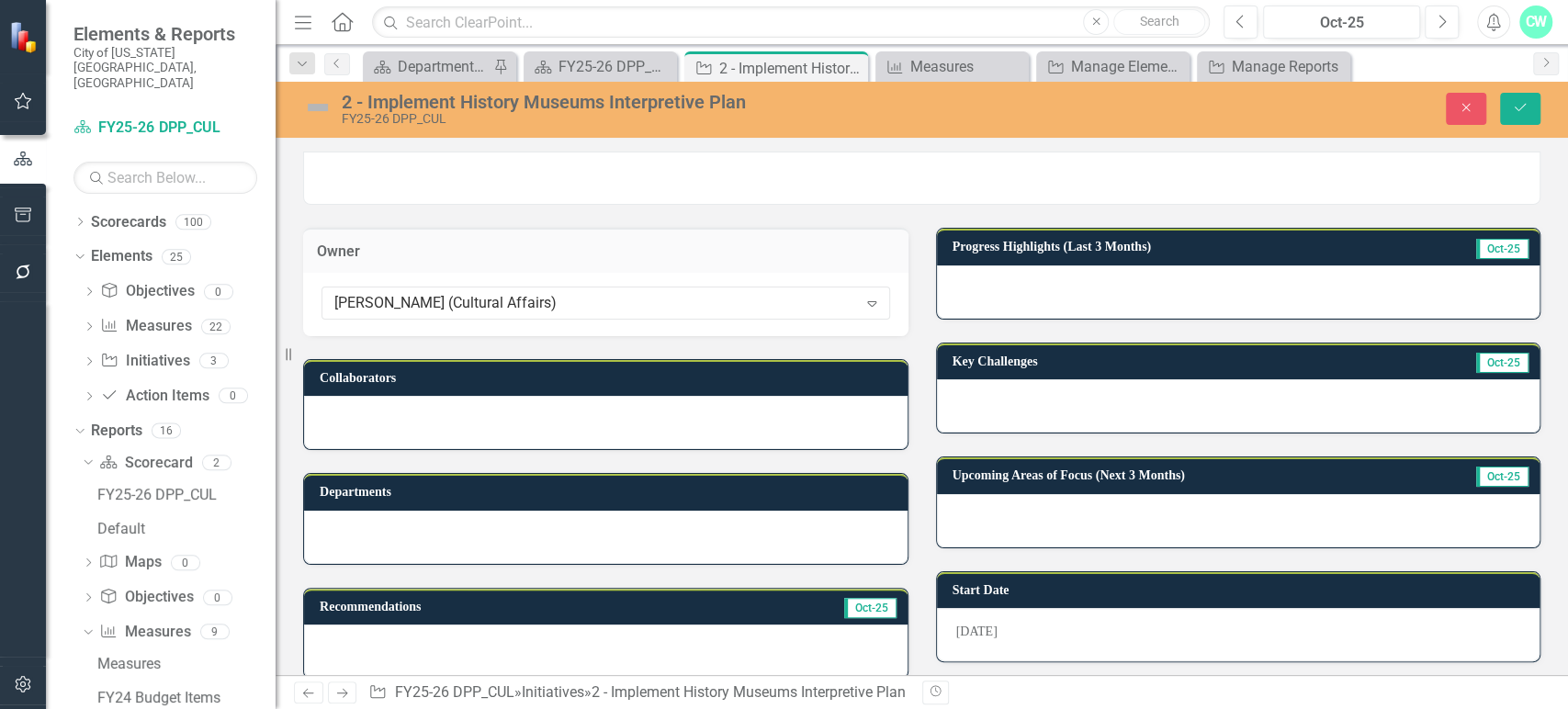
click at [479, 289] on div "[PERSON_NAME] (Cultural Affairs) Expand" at bounding box center [605, 303] width 568 height 34
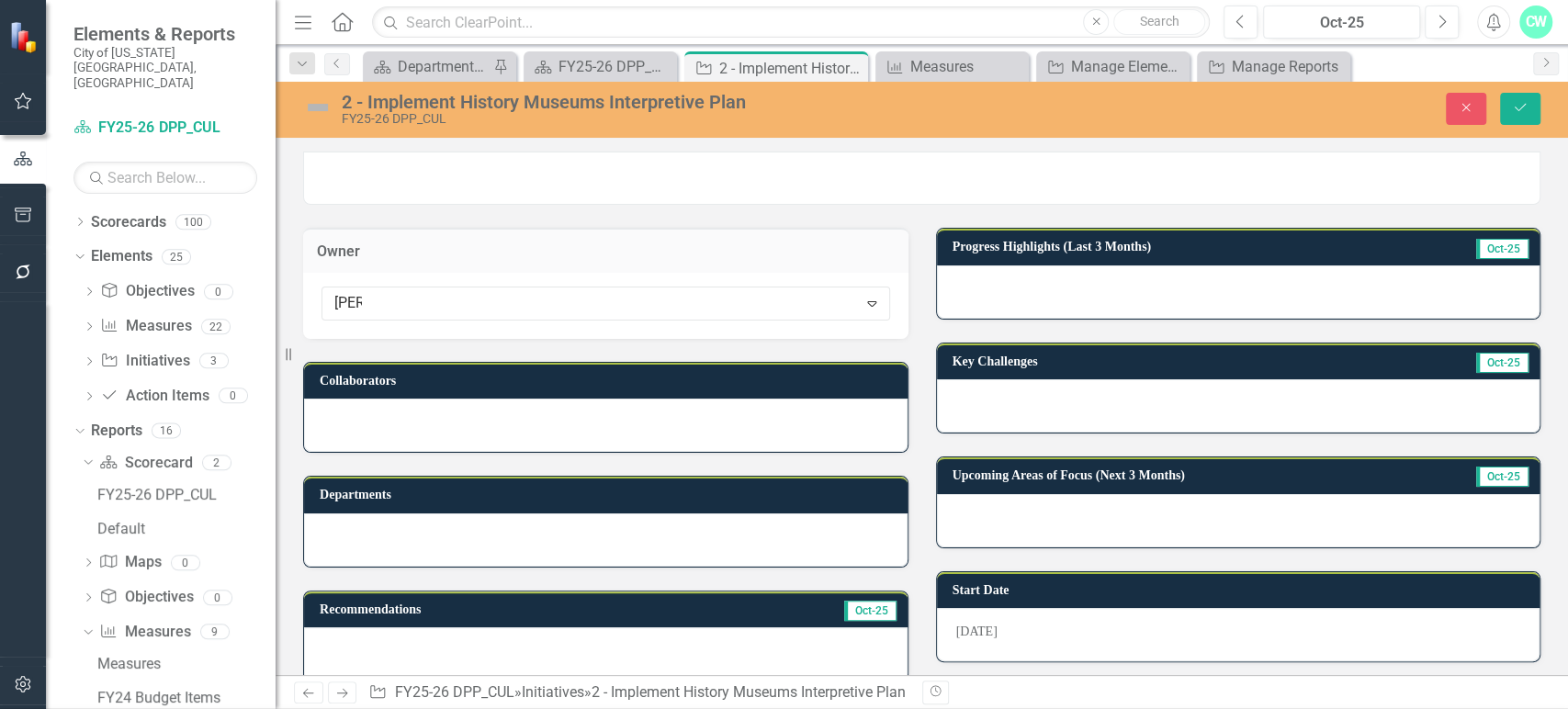
type input "emily"
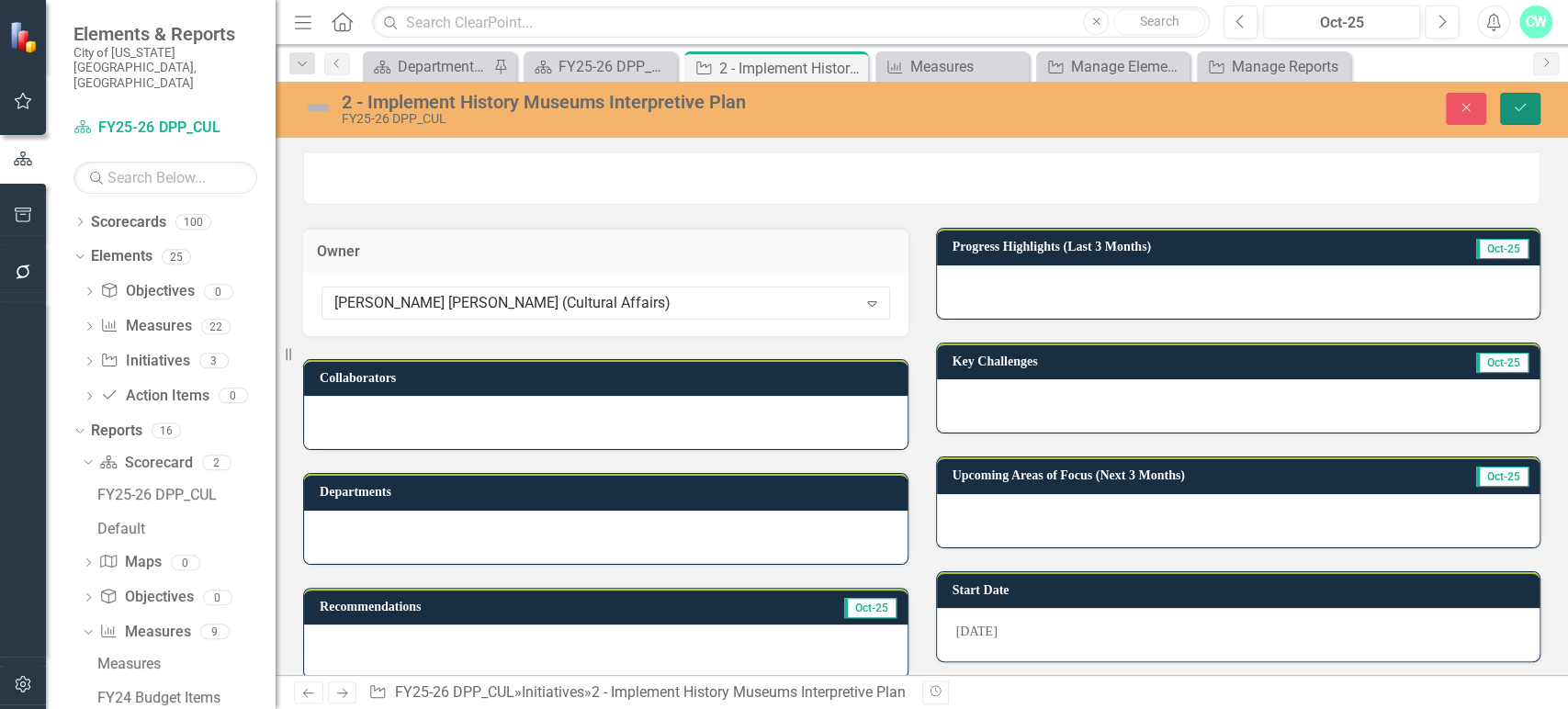
click at [1535, 109] on button "Save" at bounding box center [1520, 109] width 40 height 33
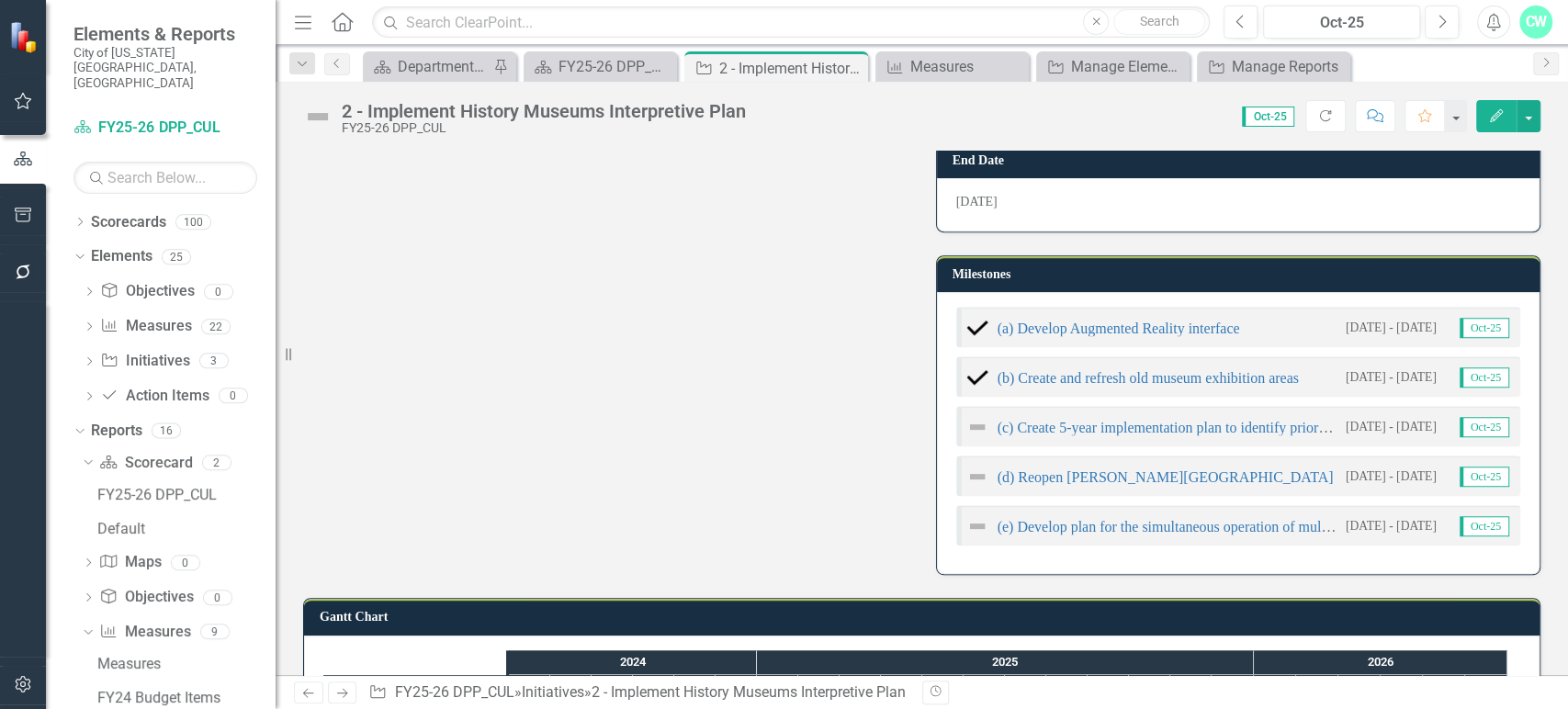
scroll to position [544, 0]
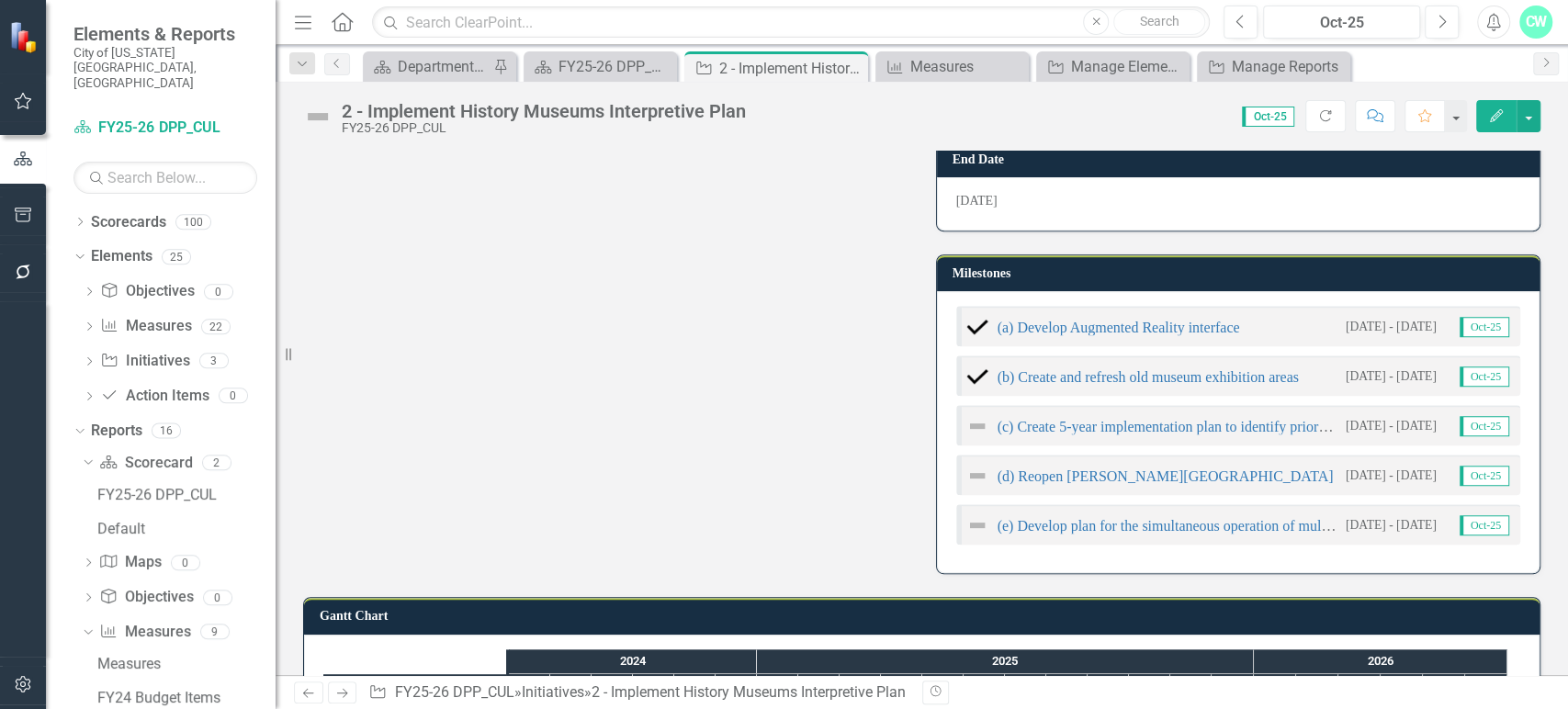
click at [1037, 481] on div "(d) Reopen [PERSON_NAME][GEOGRAPHIC_DATA]" at bounding box center [1150, 475] width 368 height 22
click at [1495, 116] on icon "button" at bounding box center [1495, 115] width 12 height 12
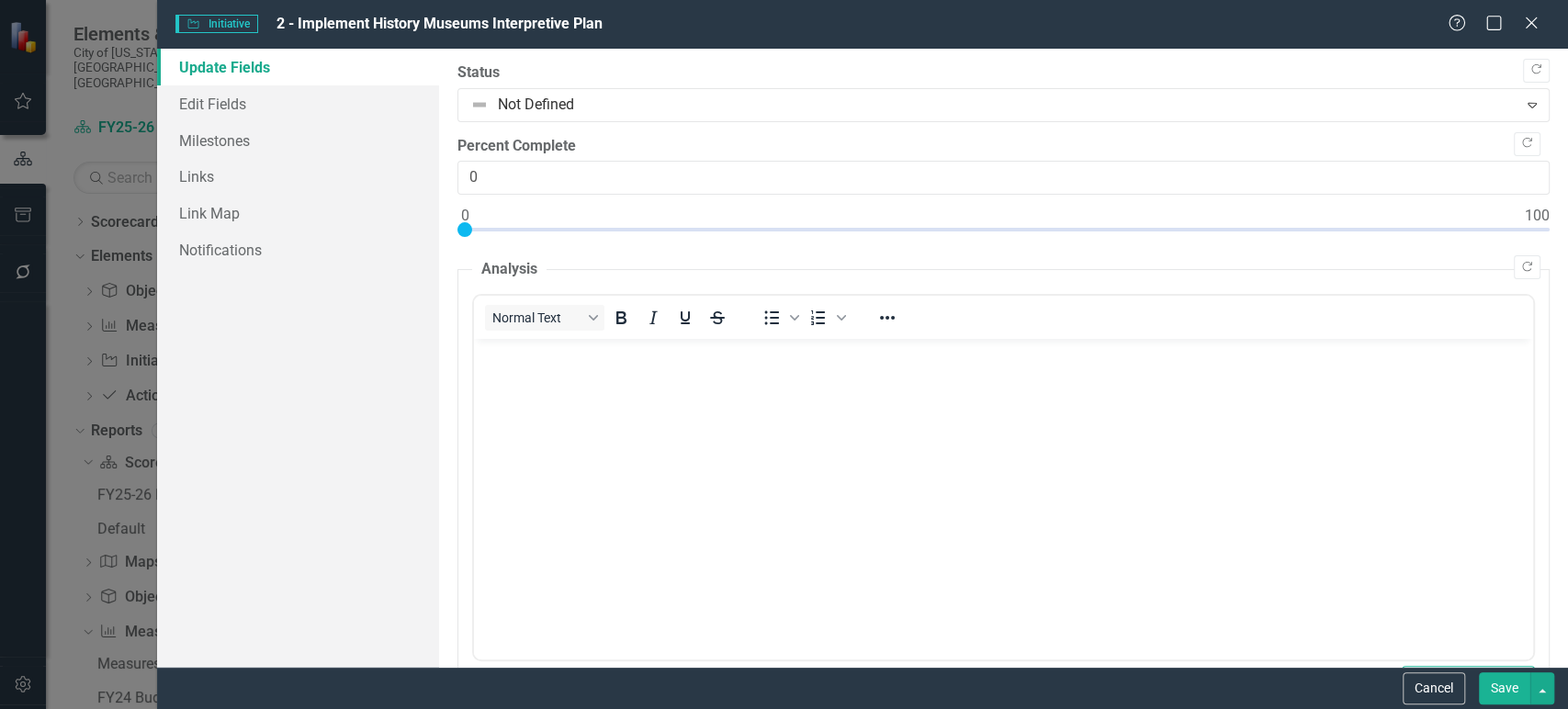
scroll to position [0, 0]
click at [281, 136] on link "Milestones" at bounding box center [298, 141] width 282 height 36
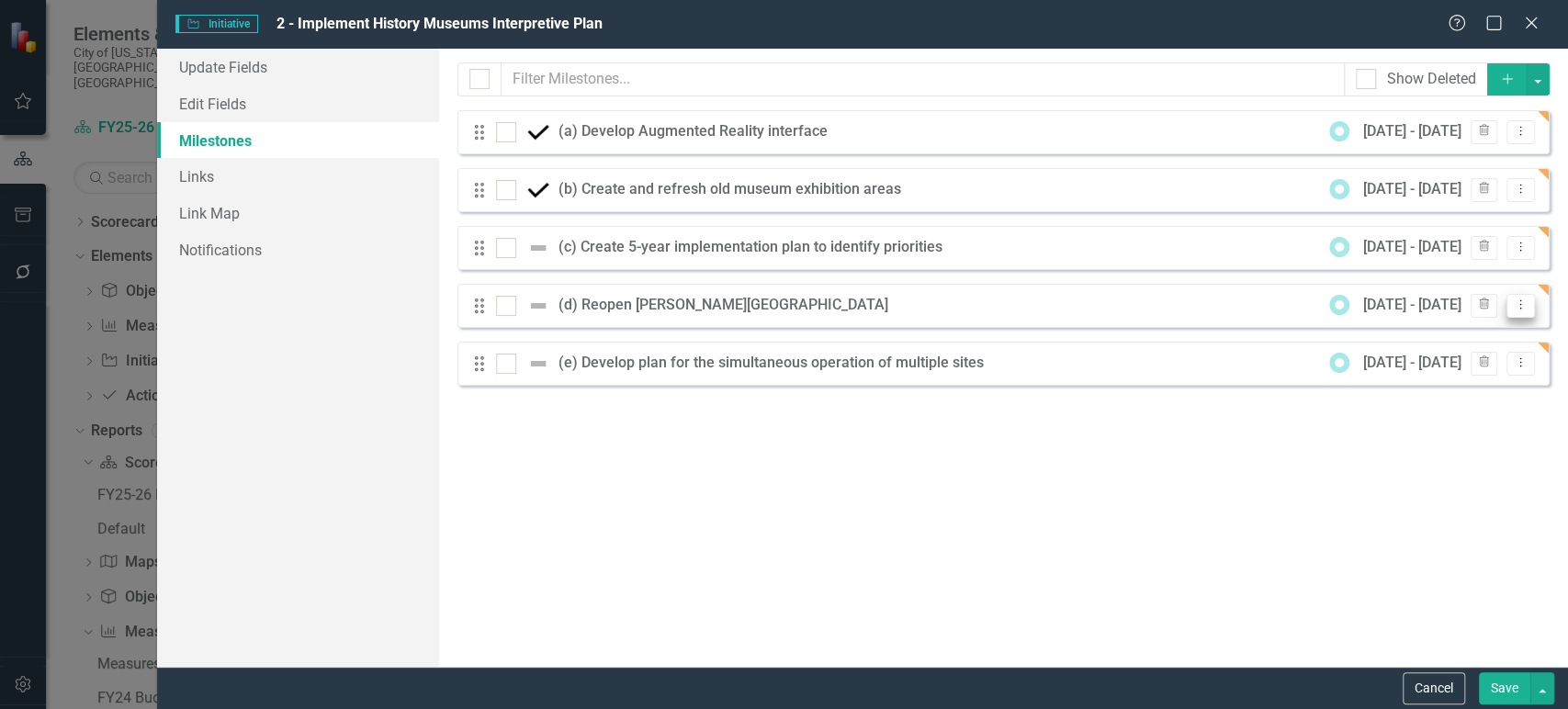
click at [1518, 312] on button "Dropdown Menu" at bounding box center [1520, 307] width 29 height 25
click at [1475, 332] on link "Edit Edit Milestone" at bounding box center [1447, 335] width 172 height 34
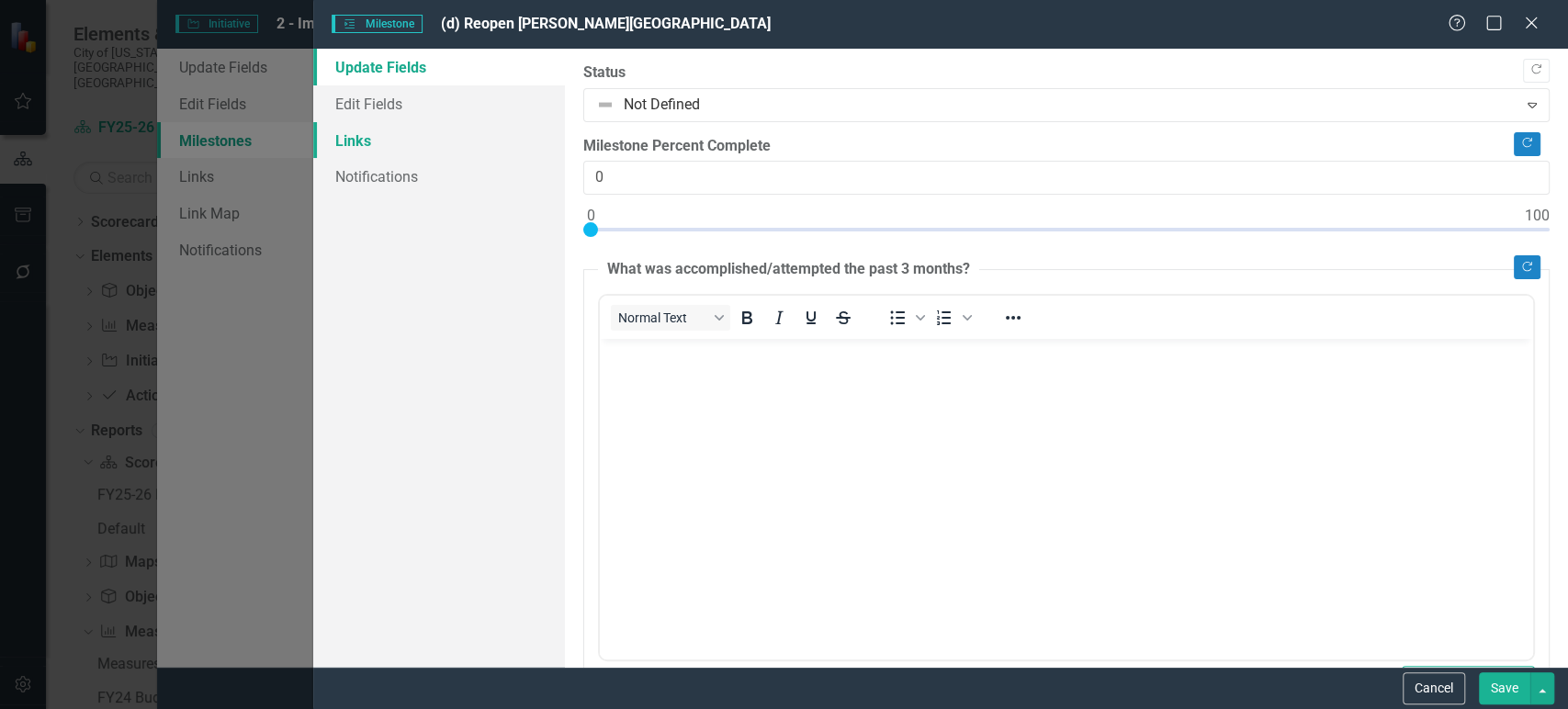
click at [465, 127] on link "Links" at bounding box center [439, 141] width 251 height 36
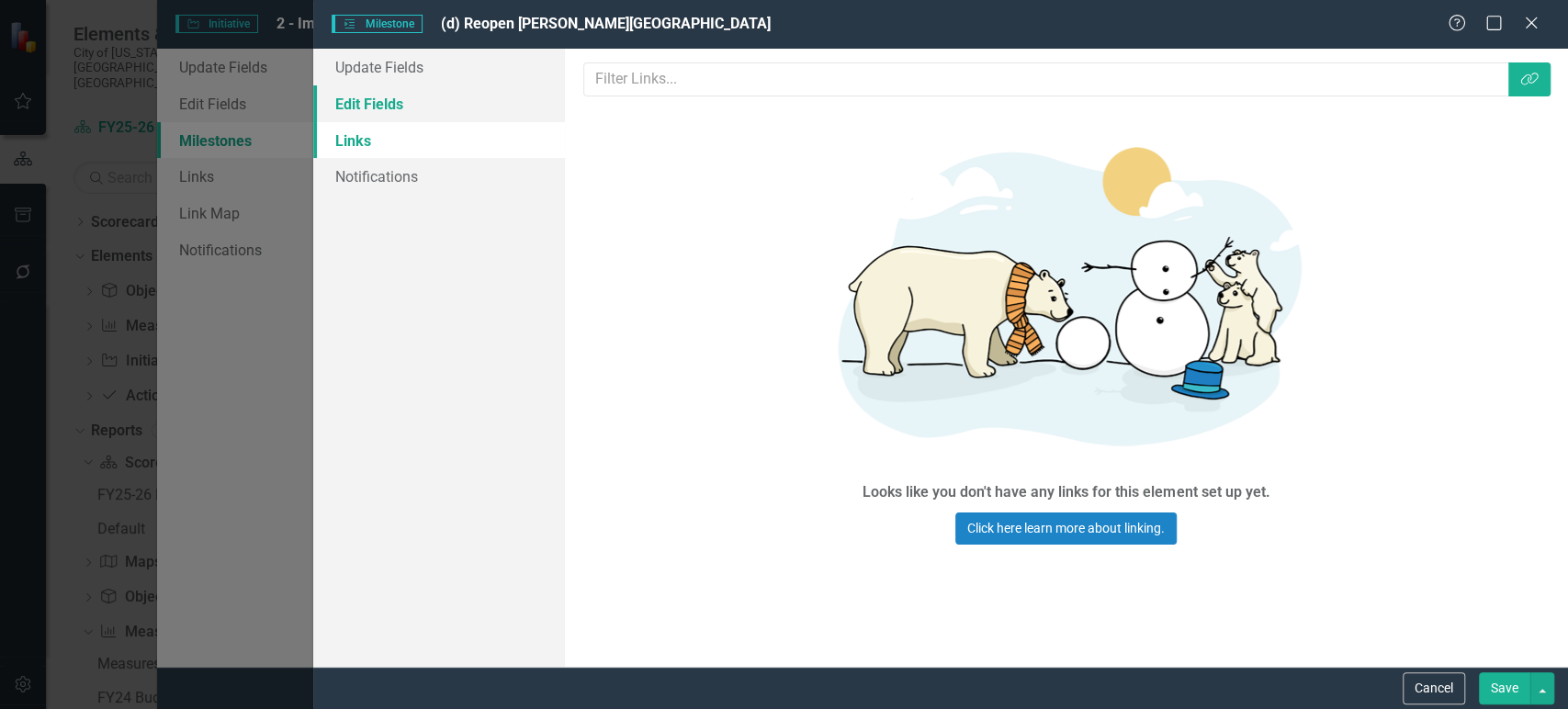
click at [465, 114] on link "Edit Fields" at bounding box center [439, 103] width 251 height 36
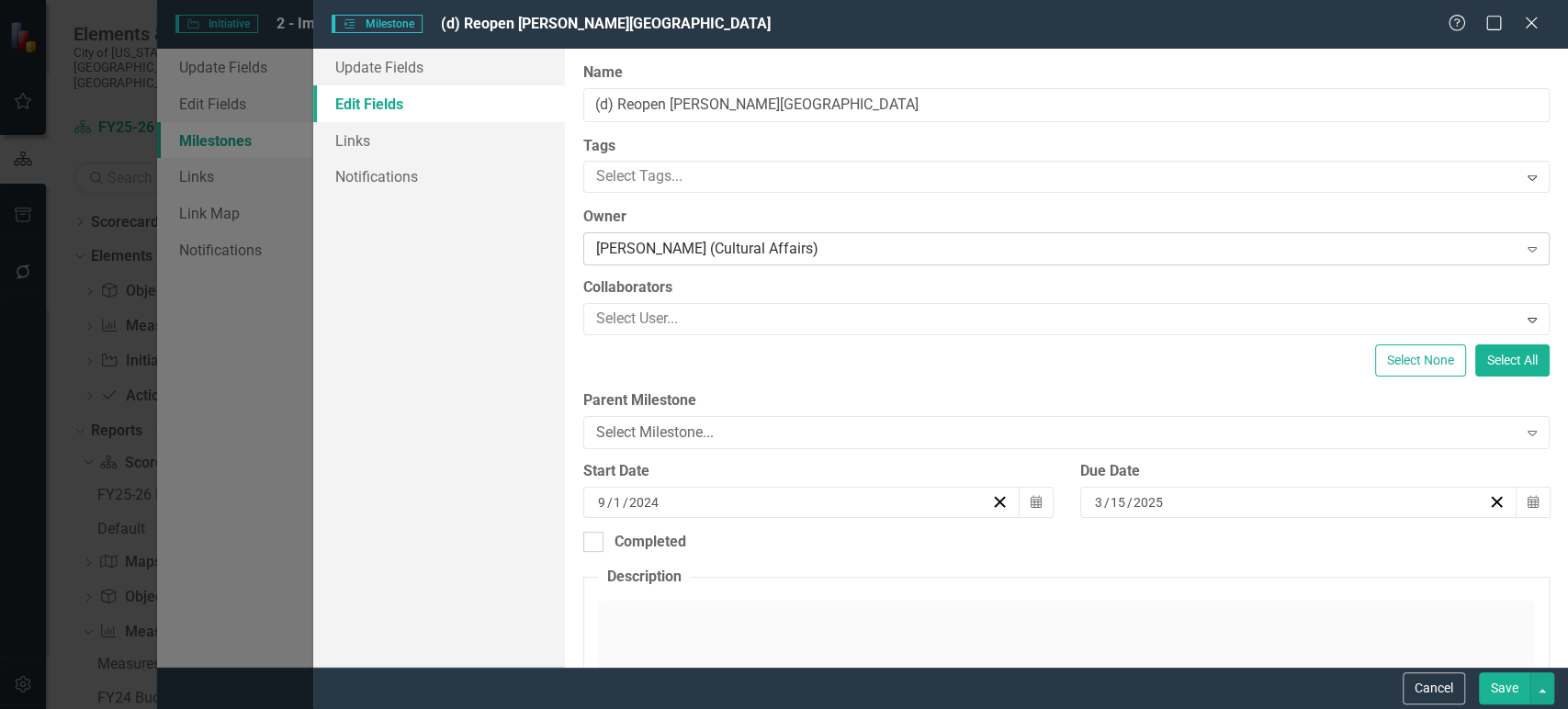
click at [659, 234] on div "[PERSON_NAME] (Cultural Affairs) Expand" at bounding box center [1066, 249] width 966 height 34
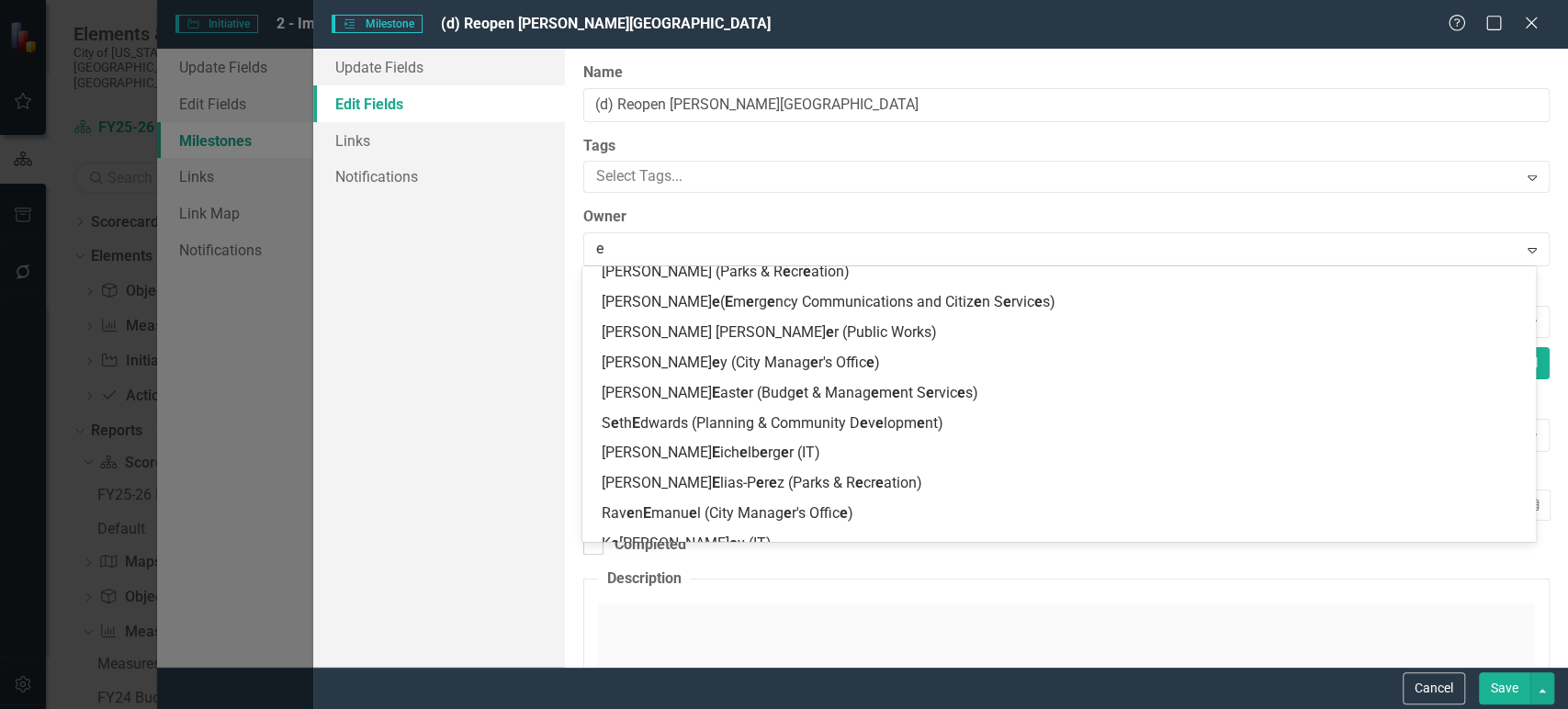
scroll to position [1413, 0]
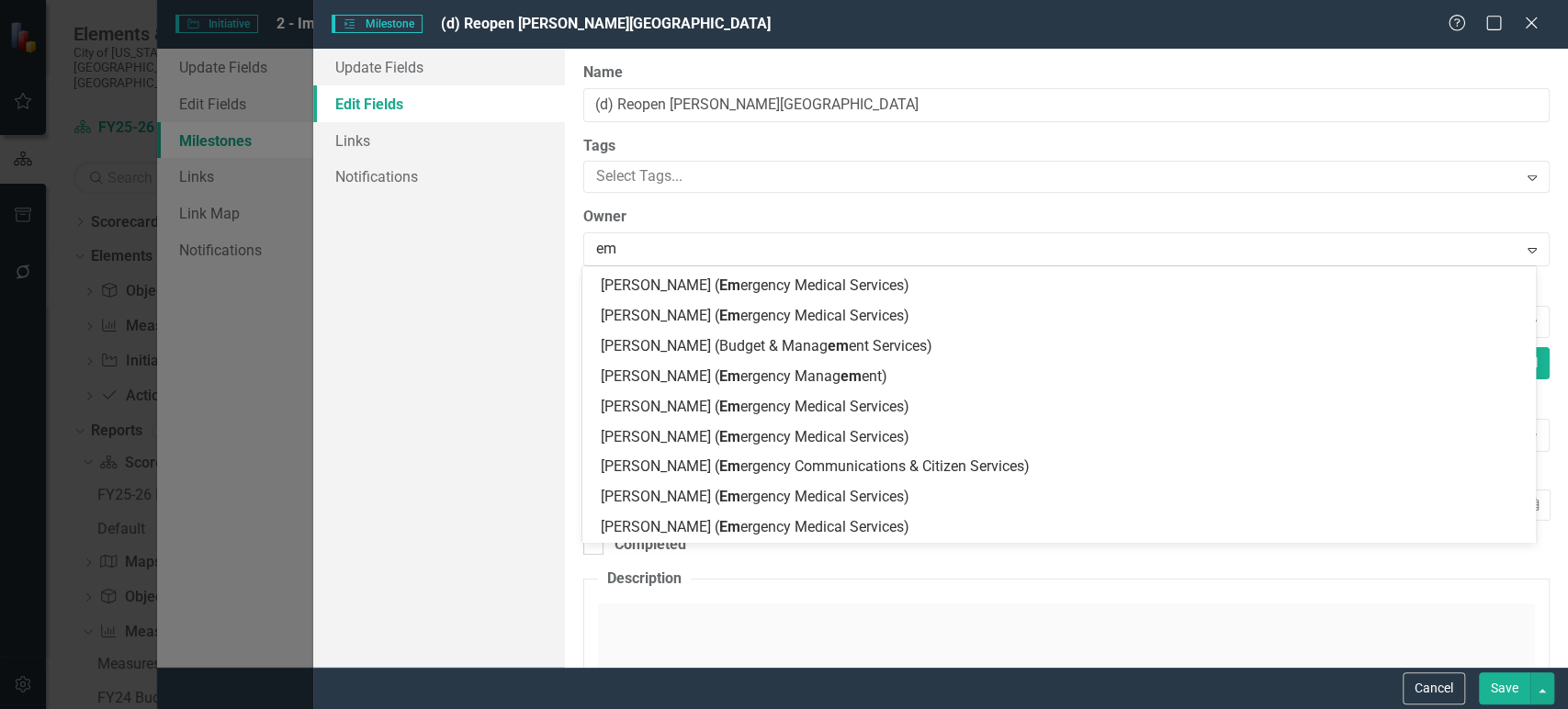
type input "emi"
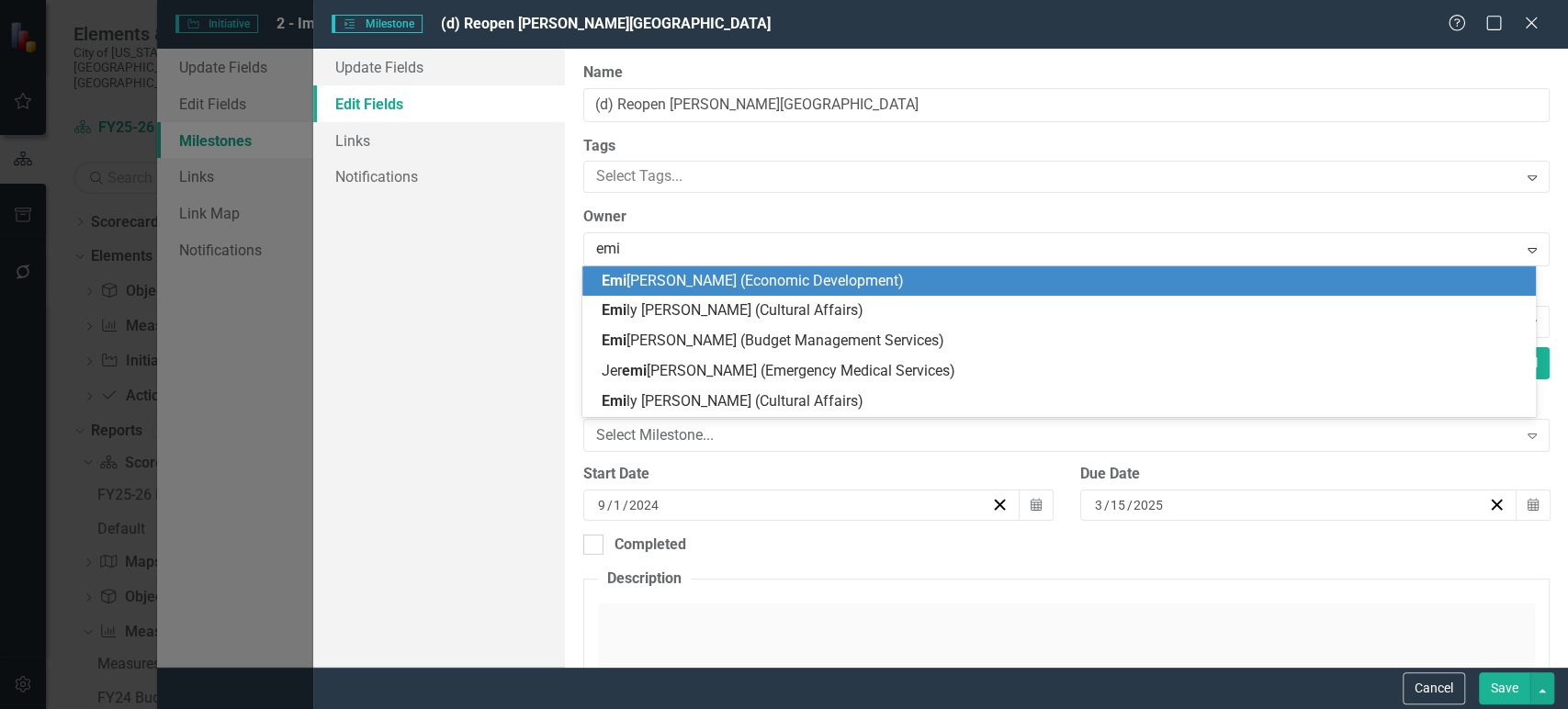
scroll to position [0, 0]
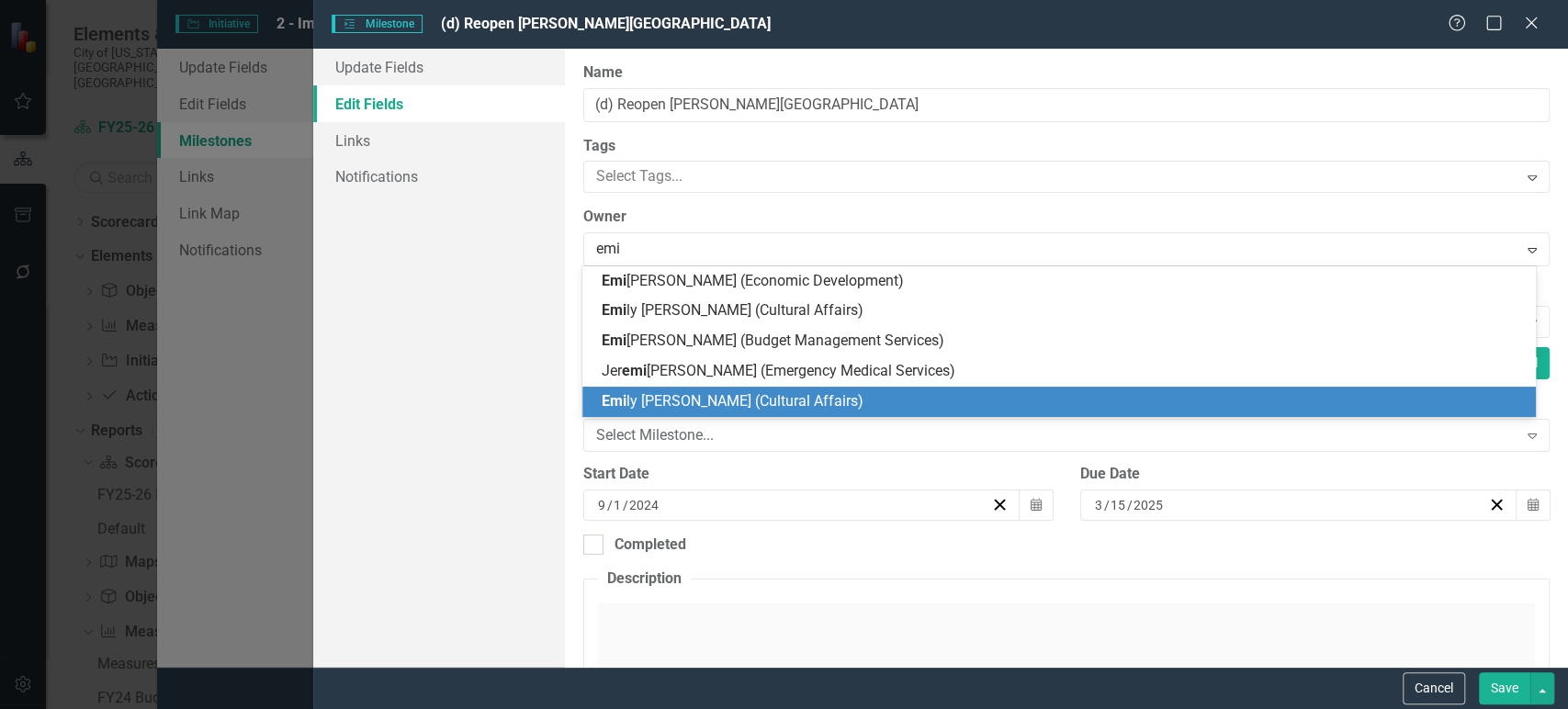
click at [705, 400] on span "Emi ly Spruill Labows (Cultural Affairs)" at bounding box center [731, 400] width 261 height 17
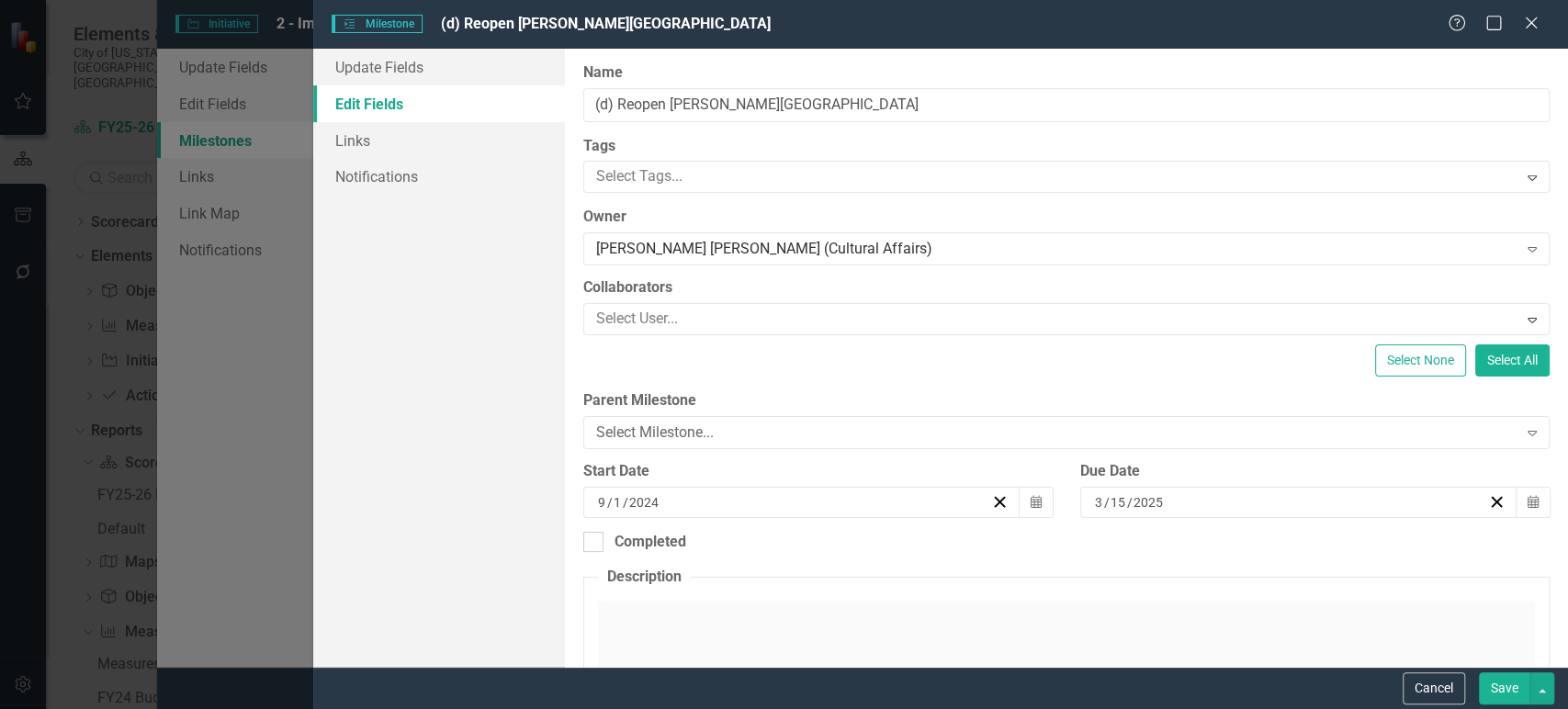
click at [1148, 493] on input "2025" at bounding box center [1148, 502] width 33 height 18
click at [1144, 491] on div "3 / 15 / 2025" at bounding box center [1299, 502] width 437 height 32
click at [1401, 518] on button "»" at bounding box center [1381, 538] width 40 height 40
click at [1163, 518] on button "‹" at bounding box center [1143, 538] width 40 height 40
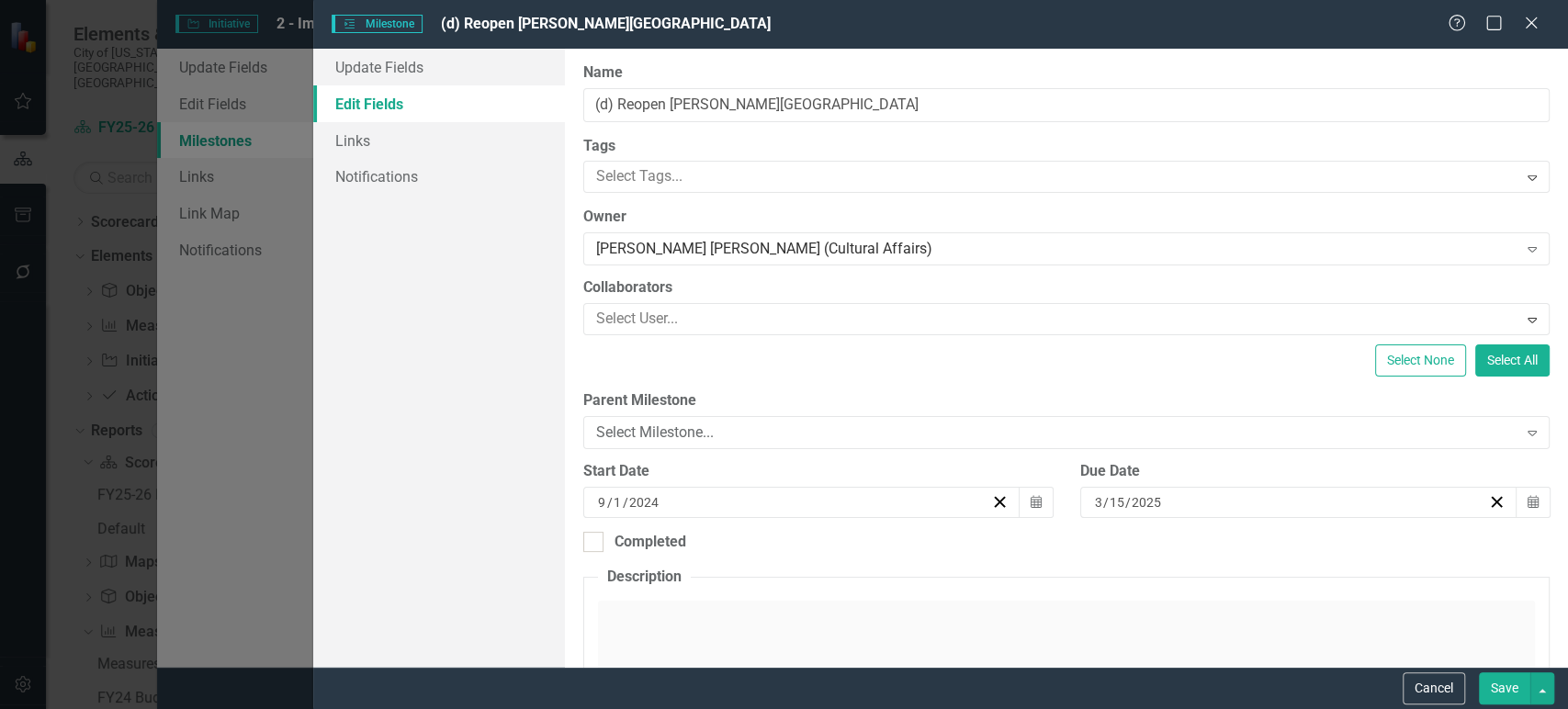
click at [1163, 518] on button "‹" at bounding box center [1143, 538] width 40 height 40
click at [1361, 518] on button "›" at bounding box center [1341, 538] width 40 height 40
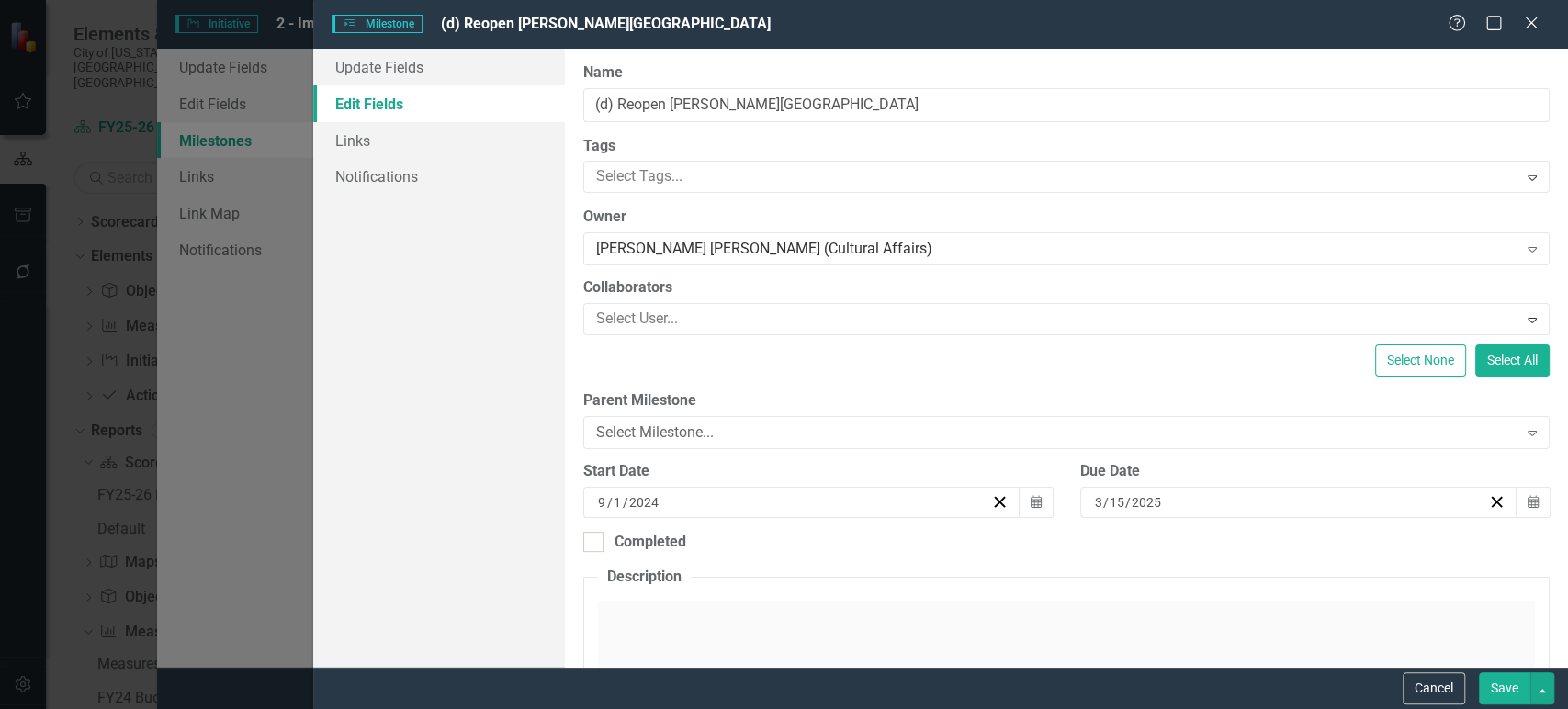
click at [1361, 518] on button "›" at bounding box center [1341, 538] width 40 height 40
drag, startPoint x: 1249, startPoint y: 428, endPoint x: 1258, endPoint y: 448, distance: 21.9
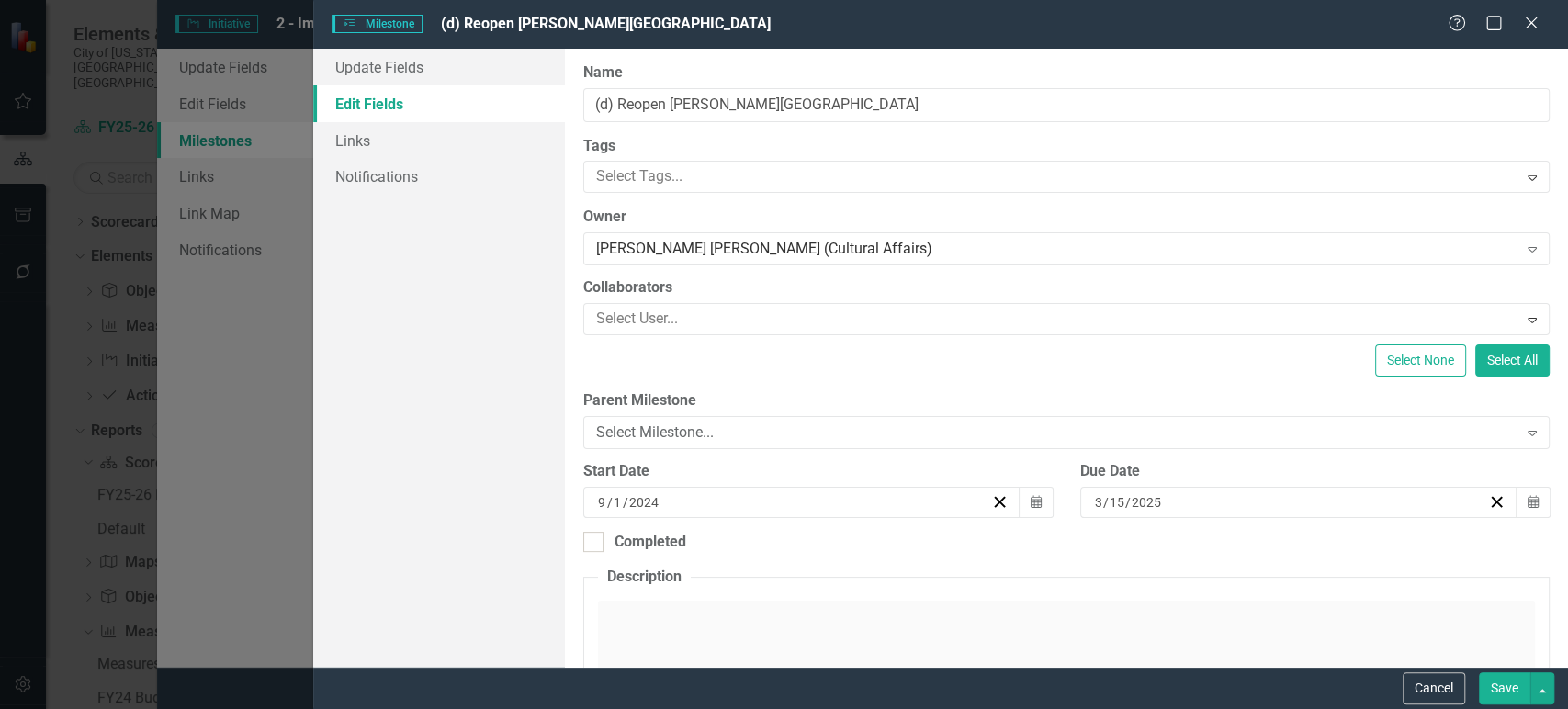
click at [1502, 681] on button "Save" at bounding box center [1505, 689] width 52 height 33
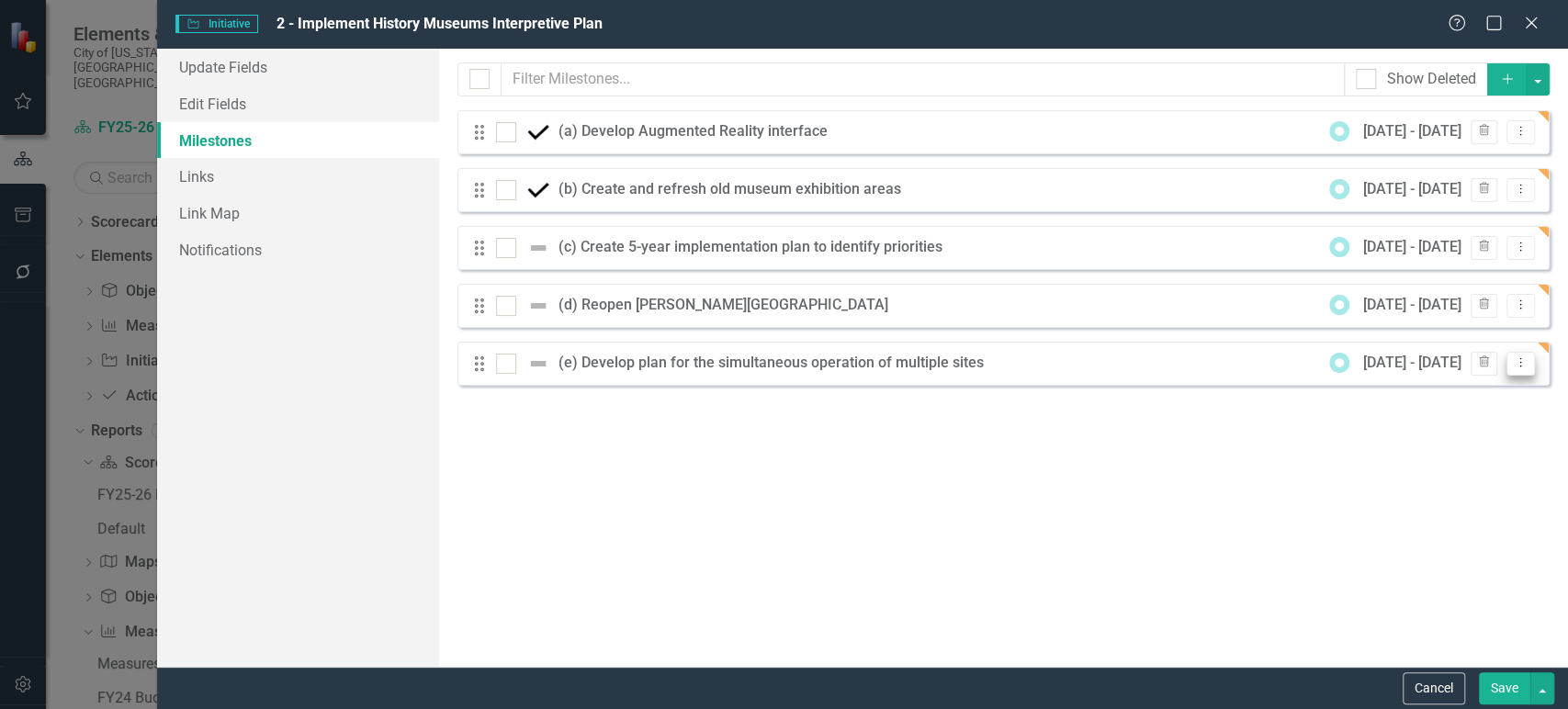
click at [1518, 364] on icon "Dropdown Menu" at bounding box center [1520, 362] width 15 height 11
click at [1480, 398] on link "Edit Edit Milestone" at bounding box center [1447, 393] width 172 height 34
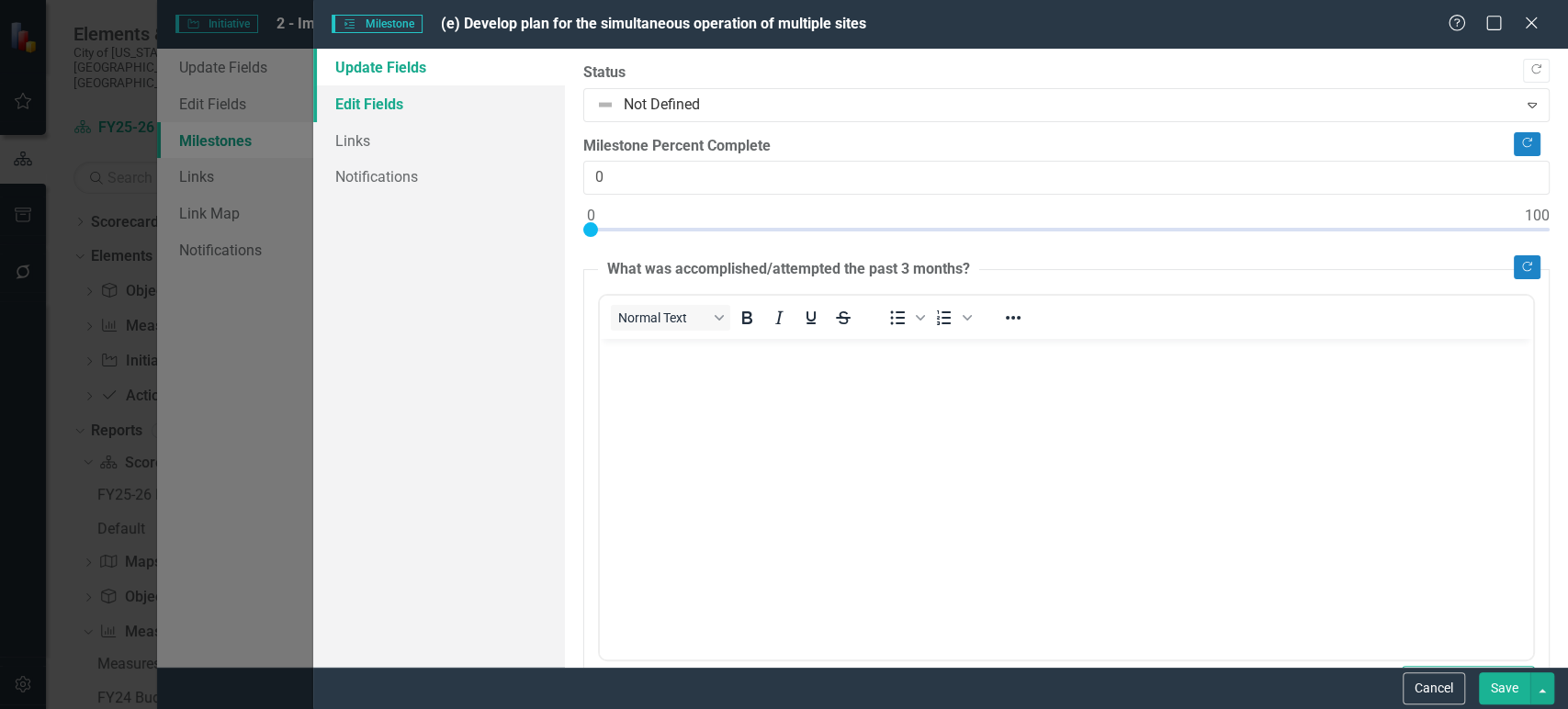
click at [434, 88] on link "Edit Fields" at bounding box center [439, 103] width 251 height 36
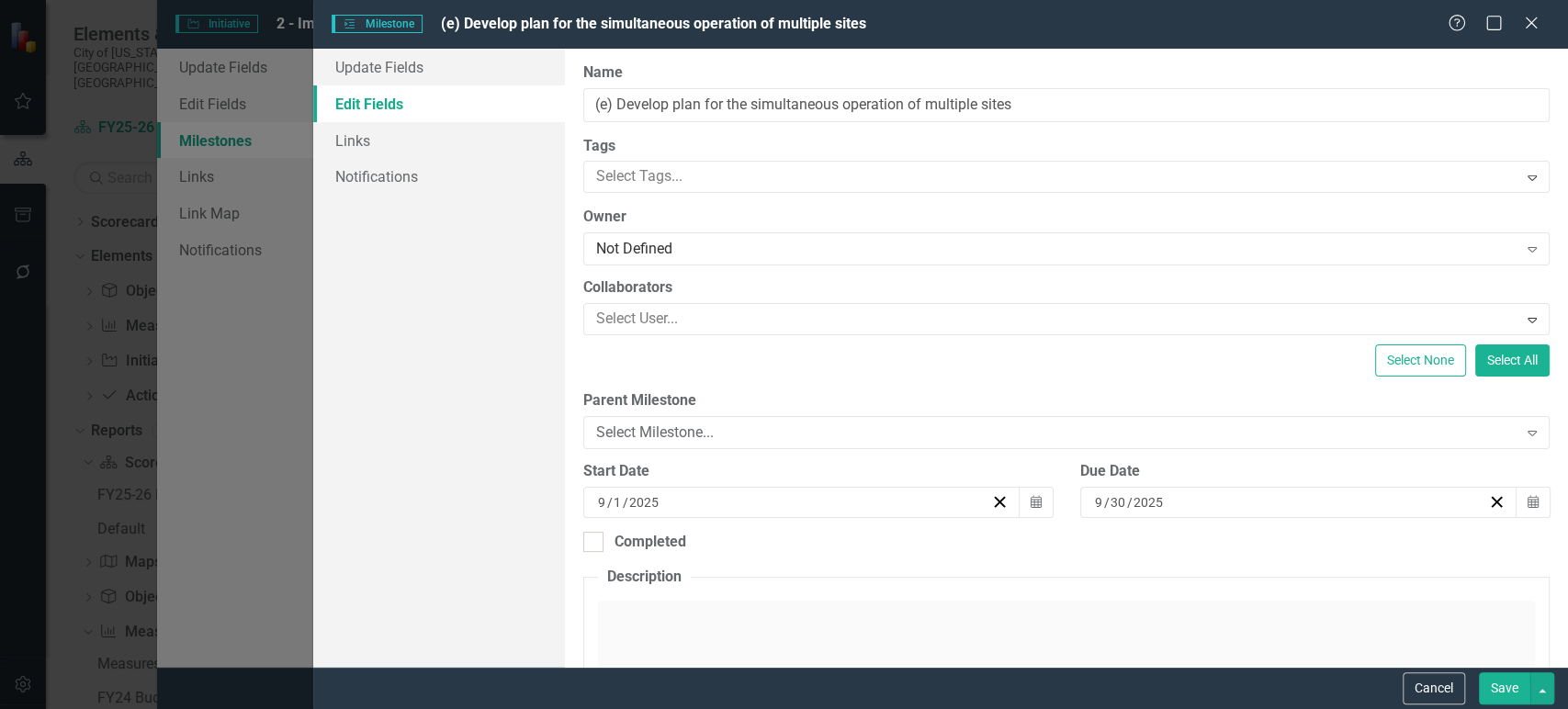
click at [1137, 502] on input "2025" at bounding box center [1148, 502] width 33 height 18
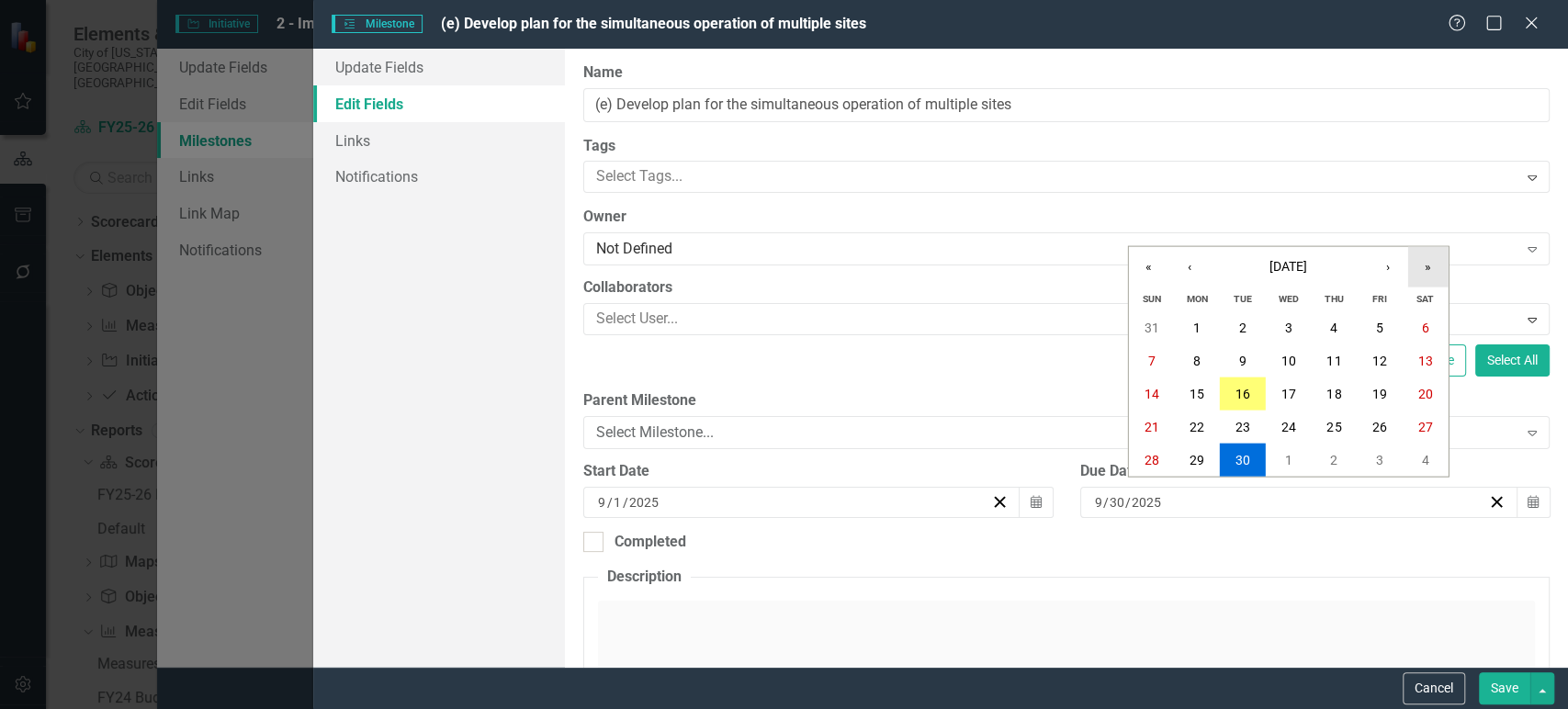
click at [1411, 266] on button "»" at bounding box center [1428, 267] width 40 height 40
click at [1189, 282] on button "‹" at bounding box center [1190, 267] width 40 height 40
click at [1173, 263] on button "‹" at bounding box center [1190, 267] width 40 height 40
drag, startPoint x: 1252, startPoint y: 326, endPoint x: 1401, endPoint y: 675, distance: 379.5
click at [1252, 327] on button "30" at bounding box center [1242, 328] width 46 height 34
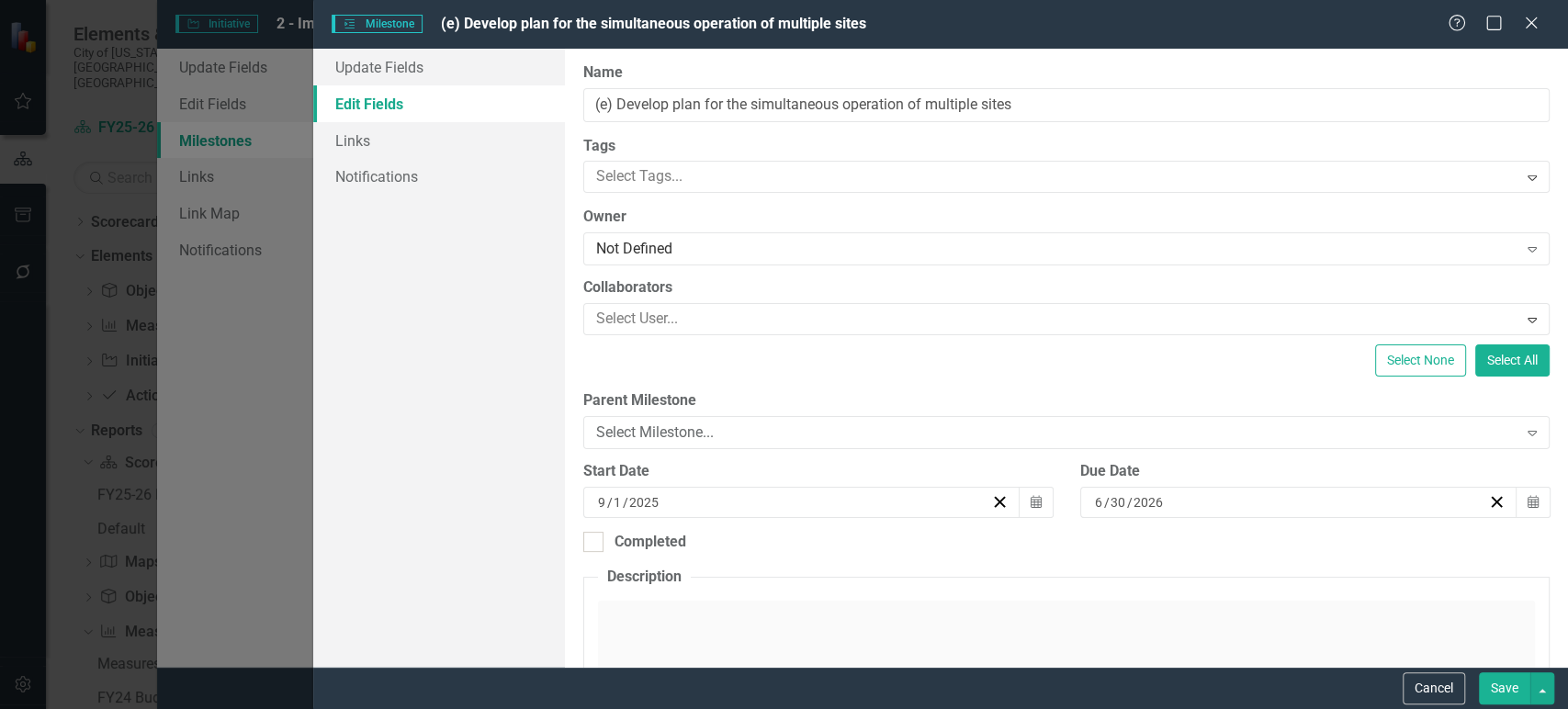
click at [1519, 704] on div "Cancel Save" at bounding box center [941, 688] width 1255 height 42
click at [1511, 684] on button "Save" at bounding box center [1505, 689] width 52 height 33
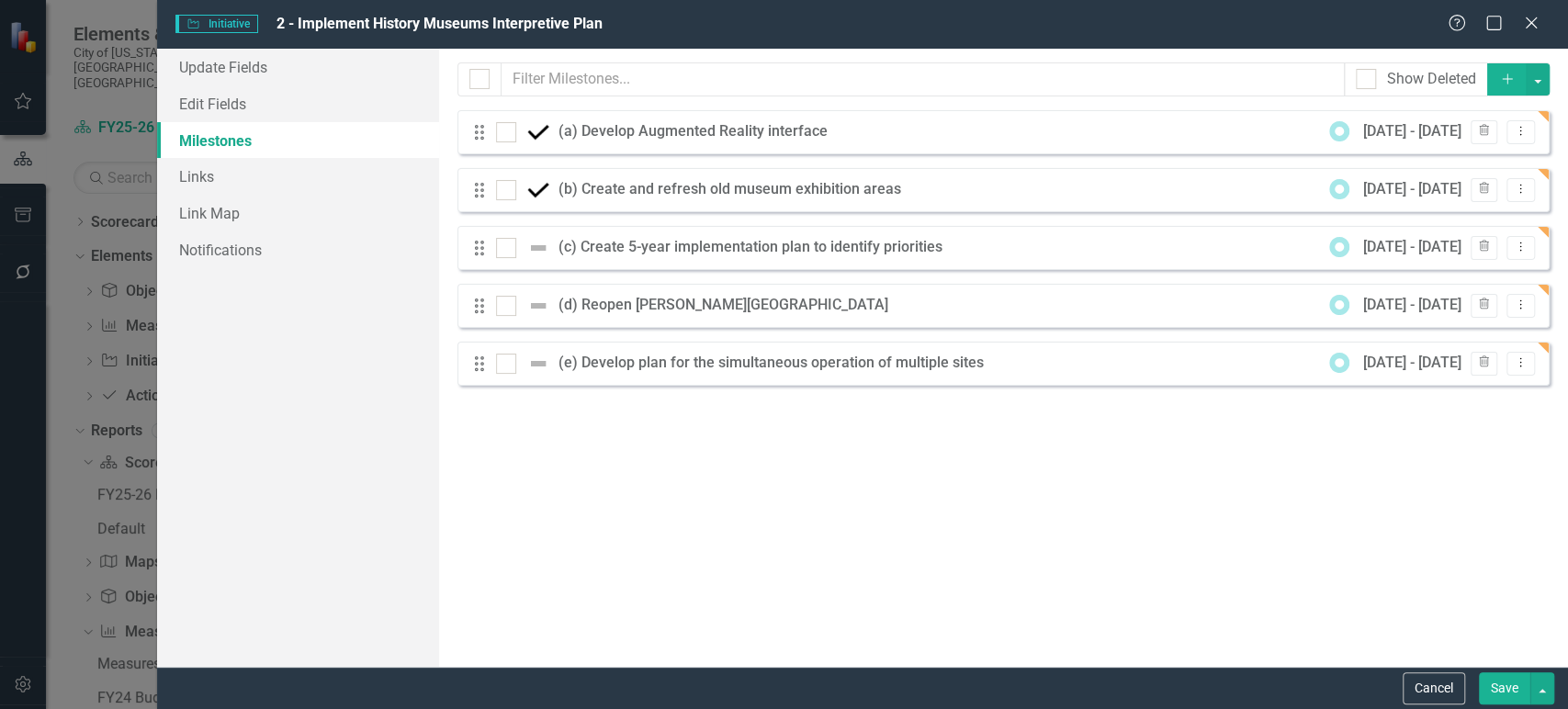
click at [1496, 664] on div "Milestones allow you to break down your projects (or initiatives) into smaller …" at bounding box center [1003, 357] width 1128 height 618
click at [1491, 683] on button "Save" at bounding box center [1505, 689] width 52 height 33
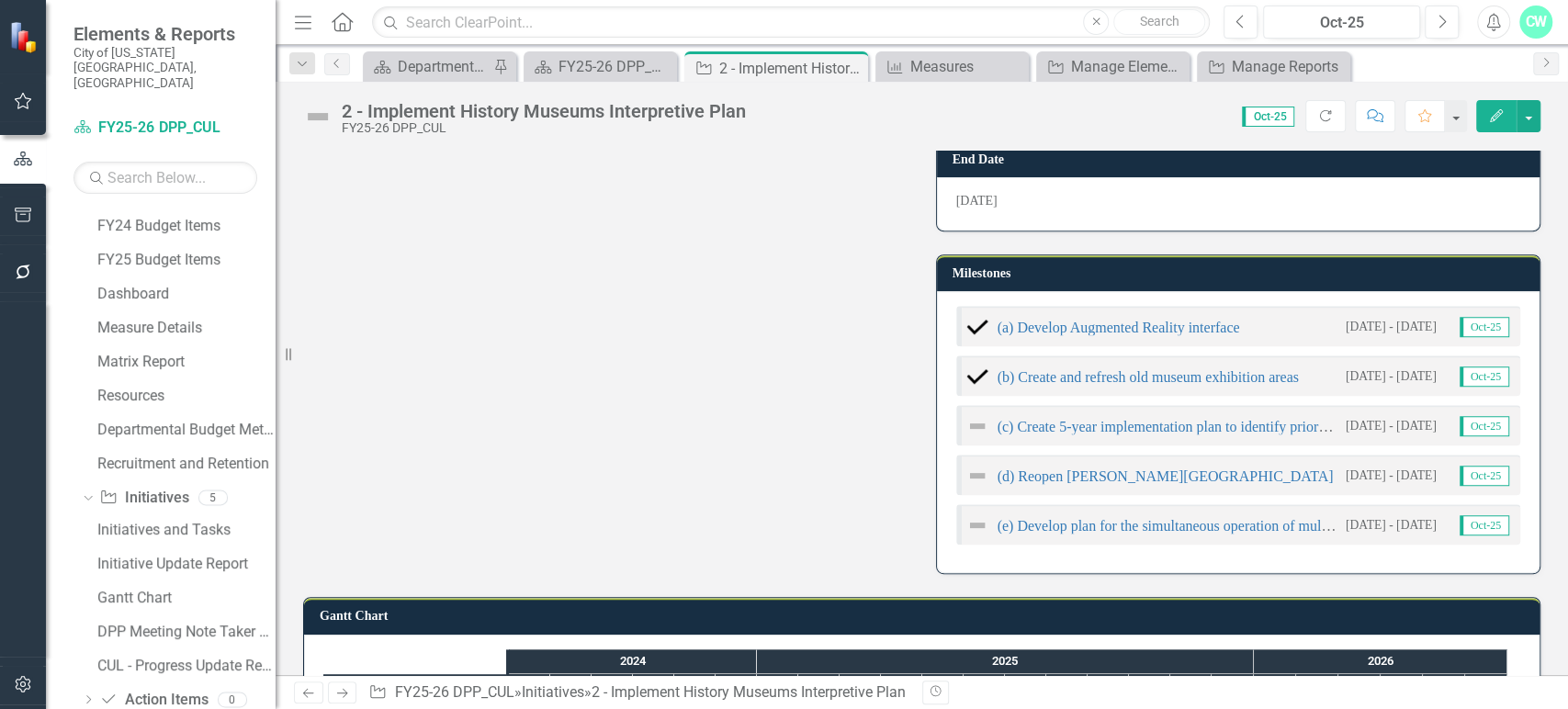
scroll to position [479, 0]
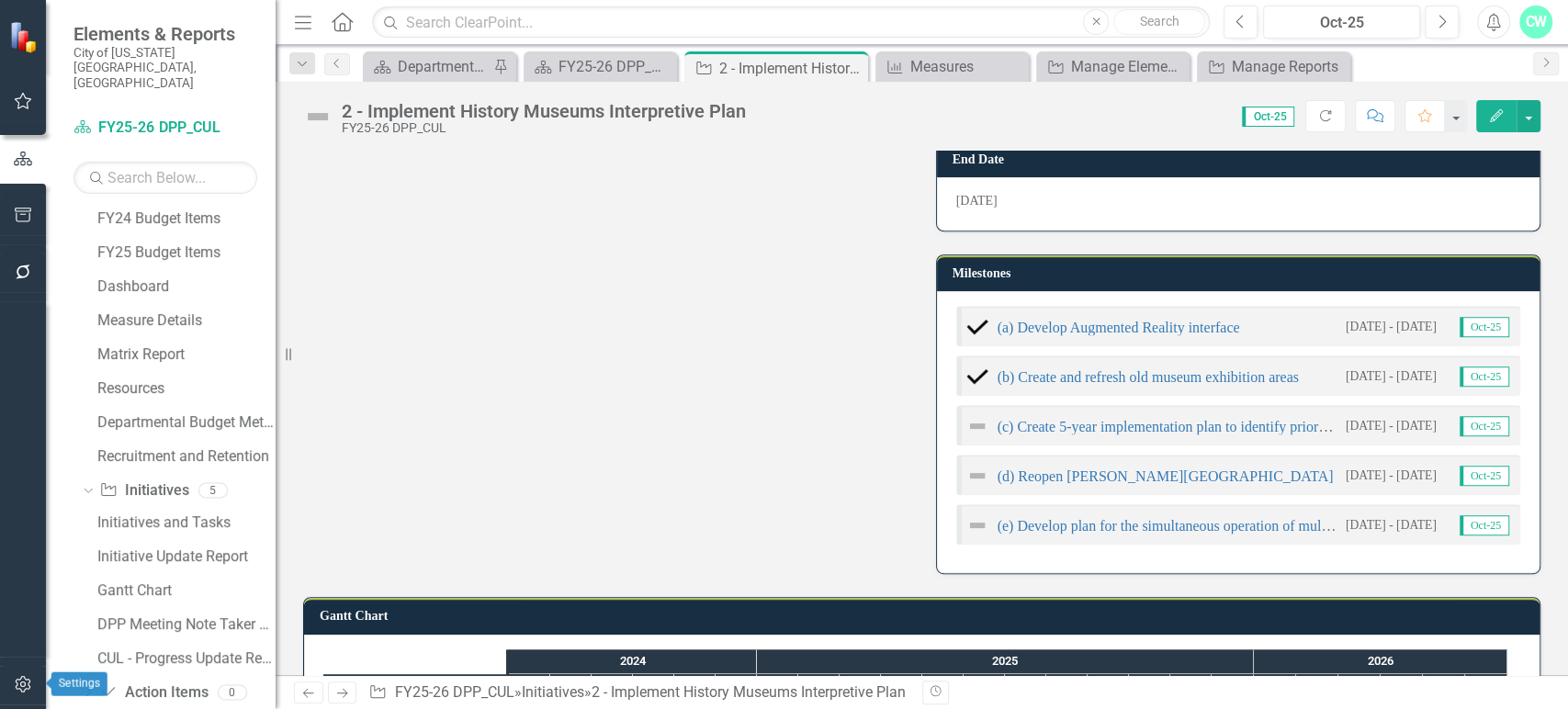
click at [16, 680] on icon "button" at bounding box center [23, 684] width 19 height 14
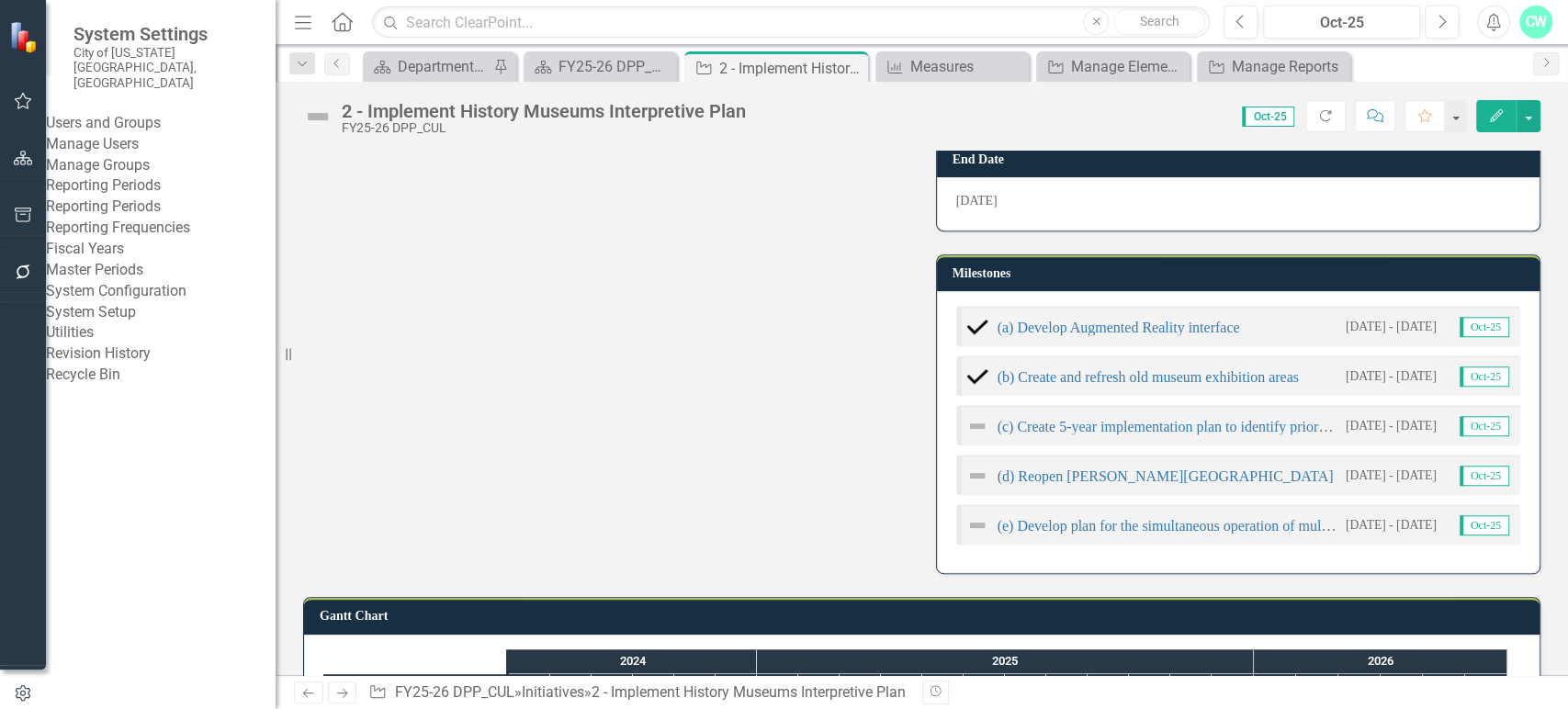
click at [125, 139] on div "Manage Users" at bounding box center [161, 145] width 230 height 21
click at [138, 134] on link "Manage Users" at bounding box center [161, 145] width 230 height 21
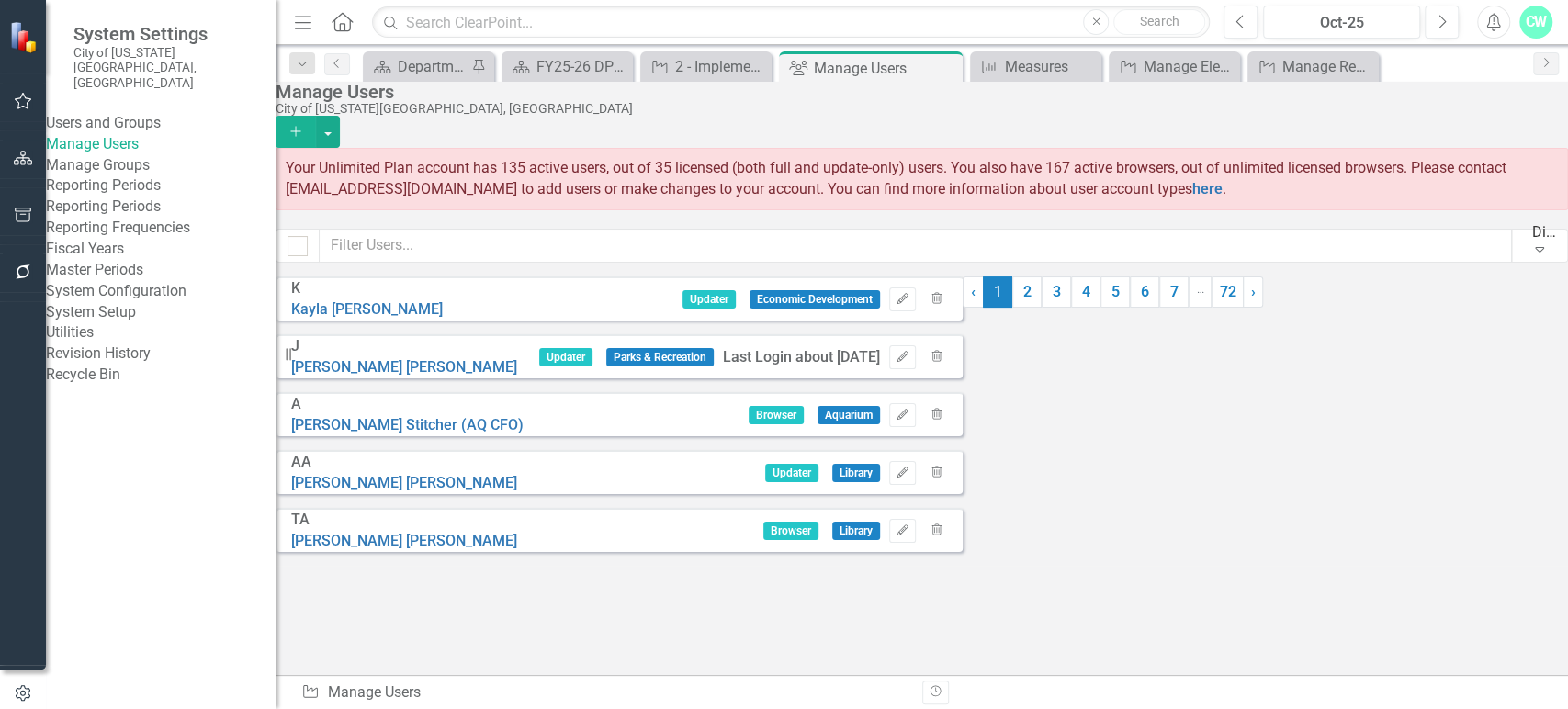
click at [316, 128] on button "Add" at bounding box center [296, 132] width 40 height 33
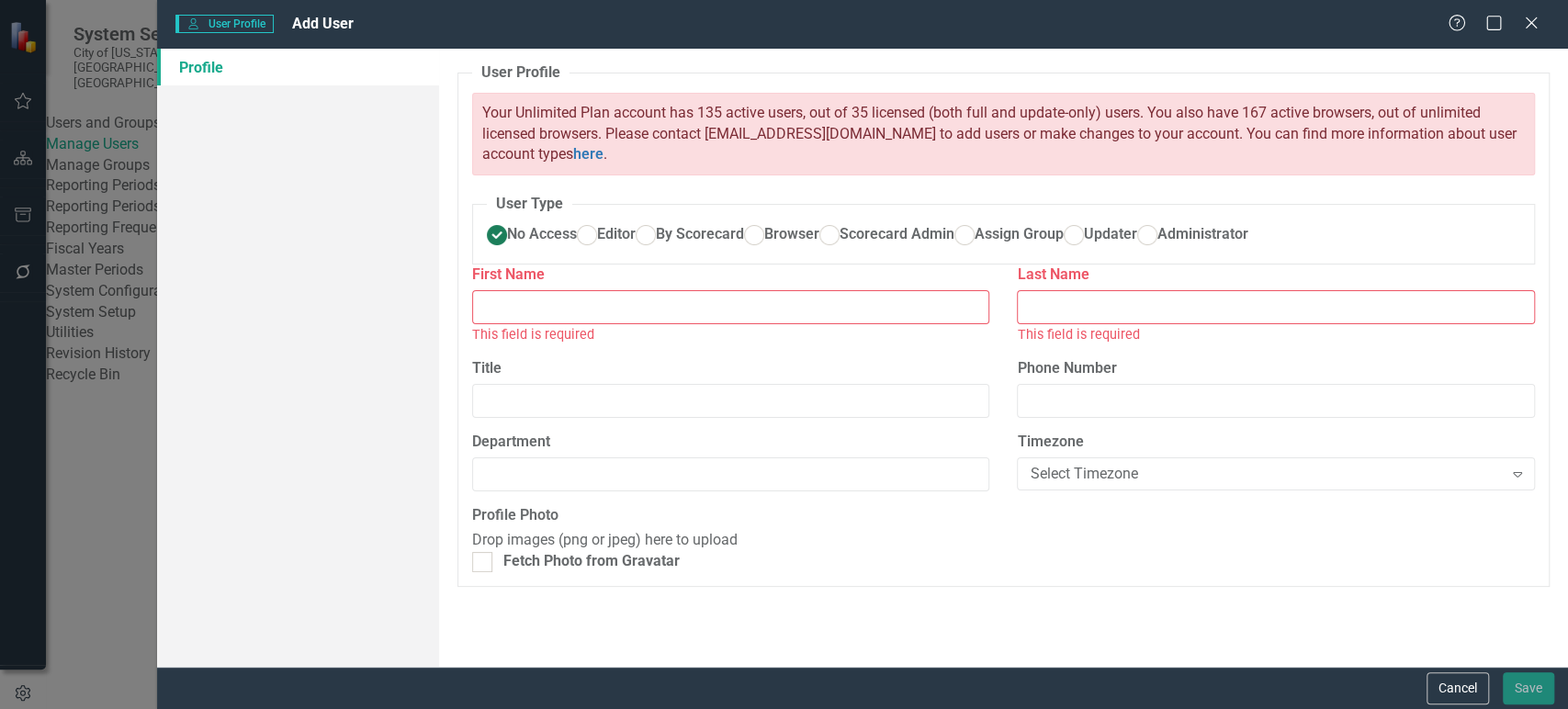
click at [688, 324] on input "First Name" at bounding box center [731, 307] width 518 height 34
click at [801, 324] on input "Ang" at bounding box center [731, 307] width 518 height 34
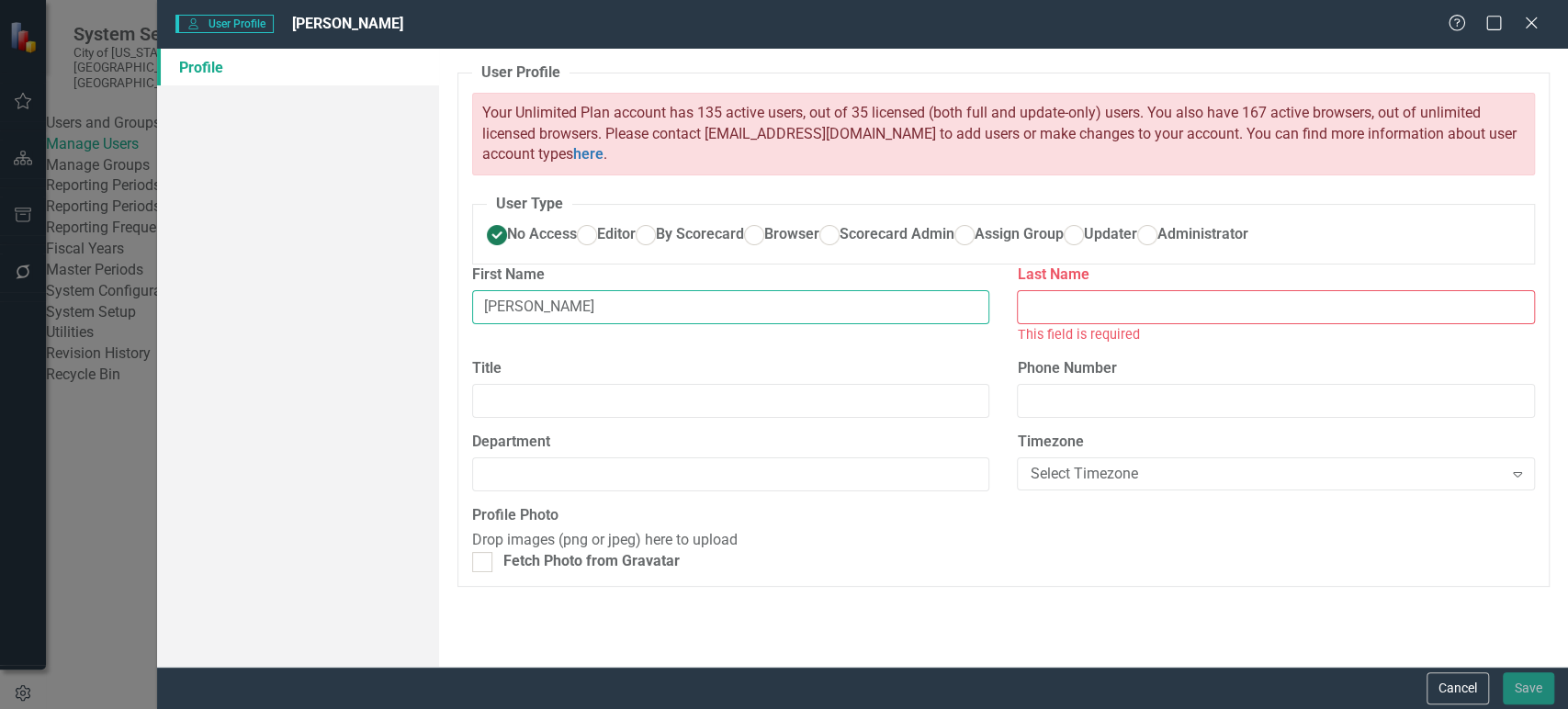
type input "[PERSON_NAME]"
click at [1082, 324] on input "Last Name" at bounding box center [1275, 307] width 518 height 34
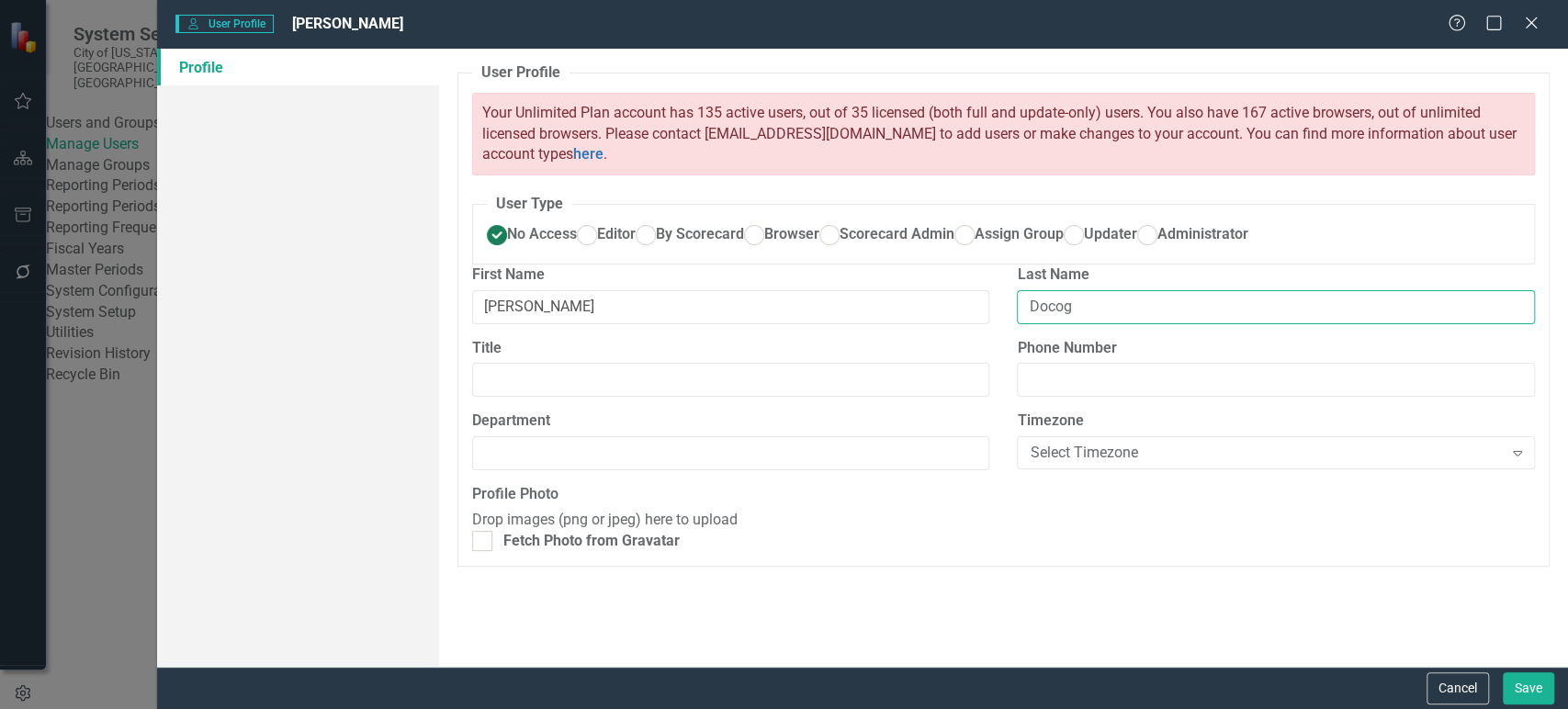
scroll to position [6, 0]
type input "Docog"
click at [897, 470] on div "Department" at bounding box center [731, 441] width 518 height 59
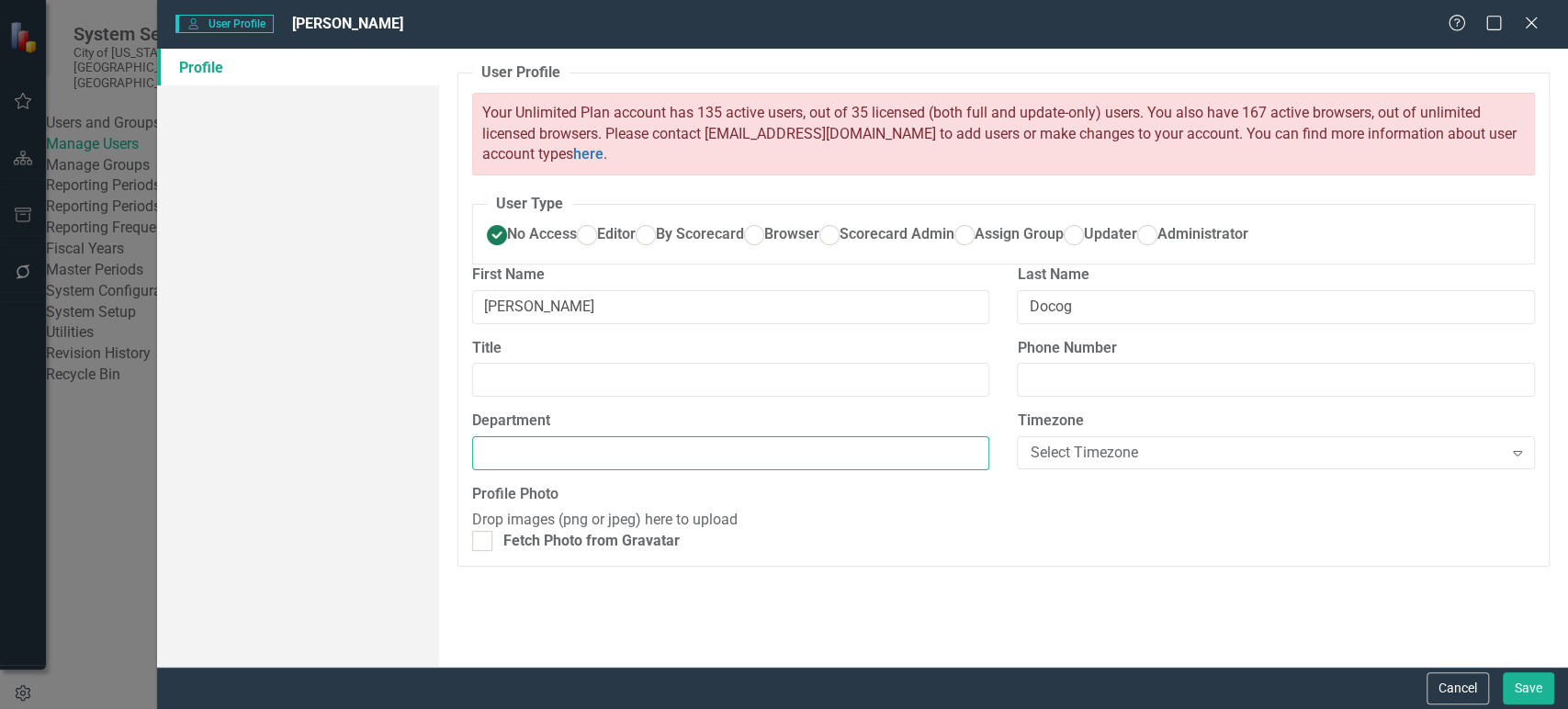
click at [727, 470] on input "Department" at bounding box center [731, 452] width 518 height 34
type input "Cult"
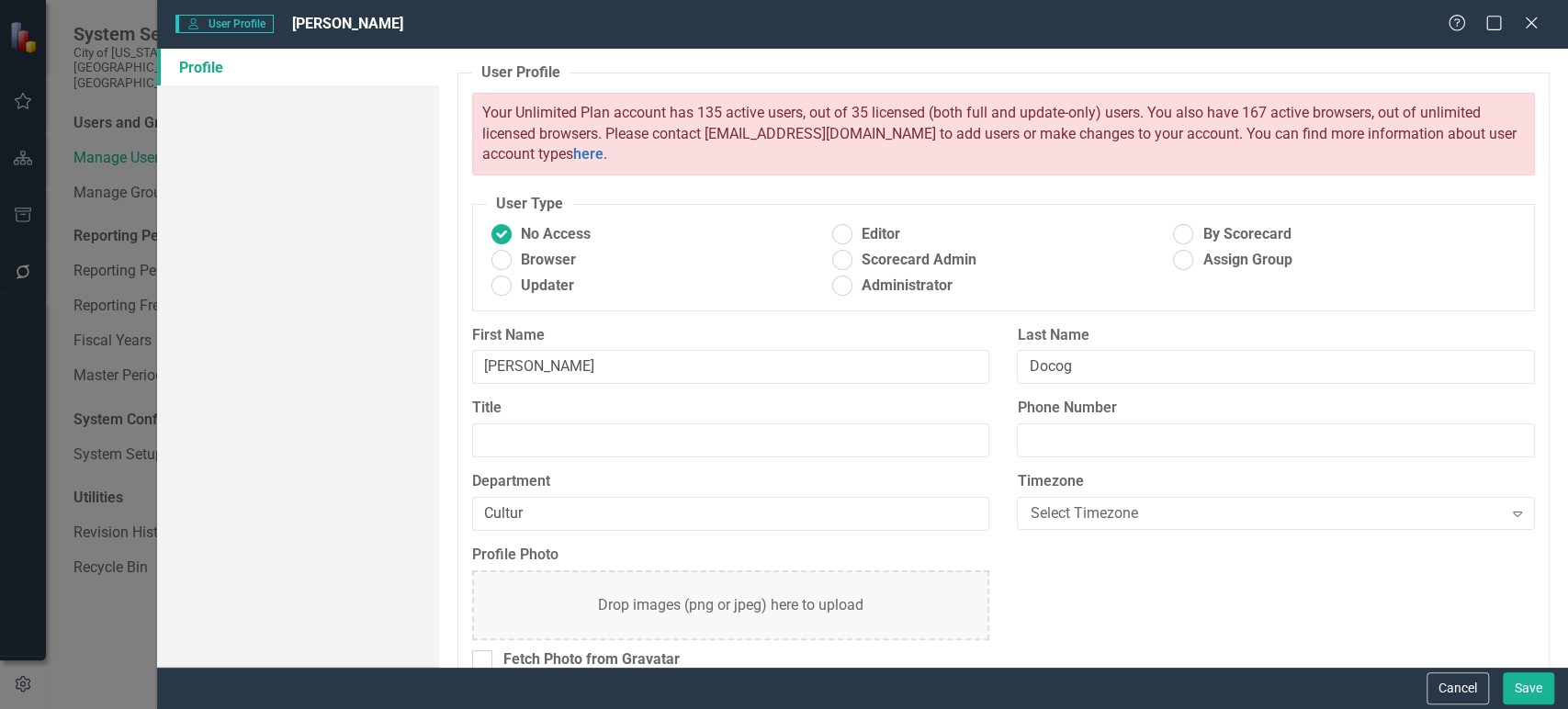
scroll to position [6, 0]
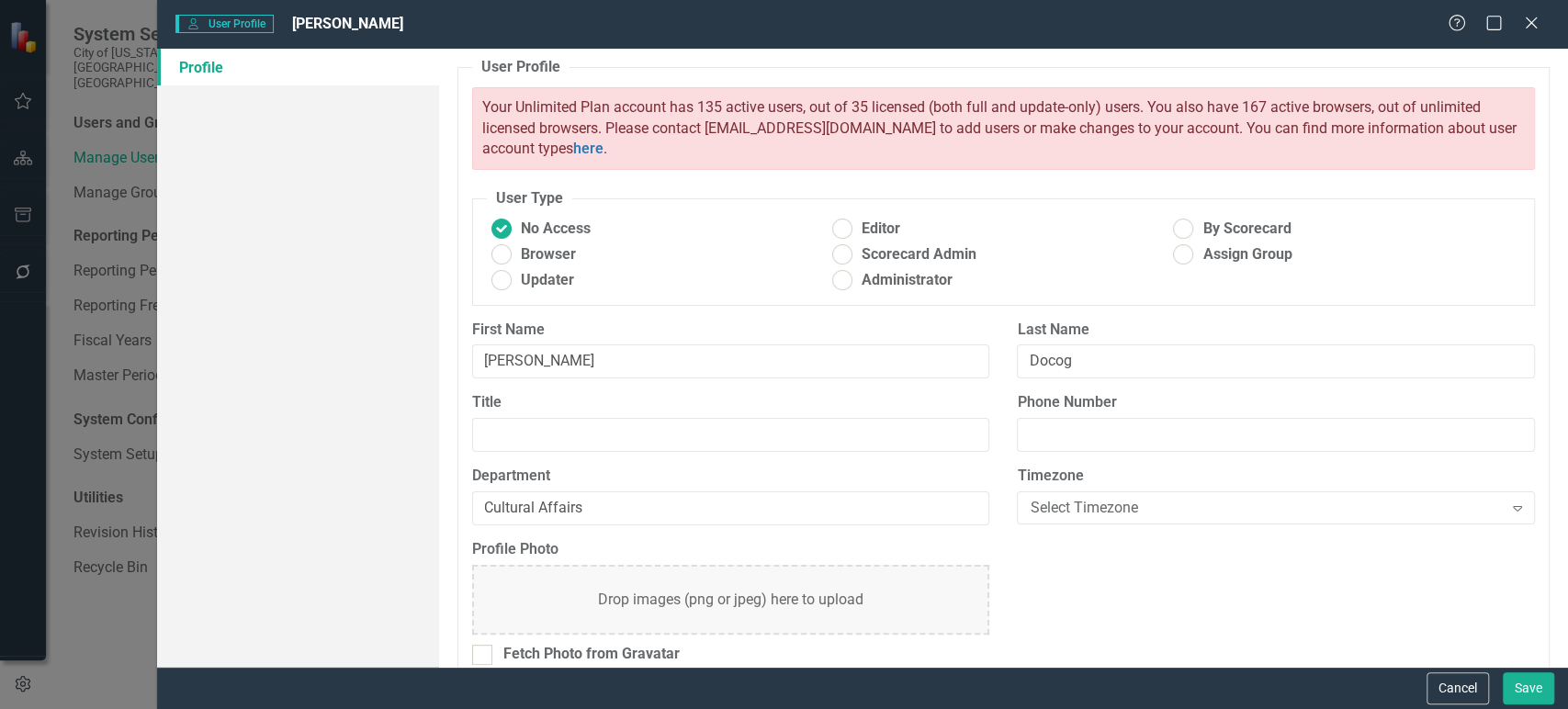
type input "Cultural Affairs"
click at [1503, 673] on button "Save" at bounding box center [1529, 689] width 52 height 33
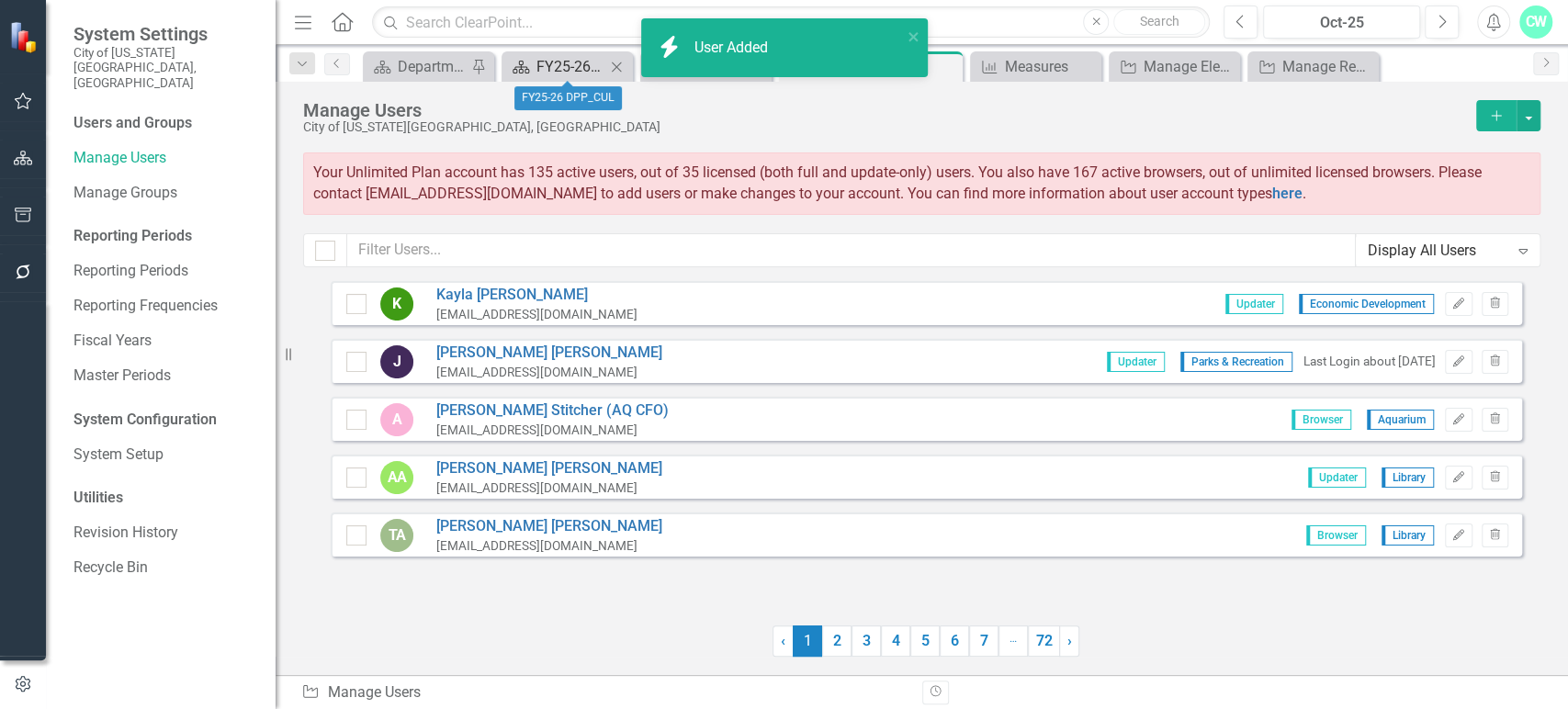
click at [536, 65] on div "FY25-26 DPP_CUL" at bounding box center [571, 67] width 69 height 23
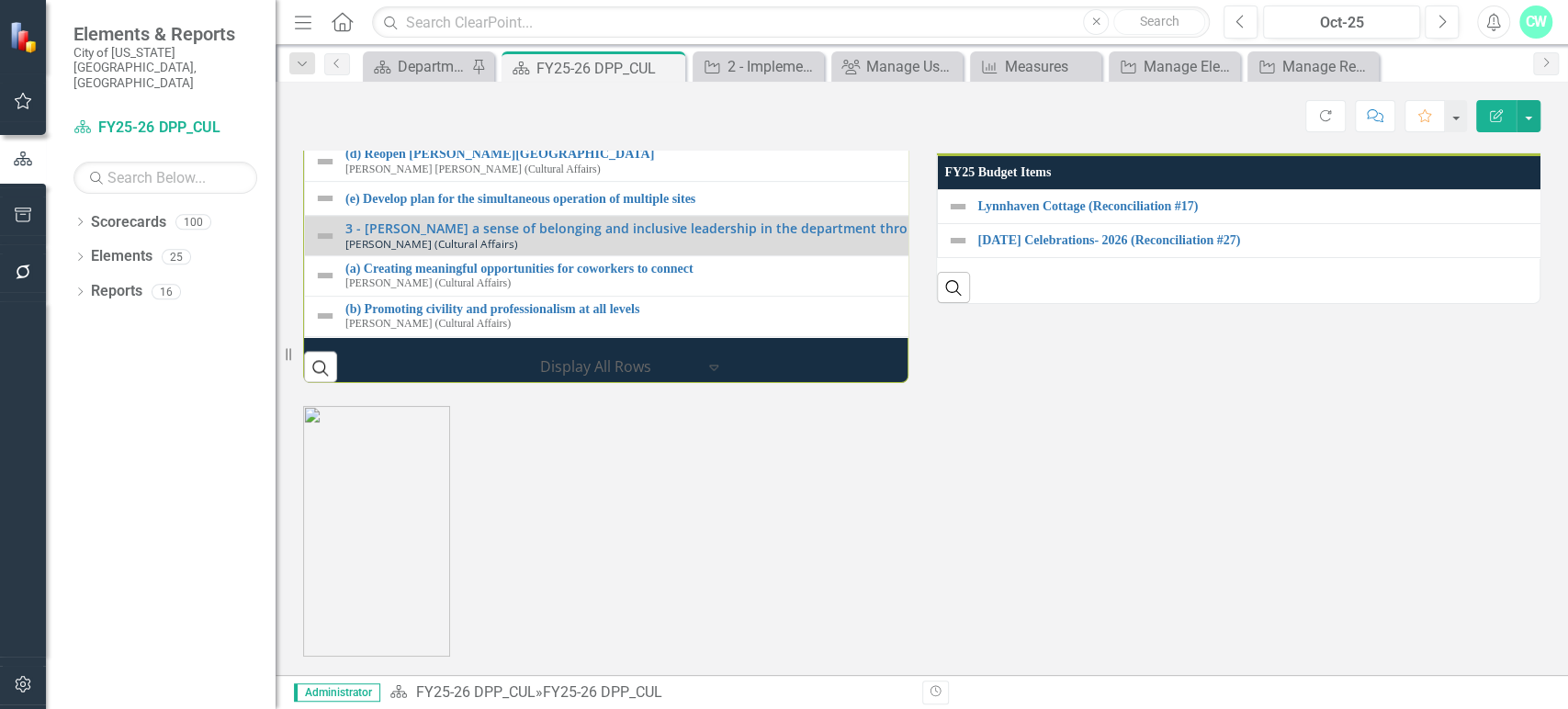
scroll to position [2068, 0]
click at [428, 135] on small "[PERSON_NAME] (Cultural Affairs)" at bounding box center [428, 128] width 166 height 11
click at [435, 122] on link "(c) Create 5-year implementation plan to identify priorities" at bounding box center [935, 114] width 1178 height 13
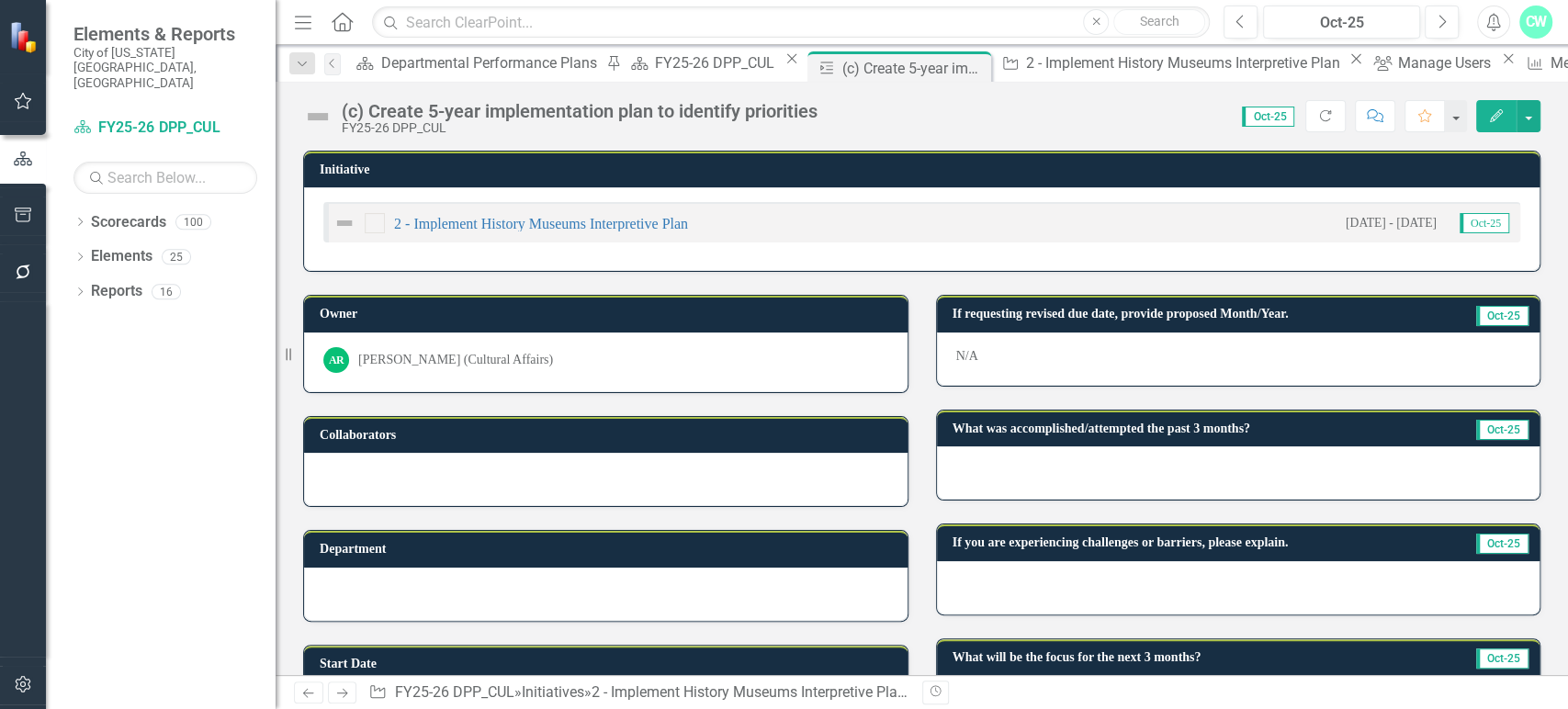
click at [514, 351] on div "[PERSON_NAME] (Cultural Affairs)" at bounding box center [455, 359] width 194 height 18
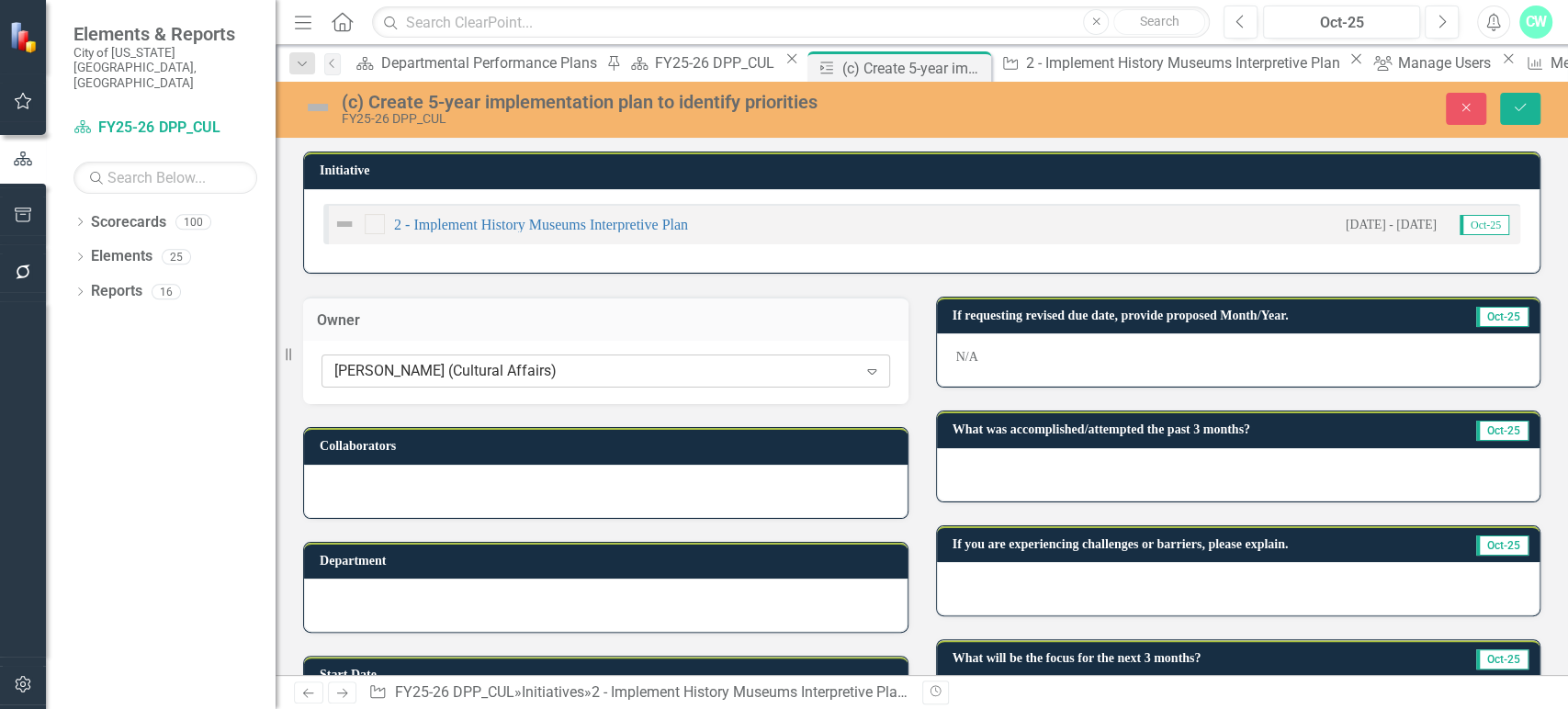
click at [500, 384] on div "[PERSON_NAME] (Cultural Affairs) Expand" at bounding box center [605, 371] width 568 height 34
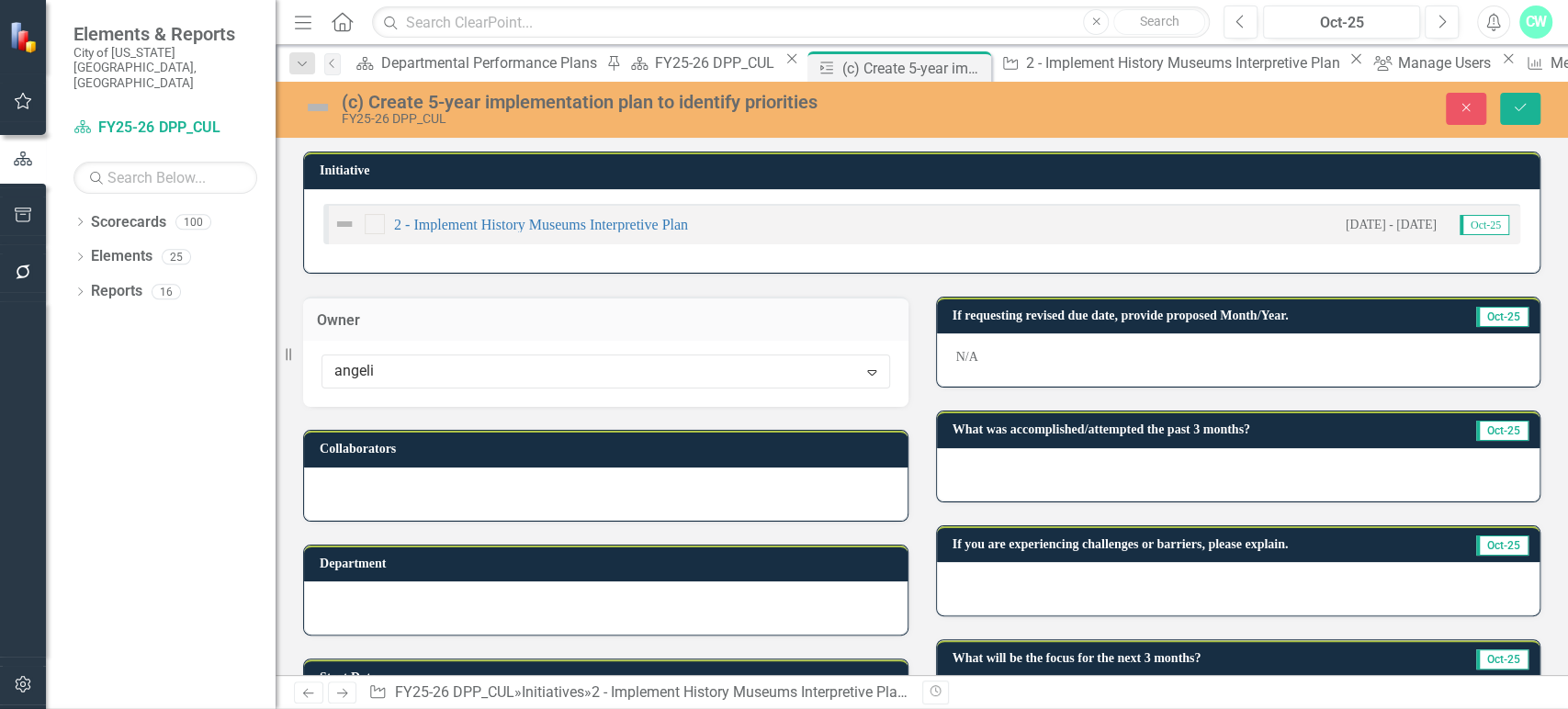
type input "angelic"
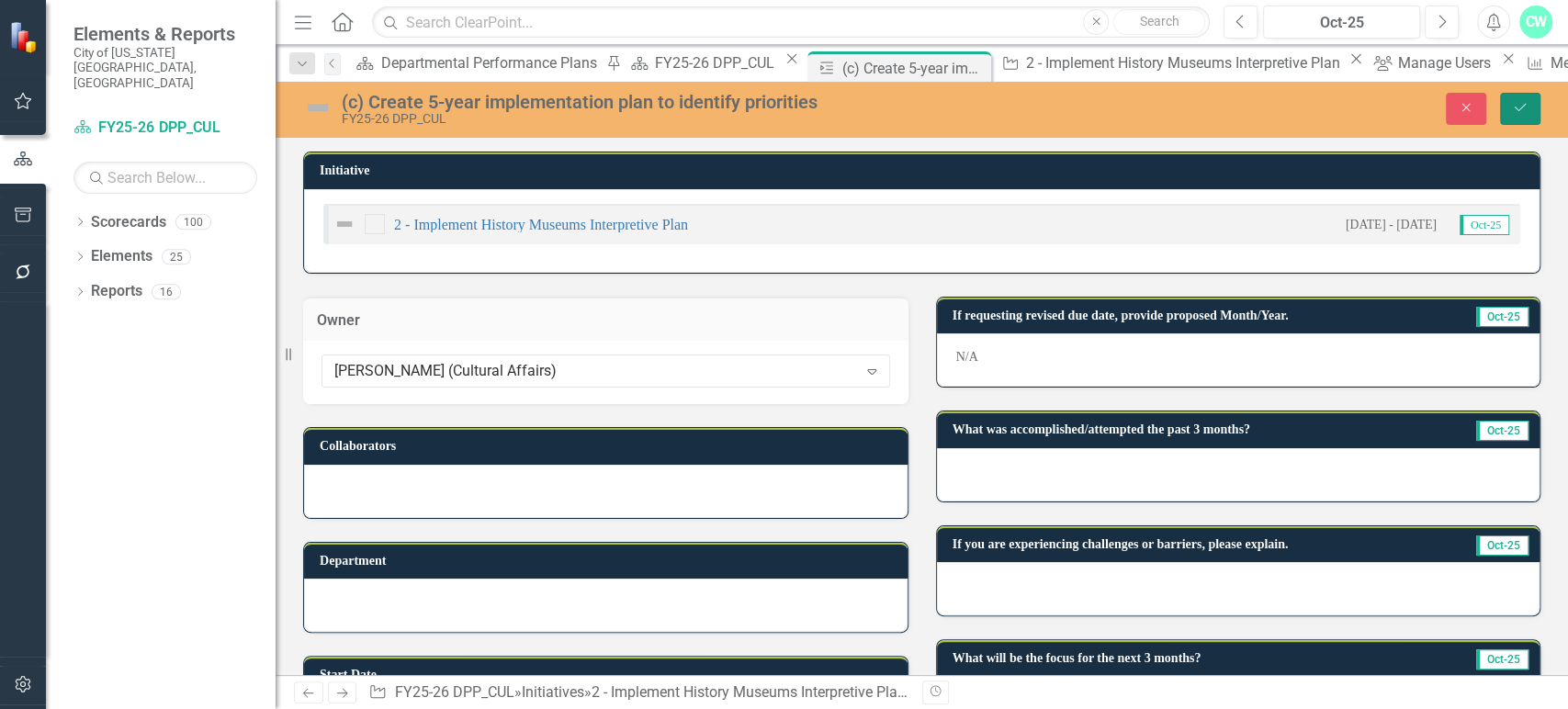
click at [1520, 110] on icon "Save" at bounding box center [1519, 106] width 16 height 12
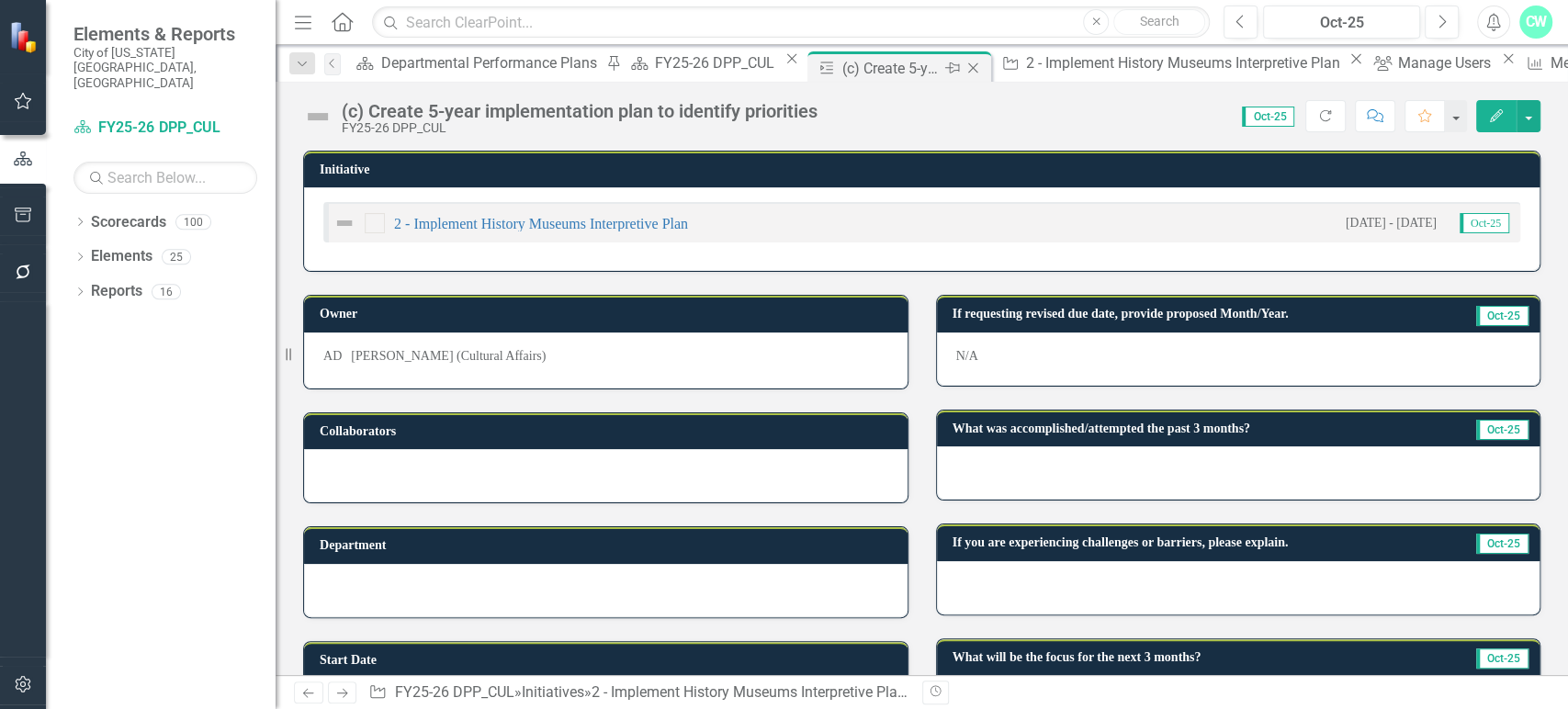
click at [964, 64] on icon "Close" at bounding box center [972, 67] width 18 height 14
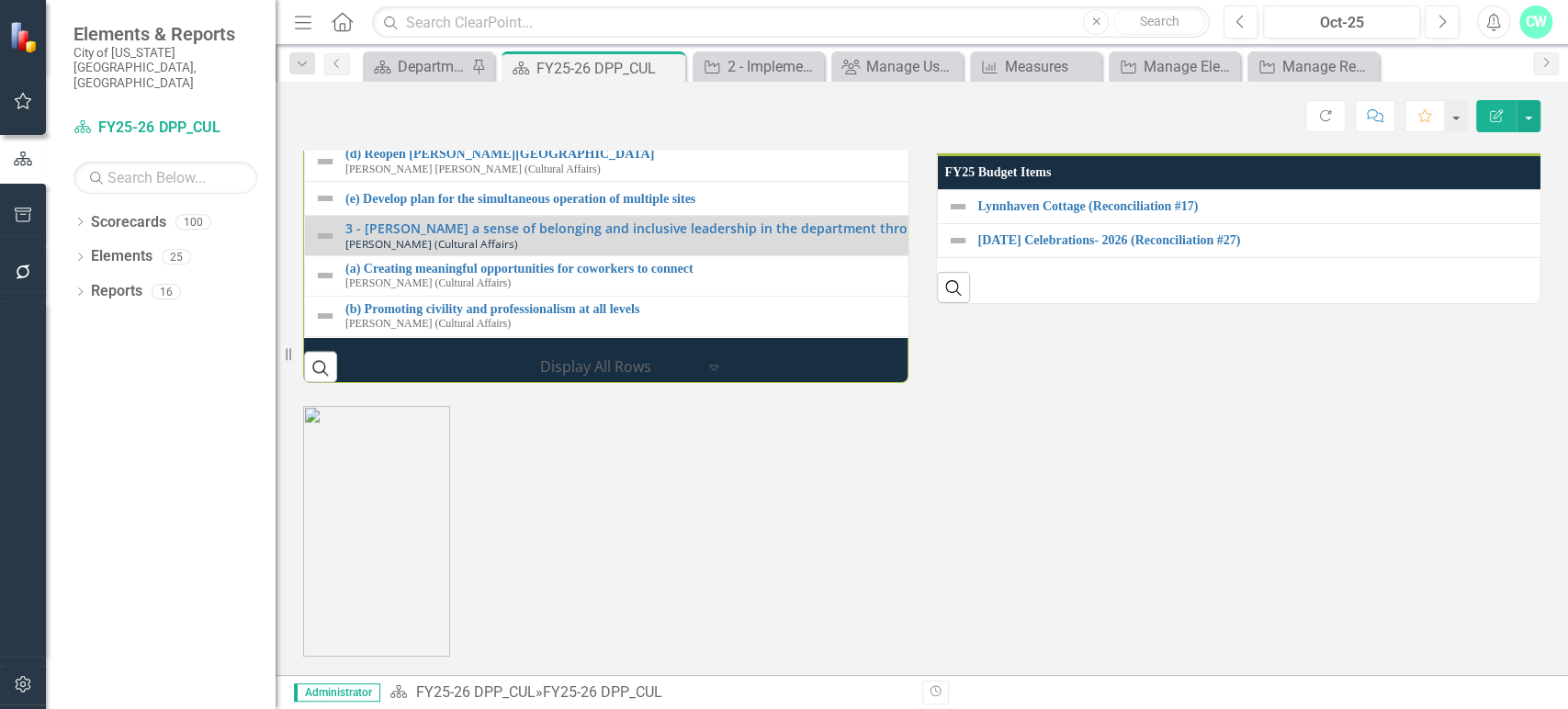
scroll to position [196, 0]
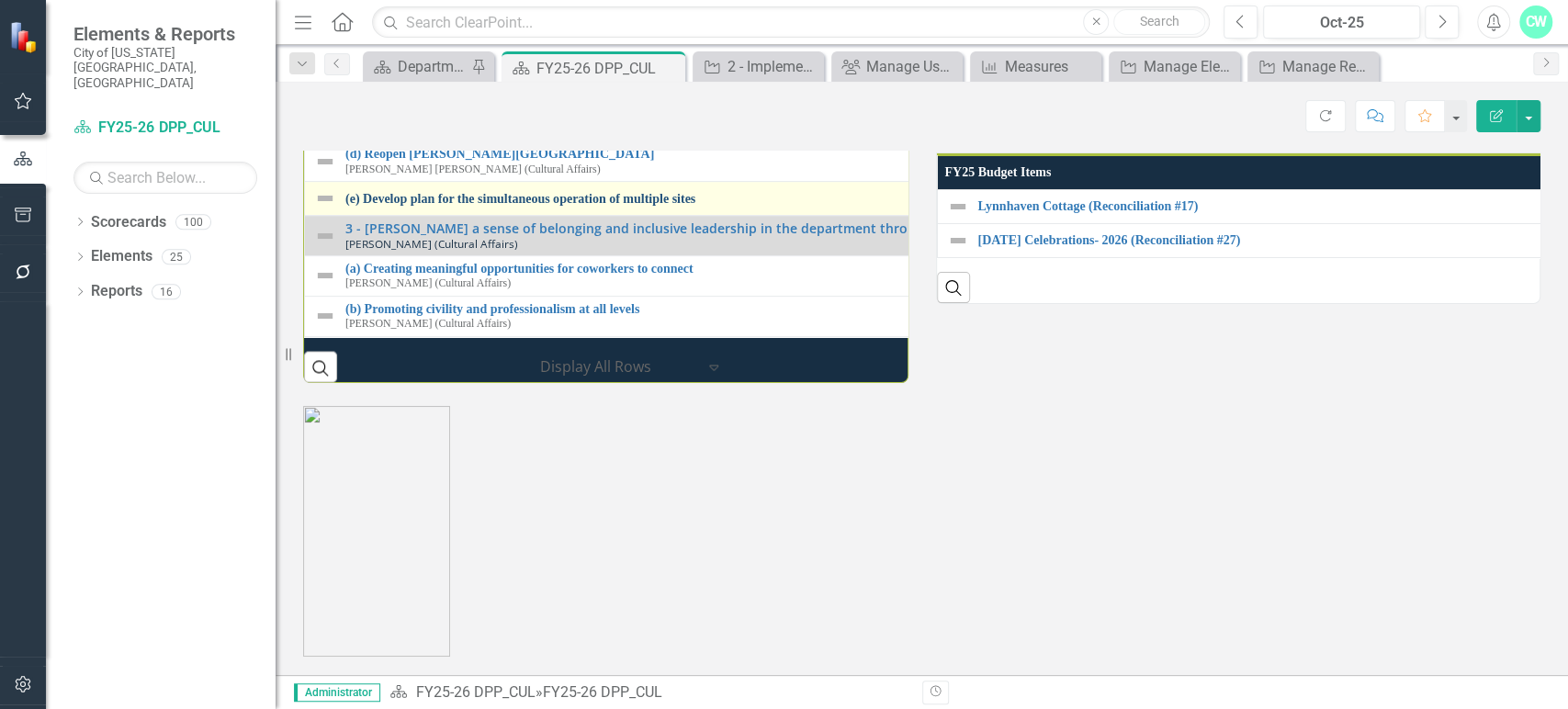
click at [548, 206] on link "(e) Develop plan for the simultaneous operation of multiple sites" at bounding box center [935, 198] width 1178 height 13
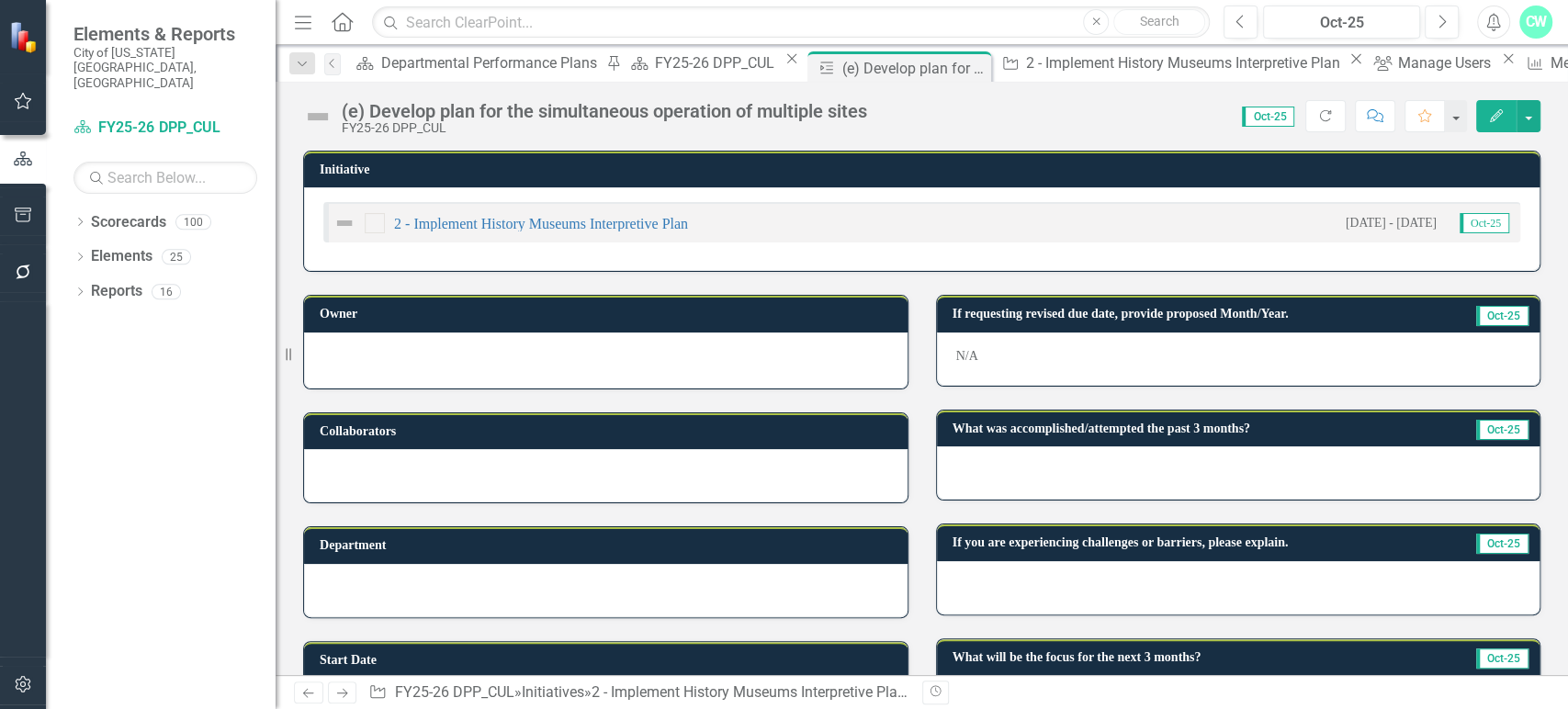
click at [474, 364] on div at bounding box center [605, 357] width 565 height 22
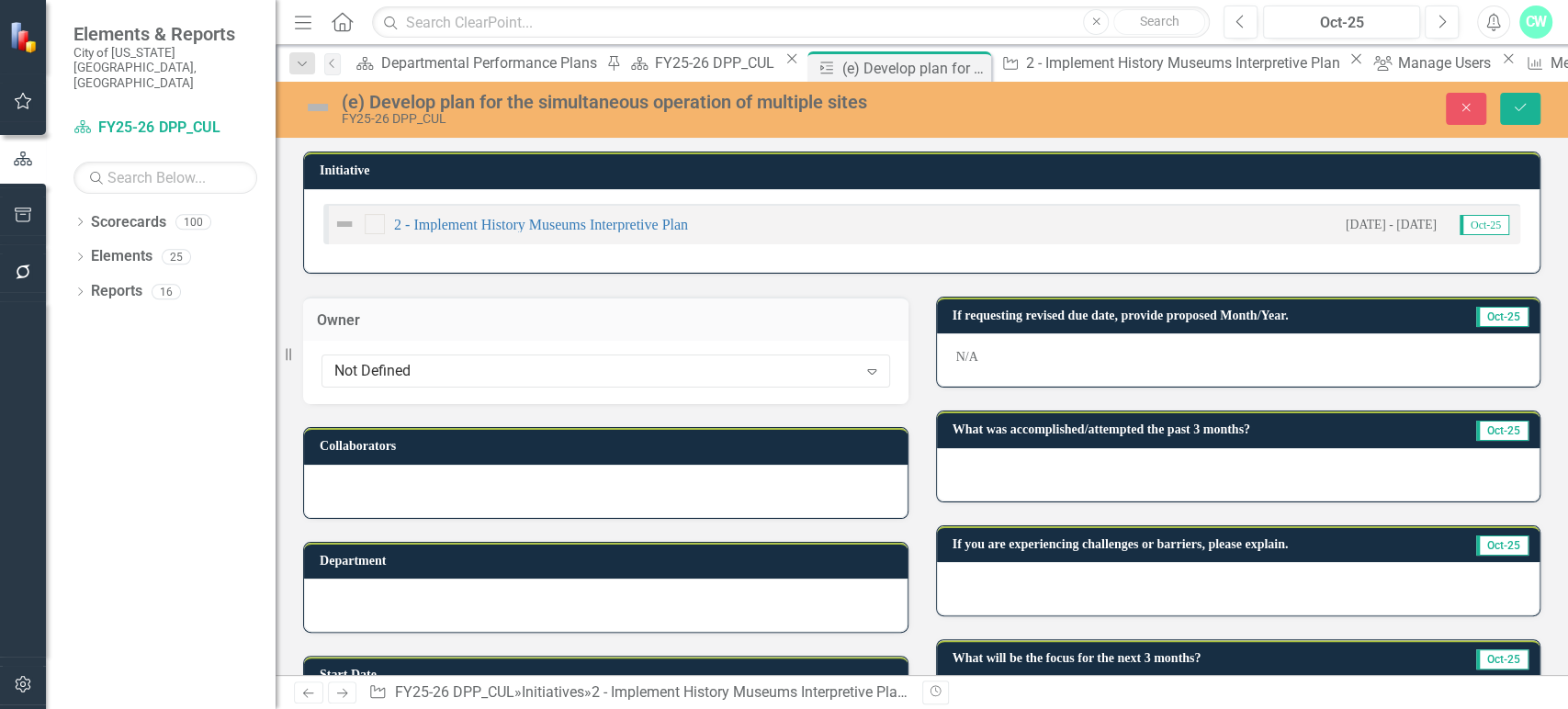
click at [474, 364] on div "Not Defined" at bounding box center [596, 372] width 523 height 21
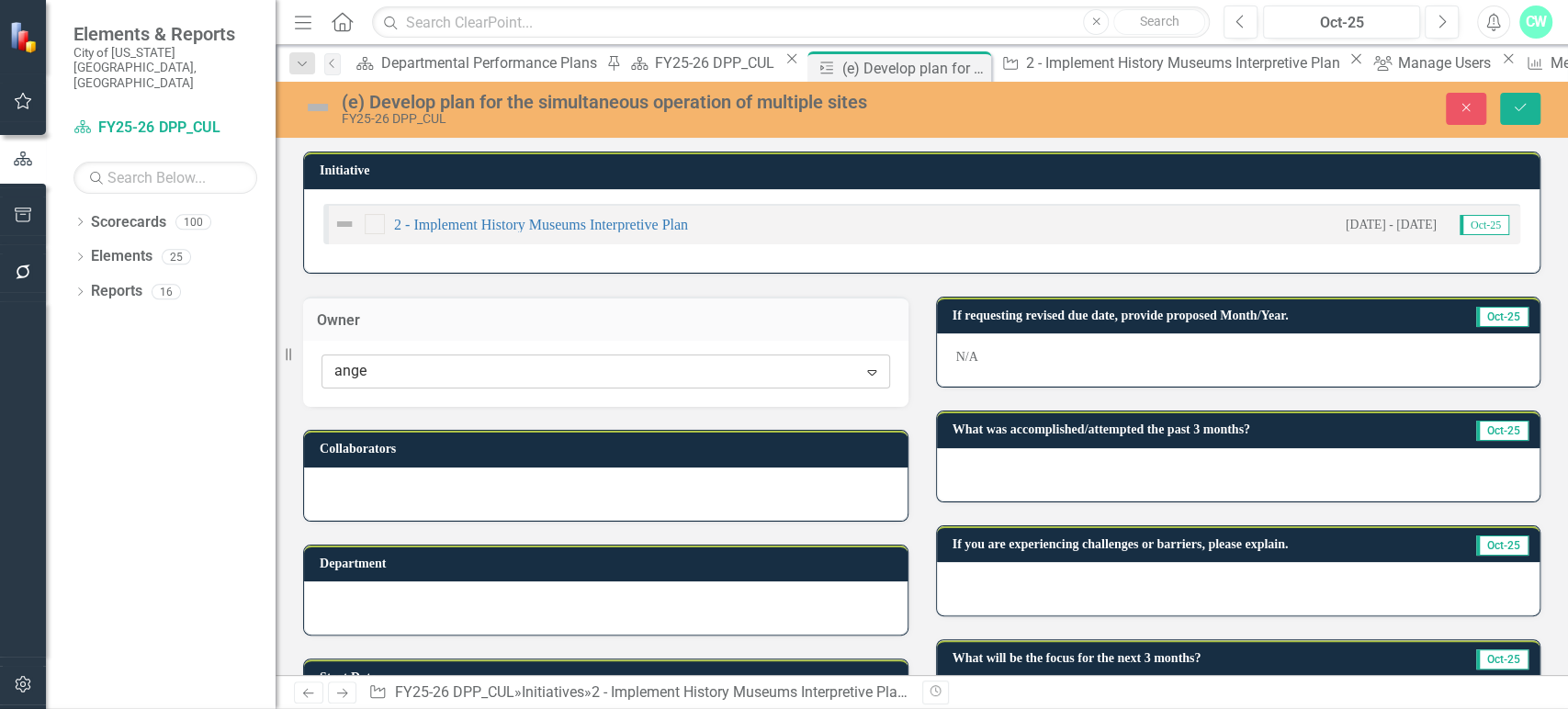
type input "angel"
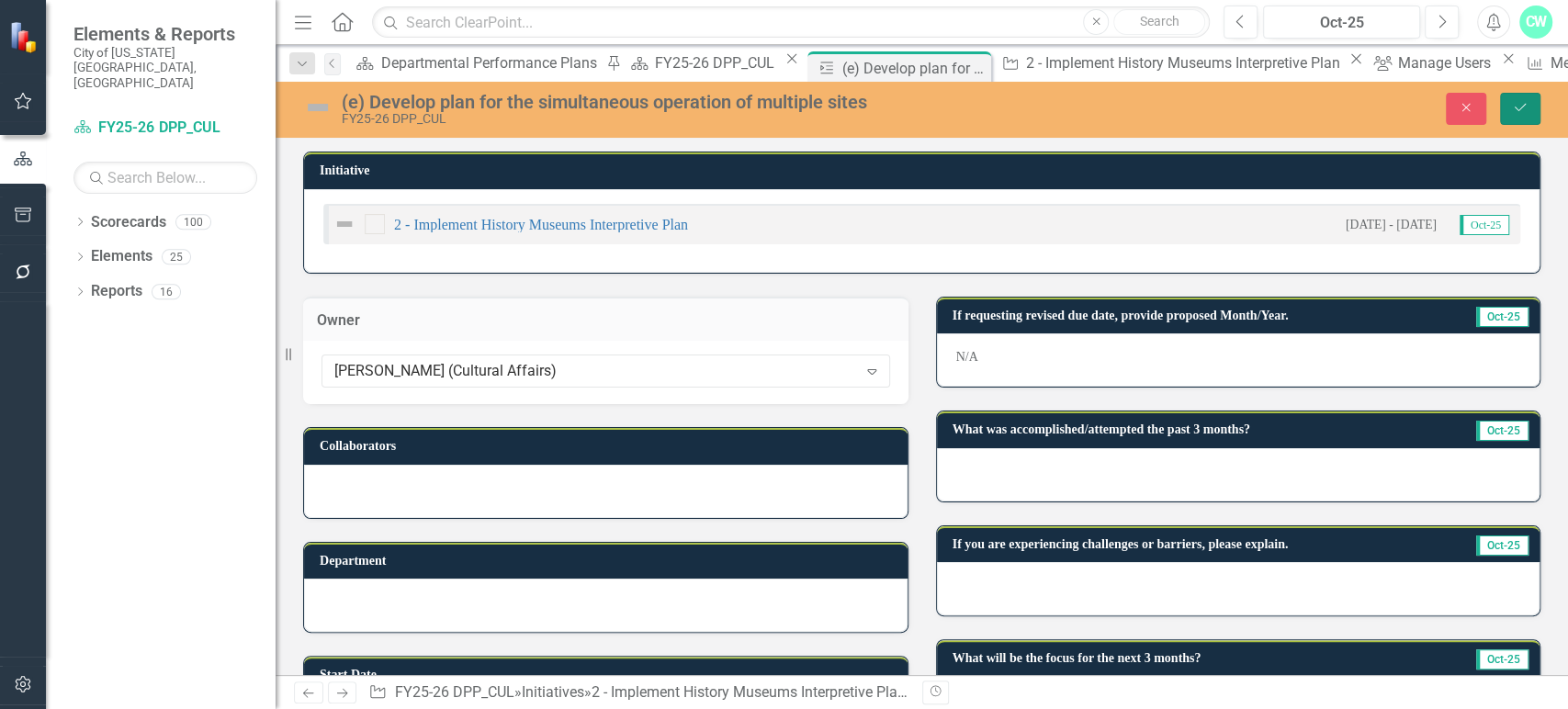
click at [1513, 115] on button "Save" at bounding box center [1520, 109] width 40 height 33
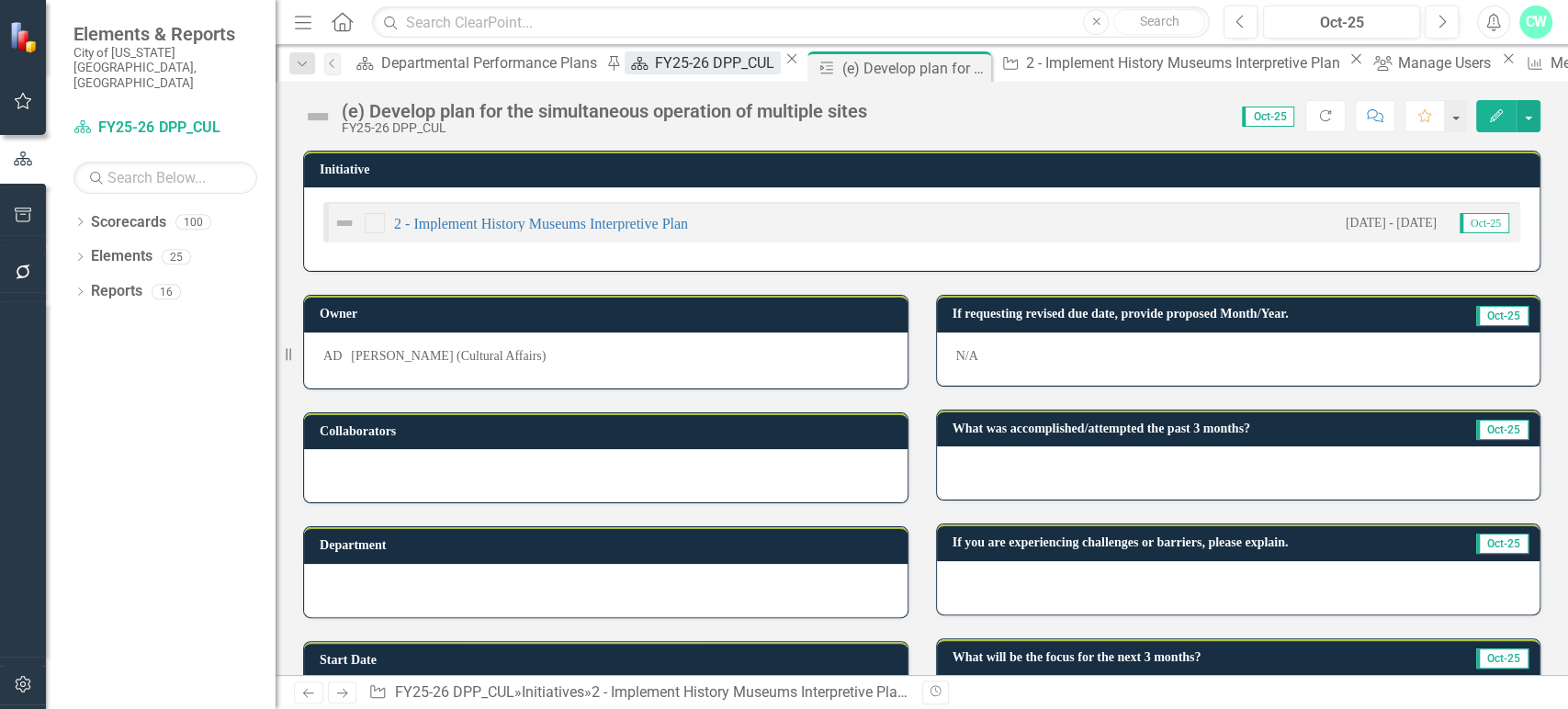
click at [655, 68] on div "FY25-26 DPP_CUL" at bounding box center [717, 63] width 125 height 23
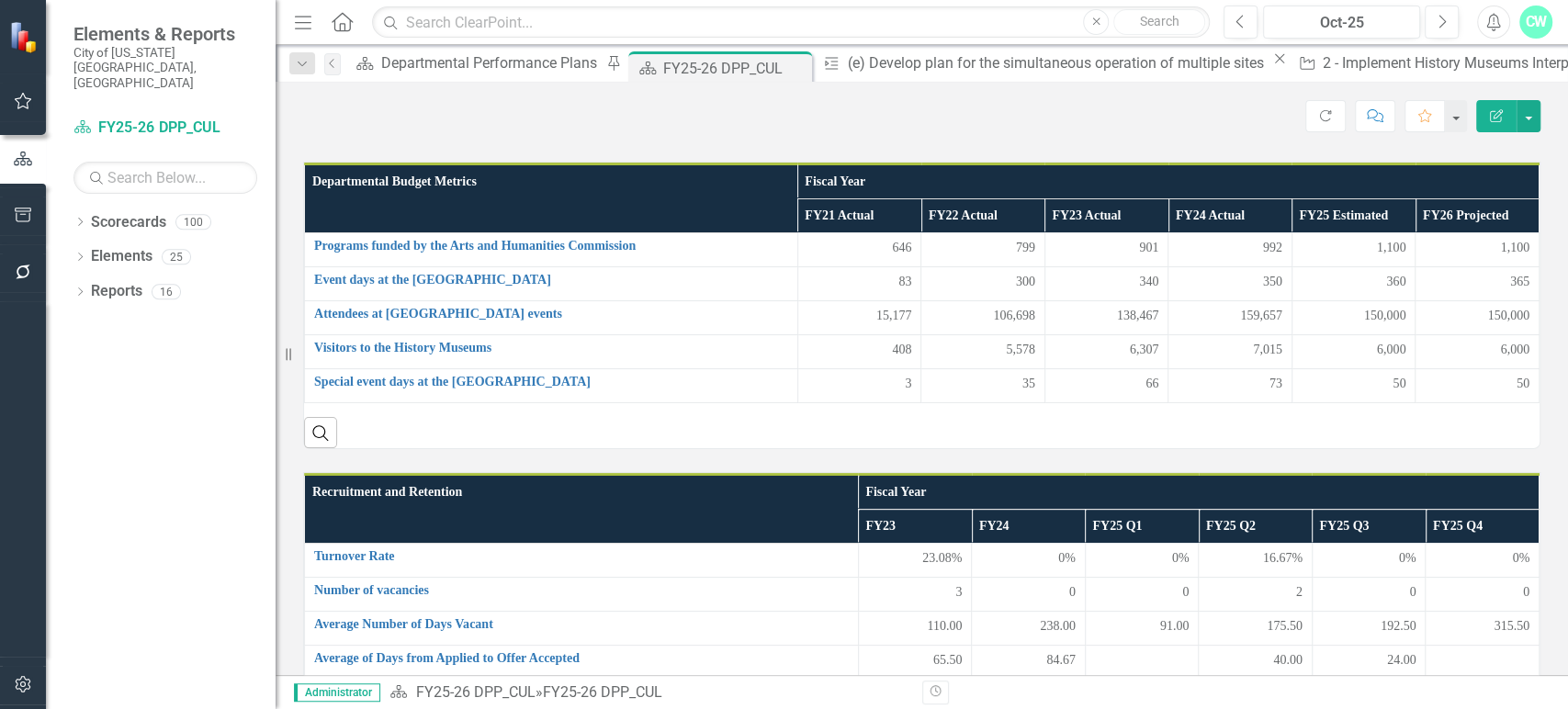
scroll to position [470, 0]
